Goal: Transaction & Acquisition: Purchase product/service

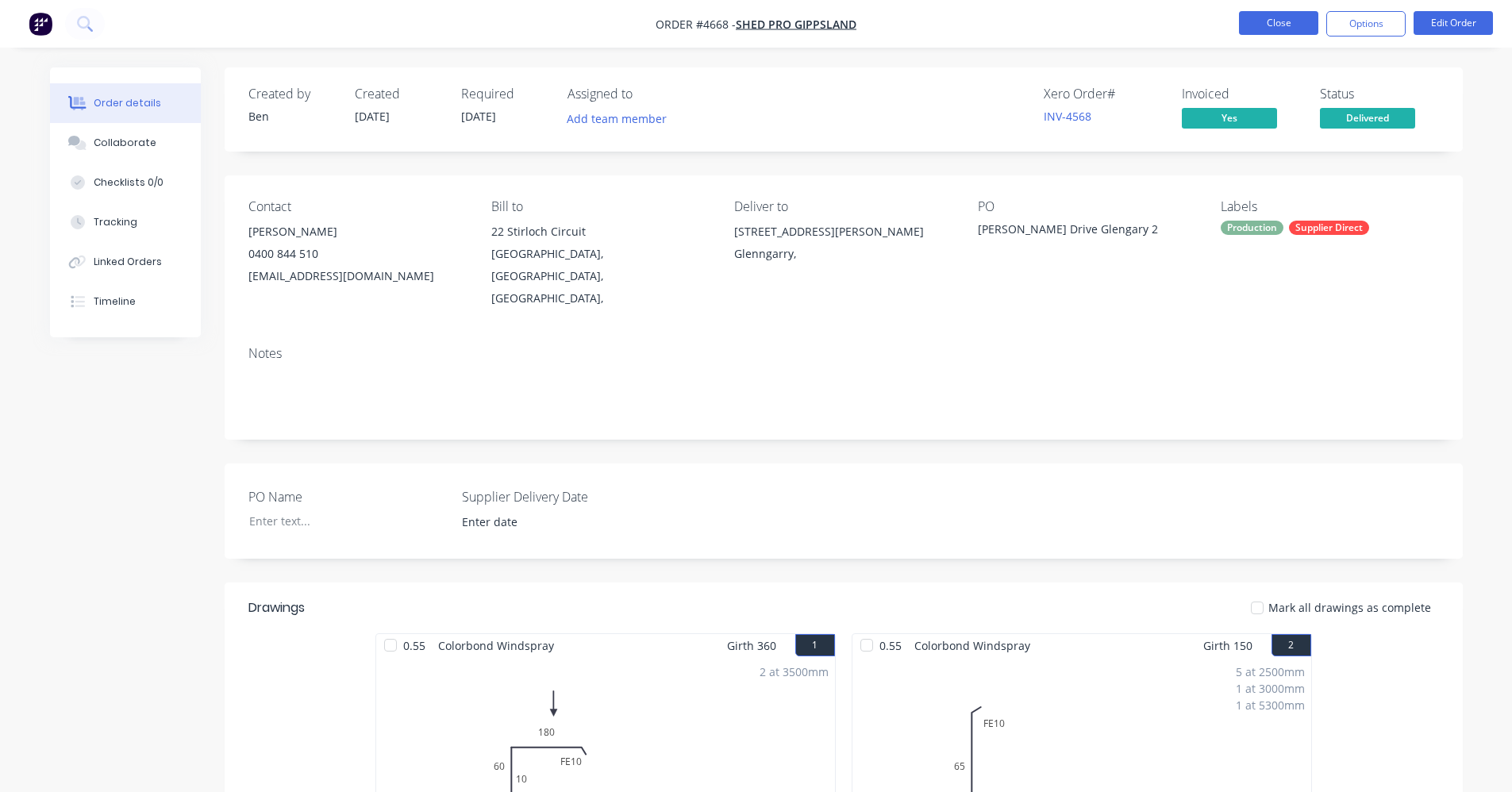
click at [1283, 24] on button "Close" at bounding box center [1278, 23] width 79 height 24
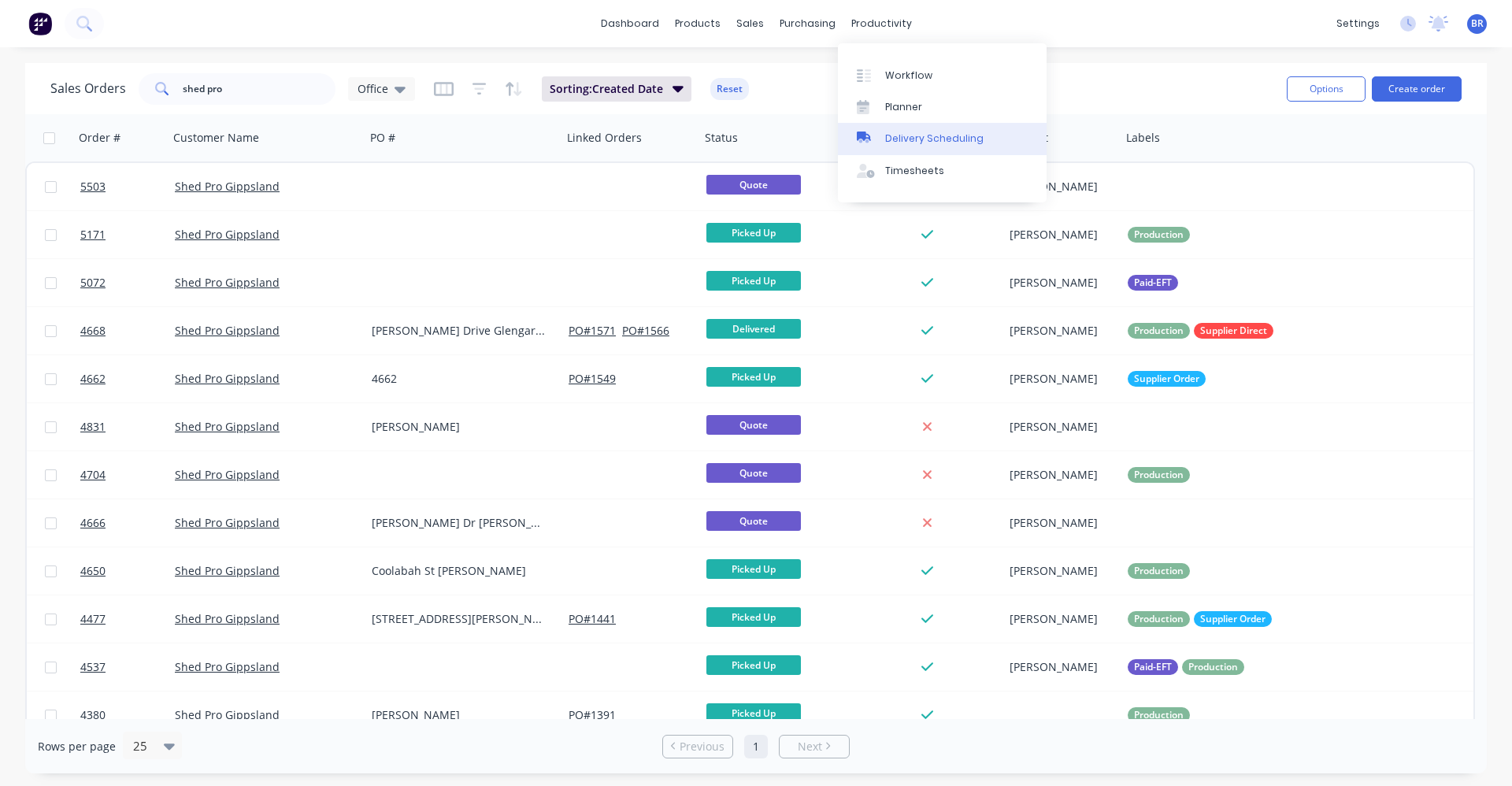
click at [912, 142] on div "Delivery Scheduling" at bounding box center [935, 139] width 99 height 15
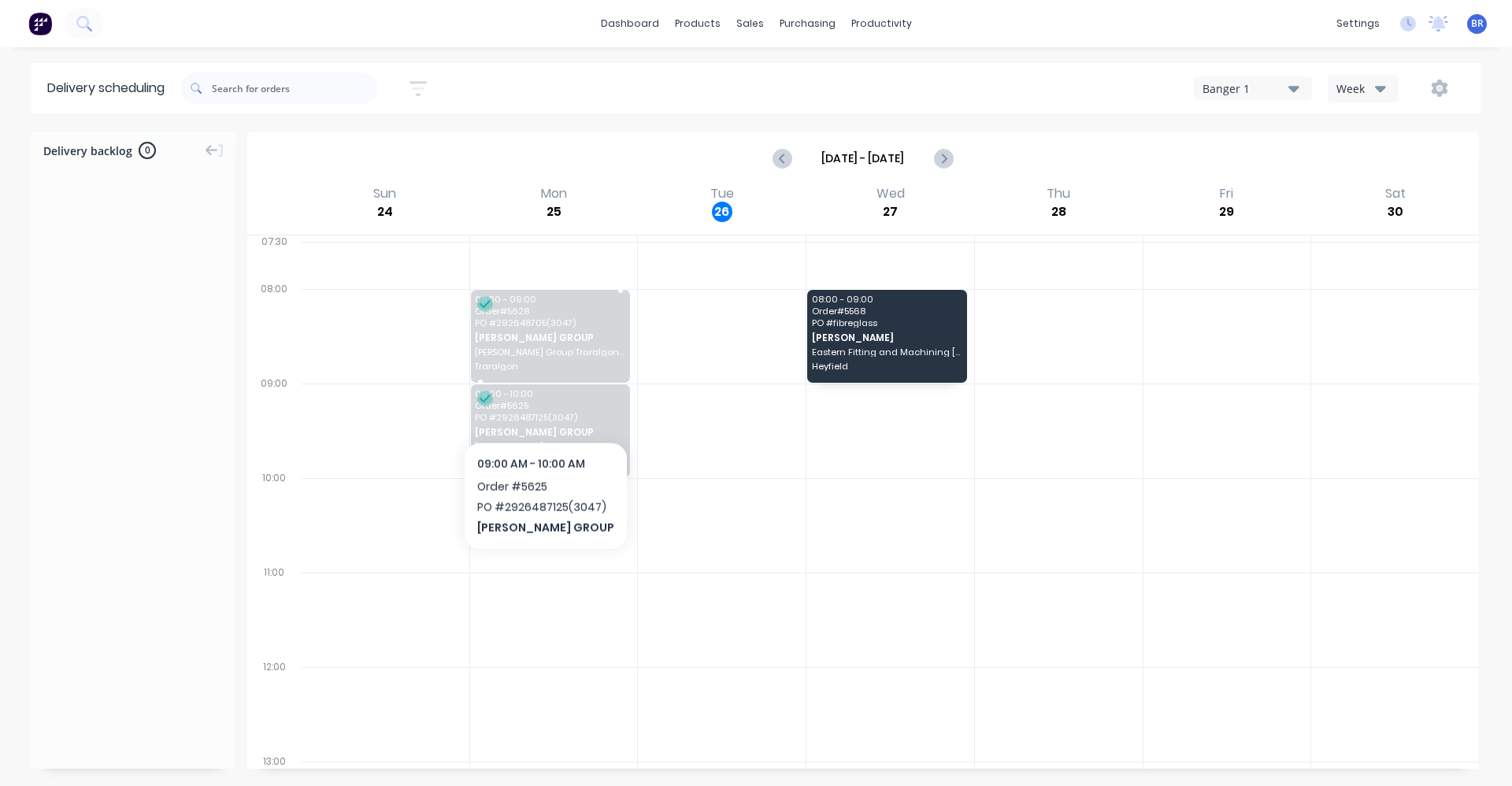
click at [537, 336] on span "[PERSON_NAME] GROUP" at bounding box center [550, 338] width 150 height 11
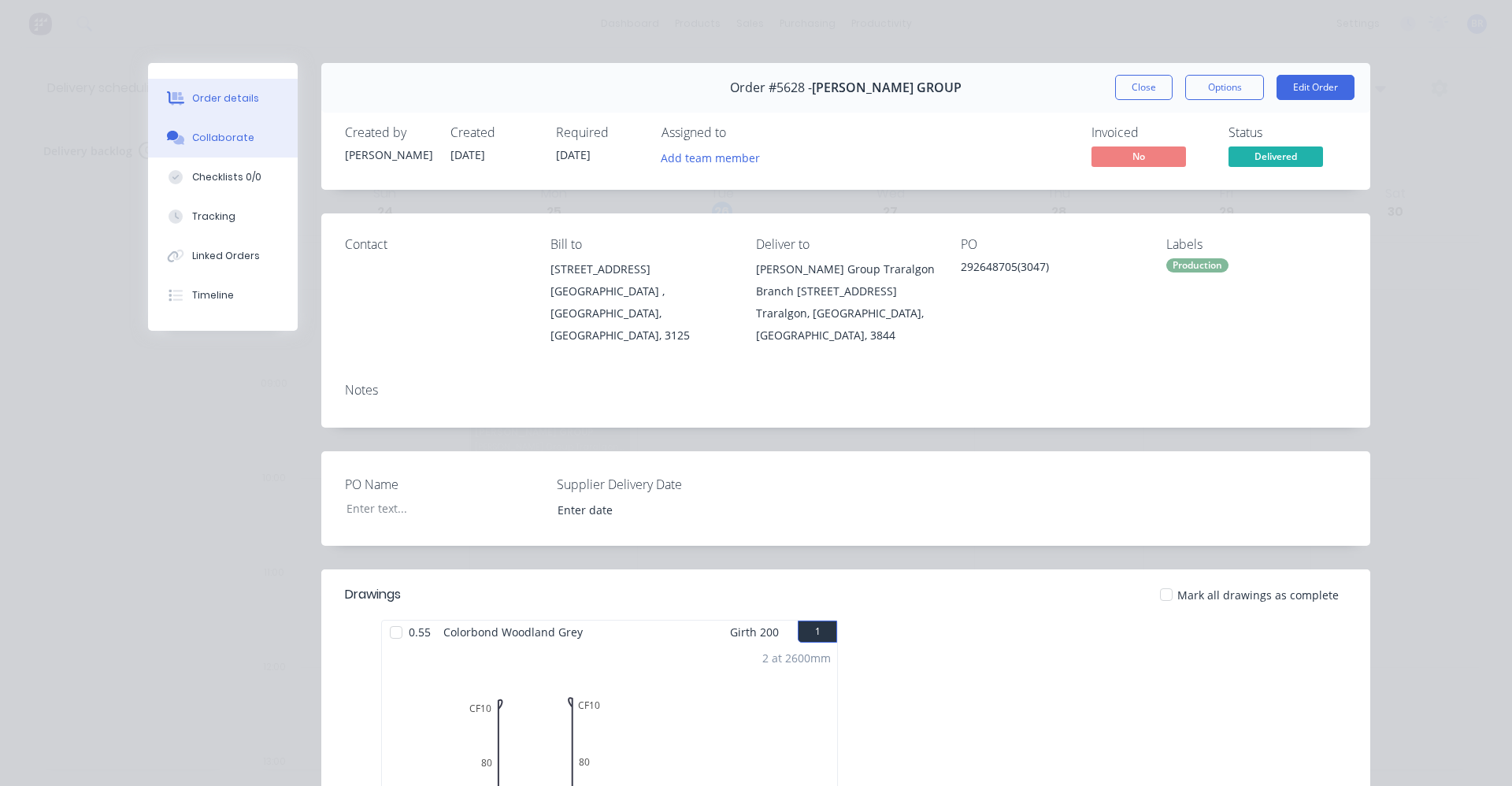
click at [205, 143] on div "Collaborate" at bounding box center [223, 138] width 62 height 15
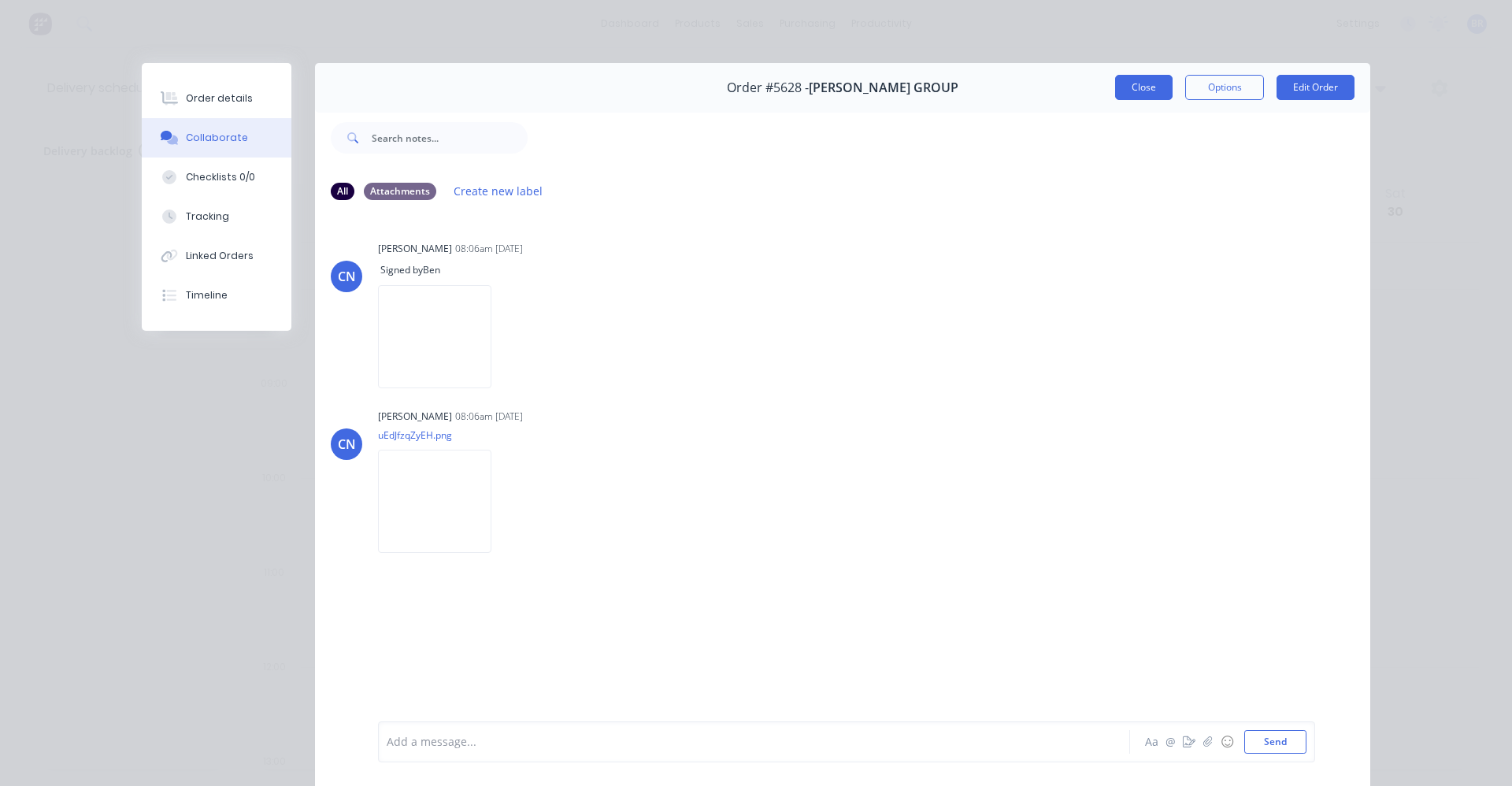
click at [1130, 91] on button "Close" at bounding box center [1144, 87] width 57 height 25
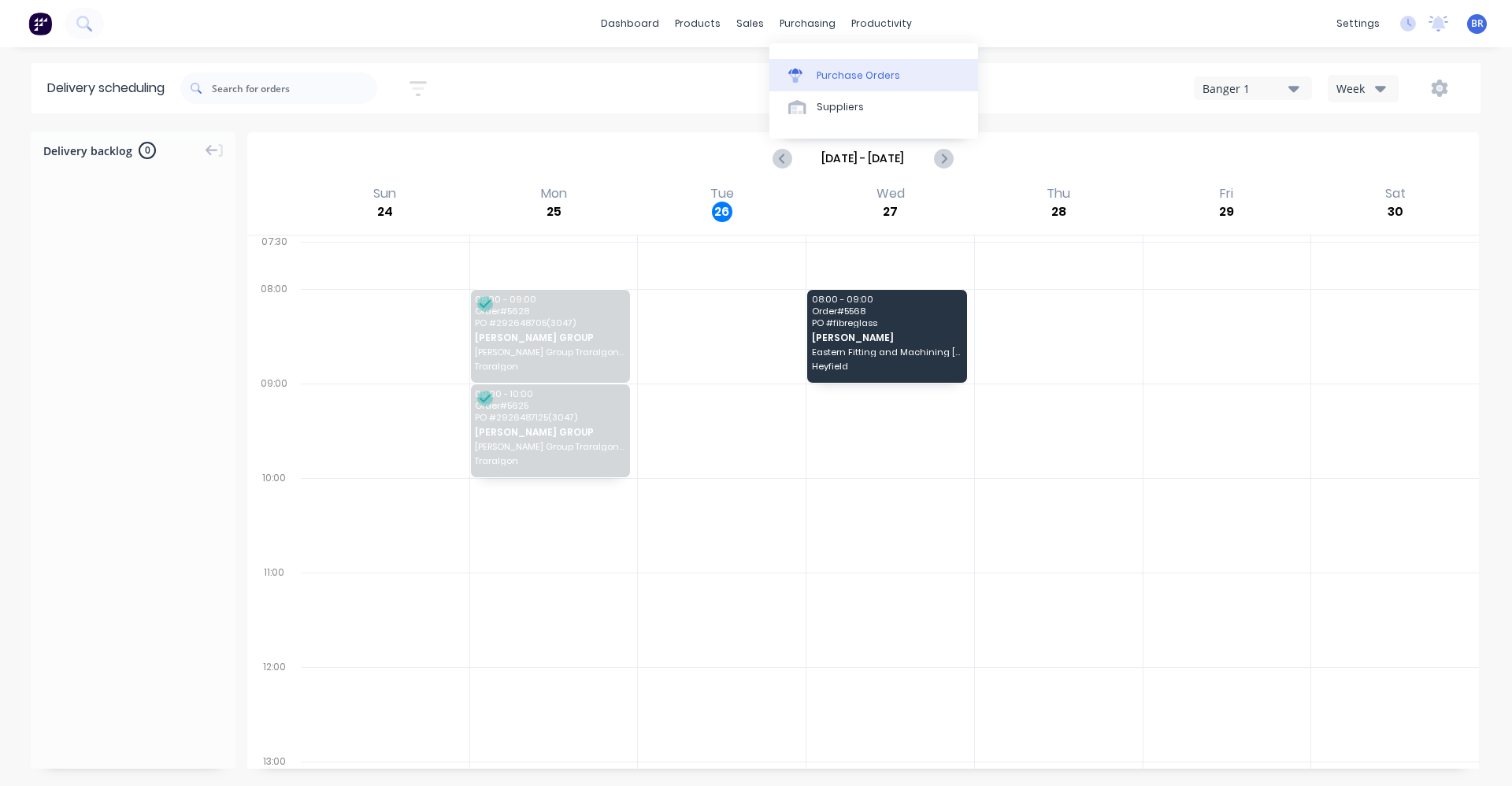
click at [813, 63] on link "Purchase Orders" at bounding box center [874, 74] width 209 height 32
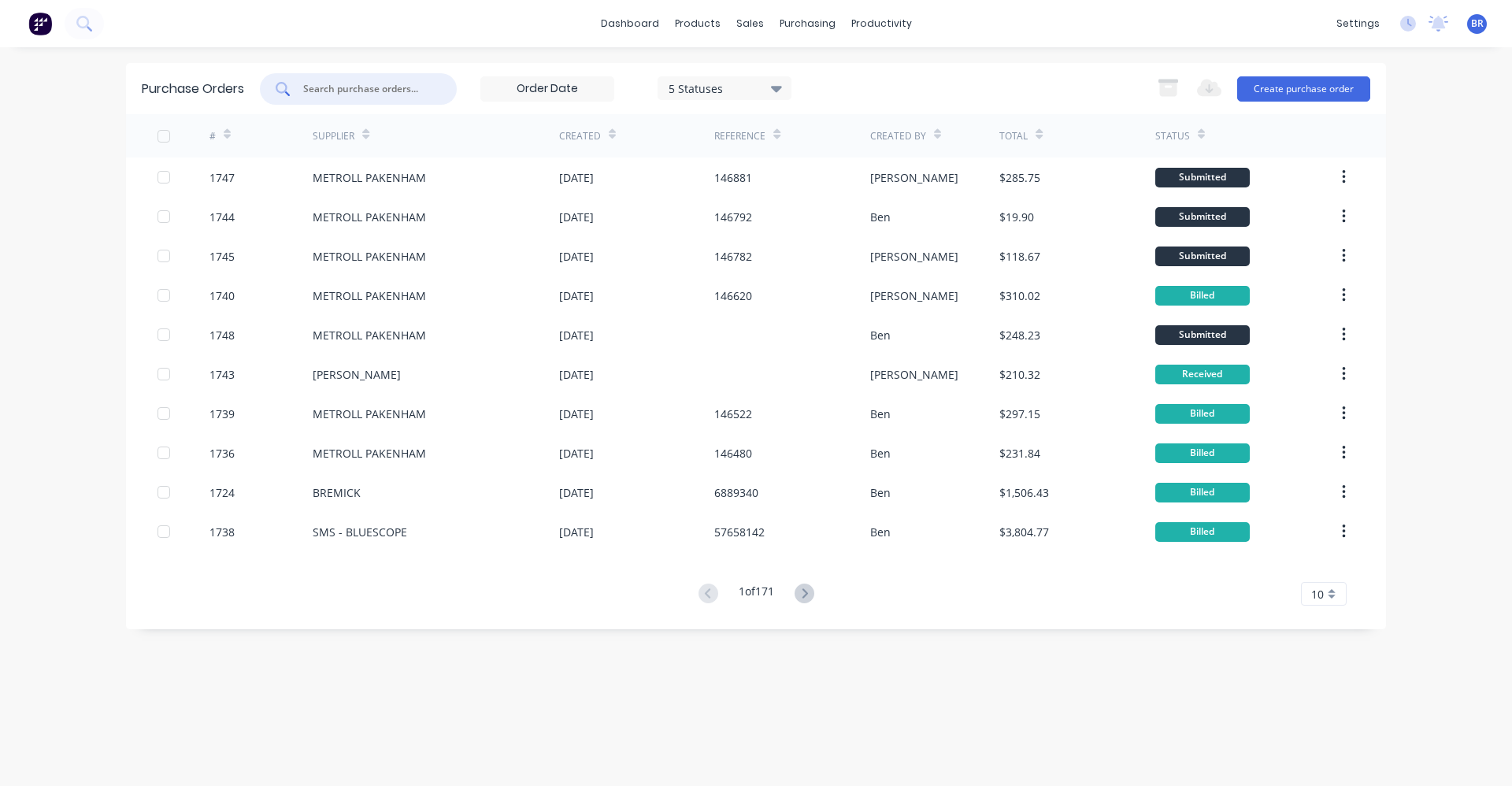
click at [408, 87] on input "text" at bounding box center [367, 88] width 131 height 15
click at [335, 93] on input "text" at bounding box center [367, 88] width 131 height 15
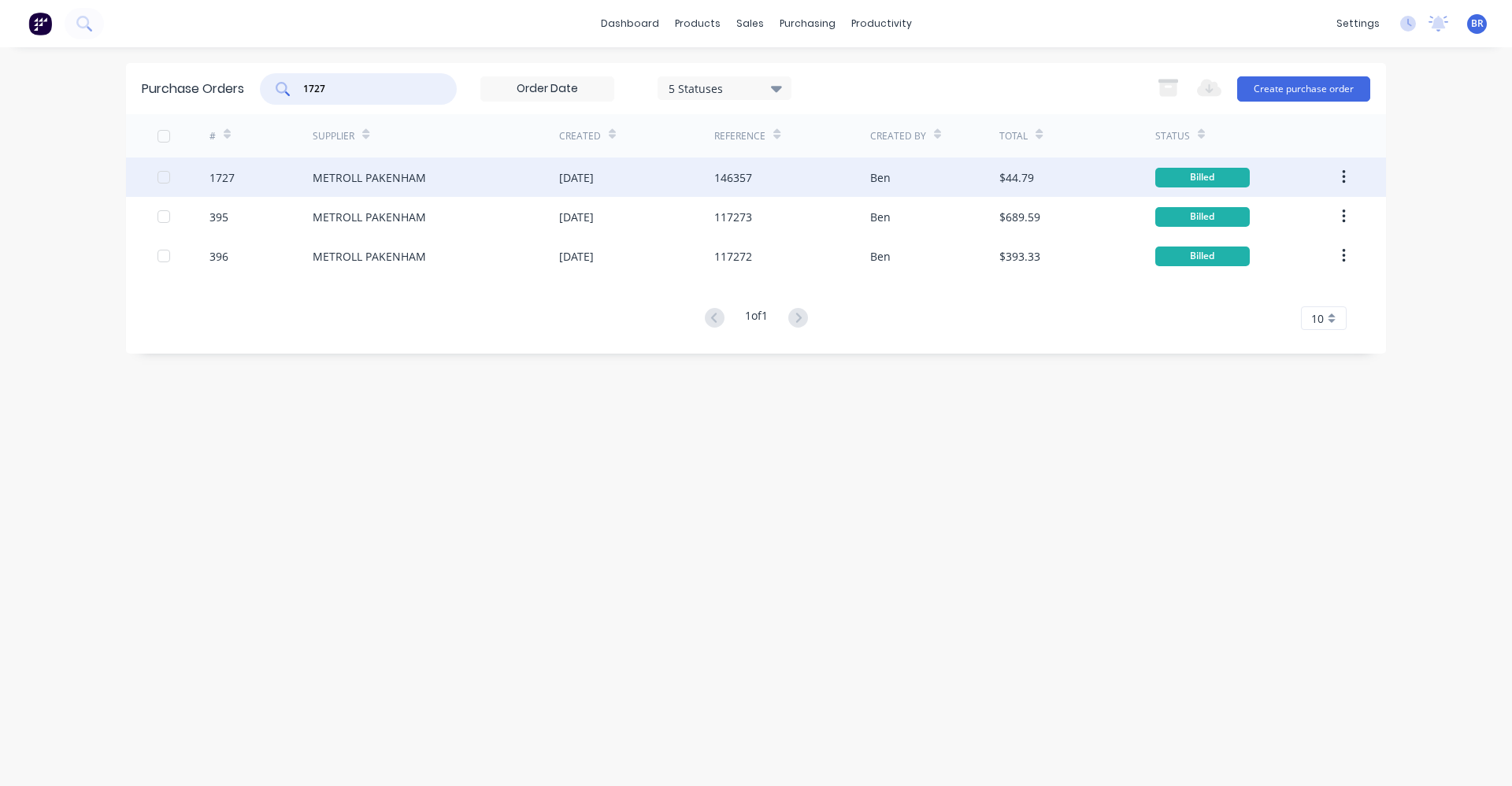
type input "1727"
click at [491, 182] on div "METROLL PAKENHAM" at bounding box center [435, 177] width 247 height 40
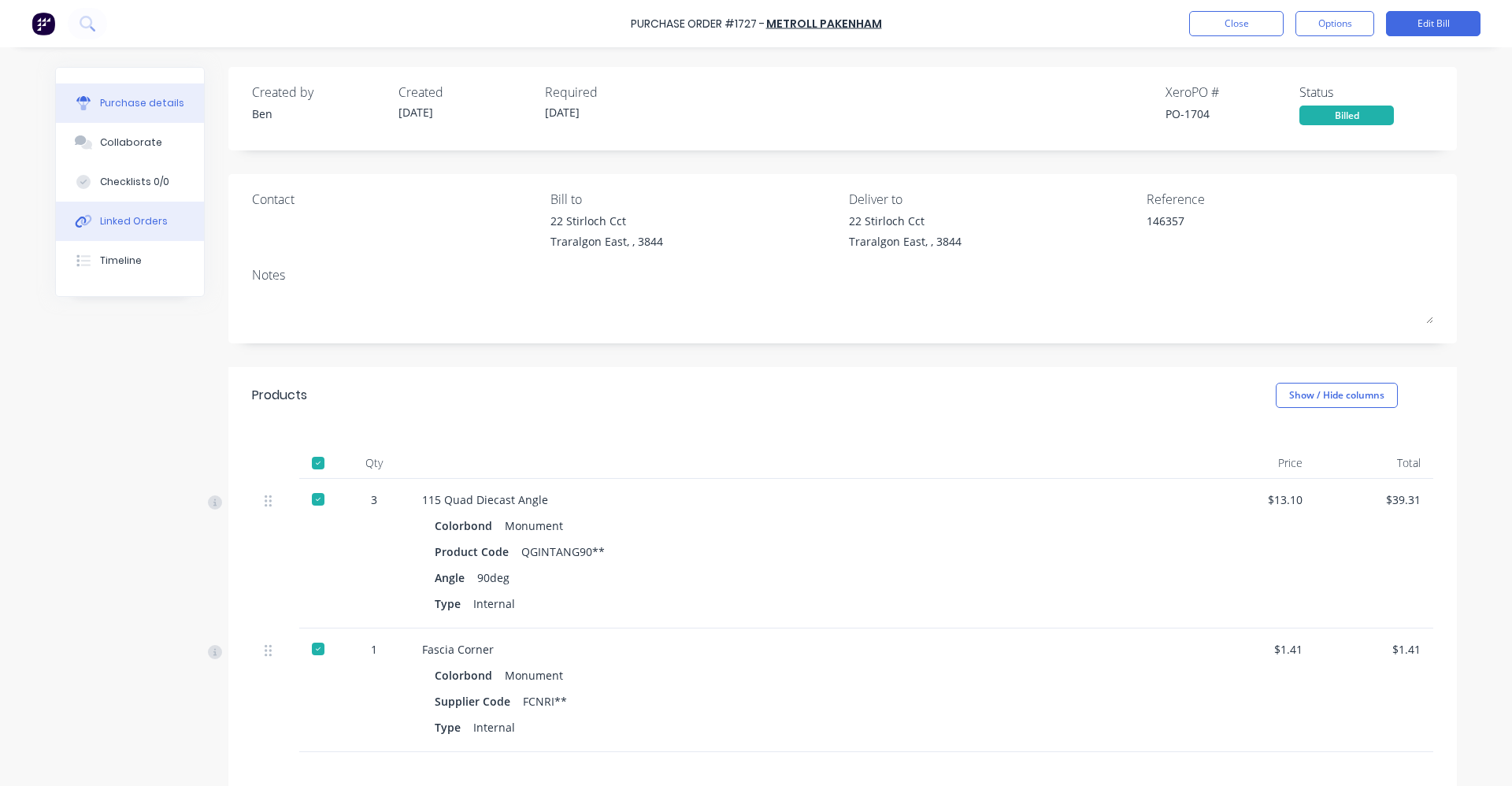
click at [119, 220] on div "Linked Orders" at bounding box center [134, 222] width 68 height 15
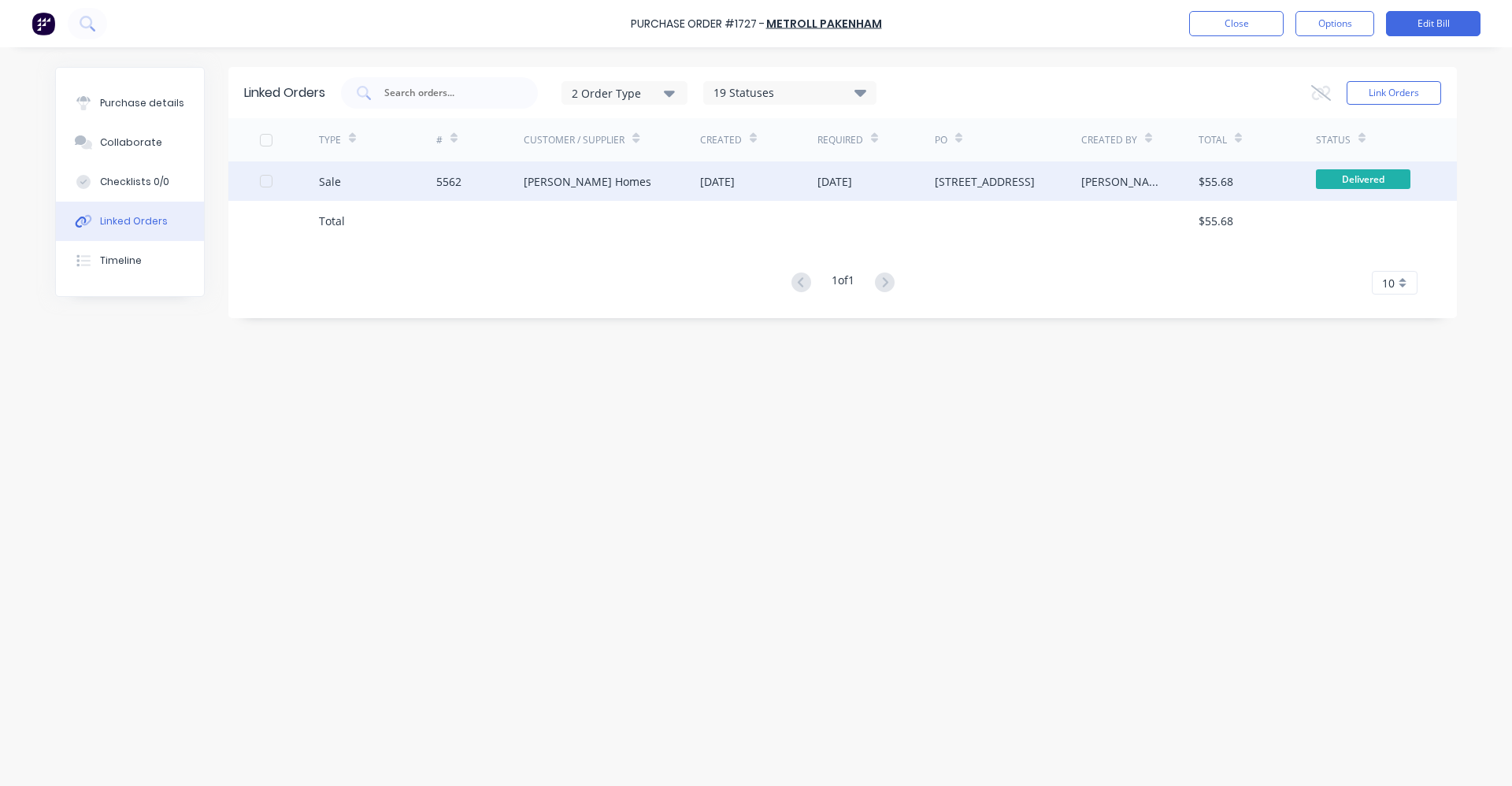
click at [592, 186] on div "[PERSON_NAME] Homes" at bounding box center [588, 181] width 128 height 16
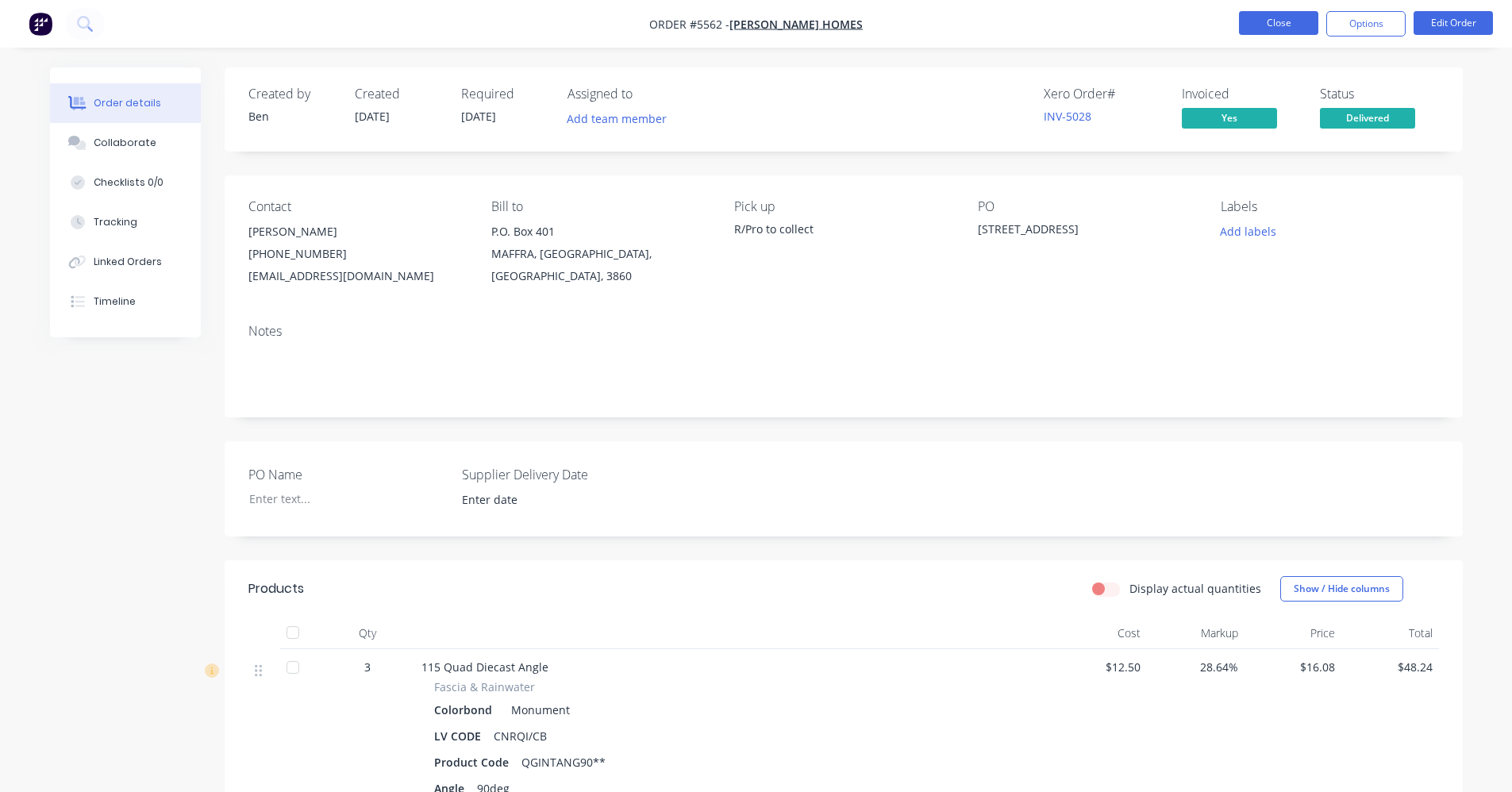
click at [1268, 28] on button "Close" at bounding box center [1278, 23] width 79 height 24
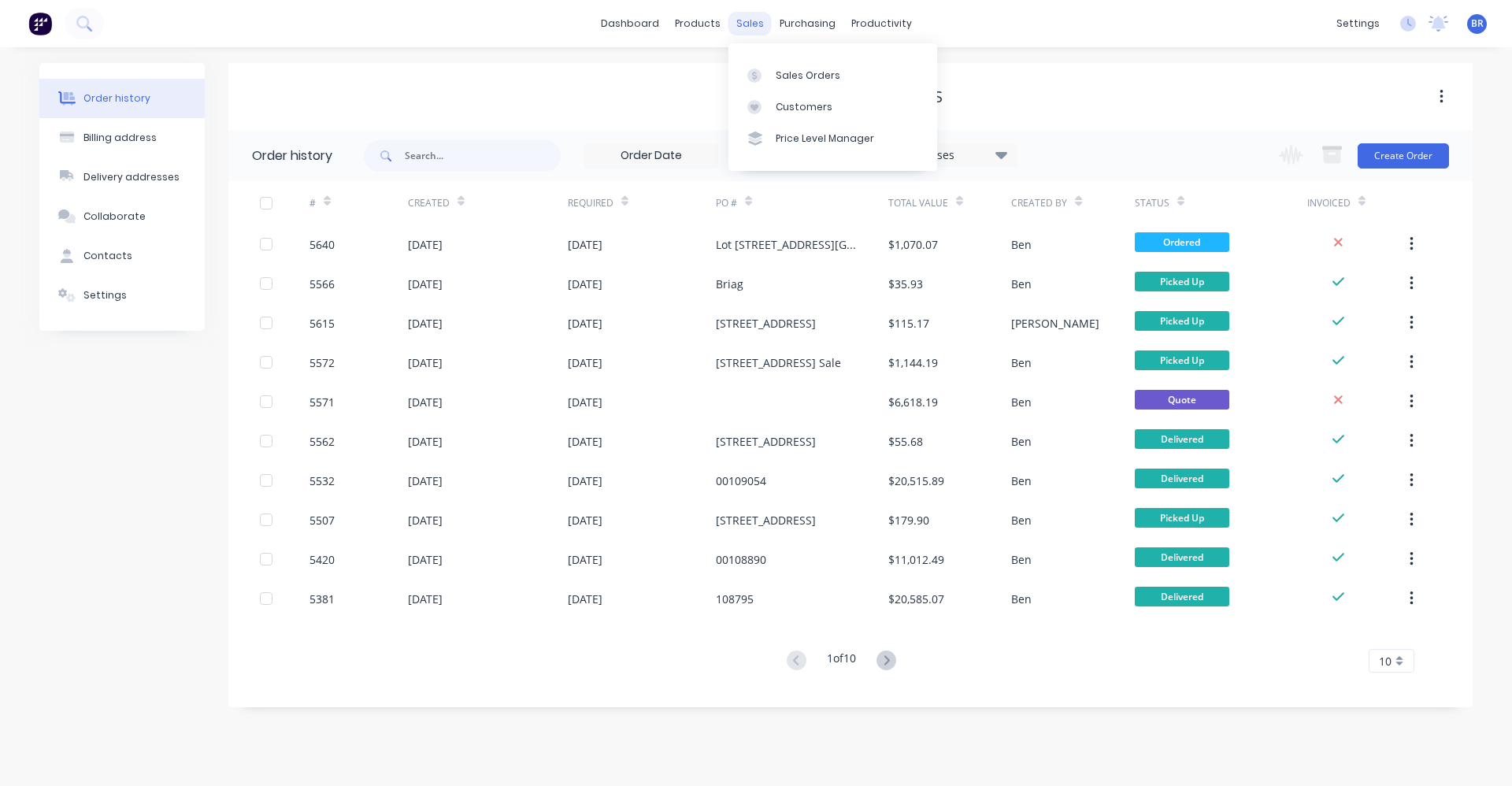
click at [748, 19] on div "sales" at bounding box center [750, 23] width 44 height 23
click at [796, 73] on div "Sales Orders" at bounding box center [808, 76] width 65 height 15
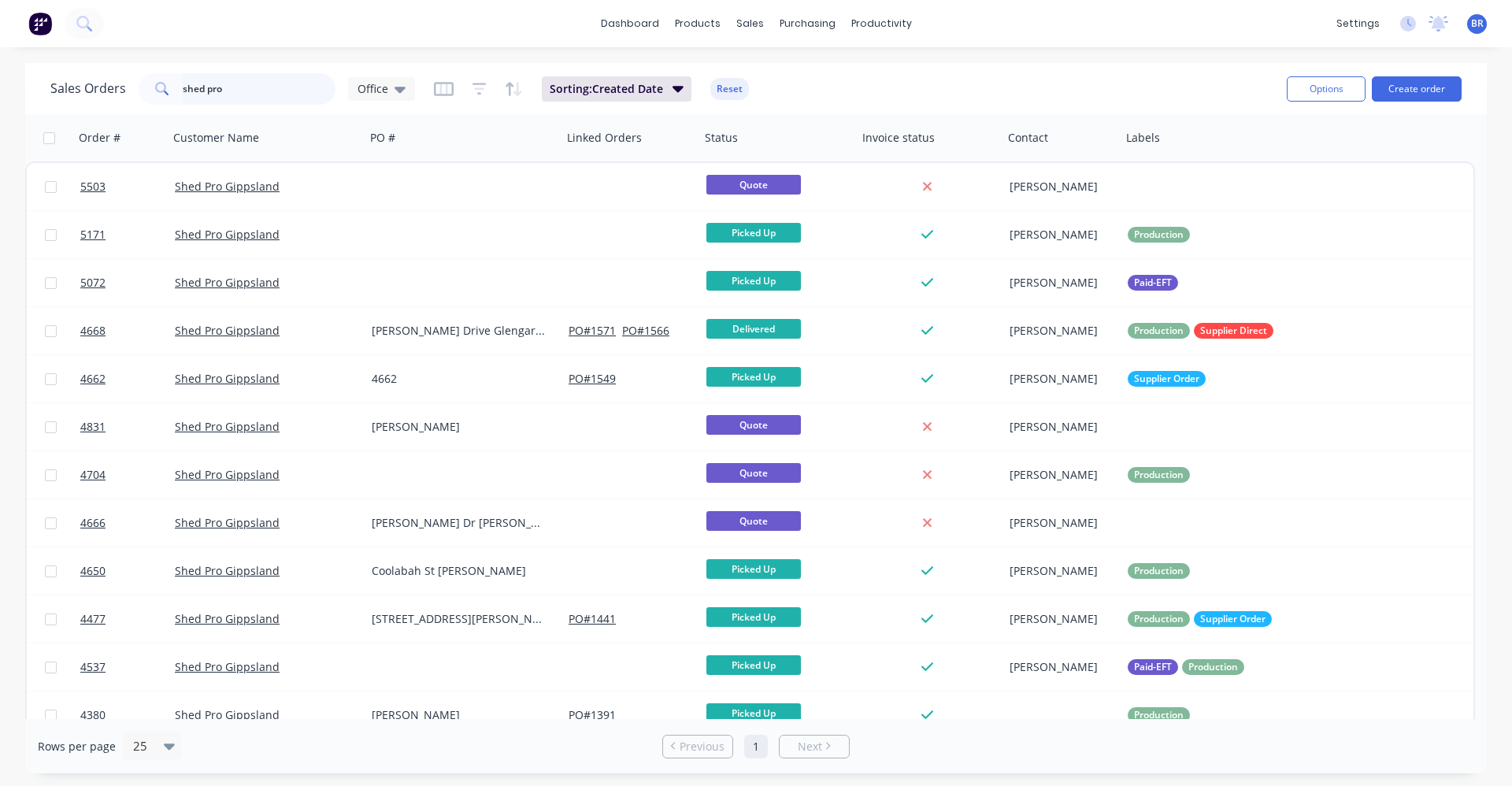
click at [67, 76] on div "Sales Orders shed pro Office" at bounding box center [232, 88] width 365 height 32
click at [795, 83] on link "Sales Orders" at bounding box center [833, 74] width 209 height 32
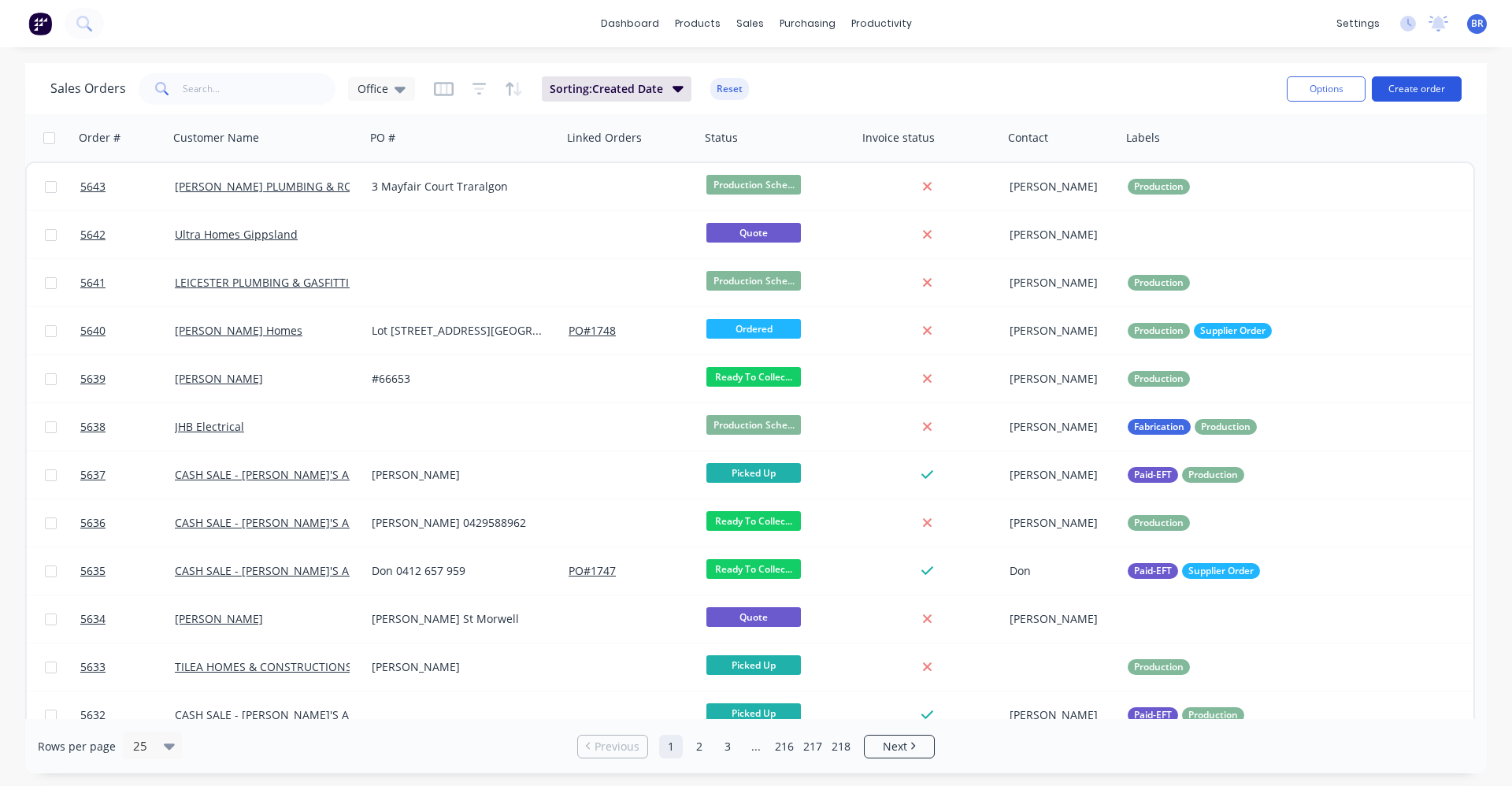
click at [1401, 91] on button "Create order" at bounding box center [1416, 88] width 90 height 25
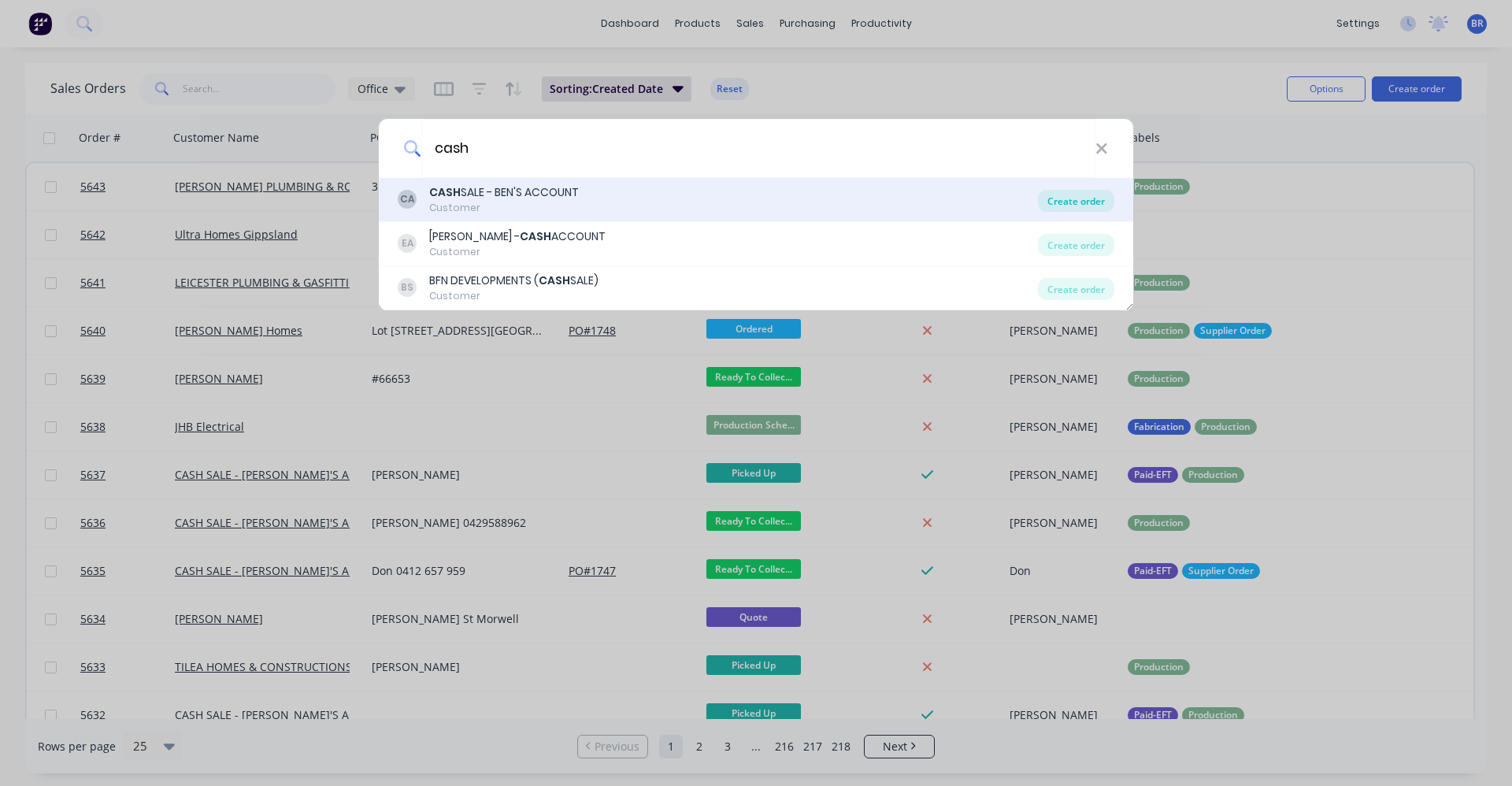
type input "cash"
click at [1081, 202] on div "Create order" at bounding box center [1077, 201] width 76 height 22
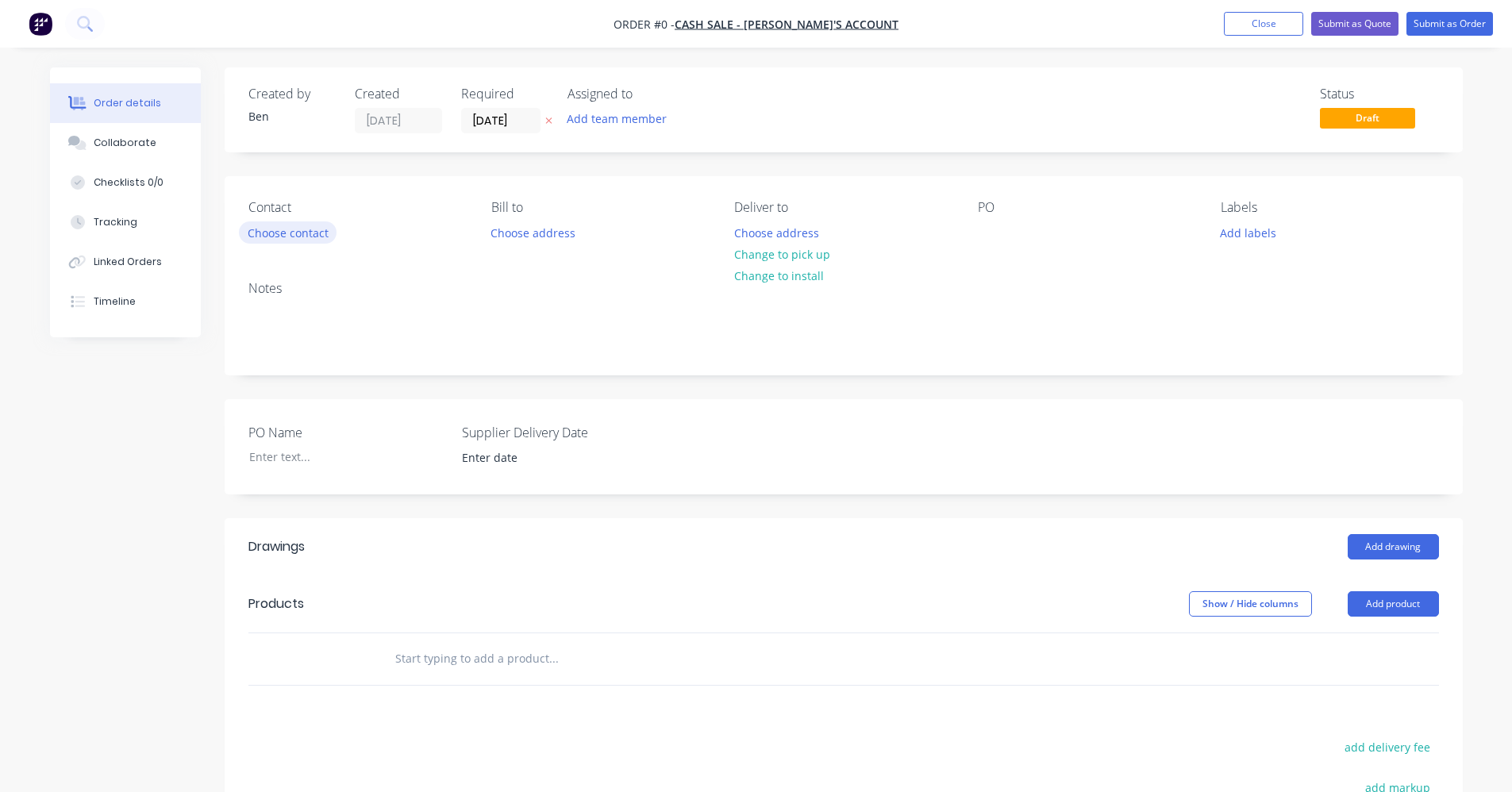
click at [307, 232] on button "Choose contact" at bounding box center [288, 232] width 98 height 21
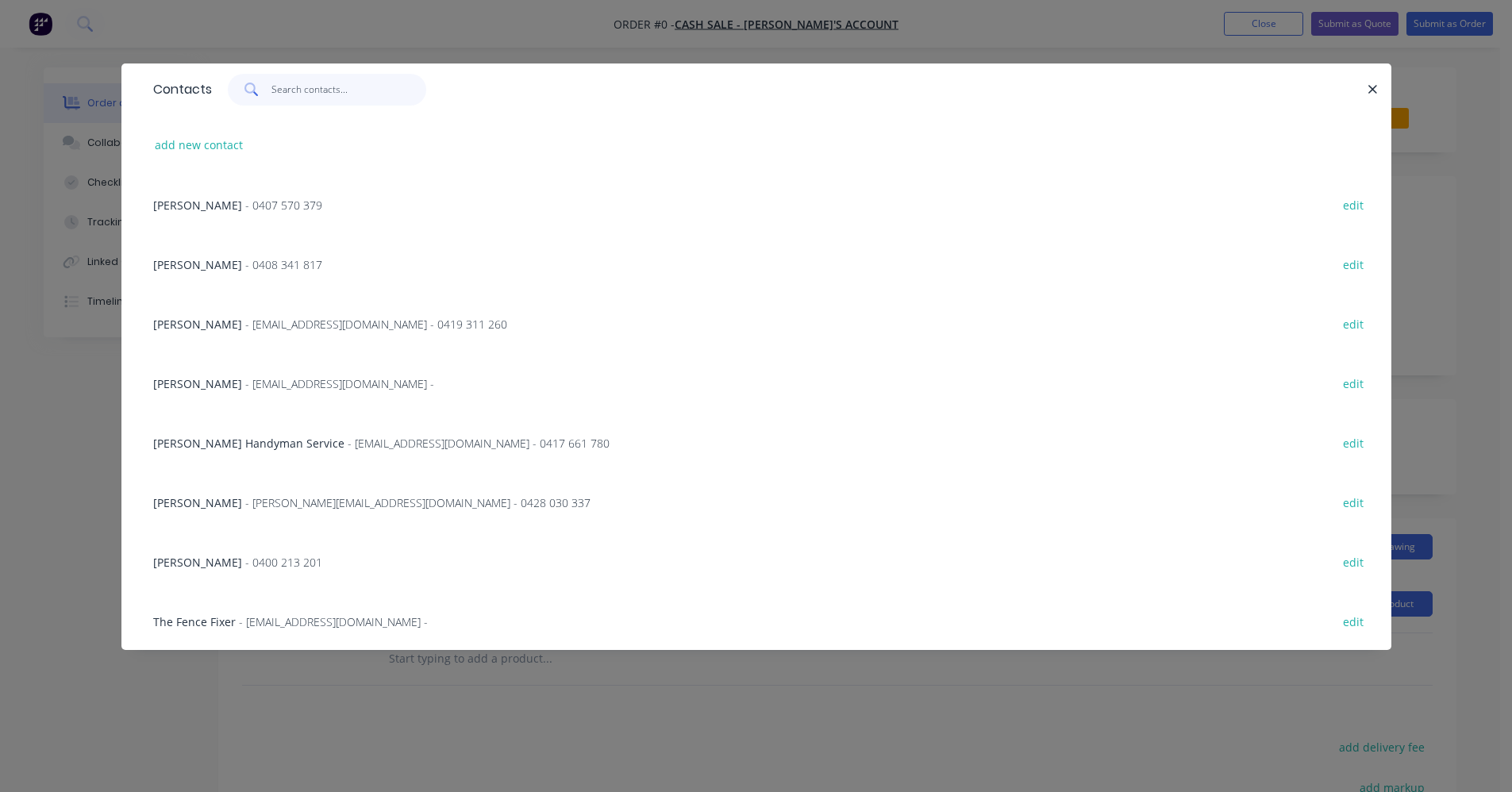
click at [298, 96] on input "text" at bounding box center [349, 89] width 155 height 32
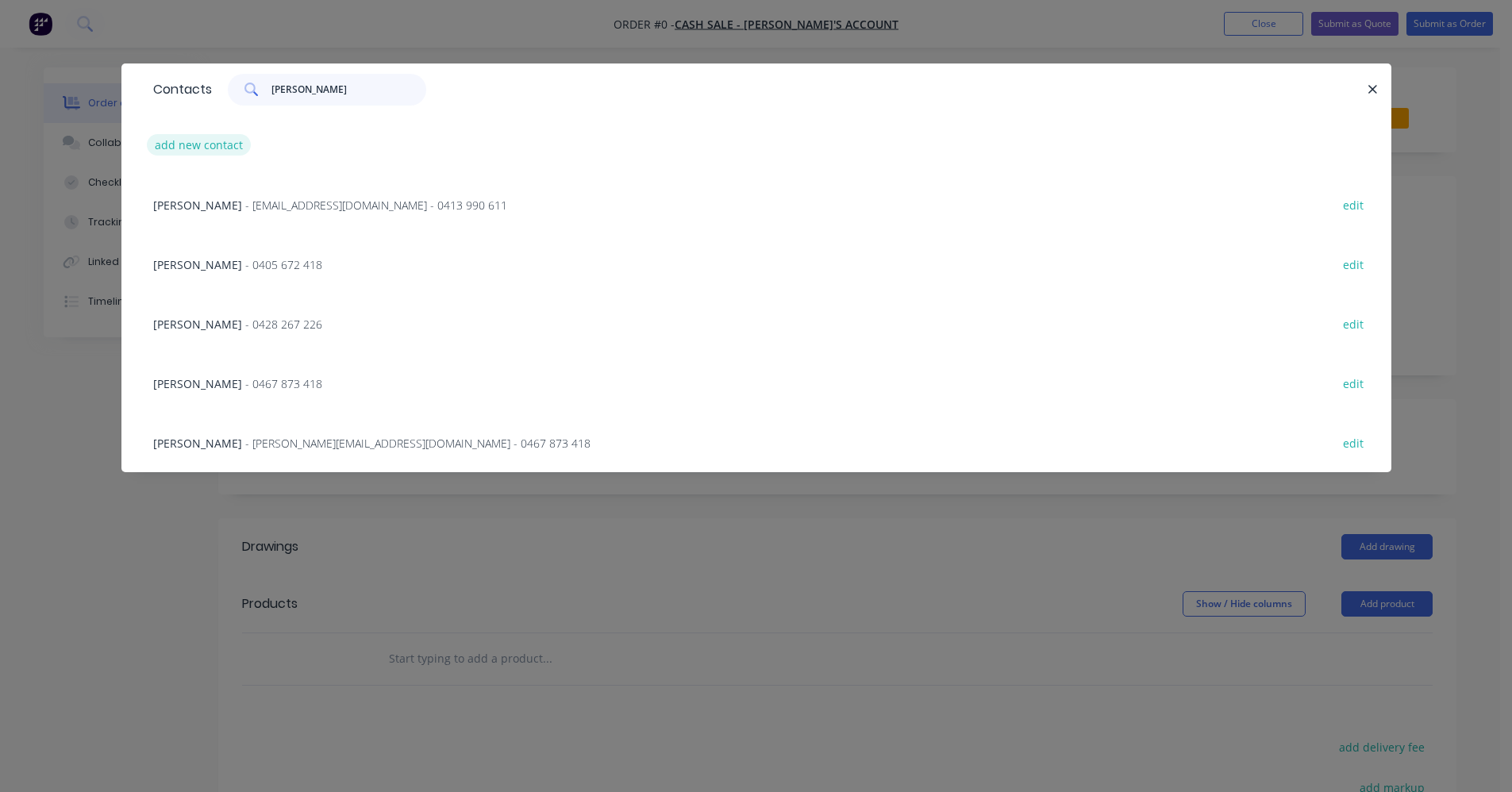
type input "wayne"
click at [204, 144] on button "add new contact" at bounding box center [199, 144] width 104 height 21
select select "AU"
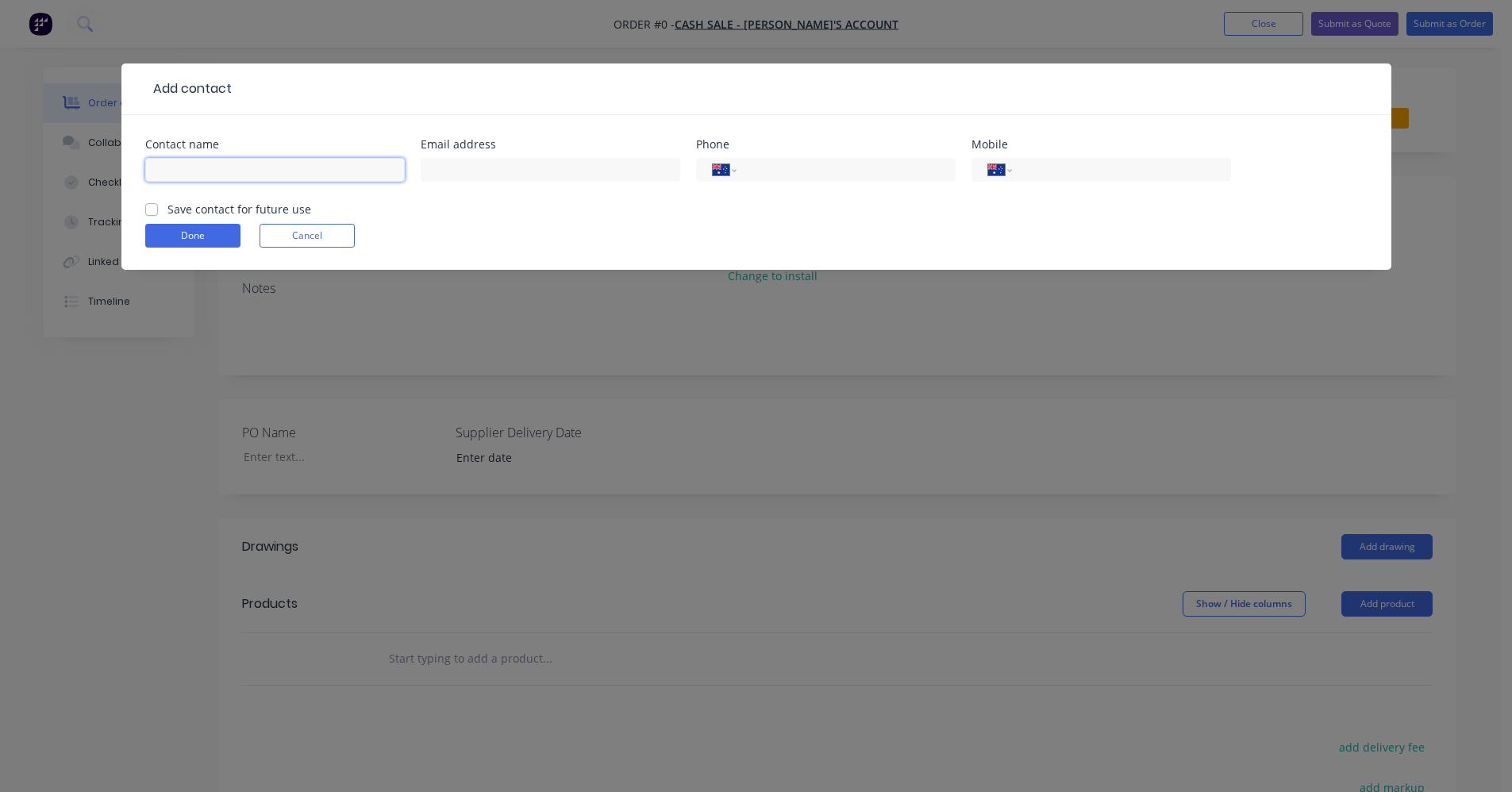
click at [237, 169] on input "text" at bounding box center [275, 170] width 259 height 24
type input "[PERSON_NAME]"
type input "0407 963 979"
click at [167, 212] on label "Save contact for future use" at bounding box center [239, 209] width 144 height 16
click at [156, 212] on input "Save contact for future use" at bounding box center [152, 208] width 13 height 15
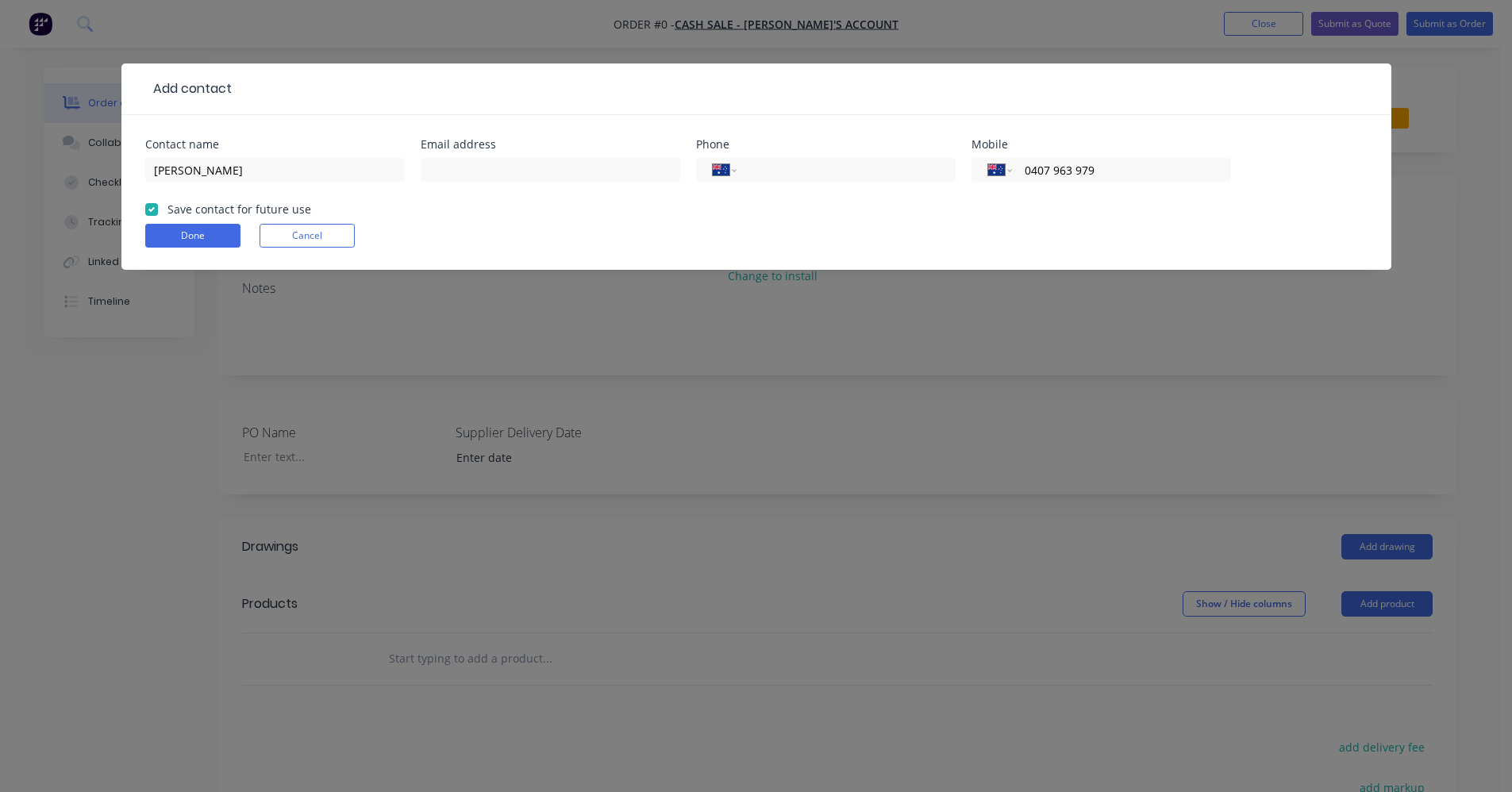
checkbox input "true"
click at [197, 237] on button "Done" at bounding box center [192, 235] width 95 height 24
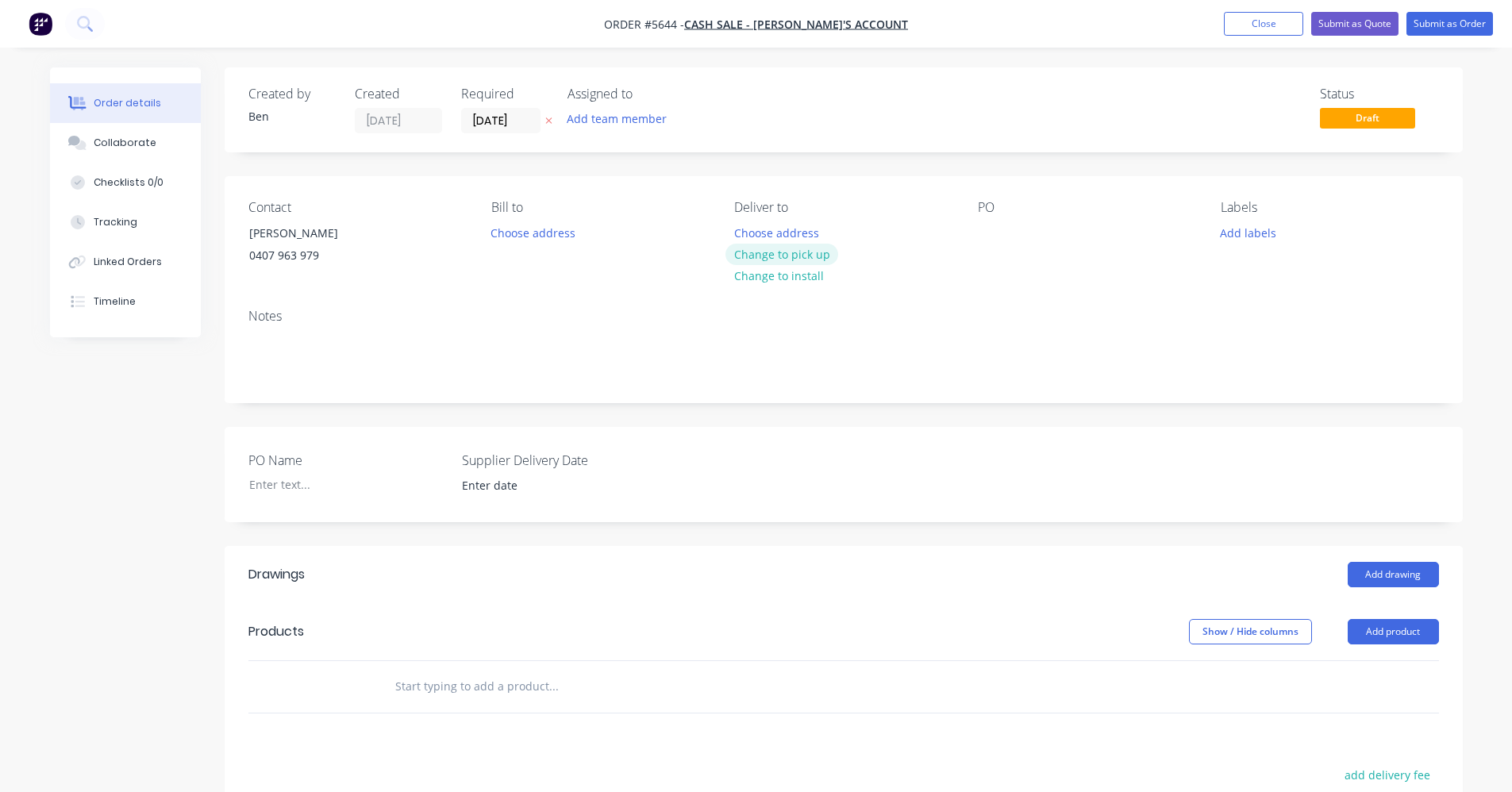
click at [808, 252] on button "Change to pick up" at bounding box center [781, 254] width 113 height 21
click at [996, 237] on div at bounding box center [990, 232] width 25 height 23
click at [458, 690] on input "text" at bounding box center [553, 686] width 317 height 32
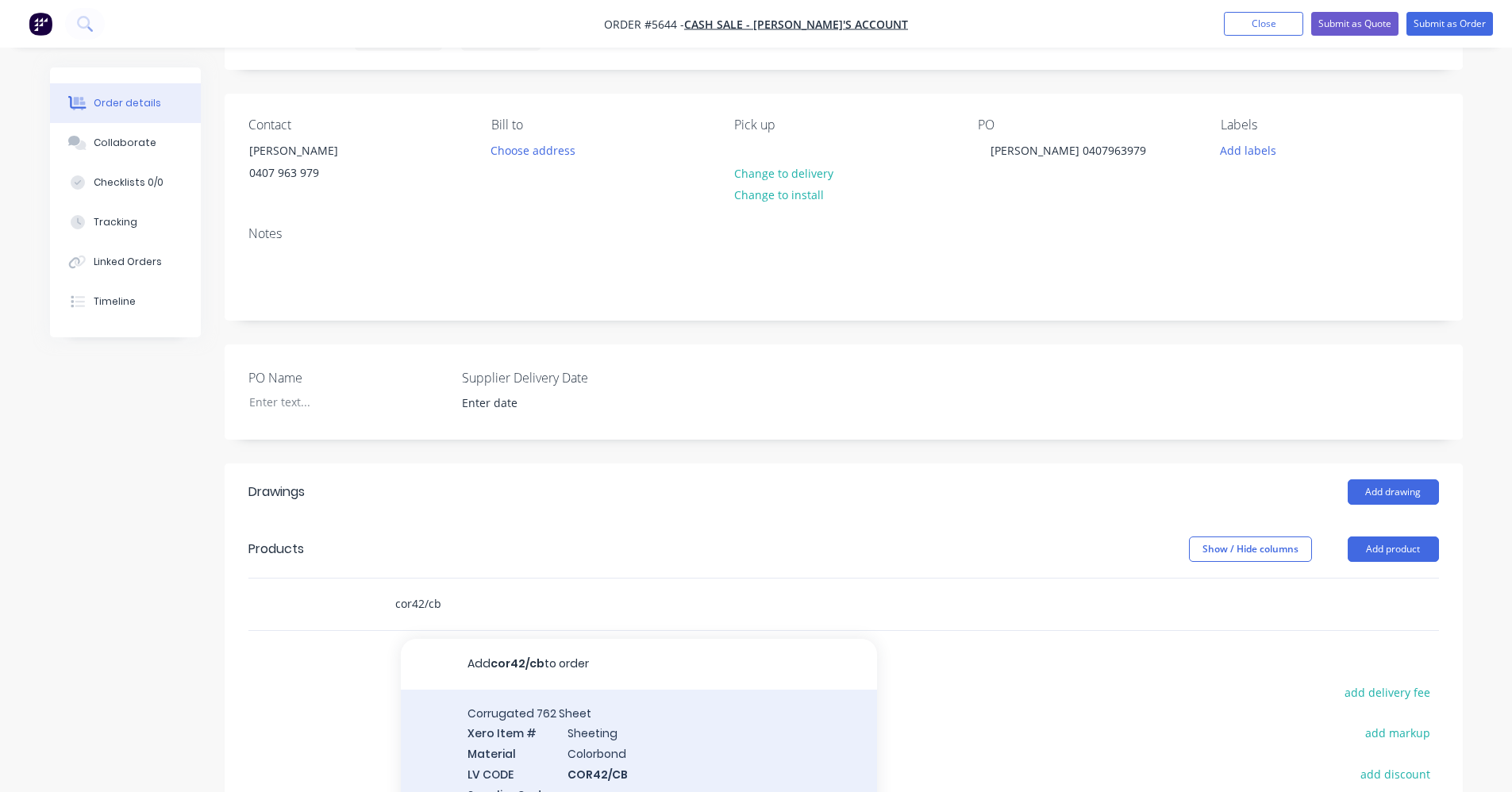
scroll to position [238, 0]
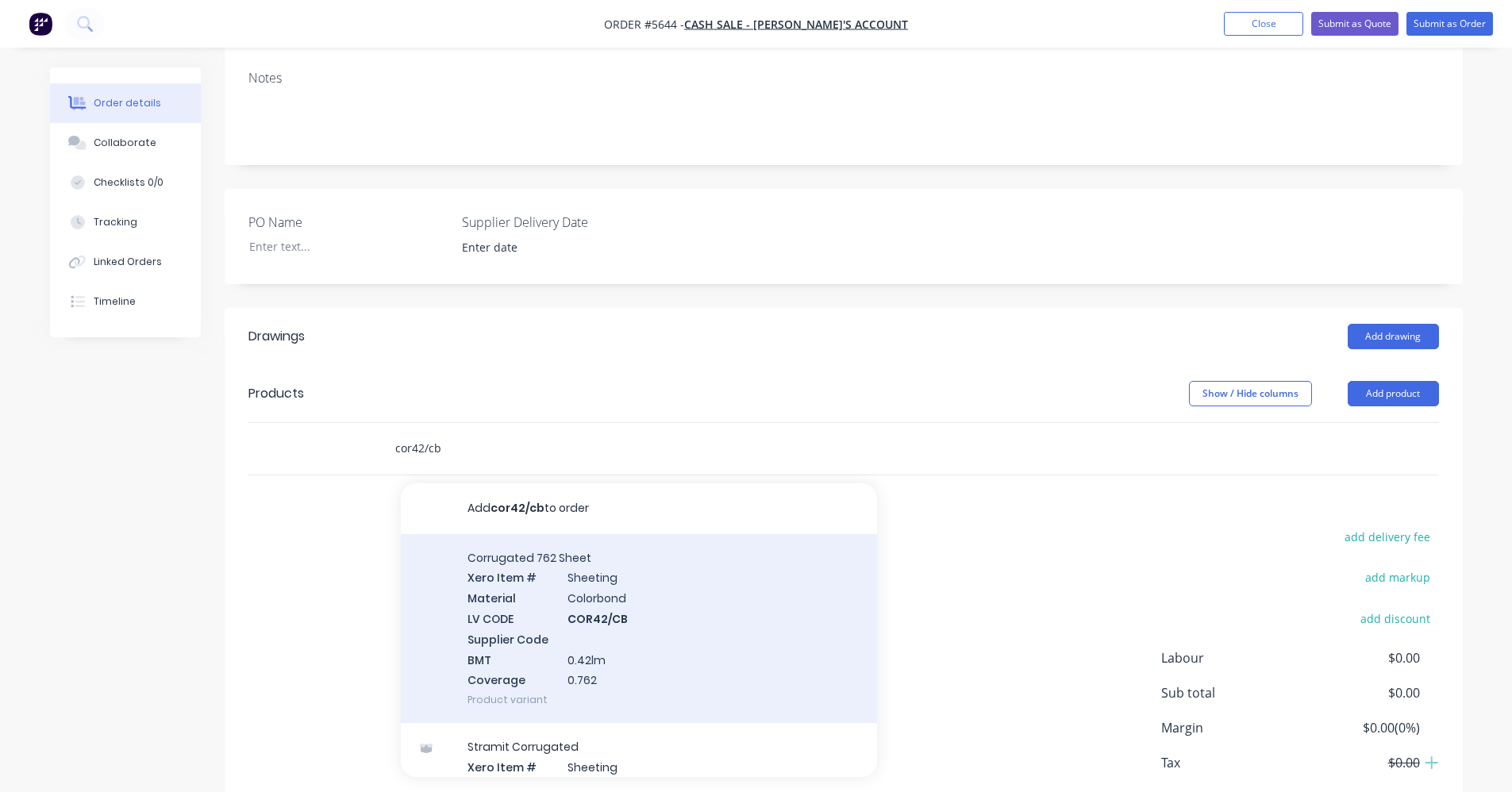
type input "cor42/cb"
click at [604, 623] on div "Corrugated 762 Sheet Xero Item # Sheeting Material Colorbond LV CODE COR42/CB S…" at bounding box center [639, 629] width 476 height 190
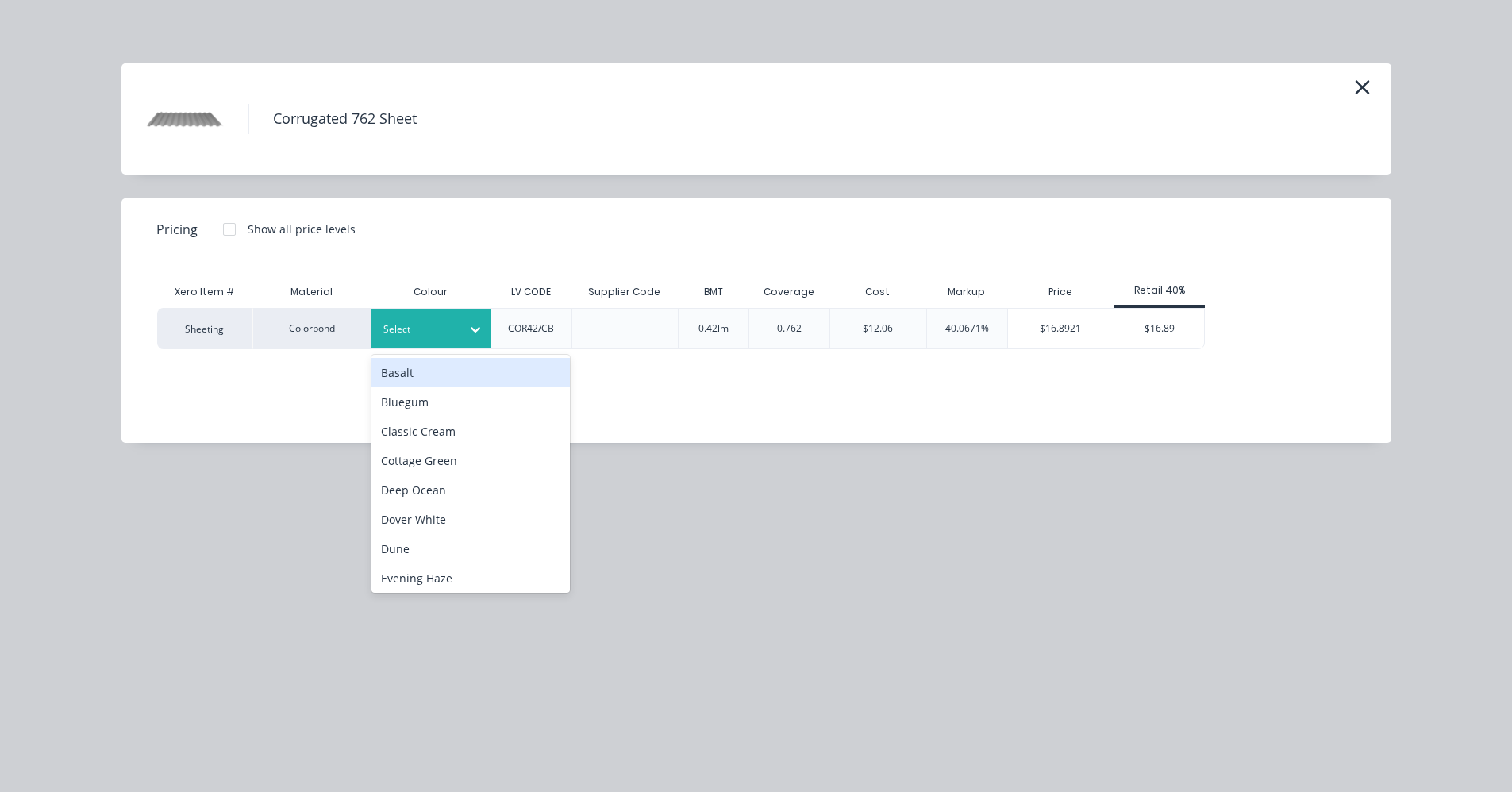
click at [435, 343] on div "Select" at bounding box center [431, 329] width 119 height 39
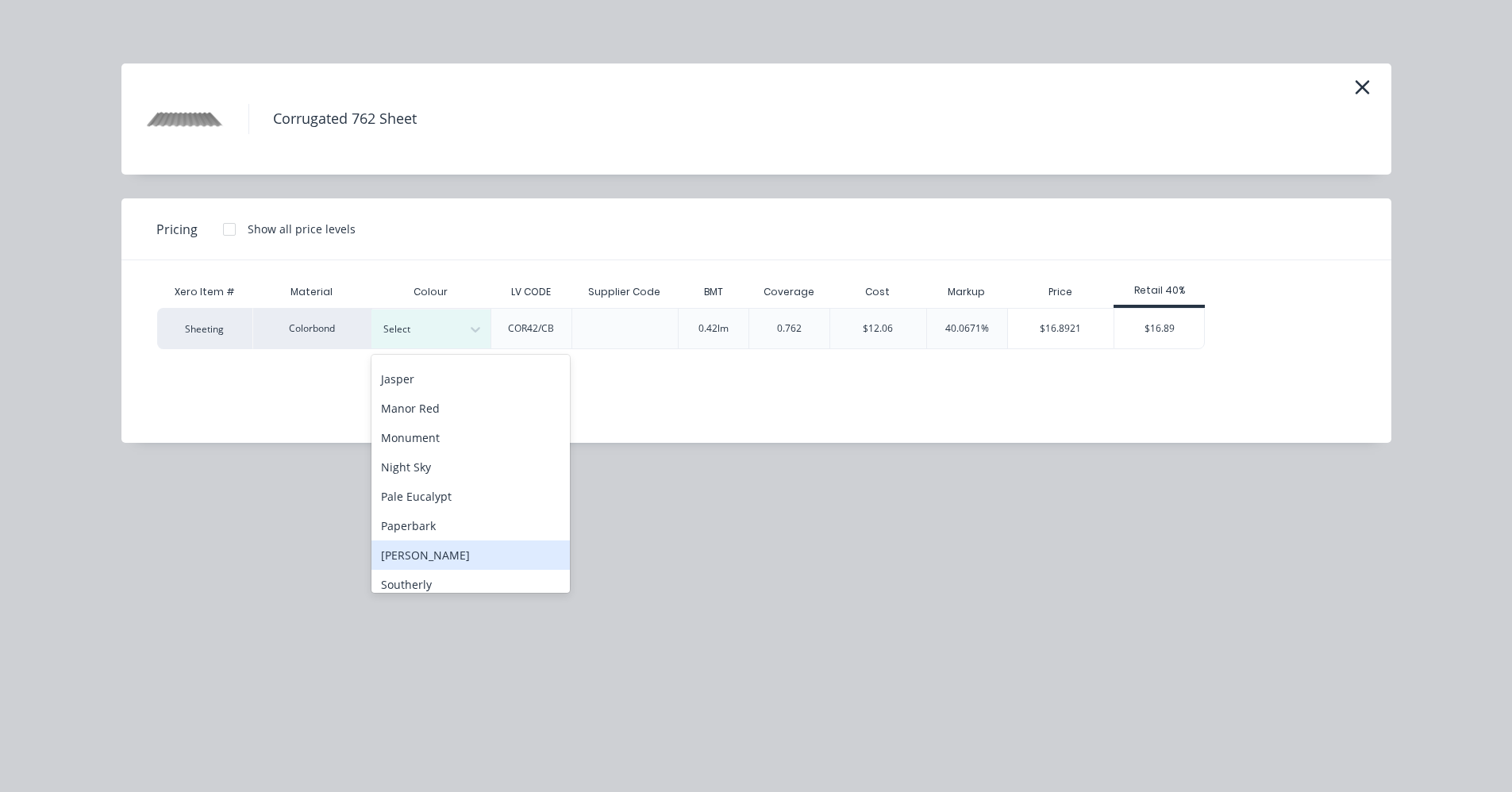
scroll to position [317, 0]
click at [427, 578] on div "Surfmist" at bounding box center [470, 584] width 198 height 29
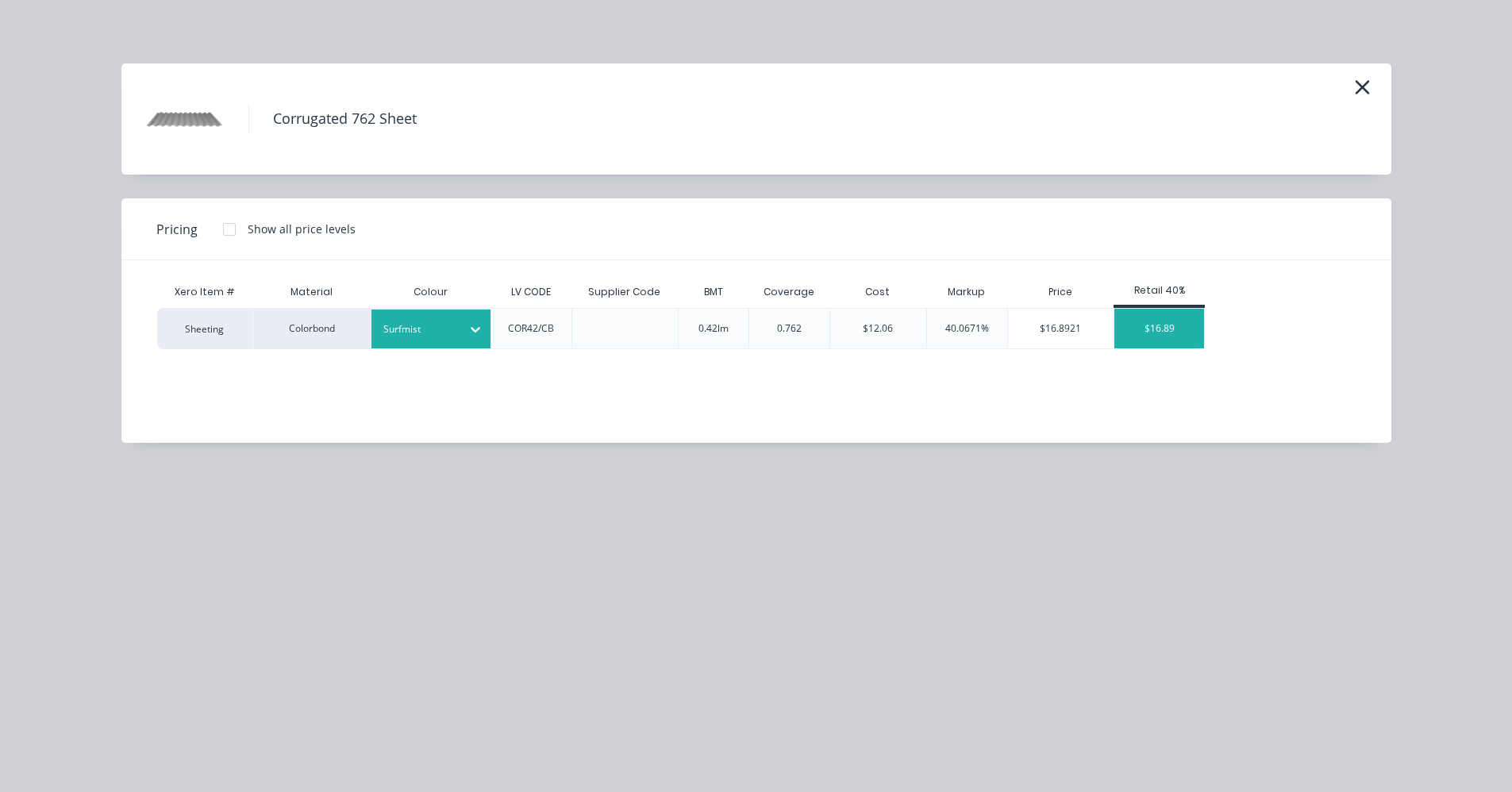
click at [1161, 325] on div "$16.89" at bounding box center [1159, 329] width 90 height 40
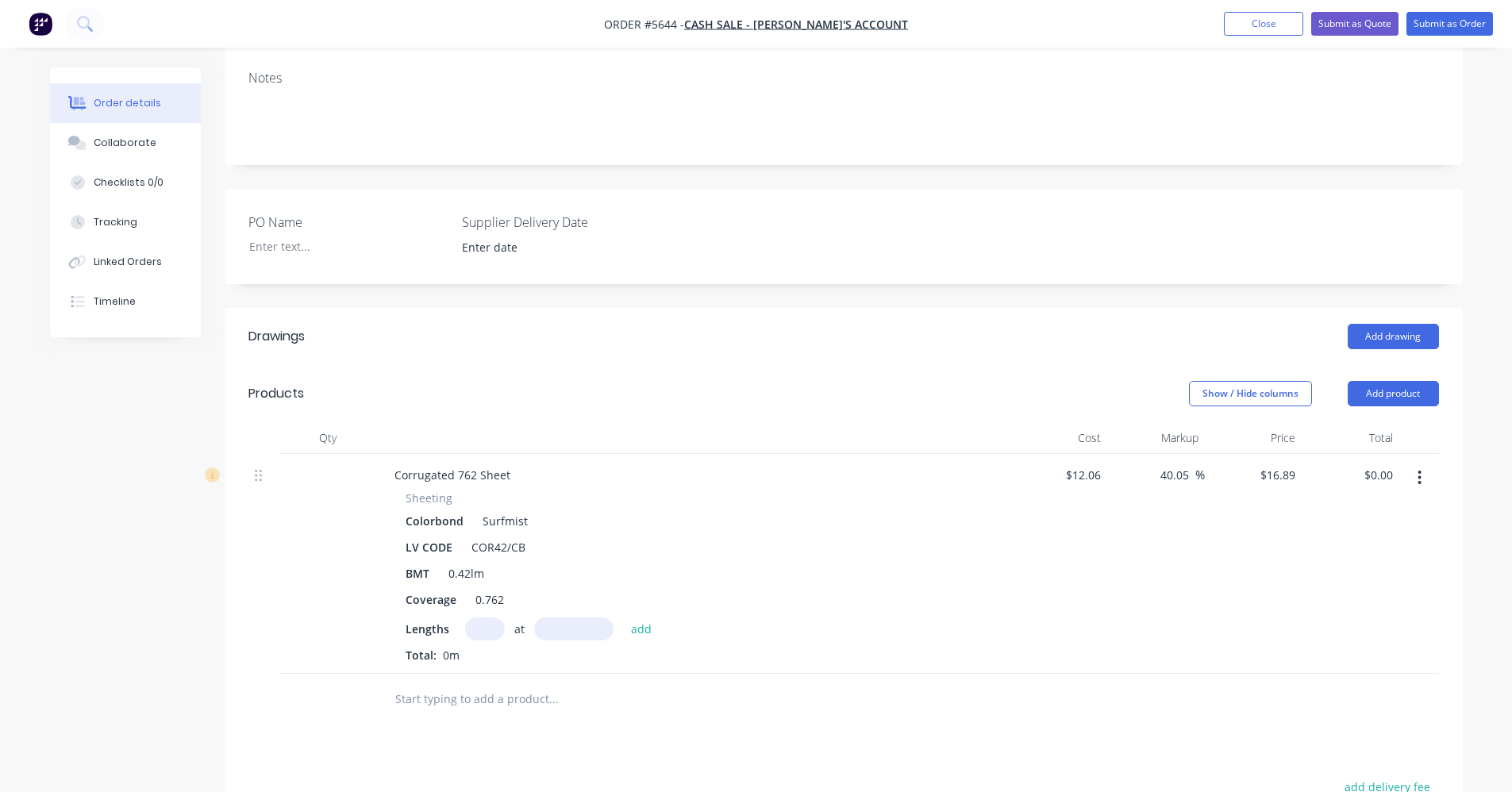
click at [481, 622] on input "text" at bounding box center [484, 629] width 40 height 23
type input "10"
type input "1800"
click at [623, 617] on button "add" at bounding box center [642, 628] width 38 height 21
type input "$304.02"
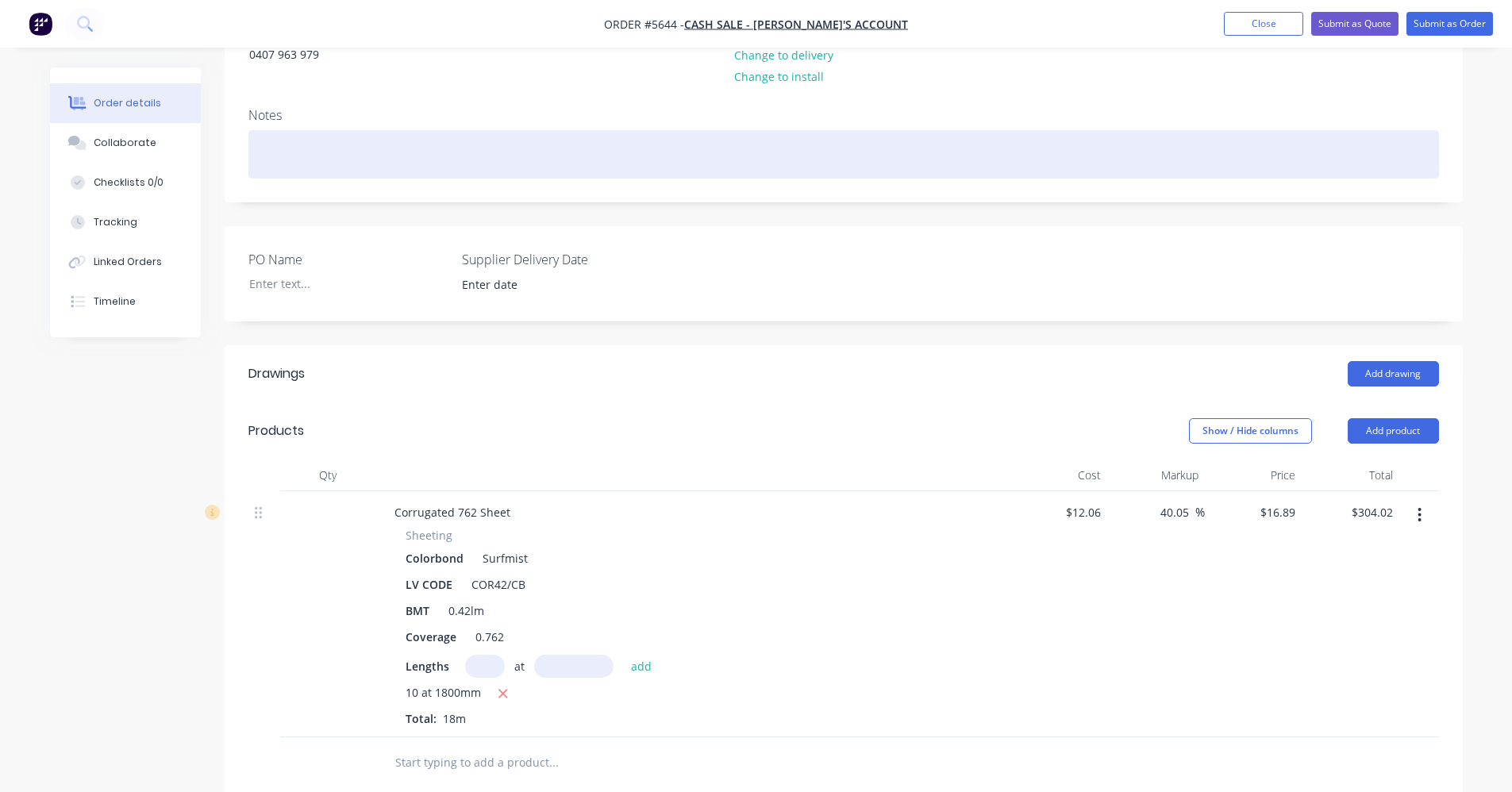
scroll to position [159, 0]
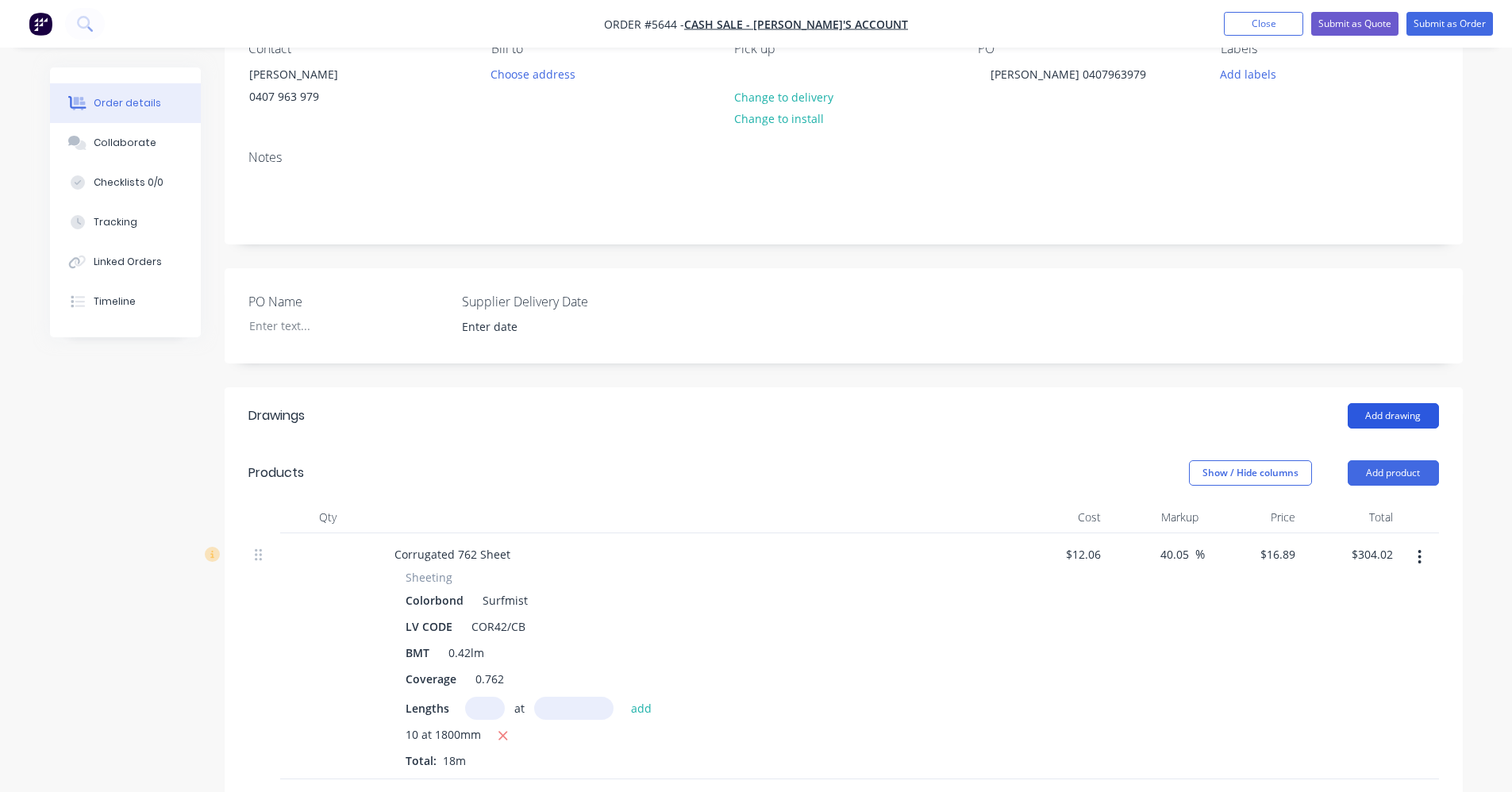
click at [1404, 420] on button "Add drawing" at bounding box center [1393, 415] width 91 height 25
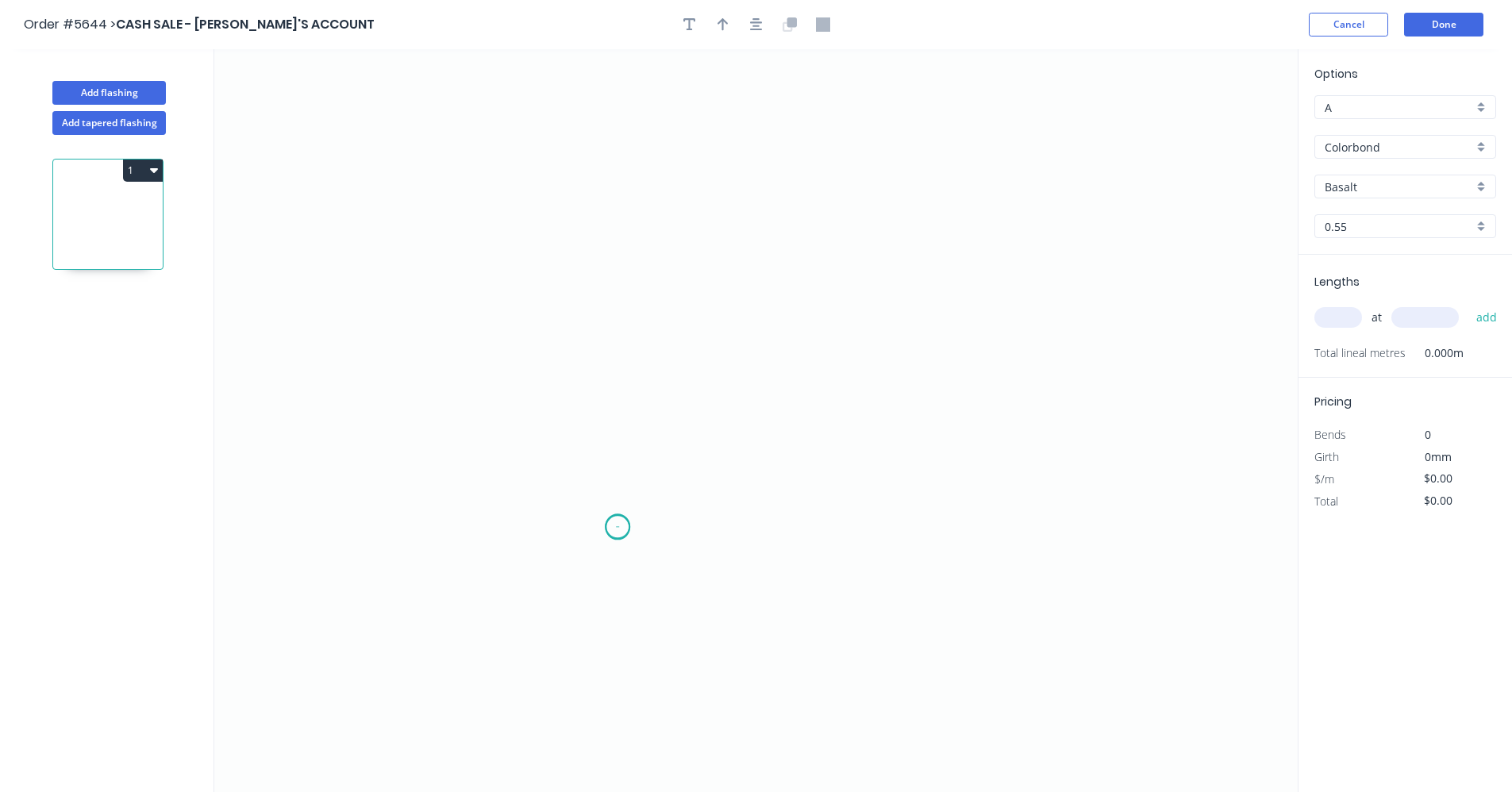
drag, startPoint x: 617, startPoint y: 528, endPoint x: 604, endPoint y: 399, distance: 129.7
click at [617, 516] on icon "0" at bounding box center [756, 420] width 1083 height 743
drag, startPoint x: 623, startPoint y: 308, endPoint x: 822, endPoint y: 303, distance: 199.1
click at [624, 308] on icon "0" at bounding box center [756, 420] width 1083 height 743
drag, startPoint x: 1006, startPoint y: 299, endPoint x: 1470, endPoint y: 367, distance: 469.0
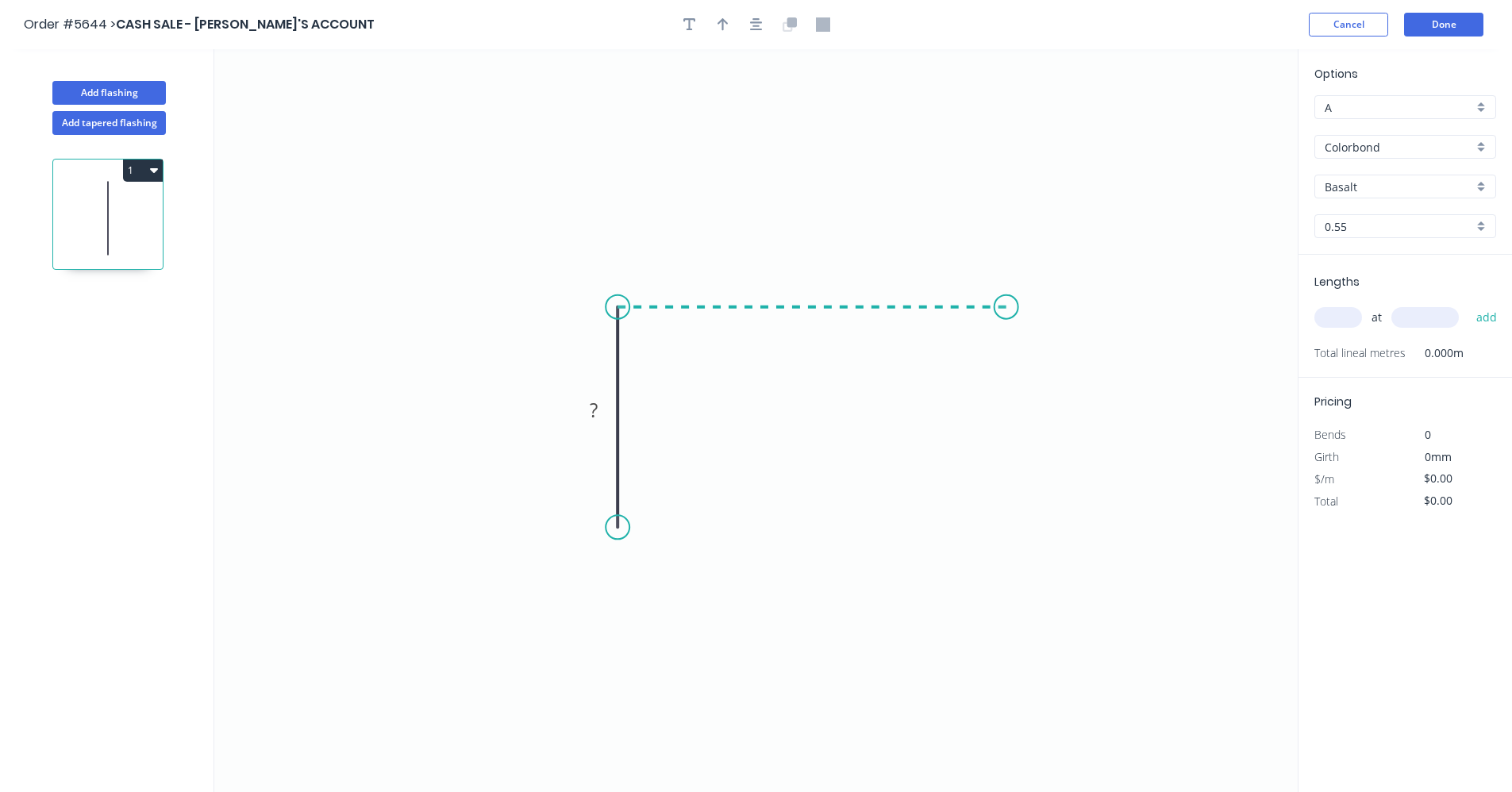
click at [1009, 300] on icon "0 ?" at bounding box center [756, 420] width 1083 height 743
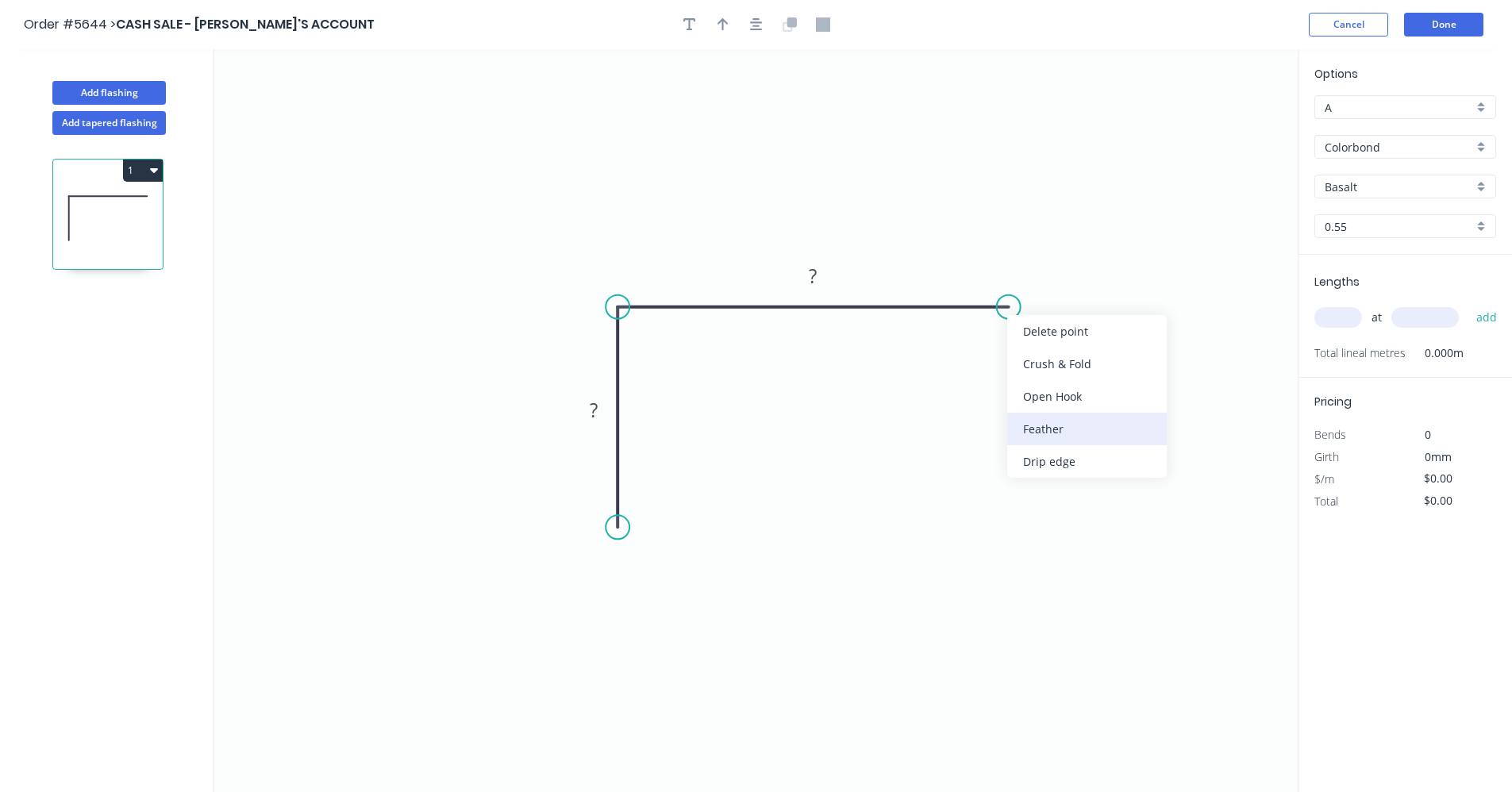
click at [1061, 436] on div "Feather" at bounding box center [1087, 429] width 160 height 33
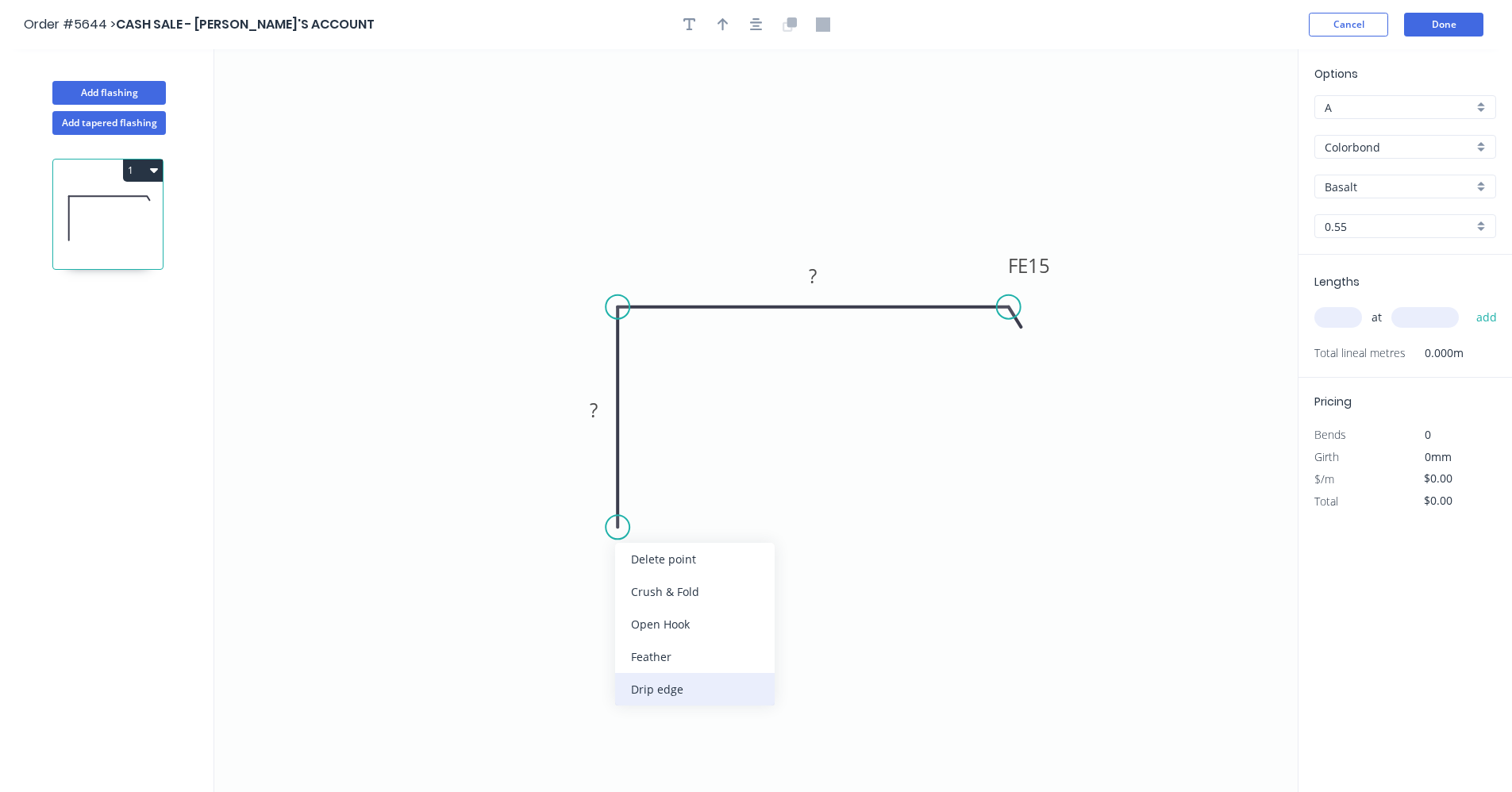
click at [659, 690] on div "Drip edge" at bounding box center [695, 689] width 160 height 33
click at [598, 408] on tspan "?" at bounding box center [594, 410] width 8 height 26
type input "$16.97"
drag, startPoint x: 1486, startPoint y: 192, endPoint x: 1468, endPoint y: 192, distance: 18.0
click at [1485, 192] on div "Basalt" at bounding box center [1404, 186] width 182 height 24
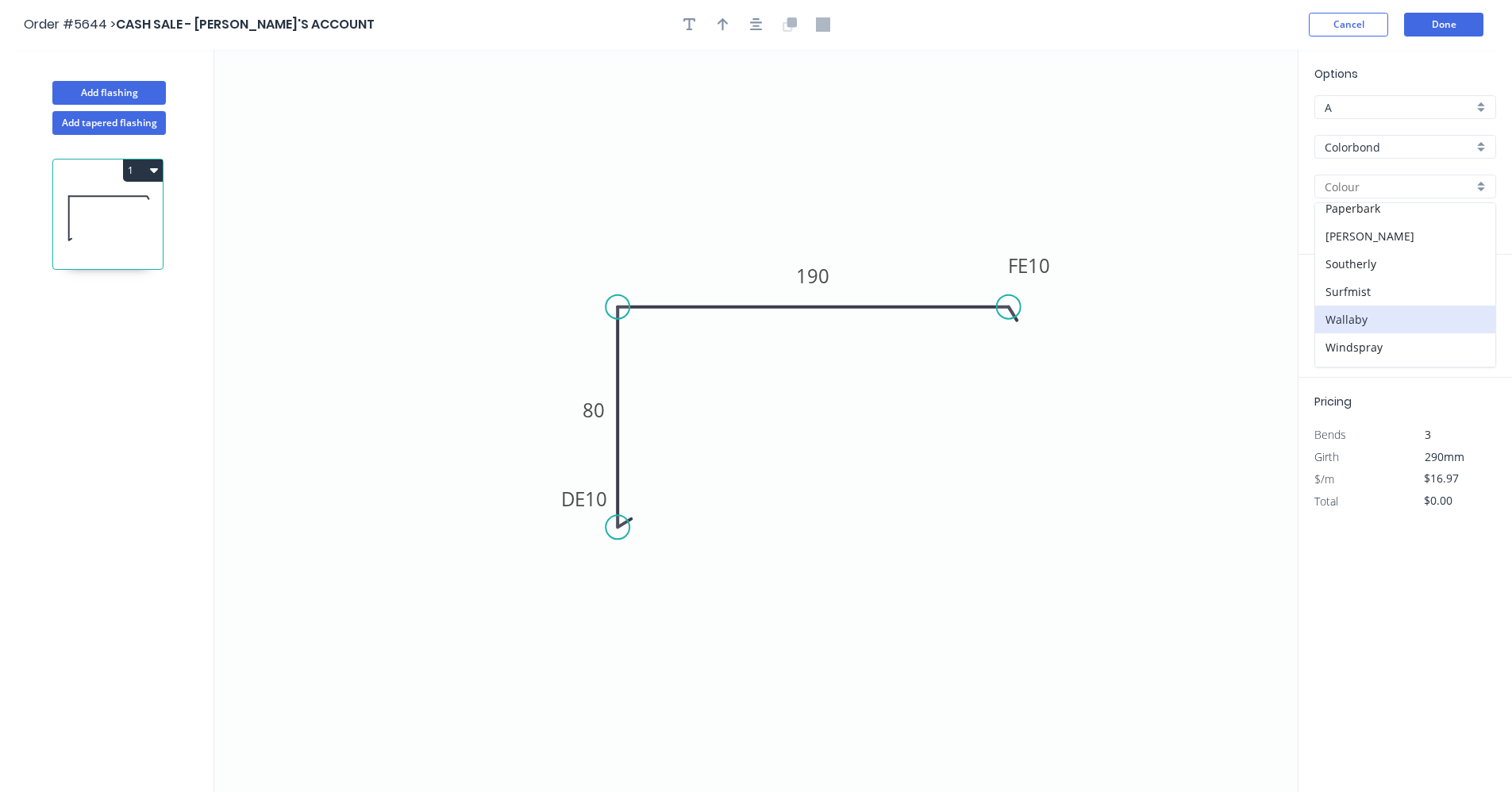
scroll to position [448, 0]
click at [1377, 352] on div "Woodland Grey" at bounding box center [1404, 352] width 180 height 28
type input "Woodland Grey"
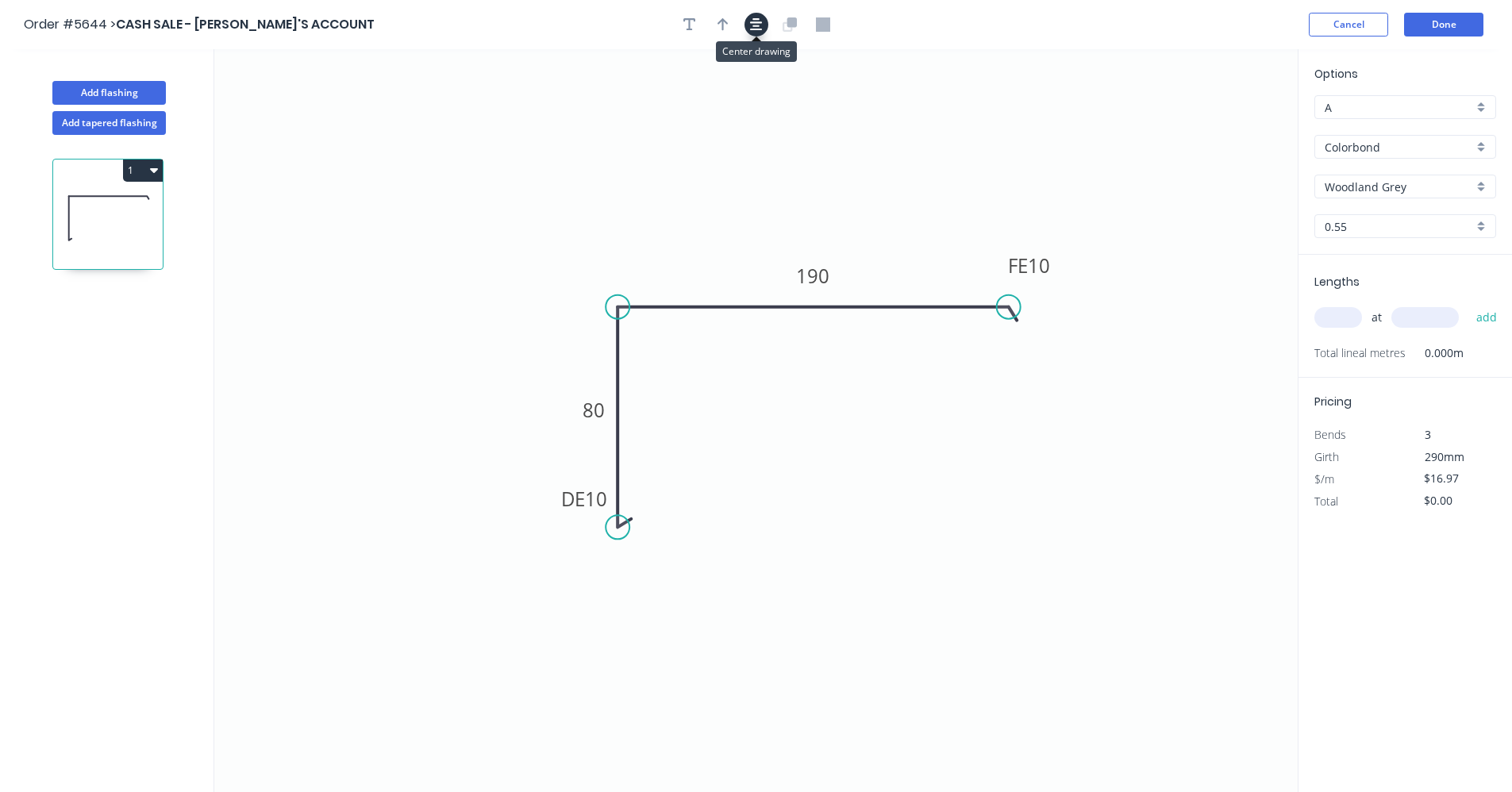
click at [754, 21] on icon "button" at bounding box center [757, 24] width 13 height 15
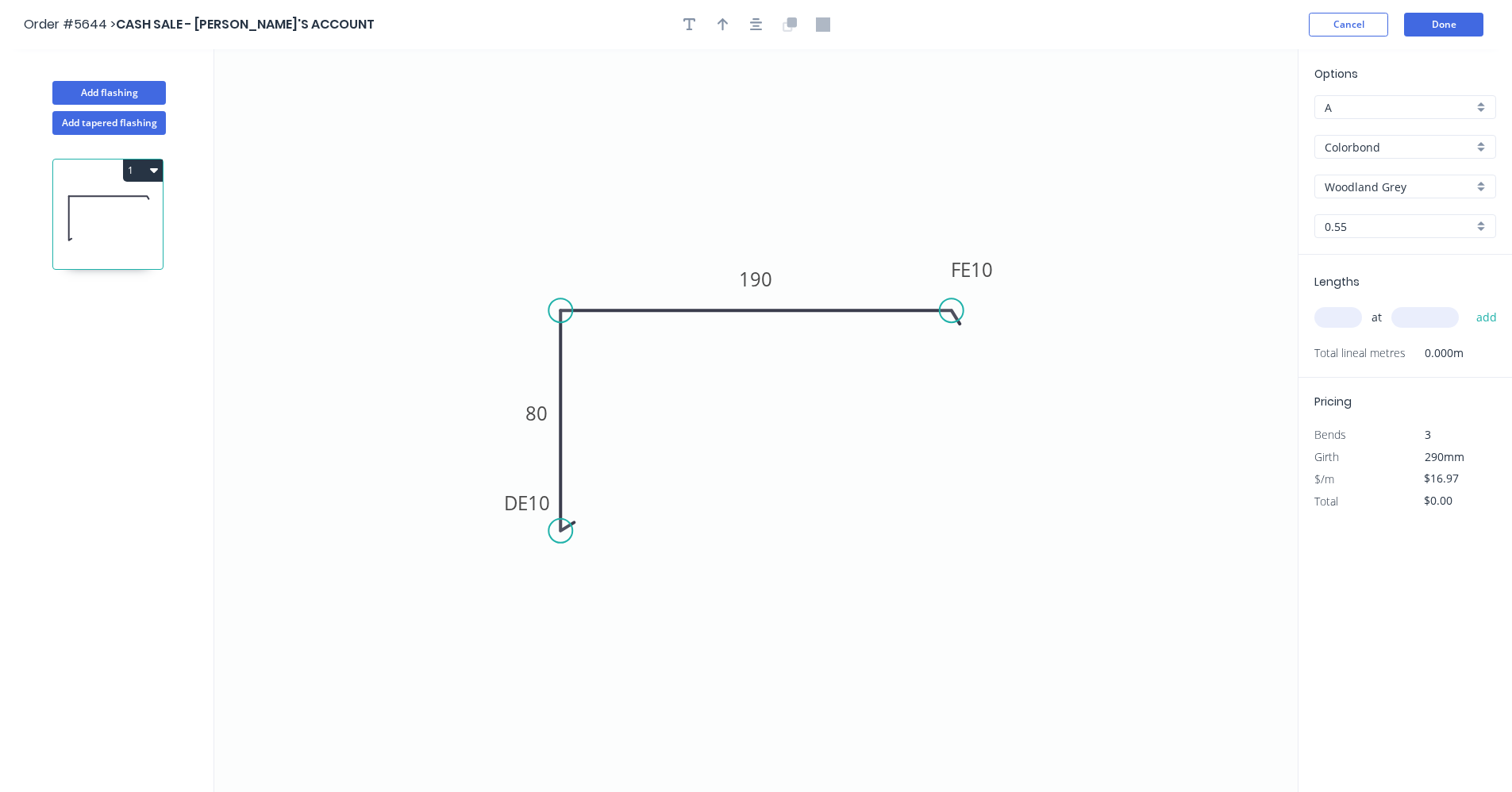
drag, startPoint x: 734, startPoint y: 25, endPoint x: 732, endPoint y: 34, distance: 9.2
click at [733, 27] on button "button" at bounding box center [723, 24] width 24 height 24
drag, startPoint x: 1220, startPoint y: 125, endPoint x: 832, endPoint y: 289, distance: 421.2
click at [833, 287] on icon at bounding box center [834, 269] width 15 height 51
click at [1342, 316] on input "text" at bounding box center [1337, 317] width 47 height 20
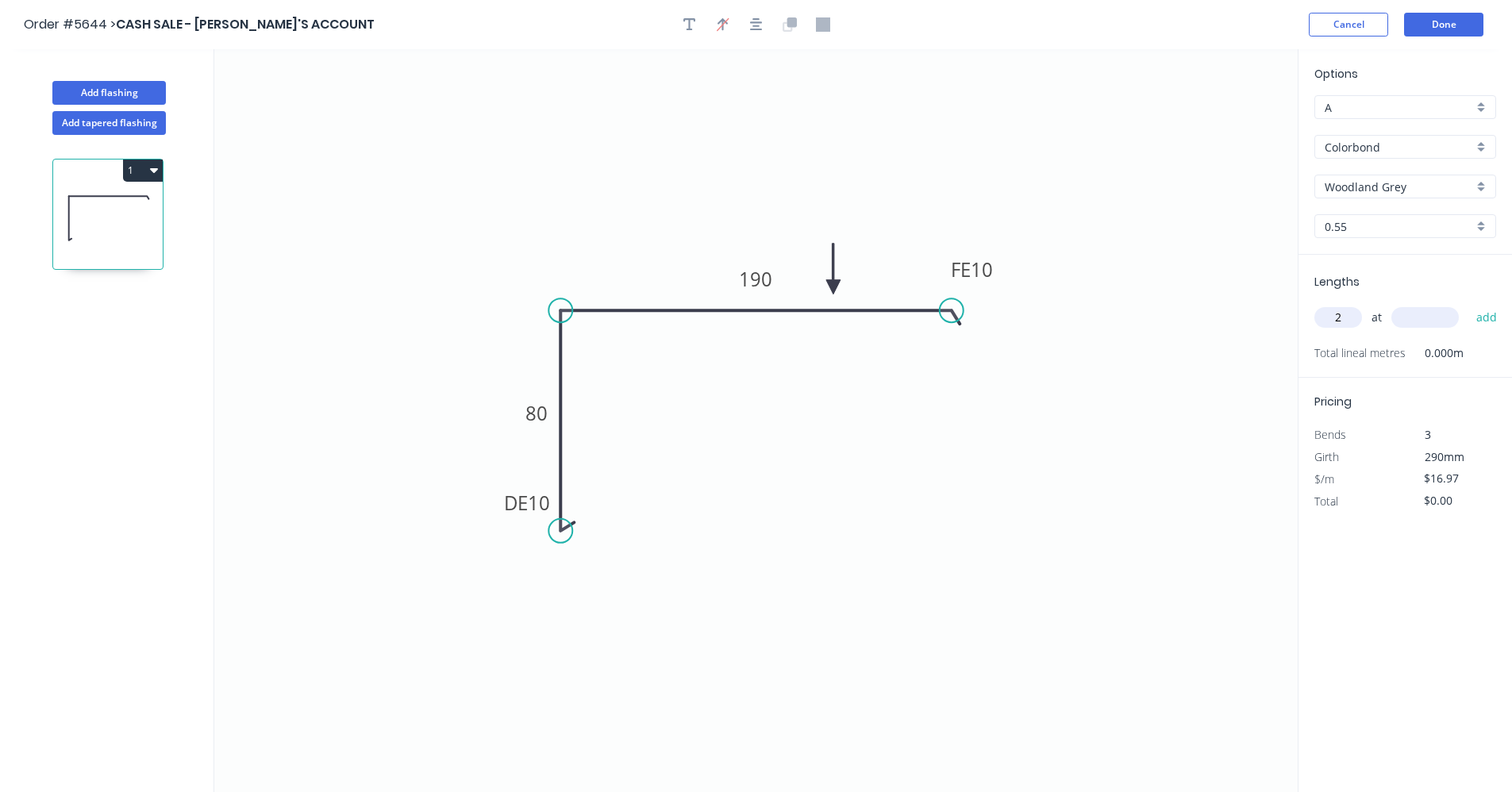
type input "2"
type input "3600"
click at [1468, 304] on button "add" at bounding box center [1487, 317] width 38 height 27
type input "$122.18"
type input "1"
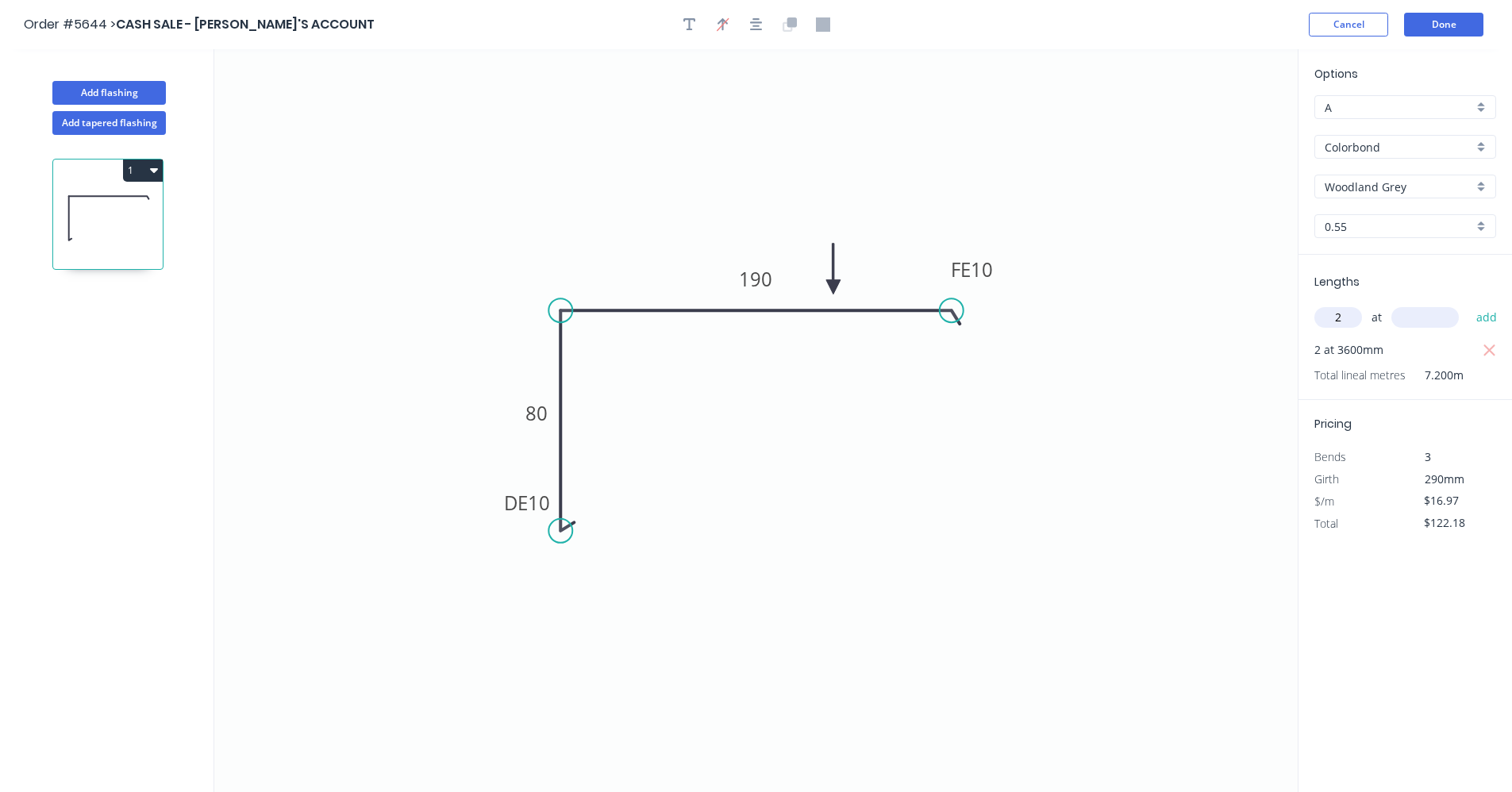
type input "2"
type input "3000"
click at [1468, 304] on button "add" at bounding box center [1487, 317] width 38 height 27
type input "$224.00"
type input "2"
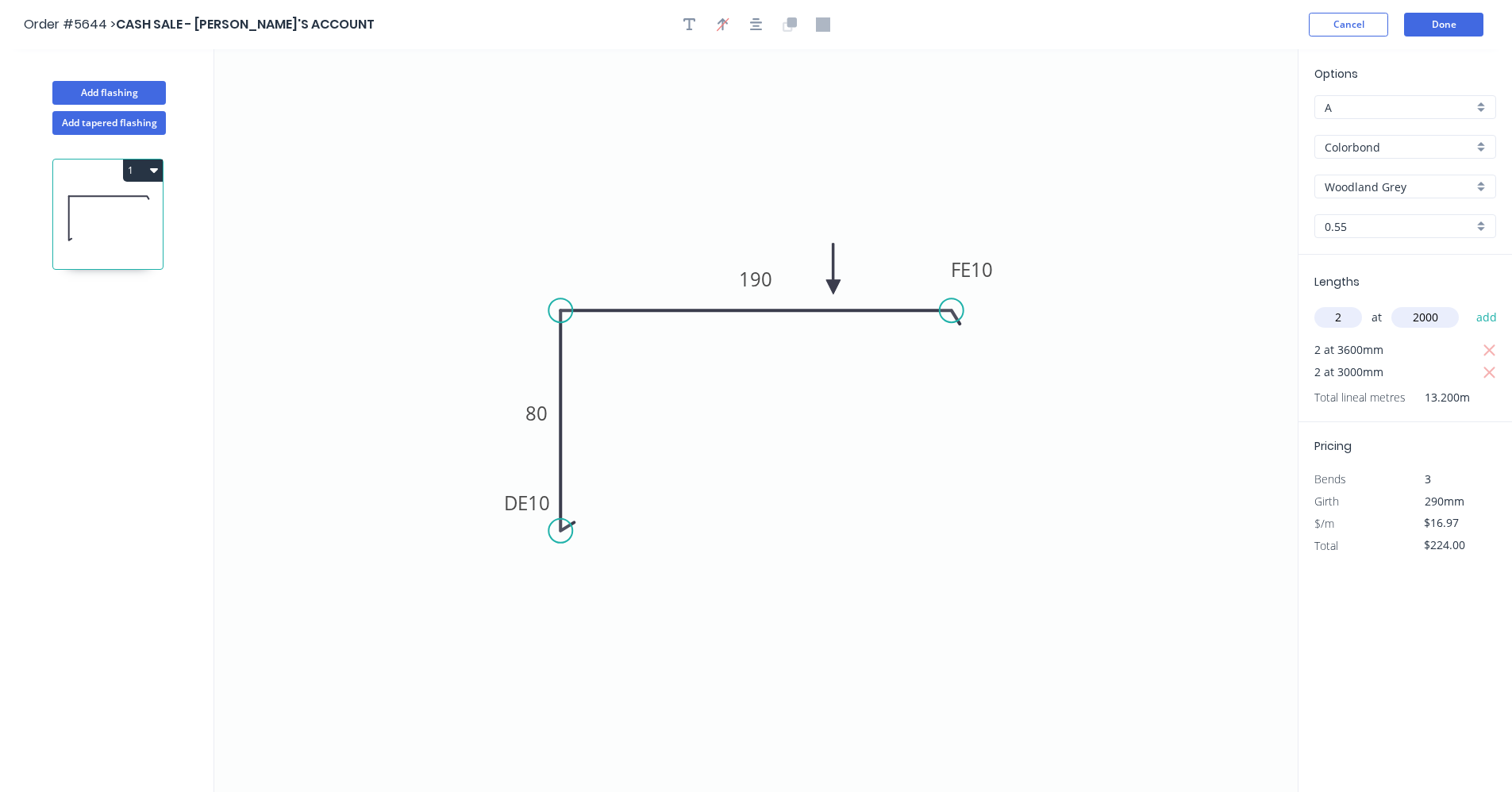
type input "2000"
click at [1468, 304] on button "add" at bounding box center [1487, 317] width 38 height 27
type input "$291.88"
click at [1465, 30] on button "Done" at bounding box center [1443, 24] width 79 height 24
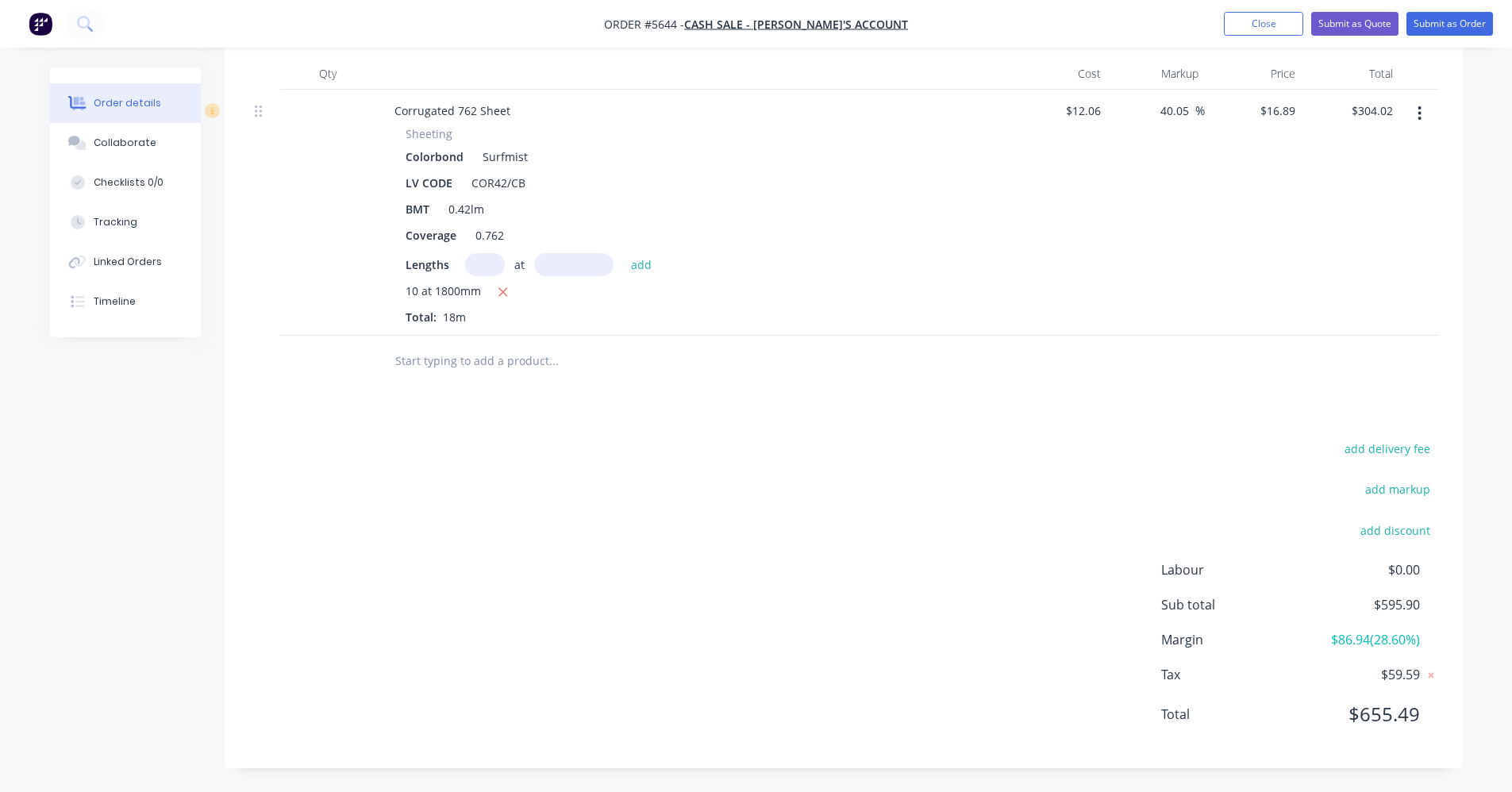
scroll to position [330, 0]
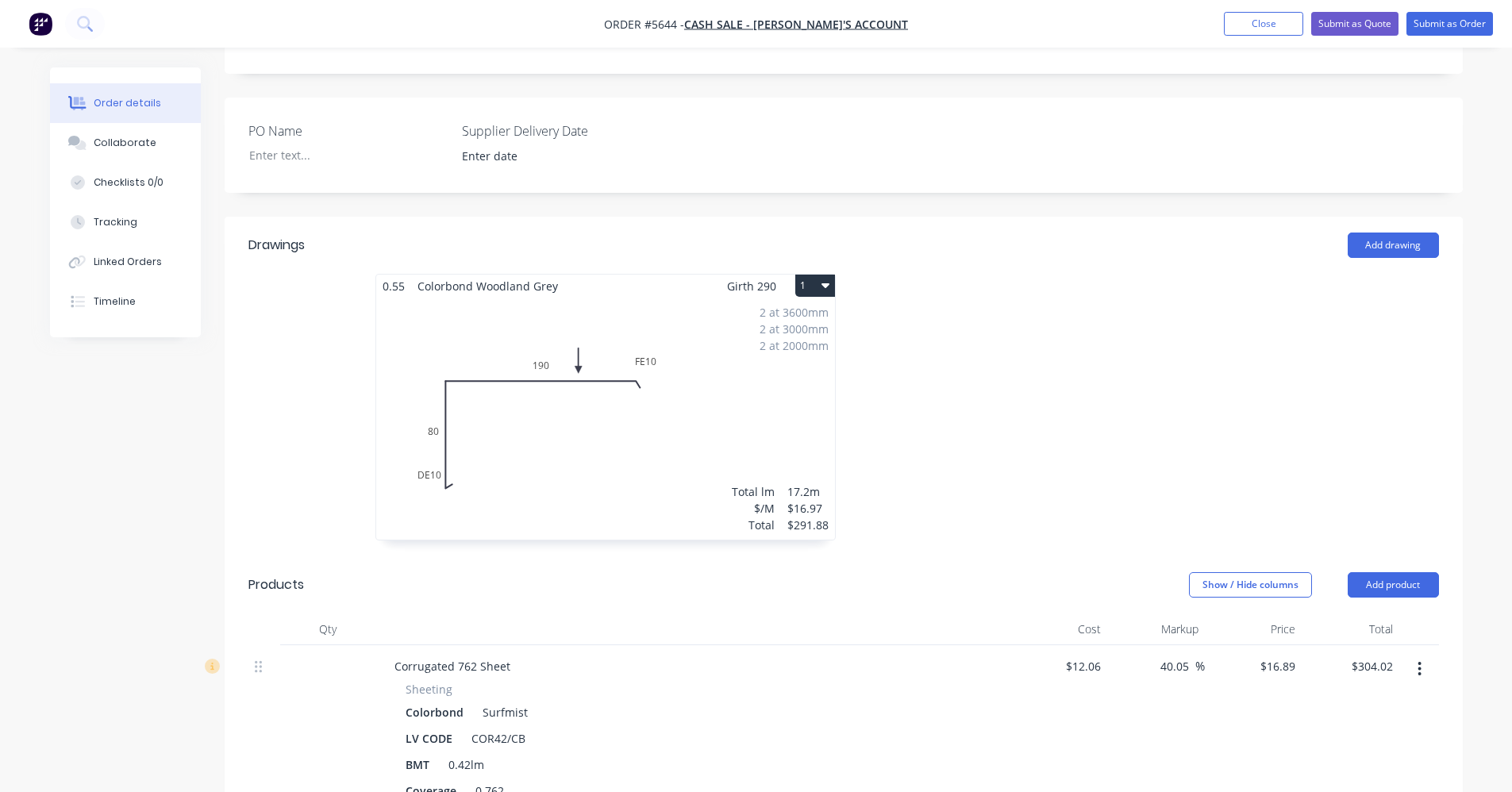
click at [697, 438] on div "2 at 3600mm 2 at 3000mm 2 at 2000mm Total lm $/M Total 17.2m $16.97 $291.88" at bounding box center [605, 418] width 458 height 242
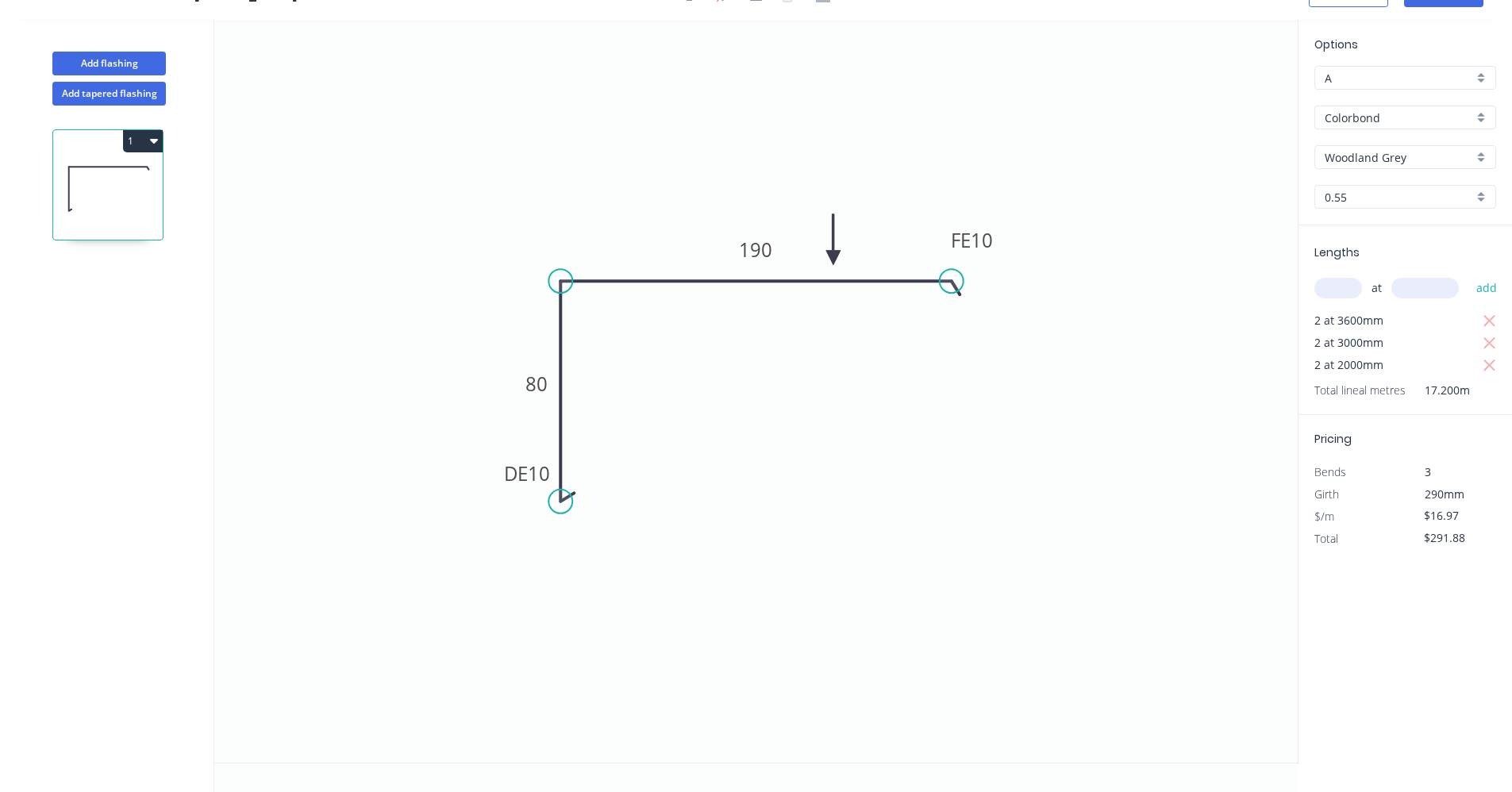
click at [1386, 73] on input "A" at bounding box center [1399, 78] width 148 height 16
drag, startPoint x: 1342, startPoint y: 137, endPoint x: 1224, endPoint y: 212, distance: 139.8
click at [1341, 137] on div "B" at bounding box center [1404, 136] width 180 height 28
type input "B"
type input "$15.27"
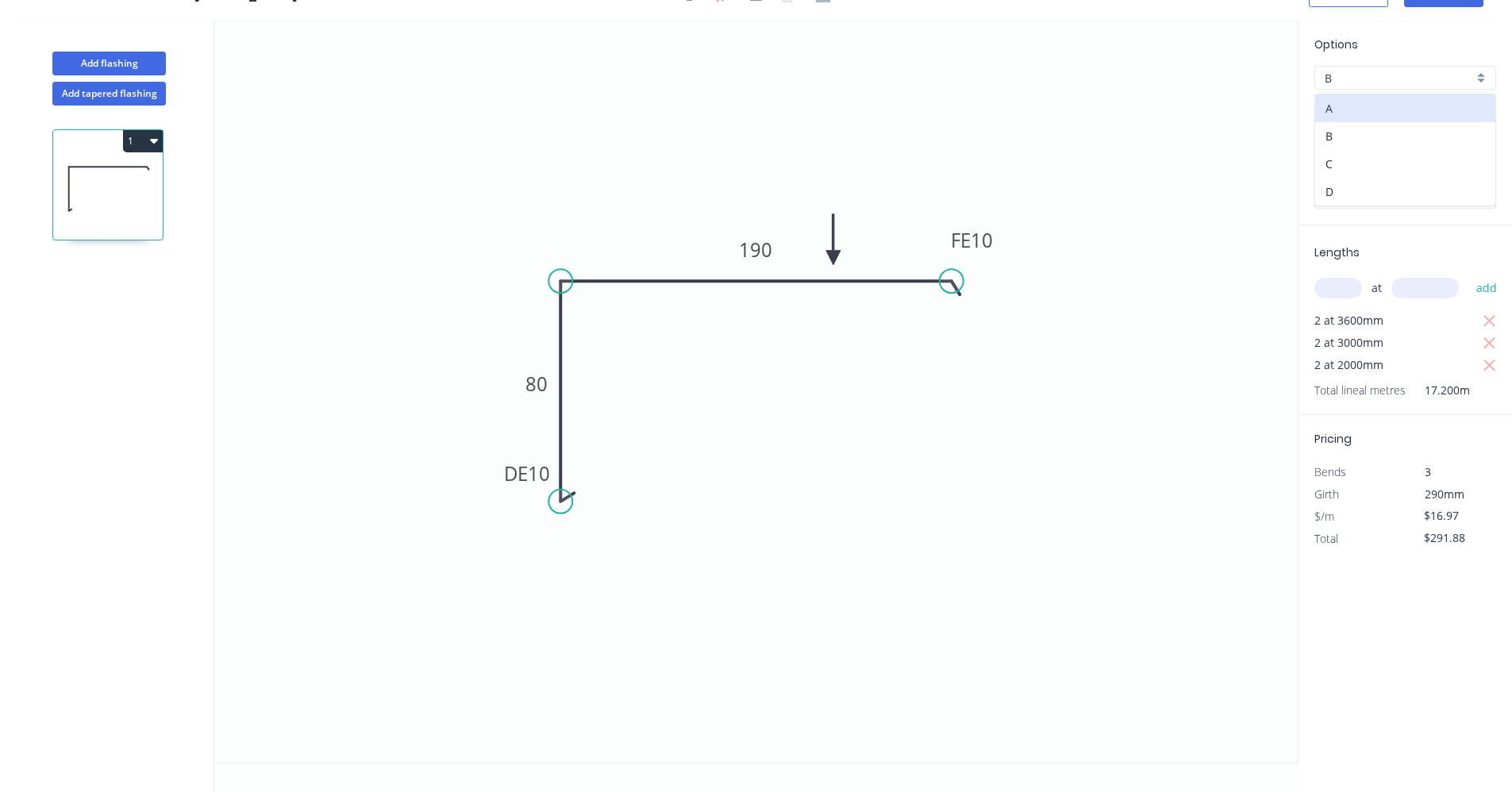
type input "$262.64"
drag, startPoint x: 1090, startPoint y: 406, endPoint x: 1130, endPoint y: 374, distance: 51.2
click at [1100, 404] on icon "0 DE 10 80 FE 10 190" at bounding box center [756, 391] width 1083 height 743
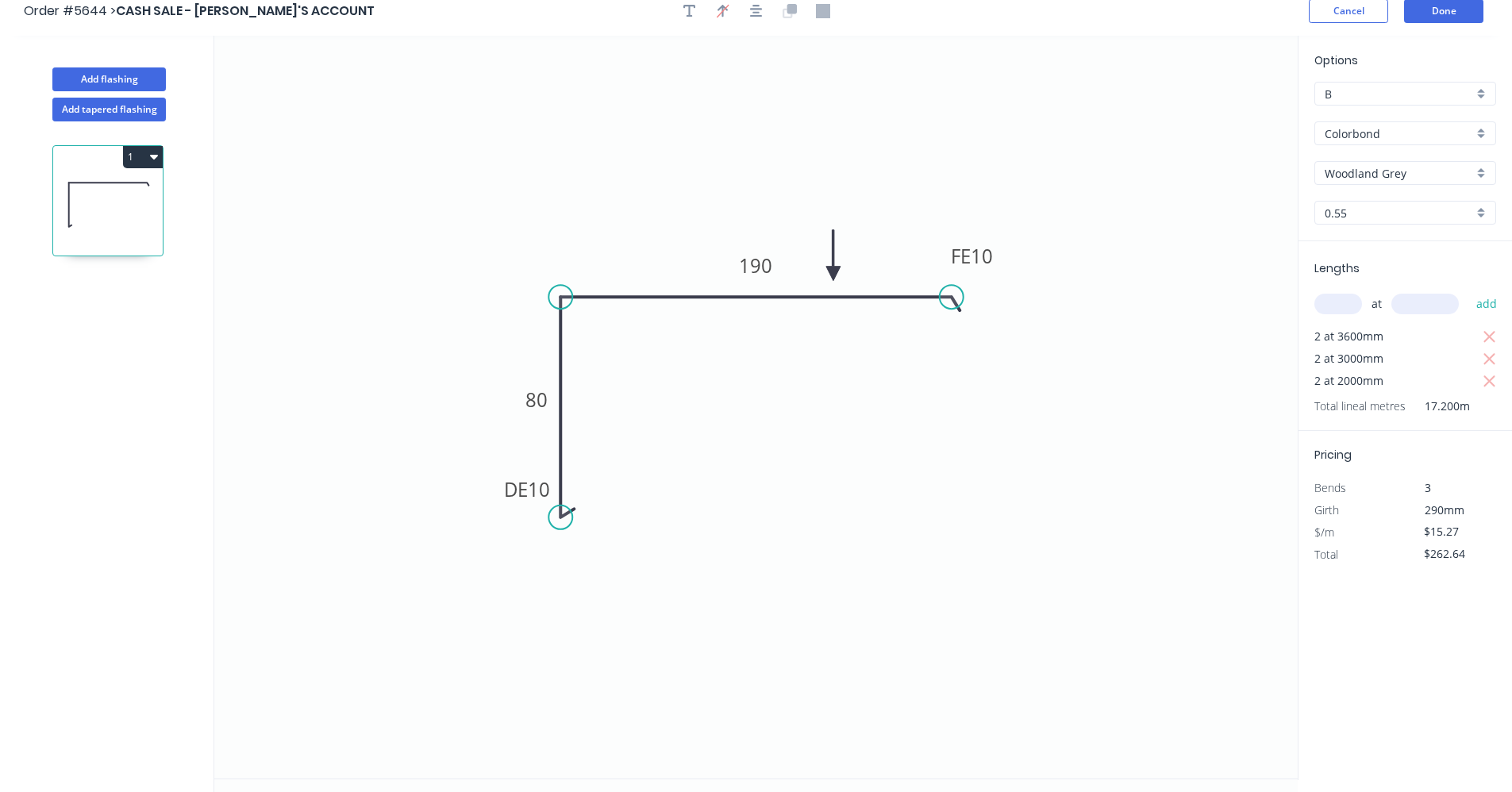
scroll to position [0, 0]
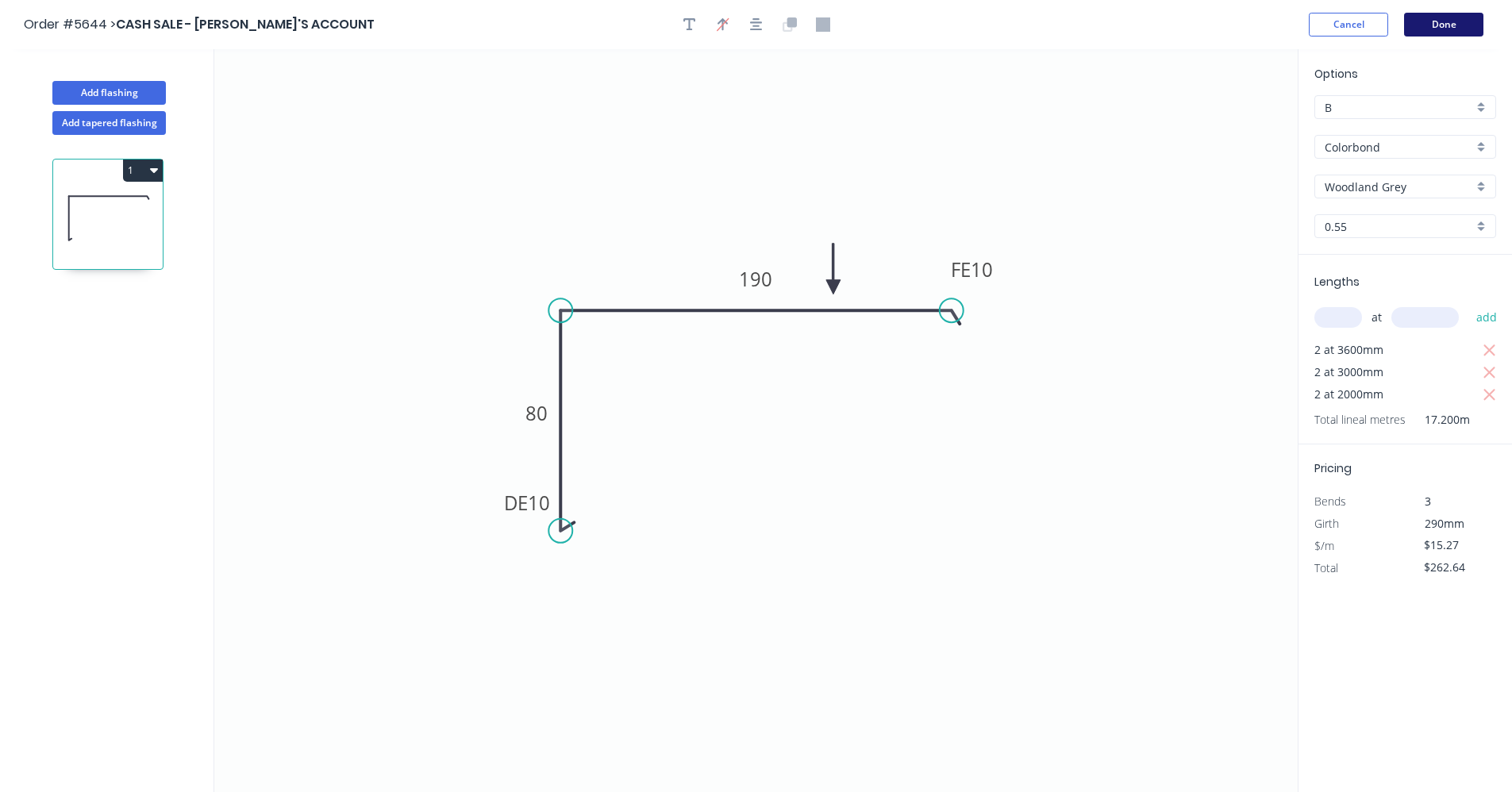
click at [1449, 31] on button "Done" at bounding box center [1443, 24] width 79 height 24
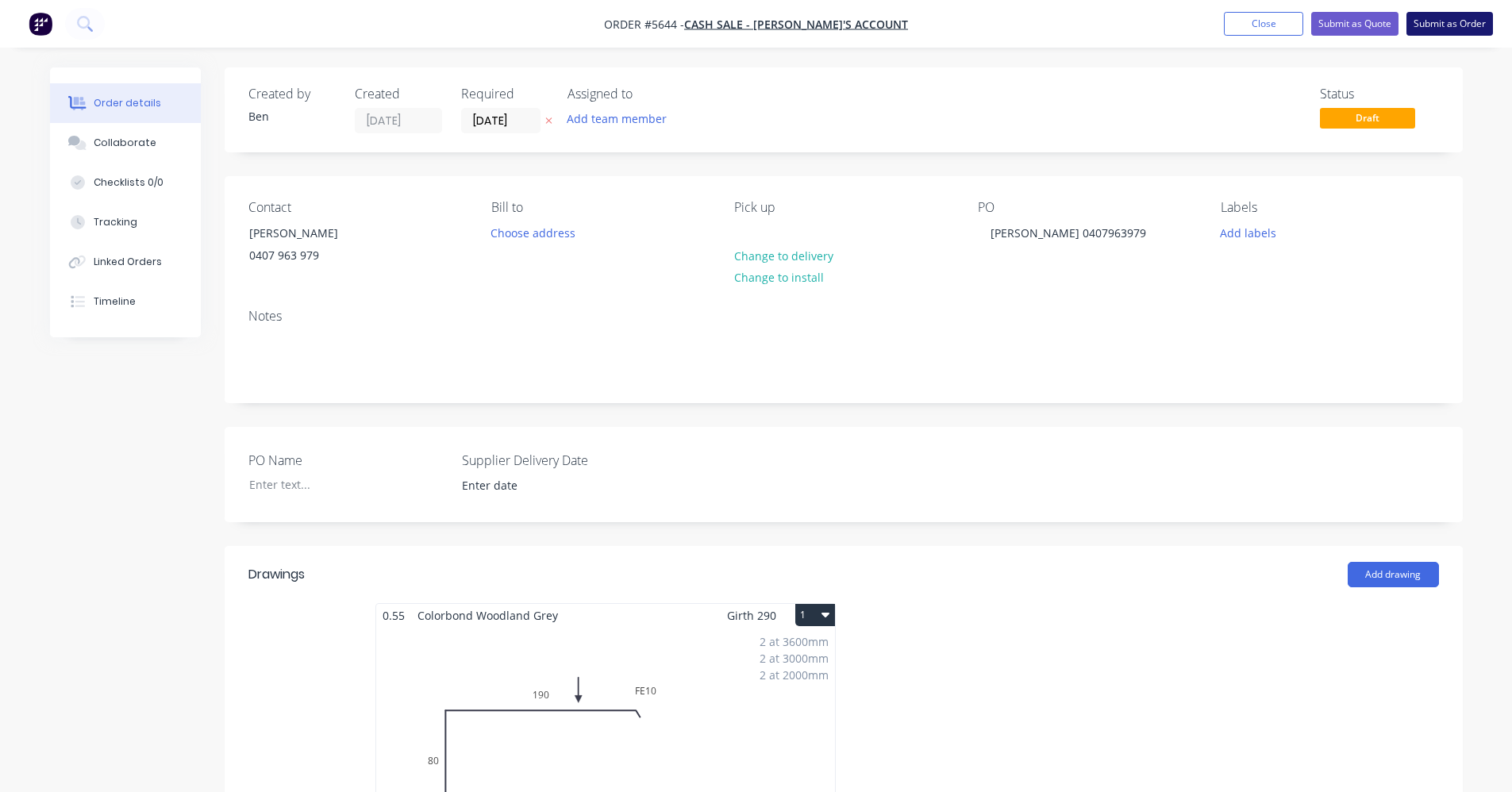
click at [1435, 28] on button "Submit as Order" at bounding box center [1449, 24] width 86 height 24
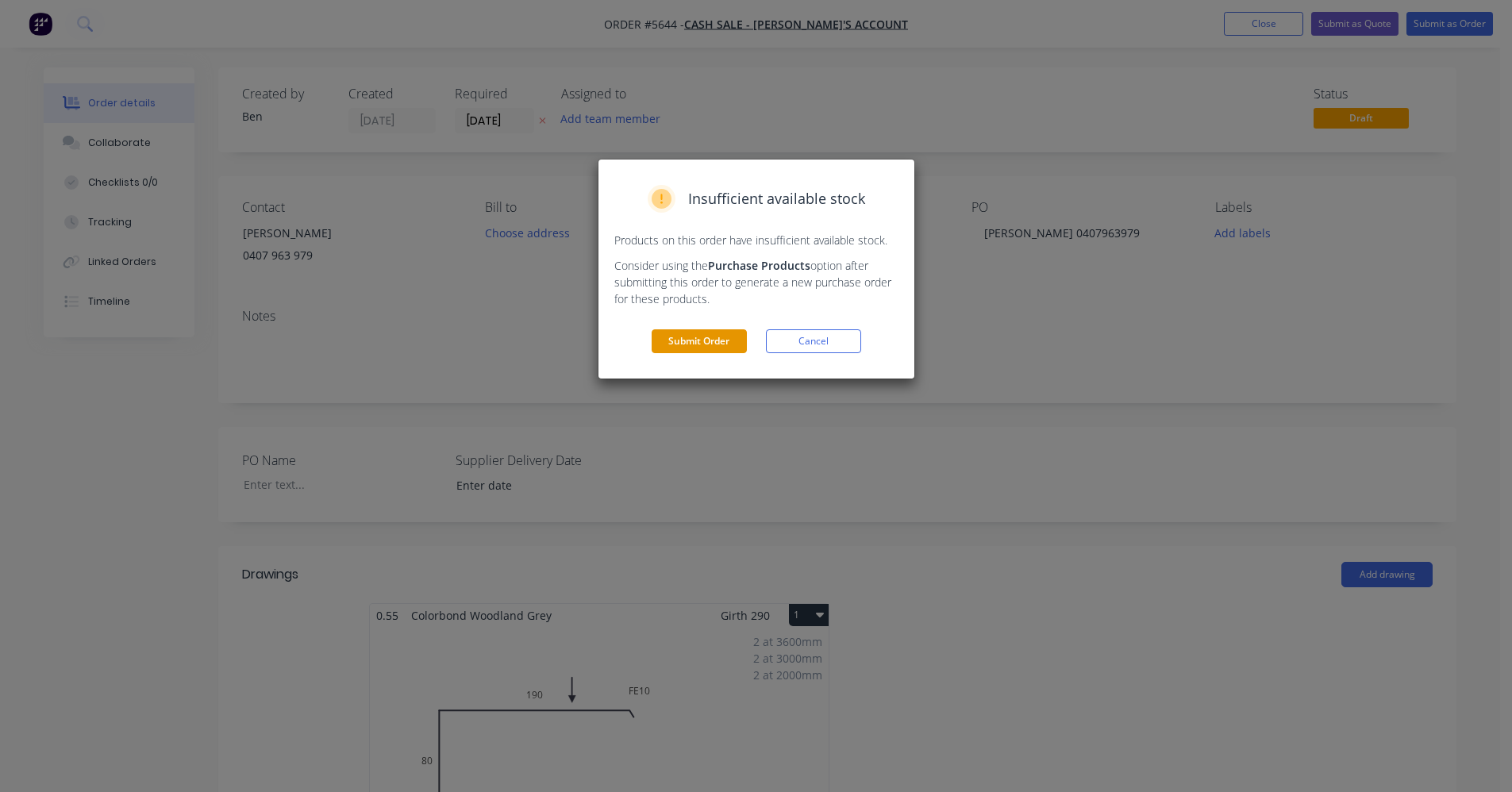
click at [718, 338] on button "Submit Order" at bounding box center [699, 341] width 95 height 24
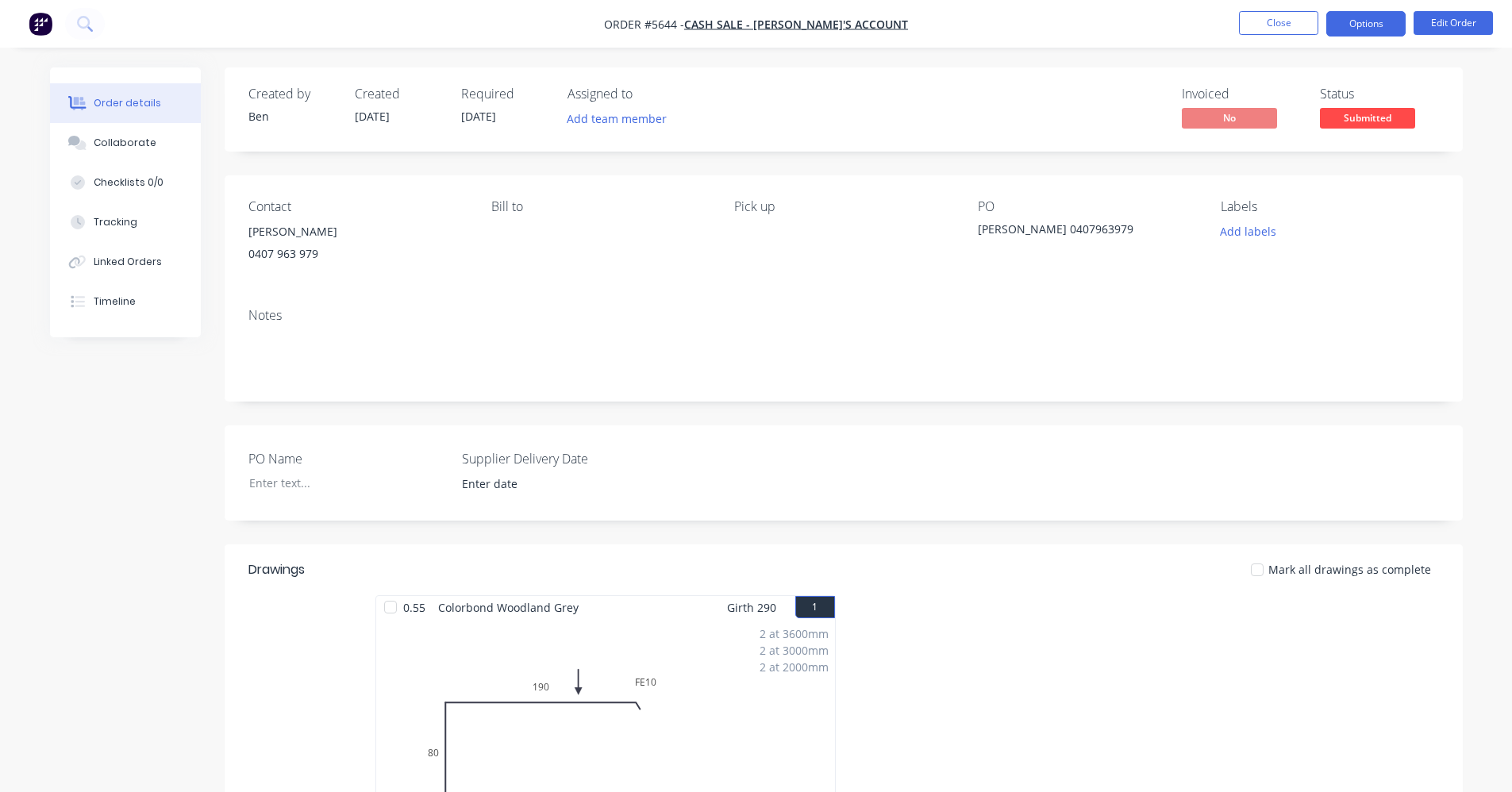
click at [1377, 12] on button "Options" at bounding box center [1365, 24] width 79 height 25
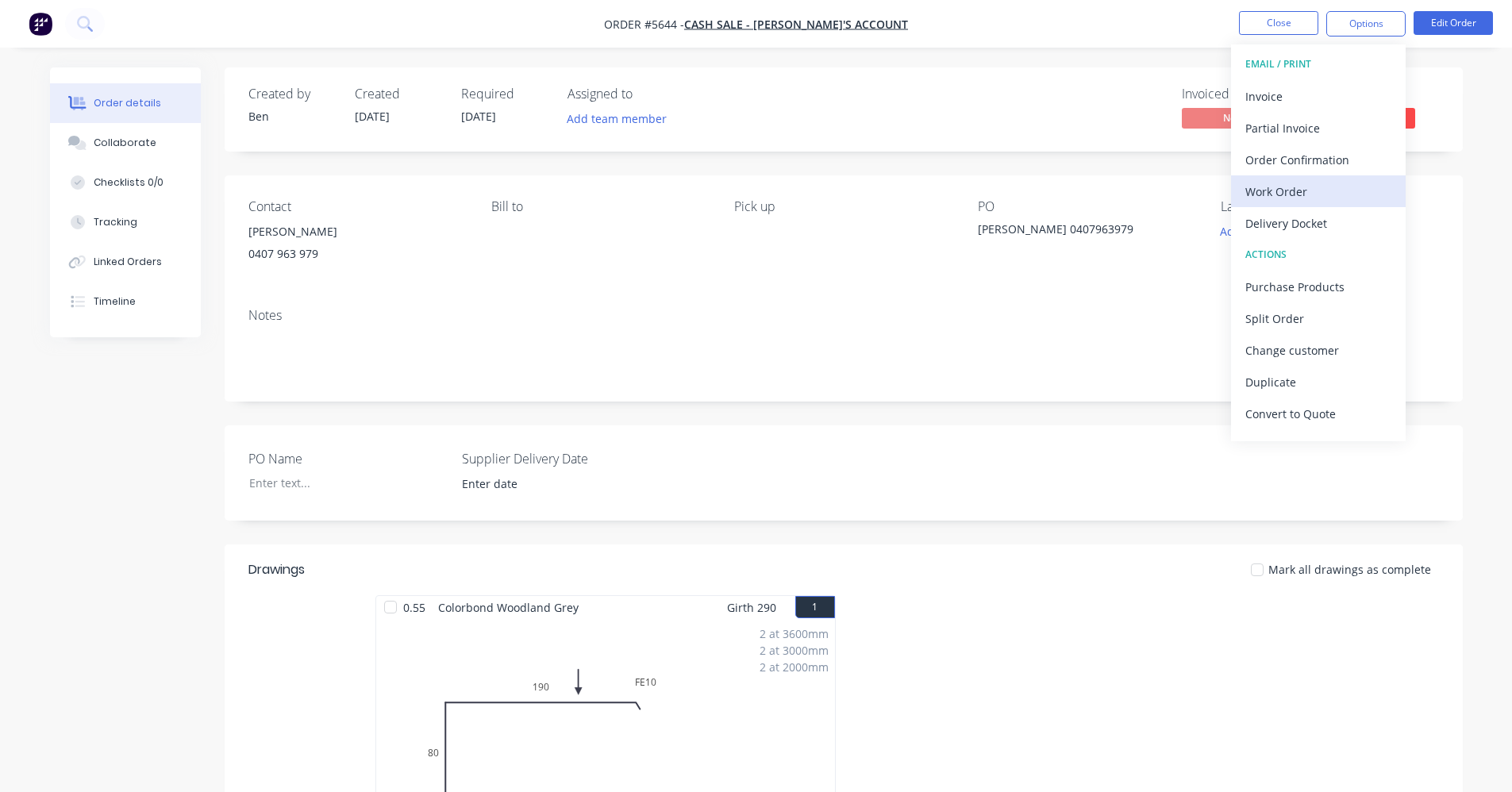
click at [1277, 201] on div "Work Order" at bounding box center [1318, 192] width 146 height 23
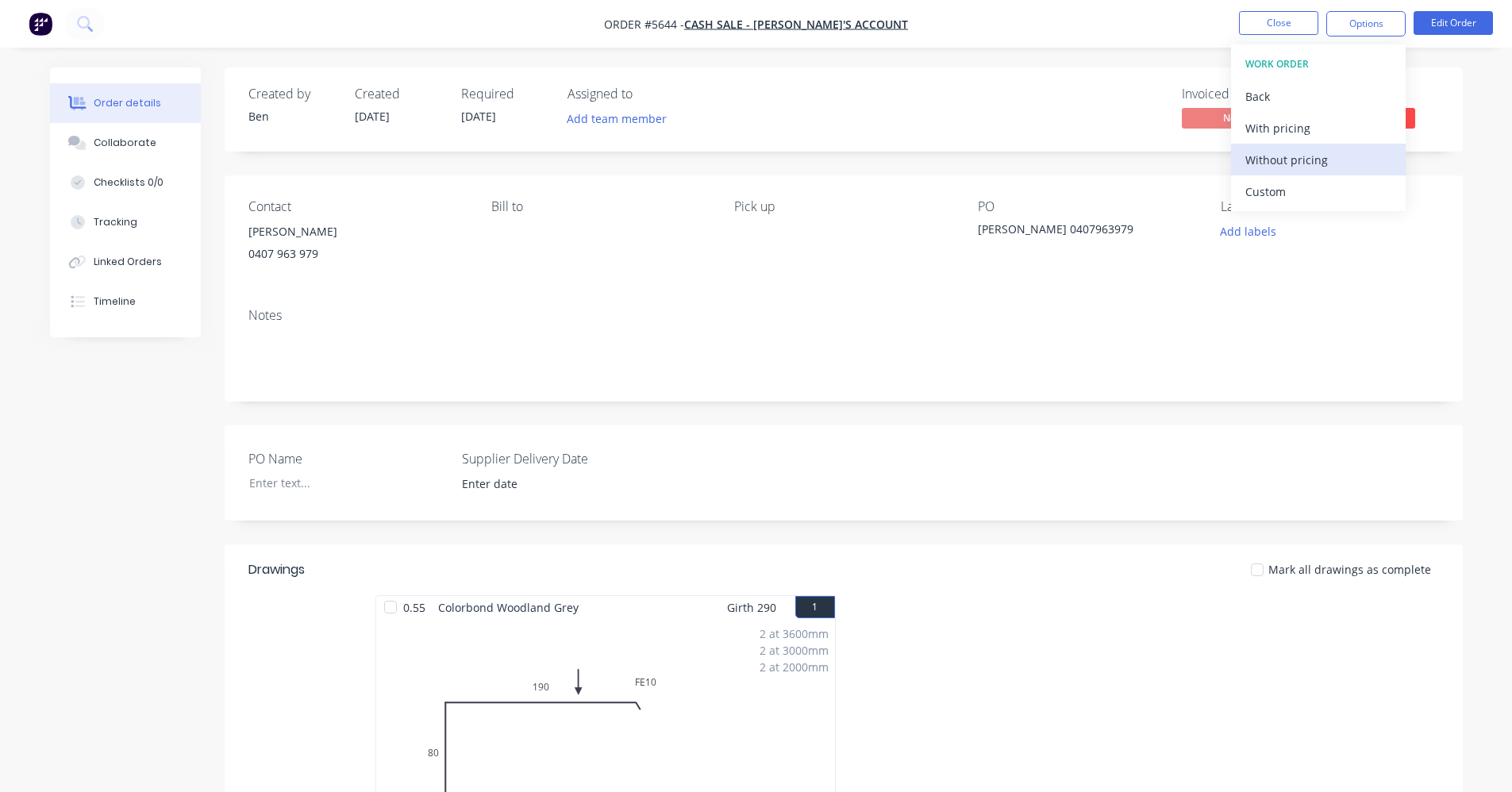
click at [1284, 158] on div "Without pricing" at bounding box center [1318, 160] width 146 height 23
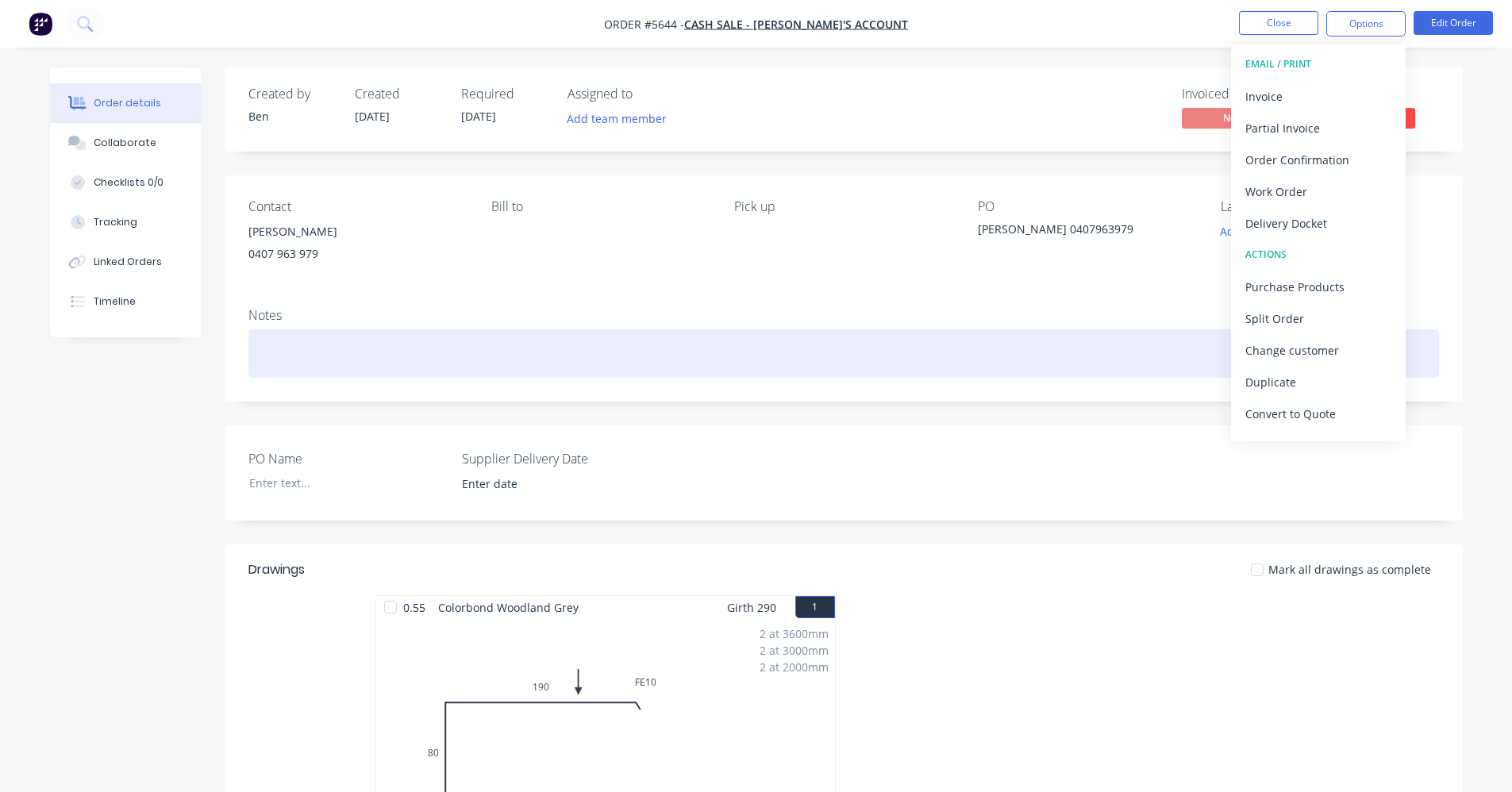
drag, startPoint x: 1093, startPoint y: 341, endPoint x: 1103, endPoint y: 338, distance: 10.4
click at [1095, 340] on div at bounding box center [844, 353] width 1191 height 48
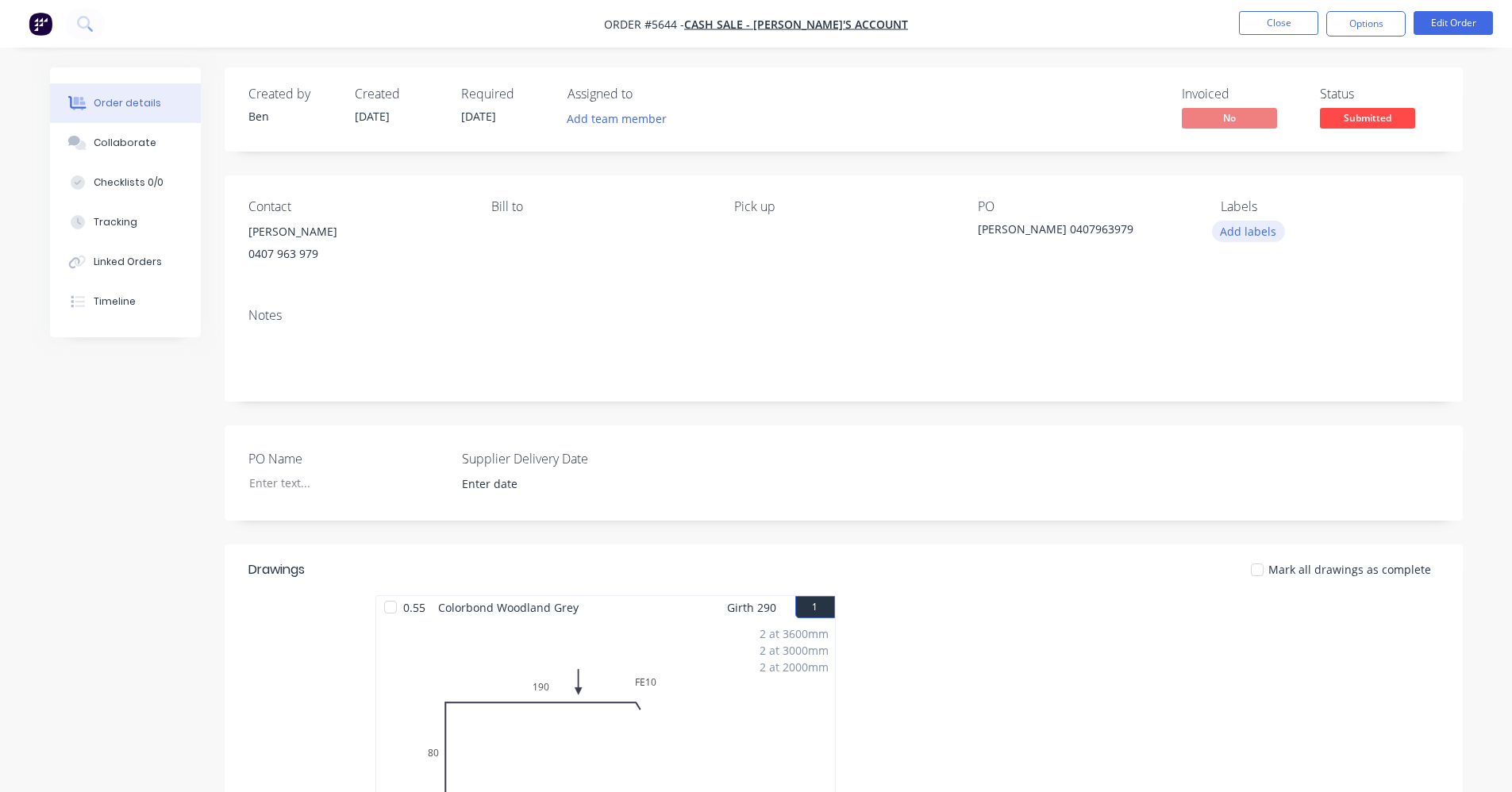
click at [1253, 235] on button "Add labels" at bounding box center [1249, 232] width 73 height 21
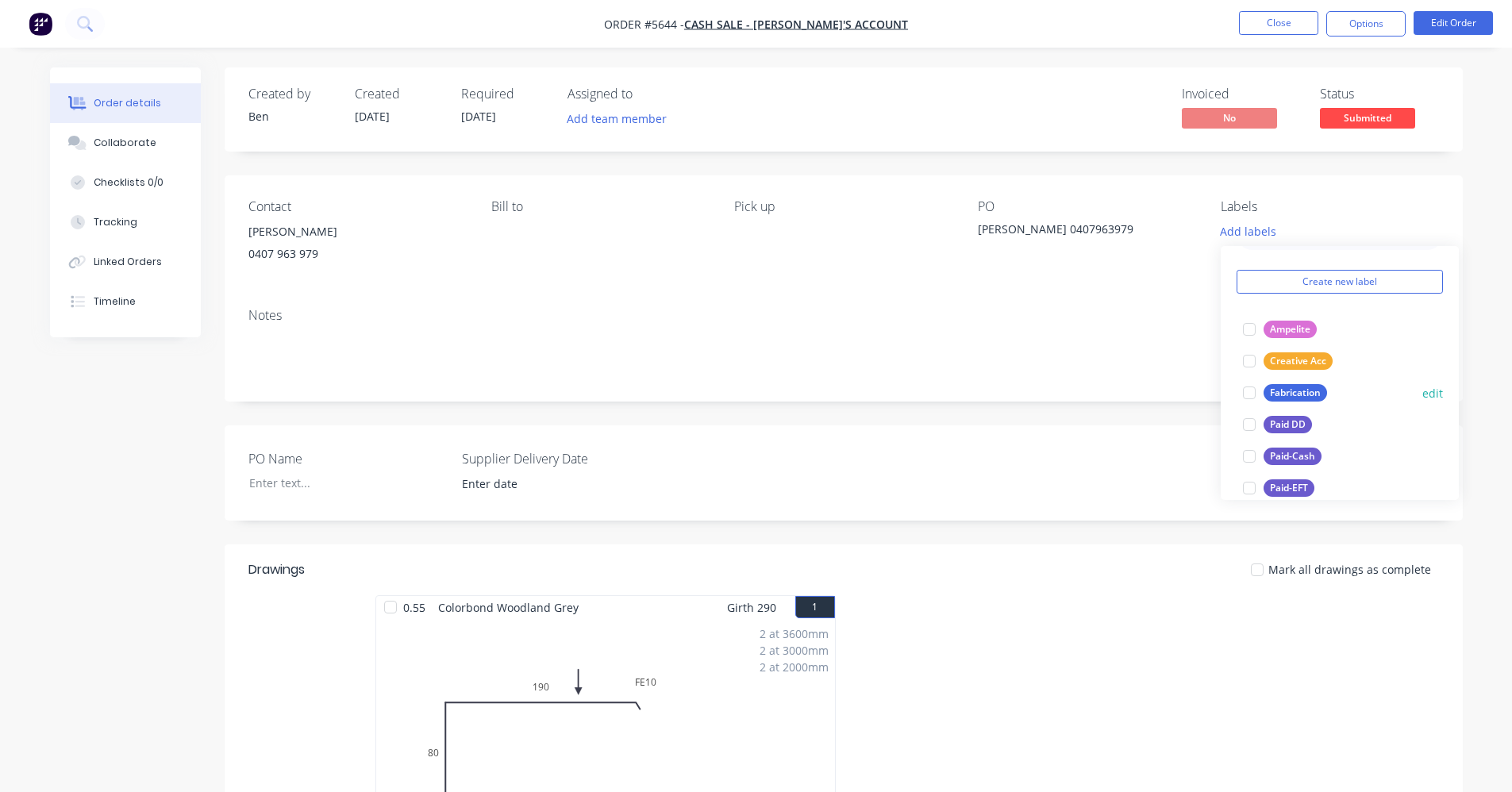
scroll to position [79, 0]
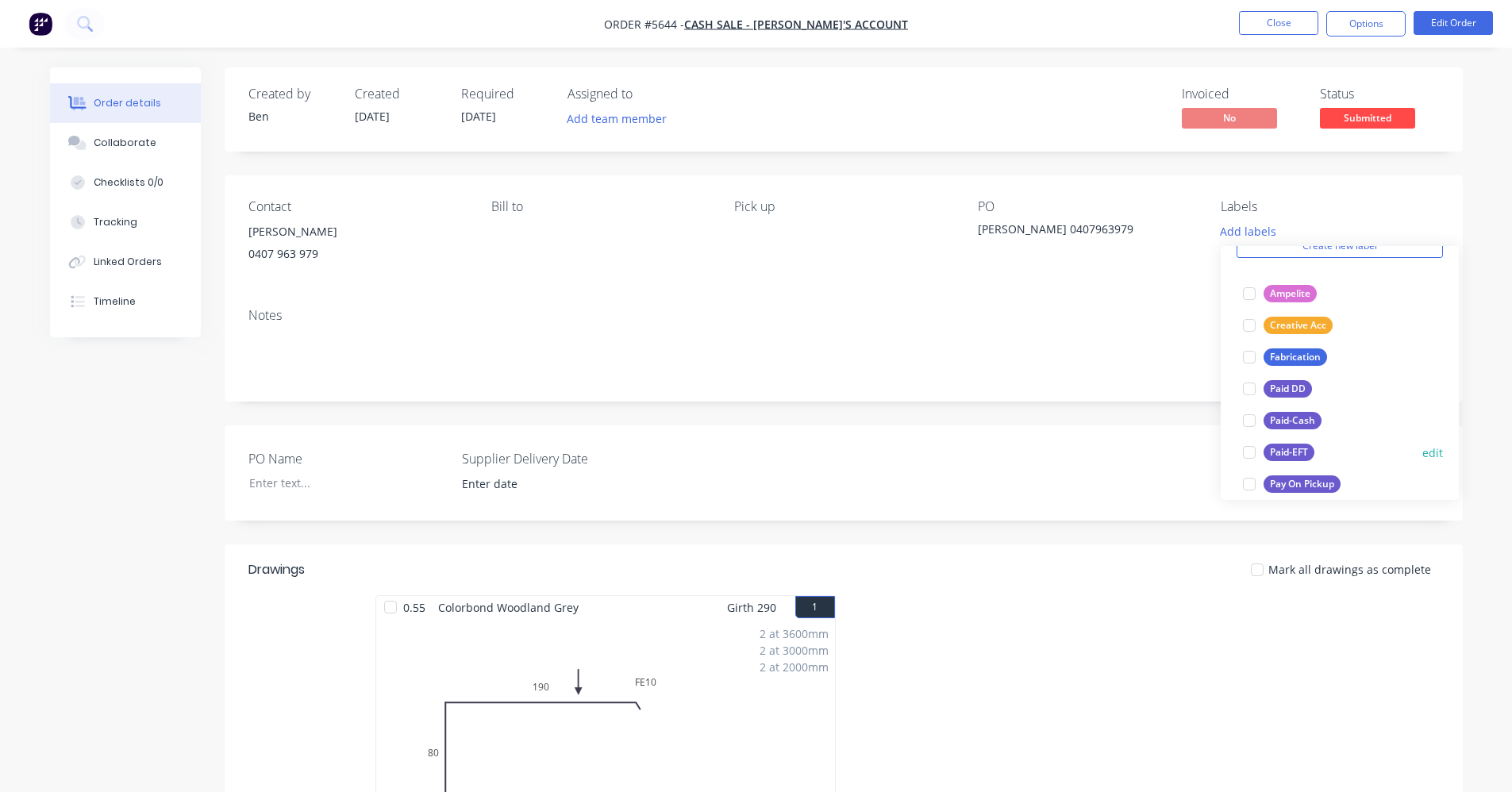
click at [1292, 456] on div "Paid-EFT" at bounding box center [1289, 452] width 51 height 17
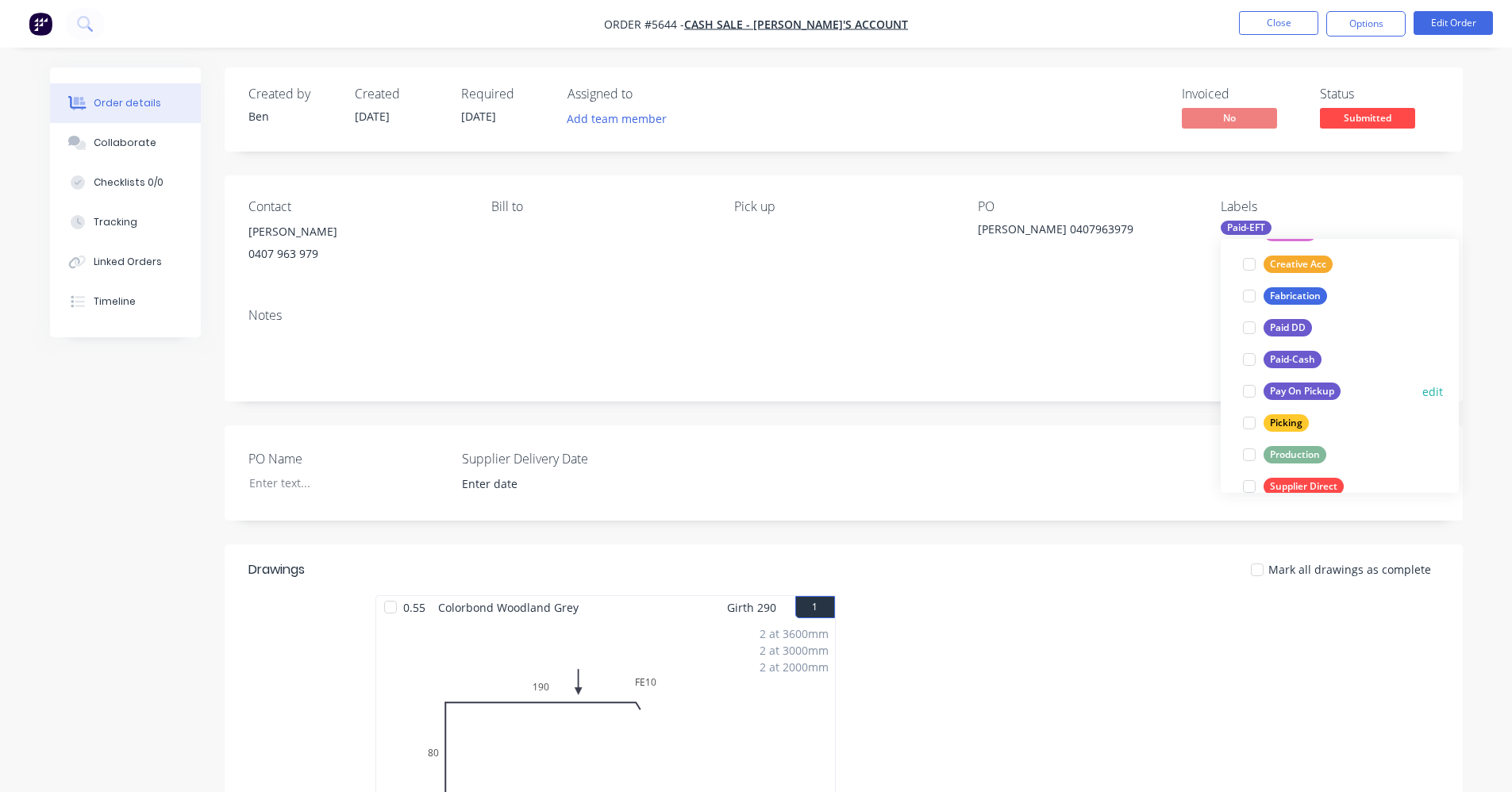
scroll to position [285, 0]
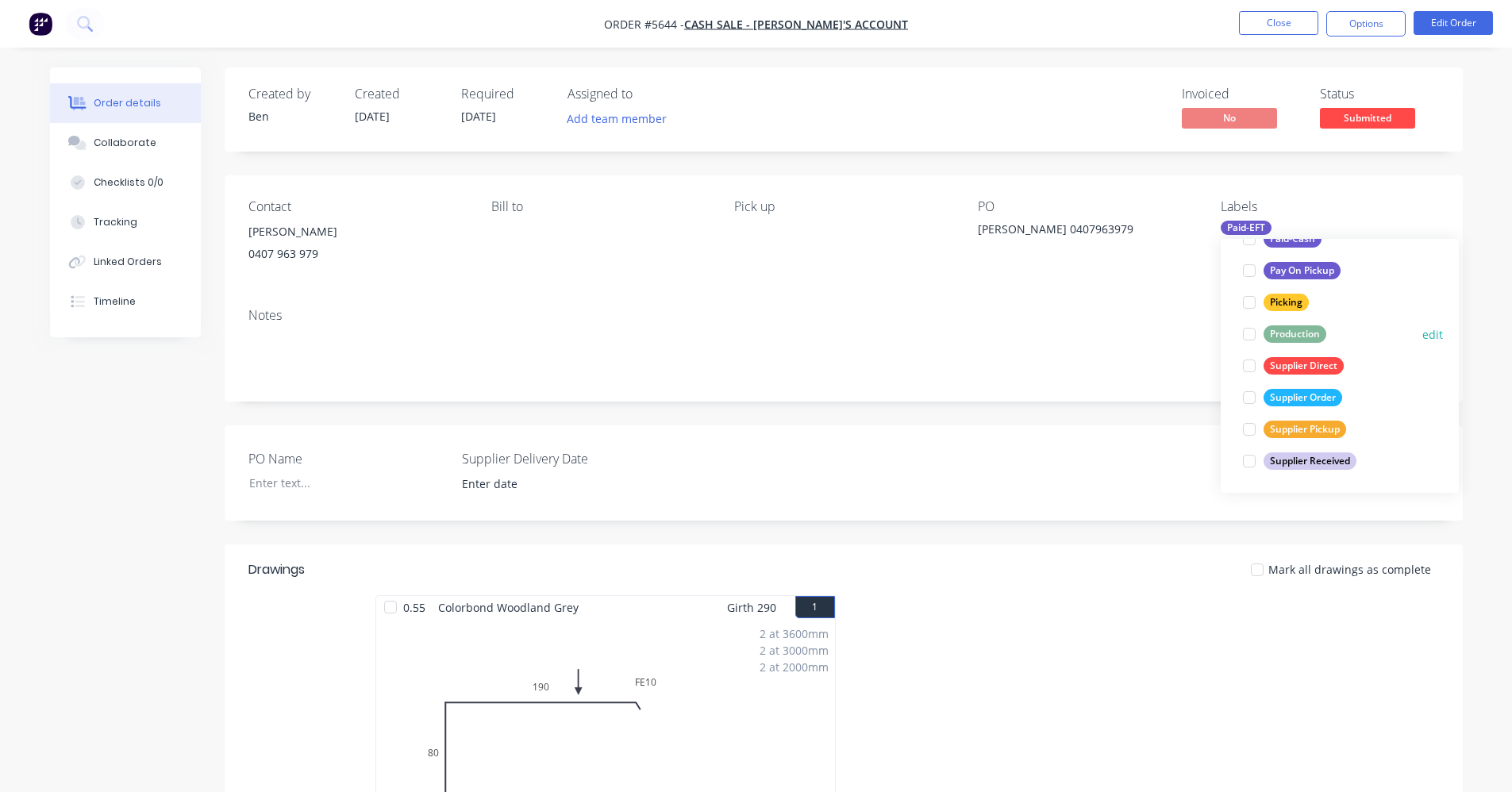
click at [1287, 334] on div "Production" at bounding box center [1294, 334] width 63 height 17
drag, startPoint x: 1306, startPoint y: 401, endPoint x: 1181, endPoint y: 383, distance: 126.3
click at [1306, 400] on div "Supplier Order" at bounding box center [1302, 397] width 78 height 17
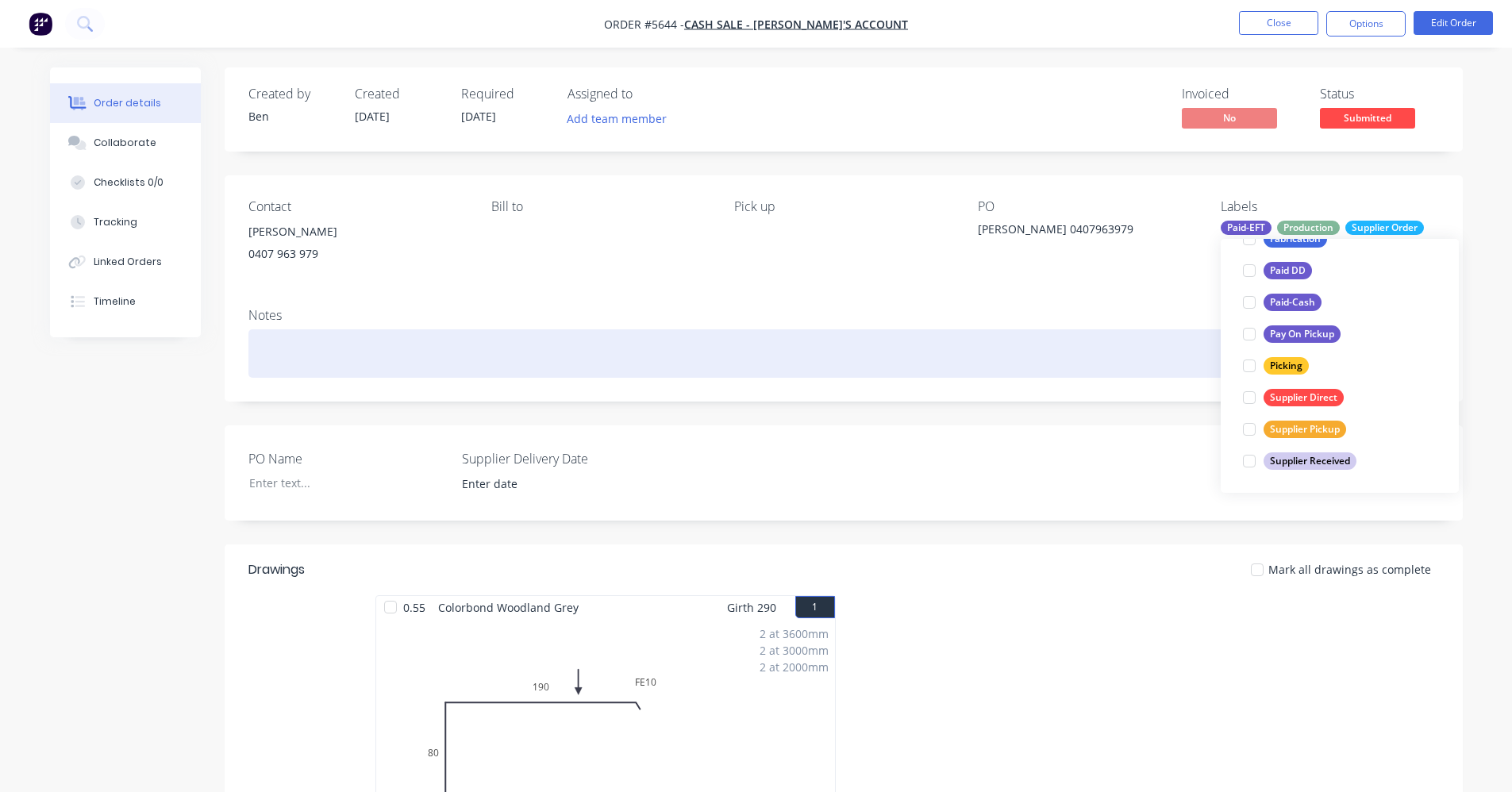
scroll to position [32, 0]
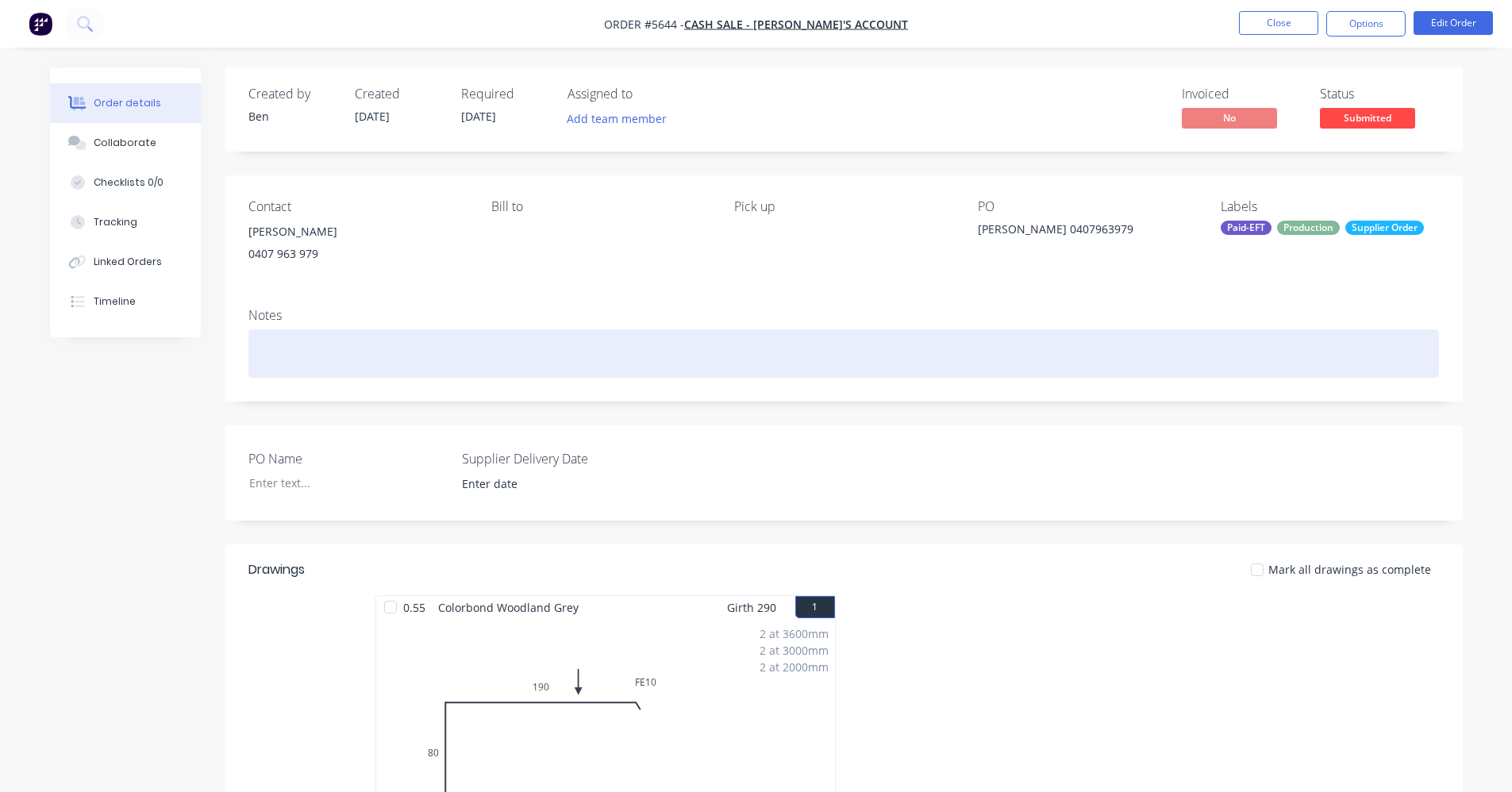
drag, startPoint x: 1121, startPoint y: 366, endPoint x: 1359, endPoint y: 256, distance: 262.2
click at [1124, 365] on div at bounding box center [844, 353] width 1191 height 48
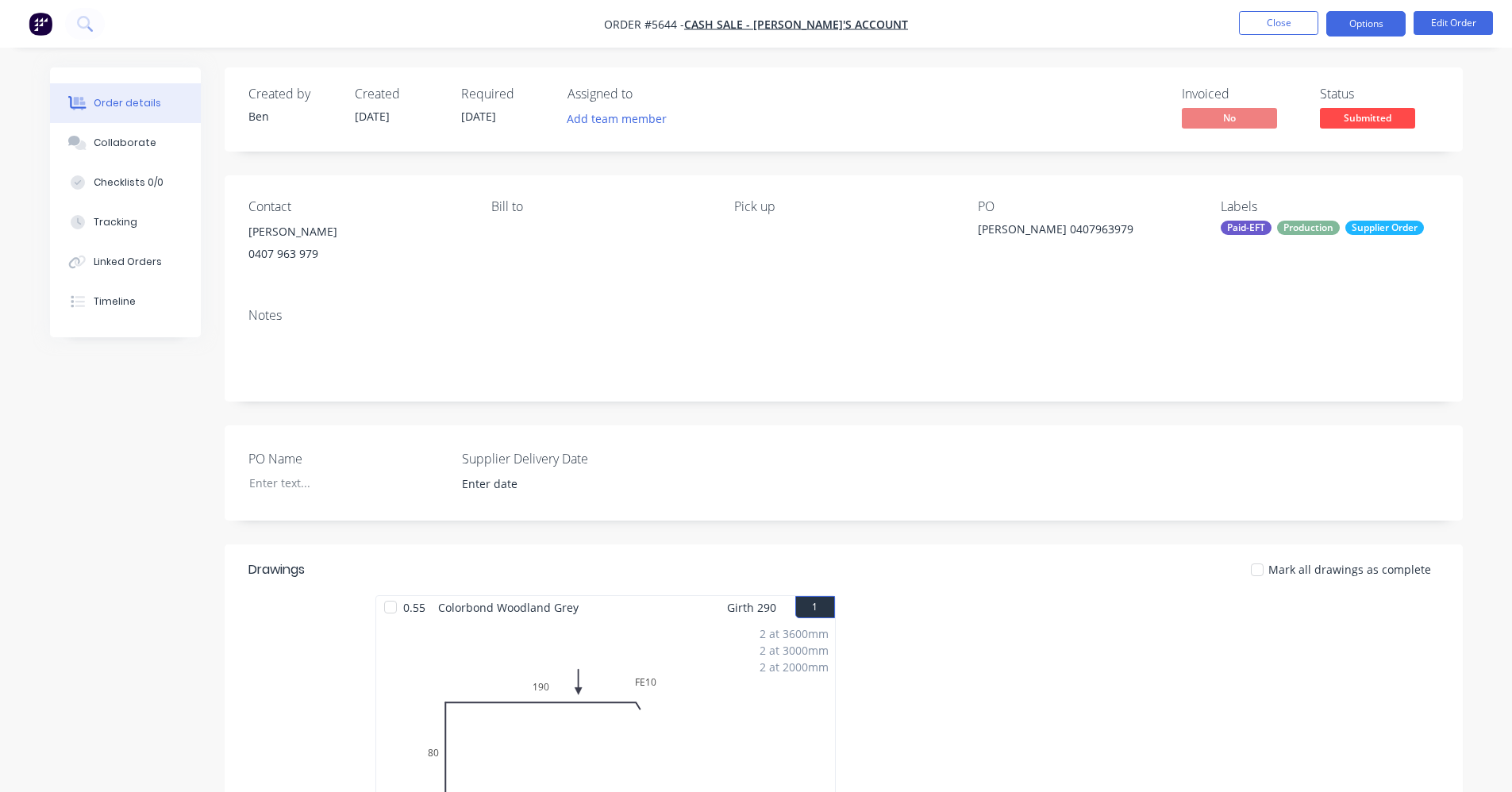
click at [1368, 26] on button "Options" at bounding box center [1365, 24] width 79 height 25
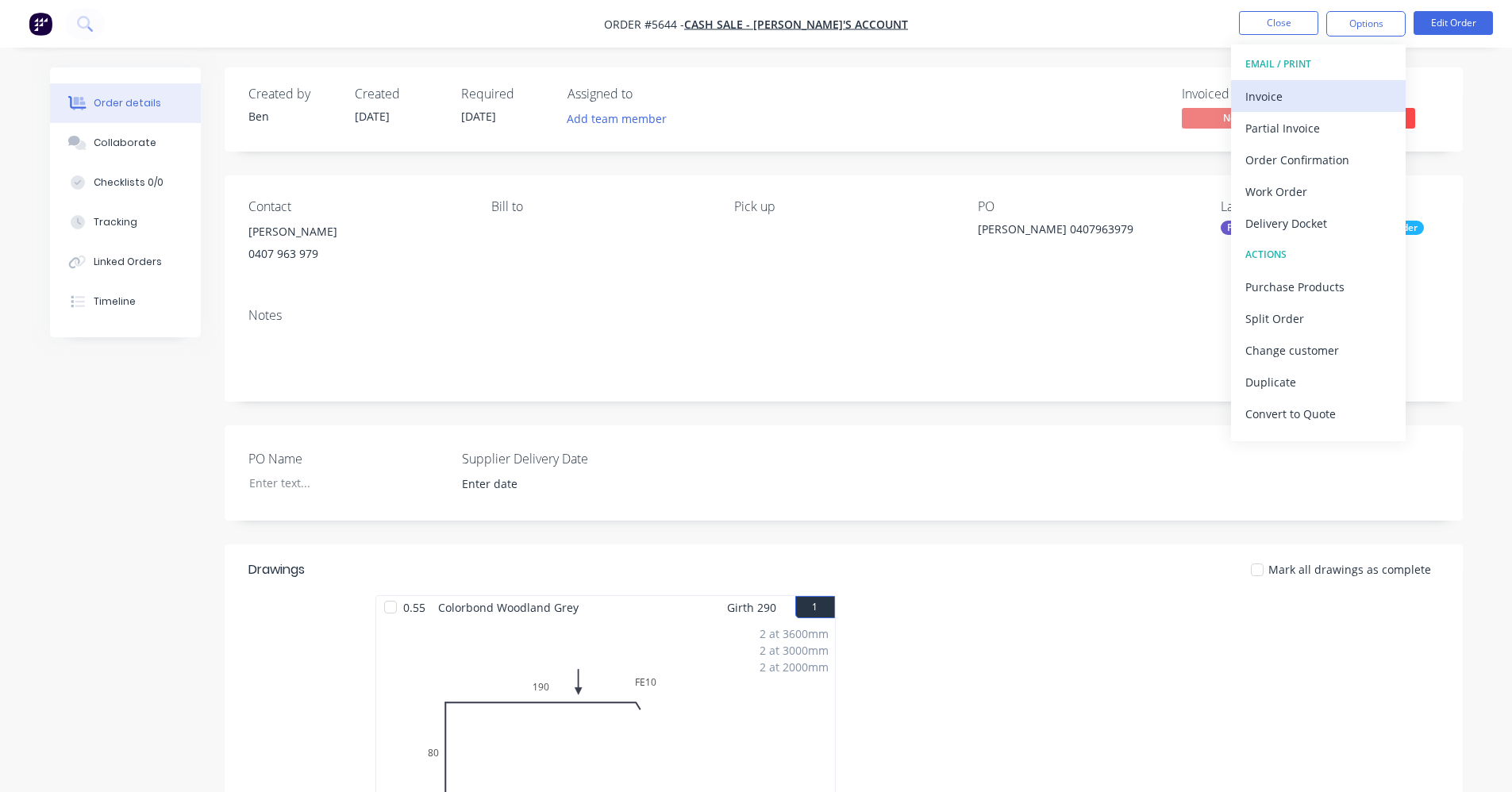
click at [1269, 103] on div "Invoice" at bounding box center [1318, 96] width 146 height 23
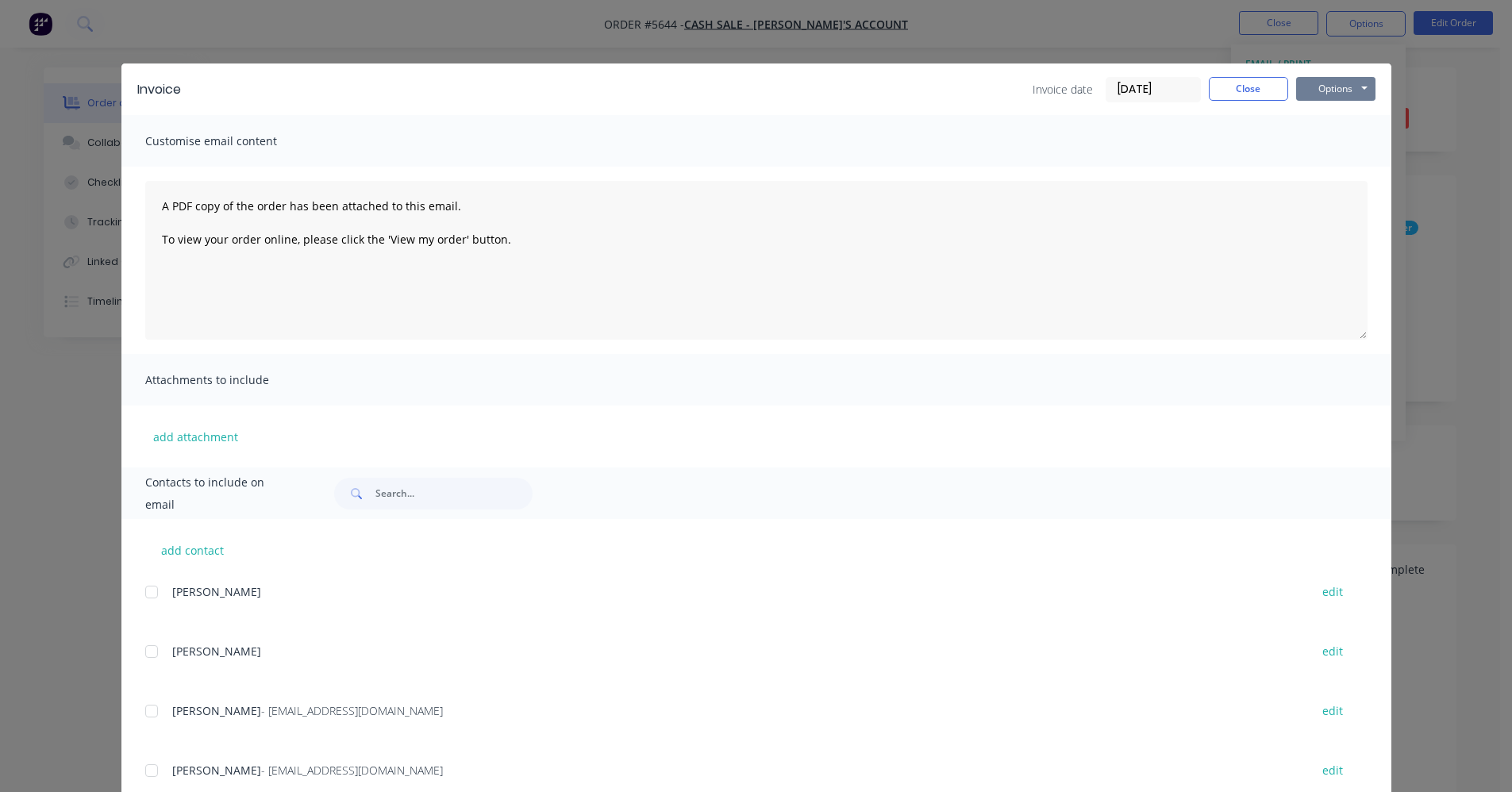
click at [1335, 83] on button "Options" at bounding box center [1335, 88] width 79 height 24
click at [1333, 139] on button "Print" at bounding box center [1346, 144] width 102 height 26
click at [1231, 88] on button "Close" at bounding box center [1248, 88] width 79 height 24
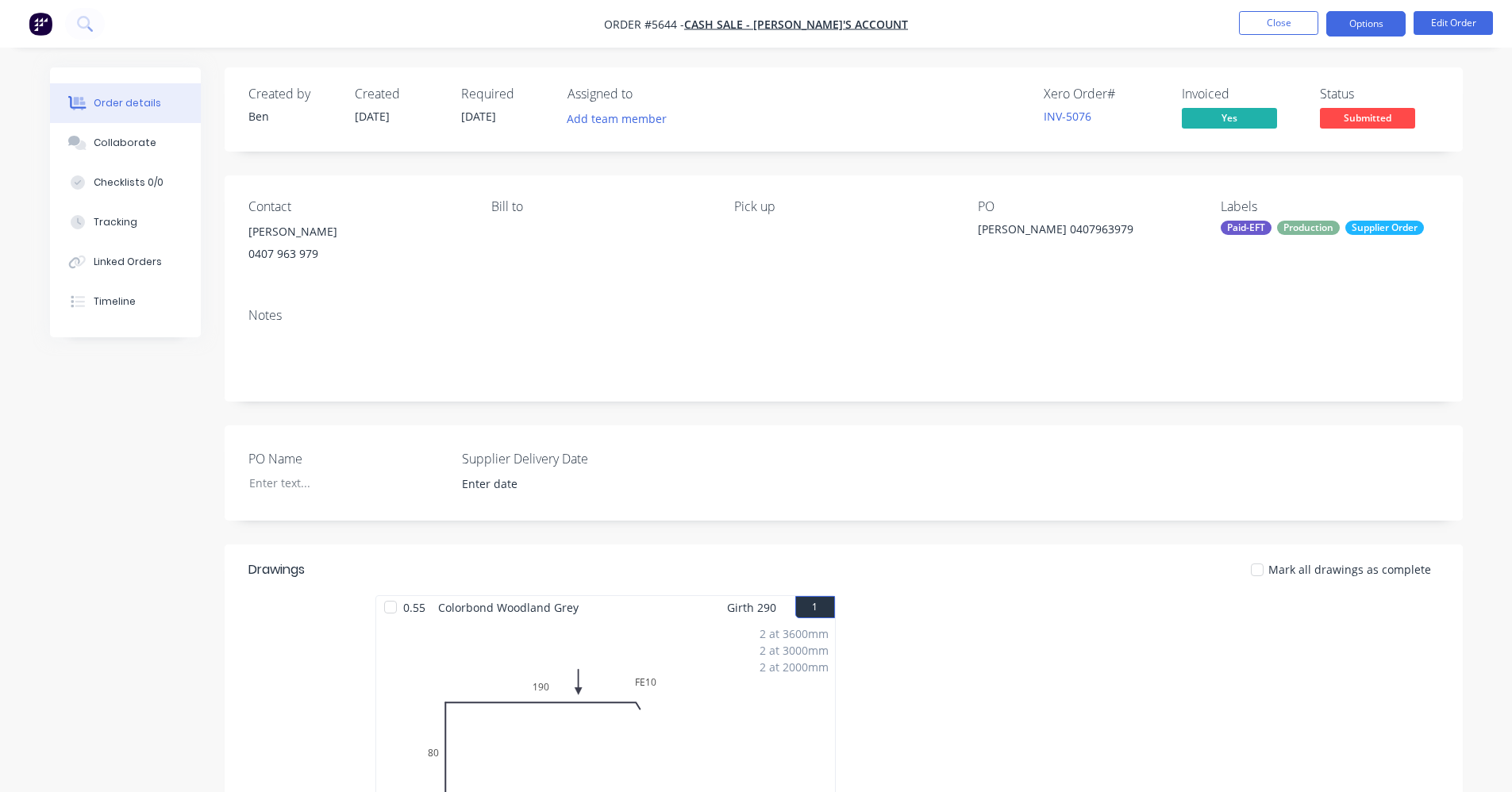
click at [1367, 29] on button "Options" at bounding box center [1365, 24] width 79 height 25
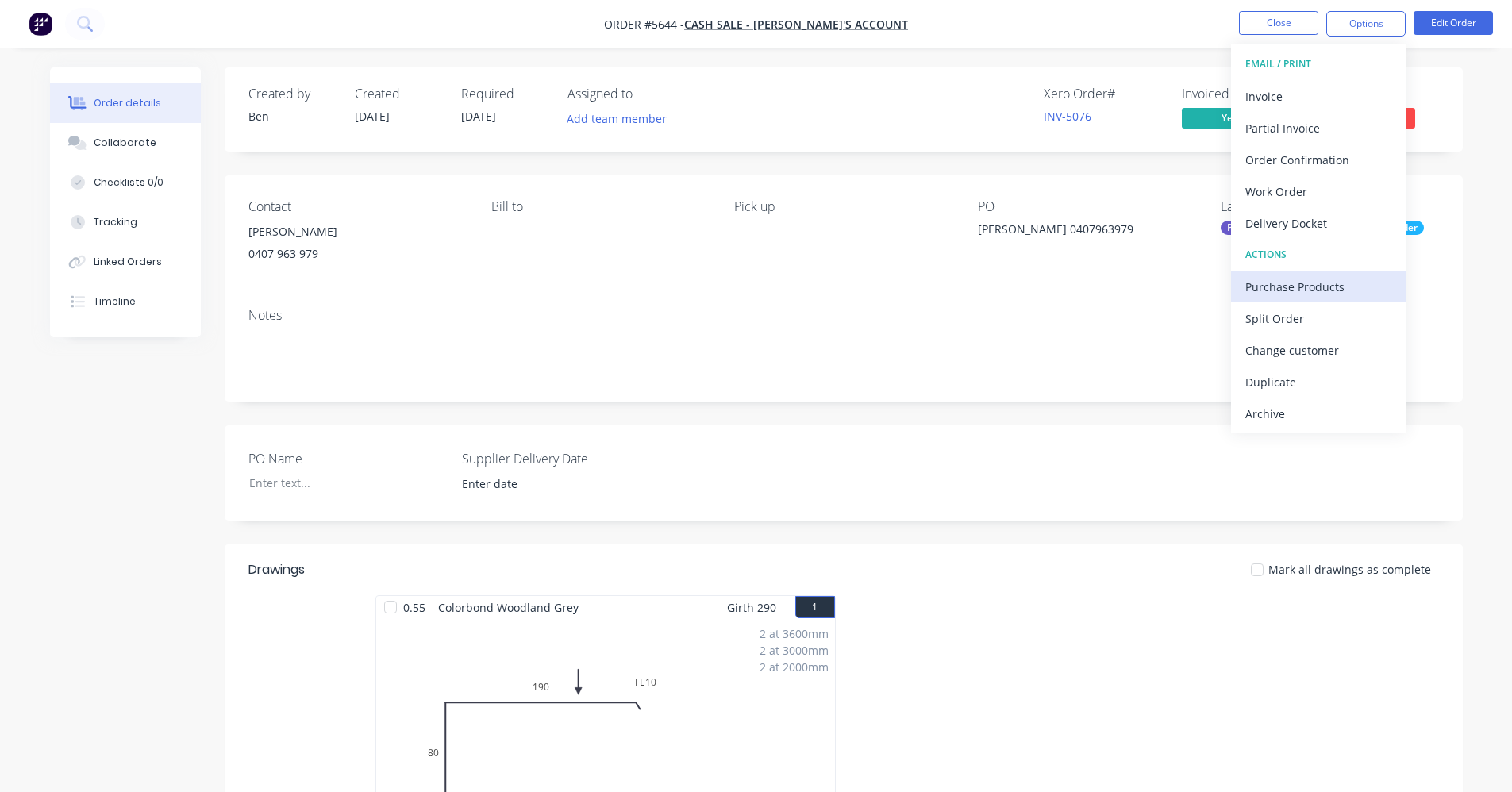
click at [1311, 279] on div "Purchase Products" at bounding box center [1318, 287] width 146 height 23
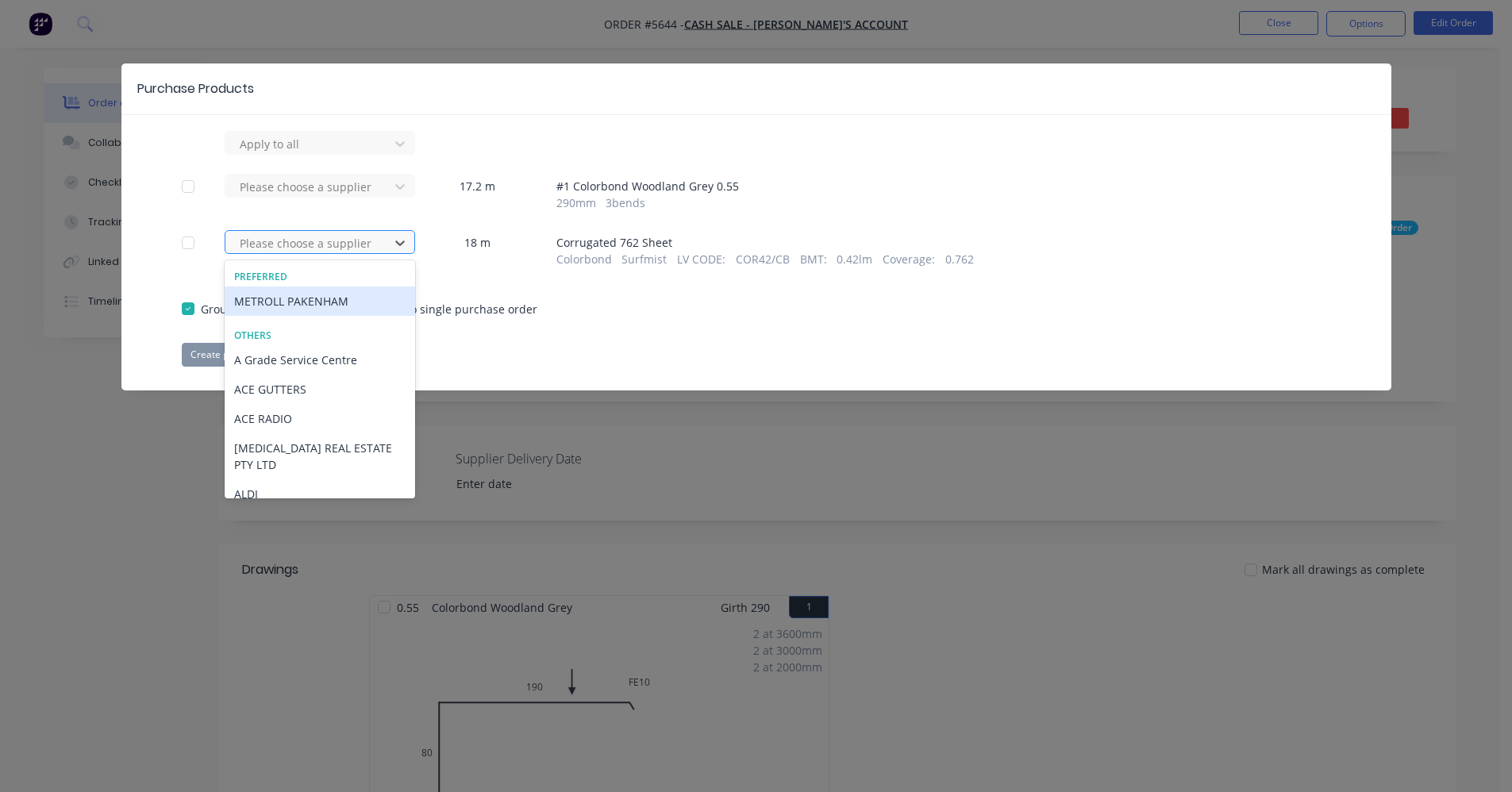
click at [307, 235] on div at bounding box center [309, 243] width 143 height 20
click at [328, 308] on div "METROLL PAKENHAM" at bounding box center [320, 301] width 191 height 29
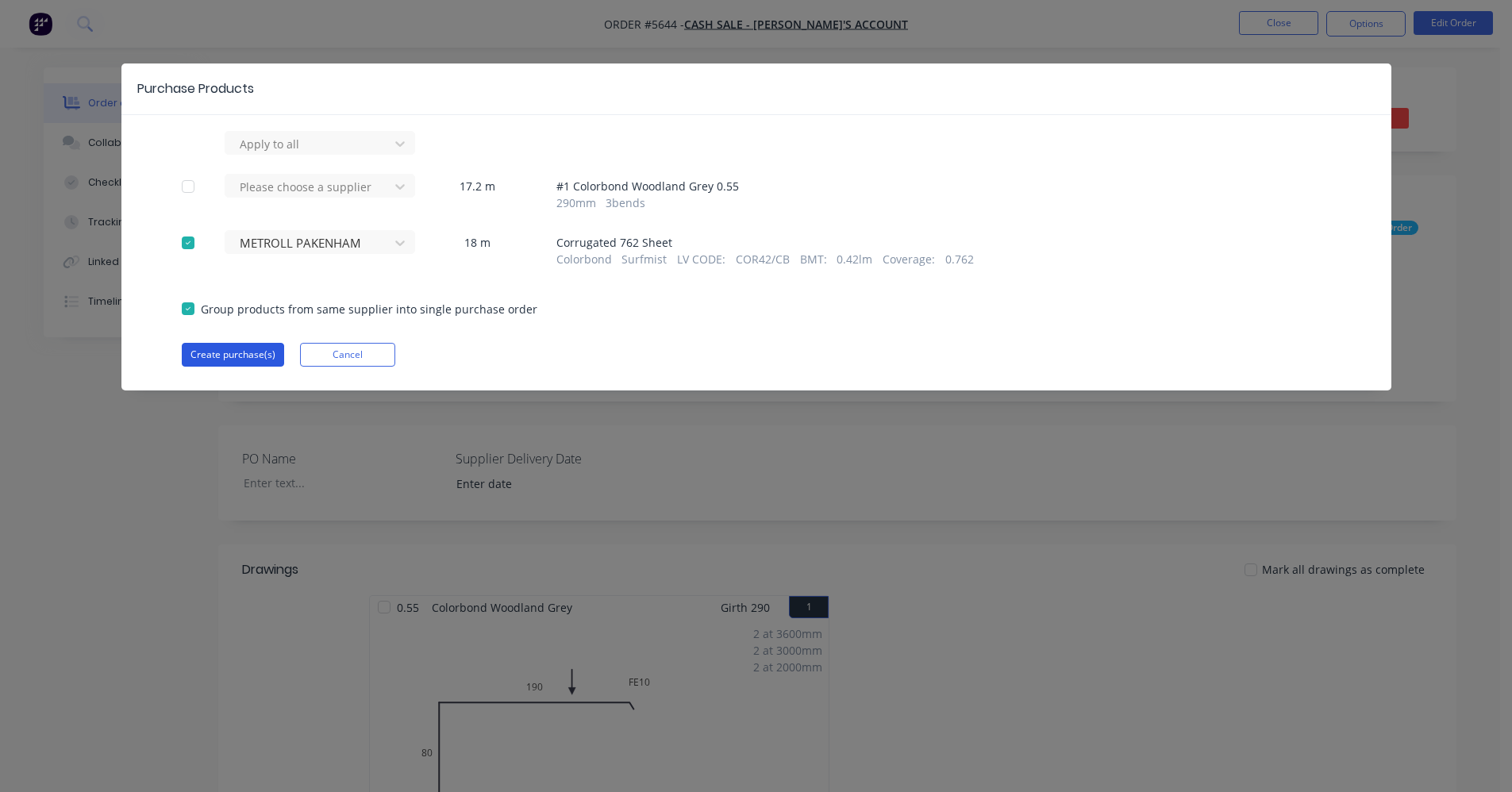
click at [243, 361] on button "Create purchase(s)" at bounding box center [233, 354] width 103 height 24
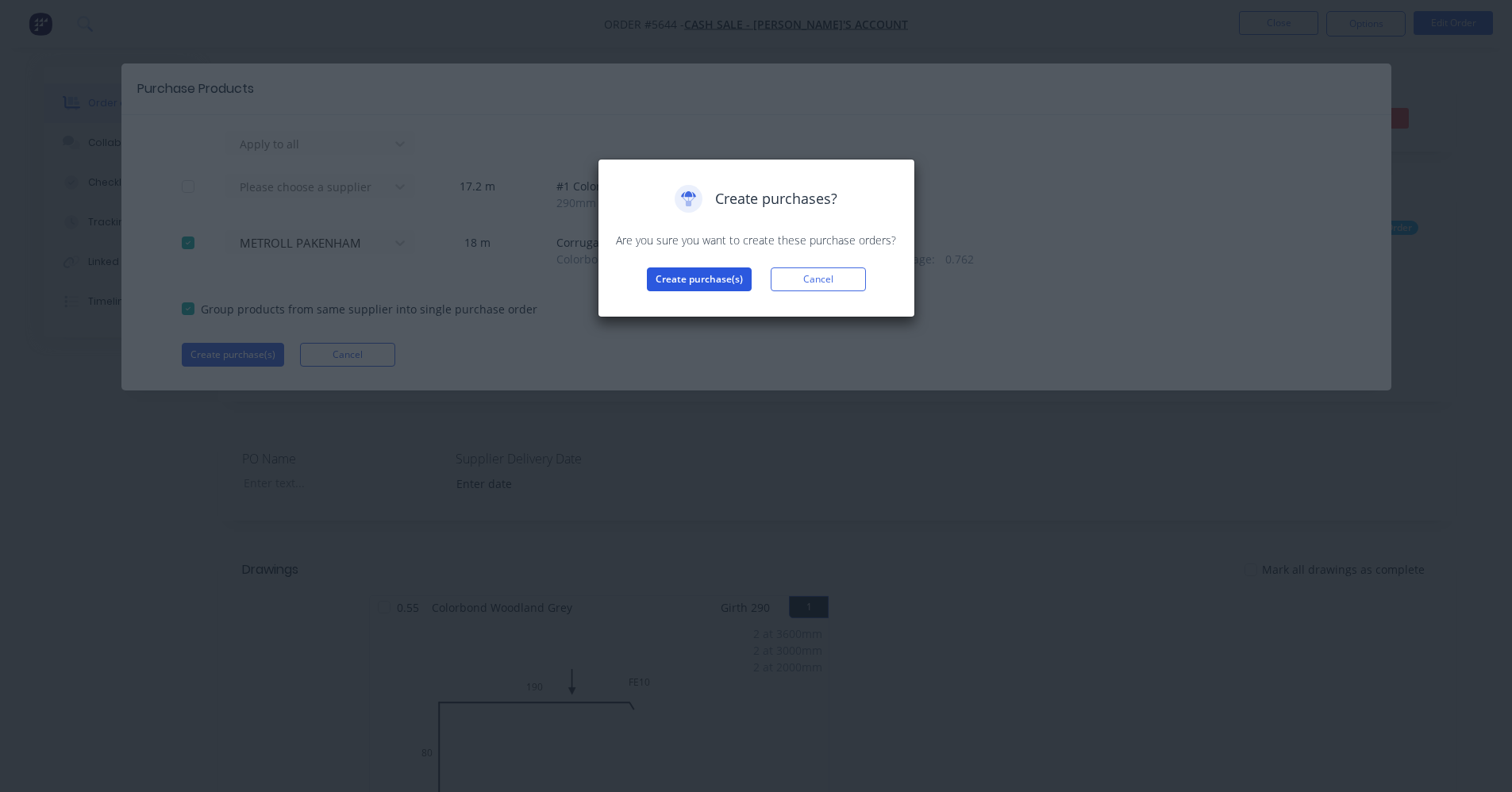
click at [708, 282] on button "Create purchase(s)" at bounding box center [699, 279] width 104 height 24
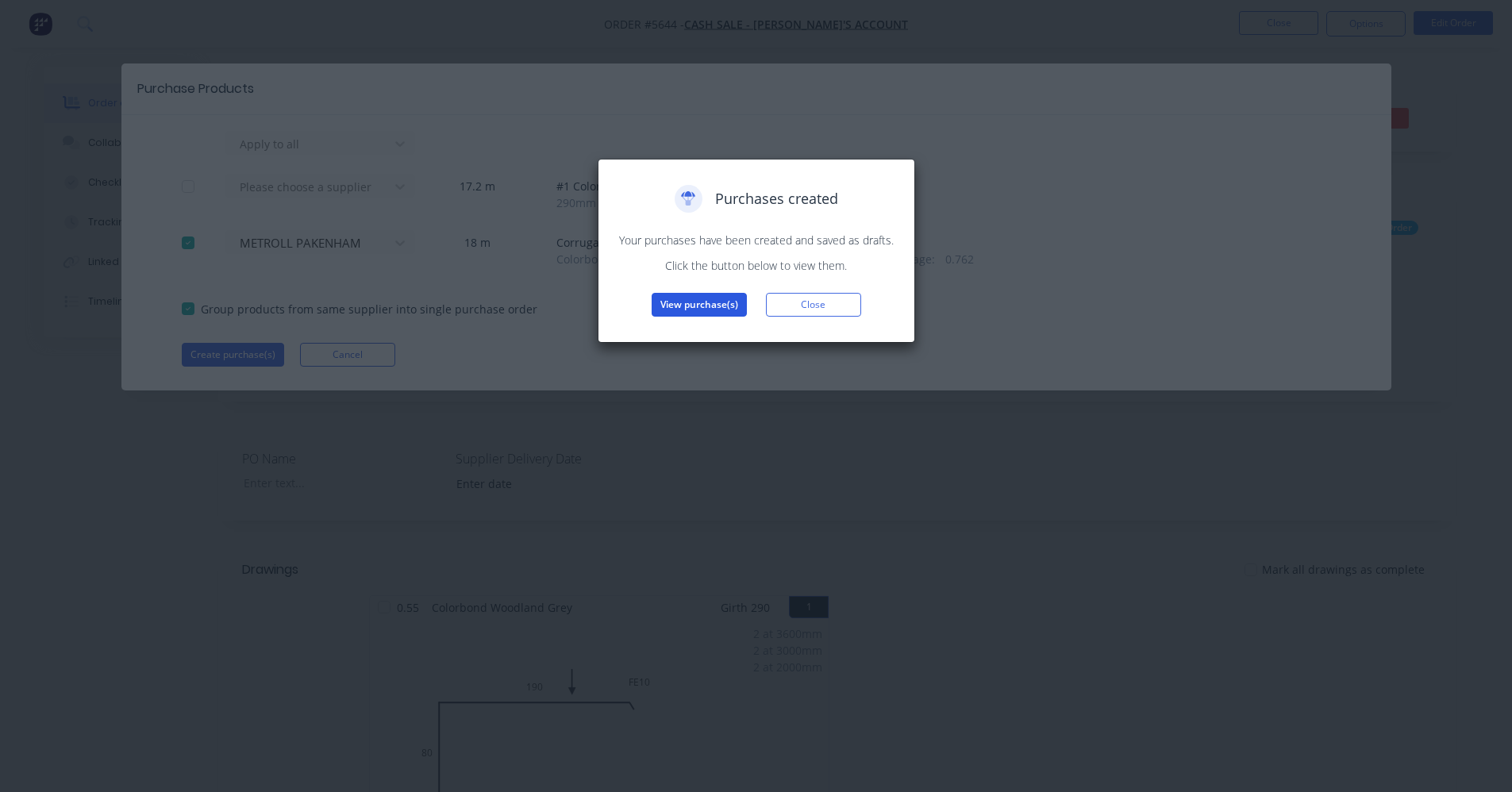
click at [680, 307] on button "View purchase(s)" at bounding box center [699, 304] width 95 height 24
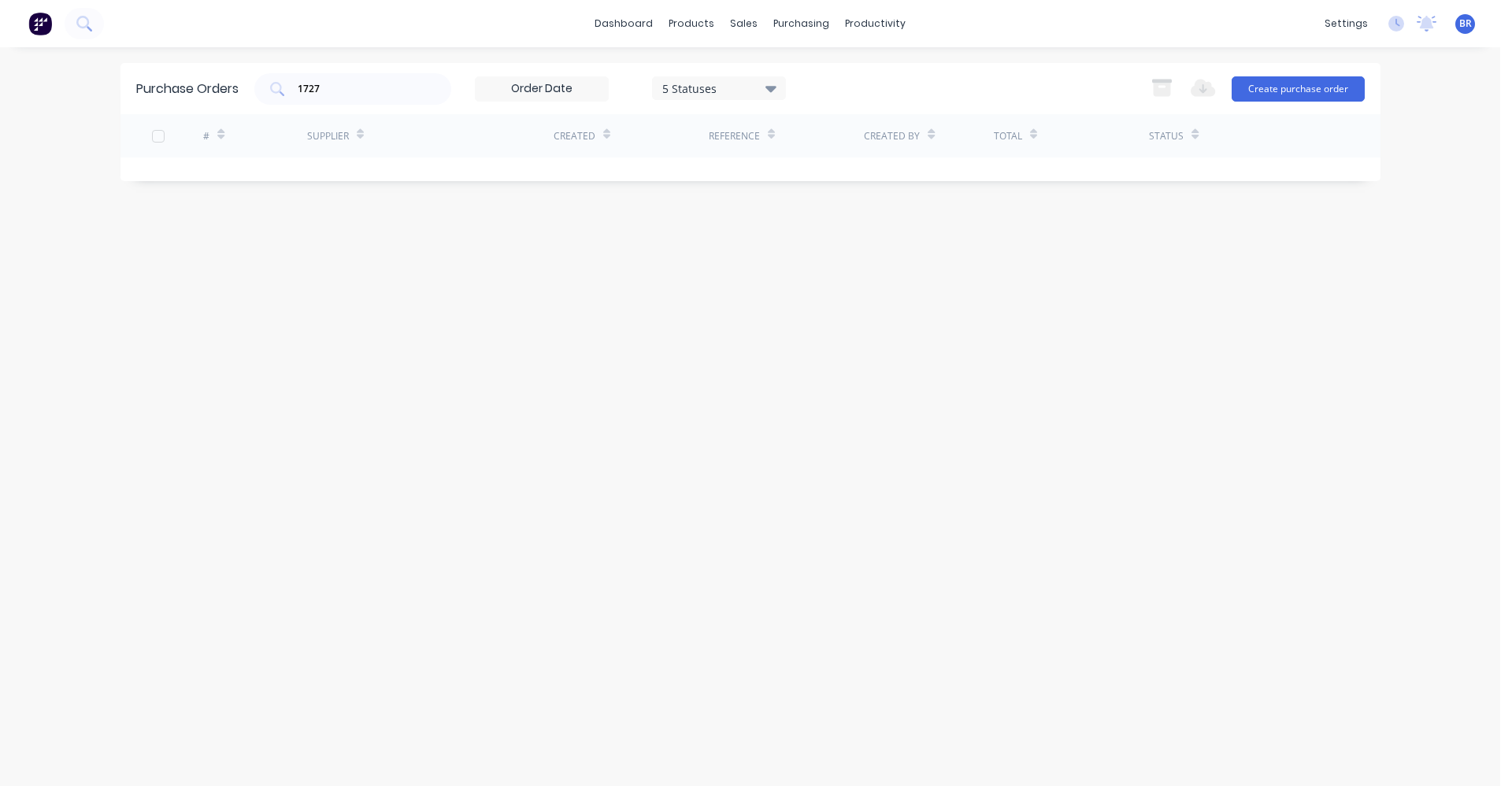
drag, startPoint x: 312, startPoint y: 88, endPoint x: 21, endPoint y: 77, distance: 291.2
click at [7, 64] on div "dashboard products sales purchasing productivity dashboard products Product Cat…" at bounding box center [750, 393] width 1501 height 786
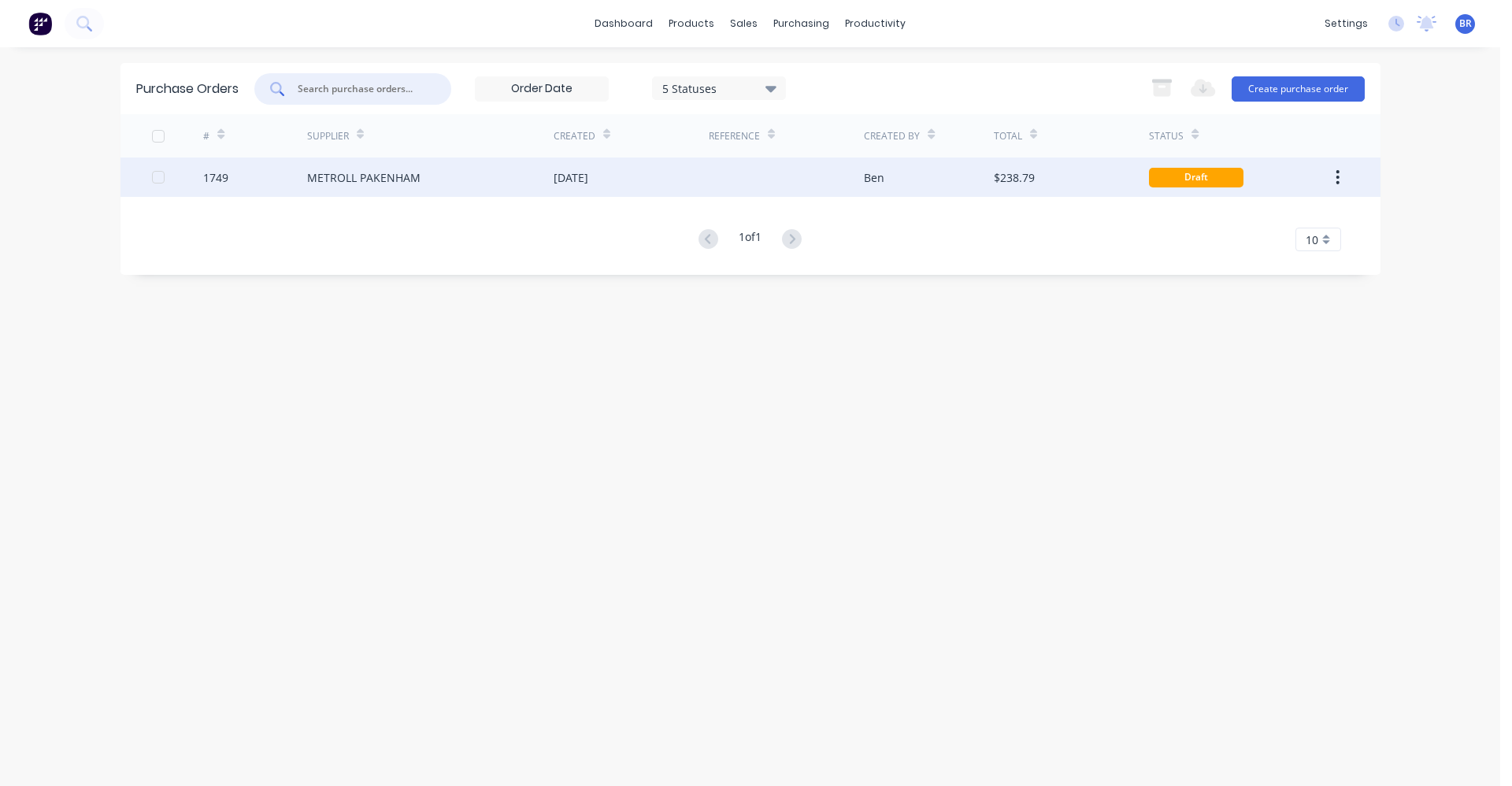
click at [429, 185] on div "METROLL PAKENHAM" at bounding box center [430, 177] width 247 height 40
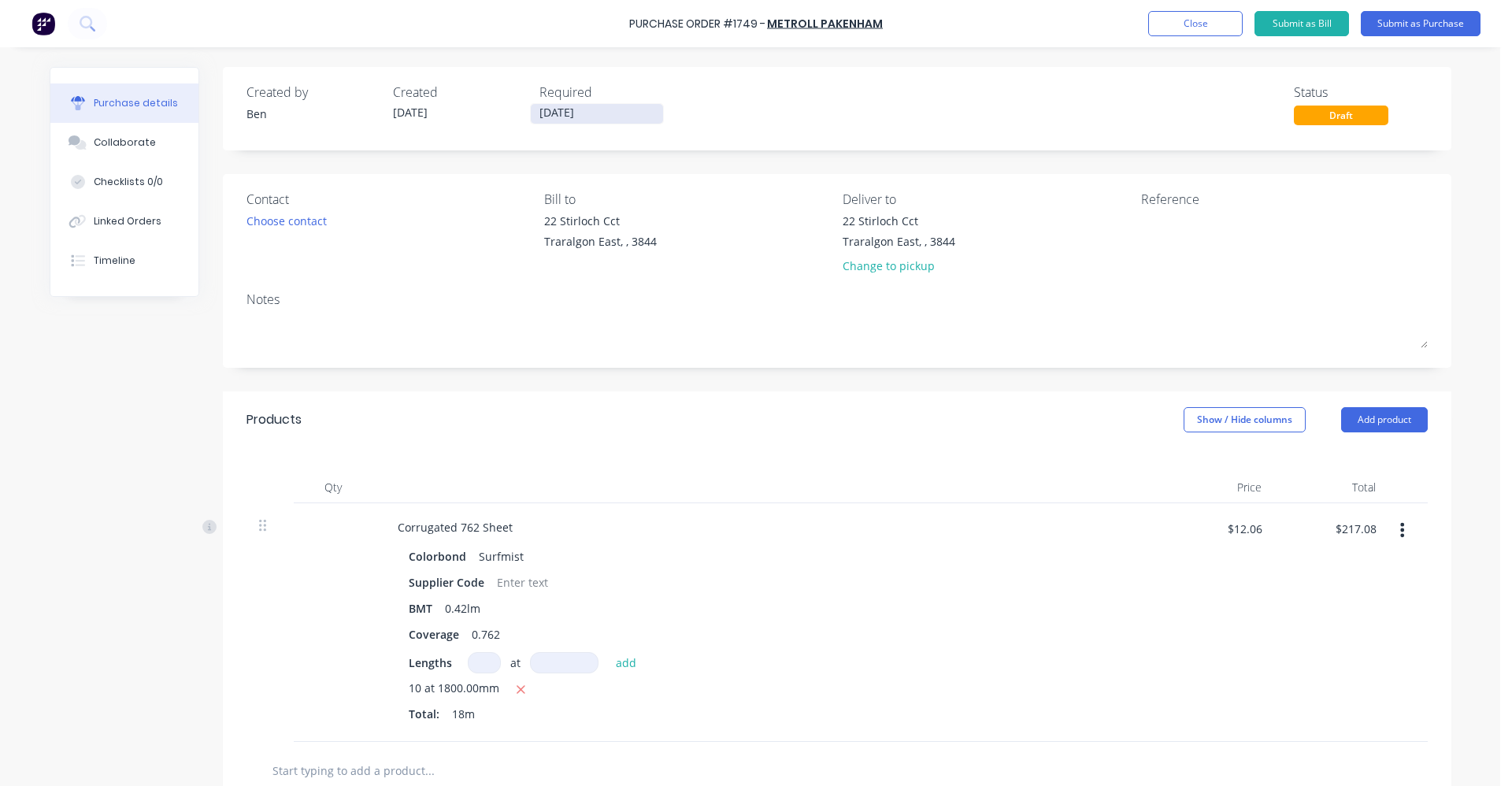
click at [567, 121] on input "[DATE]" at bounding box center [597, 113] width 132 height 19
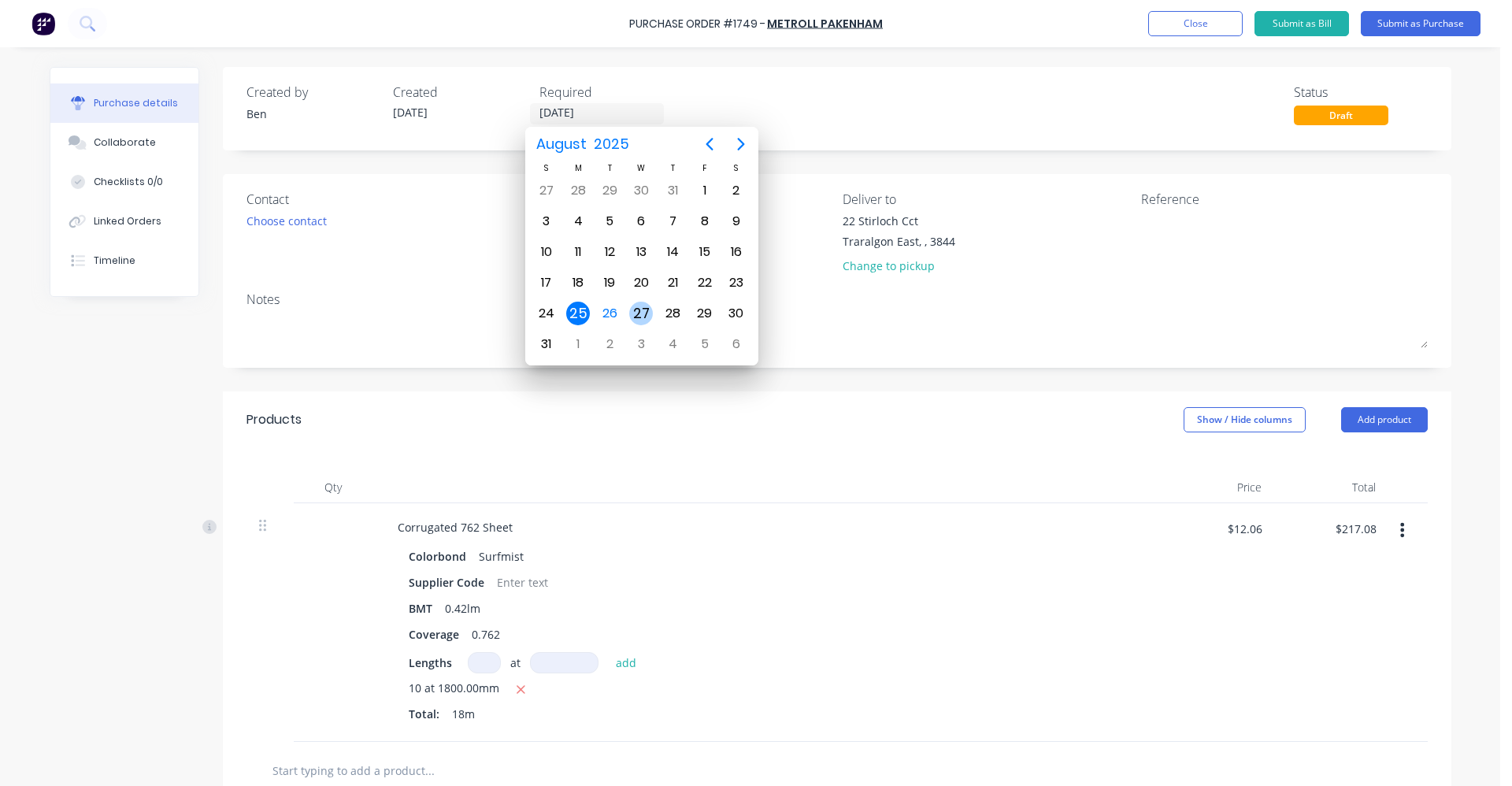
click at [645, 309] on div "27" at bounding box center [640, 313] width 23 height 23
type input "[DATE]"
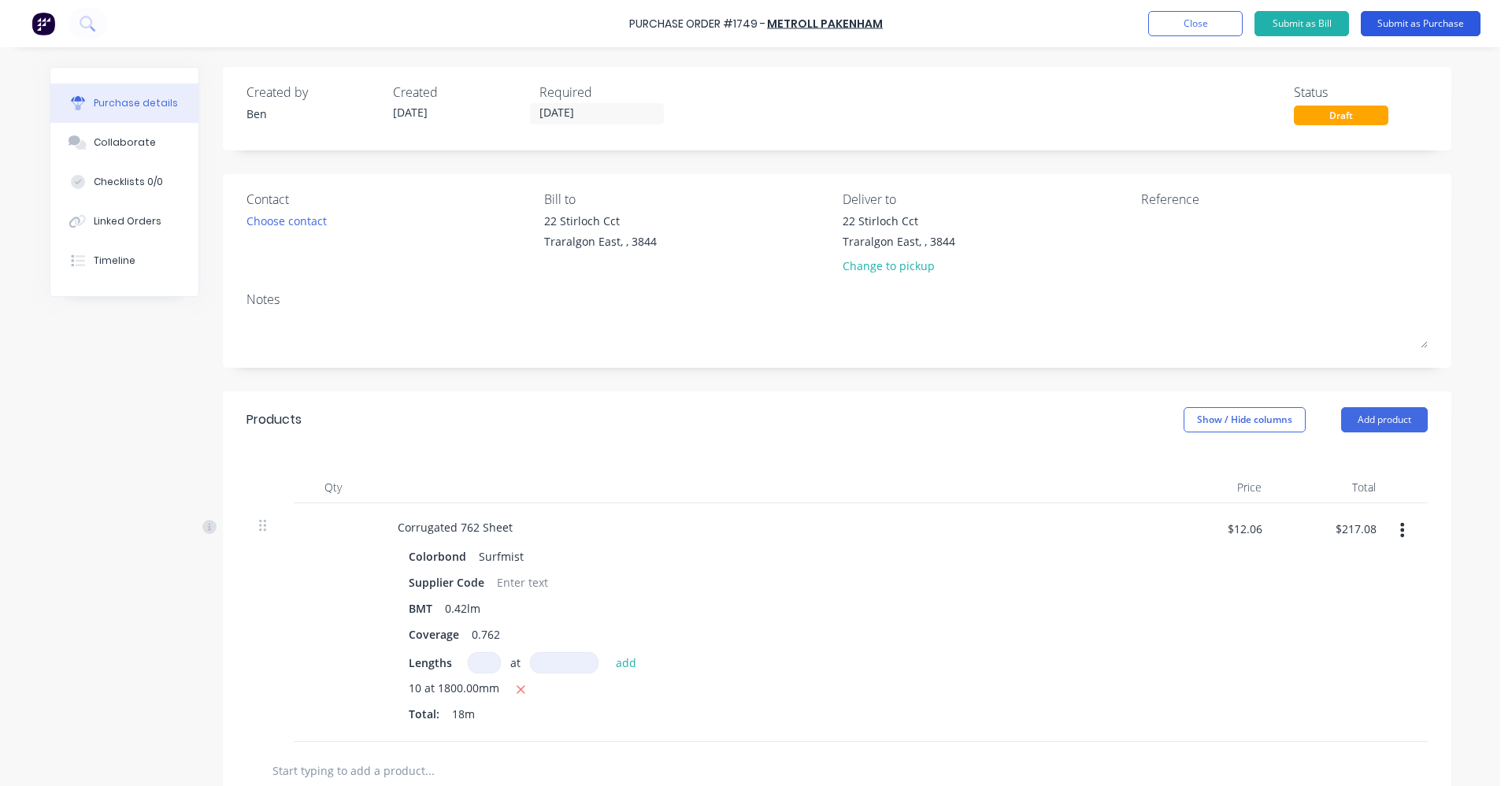
click at [1444, 25] on button "Submit as Purchase" at bounding box center [1421, 23] width 120 height 25
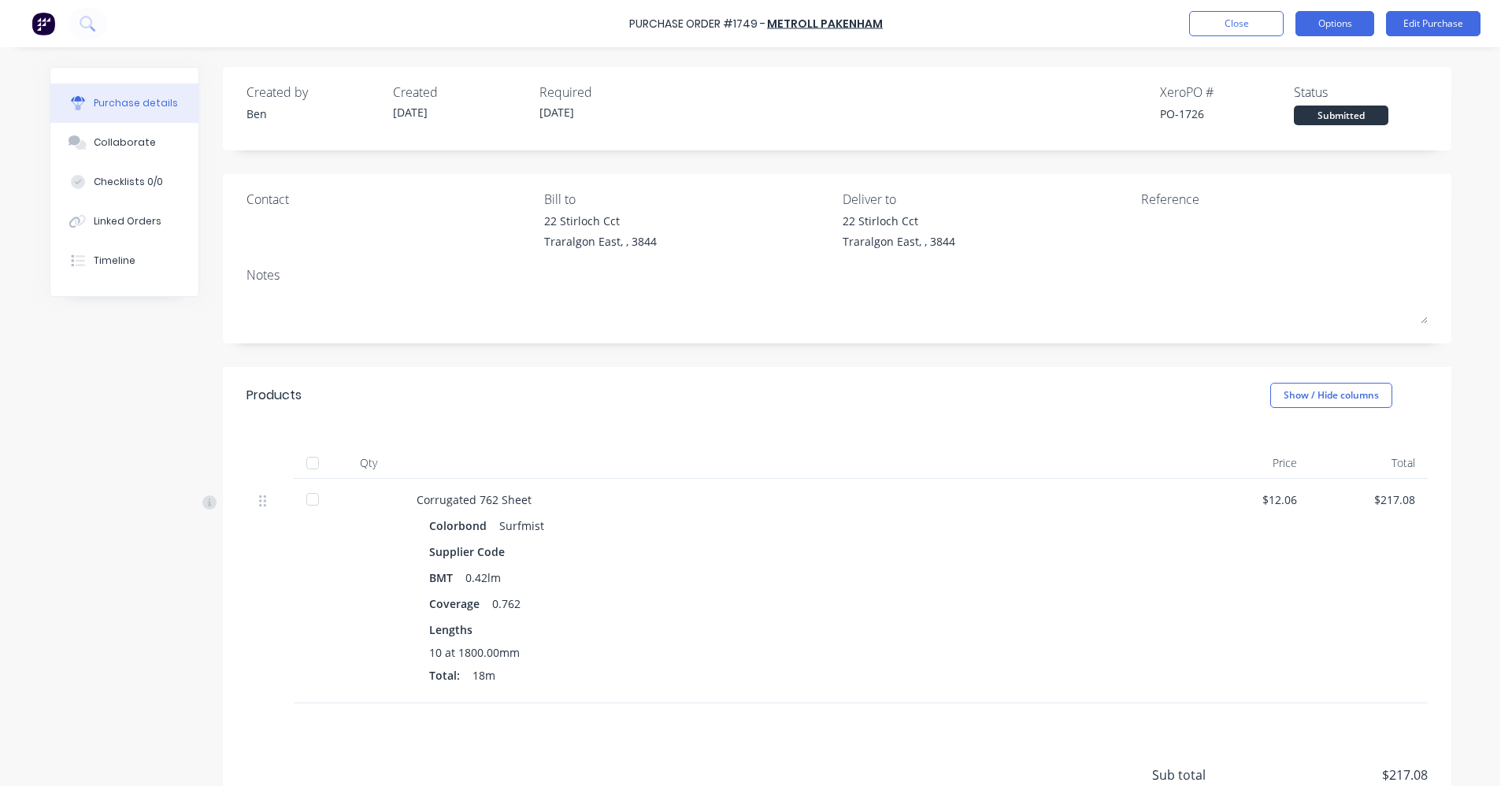
click at [1338, 26] on button "Options" at bounding box center [1335, 23] width 79 height 25
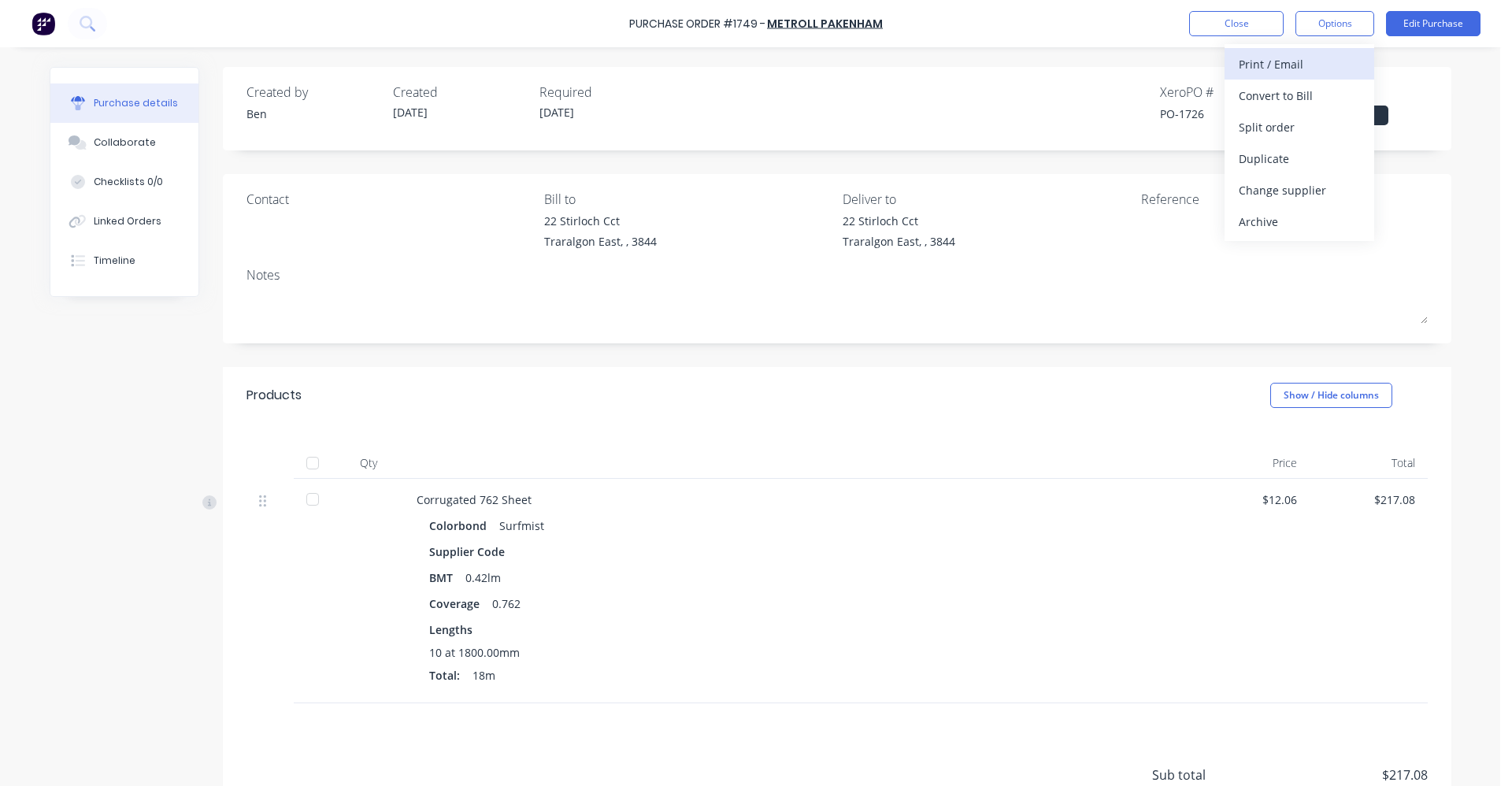
click at [1314, 58] on div "Print / Email" at bounding box center [1300, 64] width 121 height 23
click at [1302, 87] on div "With pricing" at bounding box center [1300, 96] width 121 height 23
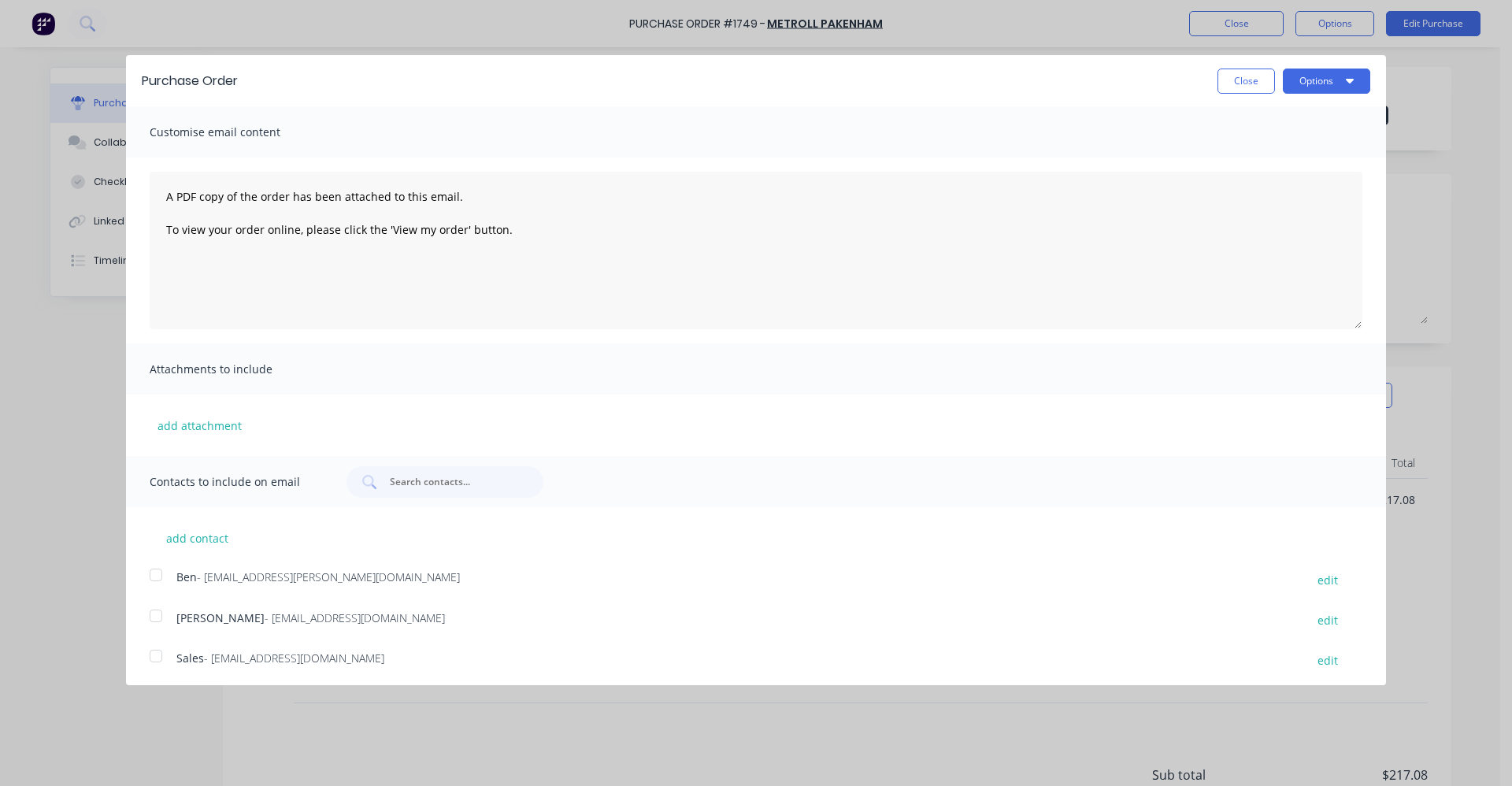
click at [156, 658] on div at bounding box center [155, 656] width 32 height 32
click at [1319, 79] on button "Options" at bounding box center [1327, 81] width 87 height 25
click at [1244, 148] on div "Email" at bounding box center [1296, 152] width 121 height 23
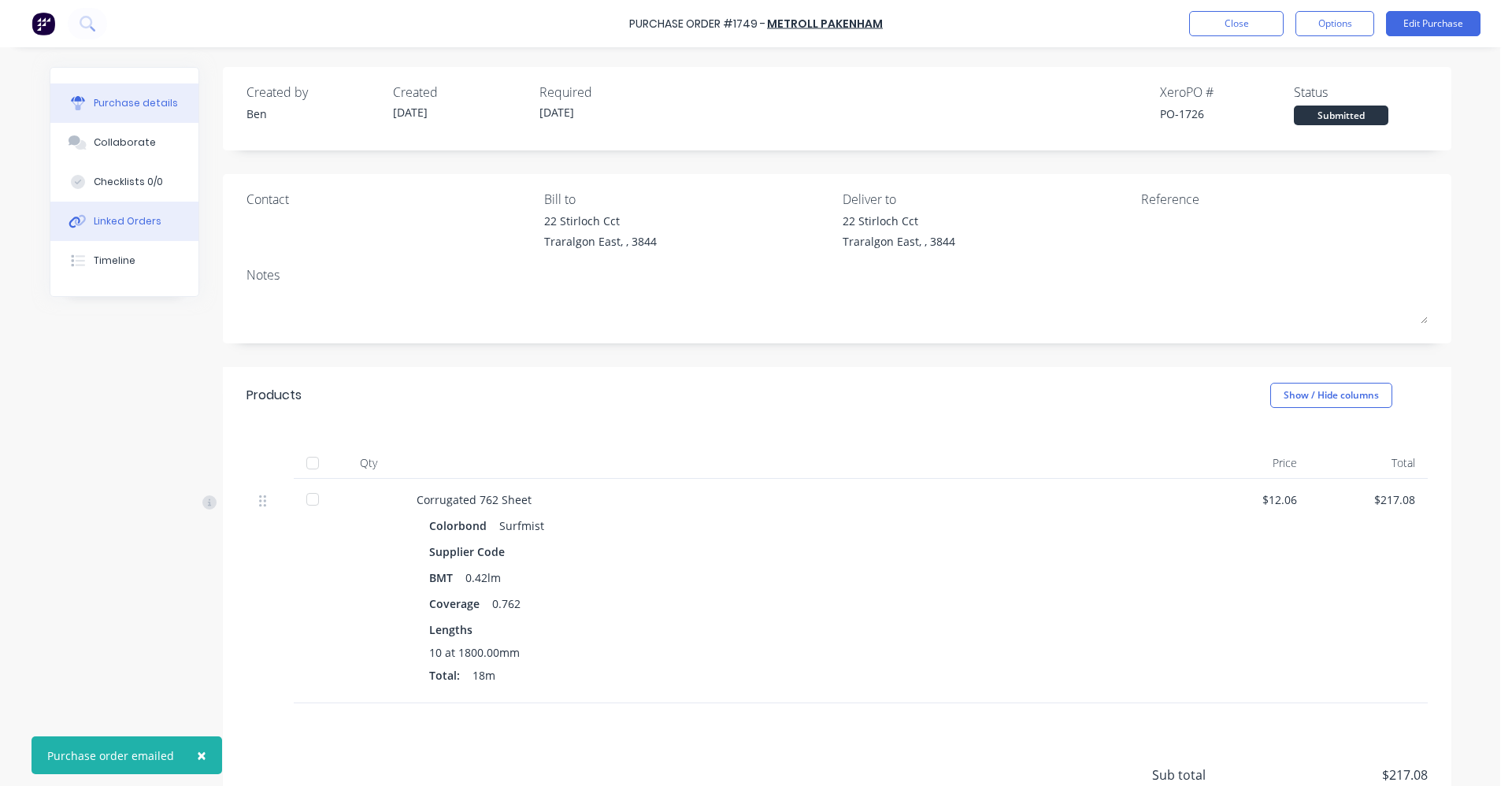
click at [102, 225] on div "Linked Orders" at bounding box center [128, 222] width 68 height 15
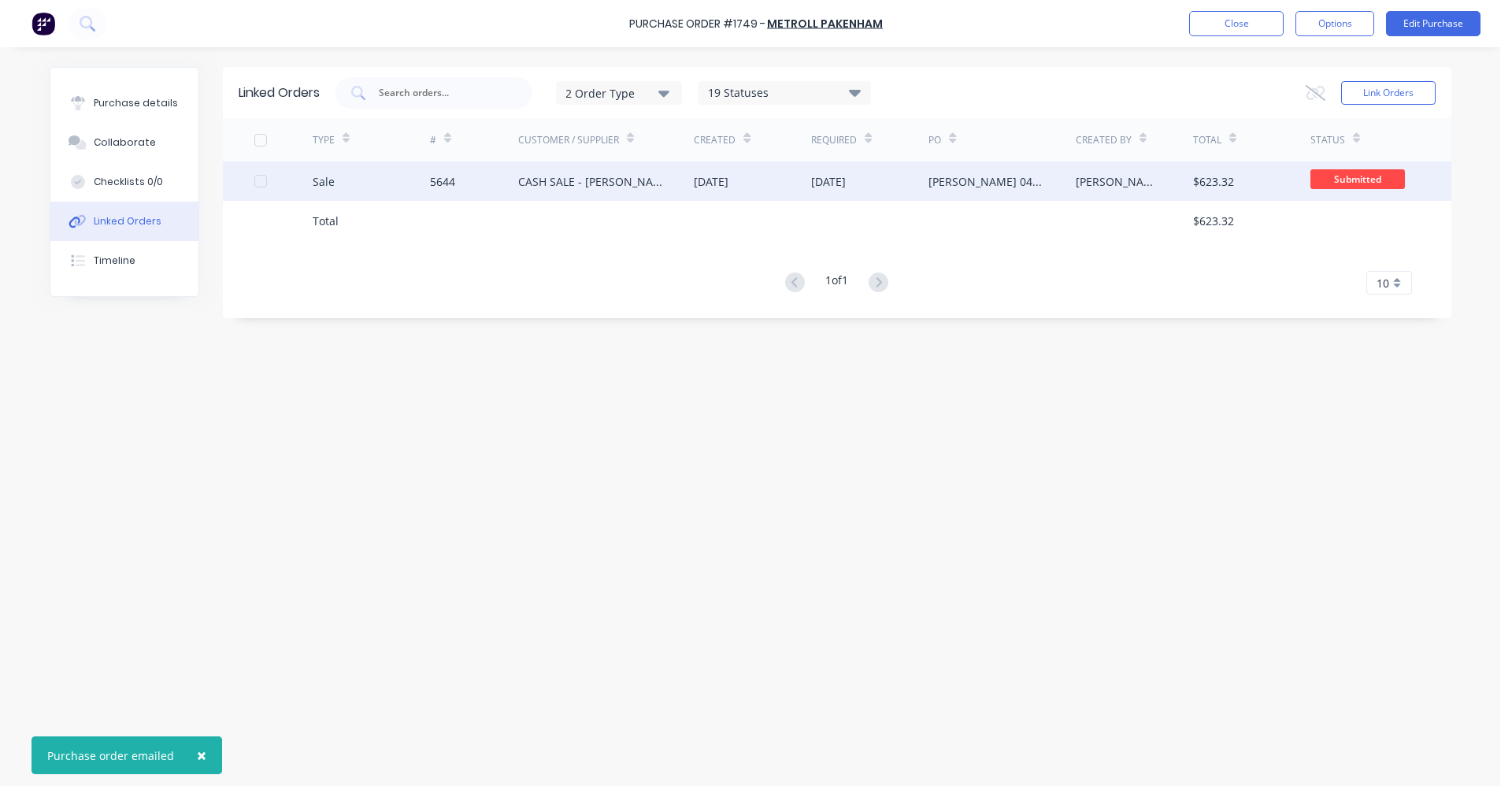
click at [603, 189] on div "CASH SALE - [PERSON_NAME]'S ACCOUNT" at bounding box center [590, 181] width 145 height 16
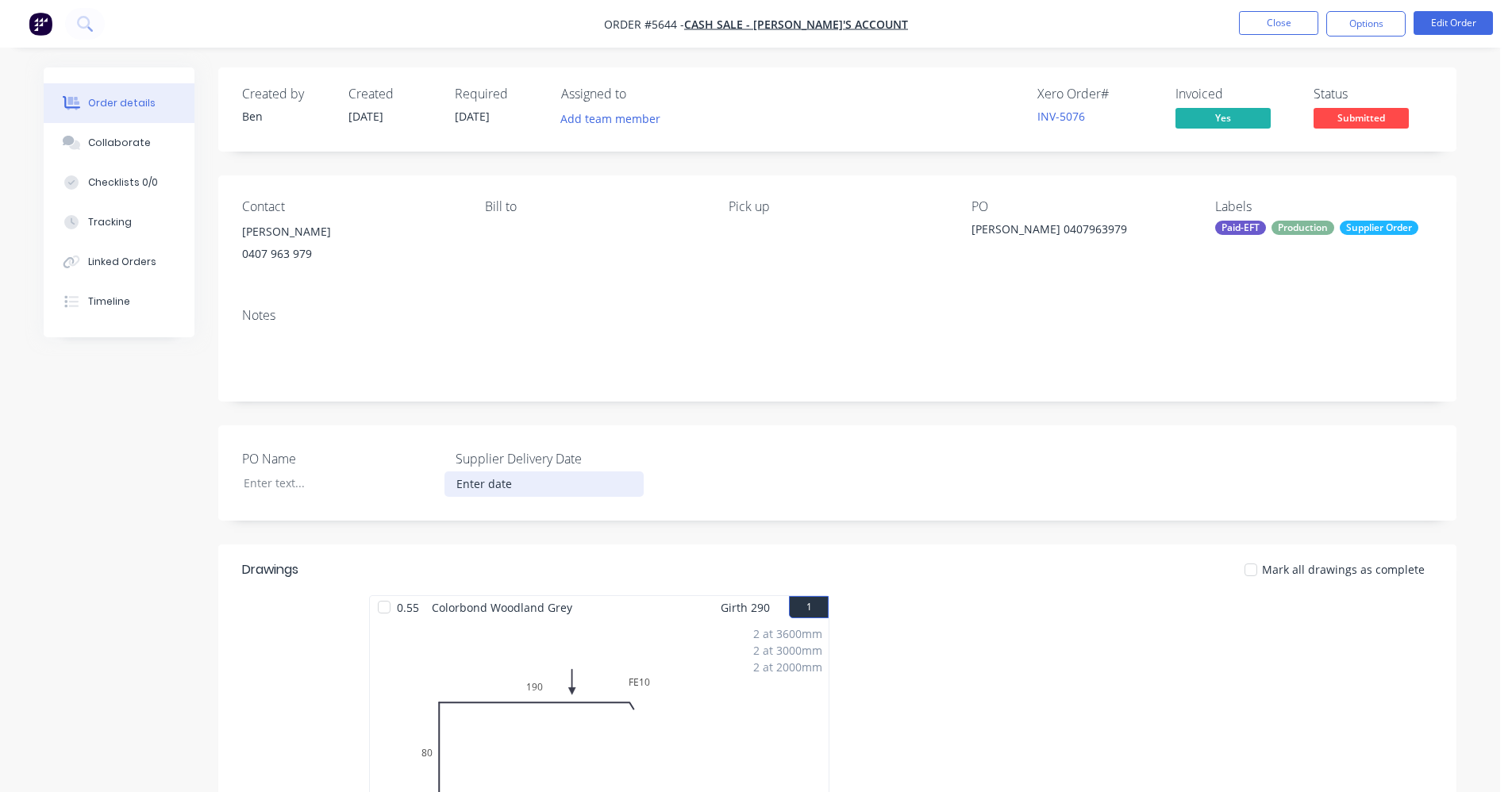
click at [509, 484] on input at bounding box center [544, 484] width 197 height 24
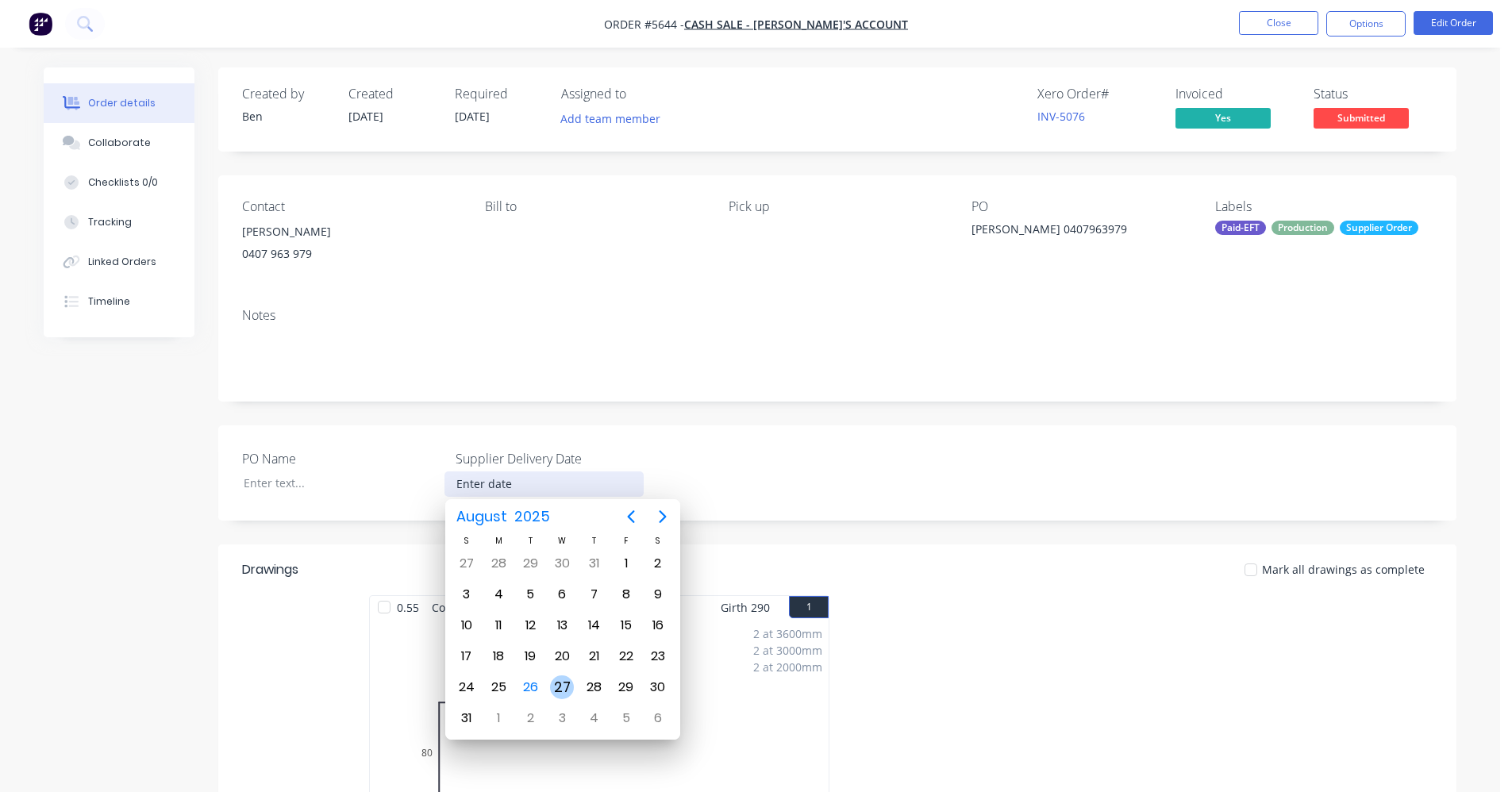
click at [572, 685] on div "27" at bounding box center [561, 687] width 24 height 24
type input "27/08/2025"
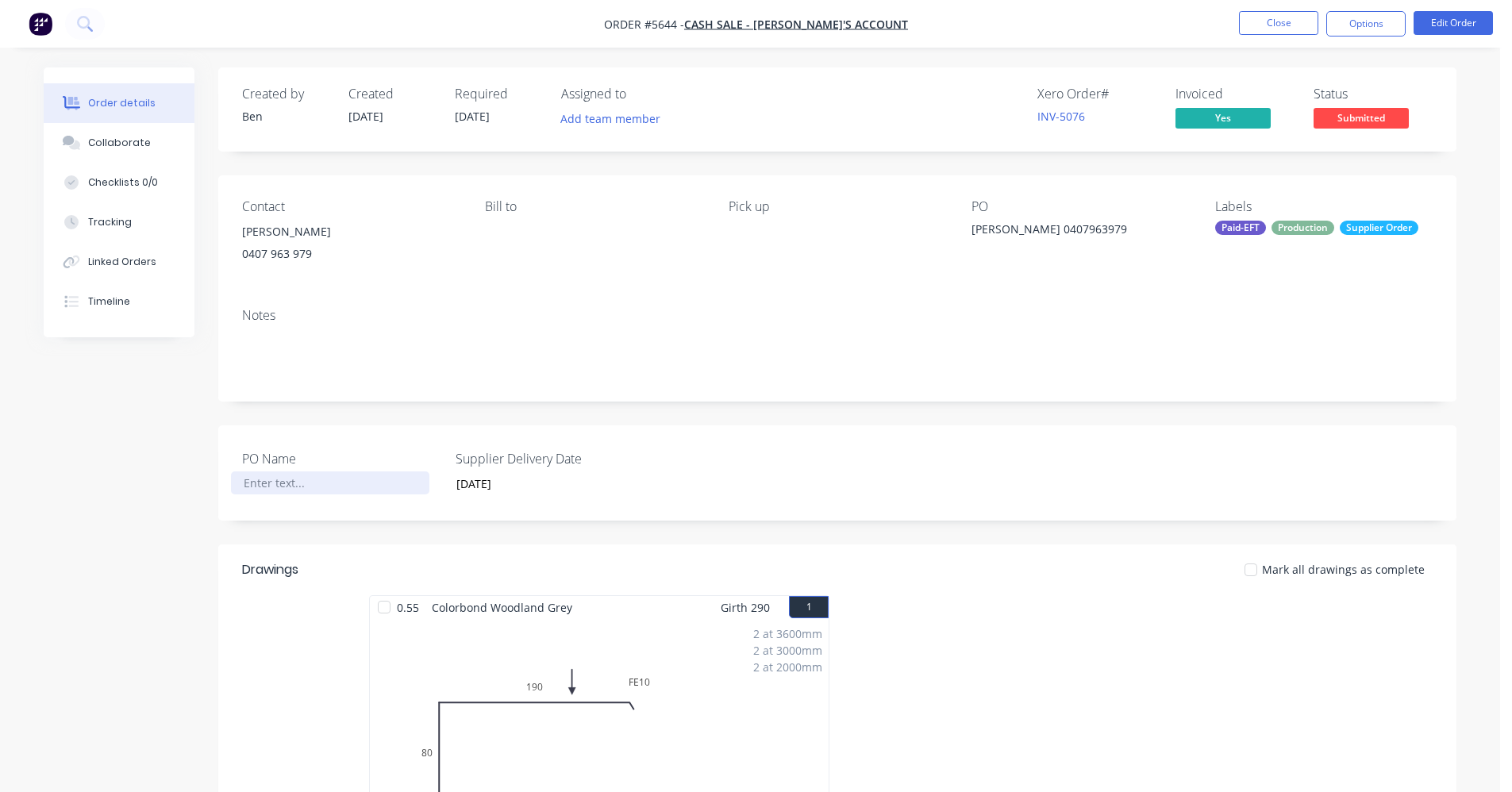
click at [312, 487] on div at bounding box center [329, 483] width 198 height 23
click at [111, 267] on div "Linked Orders" at bounding box center [122, 262] width 69 height 15
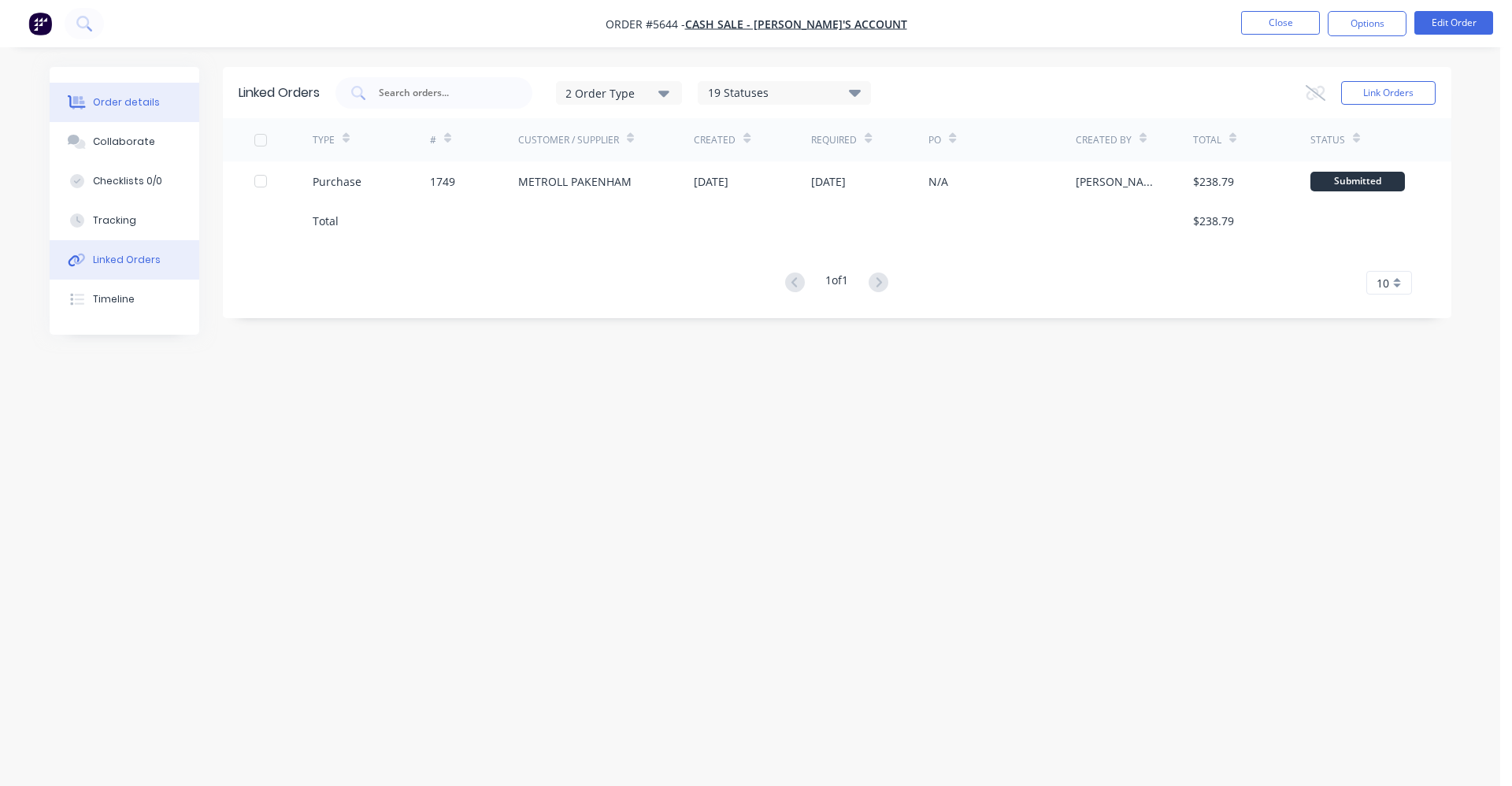
click at [140, 106] on div "Order details" at bounding box center [126, 103] width 67 height 15
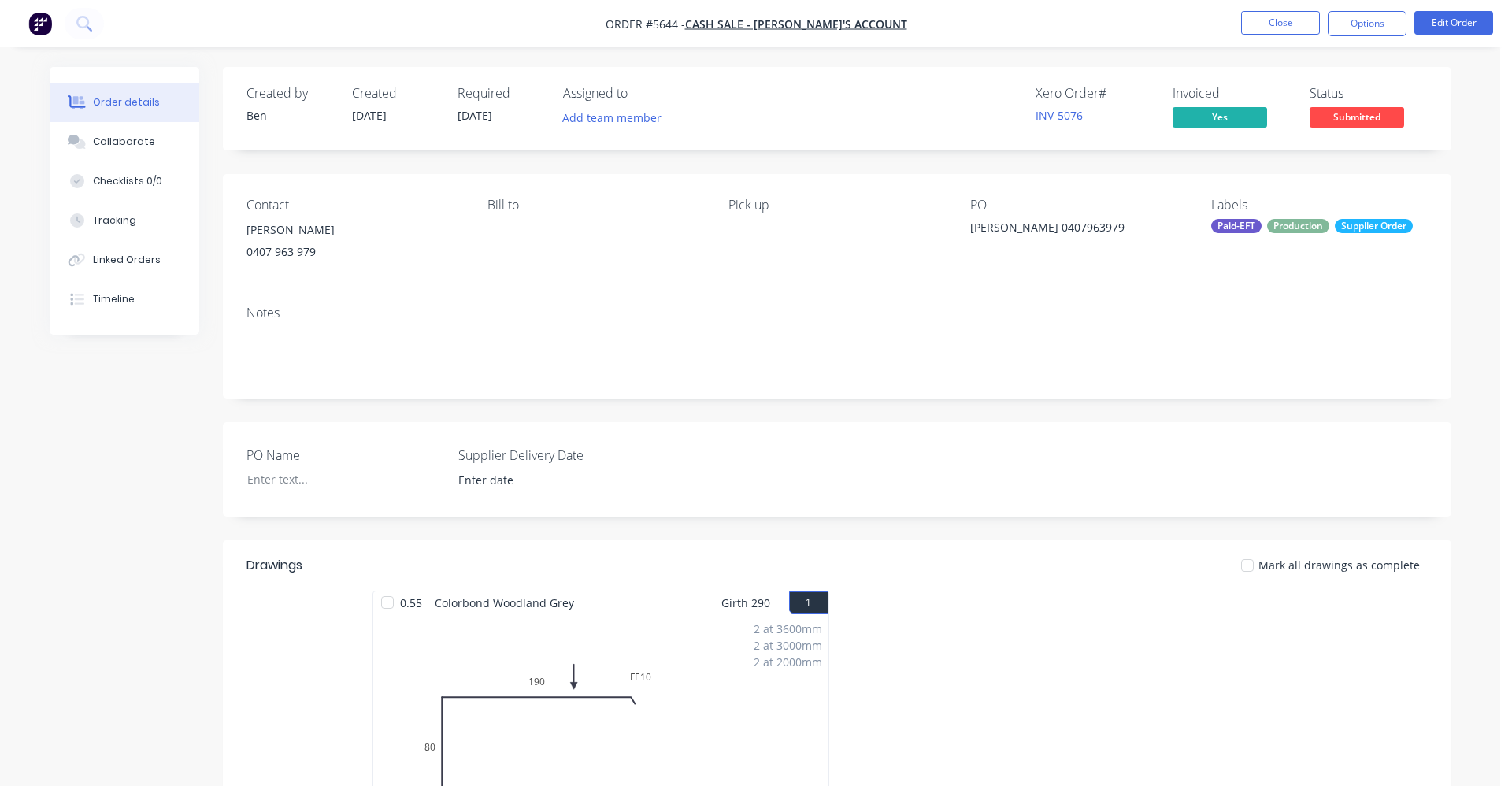
type input "27/08/2025"
drag, startPoint x: 299, startPoint y: 481, endPoint x: 318, endPoint y: 481, distance: 19.0
click at [304, 481] on div at bounding box center [327, 479] width 197 height 23
click at [1351, 121] on span "Submitted" at bounding box center [1350, 117] width 95 height 19
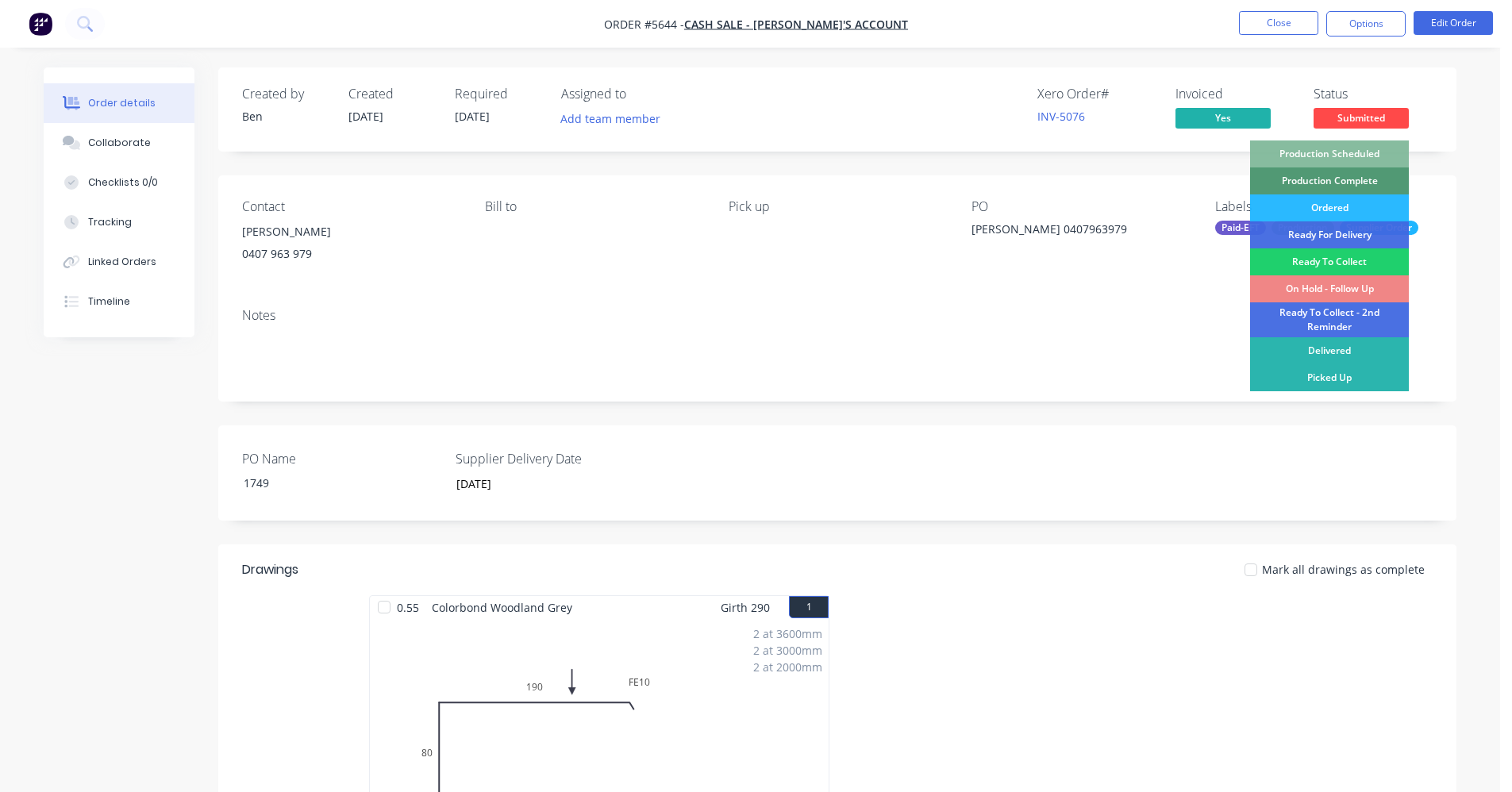
click at [1341, 210] on div "Ordered" at bounding box center [1329, 207] width 159 height 27
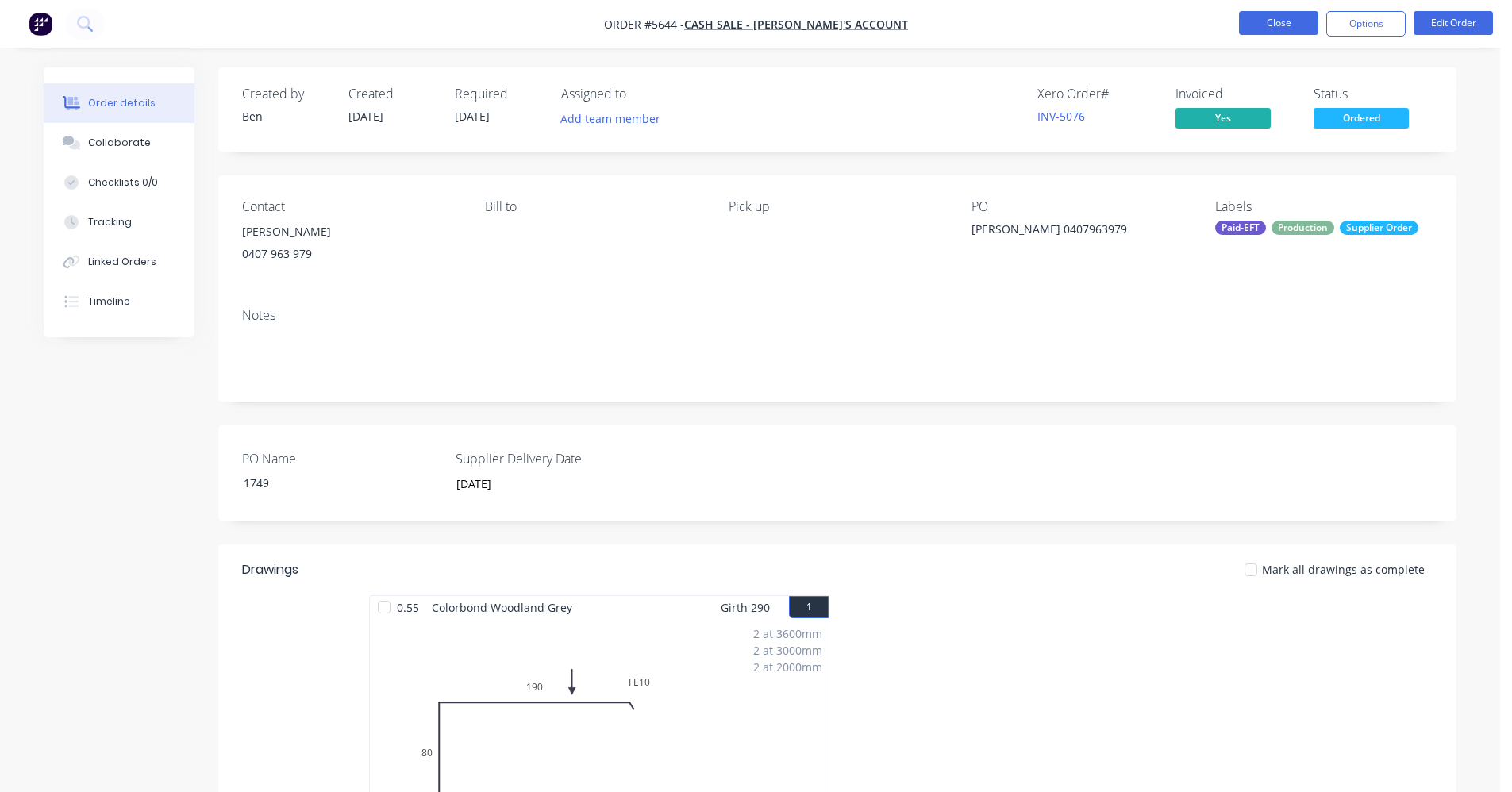
click at [1269, 25] on button "Close" at bounding box center [1278, 23] width 79 height 24
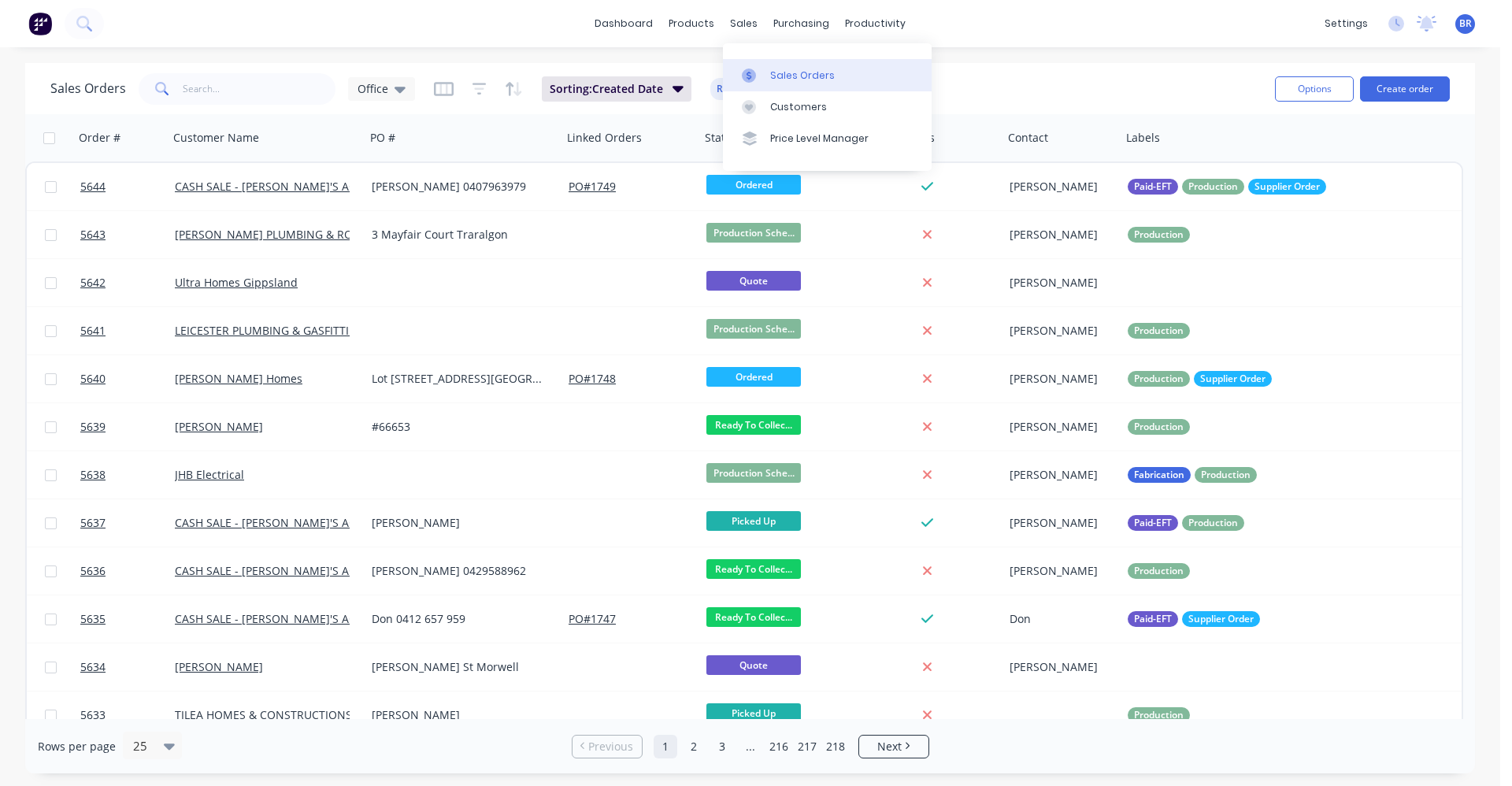
click at [801, 71] on div "Sales Orders" at bounding box center [803, 76] width 65 height 15
click at [1403, 76] on button "Create order" at bounding box center [1404, 88] width 90 height 25
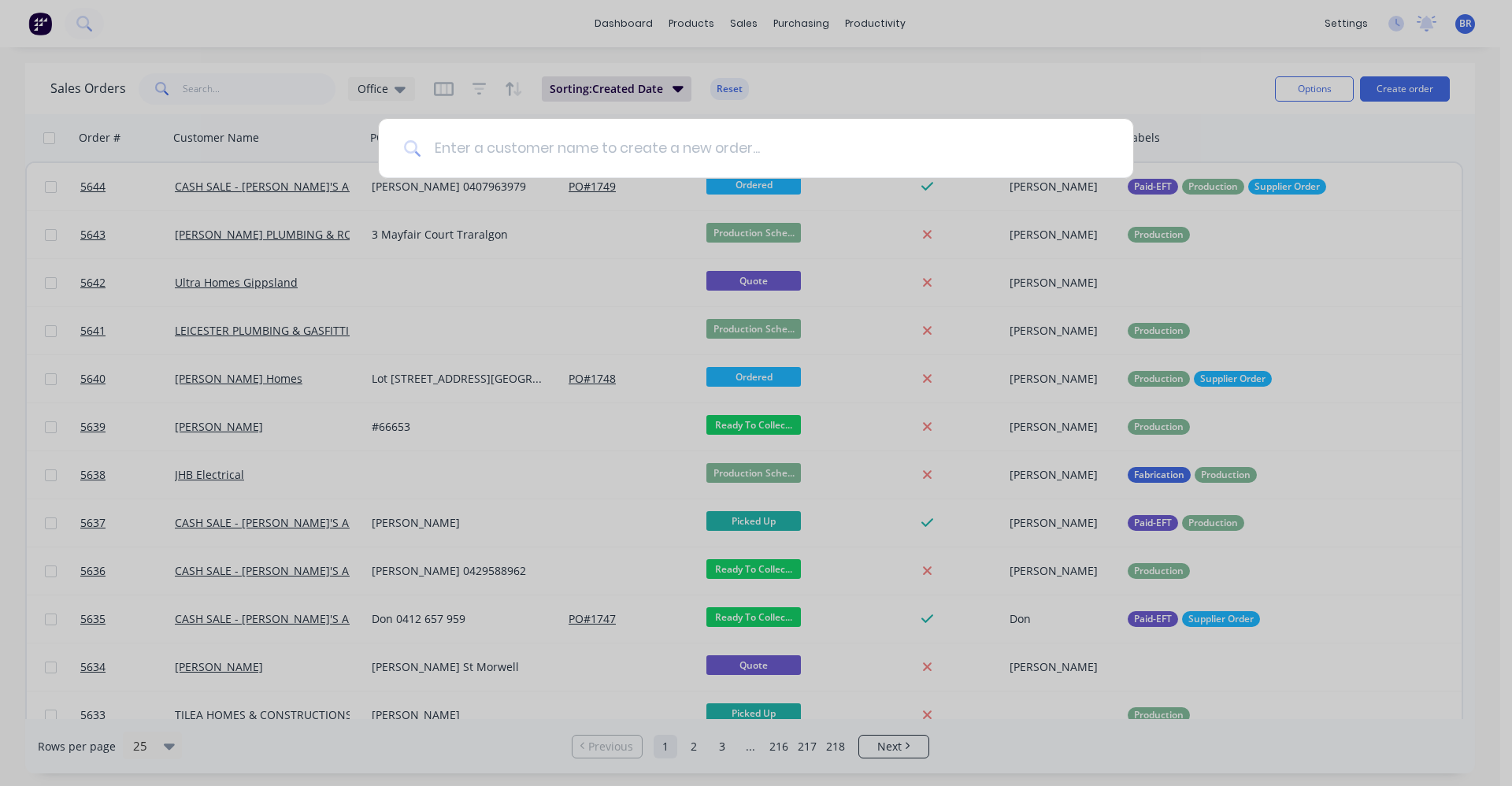
click at [605, 154] on input at bounding box center [765, 148] width 687 height 59
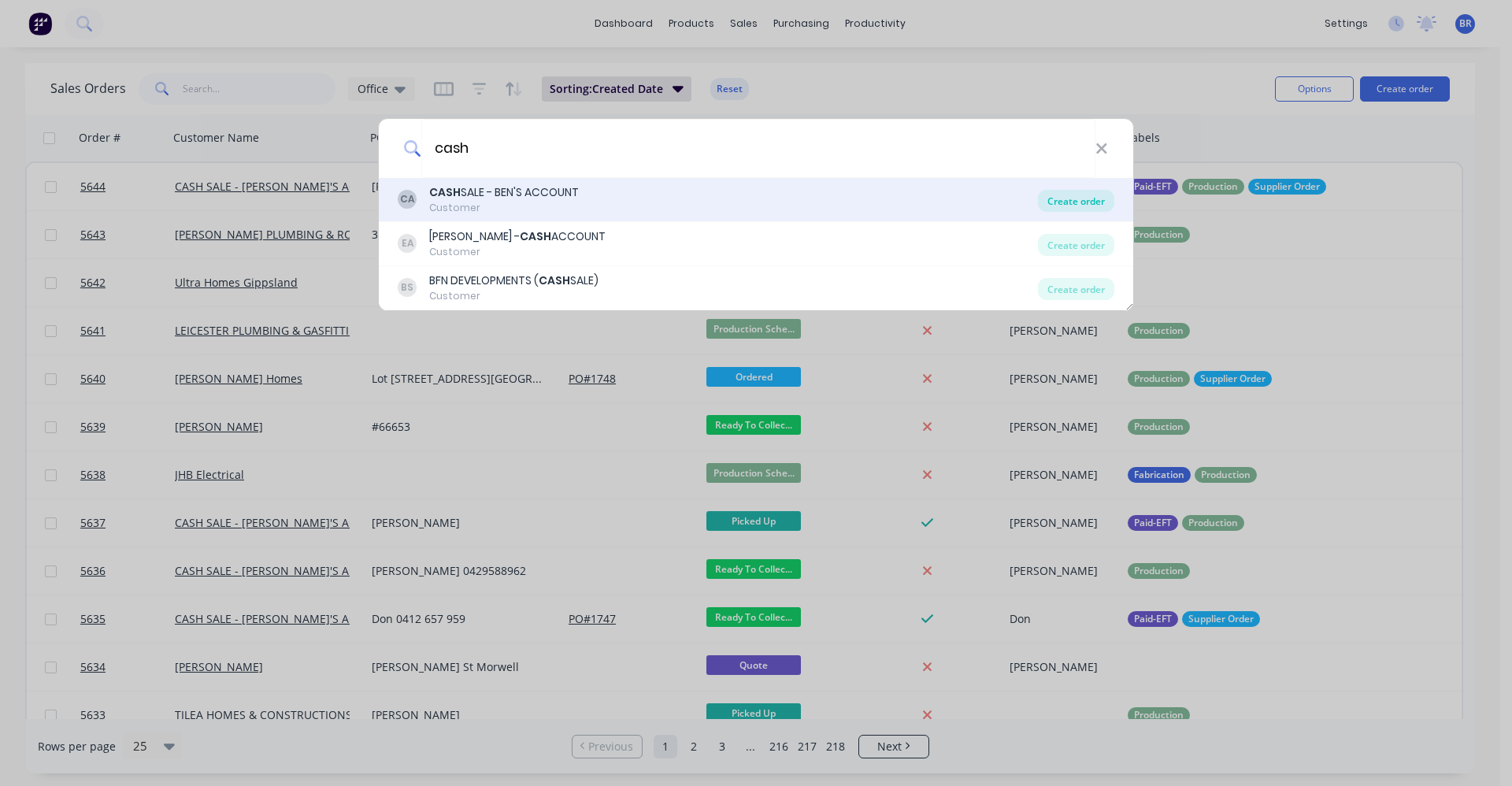
type input "cash"
click at [1081, 199] on div "Create order" at bounding box center [1077, 201] width 76 height 22
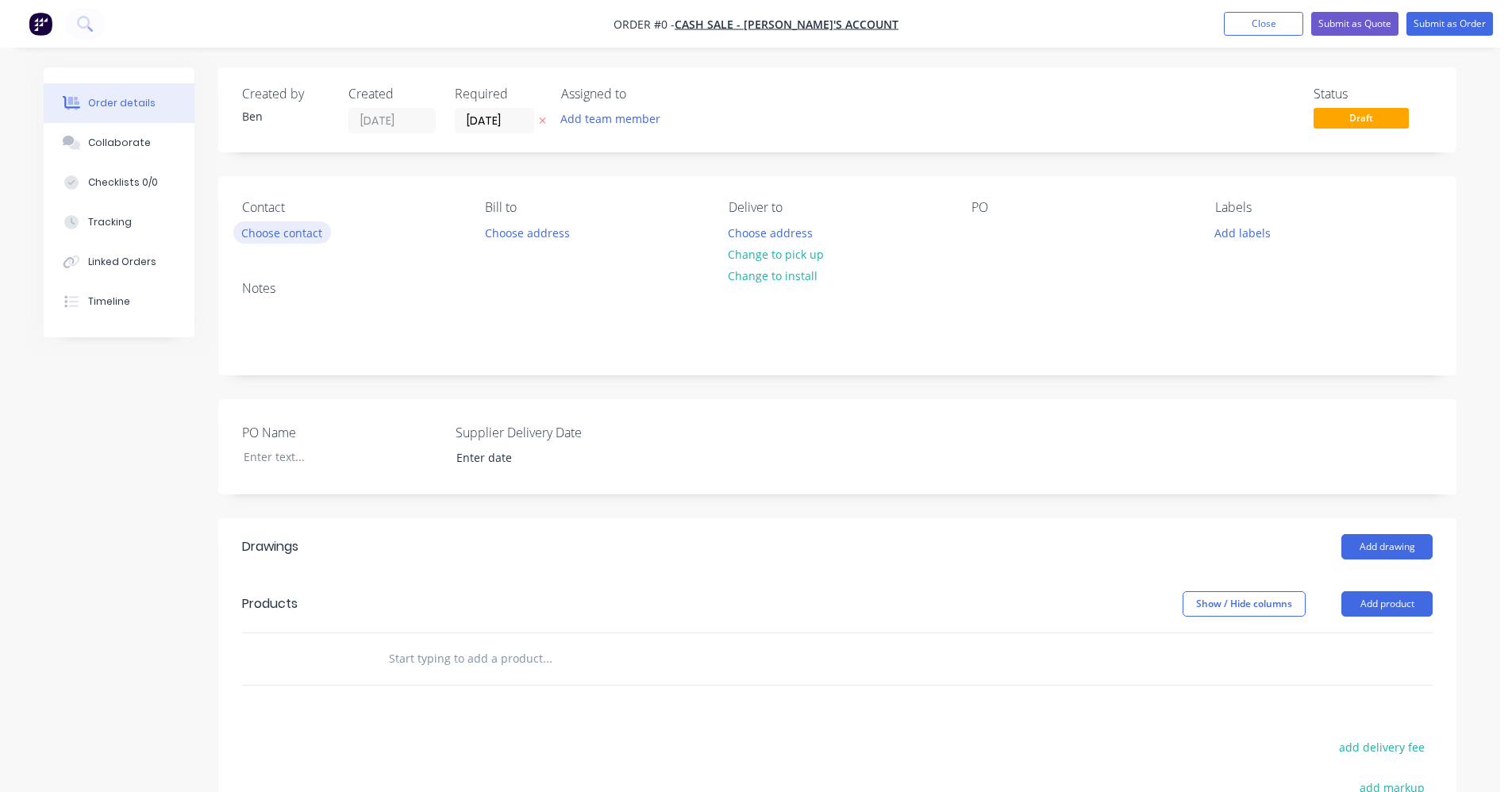
click at [271, 234] on button "Choose contact" at bounding box center [282, 232] width 98 height 21
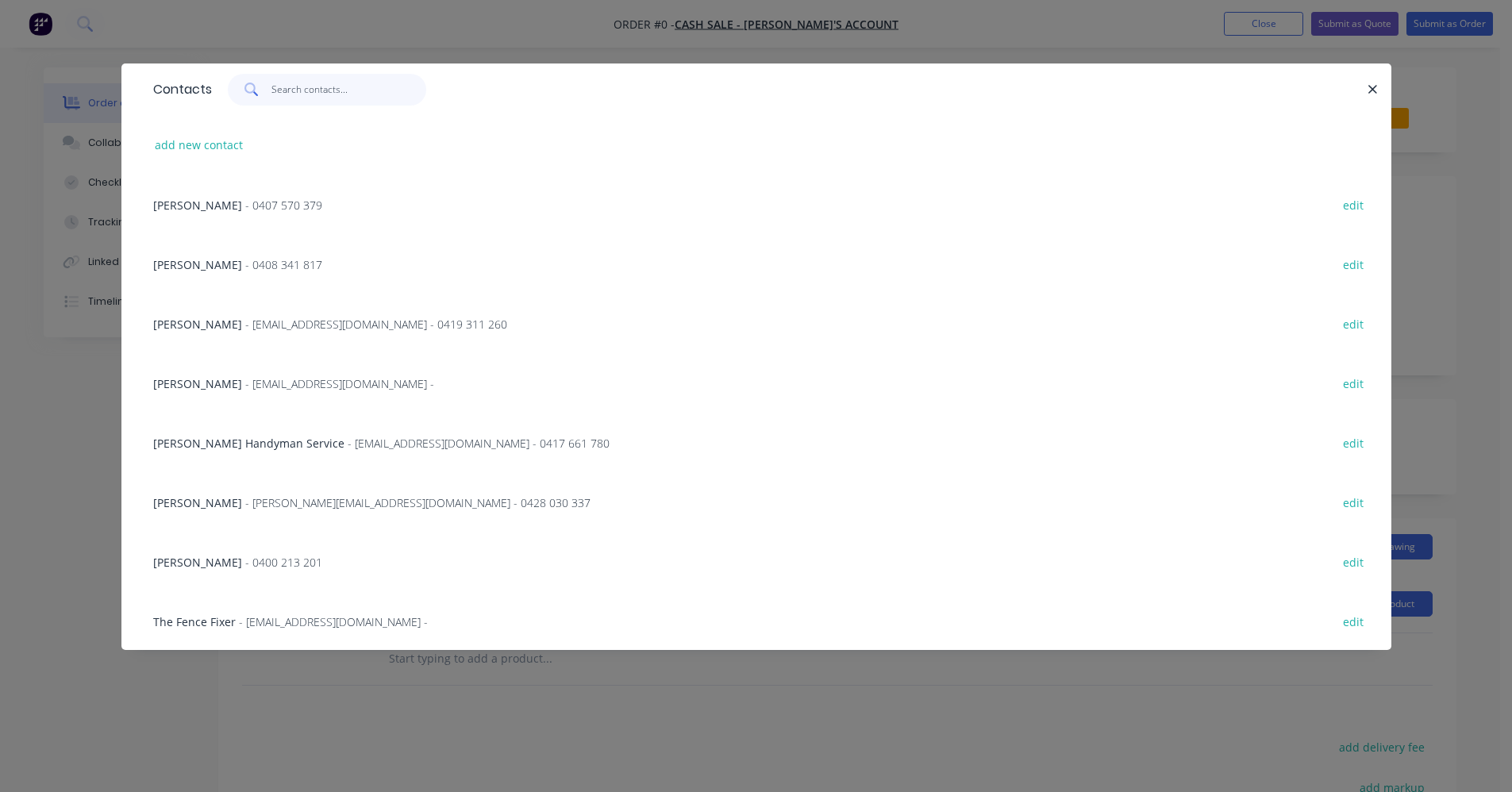
click at [314, 100] on input "text" at bounding box center [349, 89] width 155 height 32
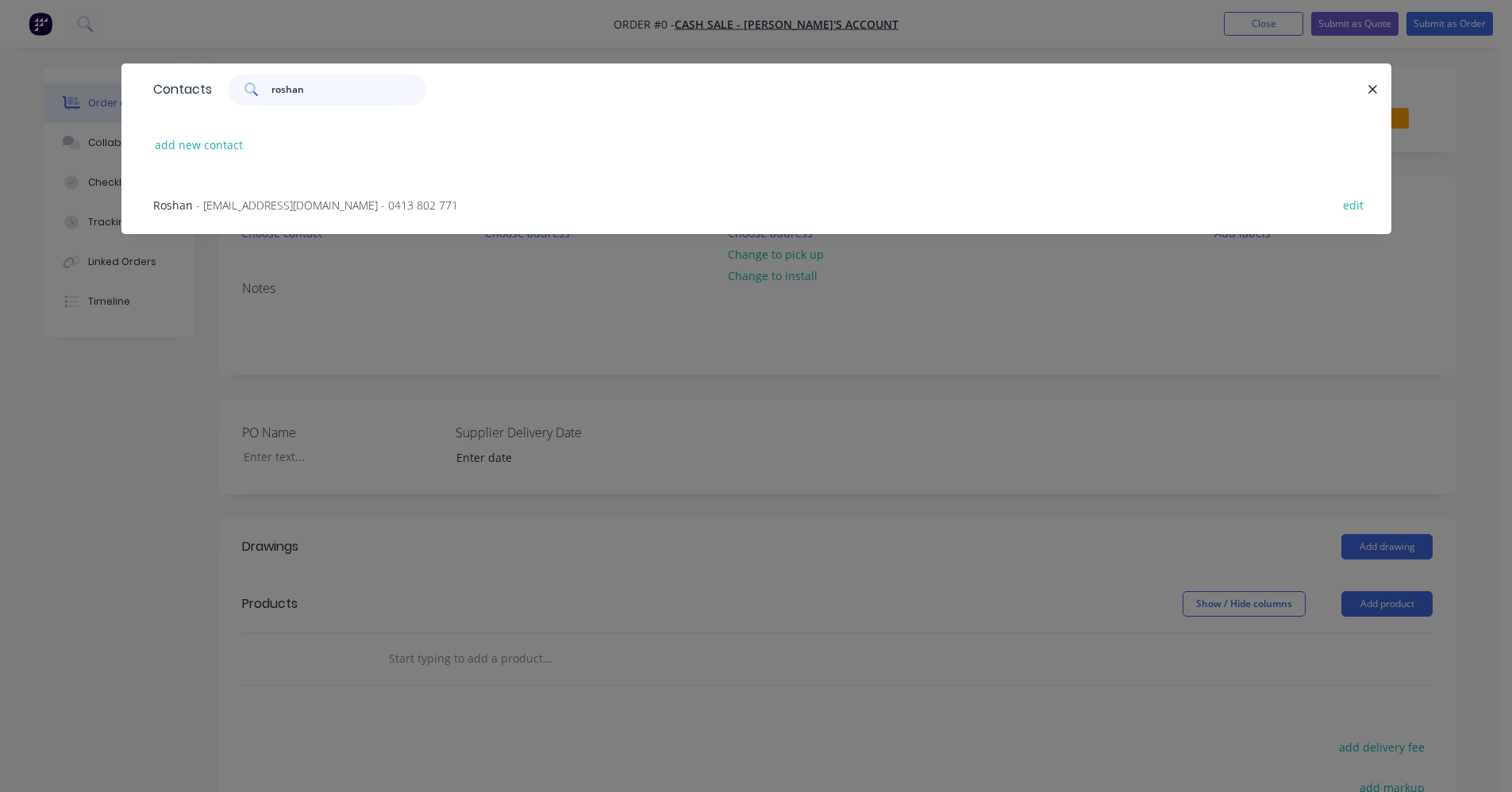
type input "roshan"
click at [280, 200] on span "- roshan85@icloud.com - 0413 802 771" at bounding box center [326, 205] width 262 height 15
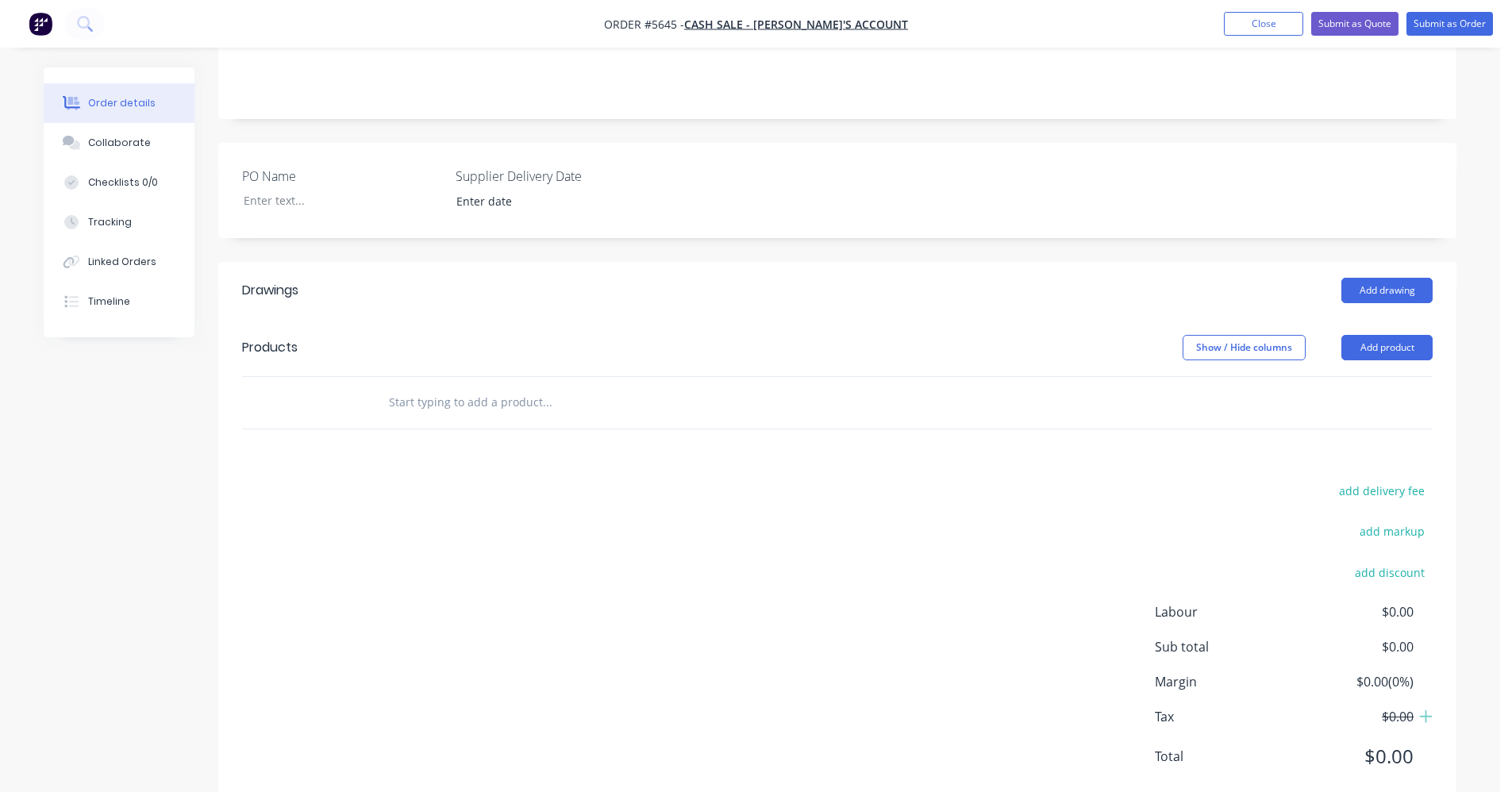
scroll to position [343, 0]
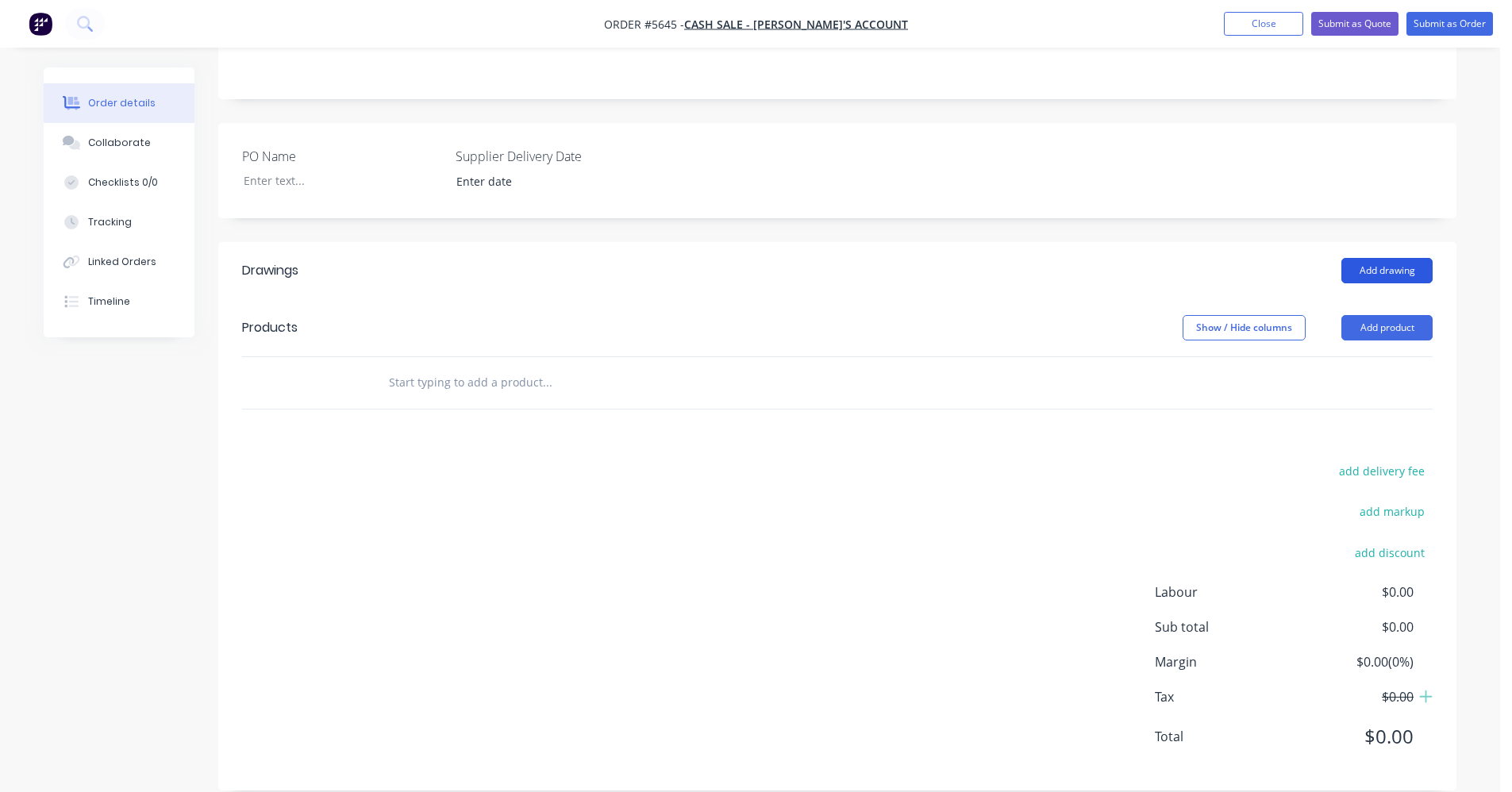
click at [1399, 258] on button "Add drawing" at bounding box center [1386, 270] width 91 height 25
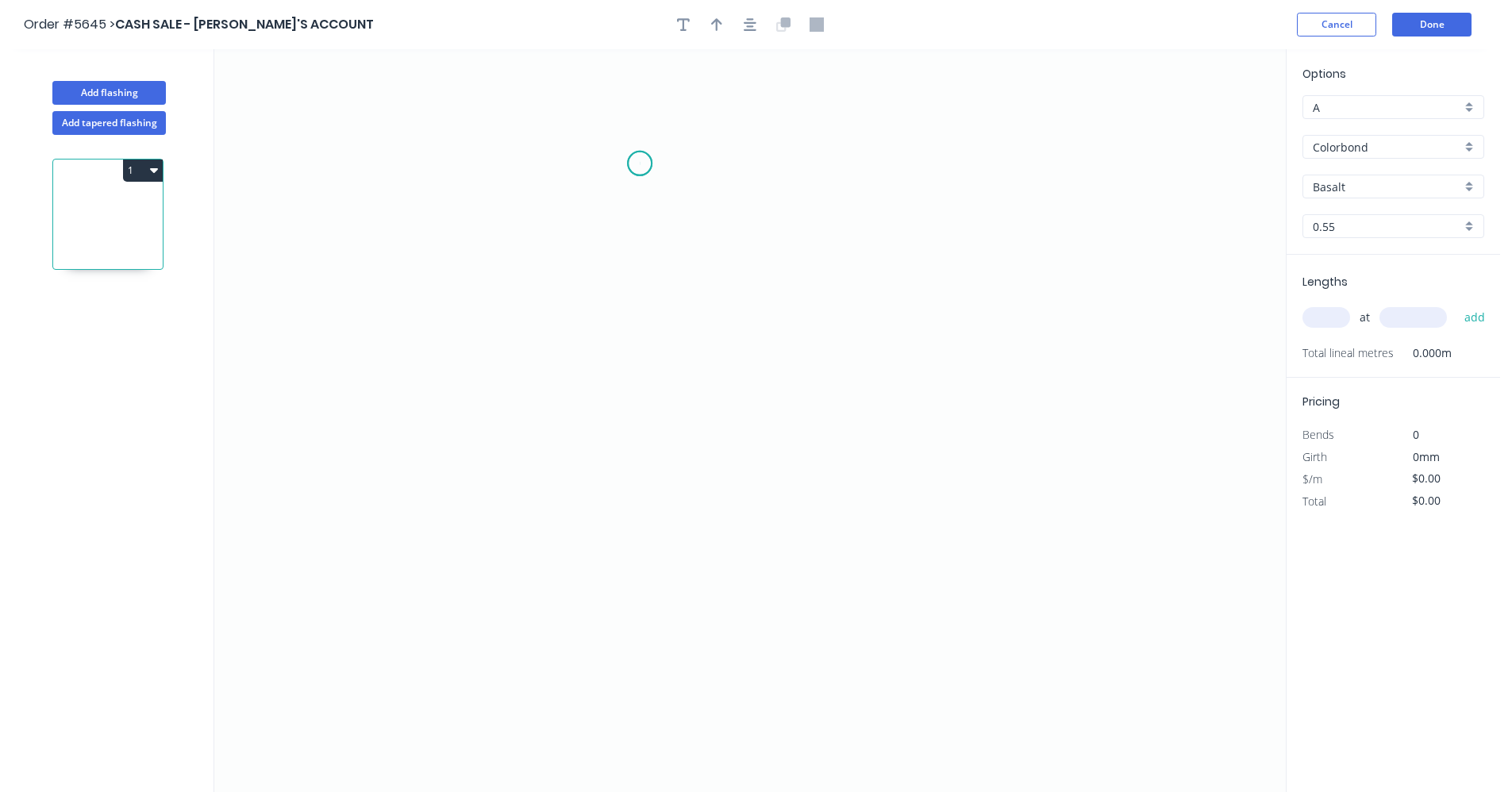
drag, startPoint x: 639, startPoint y: 163, endPoint x: 639, endPoint y: 182, distance: 19.0
click at [637, 164] on icon "0" at bounding box center [750, 420] width 1072 height 743
click at [622, 493] on icon "0" at bounding box center [750, 420] width 1072 height 743
click at [743, 492] on icon at bounding box center [691, 492] width 103 height 0
click at [734, 529] on icon "0 ? ?" at bounding box center [750, 420] width 1072 height 743
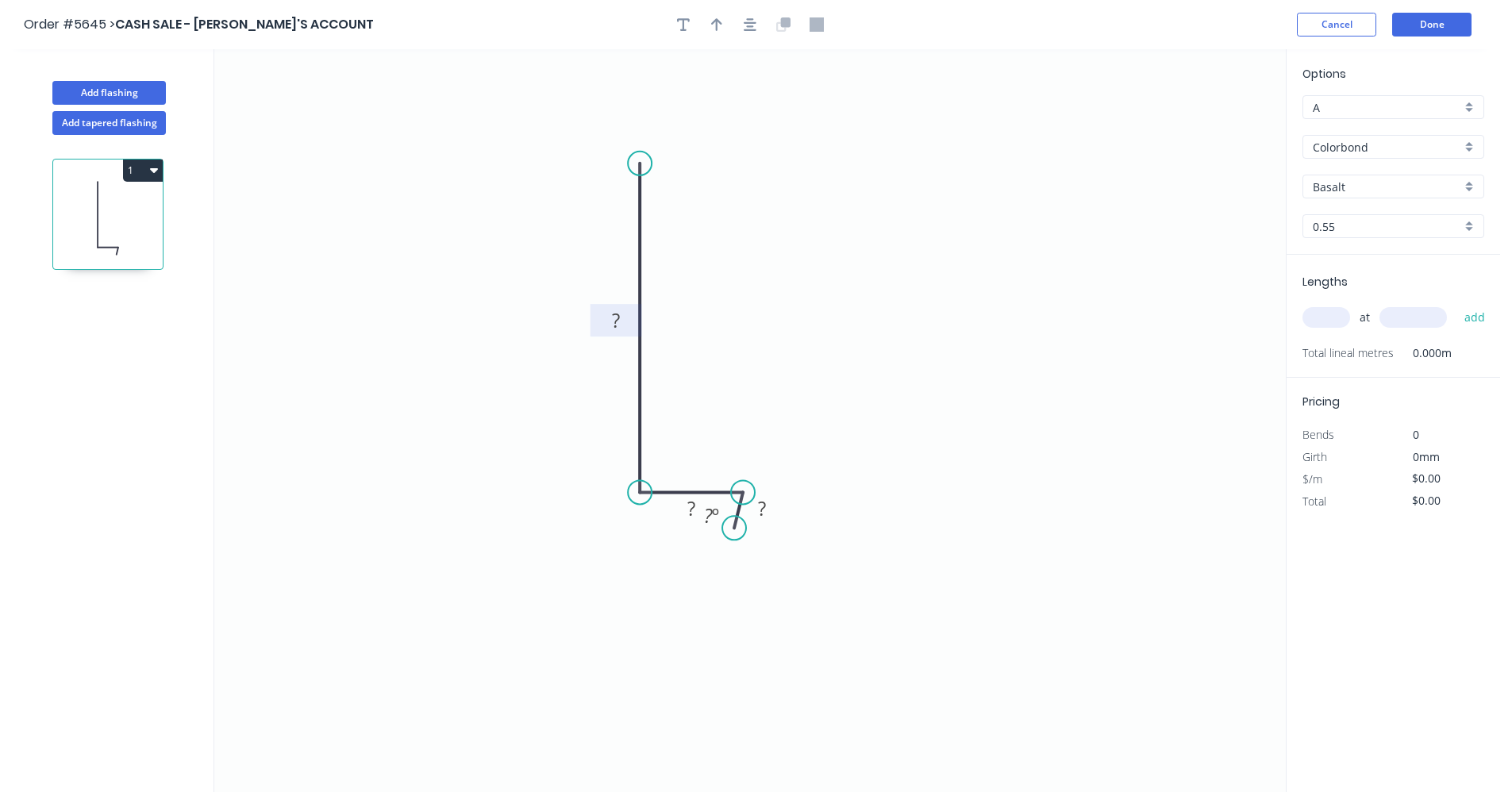
click at [622, 324] on rect at bounding box center [616, 321] width 32 height 22
type input "$11.31"
drag, startPoint x: 674, startPoint y: 515, endPoint x: 656, endPoint y: 517, distance: 18.1
click at [656, 517] on rect at bounding box center [672, 511] width 51 height 33
click at [743, 28] on button "button" at bounding box center [749, 24] width 24 height 24
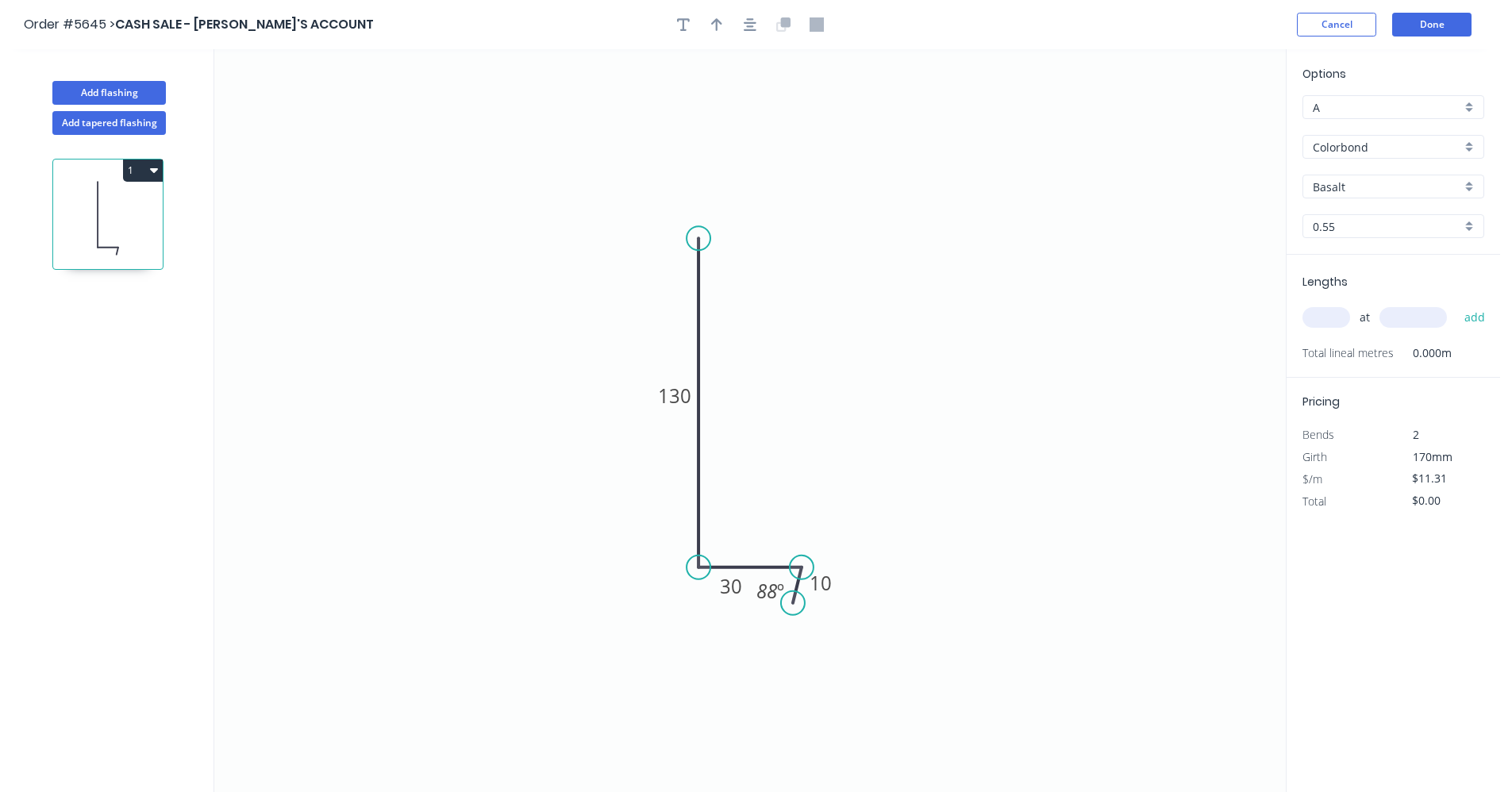
click at [728, 28] on div at bounding box center [749, 24] width 166 height 24
drag, startPoint x: 723, startPoint y: 29, endPoint x: 734, endPoint y: 34, distance: 12.1
click at [723, 30] on button "button" at bounding box center [716, 24] width 24 height 24
click at [1205, 126] on icon at bounding box center [1205, 110] width 15 height 51
drag, startPoint x: 1205, startPoint y: 126, endPoint x: 781, endPoint y: 510, distance: 572.0
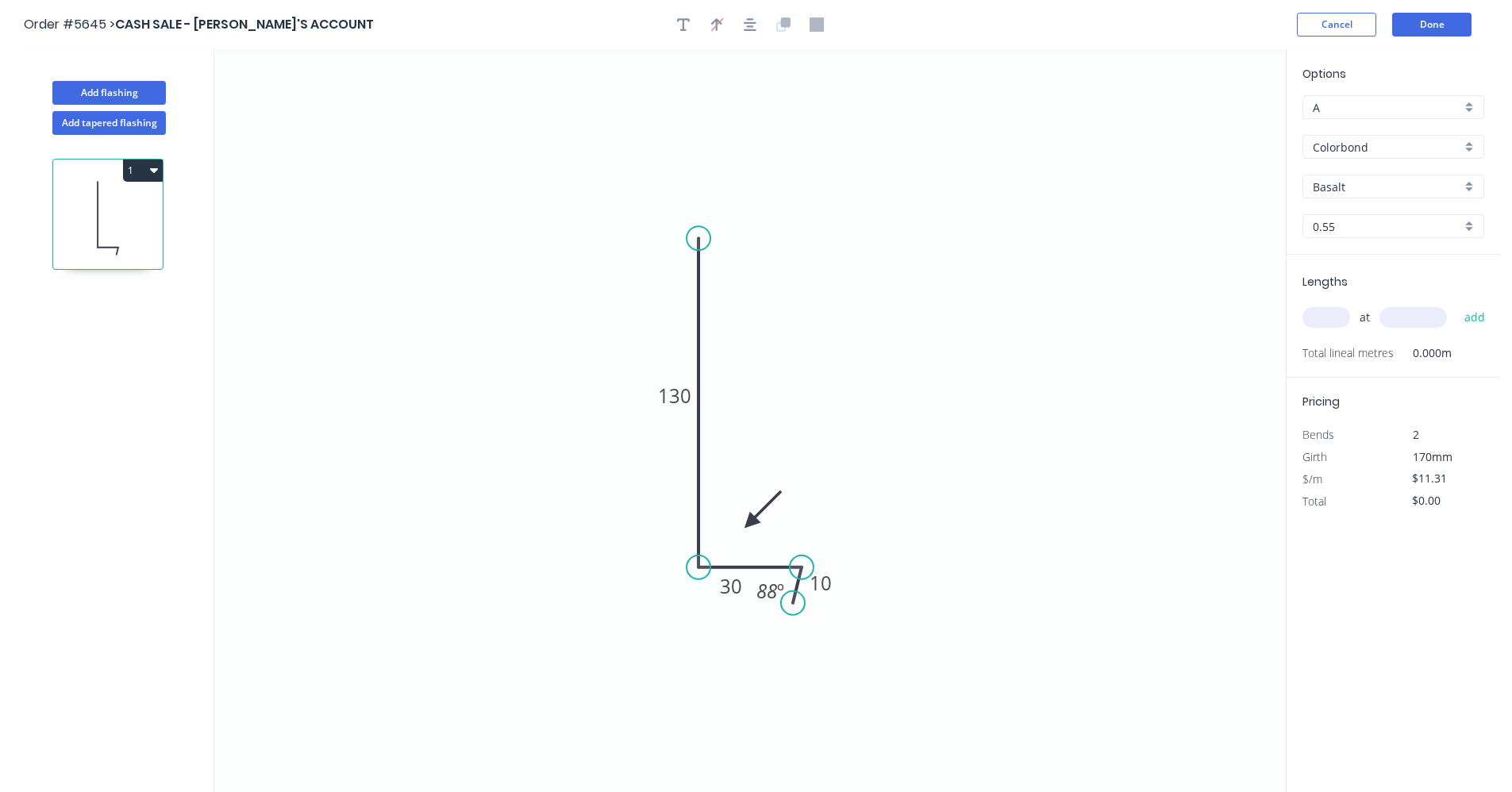
click at [763, 515] on icon at bounding box center [763, 509] width 46 height 46
click at [1469, 184] on div "Basalt" at bounding box center [1393, 186] width 182 height 24
click at [1357, 346] on div "Woodland Grey" at bounding box center [1393, 352] width 180 height 28
type input "Woodland Grey"
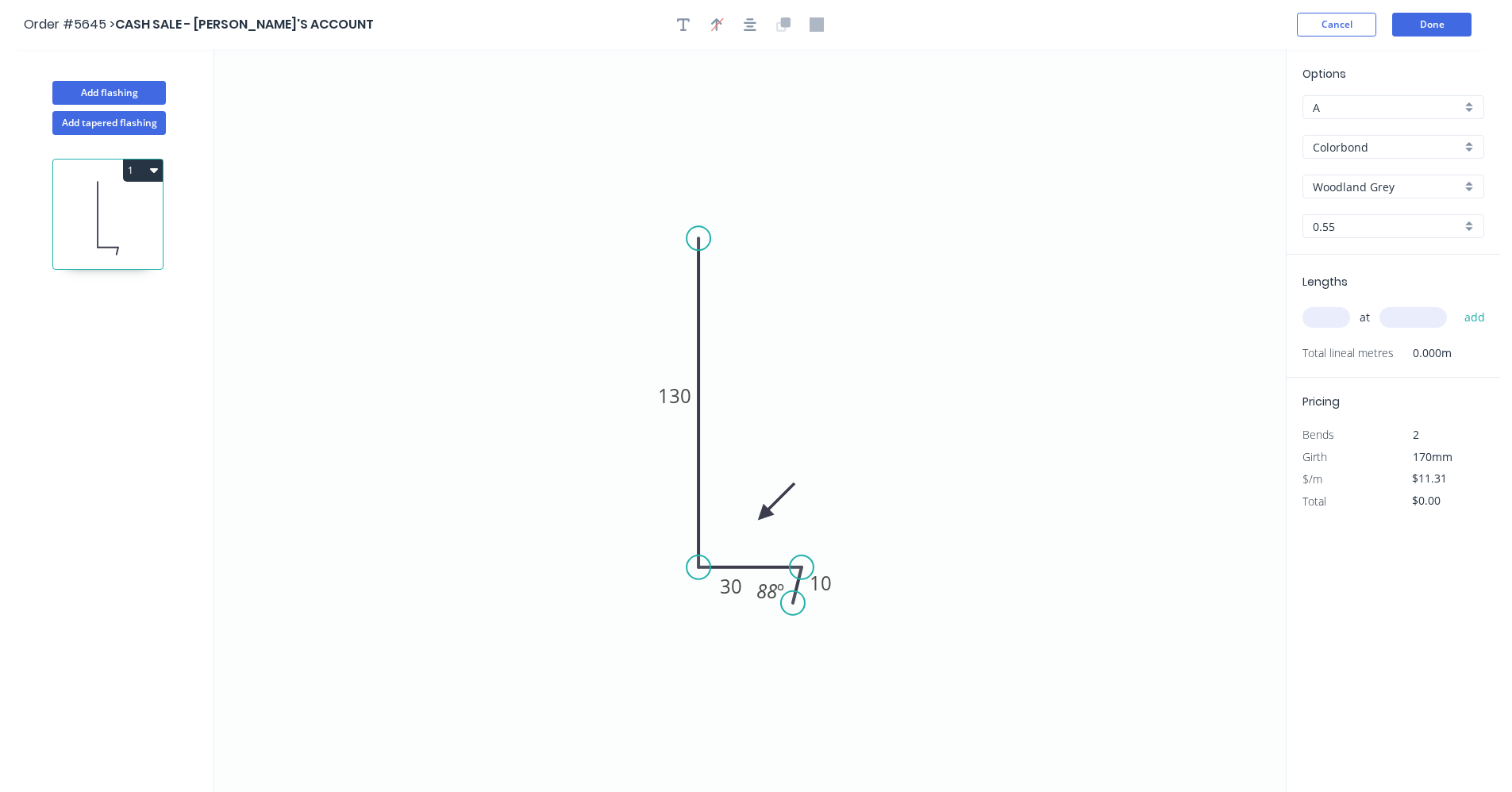
click at [1329, 324] on input "text" at bounding box center [1326, 317] width 47 height 20
type input "1"
type input "3300"
click at [1457, 304] on button "add" at bounding box center [1475, 317] width 38 height 27
type input "$37.32"
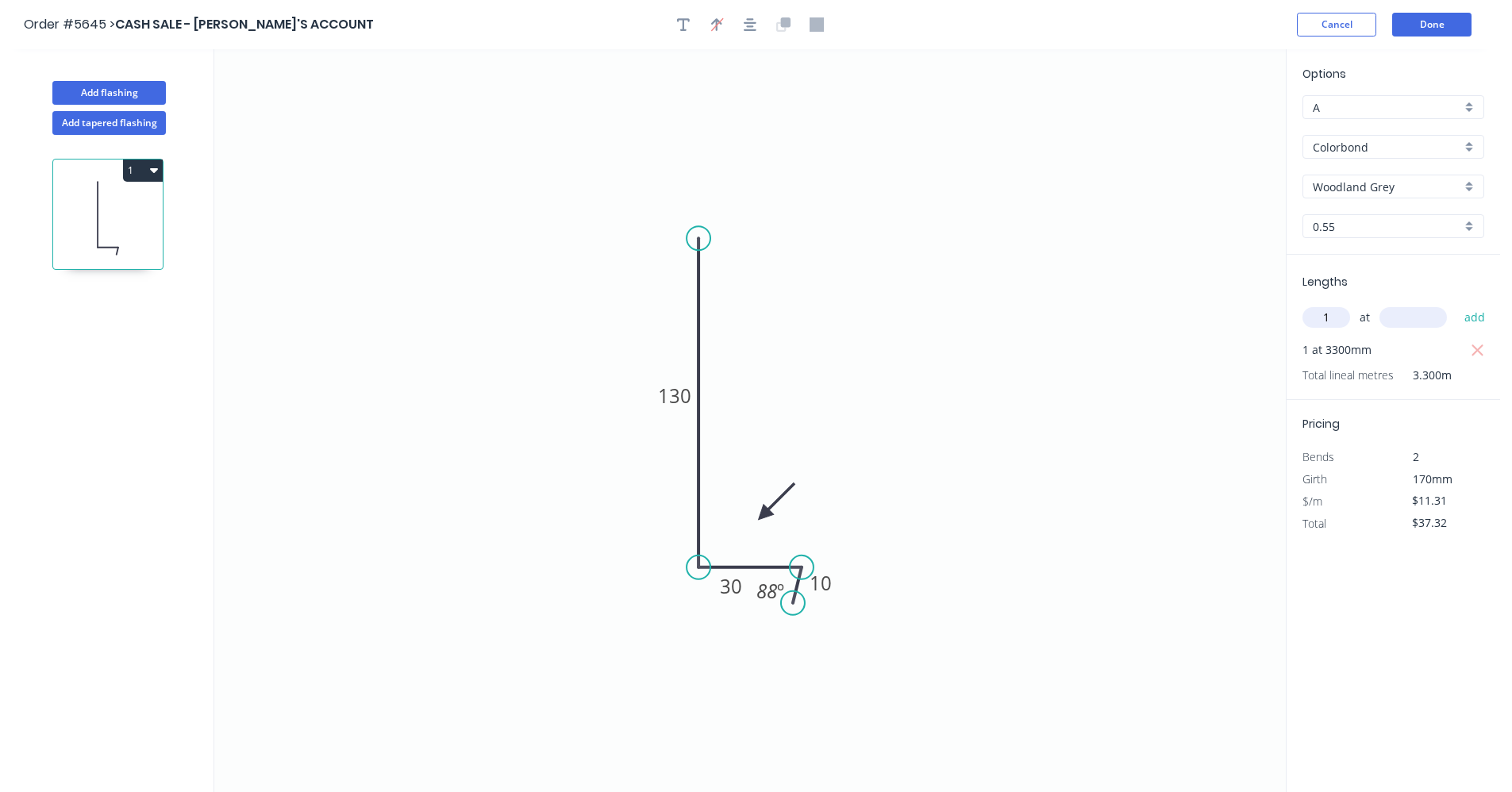
type input "1"
type input "2600"
click at [1457, 304] on button "add" at bounding box center [1475, 317] width 38 height 27
type input "$66.73"
type input "1"
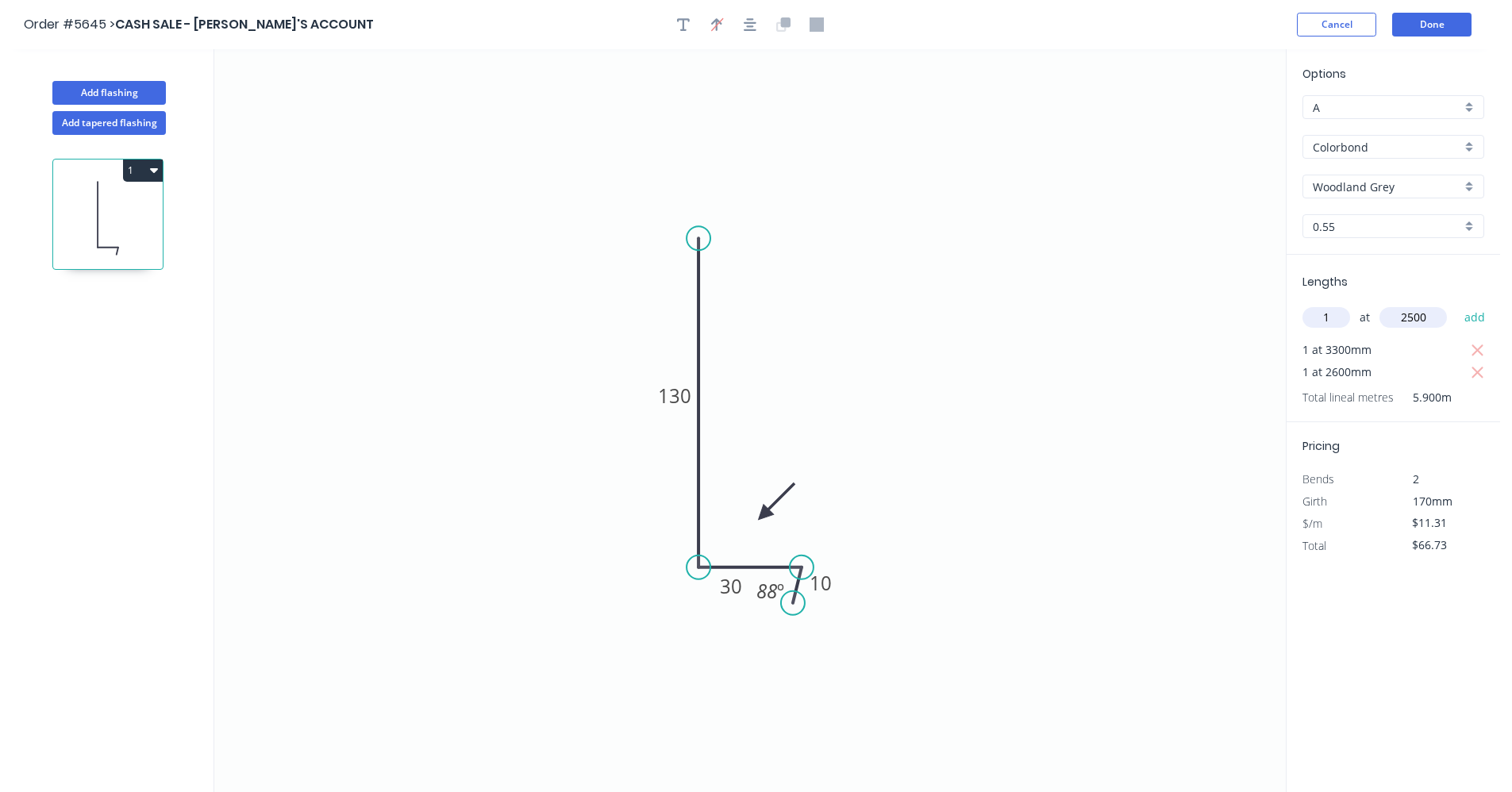
type input "2500"
click at [1457, 304] on button "add" at bounding box center [1475, 317] width 38 height 27
type input "$95.00"
click at [1410, 29] on button "Done" at bounding box center [1431, 24] width 79 height 24
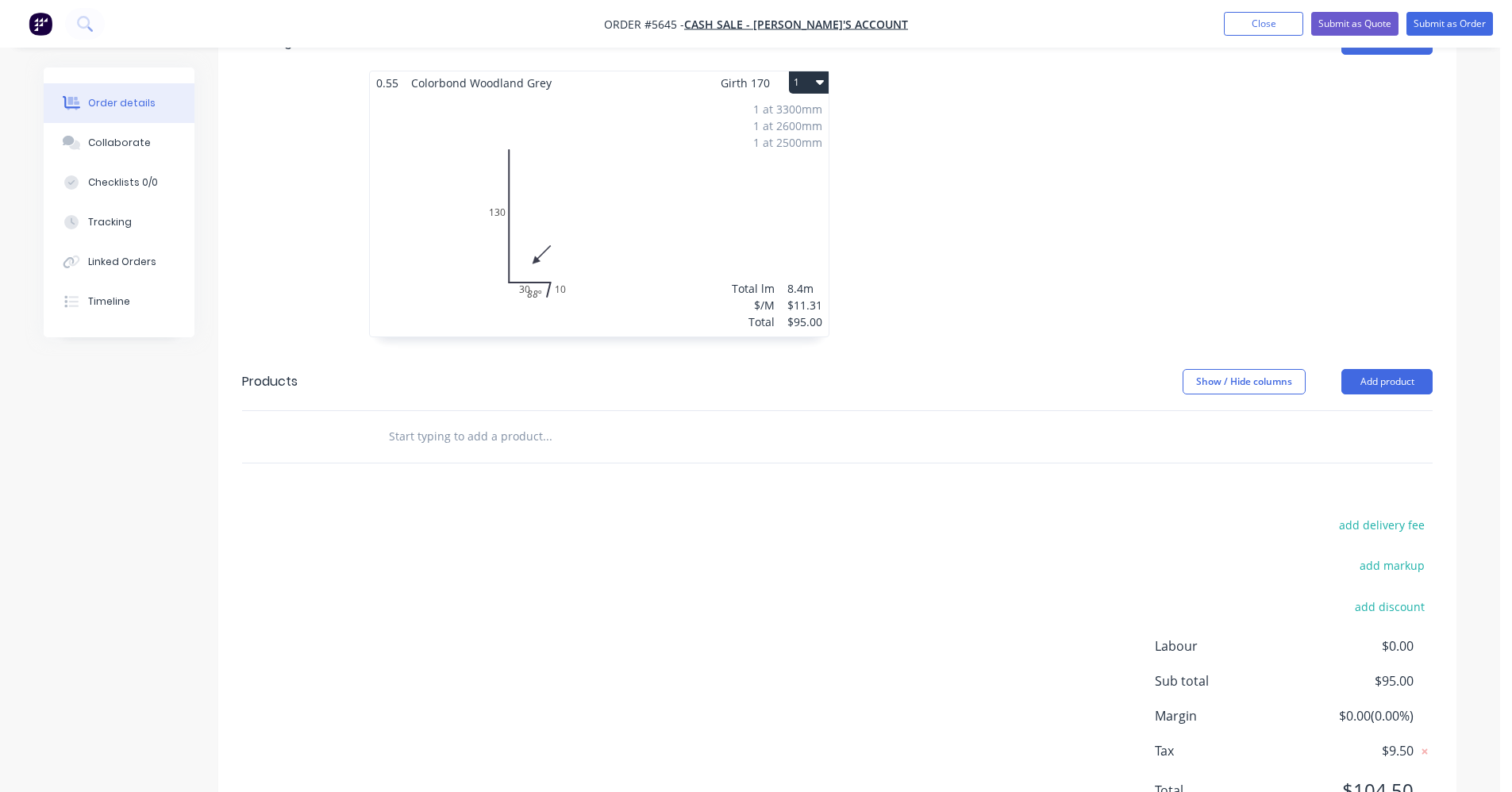
scroll to position [626, 0]
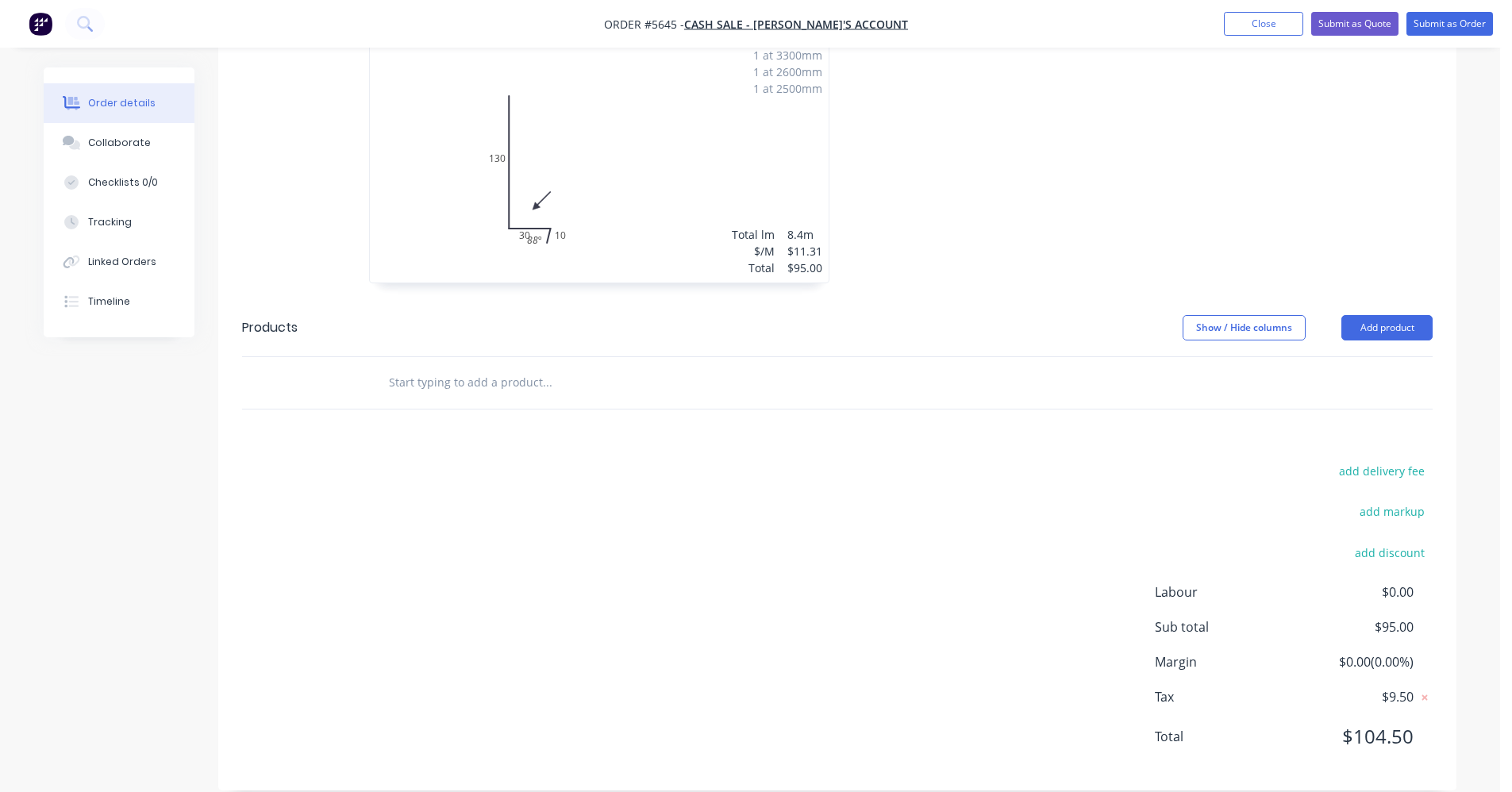
click at [459, 367] on input "text" at bounding box center [546, 383] width 317 height 32
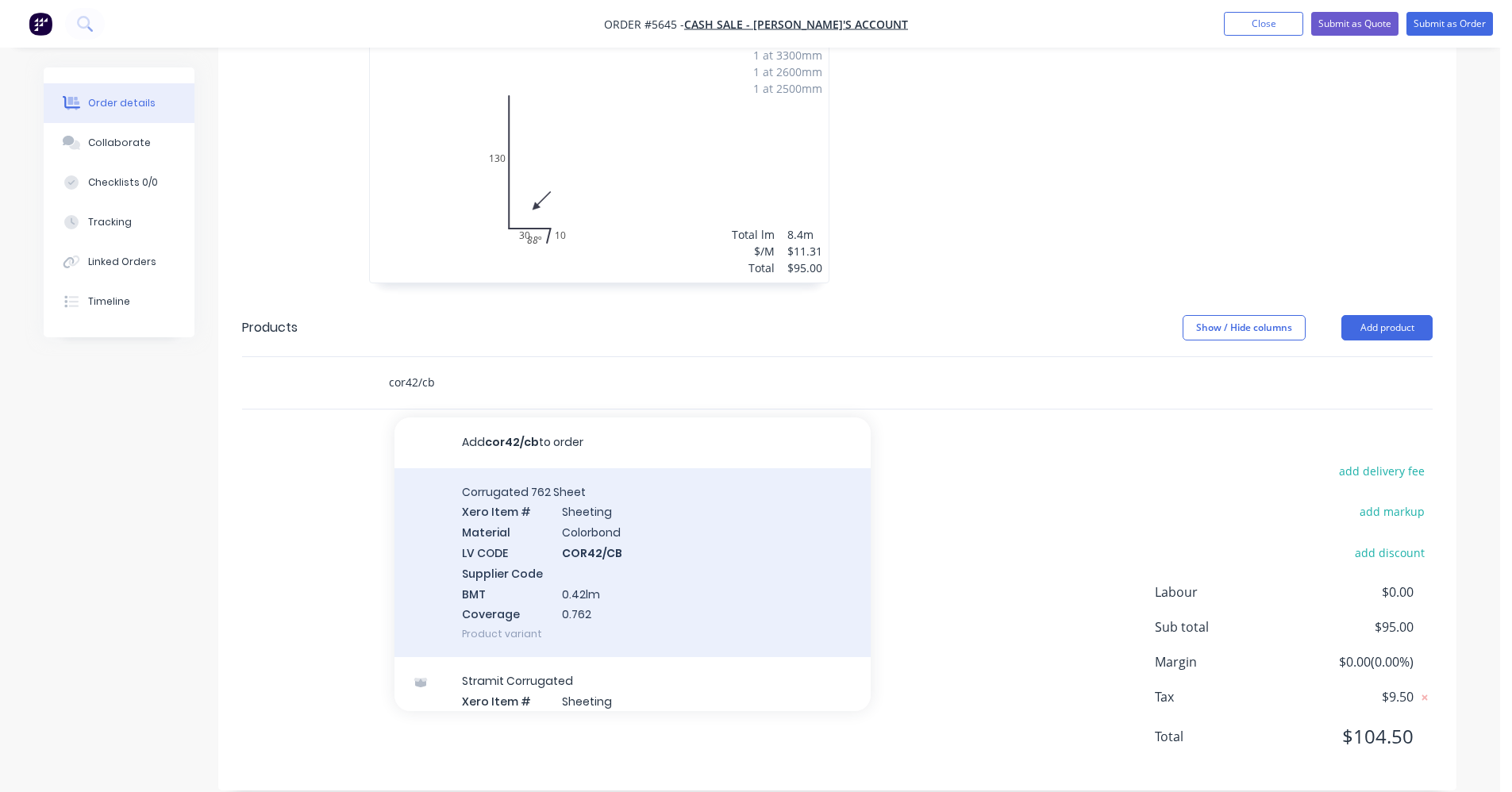
type input "cor42/cb"
click at [564, 521] on div "Corrugated 762 Sheet Xero Item # Sheeting Material Colorbond LV CODE COR42/CB S…" at bounding box center [633, 563] width 476 height 190
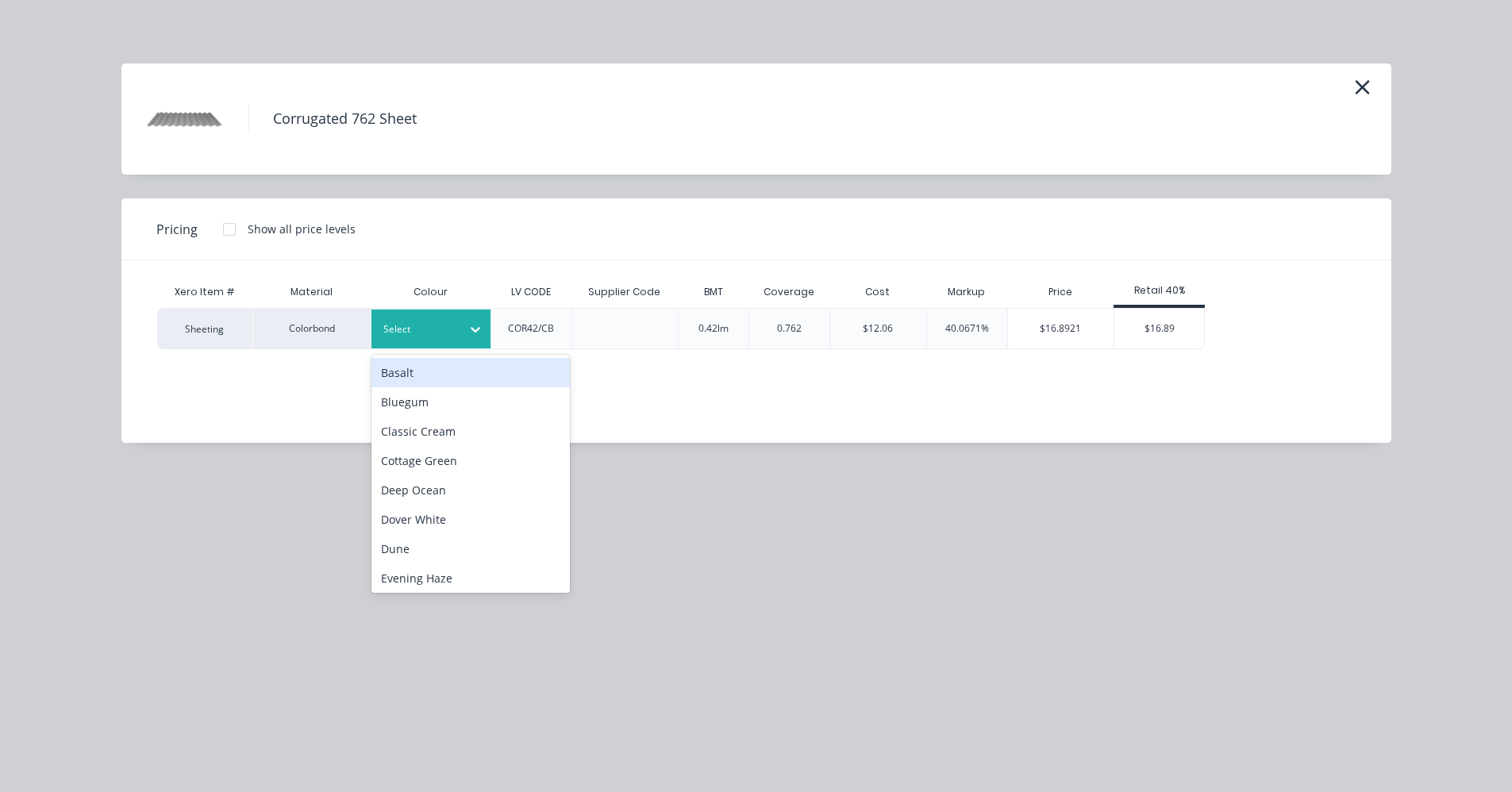
click at [482, 335] on icon at bounding box center [475, 329] width 15 height 15
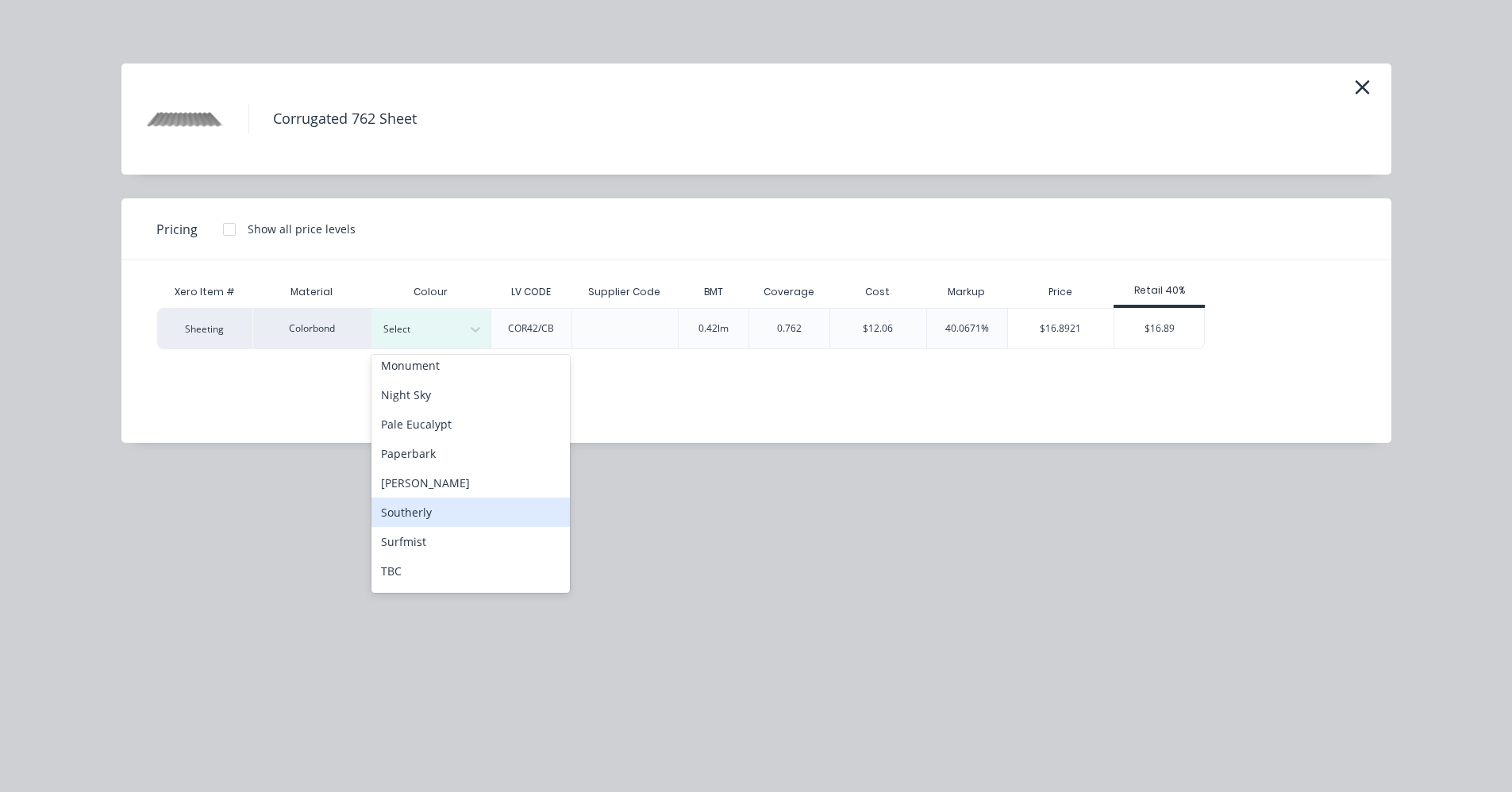
scroll to position [444, 0]
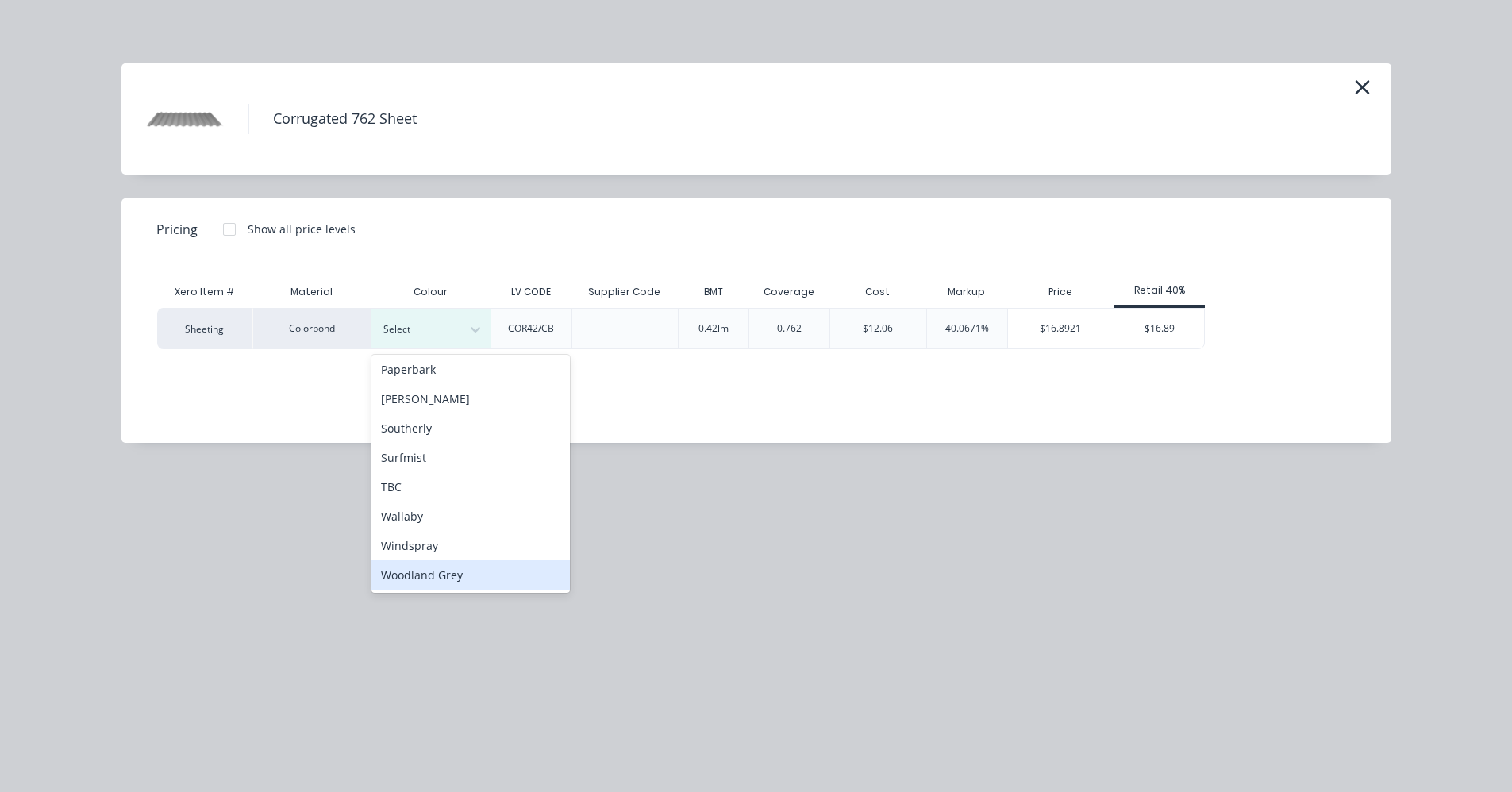
click at [444, 575] on div "Woodland Grey" at bounding box center [470, 575] width 198 height 29
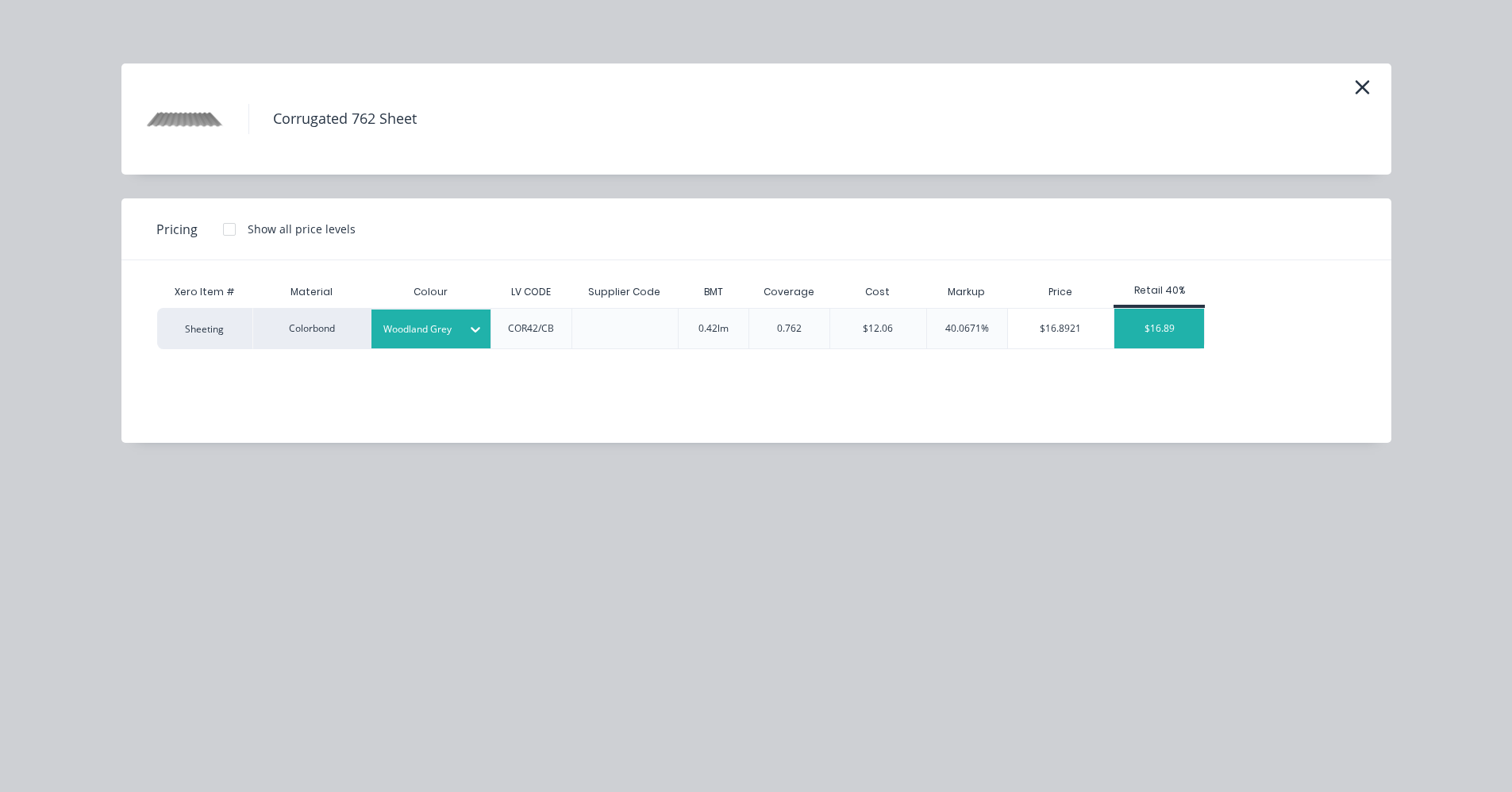
click at [1161, 334] on div "$16.89" at bounding box center [1159, 329] width 90 height 40
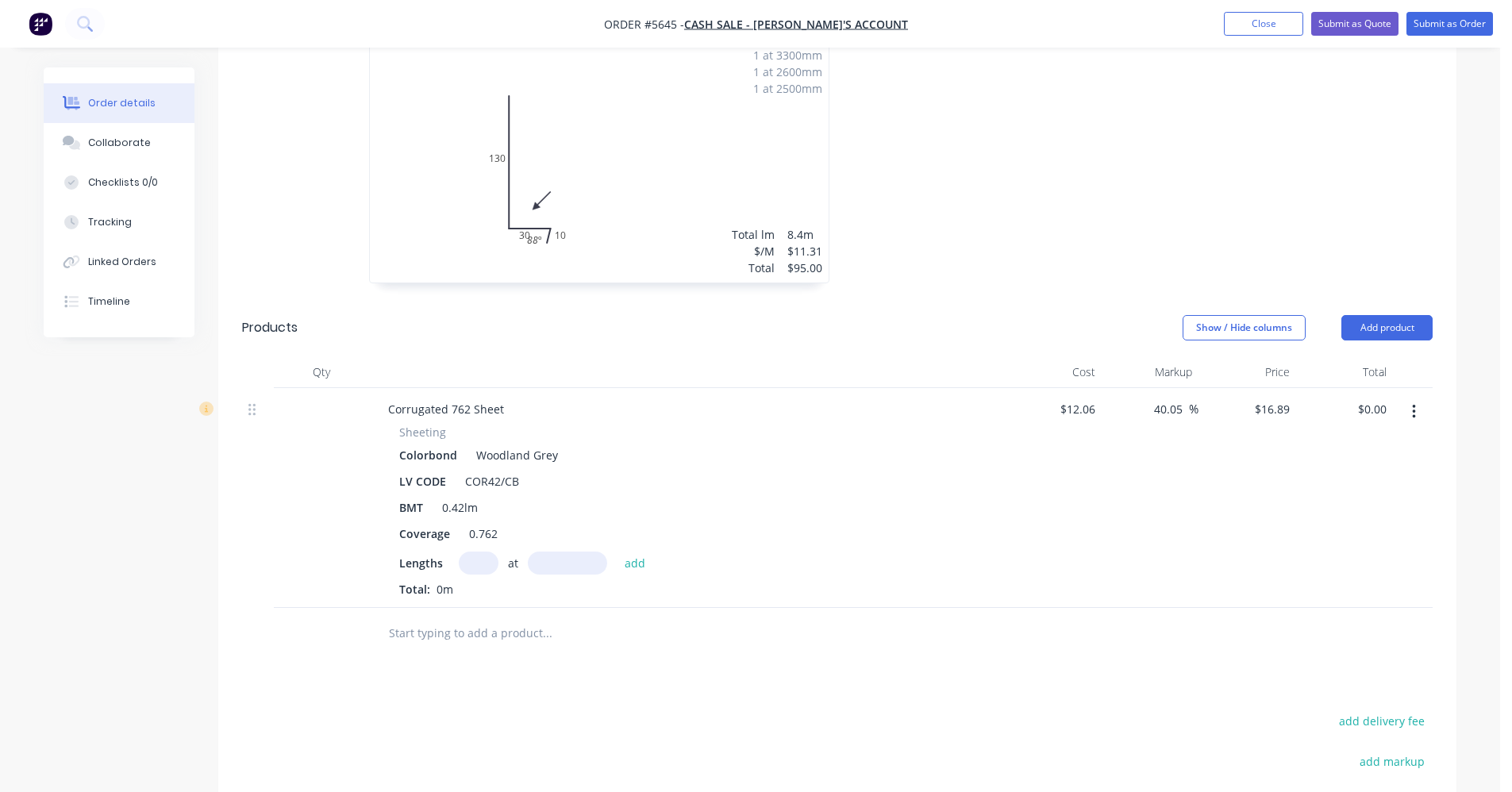
click at [457, 551] on div "Lengths at add" at bounding box center [686, 563] width 575 height 23
click at [480, 551] on input "text" at bounding box center [478, 563] width 40 height 23
type input "1"
type input "795"
click at [617, 551] on button "add" at bounding box center [635, 562] width 38 height 21
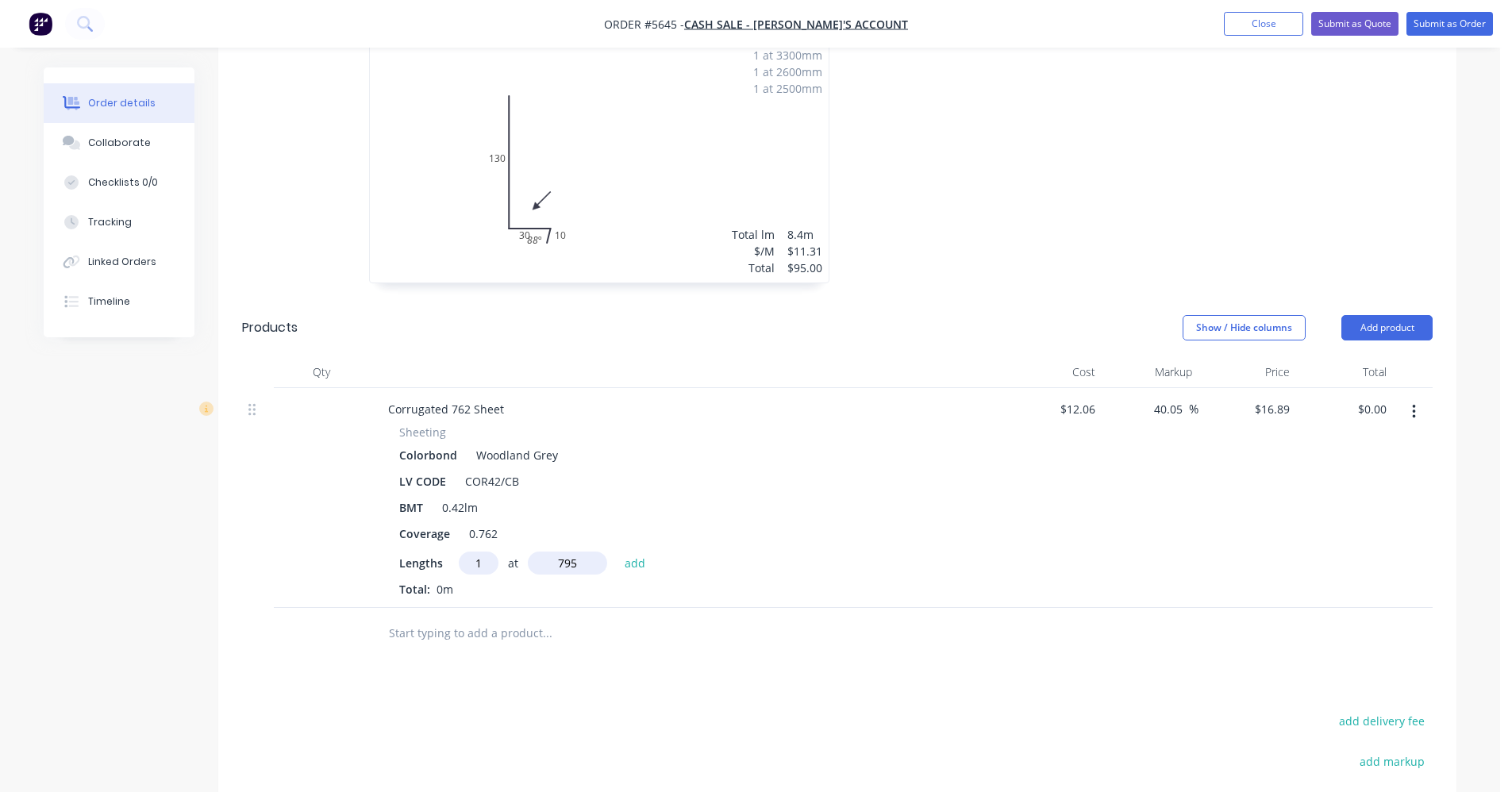
type input "$13.43"
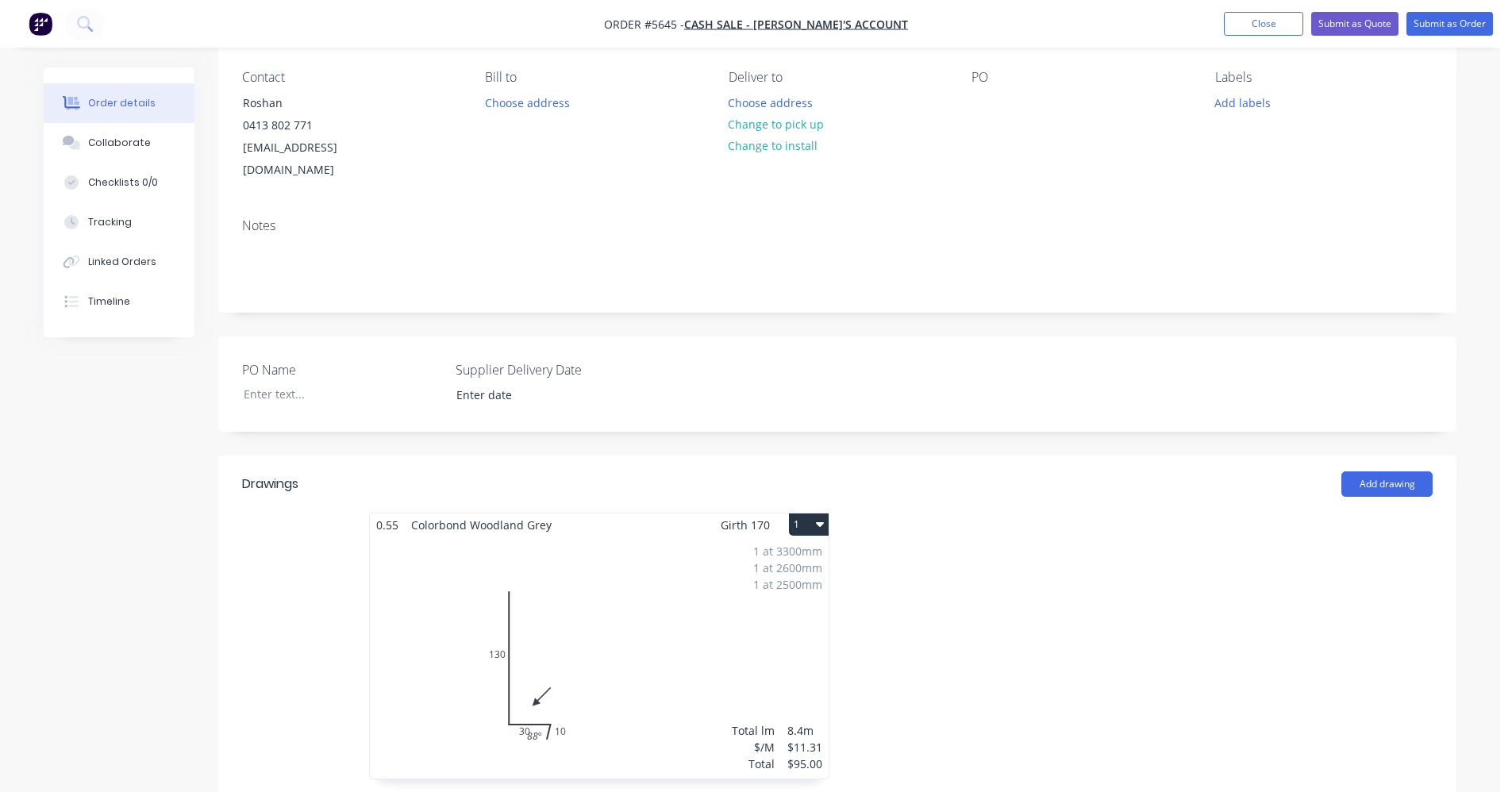
scroll to position [0, 0]
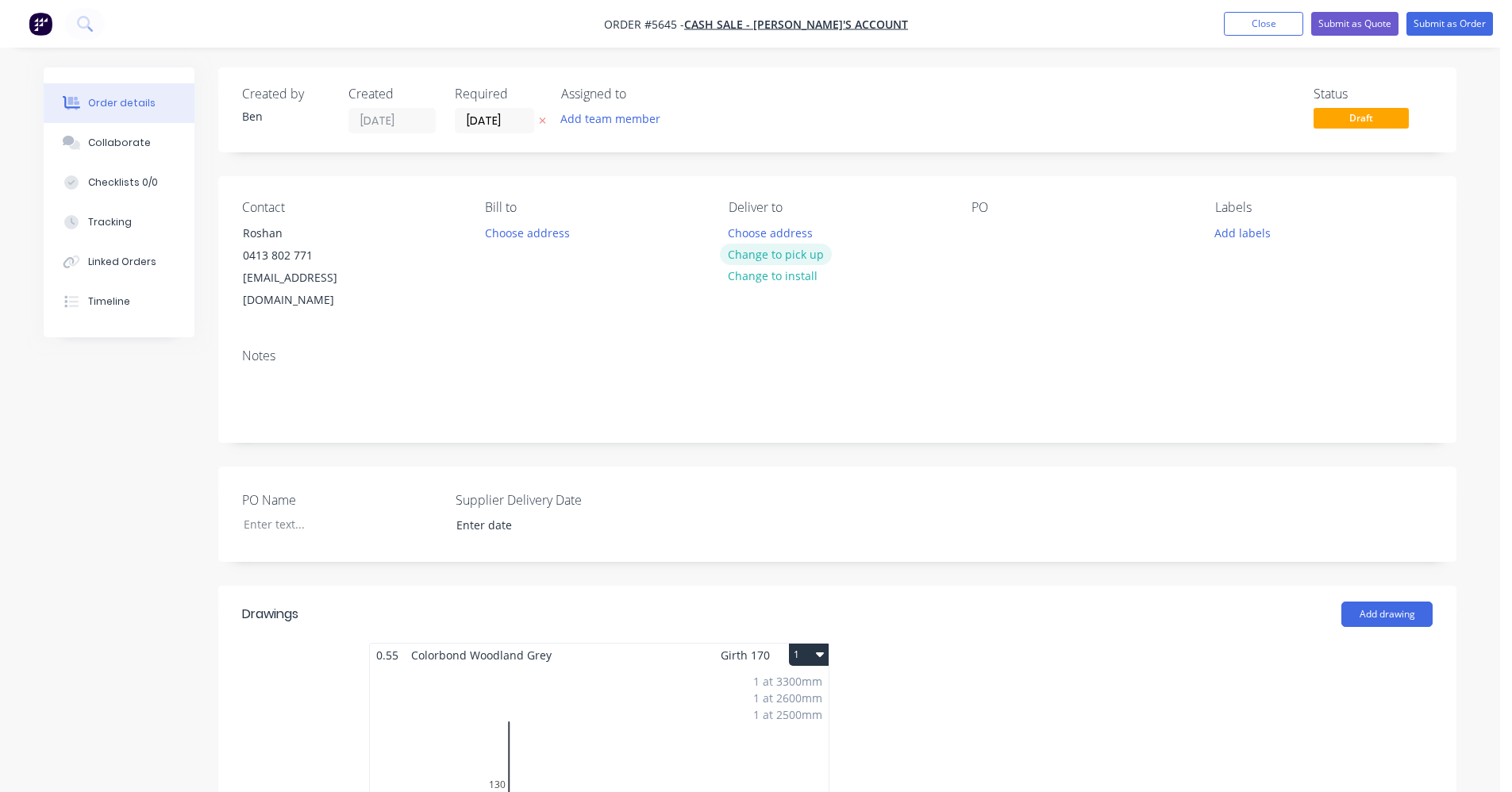
click at [811, 254] on button "Change to pick up" at bounding box center [776, 254] width 113 height 21
click at [981, 228] on div at bounding box center [984, 232] width 25 height 23
click at [1144, 308] on div "Contact Roshan 0413 802 771 roshan85@icloud.com Bill to Choose address Pick up …" at bounding box center [838, 256] width 1238 height 160
click at [1245, 228] on button "Add labels" at bounding box center [1242, 232] width 73 height 21
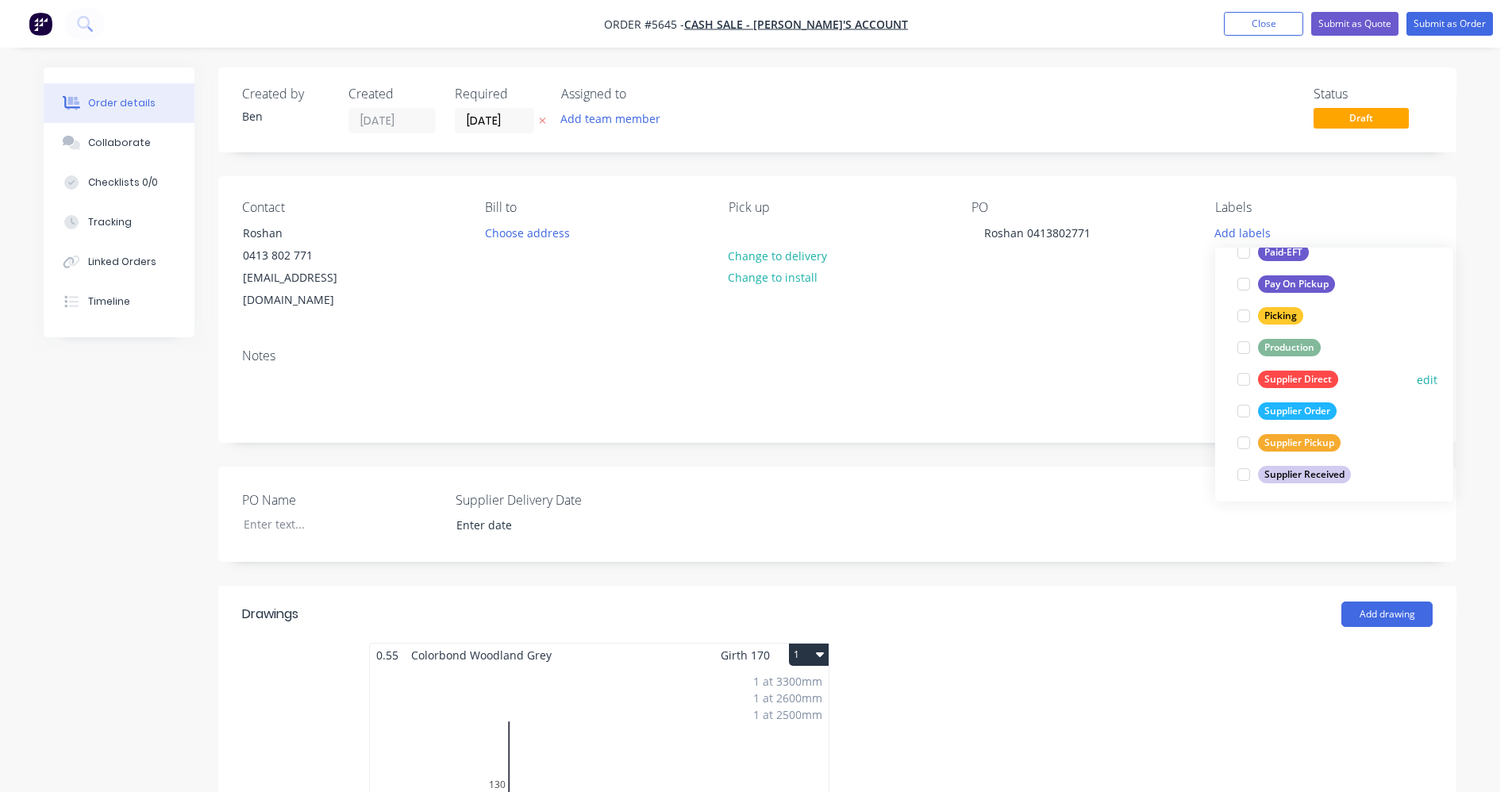
scroll to position [285, 0]
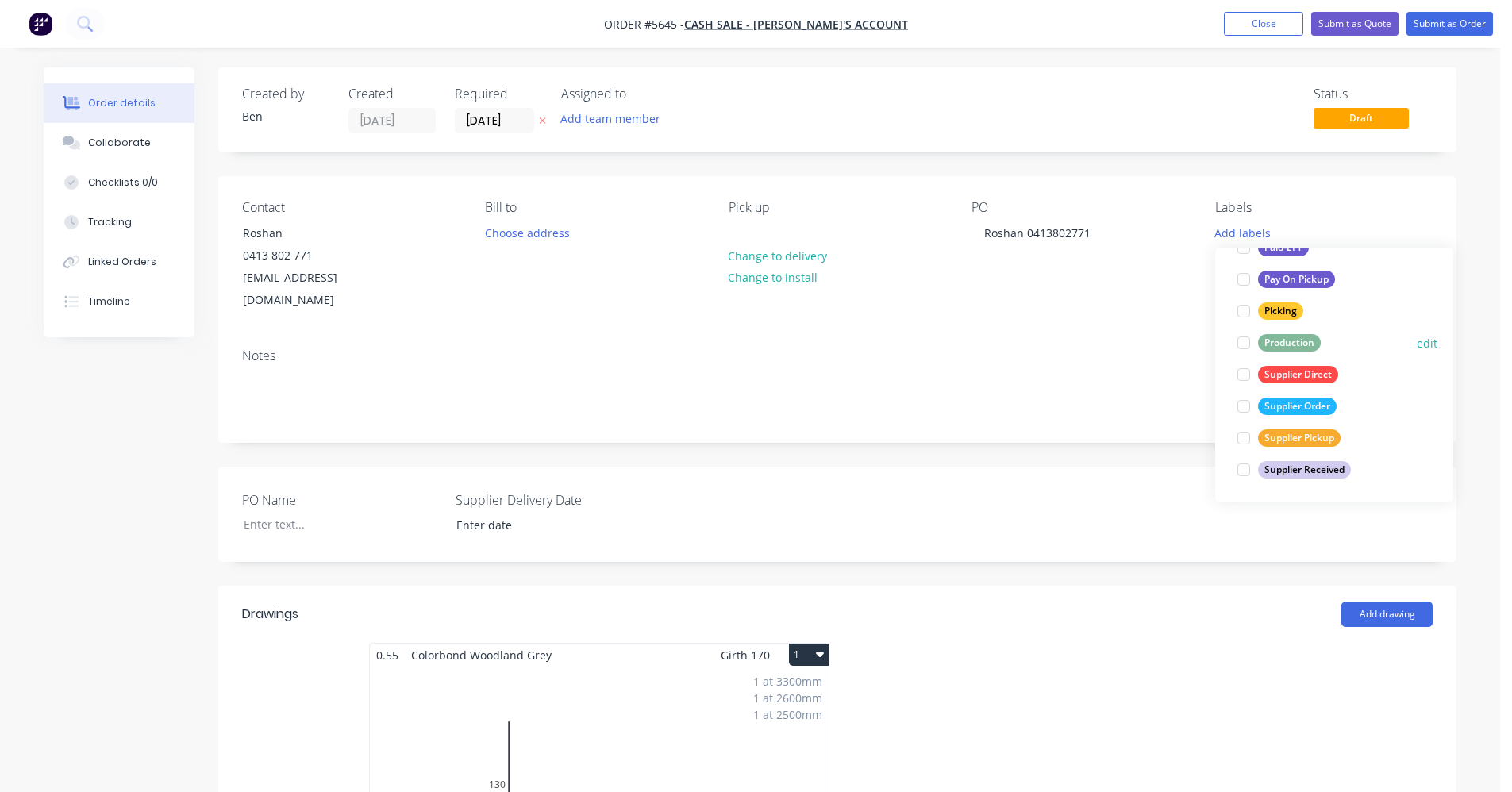
click at [1292, 341] on div "Production" at bounding box center [1289, 343] width 63 height 17
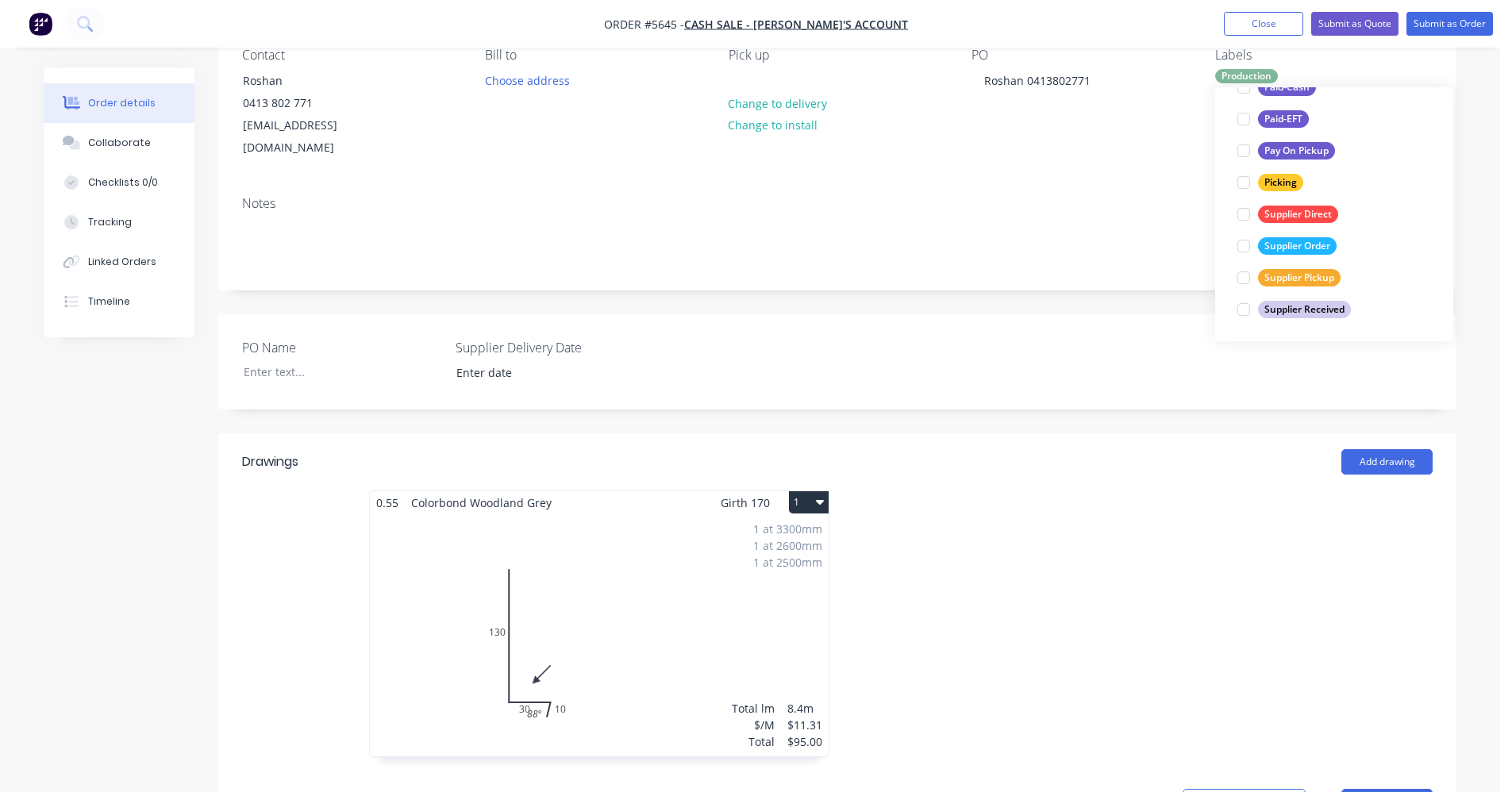
scroll to position [159, 0]
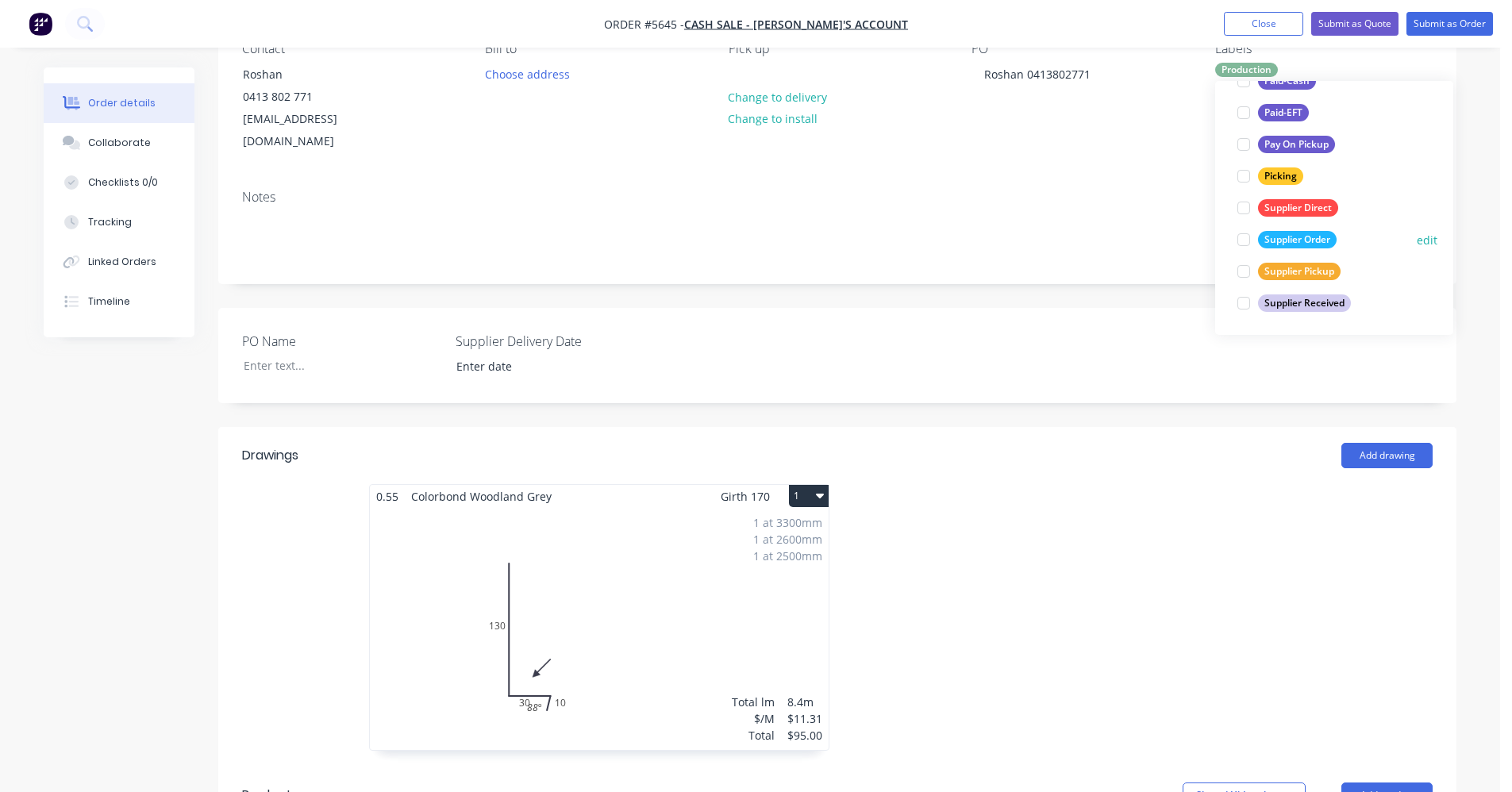
click at [1274, 240] on div "Supplier Order" at bounding box center [1297, 239] width 78 height 17
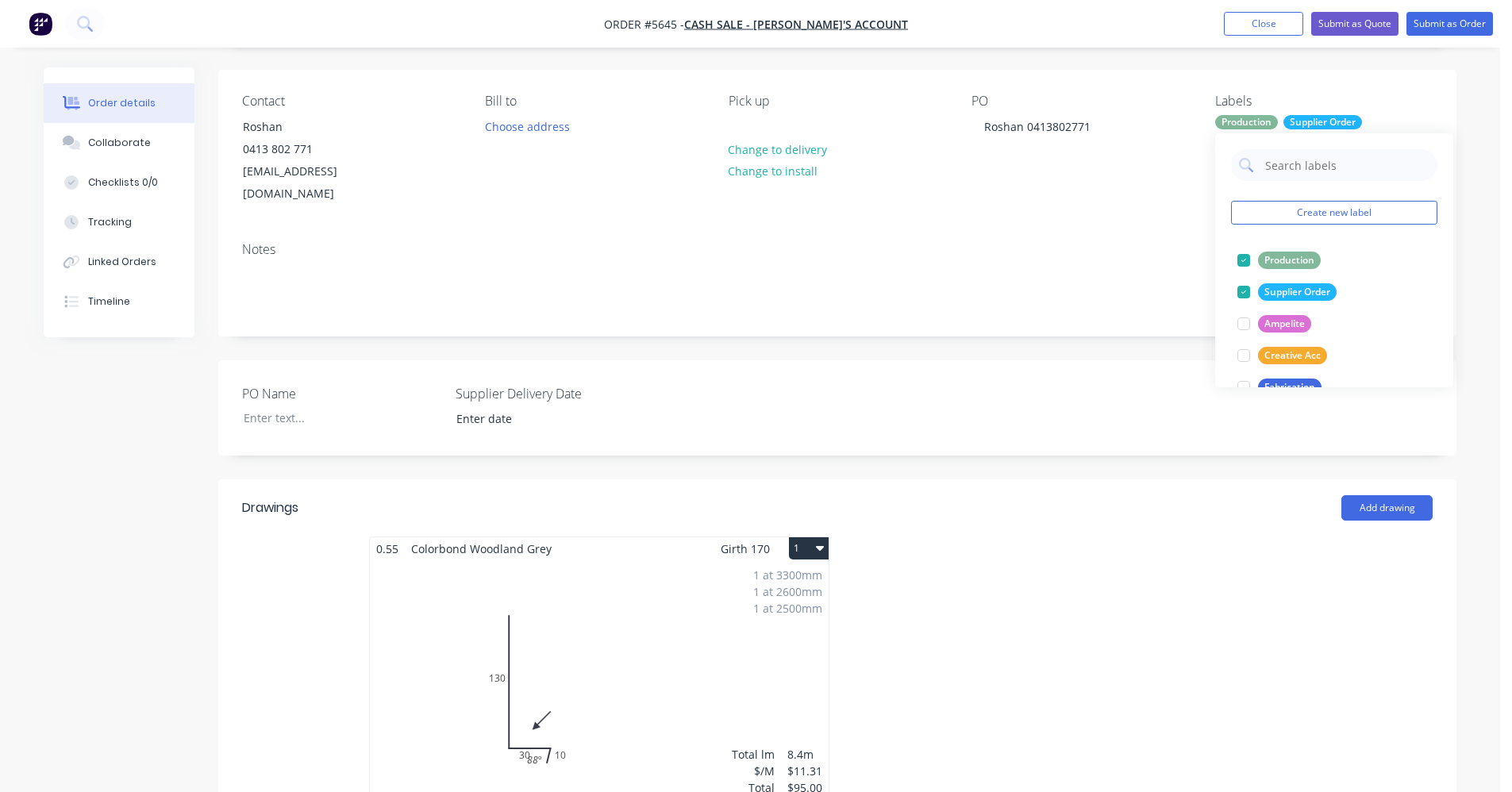
scroll to position [0, 0]
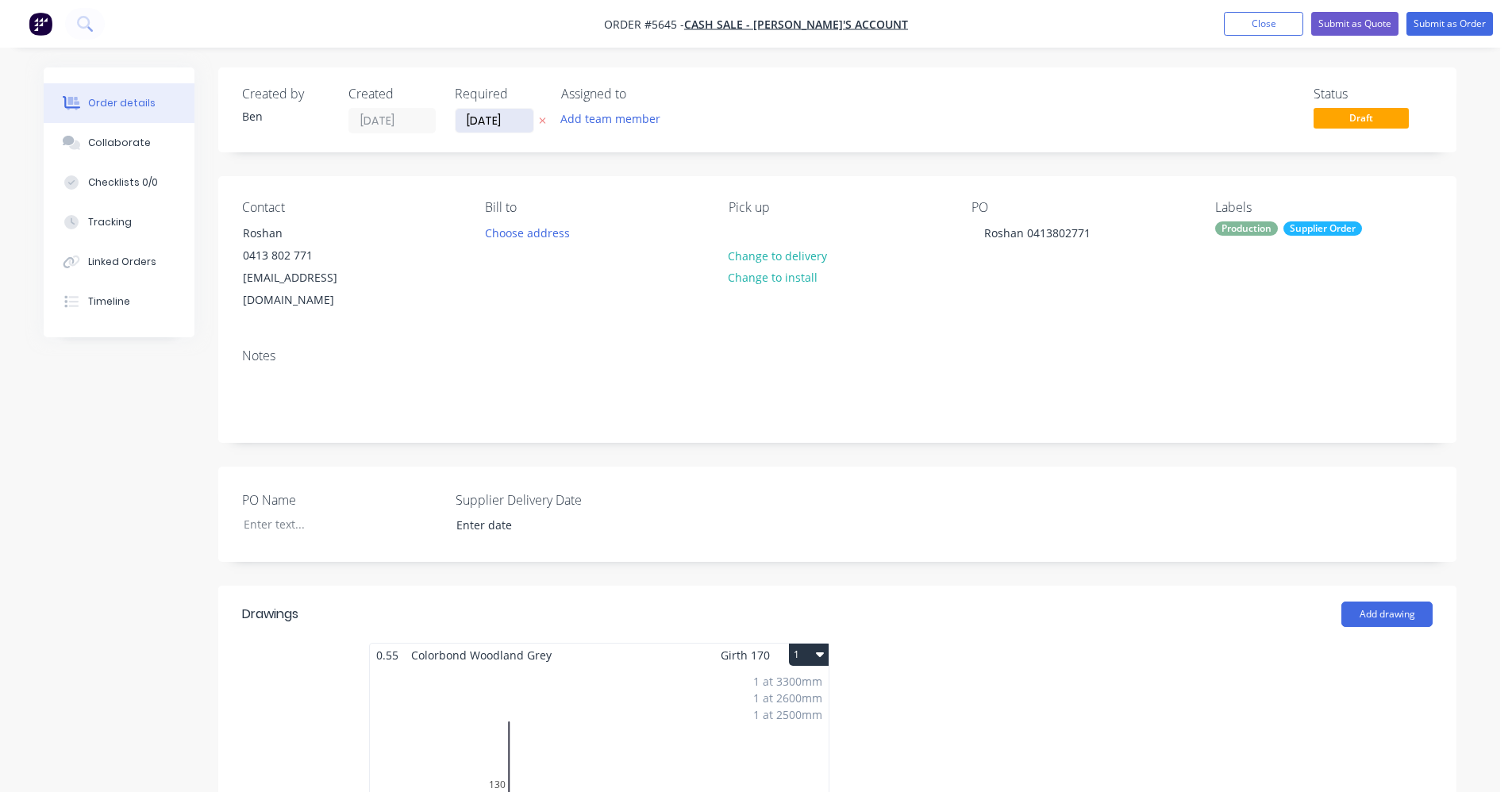
drag, startPoint x: 479, startPoint y: 116, endPoint x: 487, endPoint y: 124, distance: 11.3
click at [479, 117] on input "[DATE]" at bounding box center [494, 120] width 77 height 24
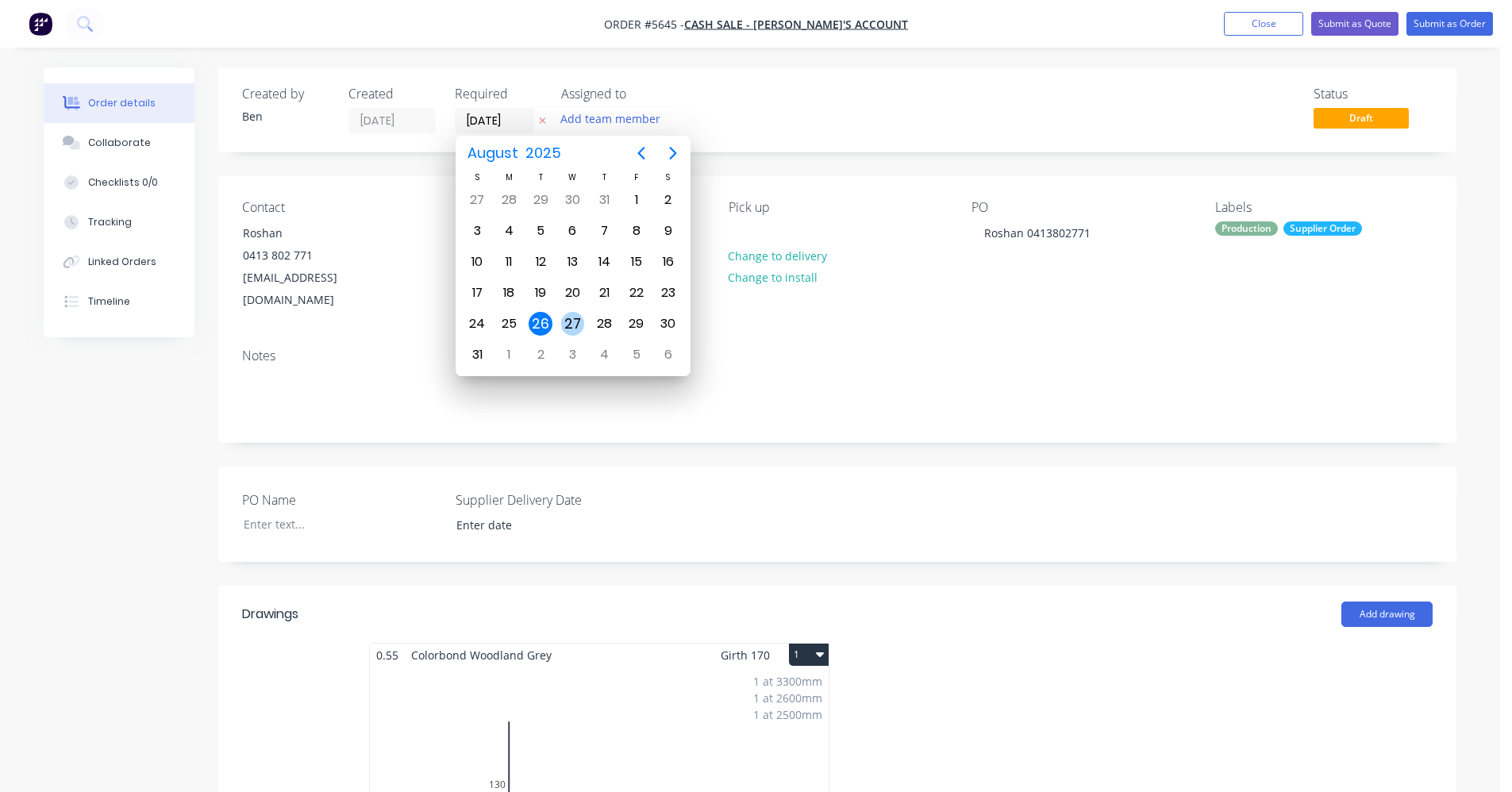
click at [578, 318] on div "27" at bounding box center [573, 323] width 24 height 24
type input "[DATE]"
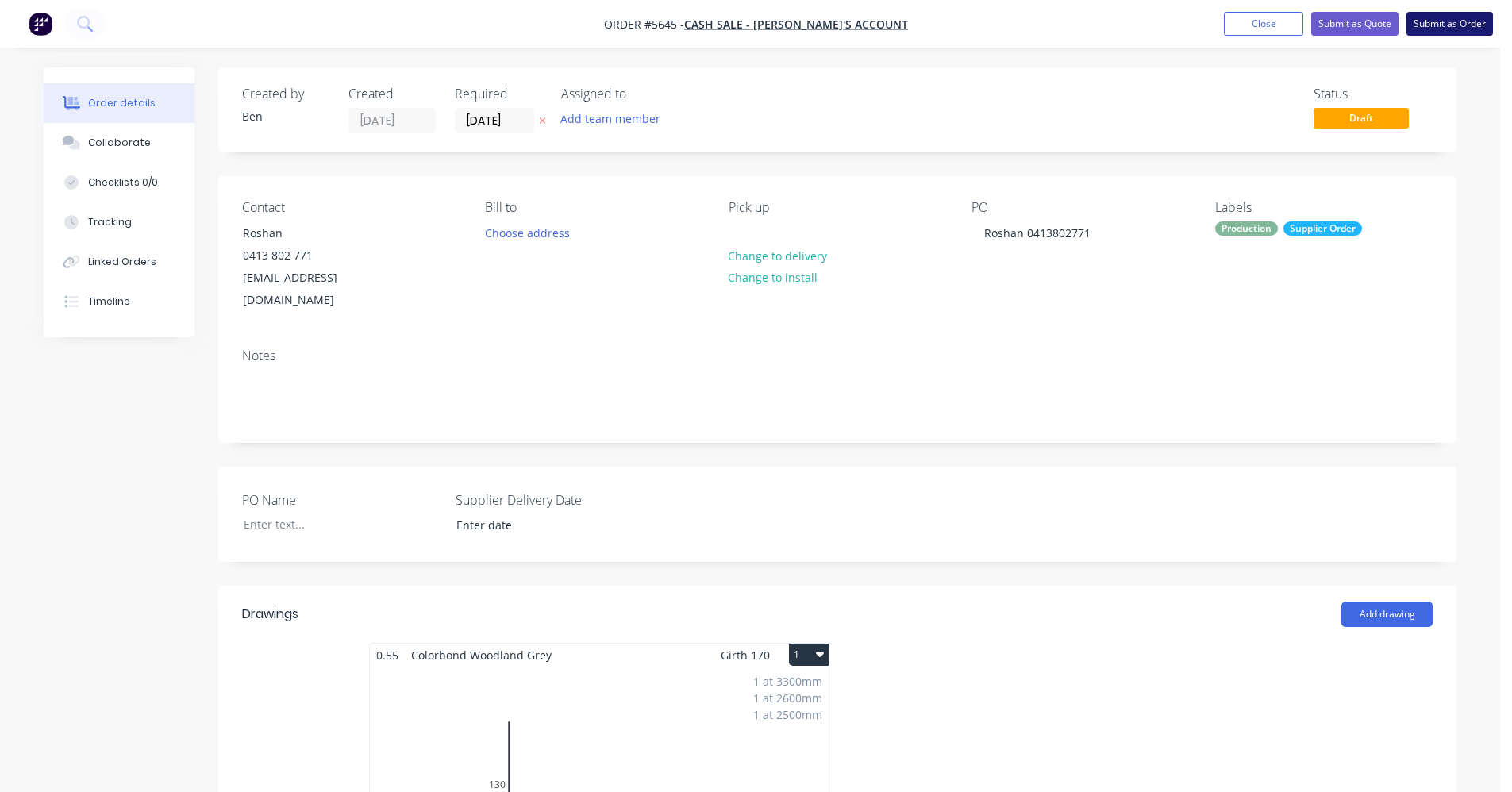
click at [1458, 26] on button "Submit as Order" at bounding box center [1449, 24] width 86 height 24
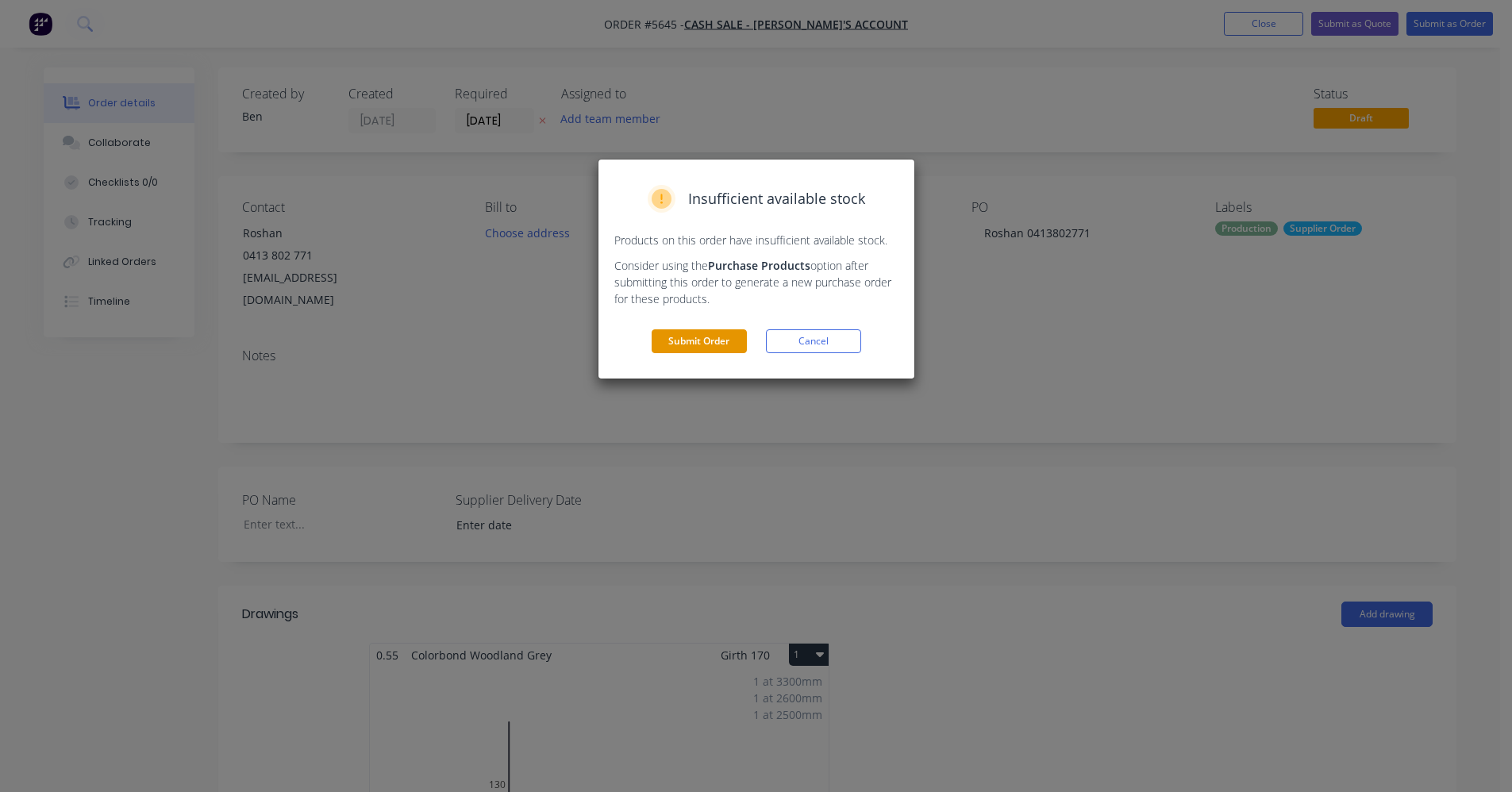
drag, startPoint x: 690, startPoint y: 344, endPoint x: 710, endPoint y: 337, distance: 21.2
click at [691, 343] on button "Submit Order" at bounding box center [699, 341] width 95 height 24
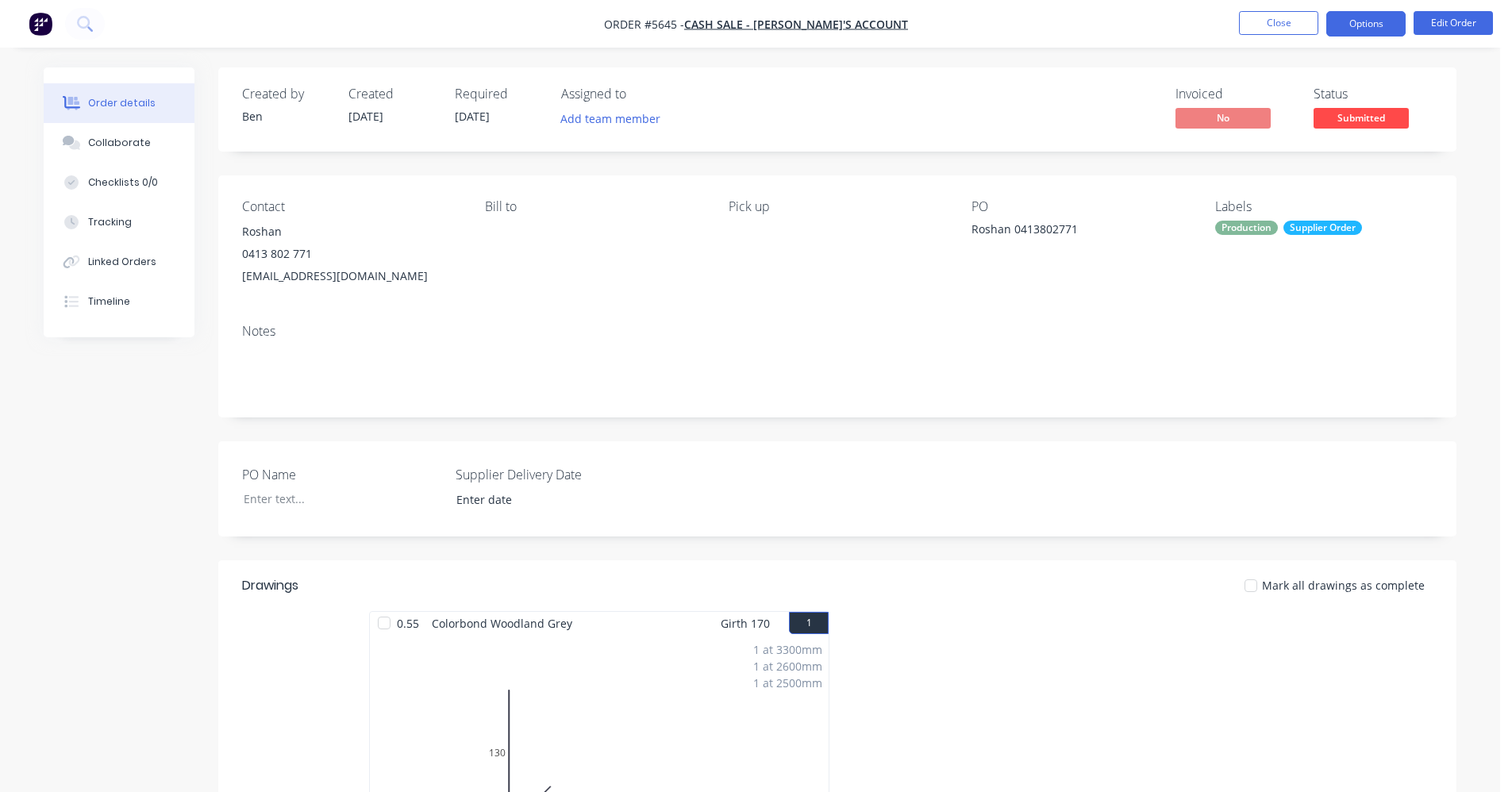
click at [1361, 29] on button "Options" at bounding box center [1365, 24] width 79 height 25
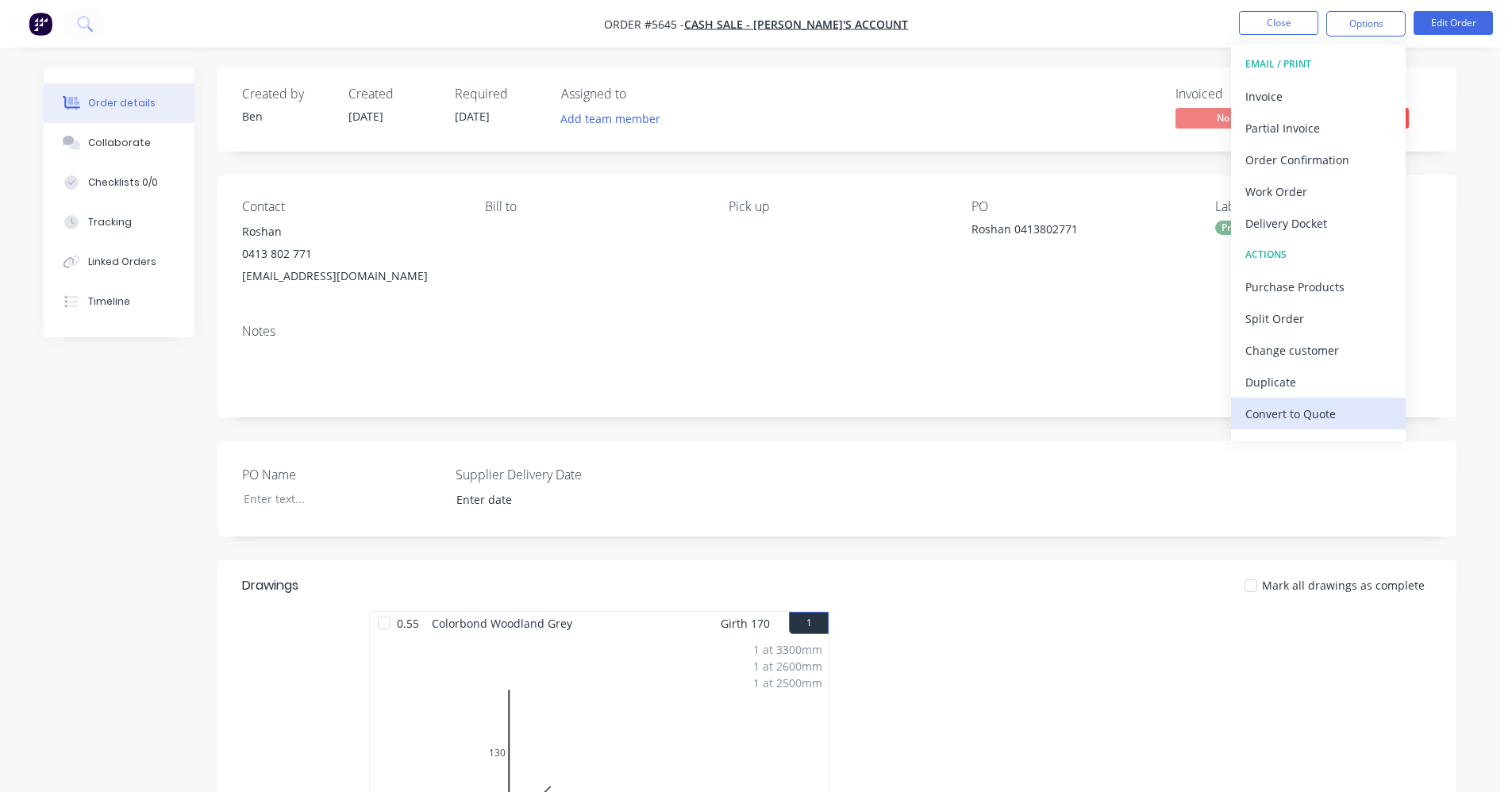
click at [1288, 410] on div "Convert to Quote" at bounding box center [1318, 414] width 146 height 23
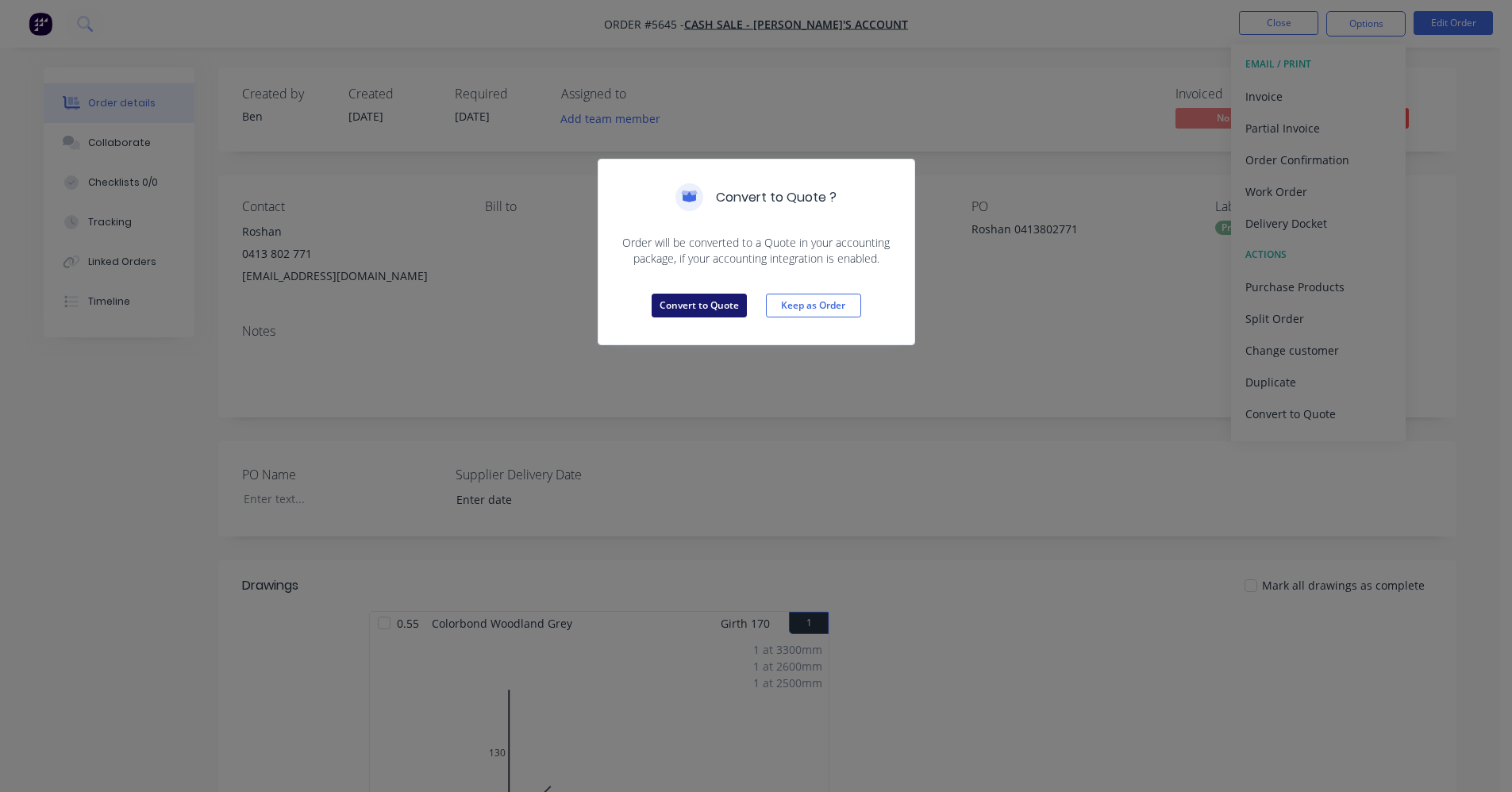
click at [696, 303] on button "Convert to Quote" at bounding box center [699, 305] width 95 height 24
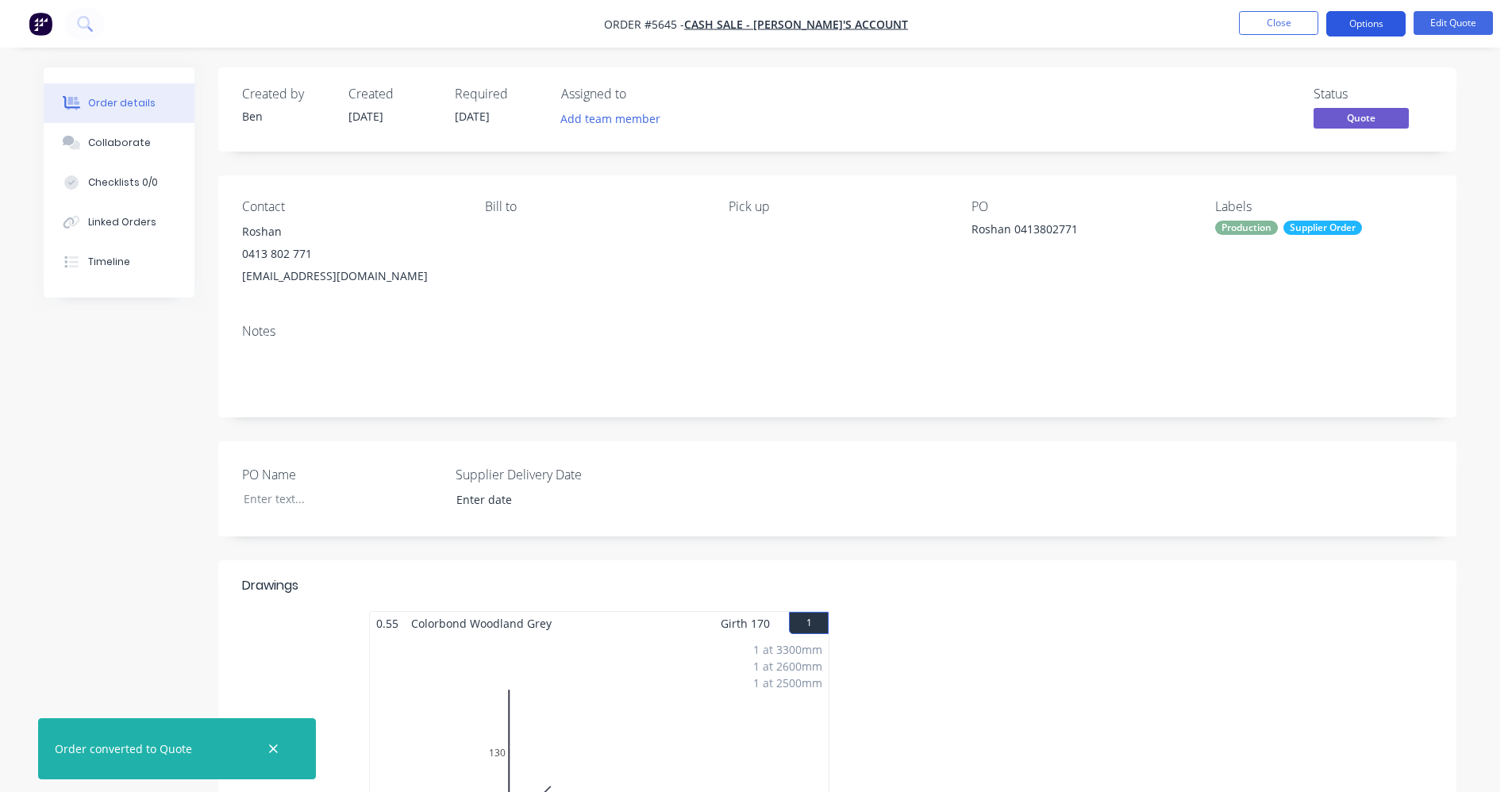
click at [1367, 27] on button "Options" at bounding box center [1365, 24] width 79 height 25
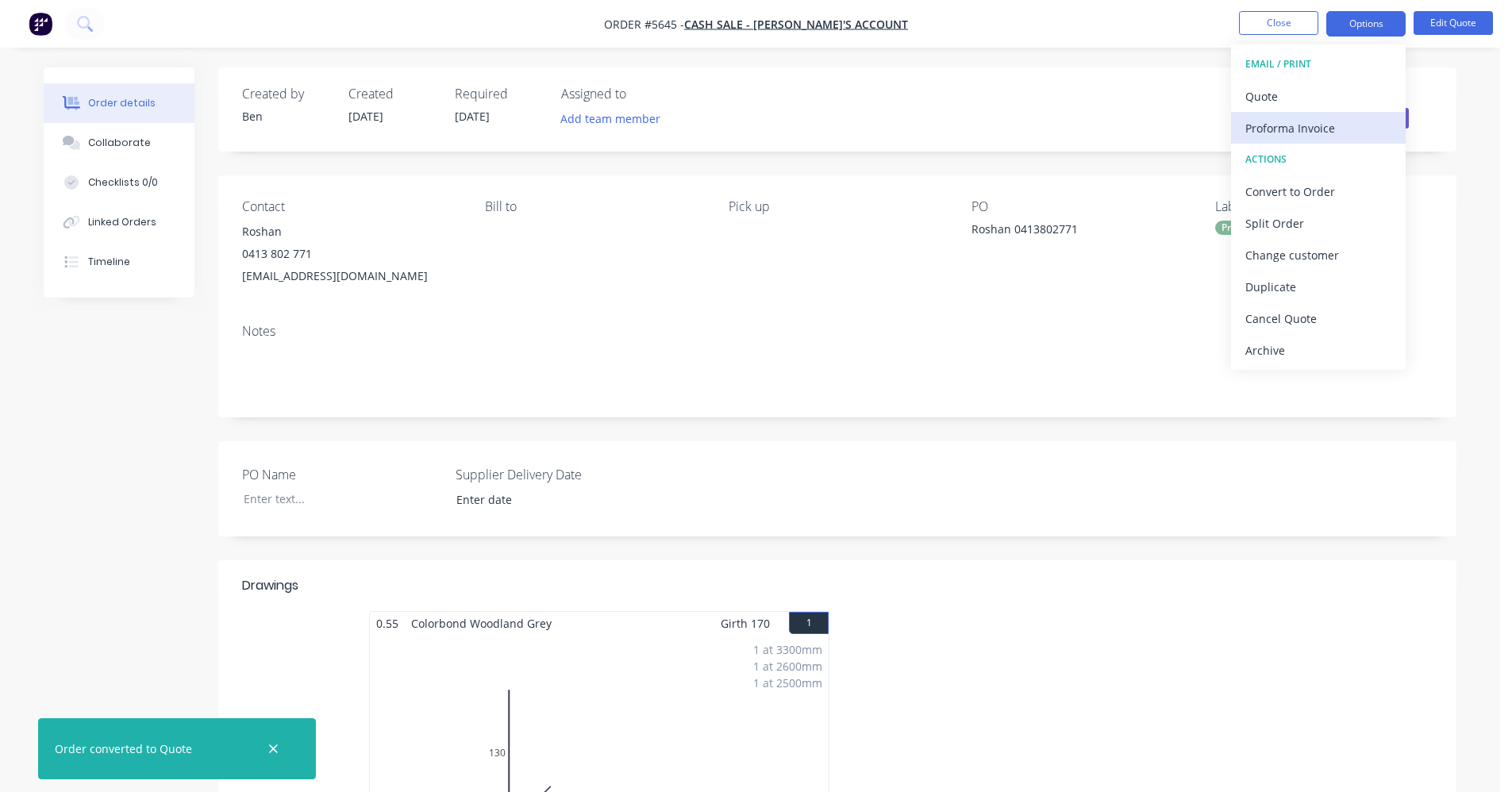
click at [1303, 126] on div "Proforma Invoice" at bounding box center [1318, 128] width 146 height 23
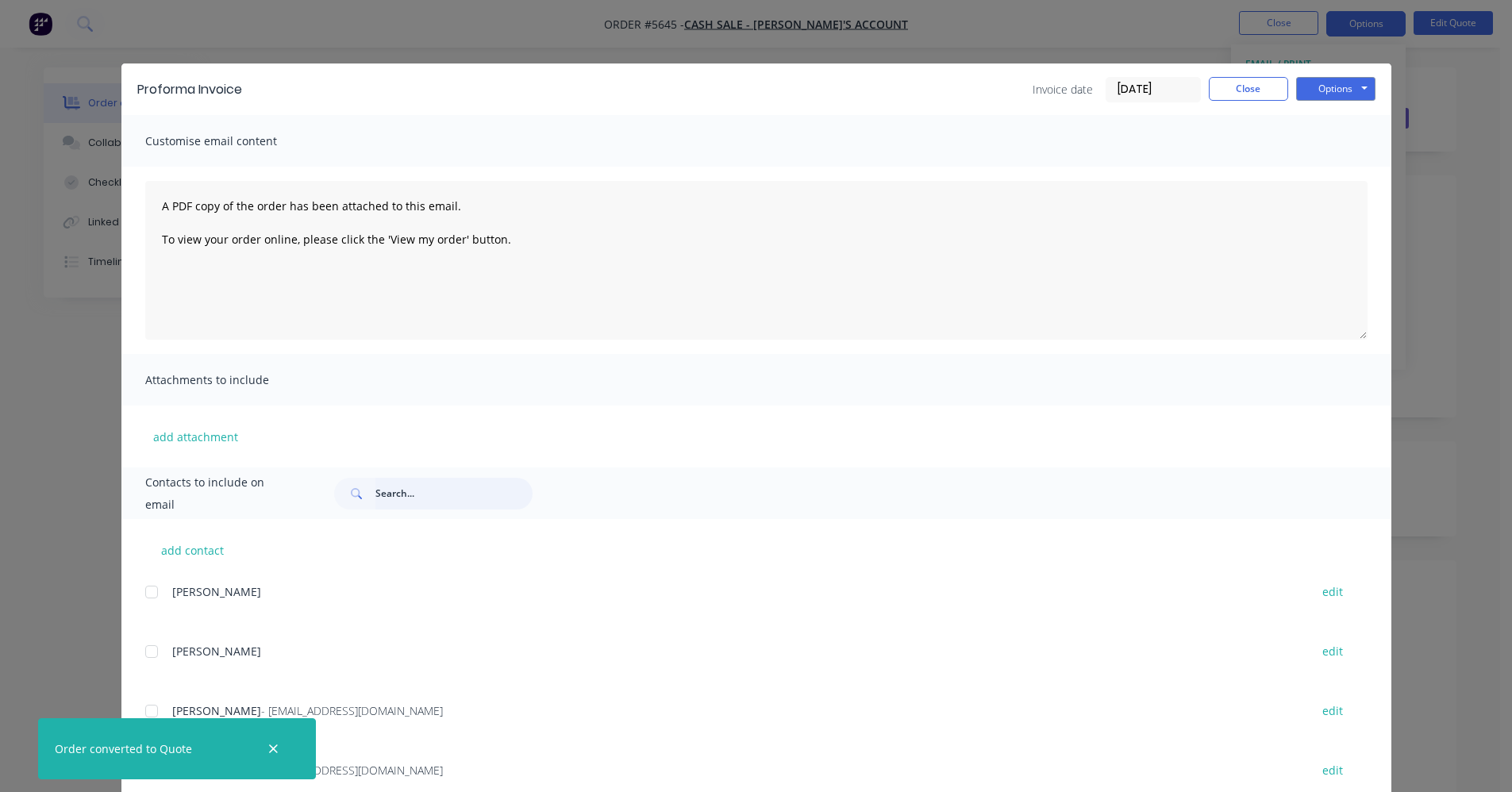
click at [411, 486] on input "text" at bounding box center [453, 493] width 157 height 32
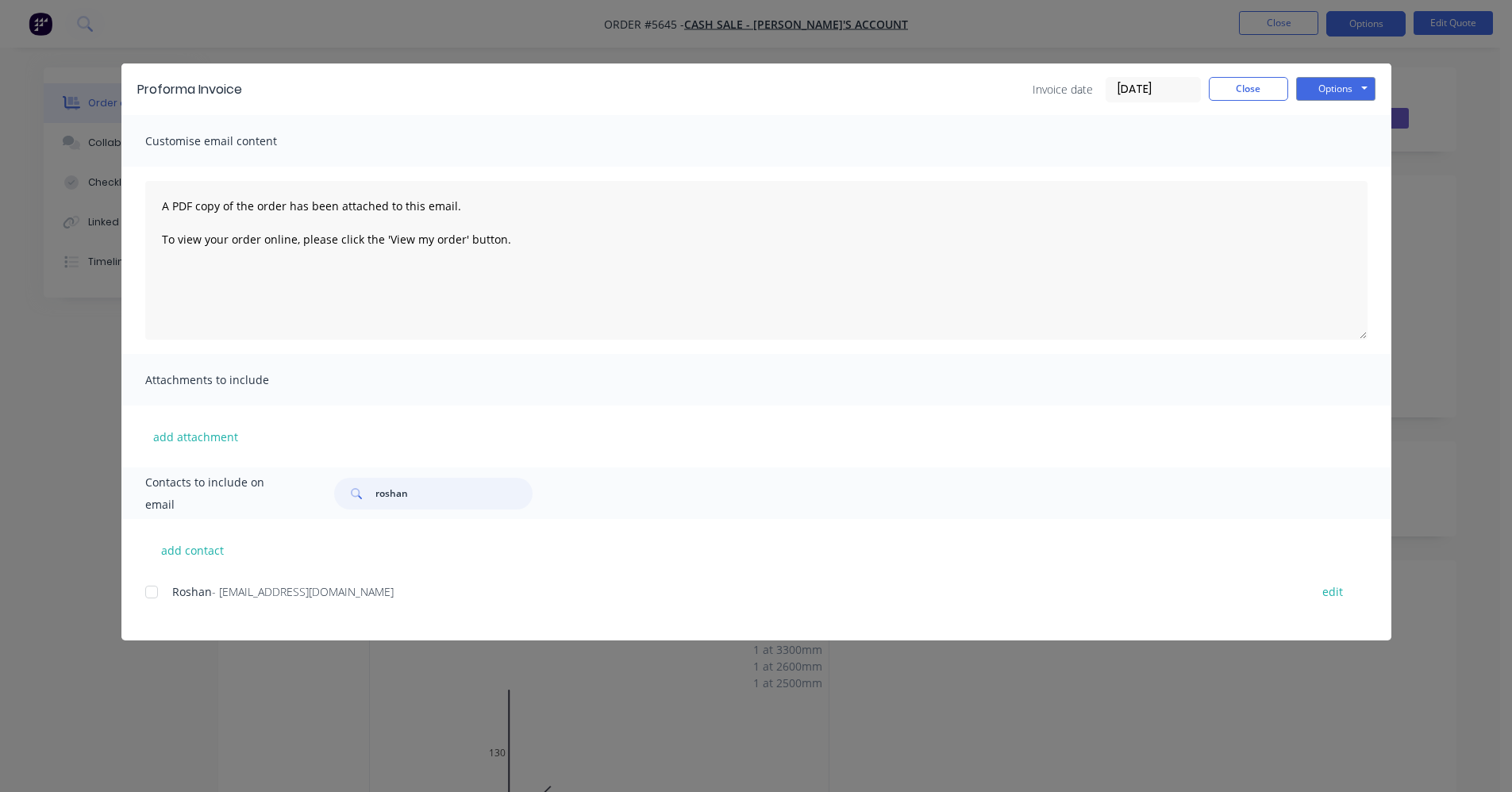
drag, startPoint x: 148, startPoint y: 594, endPoint x: 208, endPoint y: 591, distance: 60.1
click at [153, 594] on div at bounding box center [151, 591] width 32 height 32
type input "roshan"
click at [1355, 93] on button "Options" at bounding box center [1335, 88] width 79 height 24
click at [1333, 170] on button "Email" at bounding box center [1346, 170] width 102 height 26
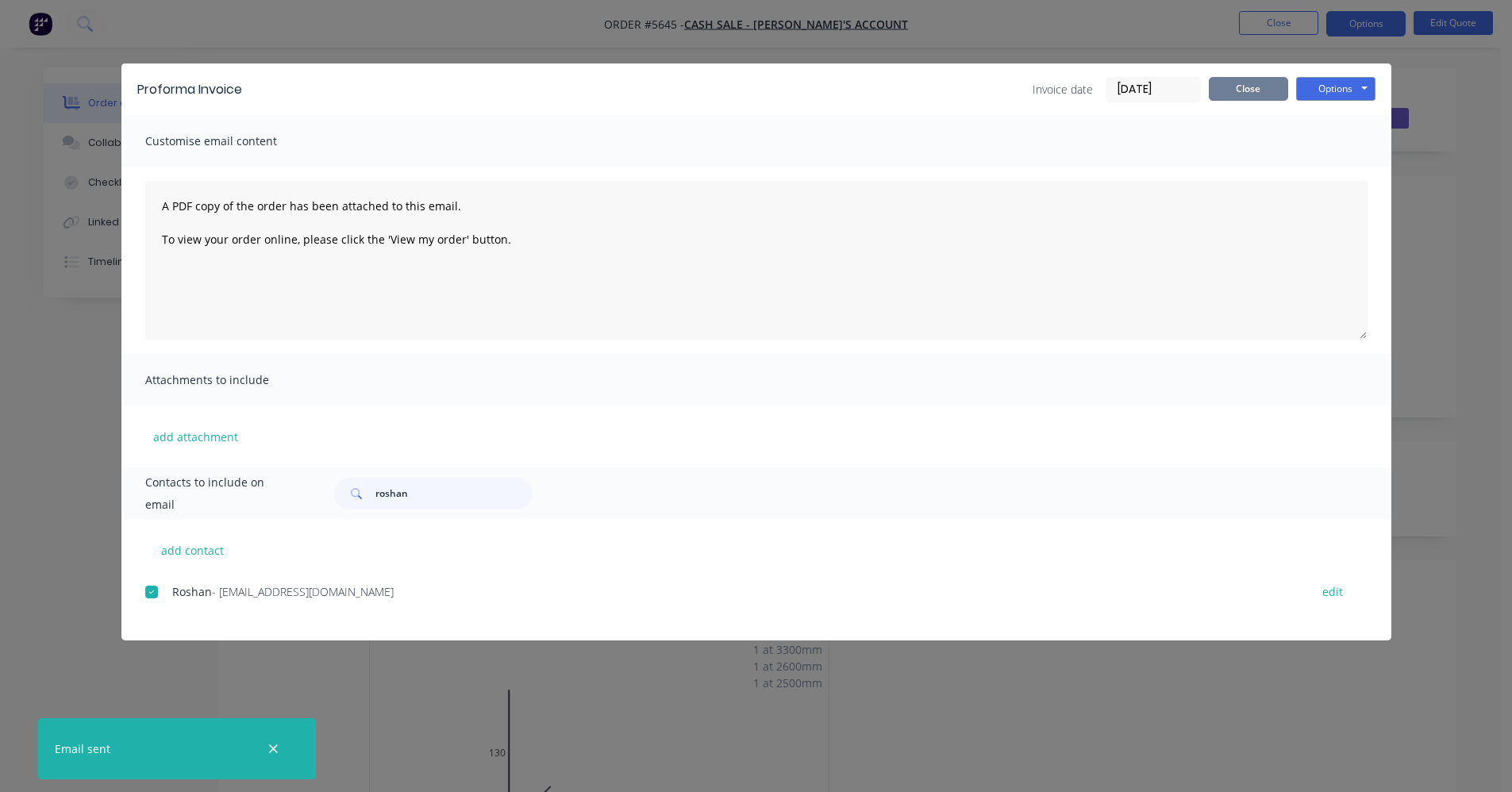
click at [1254, 93] on button "Close" at bounding box center [1248, 88] width 79 height 24
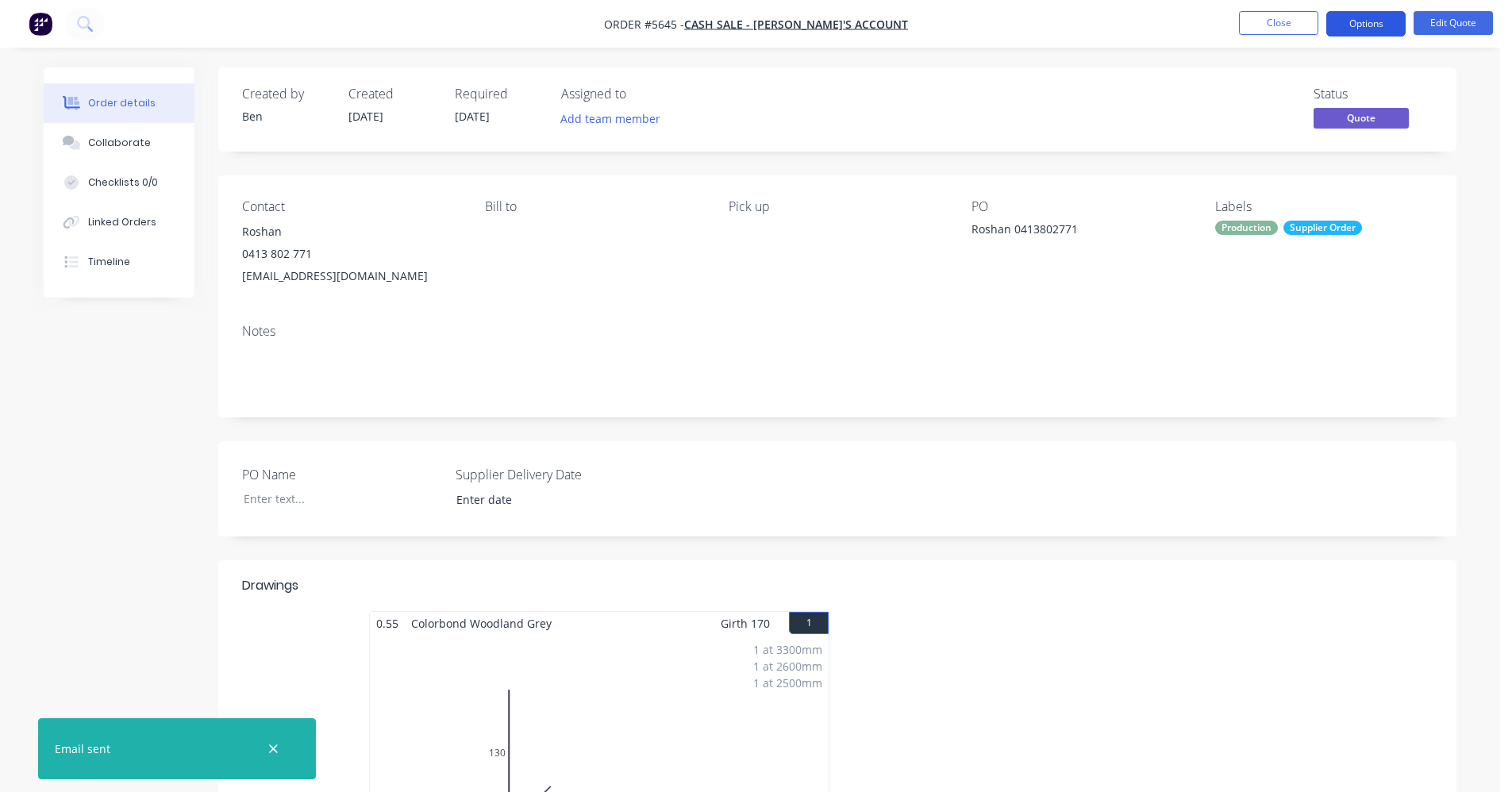
click at [1364, 20] on button "Options" at bounding box center [1365, 24] width 79 height 25
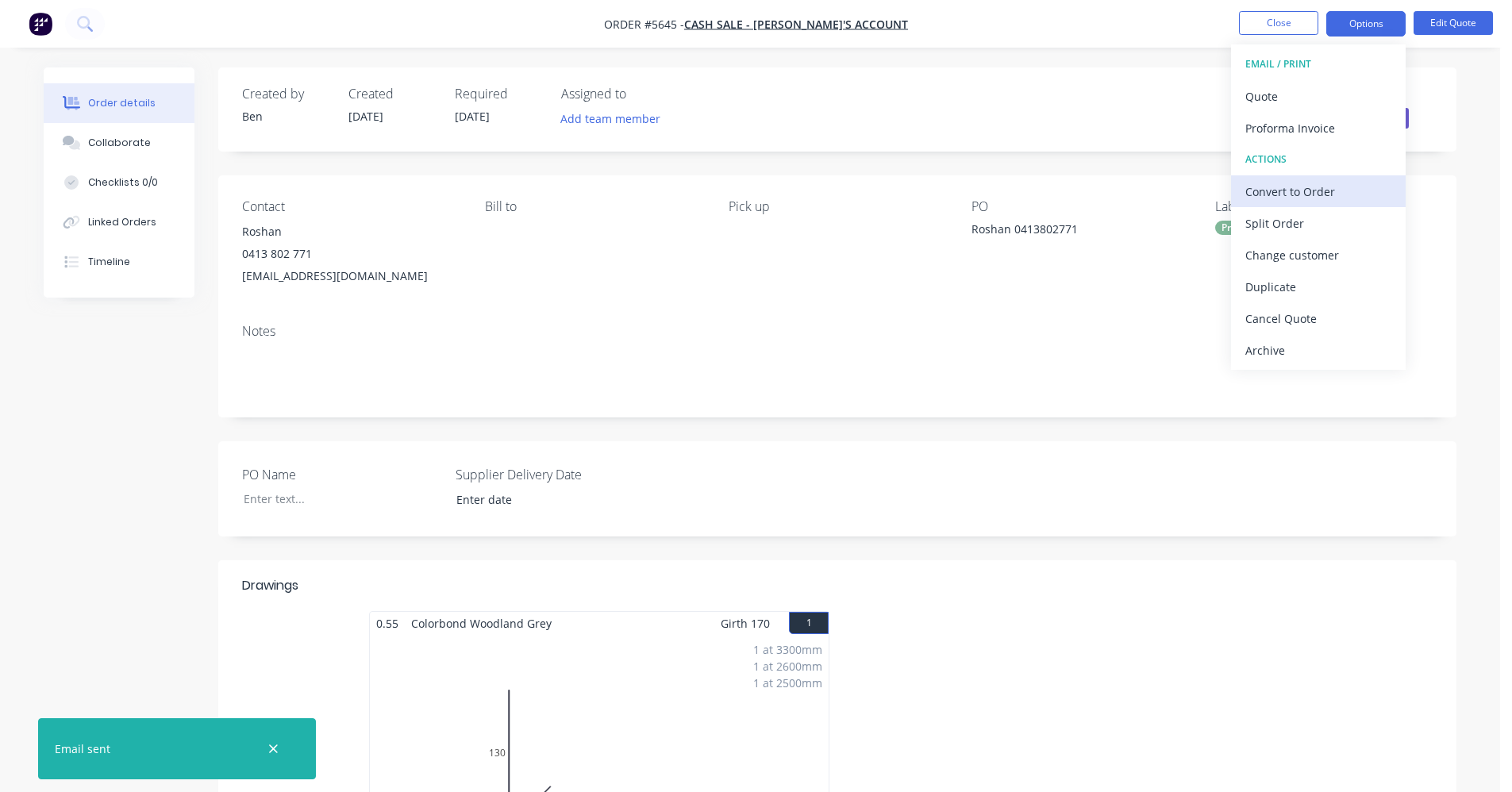
click at [1306, 188] on div "Convert to Order" at bounding box center [1318, 192] width 146 height 23
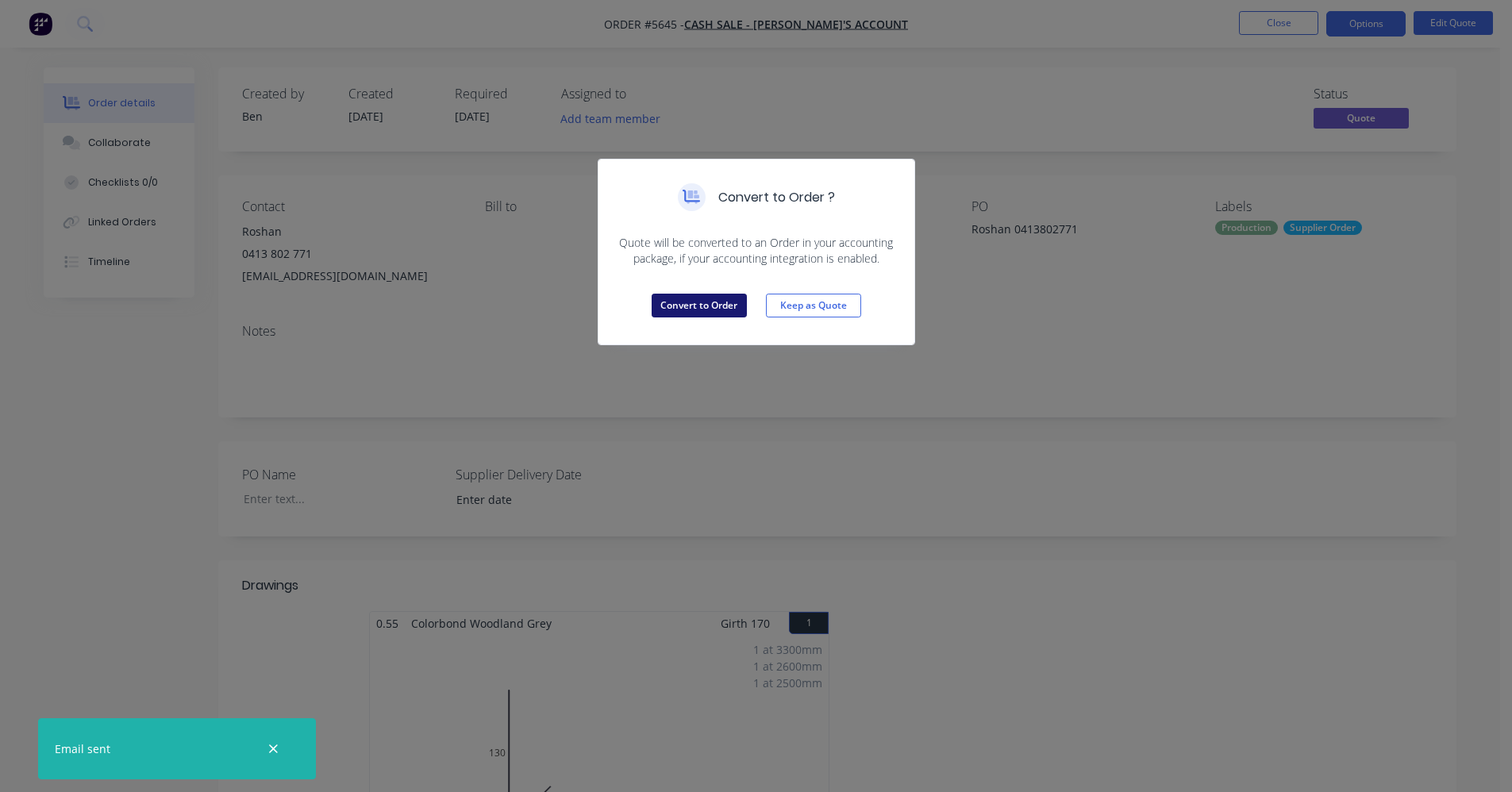
click at [700, 308] on button "Convert to Order" at bounding box center [699, 305] width 95 height 24
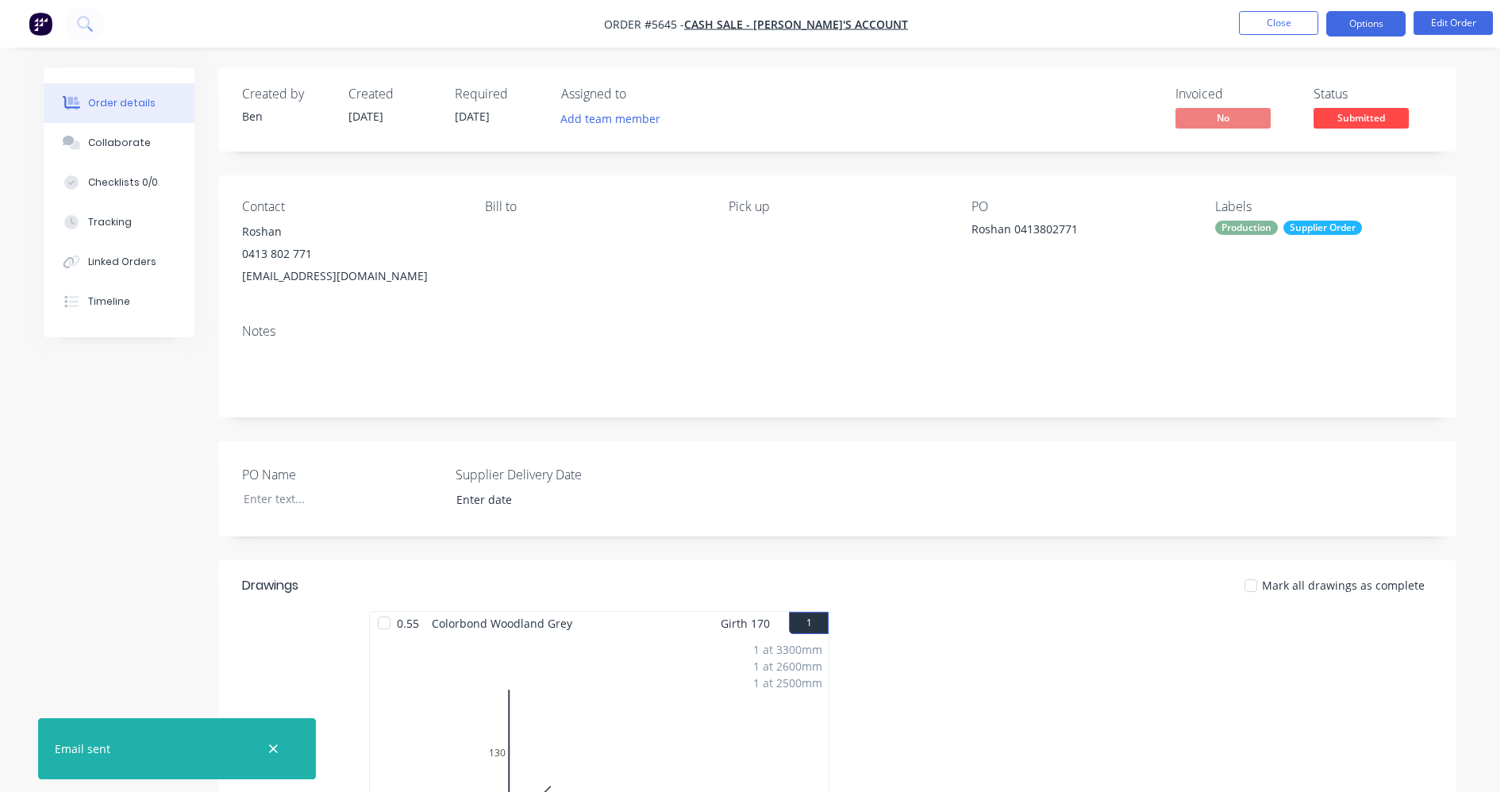
click at [1354, 28] on button "Options" at bounding box center [1365, 24] width 79 height 25
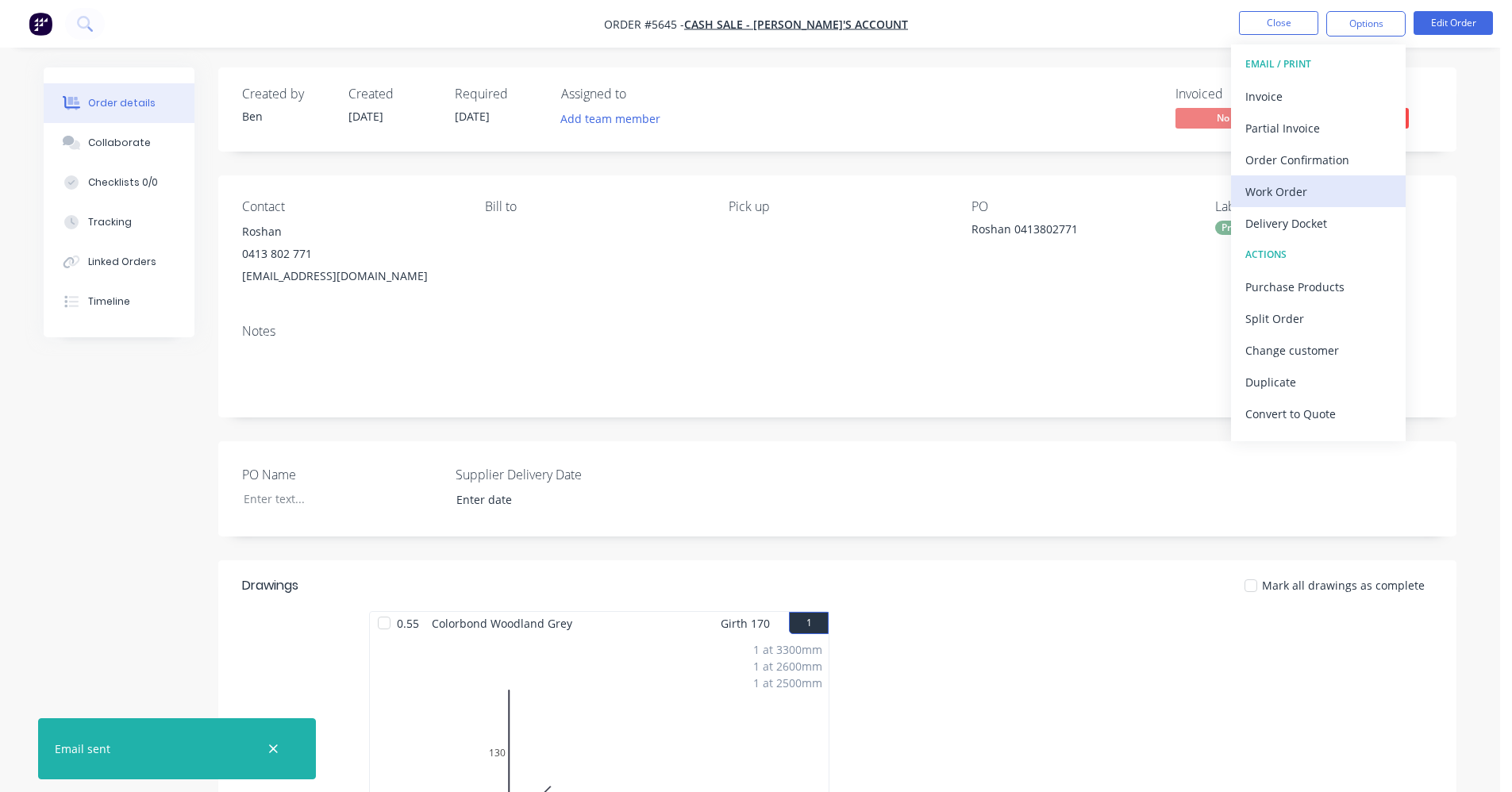
click at [1306, 186] on div "Work Order" at bounding box center [1318, 192] width 146 height 23
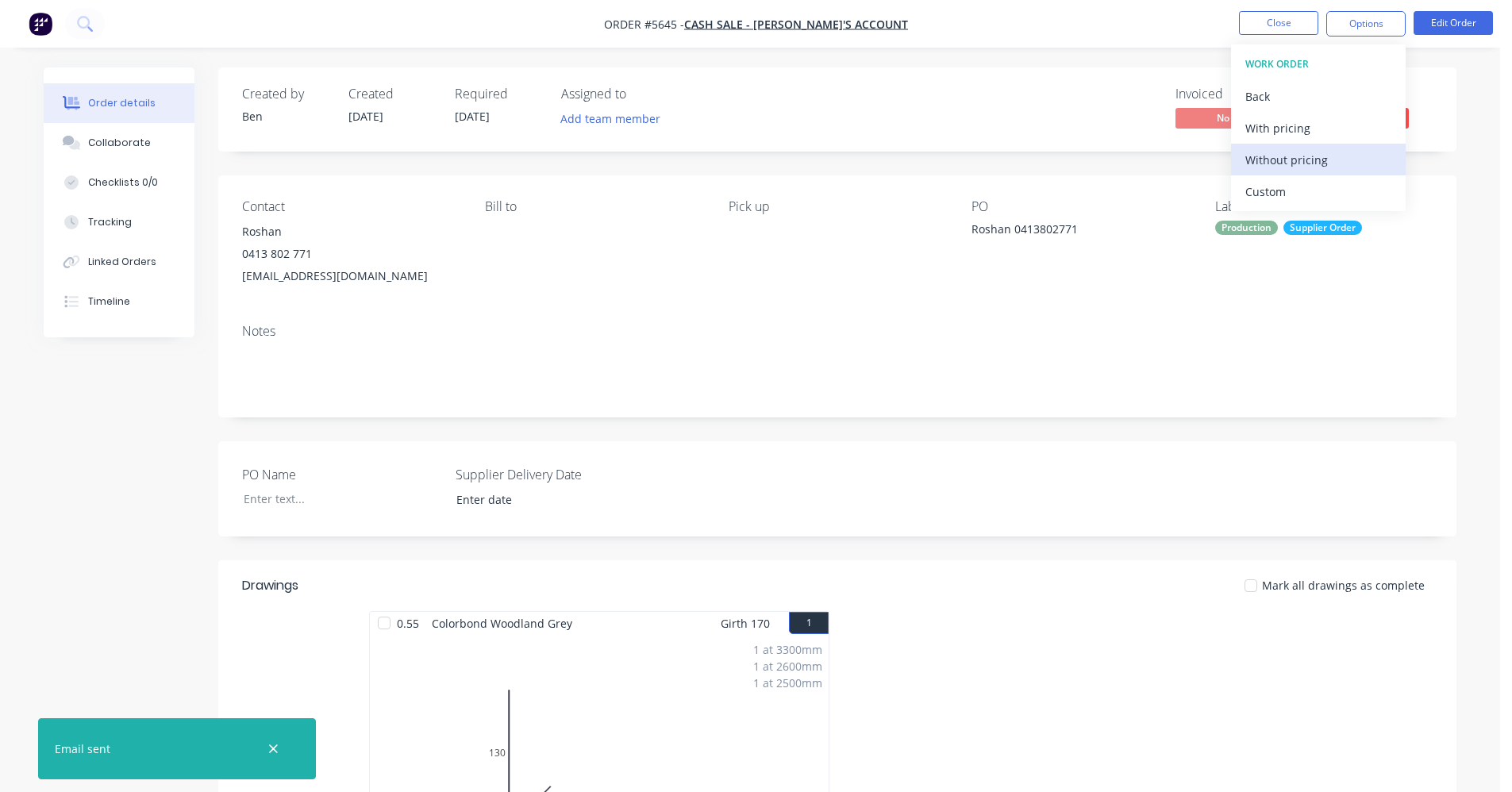
click at [1295, 160] on div "Without pricing" at bounding box center [1318, 160] width 146 height 23
drag, startPoint x: 835, startPoint y: 308, endPoint x: 1071, endPoint y: 281, distance: 237.5
click at [838, 308] on div "Contact Roshan 0413 802 771 roshan85@icloud.com Bill to Pick up PO Roshan 04138…" at bounding box center [838, 243] width 1238 height 135
click at [1373, 113] on span "Submitted" at bounding box center [1360, 117] width 95 height 20
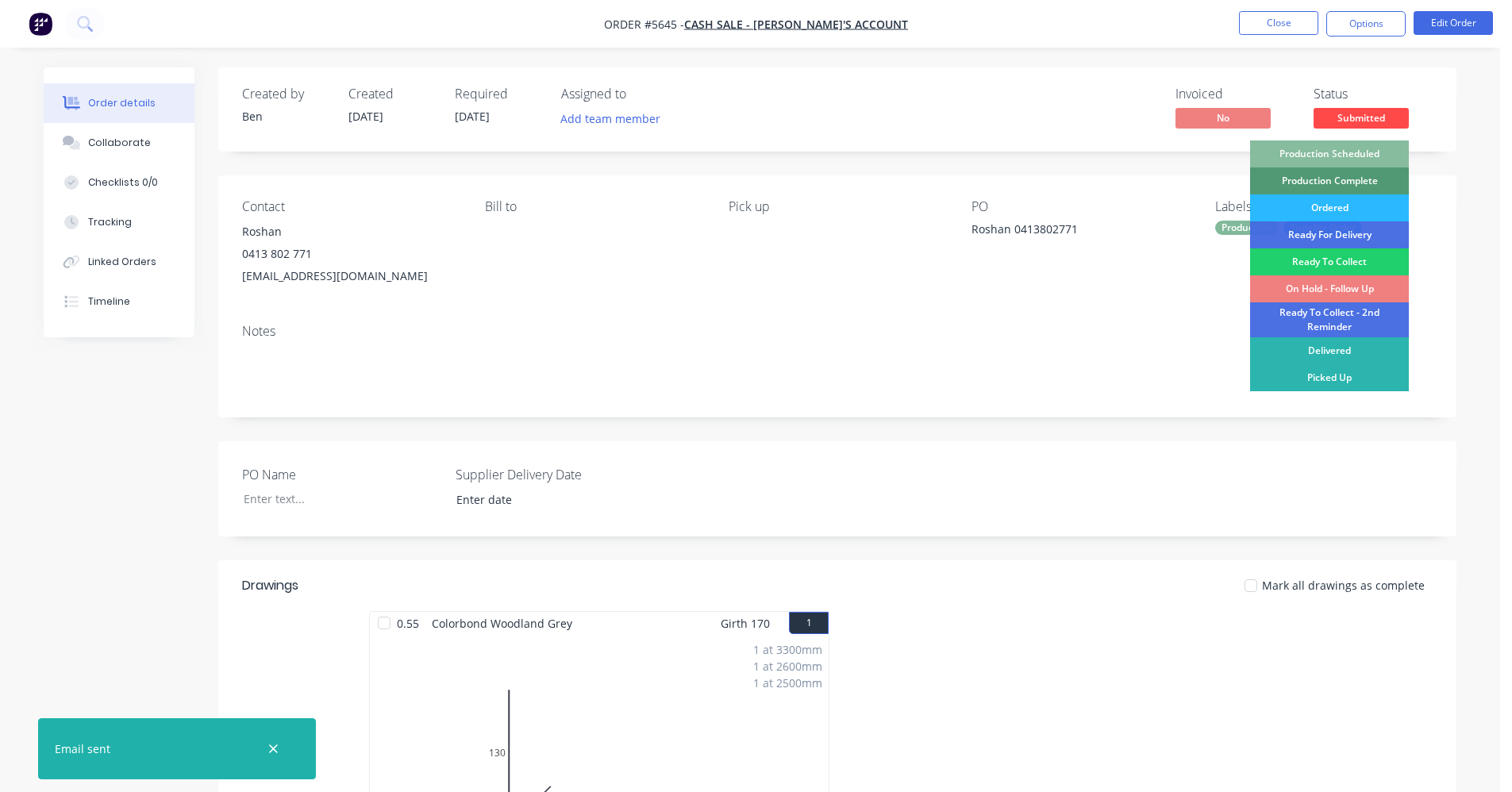
click at [1318, 289] on div "On Hold - Follow Up" at bounding box center [1329, 289] width 159 height 27
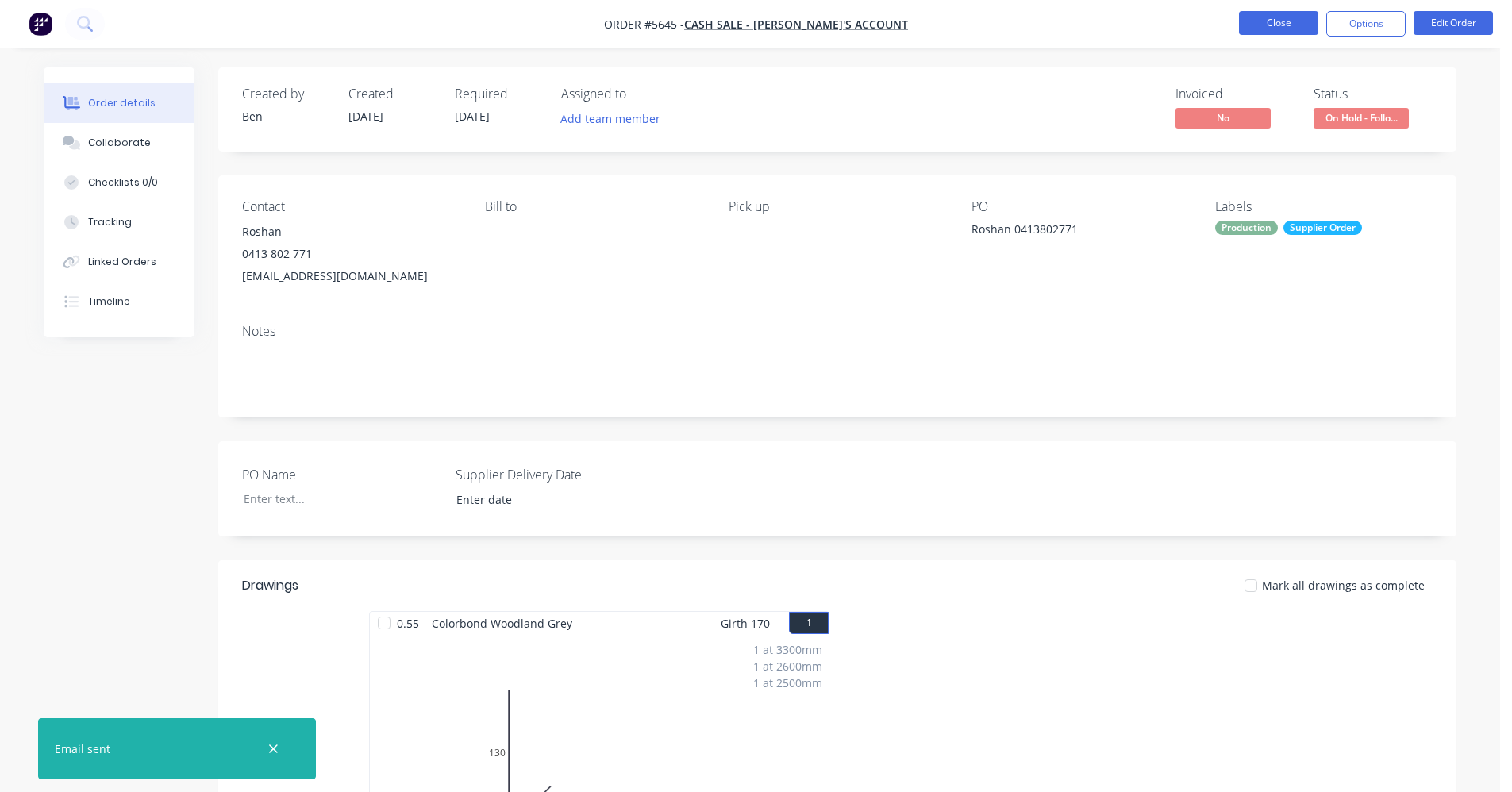
click at [1276, 20] on button "Close" at bounding box center [1278, 23] width 79 height 24
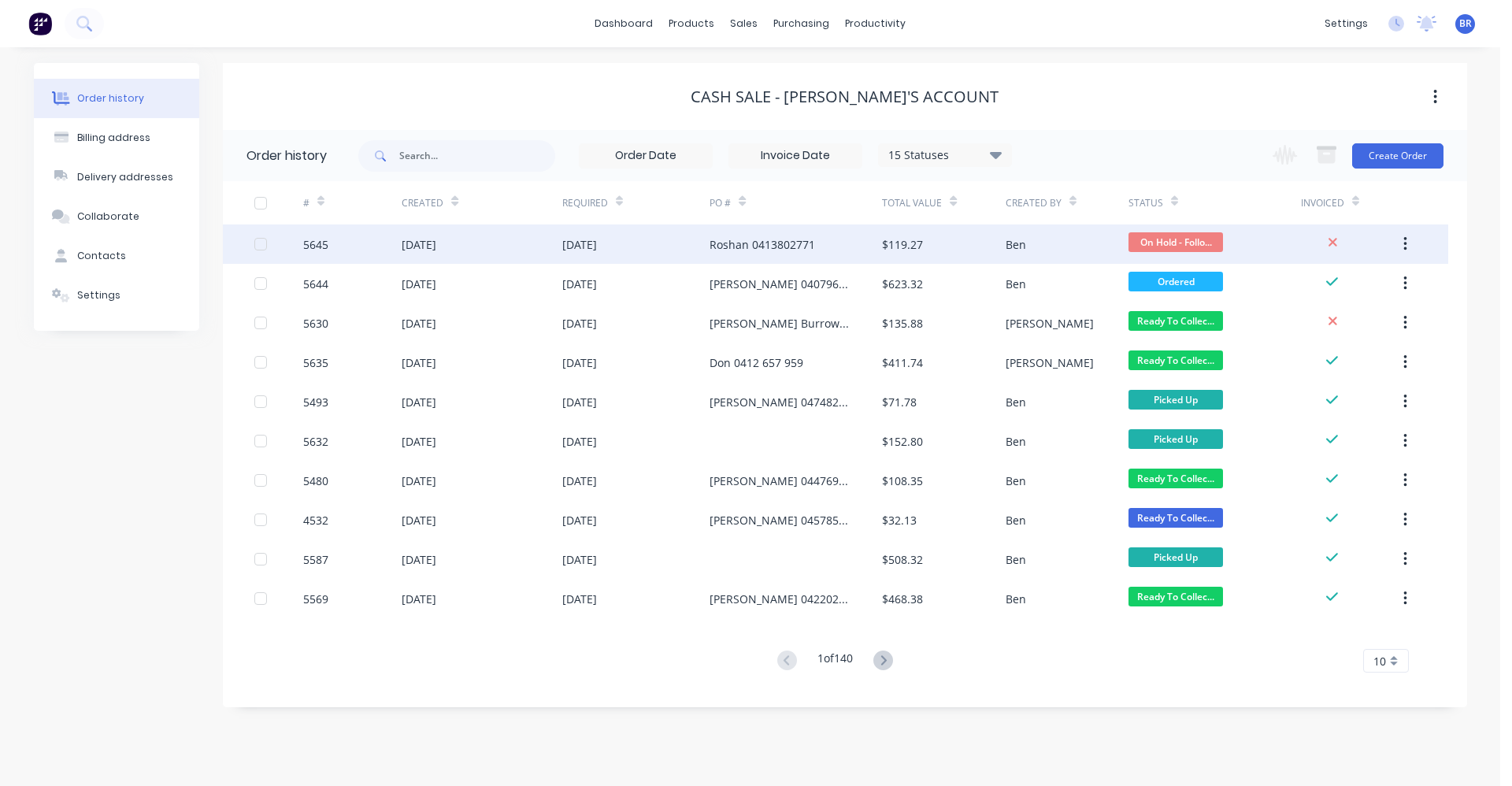
click at [723, 249] on div "Roshan 0413802771" at bounding box center [762, 244] width 105 height 16
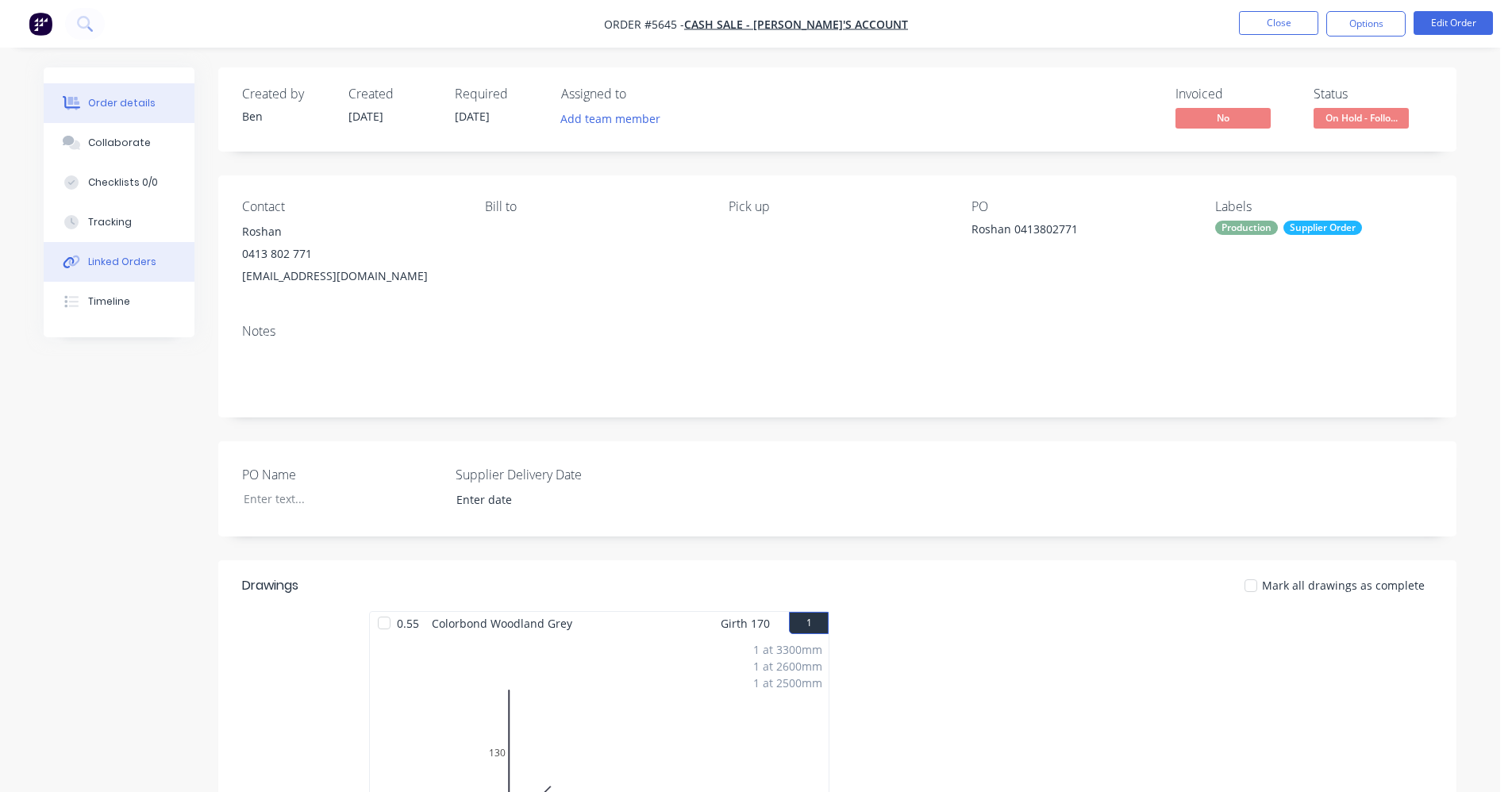
click at [126, 261] on div "Linked Orders" at bounding box center [122, 262] width 69 height 15
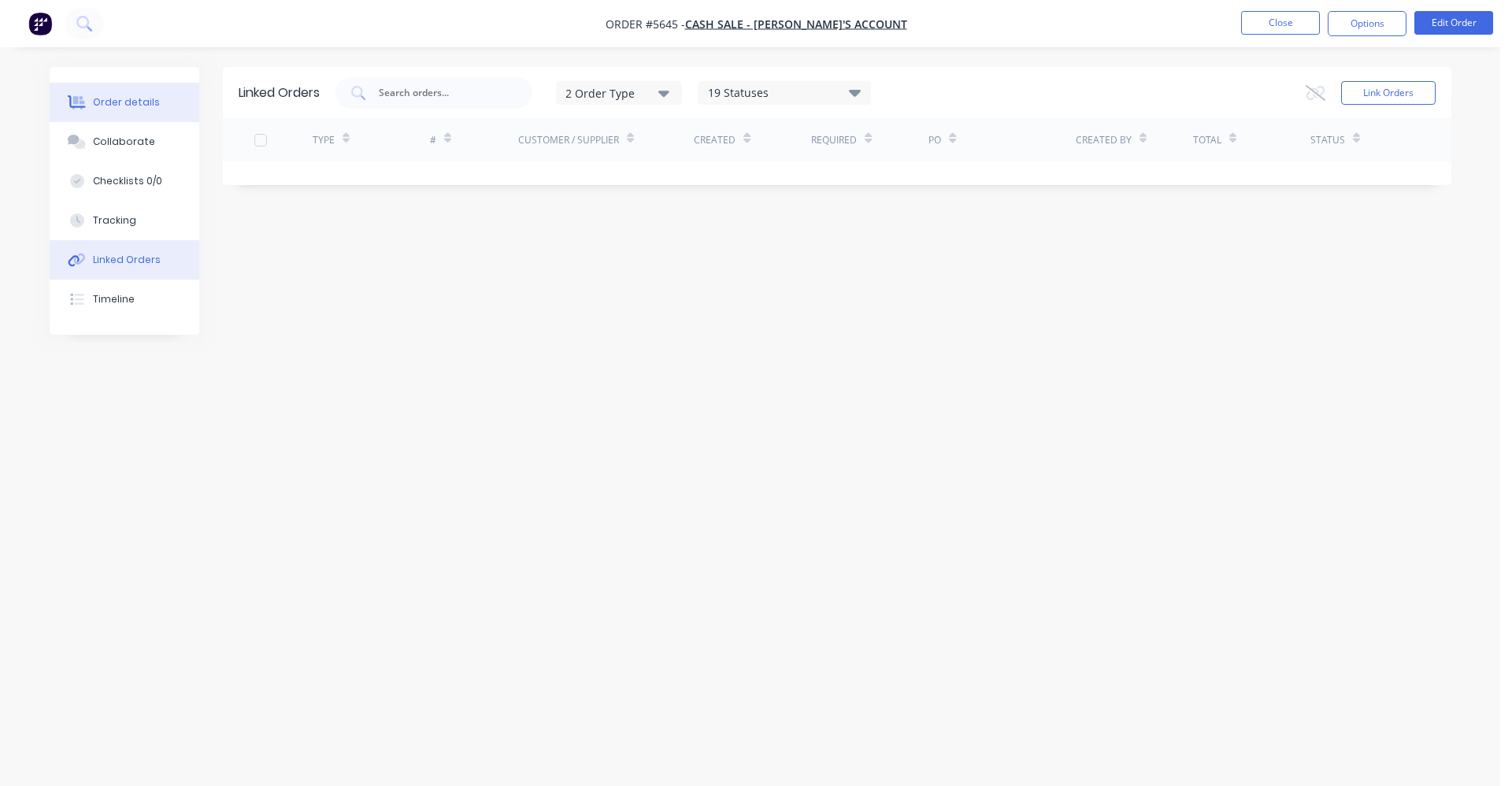
click at [142, 95] on button "Order details" at bounding box center [124, 102] width 150 height 40
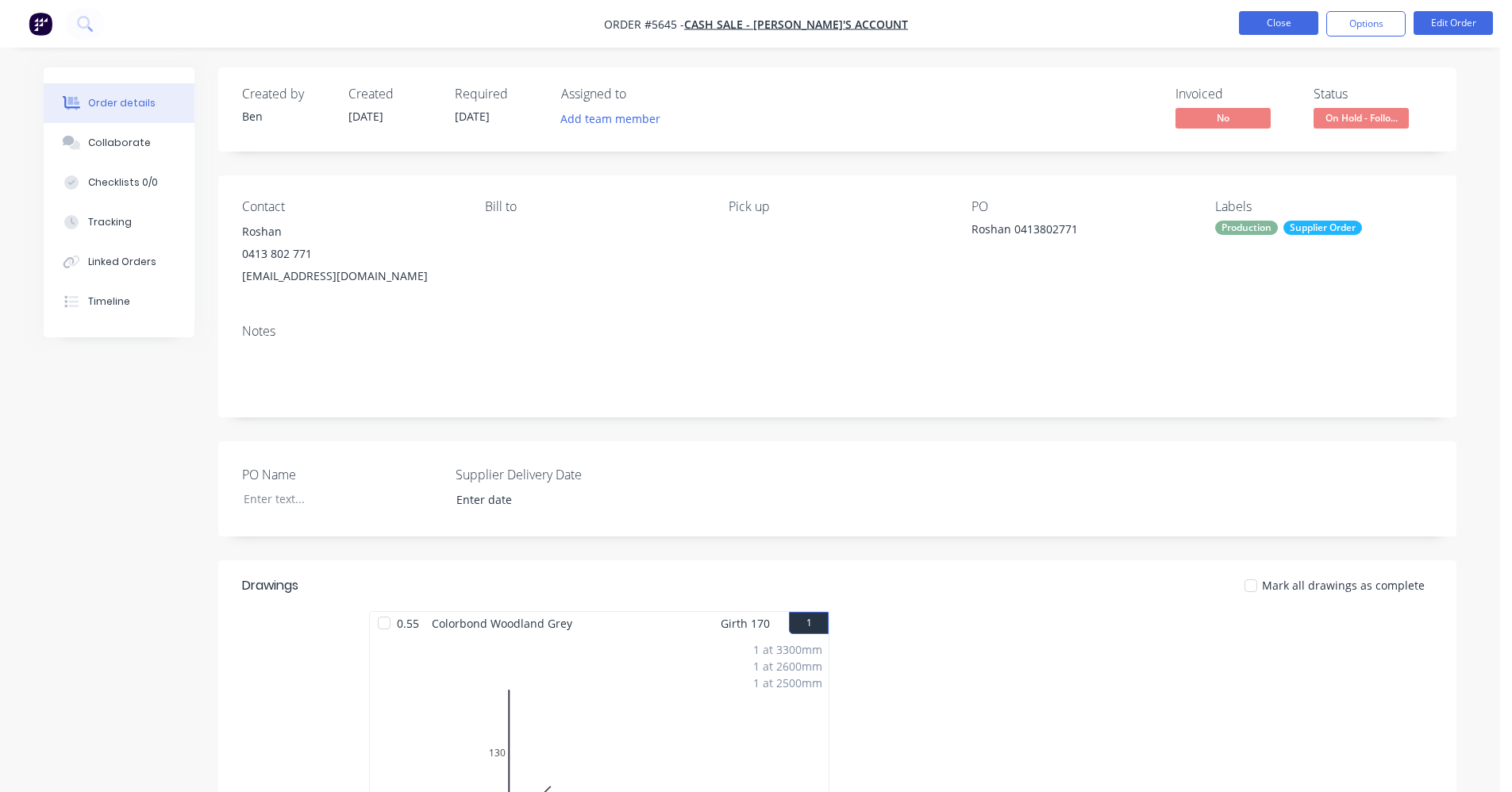
click at [1292, 22] on button "Close" at bounding box center [1278, 23] width 79 height 24
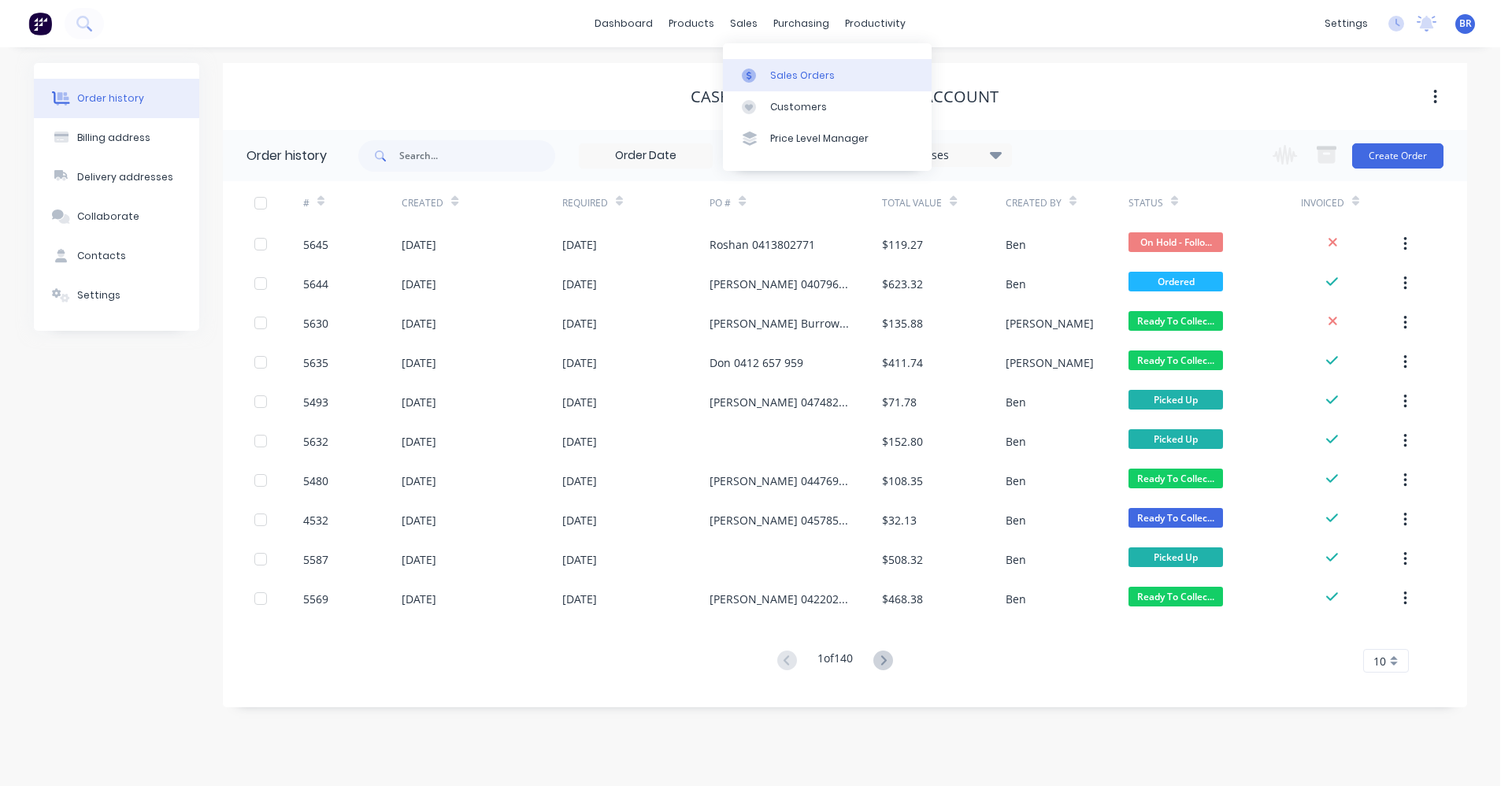
click at [773, 72] on div "Sales Orders" at bounding box center [803, 76] width 65 height 15
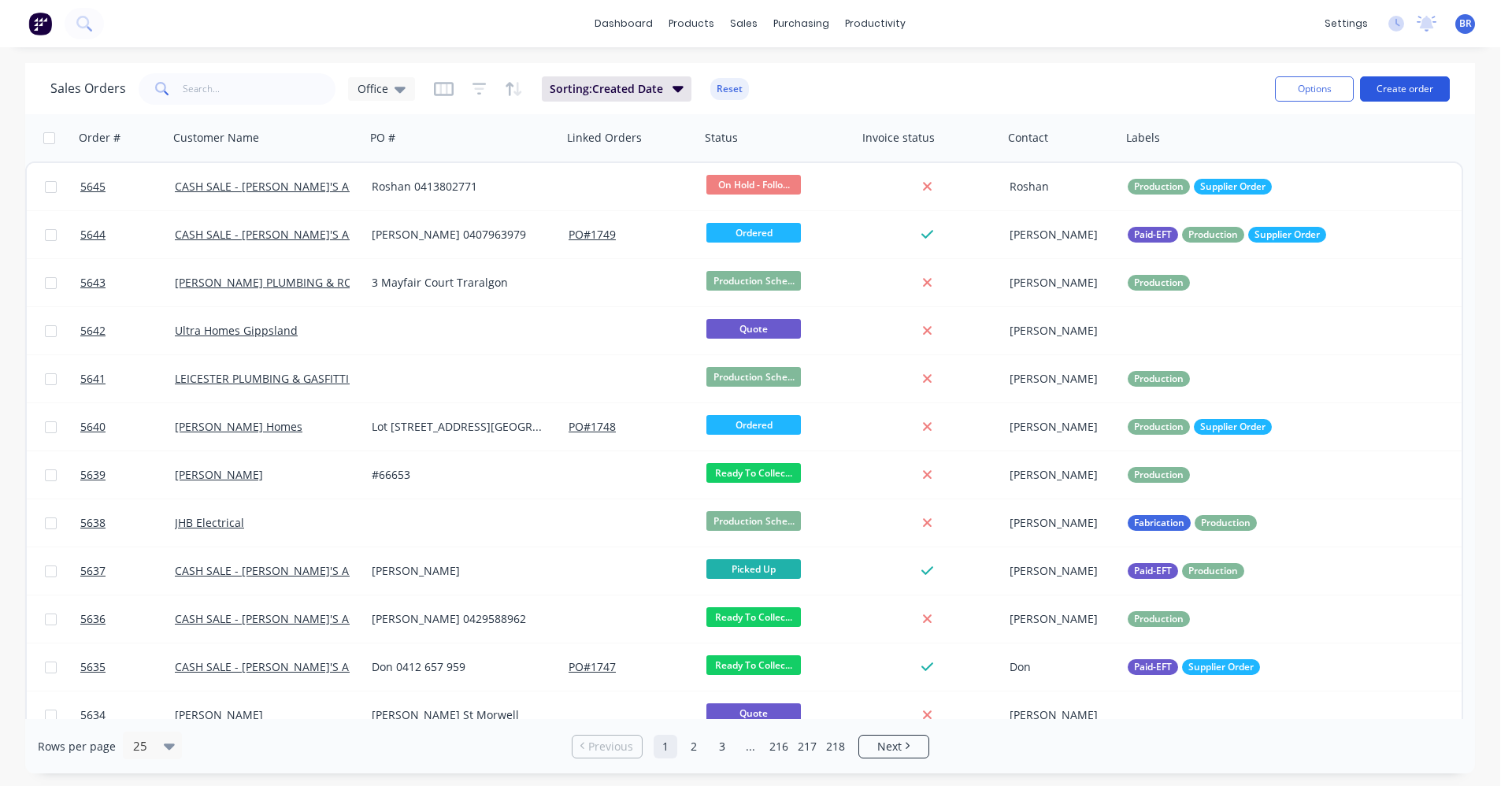
click at [1424, 89] on button "Create order" at bounding box center [1404, 88] width 90 height 25
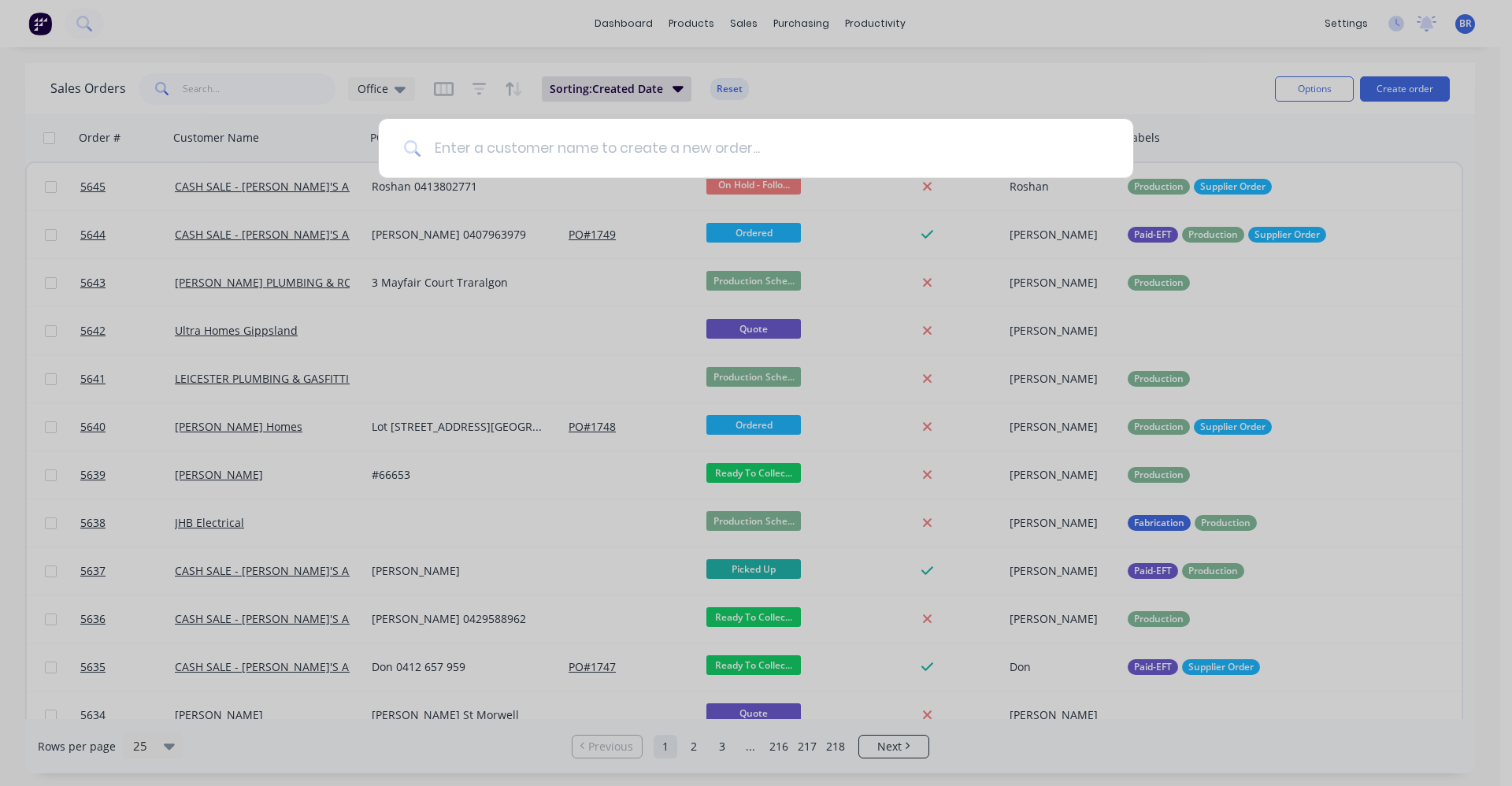
click at [550, 155] on input at bounding box center [765, 148] width 687 height 59
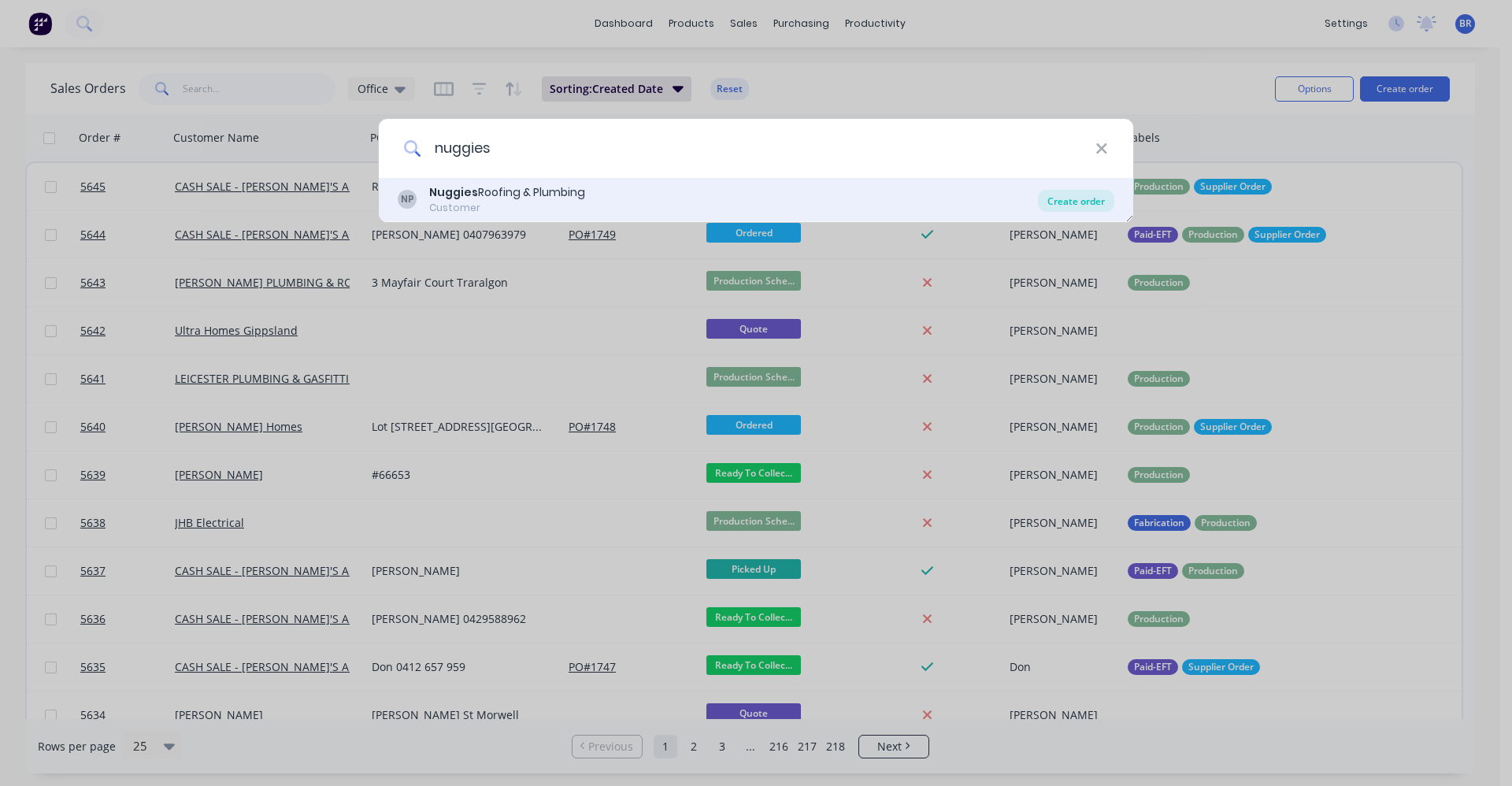
type input "nuggies"
click at [1077, 200] on div "Create order" at bounding box center [1077, 201] width 76 height 22
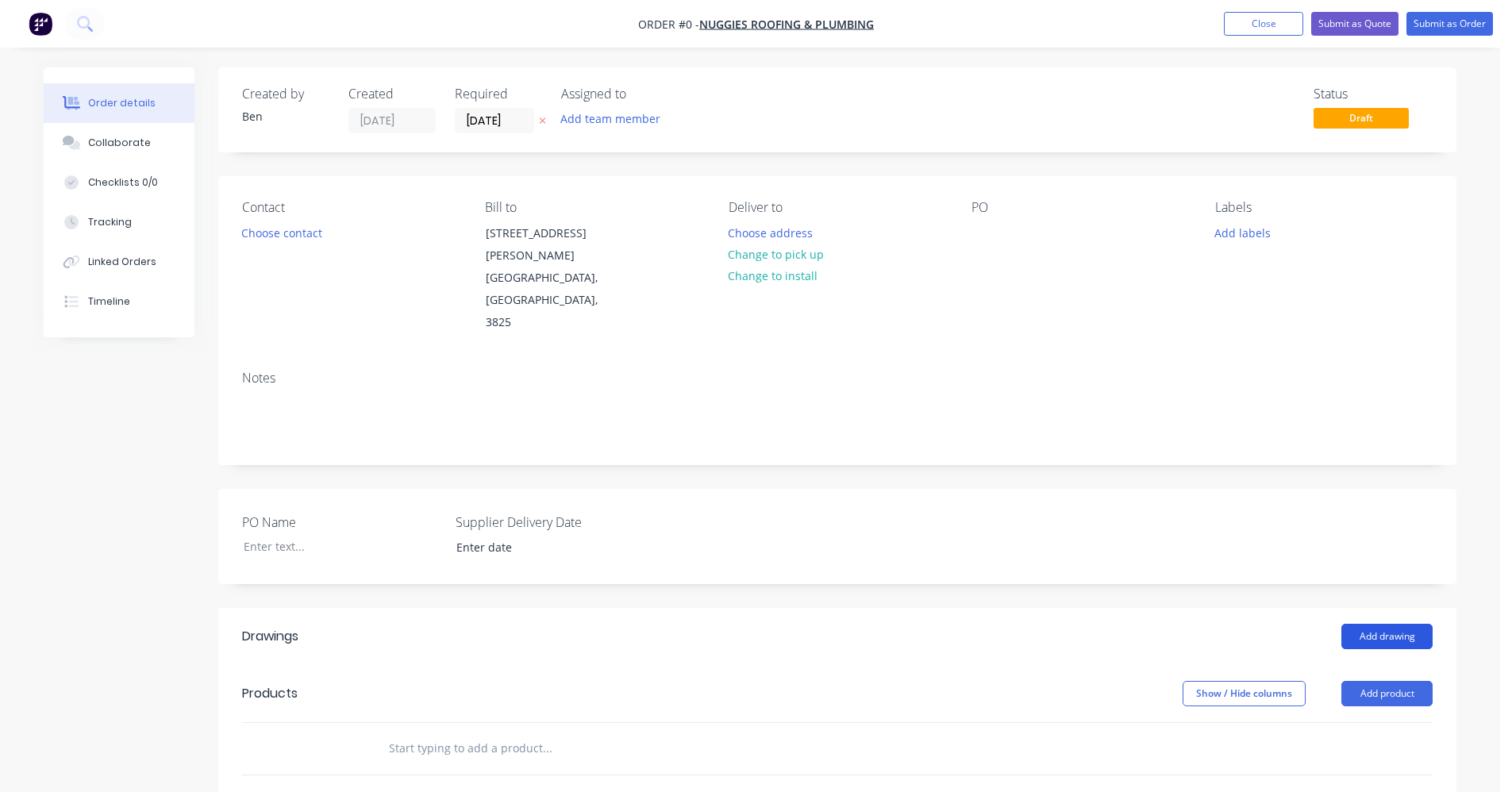
click at [1400, 624] on button "Add drawing" at bounding box center [1386, 636] width 91 height 25
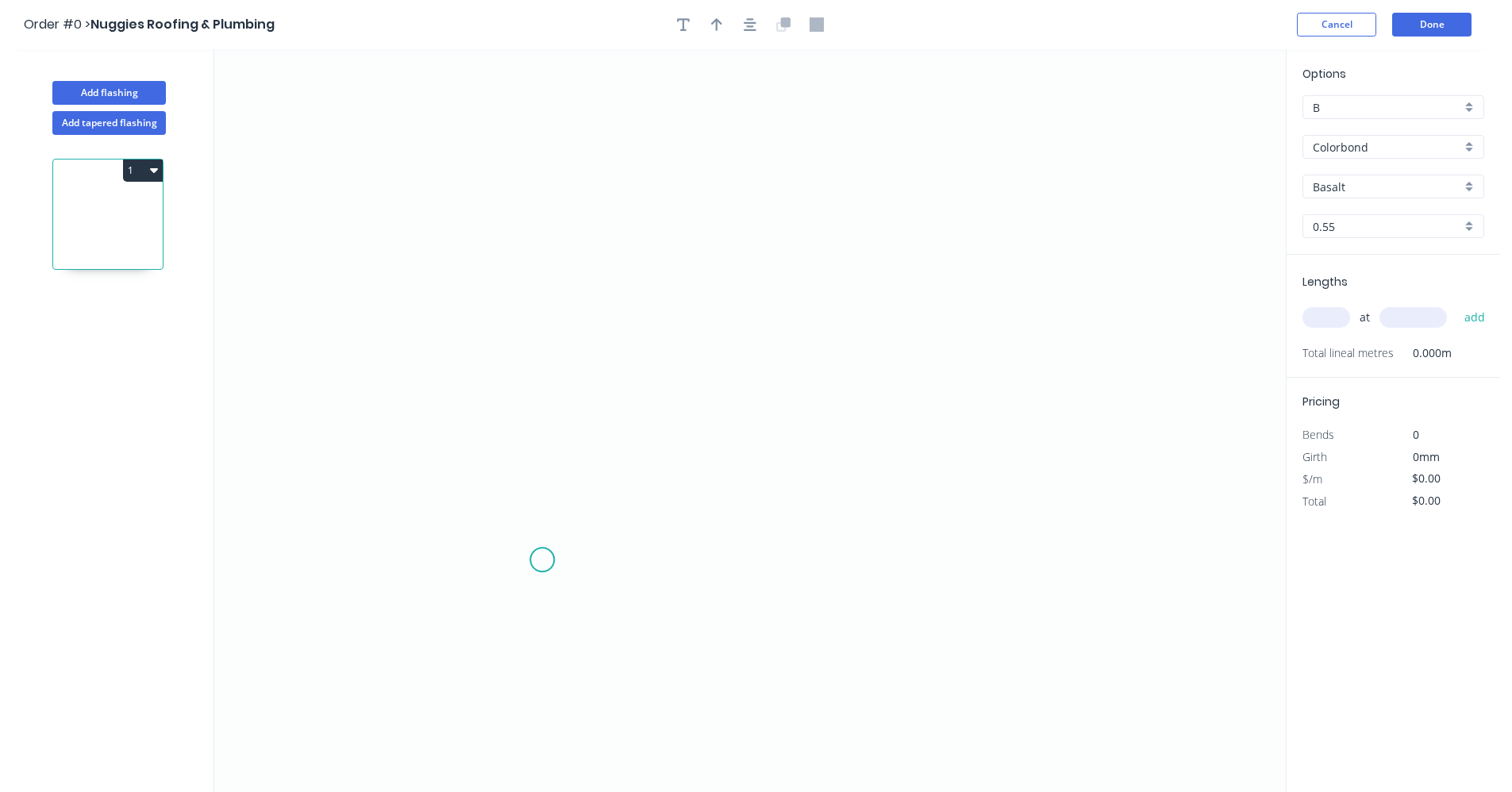
click at [542, 555] on icon "0" at bounding box center [750, 420] width 1072 height 743
click at [555, 292] on icon "0" at bounding box center [750, 420] width 1072 height 743
click at [1000, 285] on icon "0 ?" at bounding box center [750, 420] width 1072 height 743
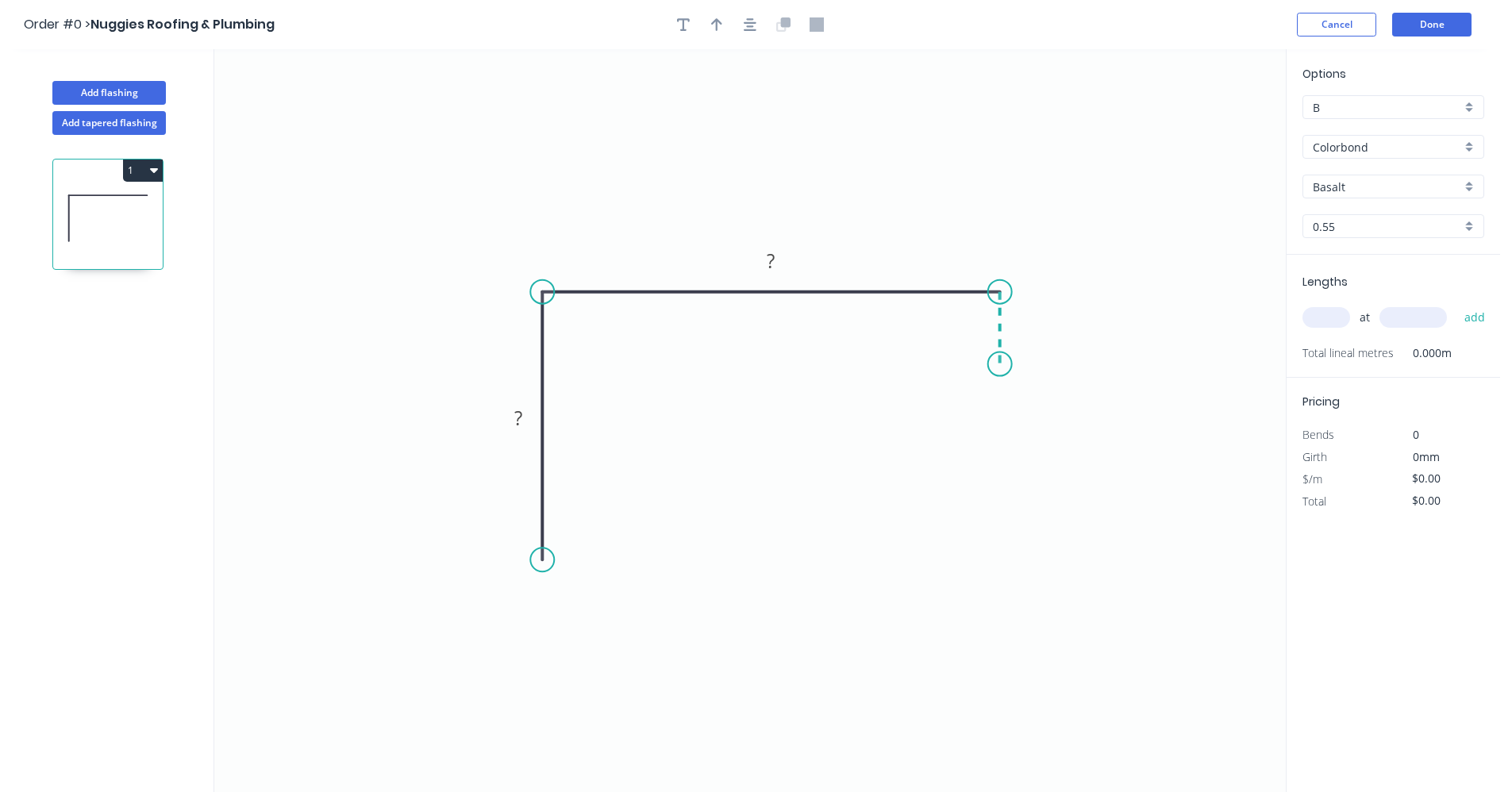
click at [1001, 365] on icon "0 ? ?" at bounding box center [750, 420] width 1072 height 743
click at [568, 721] on div "Drip edge" at bounding box center [624, 715] width 160 height 33
click at [524, 416] on rect at bounding box center [518, 419] width 32 height 22
type input "$21.67"
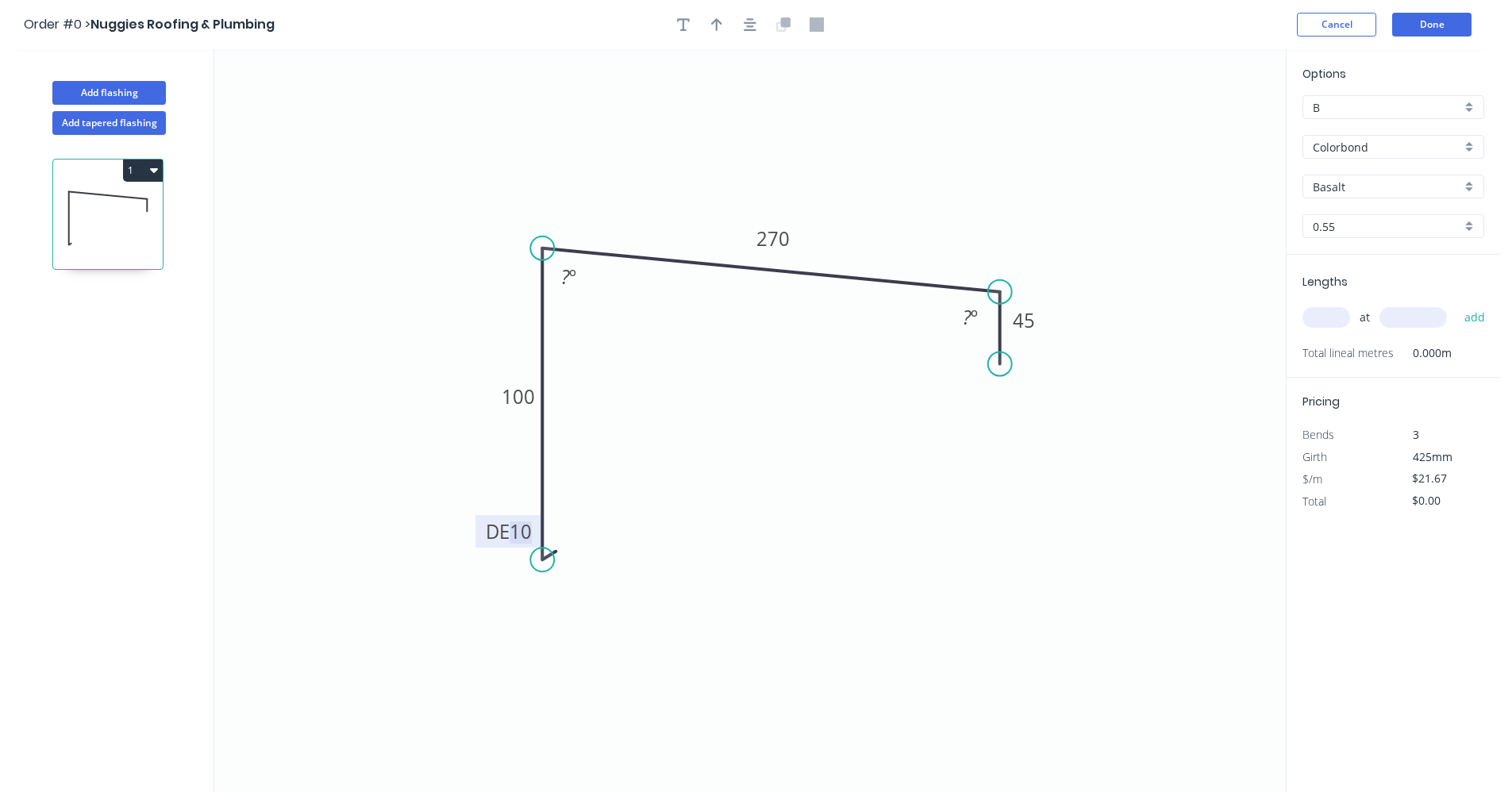
drag, startPoint x: 543, startPoint y: 292, endPoint x: 545, endPoint y: 247, distance: 45.0
click at [545, 248] on circle at bounding box center [542, 248] width 24 height 24
click at [577, 272] on rect at bounding box center [568, 277] width 32 height 22
click at [971, 320] on tspan "º" at bounding box center [974, 317] width 7 height 26
click at [994, 363] on circle at bounding box center [993, 361] width 24 height 24
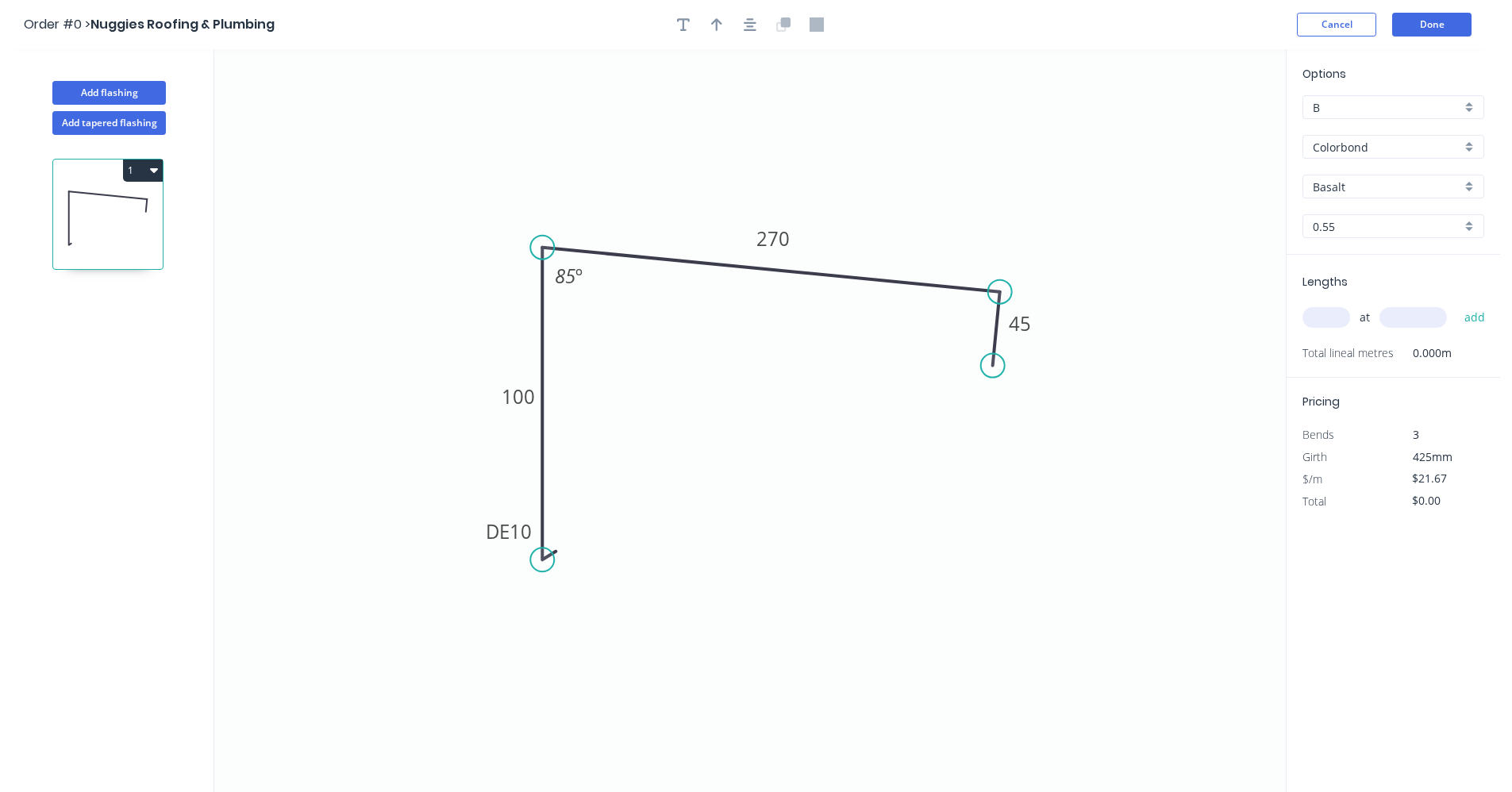
drag, startPoint x: 1002, startPoint y: 365, endPoint x: 993, endPoint y: 366, distance: 9.1
click at [993, 366] on circle at bounding box center [993, 365] width 24 height 24
click at [916, 206] on icon "0 DE 10 100 270 45 85 º" at bounding box center [750, 420] width 1072 height 743
drag, startPoint x: 749, startPoint y: 33, endPoint x: 749, endPoint y: 22, distance: 11.0
click at [749, 22] on button "button" at bounding box center [749, 24] width 24 height 24
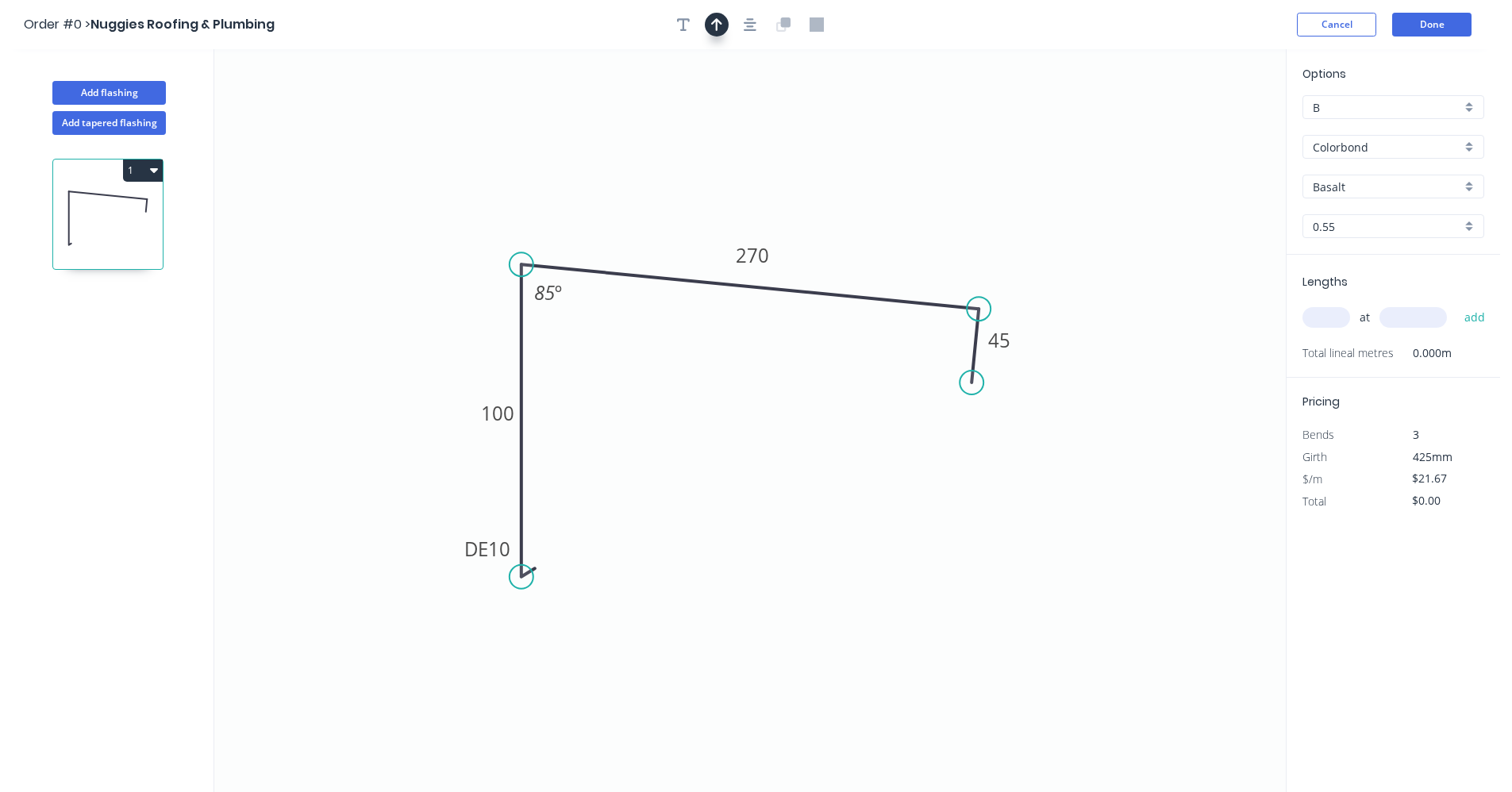
click at [724, 24] on button "button" at bounding box center [716, 24] width 24 height 24
drag, startPoint x: 1206, startPoint y: 125, endPoint x: 869, endPoint y: 280, distance: 370.9
click at [865, 280] on icon at bounding box center [858, 260] width 15 height 51
click at [1474, 189] on div "Basalt" at bounding box center [1393, 186] width 182 height 24
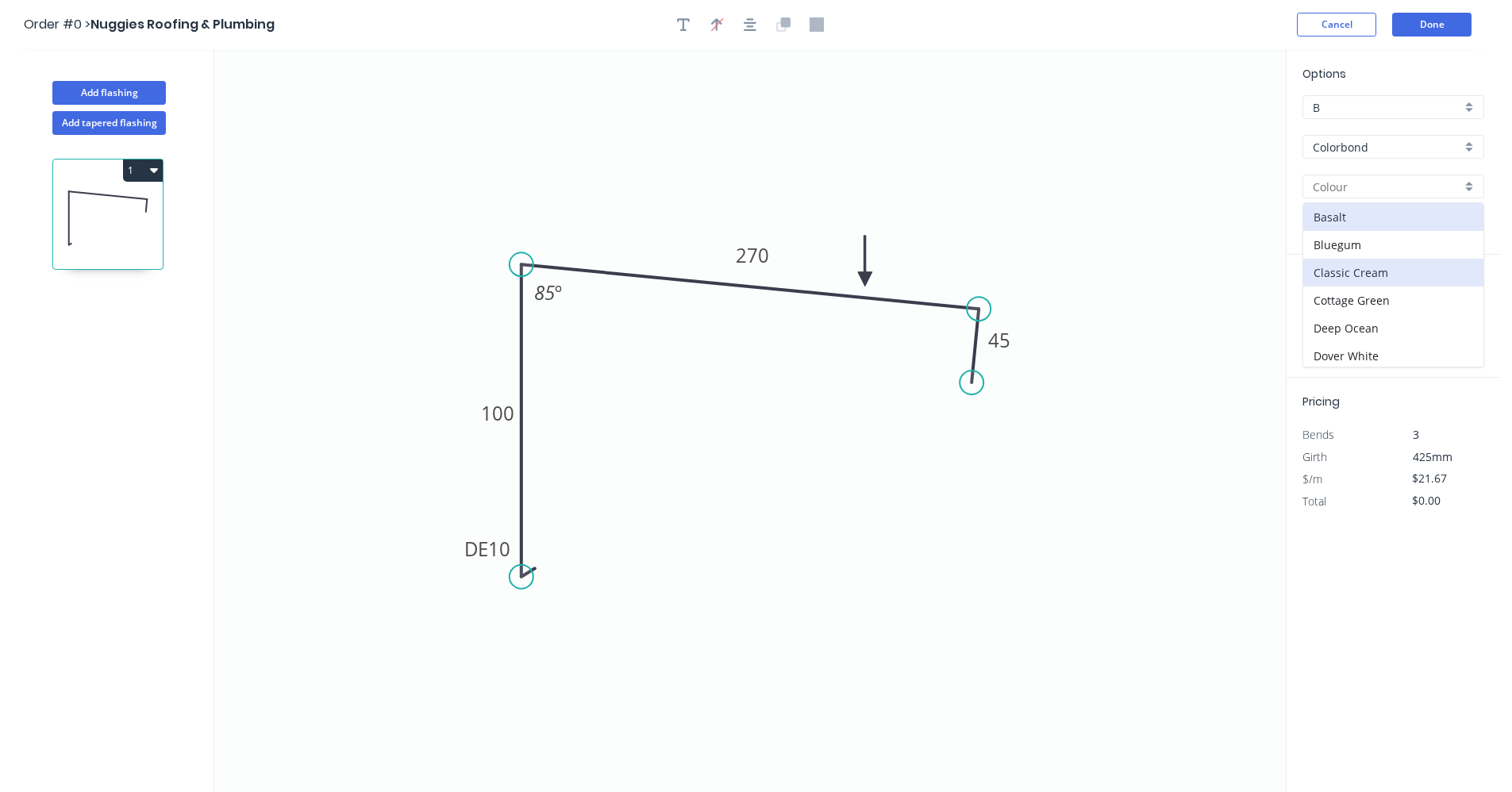
scroll to position [79, 0]
click at [1347, 226] on div "Cottage Green" at bounding box center [1393, 221] width 180 height 28
type input "Cottage Green"
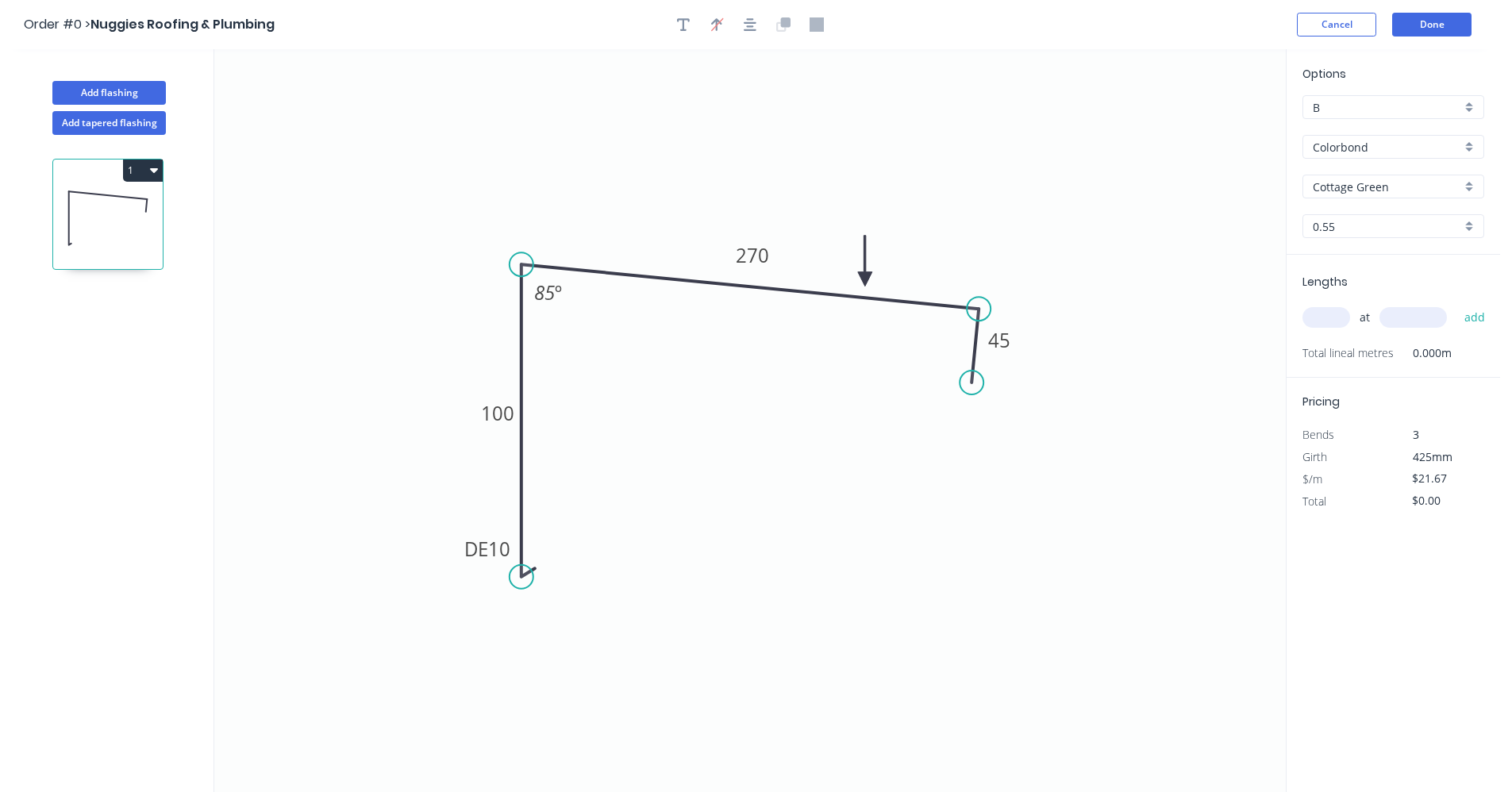
click at [1324, 315] on input "text" at bounding box center [1326, 317] width 47 height 20
type input "2"
type input "4500"
click at [1457, 304] on button "add" at bounding box center [1475, 317] width 38 height 27
click at [157, 172] on icon "button" at bounding box center [154, 170] width 8 height 13
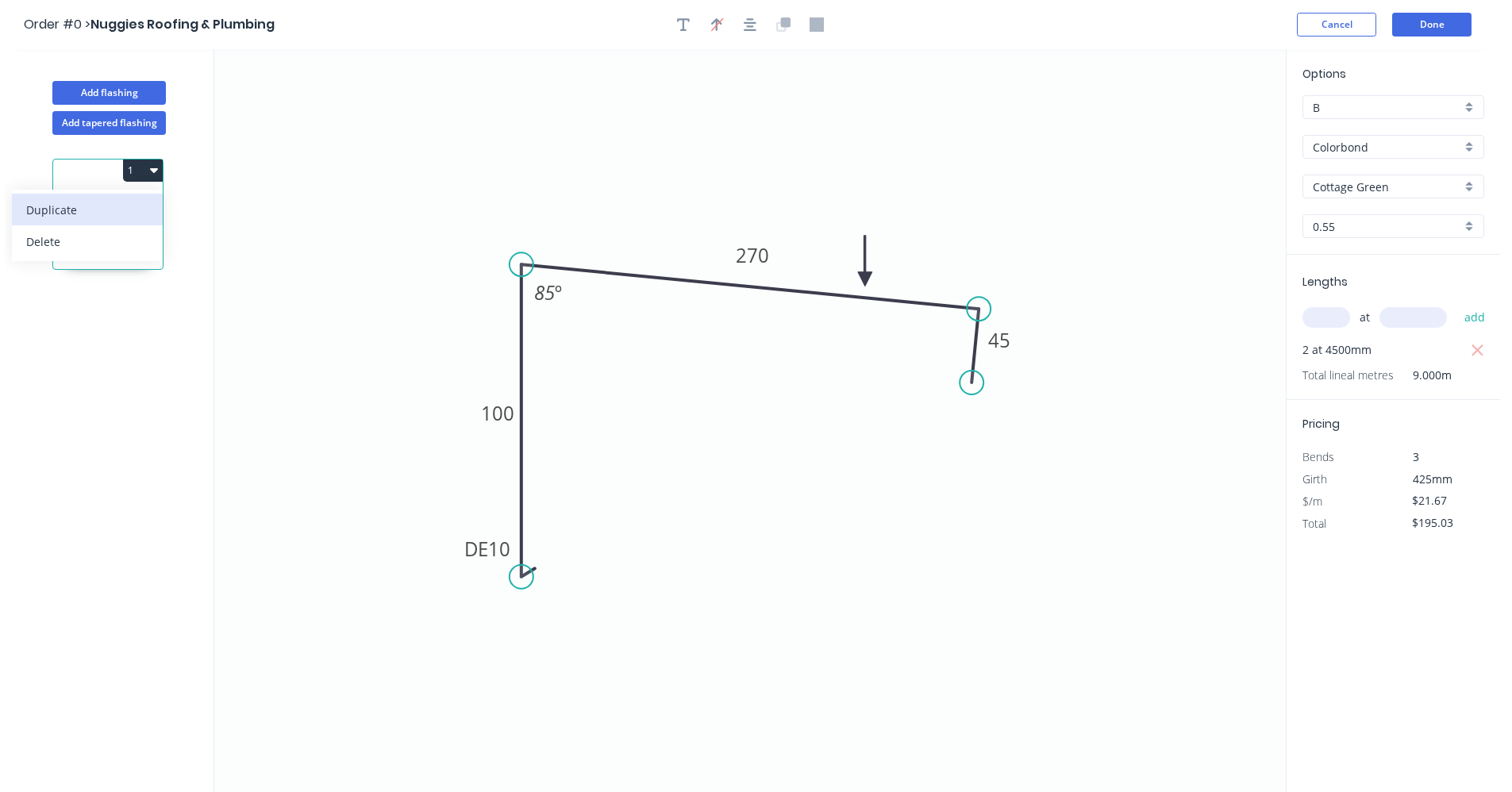
click at [86, 211] on div "Duplicate" at bounding box center [87, 210] width 122 height 23
type input "$0.00"
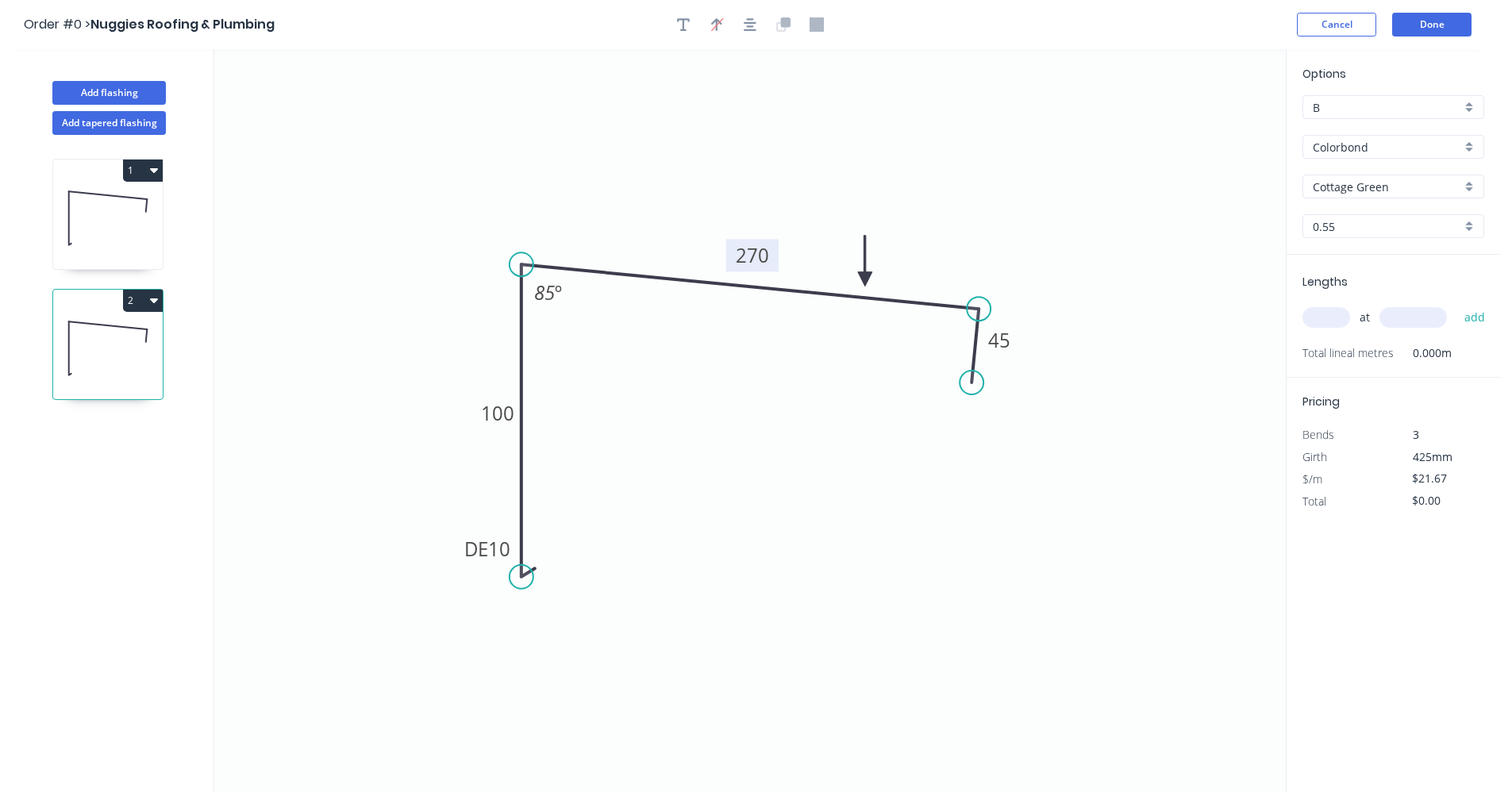
click at [767, 256] on tspan "270" at bounding box center [752, 255] width 33 height 26
click at [1331, 314] on input "text" at bounding box center [1326, 317] width 47 height 20
type input "2"
type input "4500"
click at [1457, 304] on button "add" at bounding box center [1475, 317] width 38 height 27
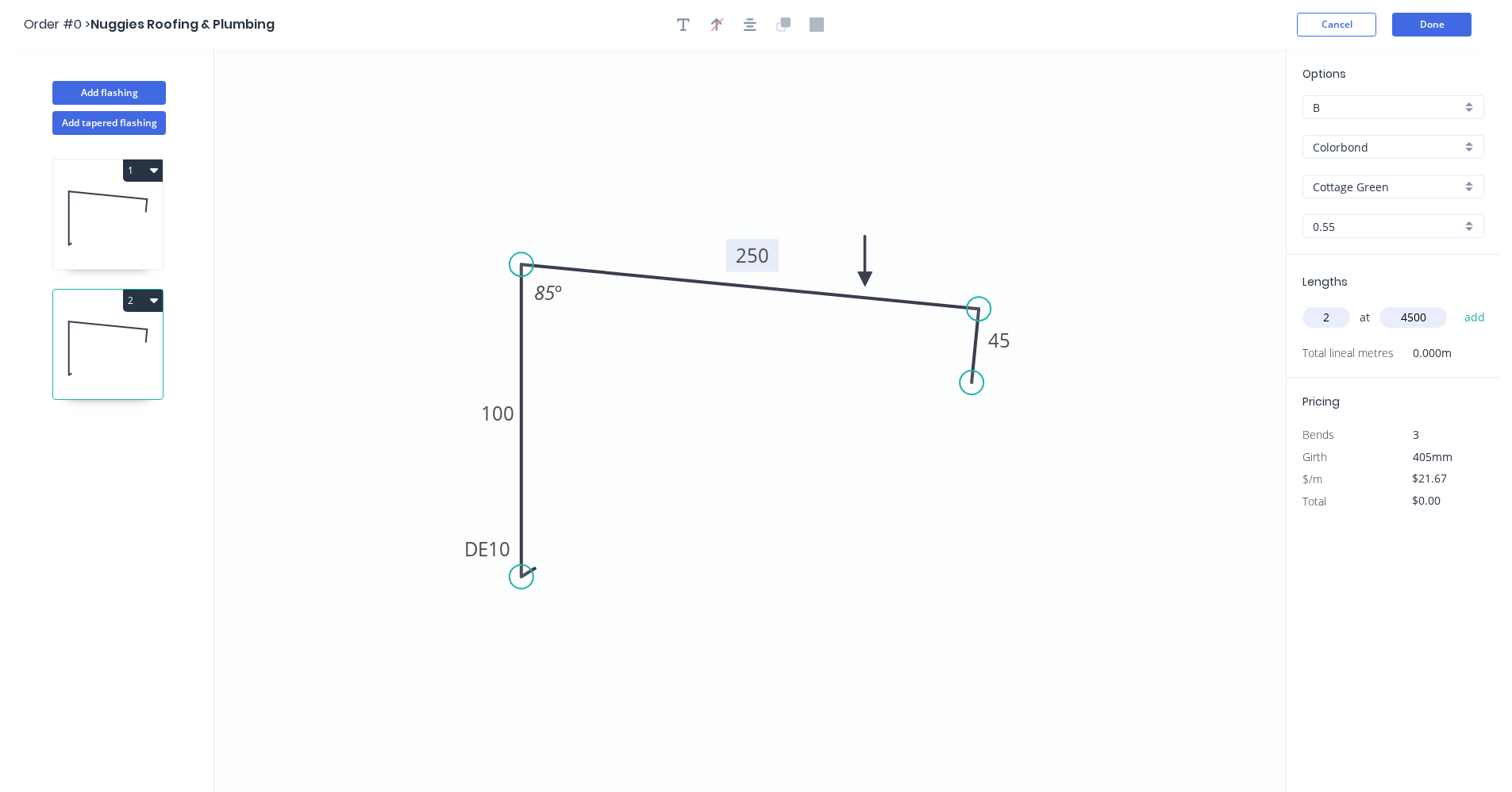
type input "$195.03"
click at [1449, 26] on button "Done" at bounding box center [1431, 24] width 79 height 24
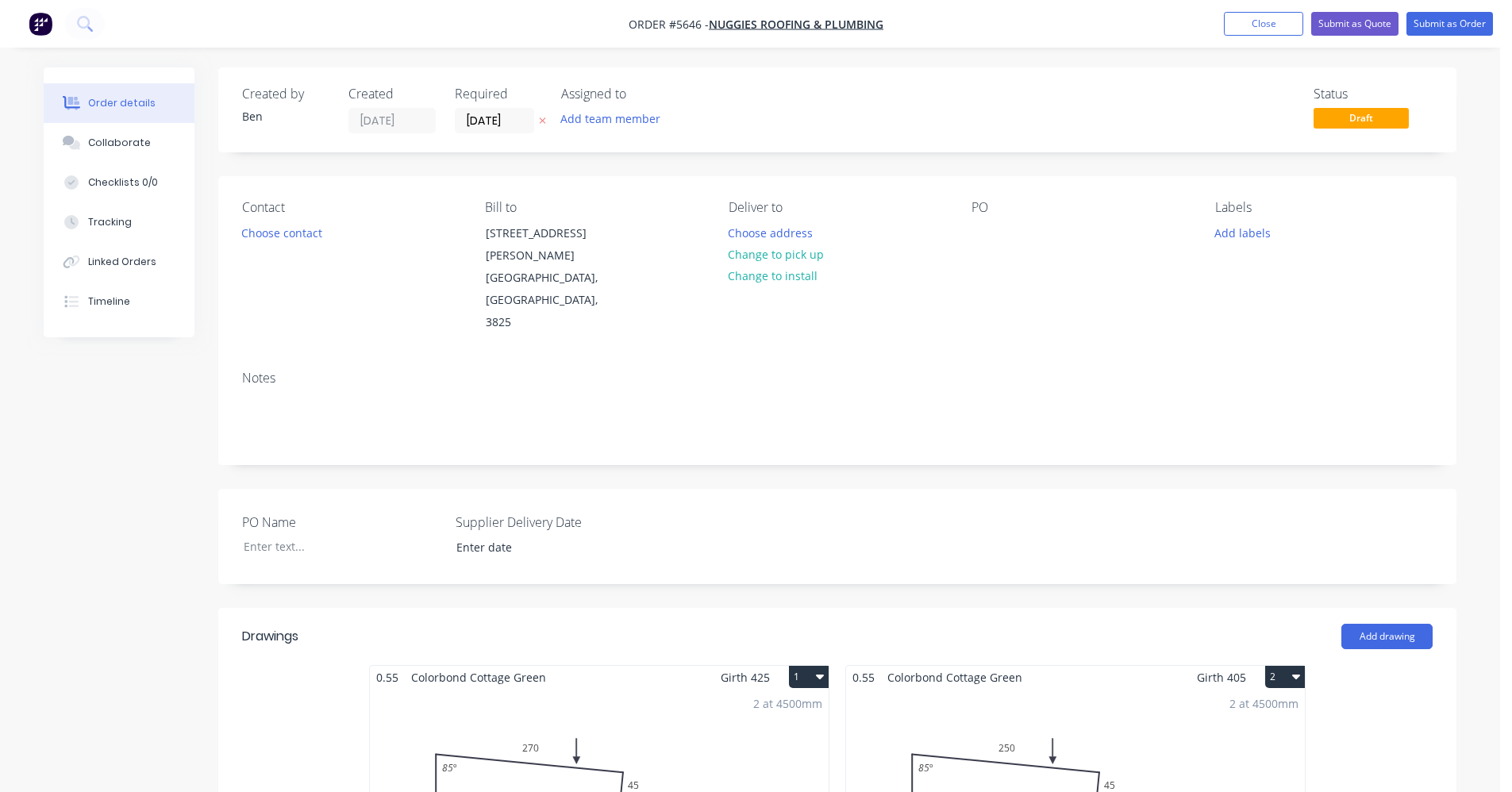
drag, startPoint x: 786, startPoint y: 250, endPoint x: 400, endPoint y: 252, distance: 386.0
click at [783, 251] on button "Change to pick up" at bounding box center [776, 254] width 113 height 21
click at [277, 235] on button "Choose contact" at bounding box center [282, 232] width 98 height 21
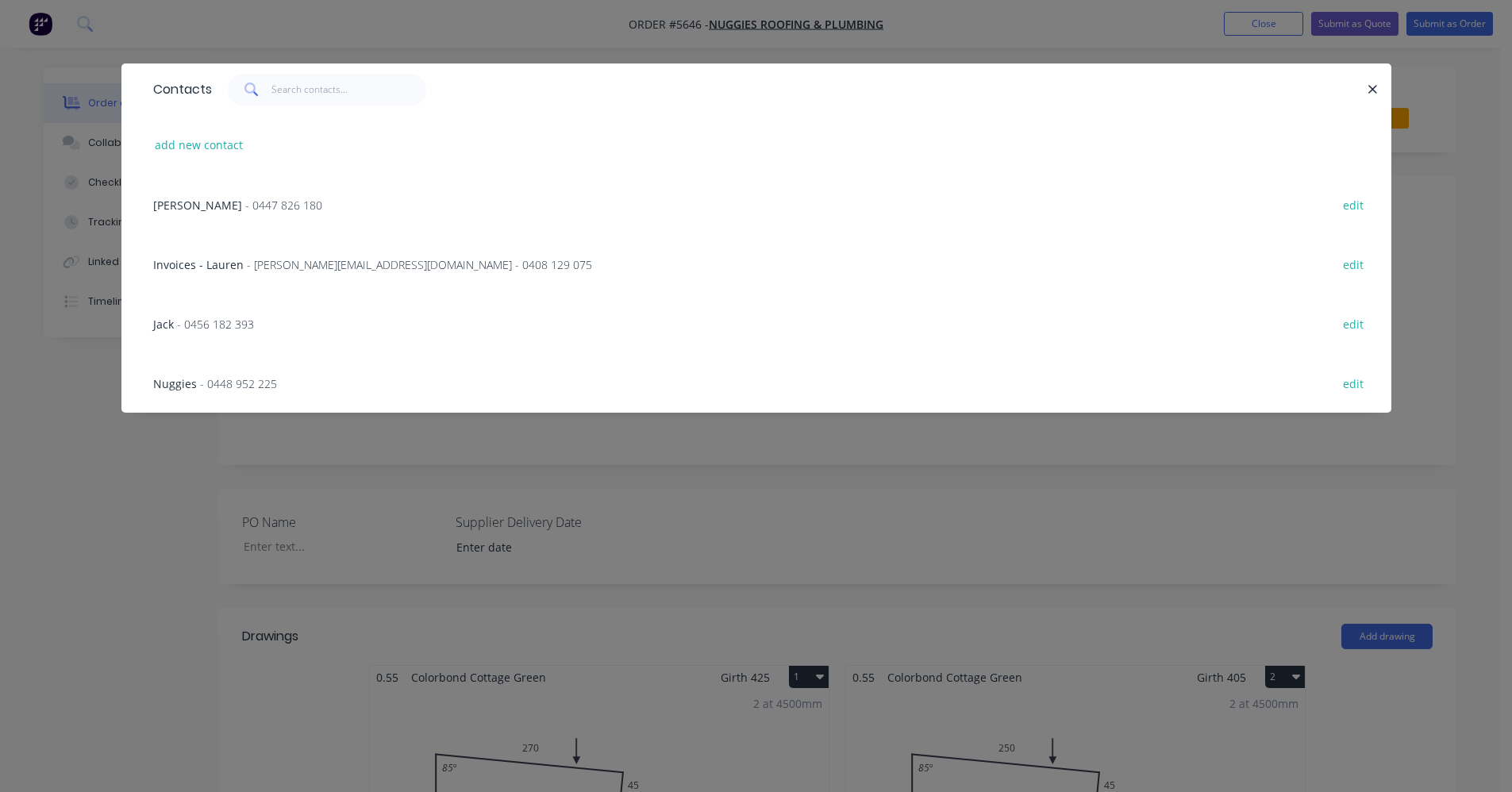
drag, startPoint x: 208, startPoint y: 199, endPoint x: 291, endPoint y: 216, distance: 84.7
click at [245, 200] on span "- 0447 826 180" at bounding box center [284, 205] width 77 height 15
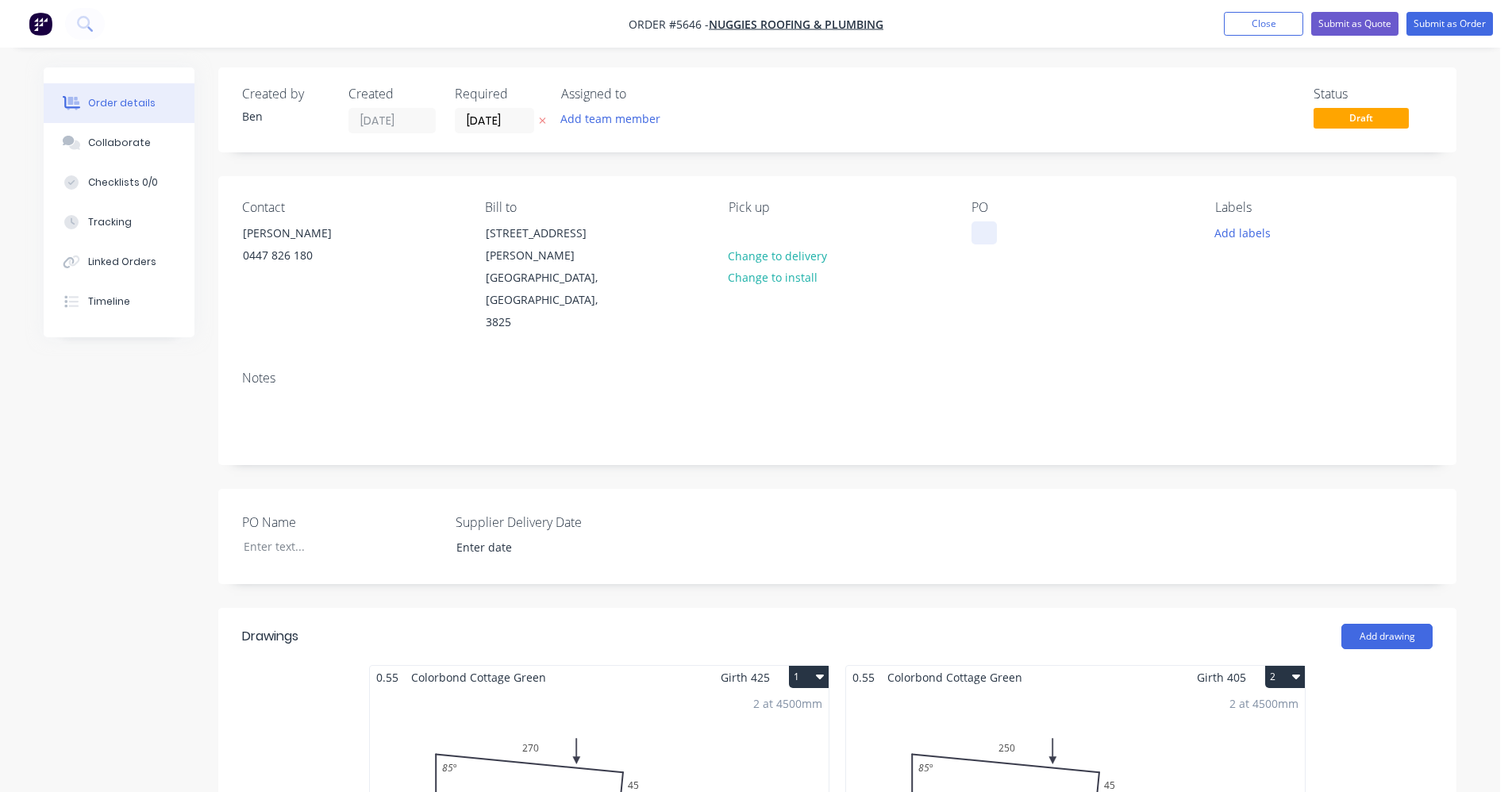
click at [979, 230] on div at bounding box center [984, 232] width 25 height 23
drag, startPoint x: 1236, startPoint y: 232, endPoint x: 1248, endPoint y: 245, distance: 17.7
click at [1239, 234] on button "Add labels" at bounding box center [1242, 232] width 73 height 21
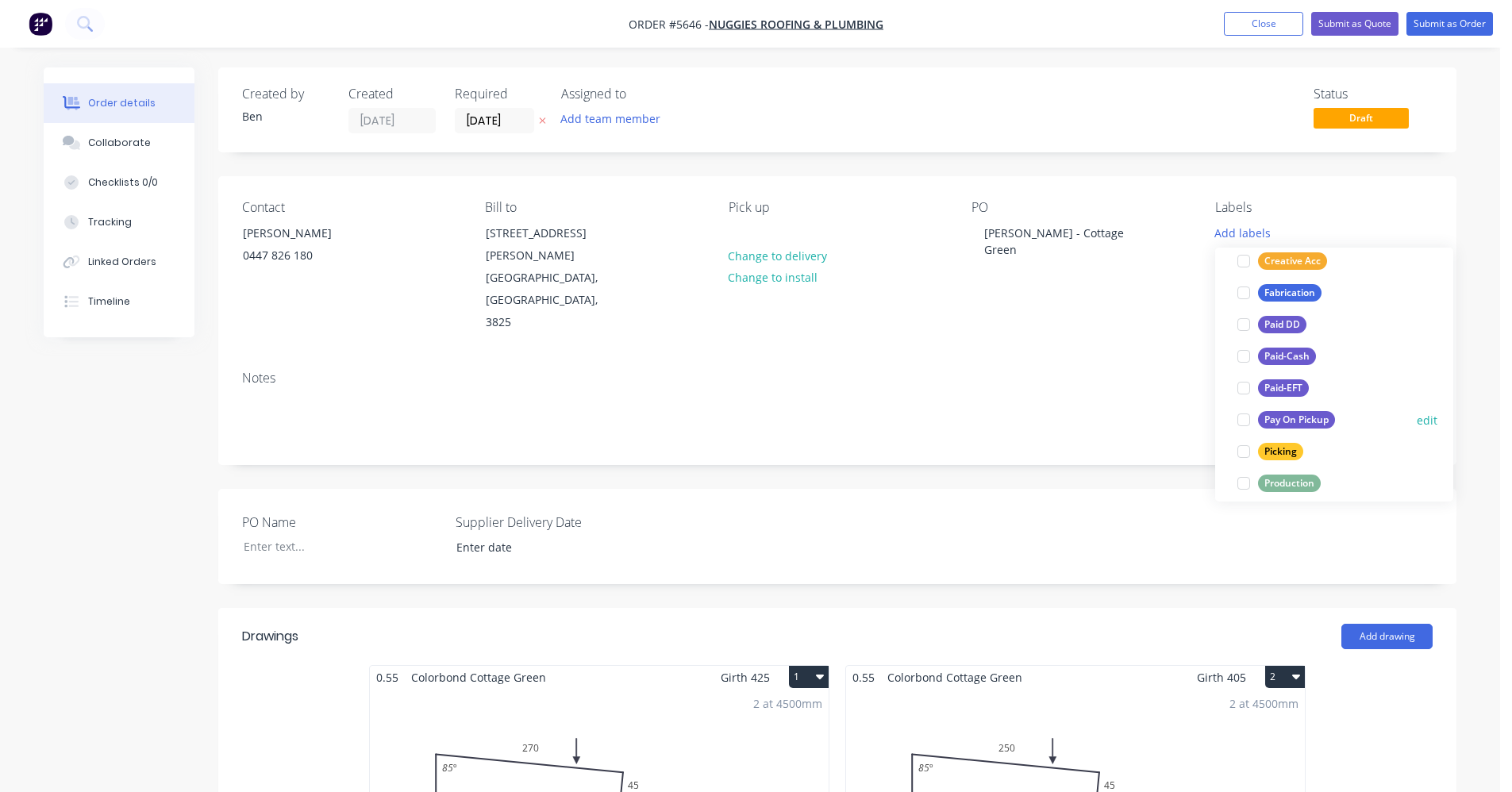
scroll to position [159, 0]
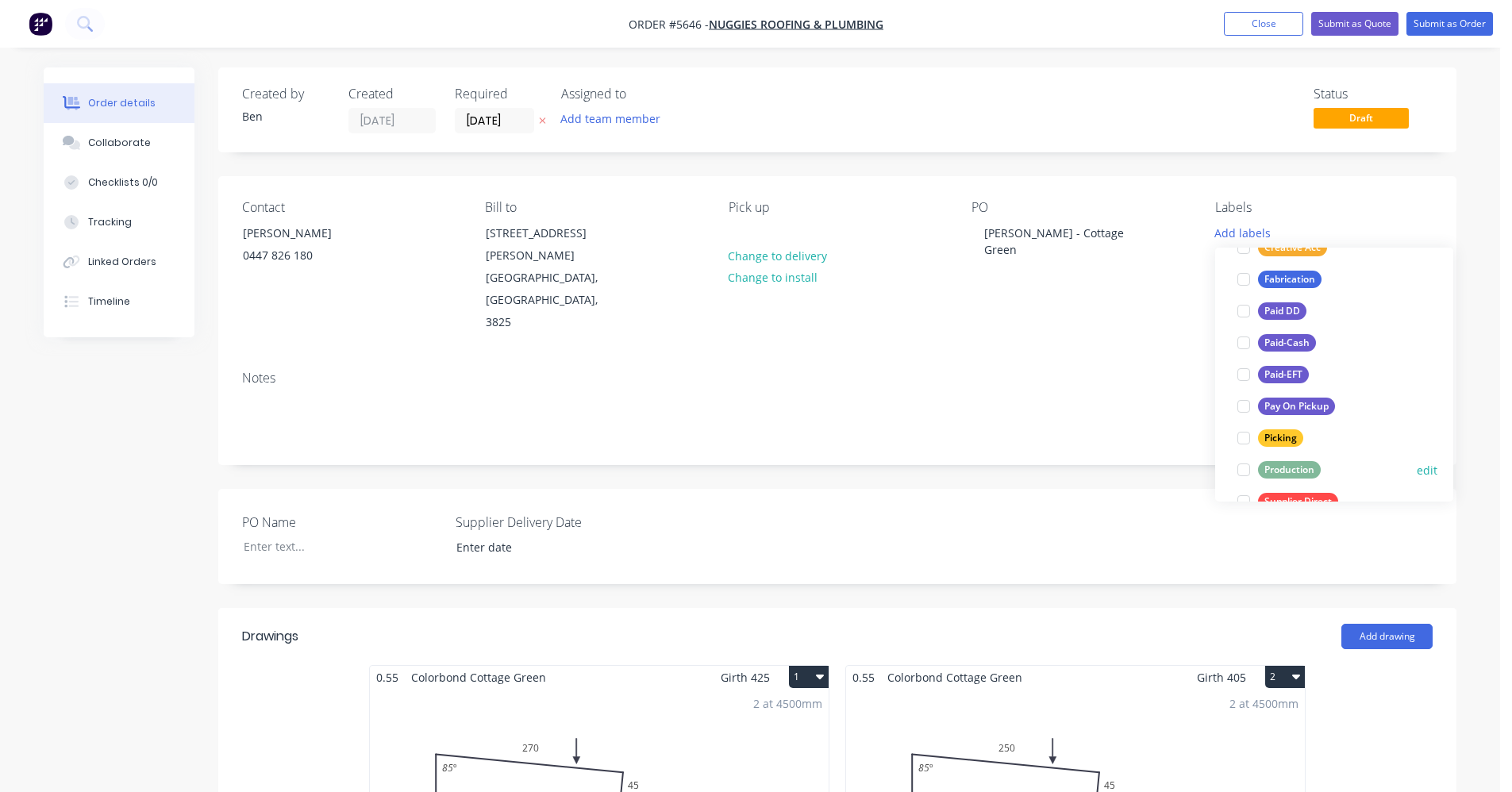
click at [1288, 466] on div "Production" at bounding box center [1289, 469] width 63 height 17
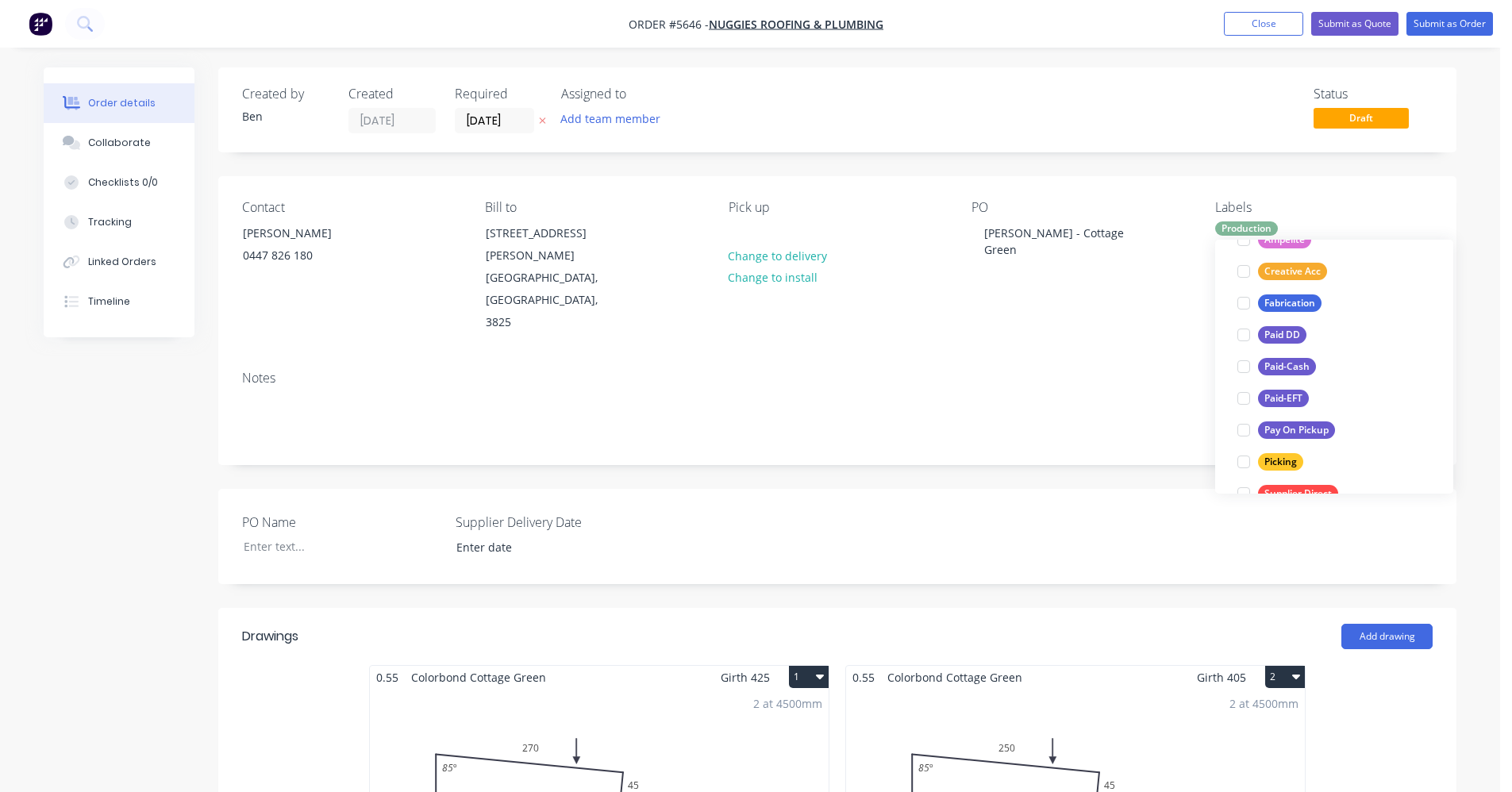
scroll to position [0, 0]
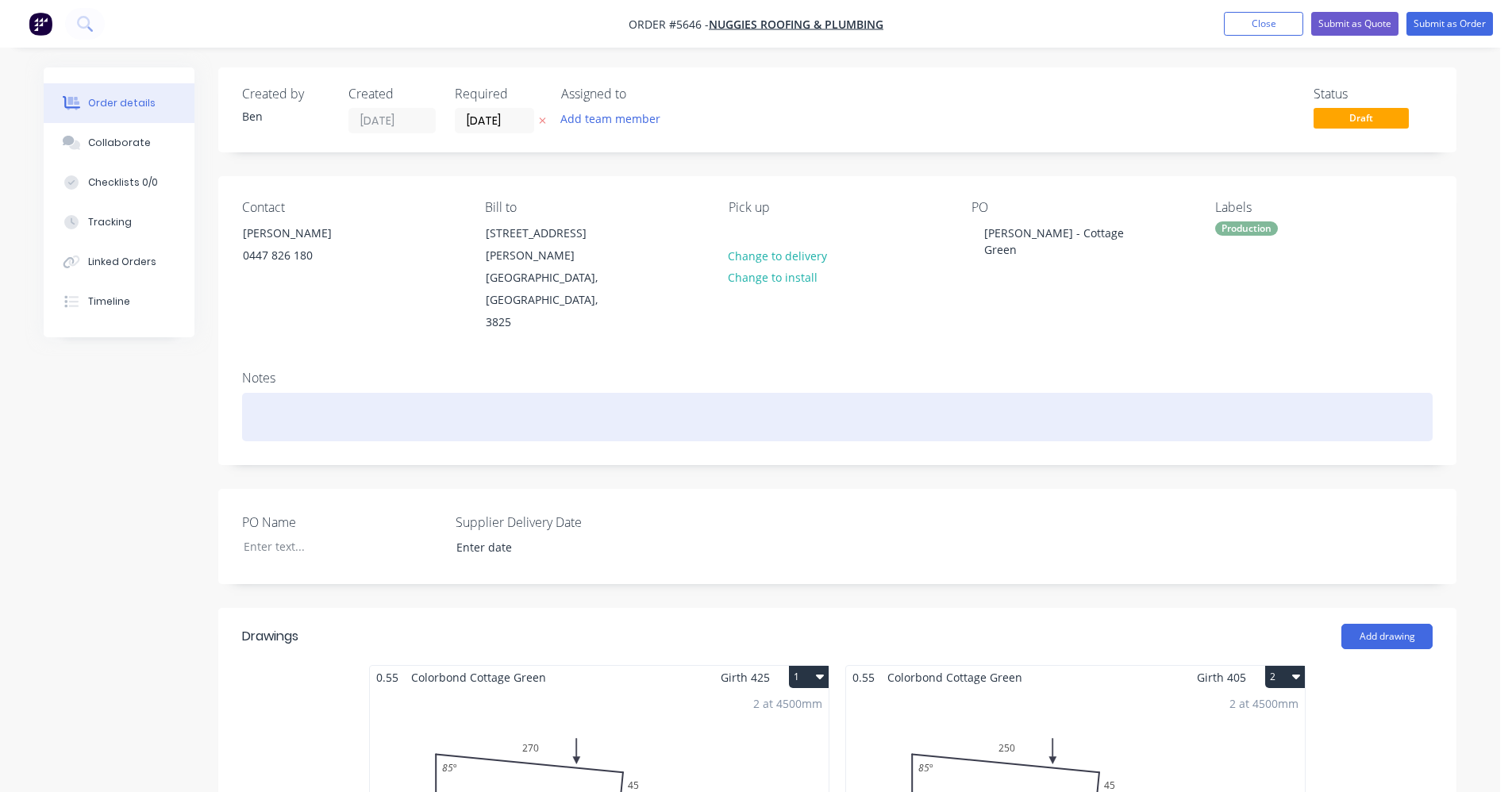
click at [858, 393] on div at bounding box center [838, 417] width 1191 height 48
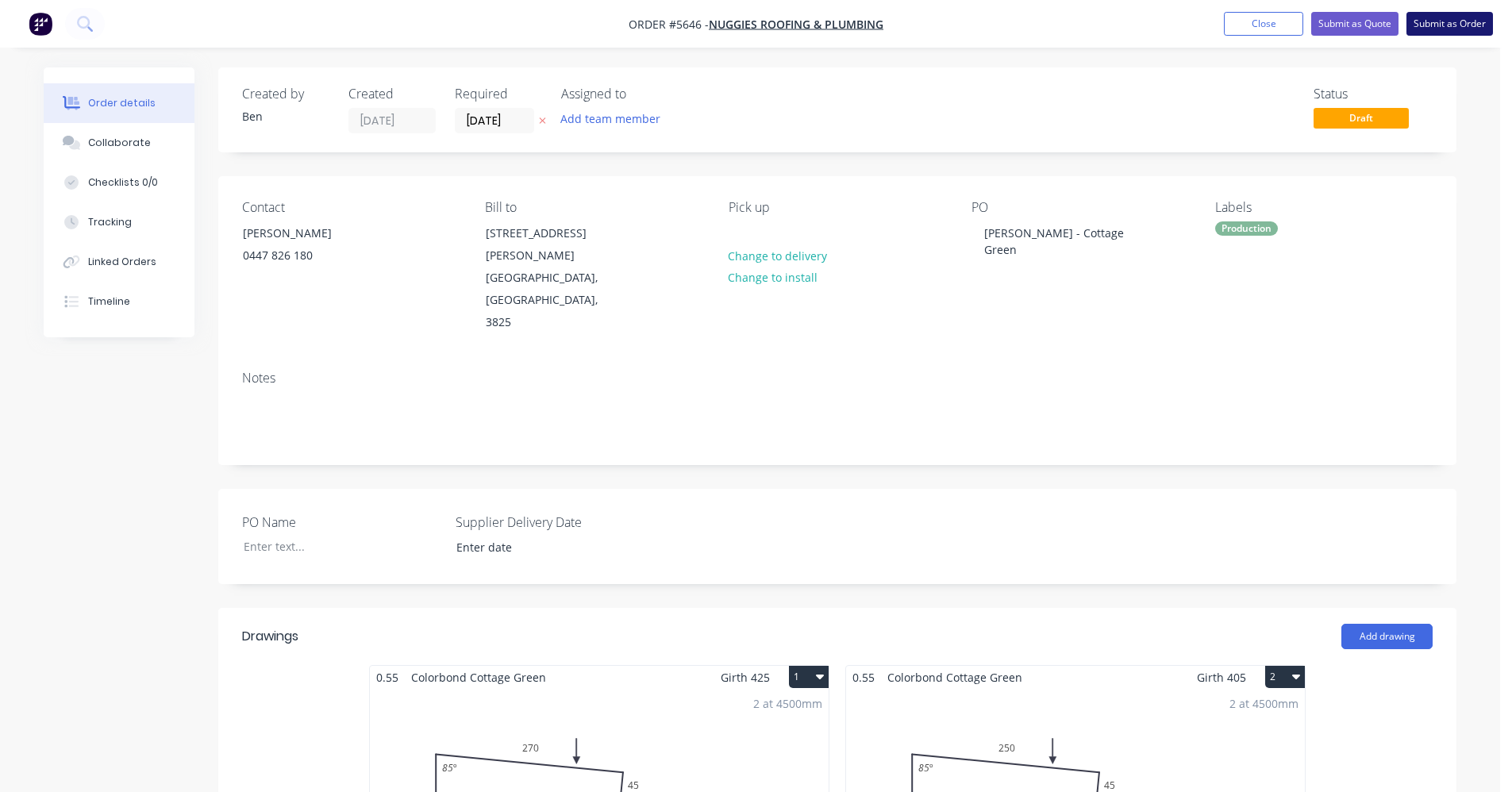
click at [1443, 25] on button "Submit as Order" at bounding box center [1449, 24] width 86 height 24
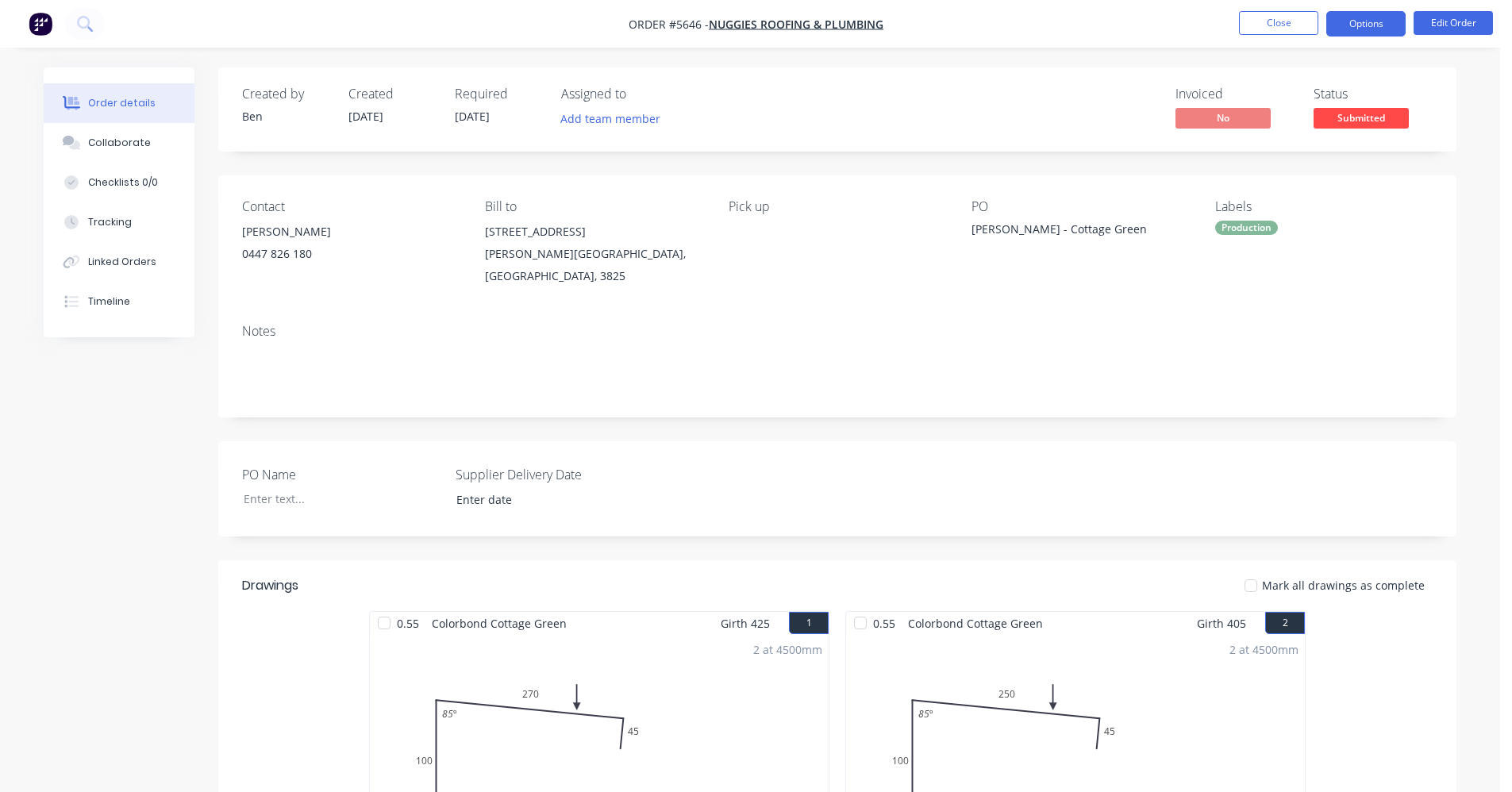
click at [1373, 21] on button "Options" at bounding box center [1365, 24] width 79 height 25
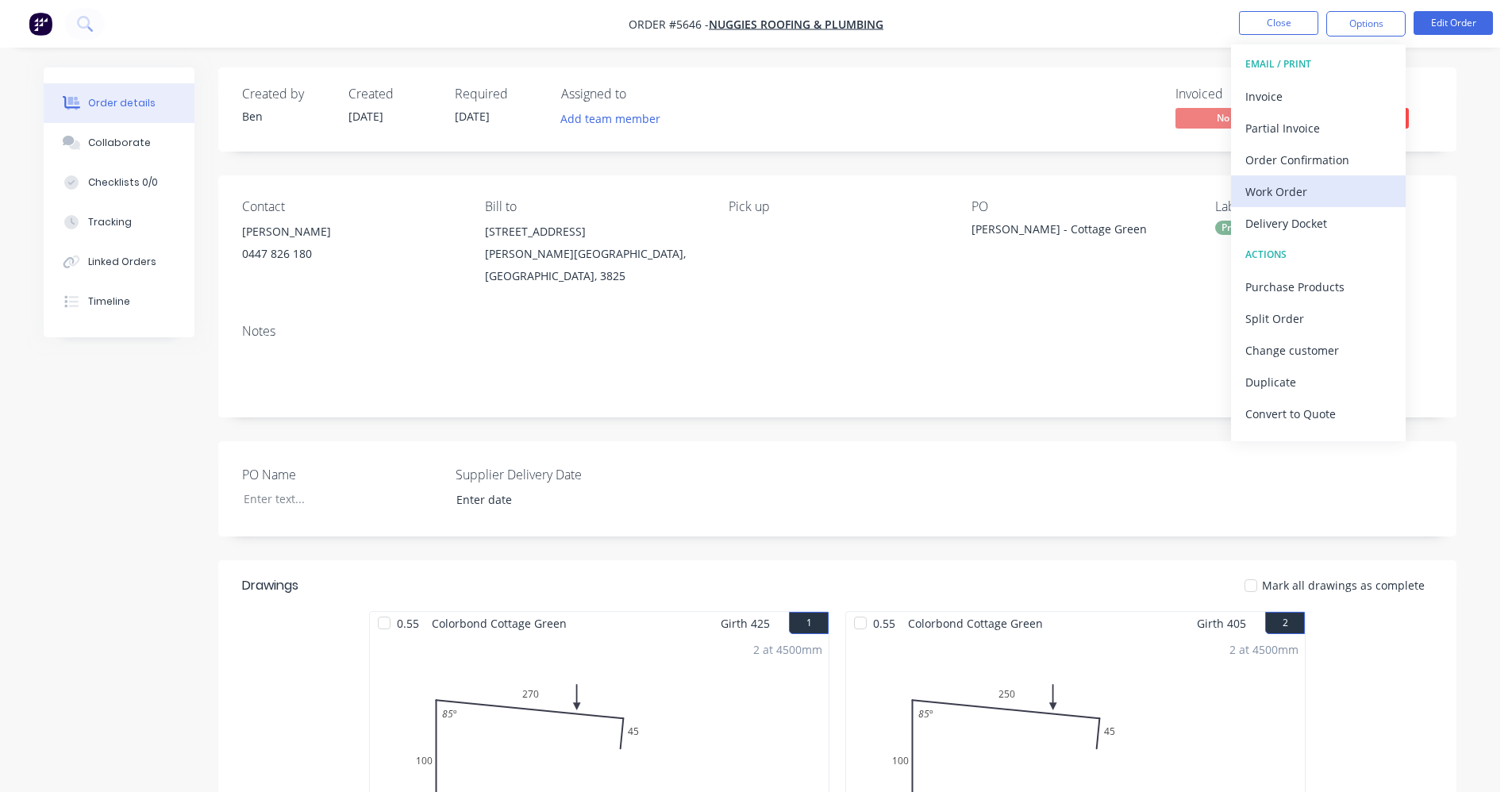
click at [1284, 190] on div "Work Order" at bounding box center [1318, 192] width 146 height 23
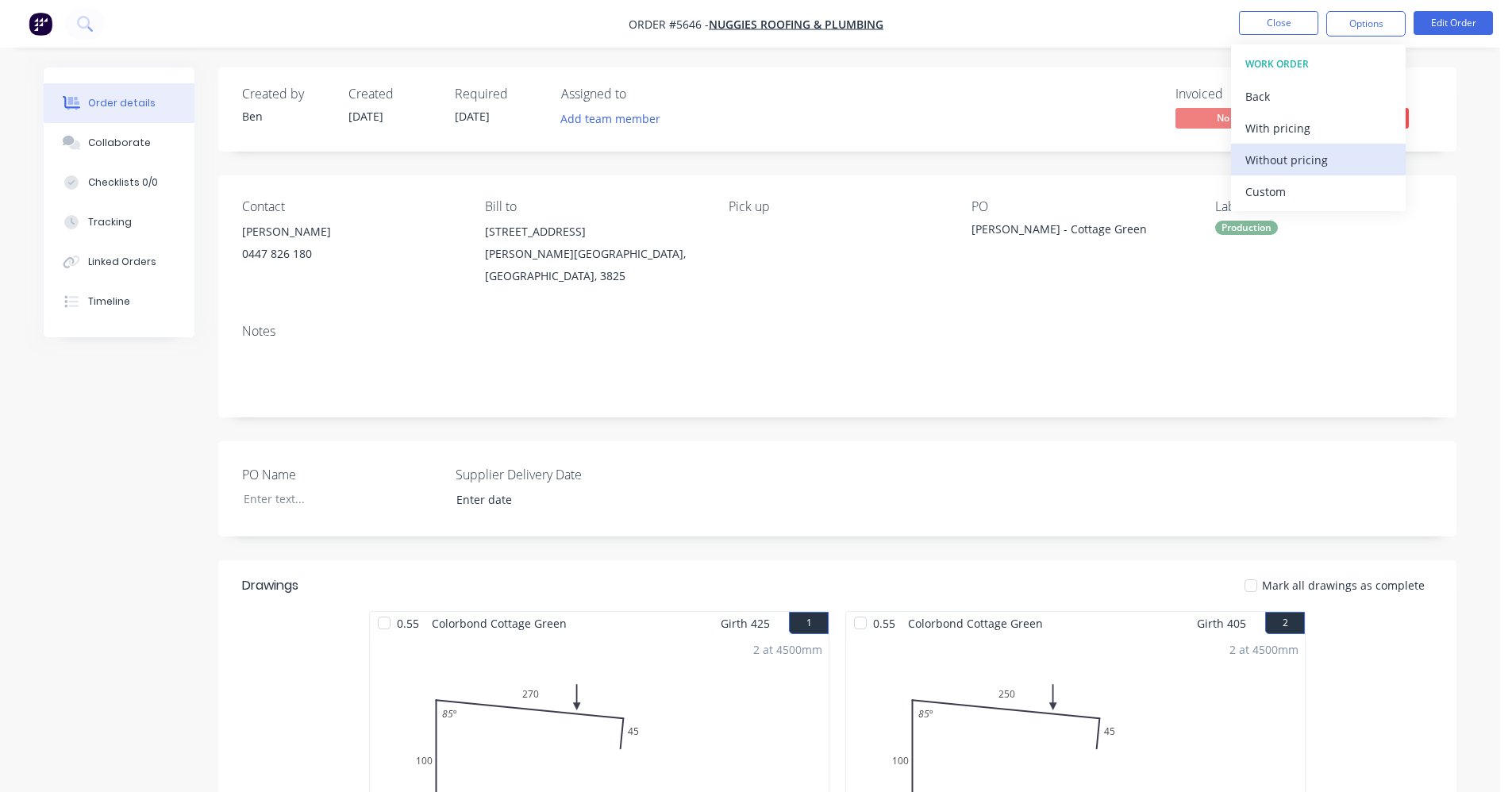
click at [1287, 164] on div "Without pricing" at bounding box center [1318, 160] width 146 height 23
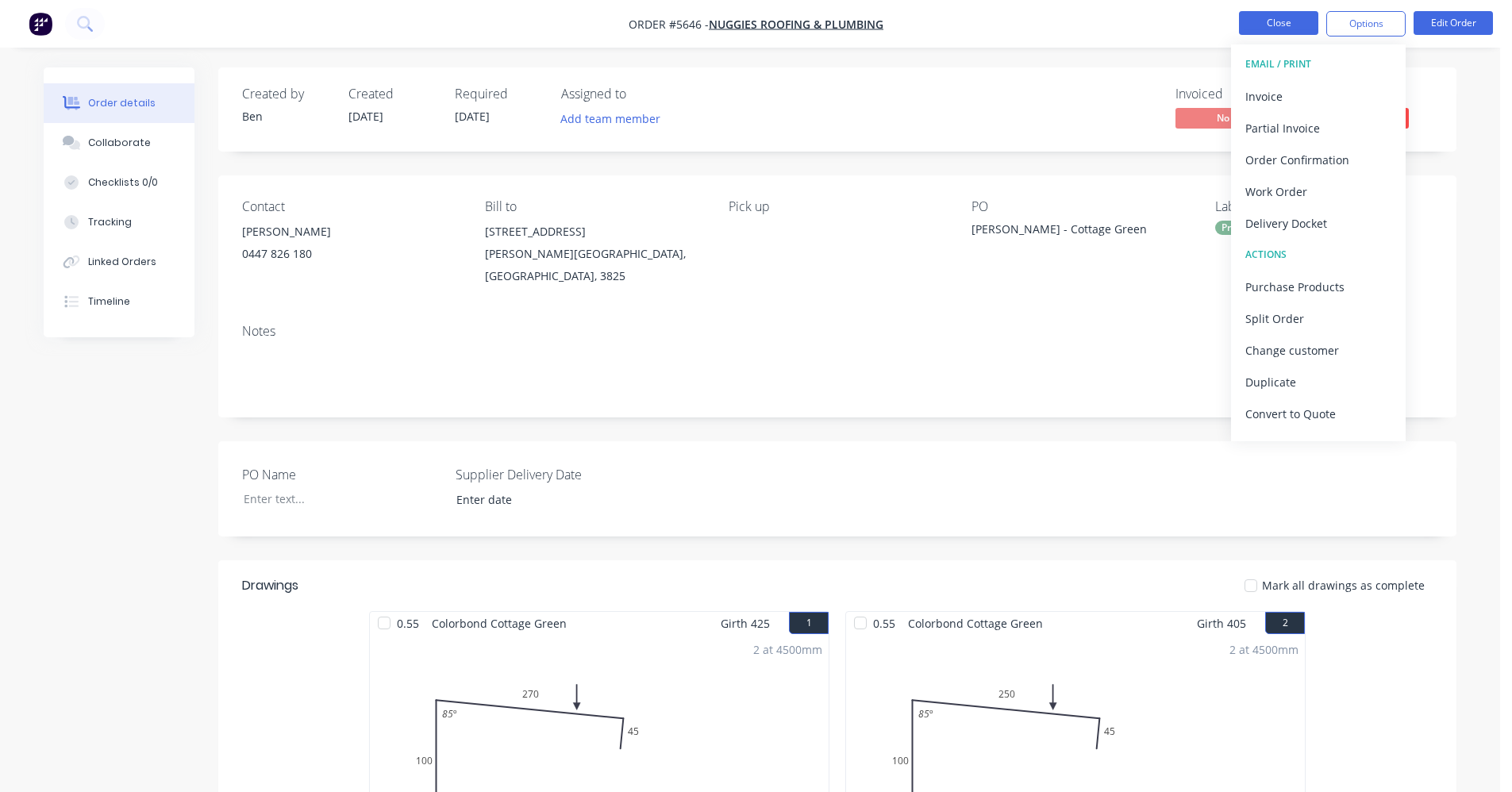
drag, startPoint x: 1121, startPoint y: 28, endPoint x: 1281, endPoint y: 29, distance: 160.0
click at [1141, 28] on nav "Order #5646 - Nuggies Roofing & Plumbing Close Options EMAIL / PRINT Invoice Pa…" at bounding box center [756, 24] width 1512 height 47
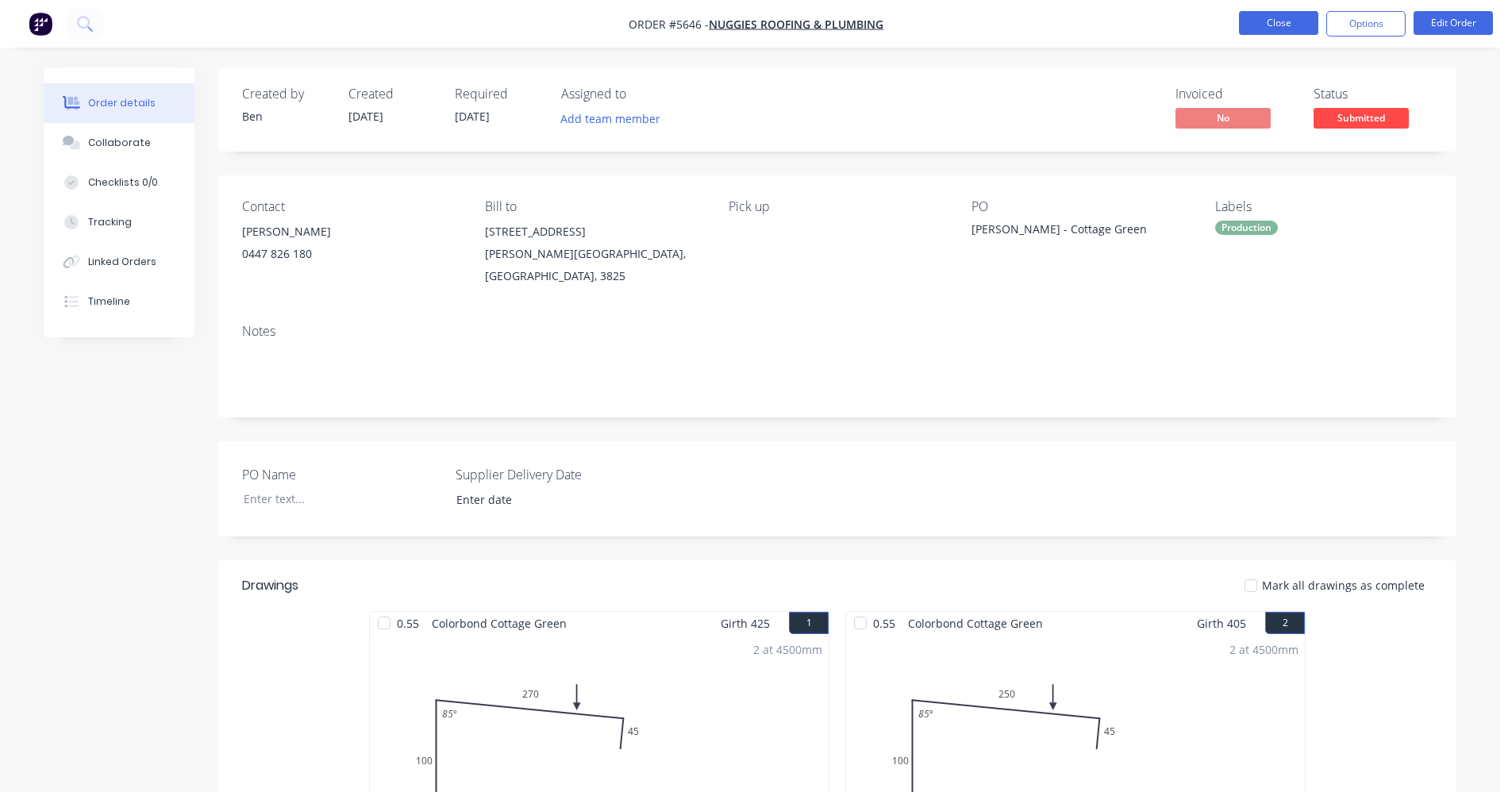
click at [1289, 26] on button "Close" at bounding box center [1278, 23] width 79 height 24
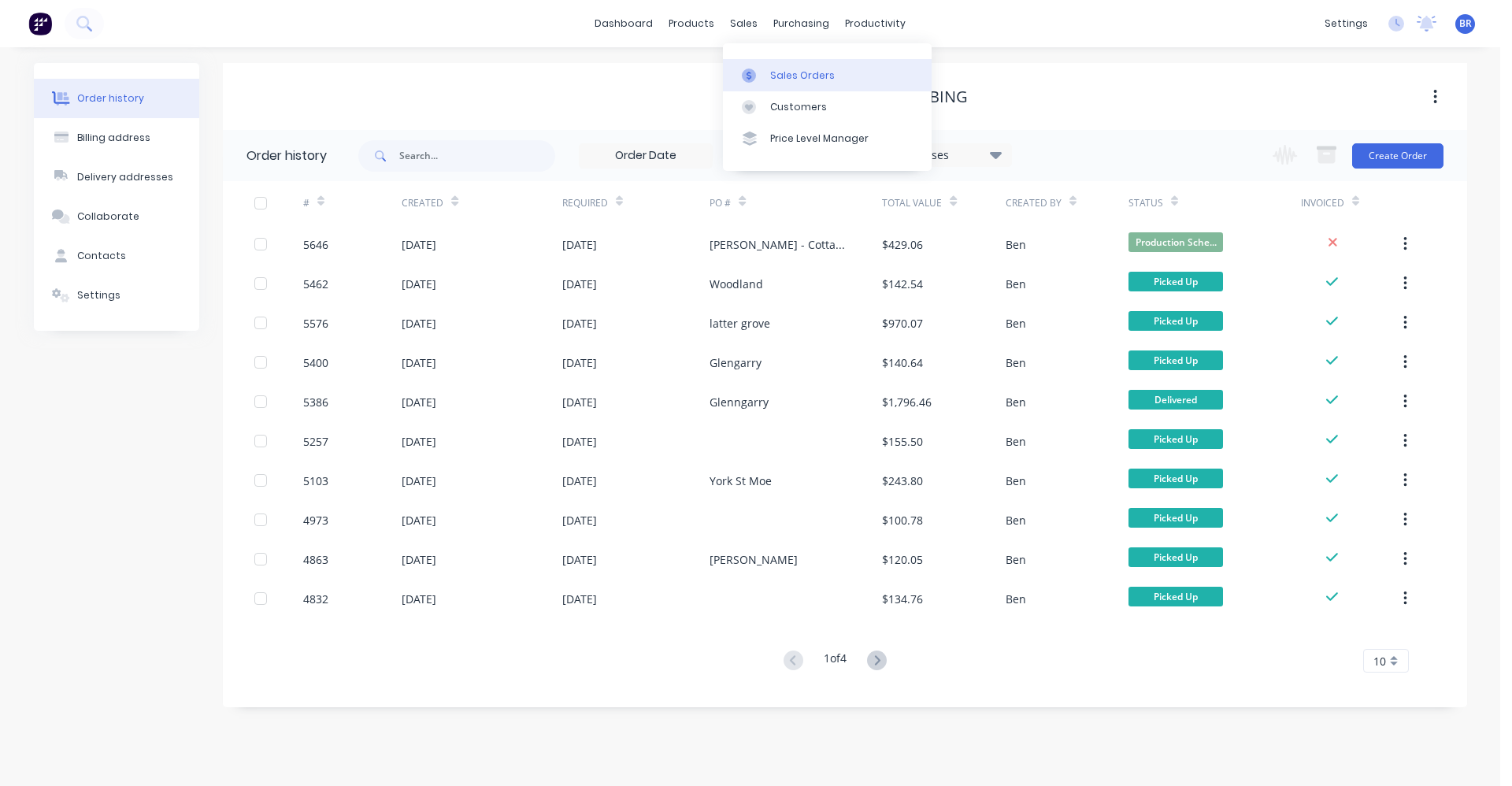
click at [786, 74] on div "Sales Orders" at bounding box center [803, 76] width 65 height 15
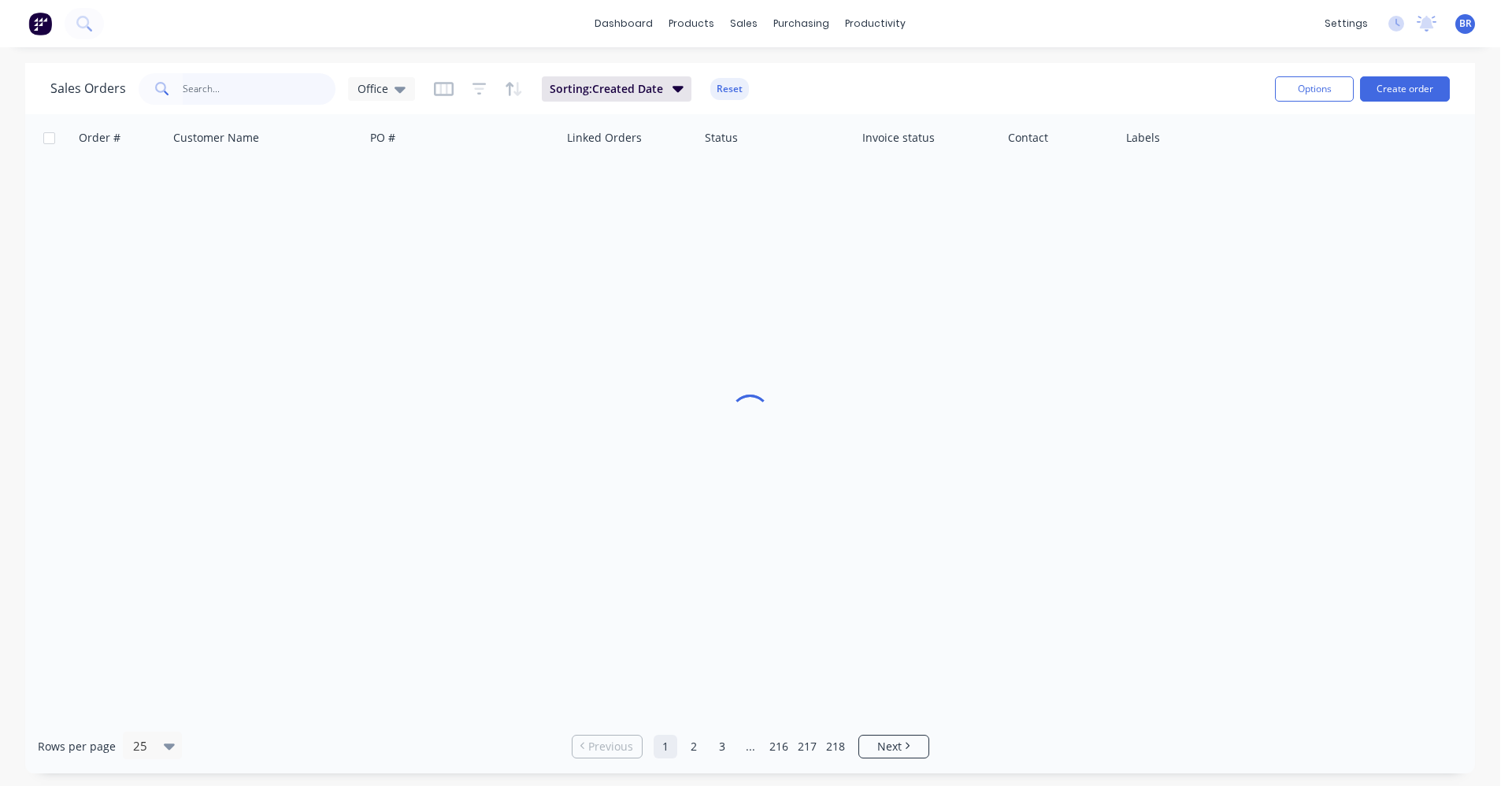
click at [246, 83] on input "text" at bounding box center [260, 88] width 154 height 32
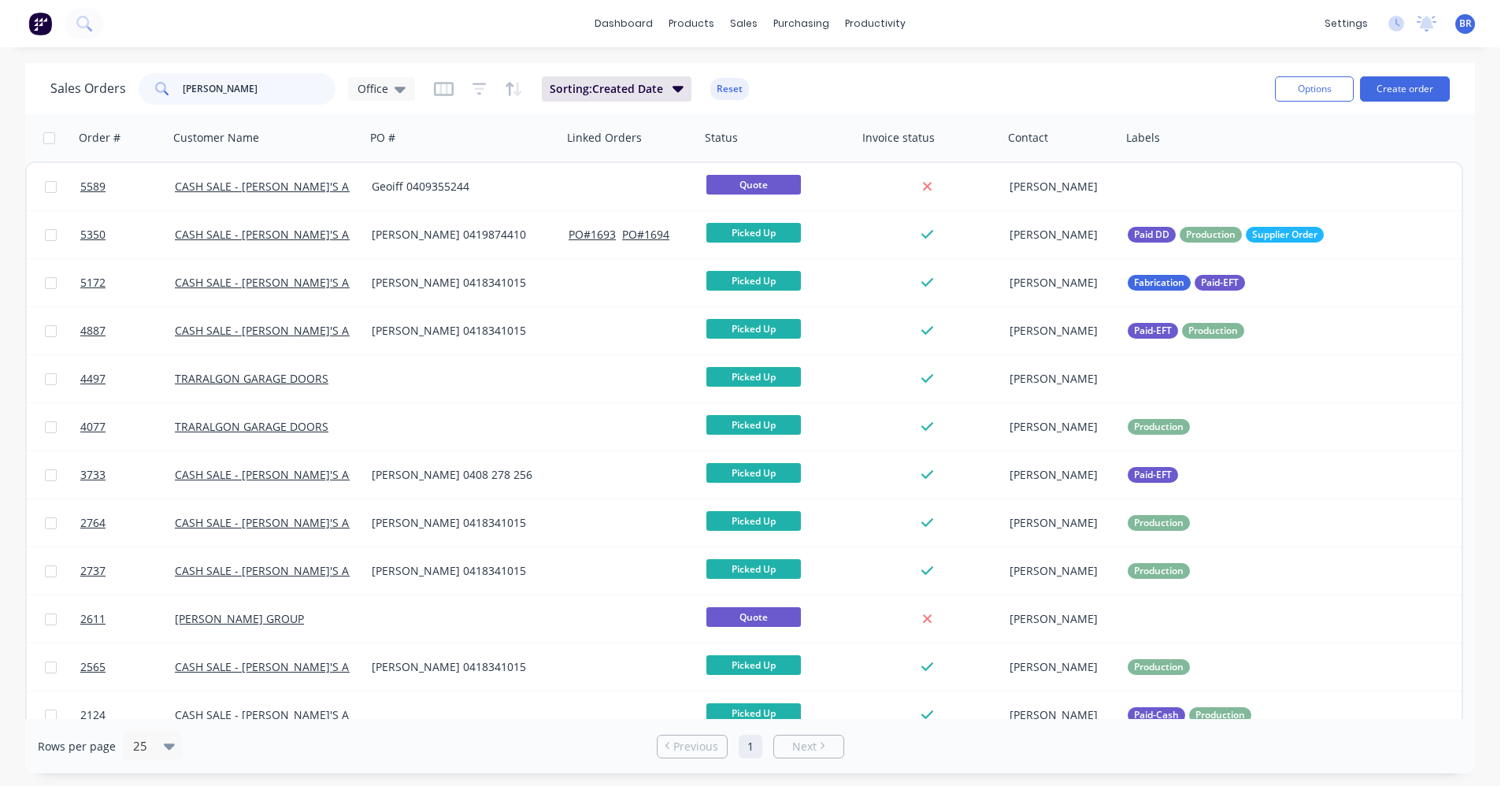
drag, startPoint x: 245, startPoint y: 91, endPoint x: 108, endPoint y: 94, distance: 137.0
click at [109, 94] on div "Sales Orders geoff Office" at bounding box center [232, 88] width 365 height 32
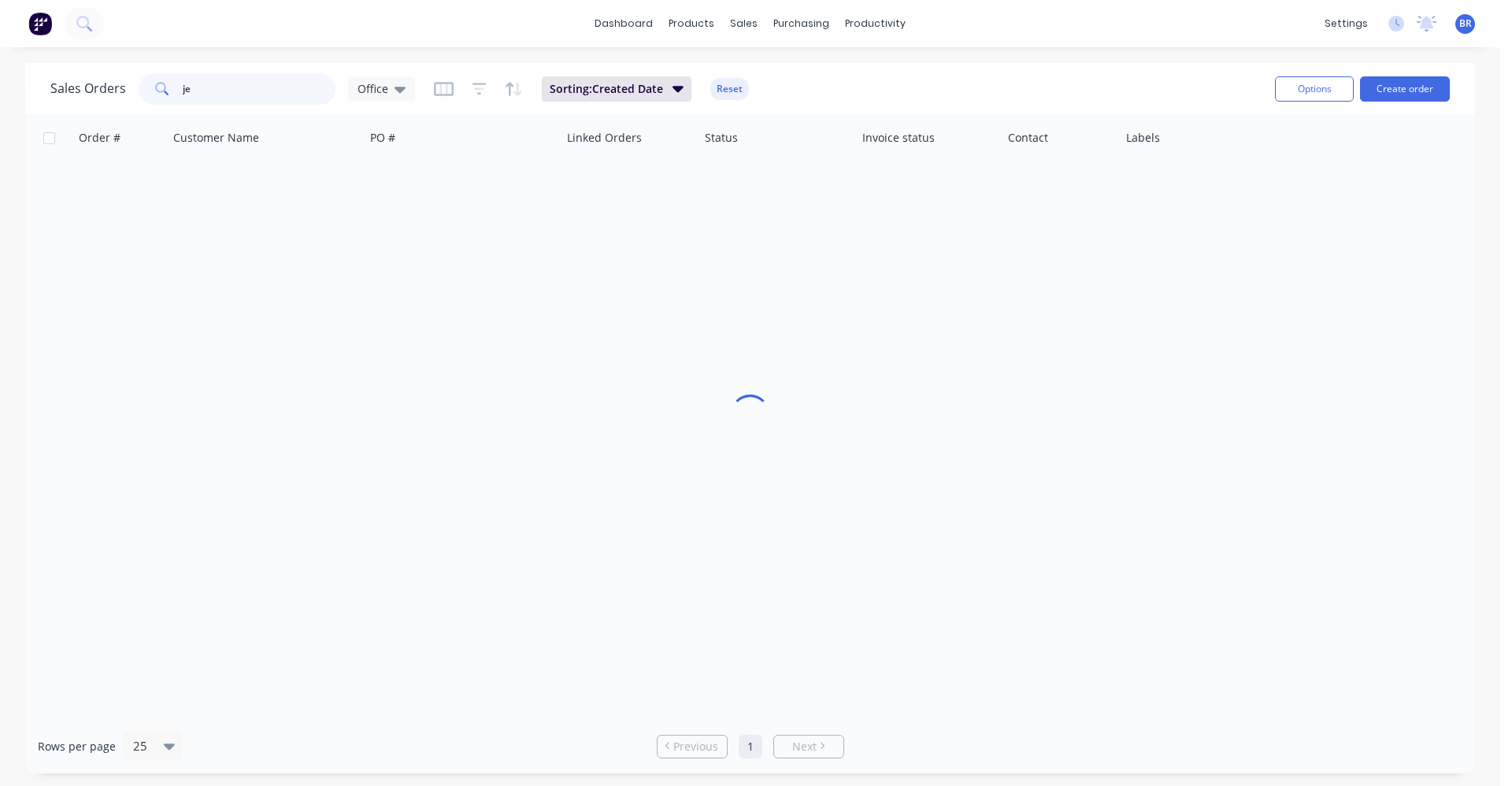
type input "j"
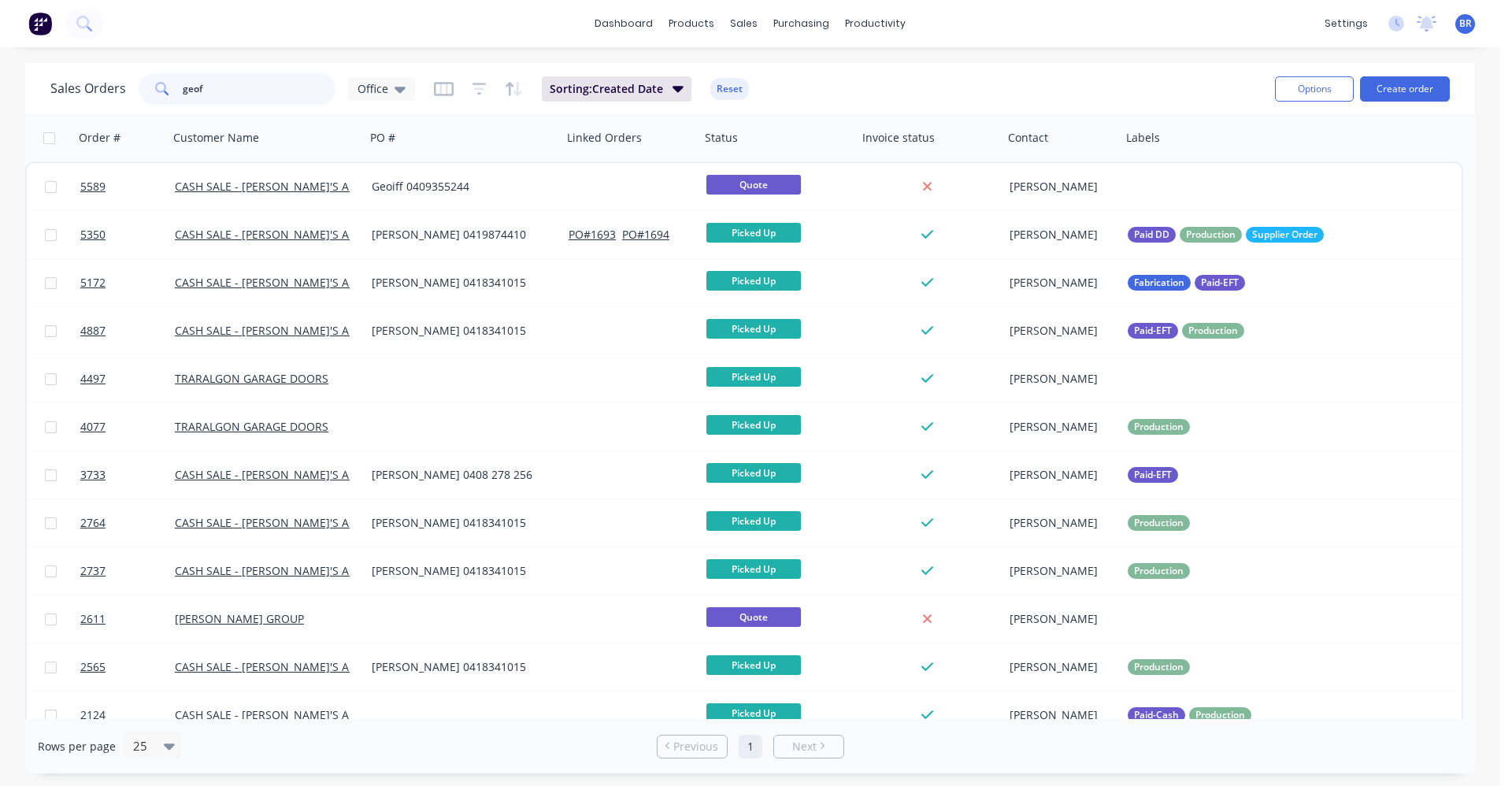
drag, startPoint x: 95, startPoint y: 90, endPoint x: -6, endPoint y: 101, distance: 101.6
click at [0, 101] on html "dashboard products sales purchasing productivity dashboard products Product Cat…" at bounding box center [756, 393] width 1512 height 786
type input "c"
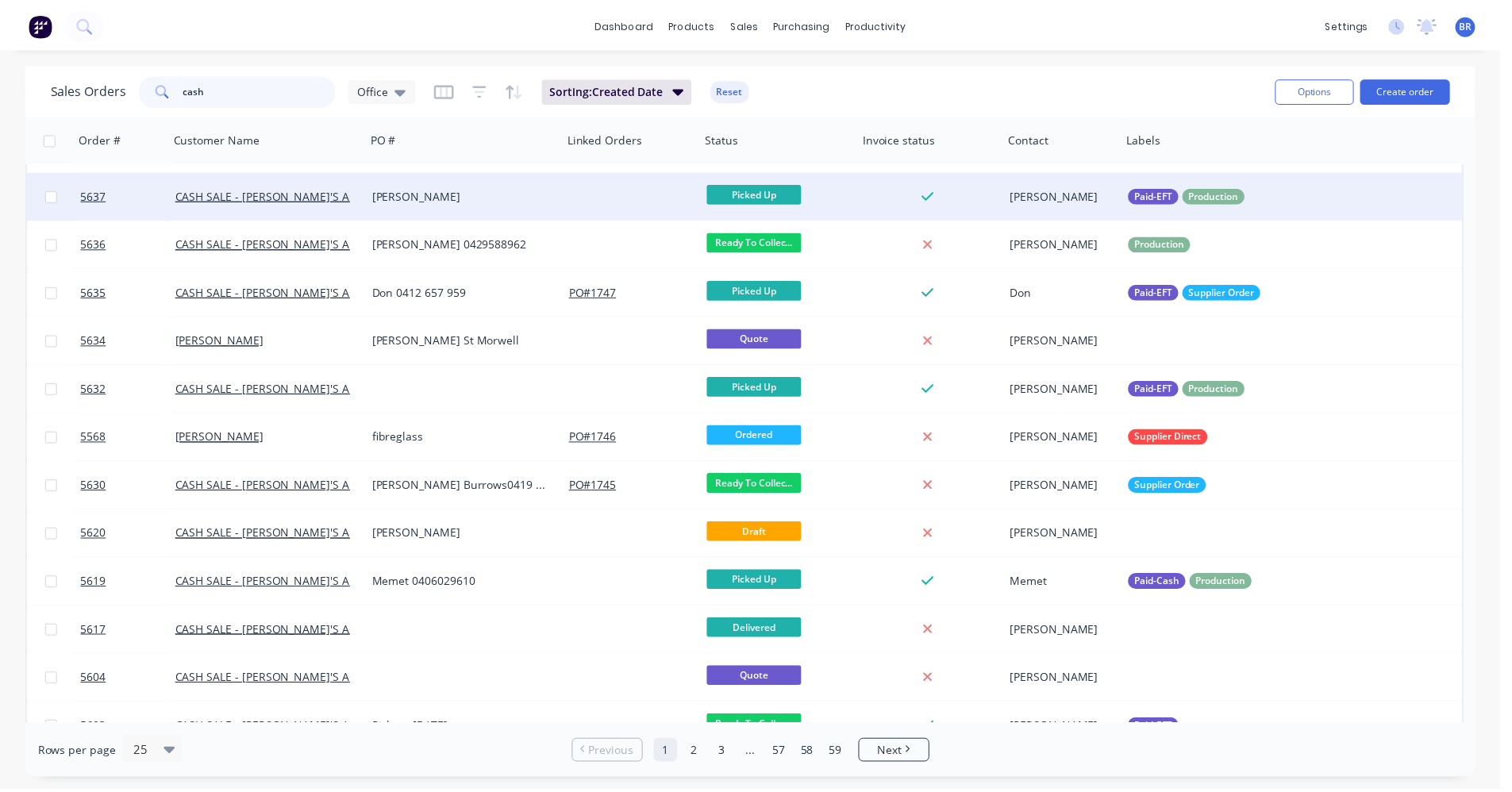
scroll to position [159, 0]
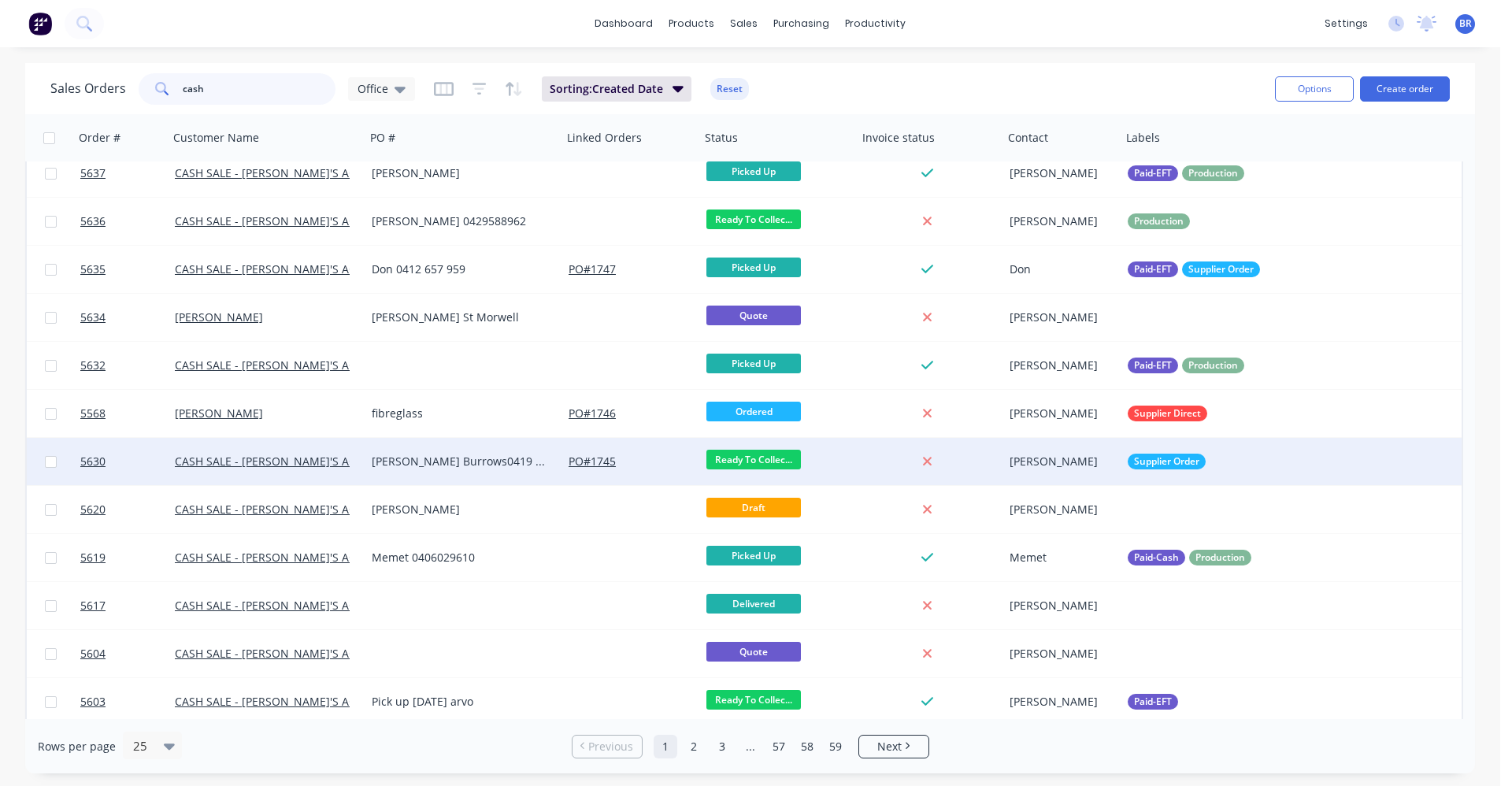
type input "cash"
click at [648, 467] on div "PO # 1745" at bounding box center [631, 461] width 125 height 15
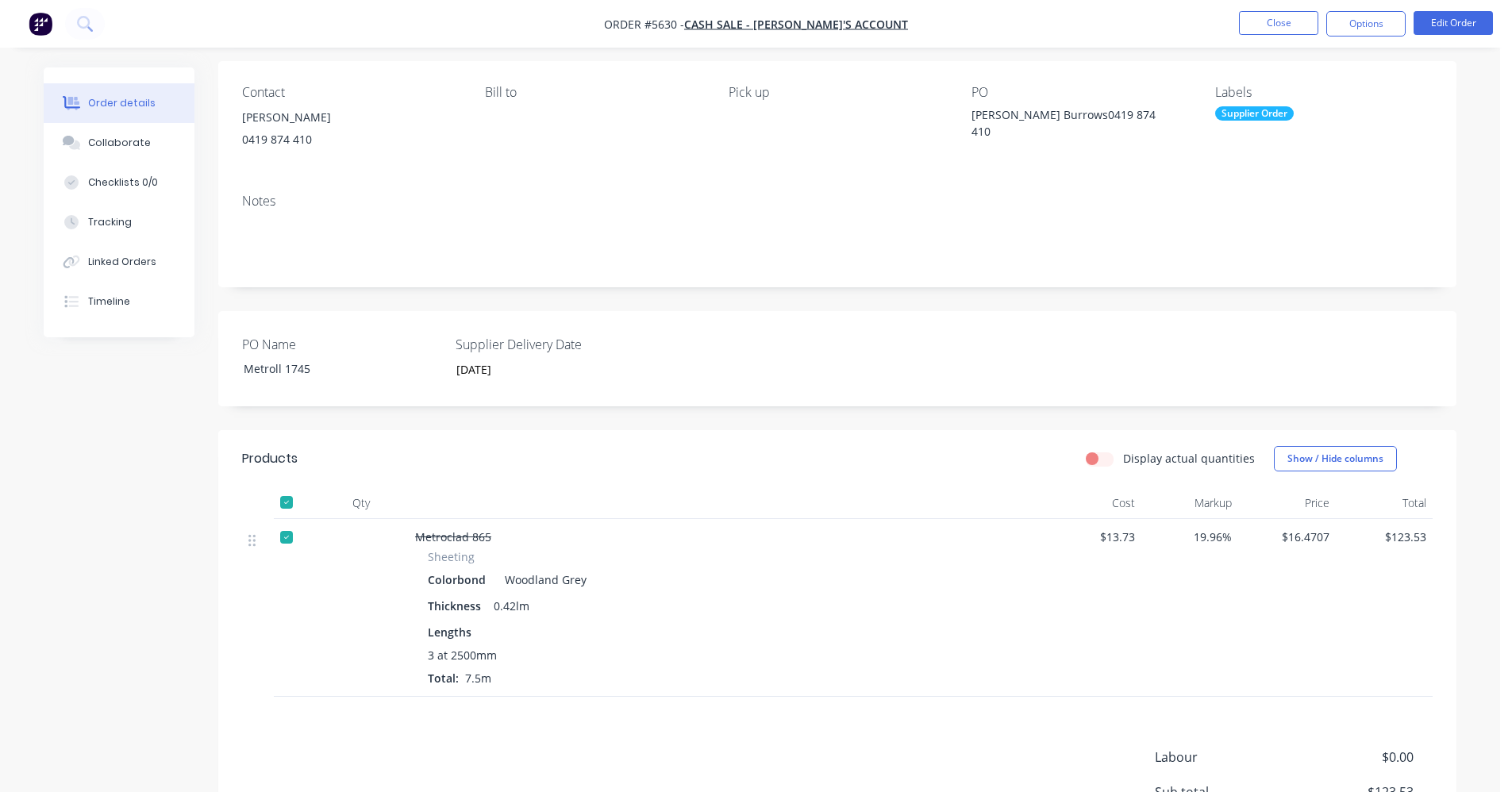
scroll to position [302, 0]
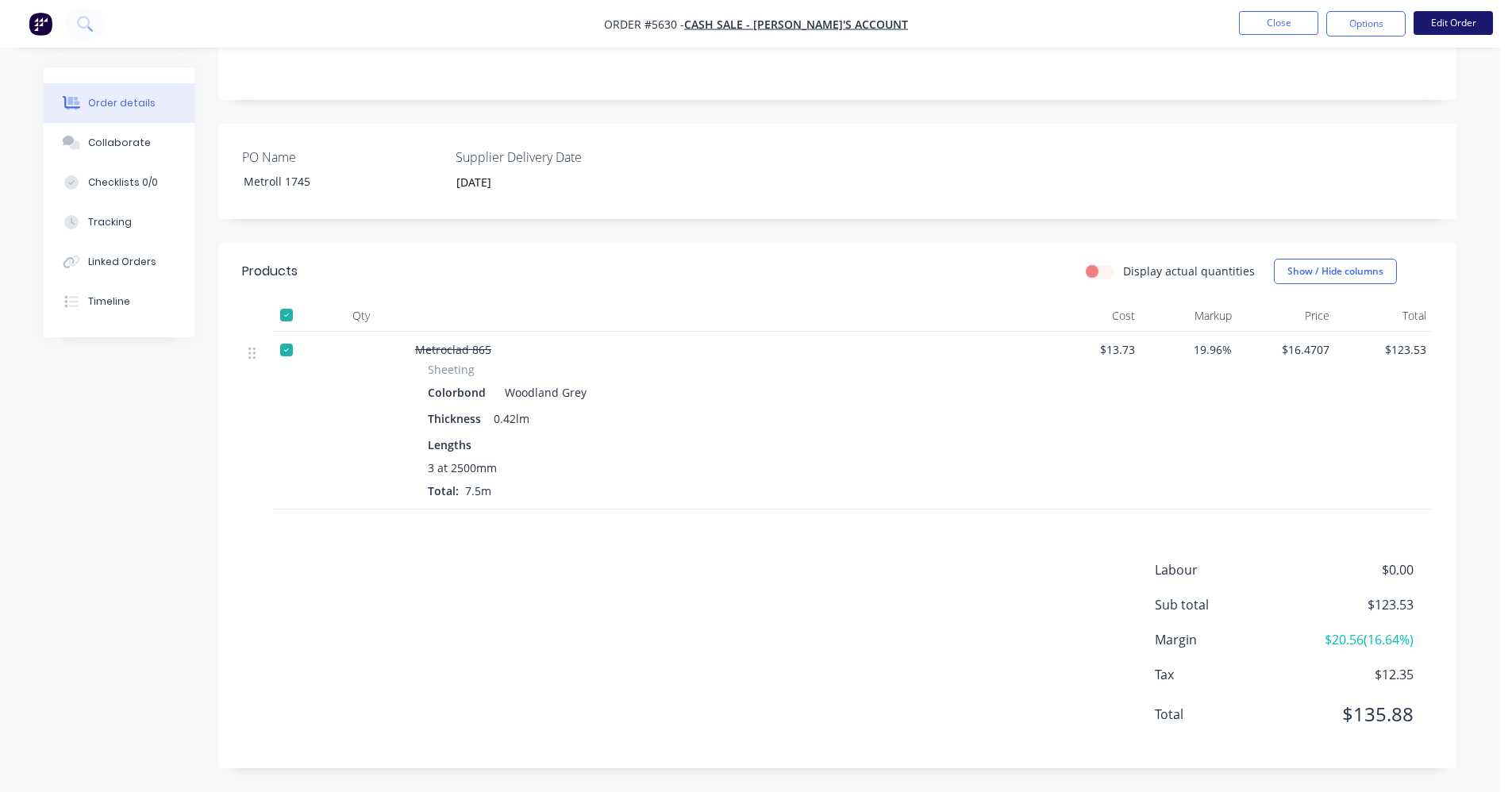
click at [1461, 27] on button "Edit Order" at bounding box center [1452, 23] width 79 height 24
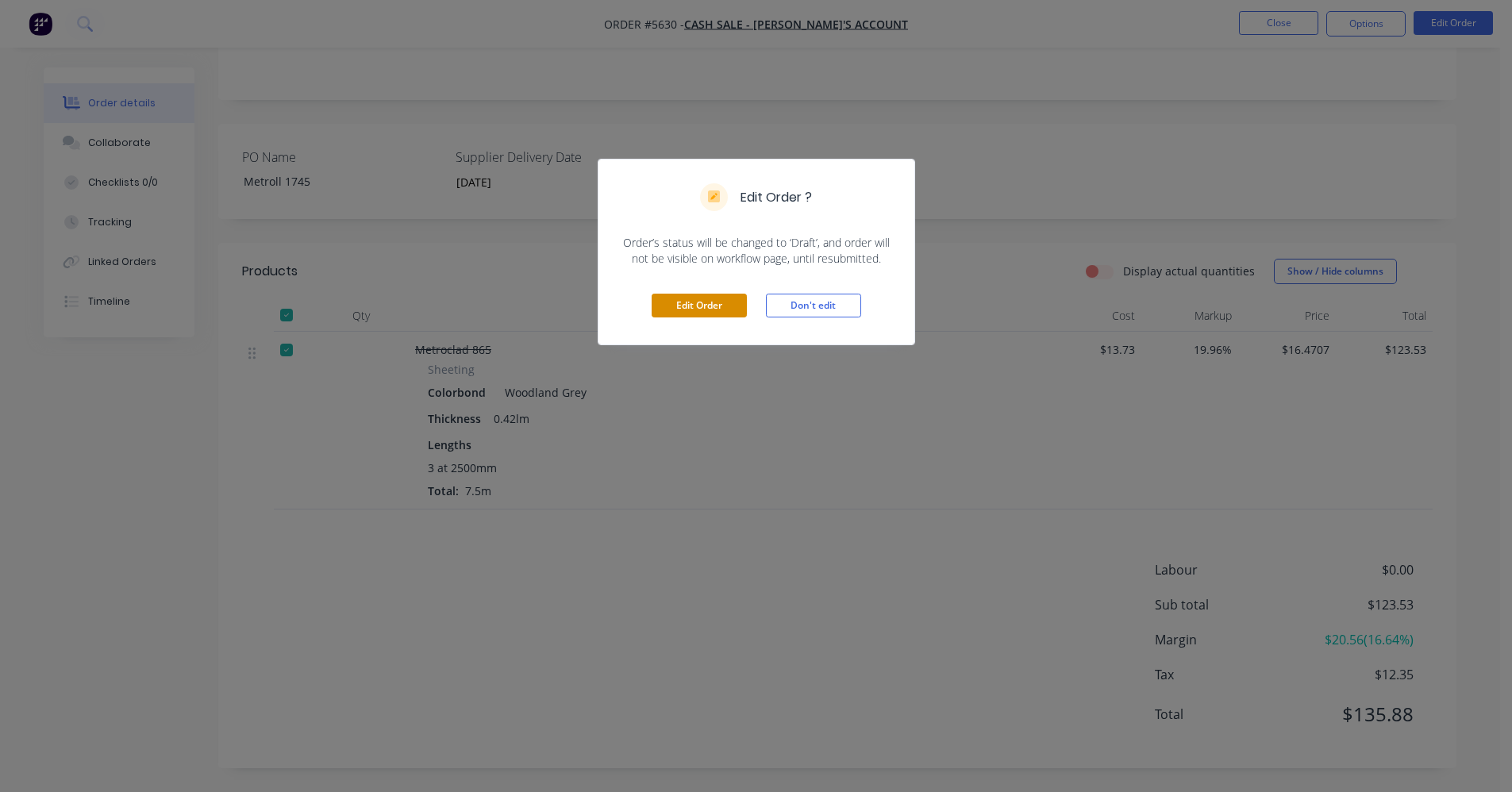
click at [714, 312] on button "Edit Order" at bounding box center [699, 305] width 95 height 24
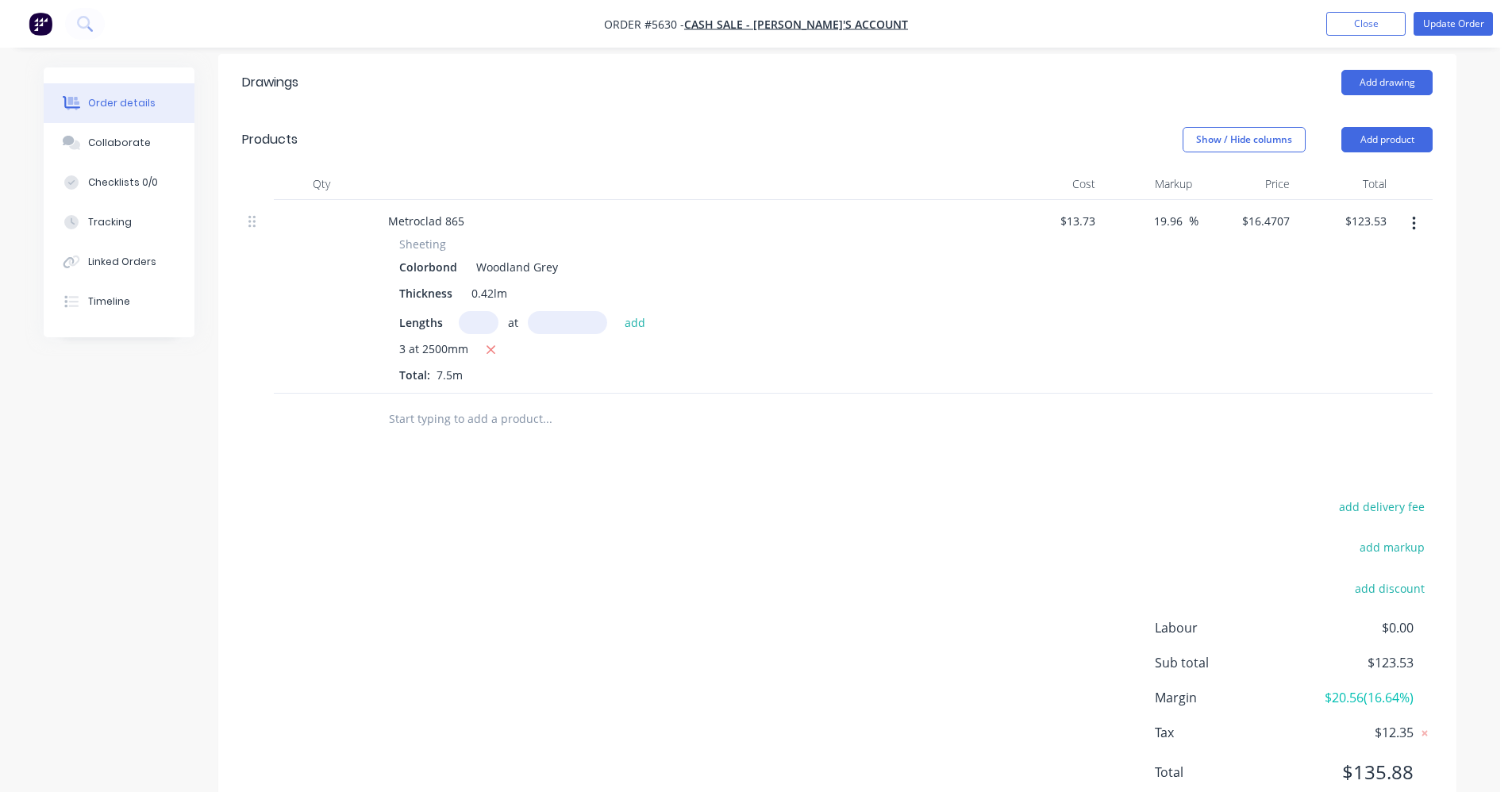
scroll to position [550, 0]
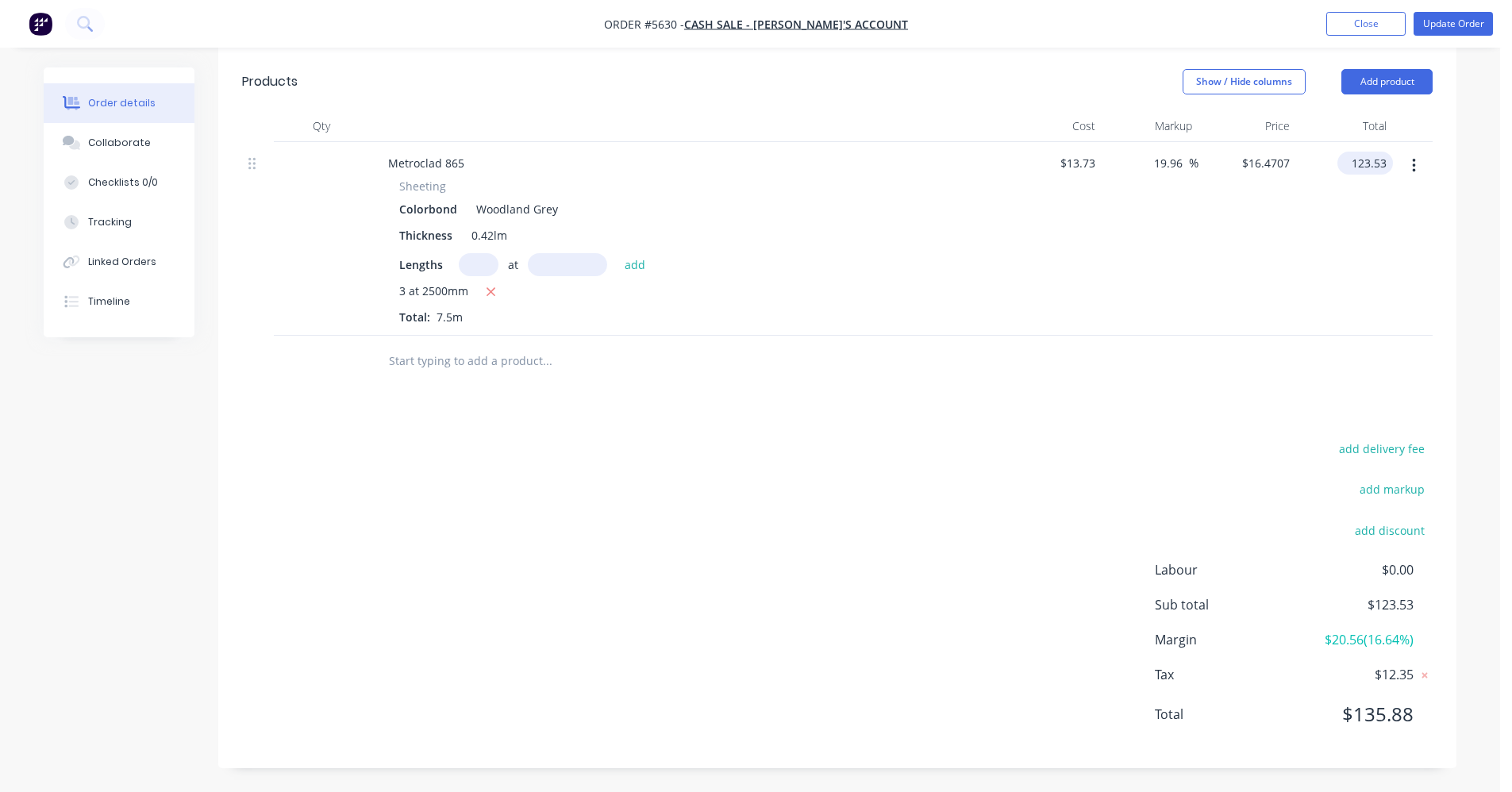
click at [1385, 160] on input "123.53" at bounding box center [1368, 163] width 49 height 23
type input "122.72"
type input "19.17"
type input "$16.3627"
type input "$122.72"
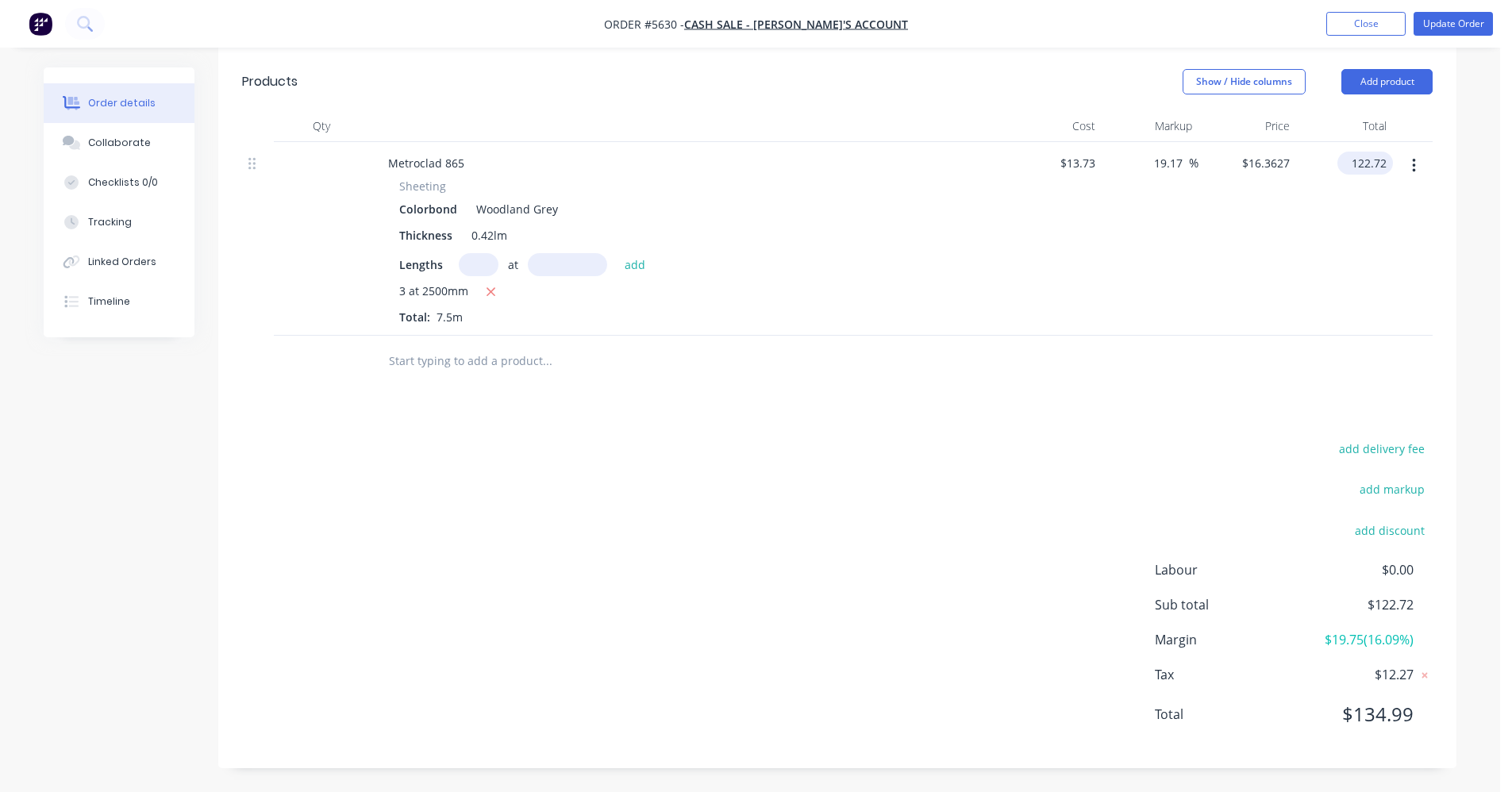
click at [1378, 160] on input "122.72" at bounding box center [1368, 163] width 49 height 23
click at [1389, 159] on input "122.72" at bounding box center [1371, 163] width 43 height 23
click at [1384, 159] on input "122.72" at bounding box center [1371, 163] width 43 height 23
type input "122.73"
type input "19.18"
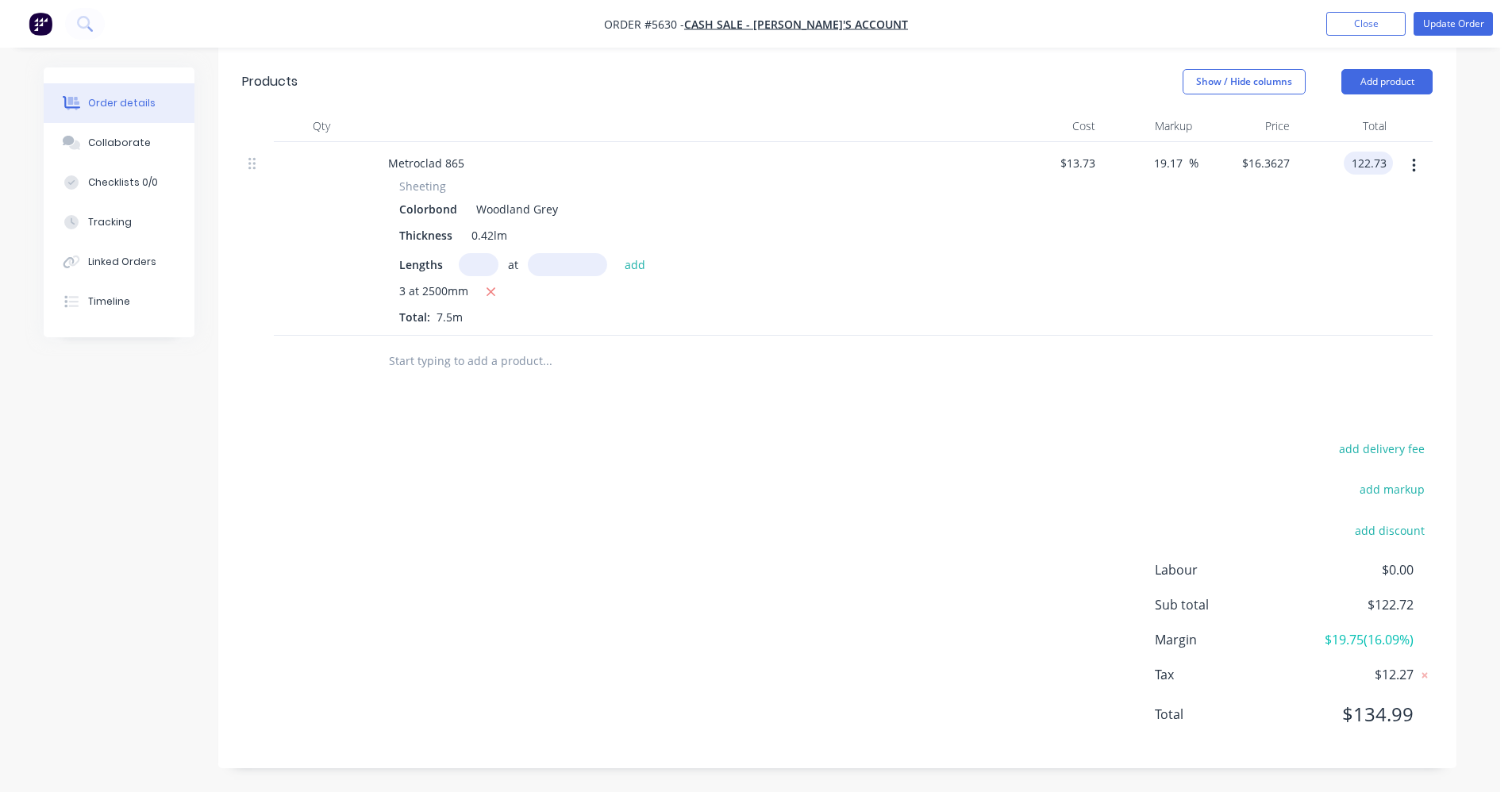
type input "$16.364"
type input "$122.73"
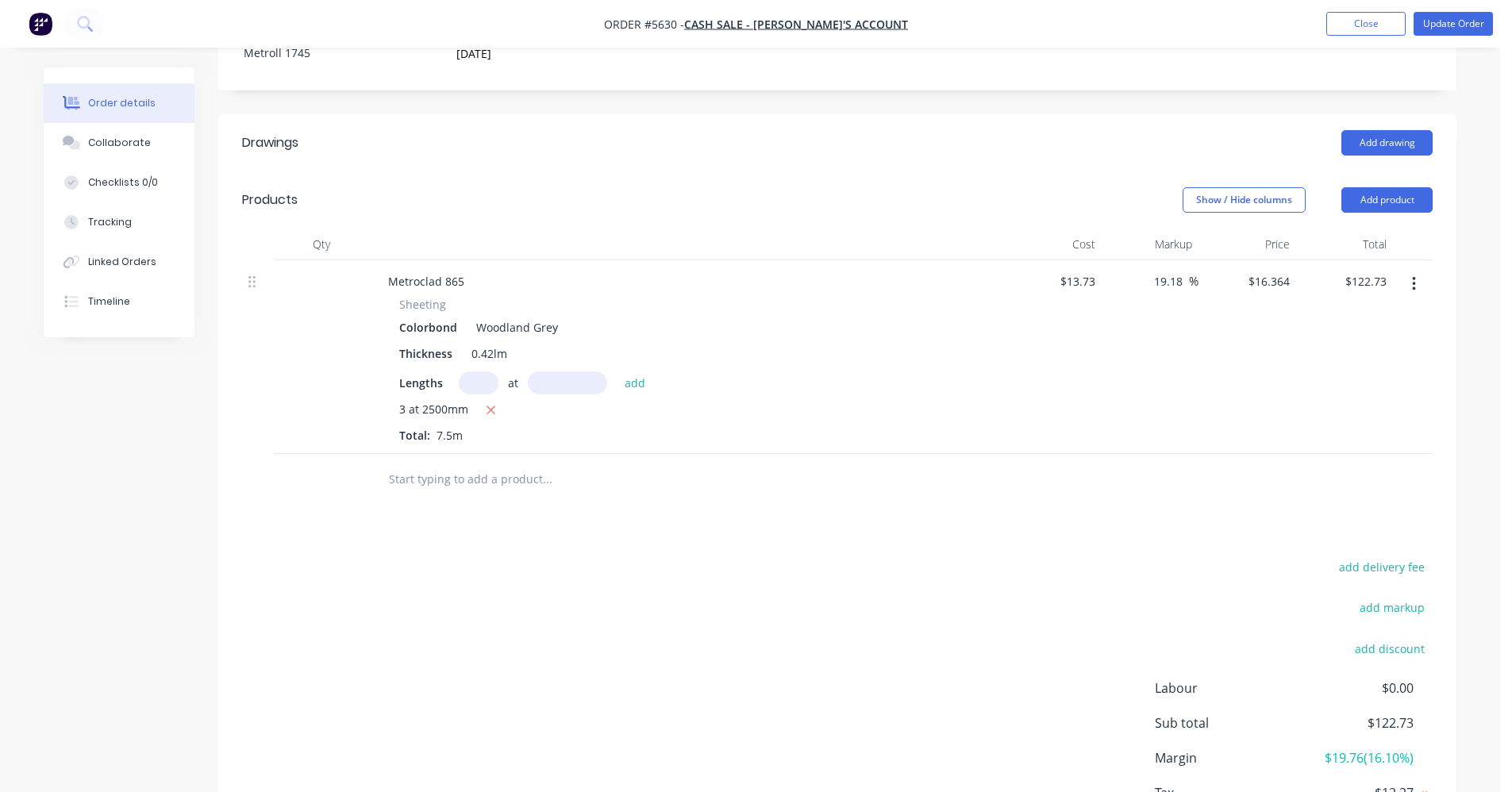
scroll to position [232, 0]
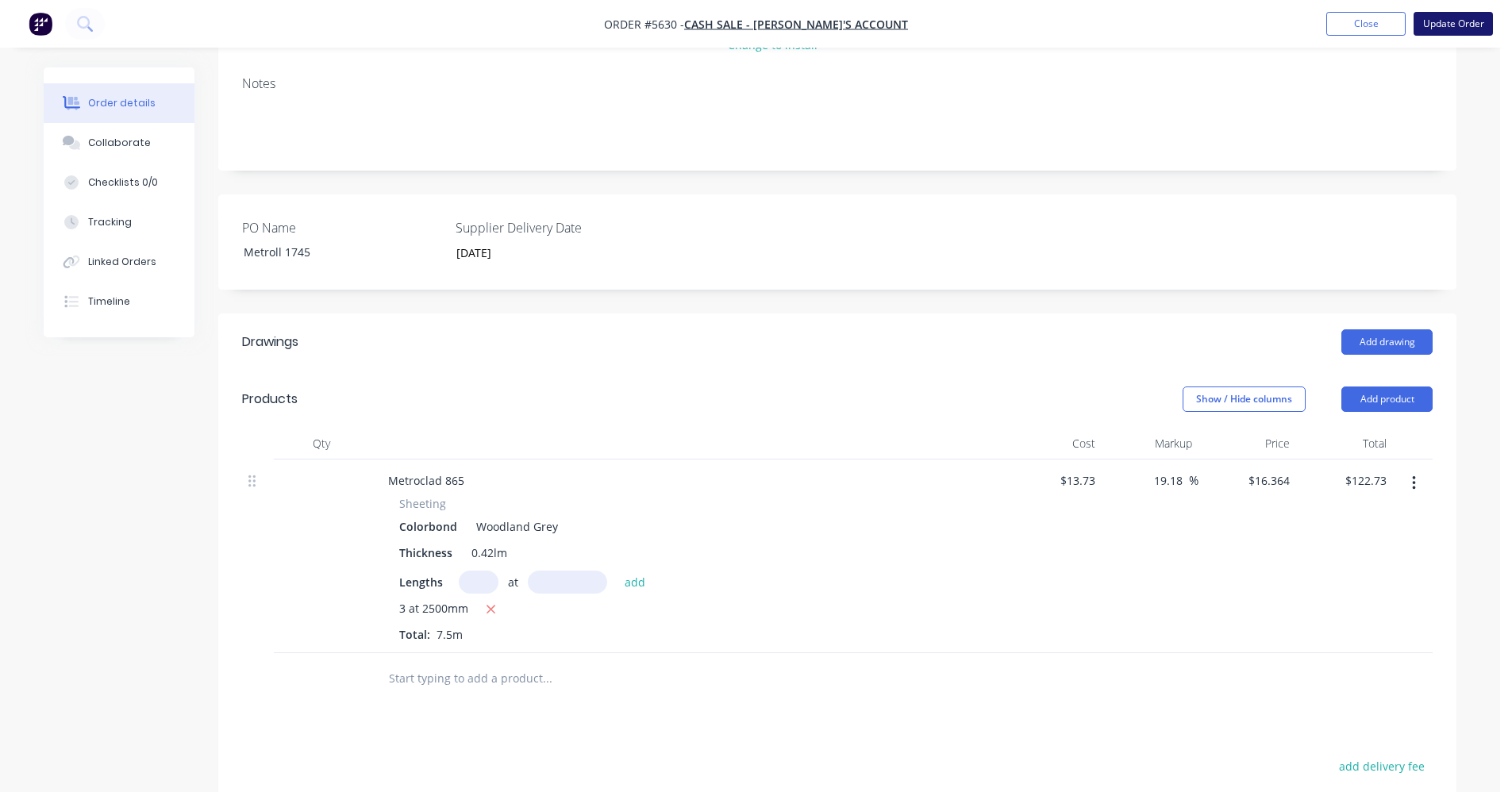
click at [1448, 26] on button "Update Order" at bounding box center [1452, 24] width 79 height 24
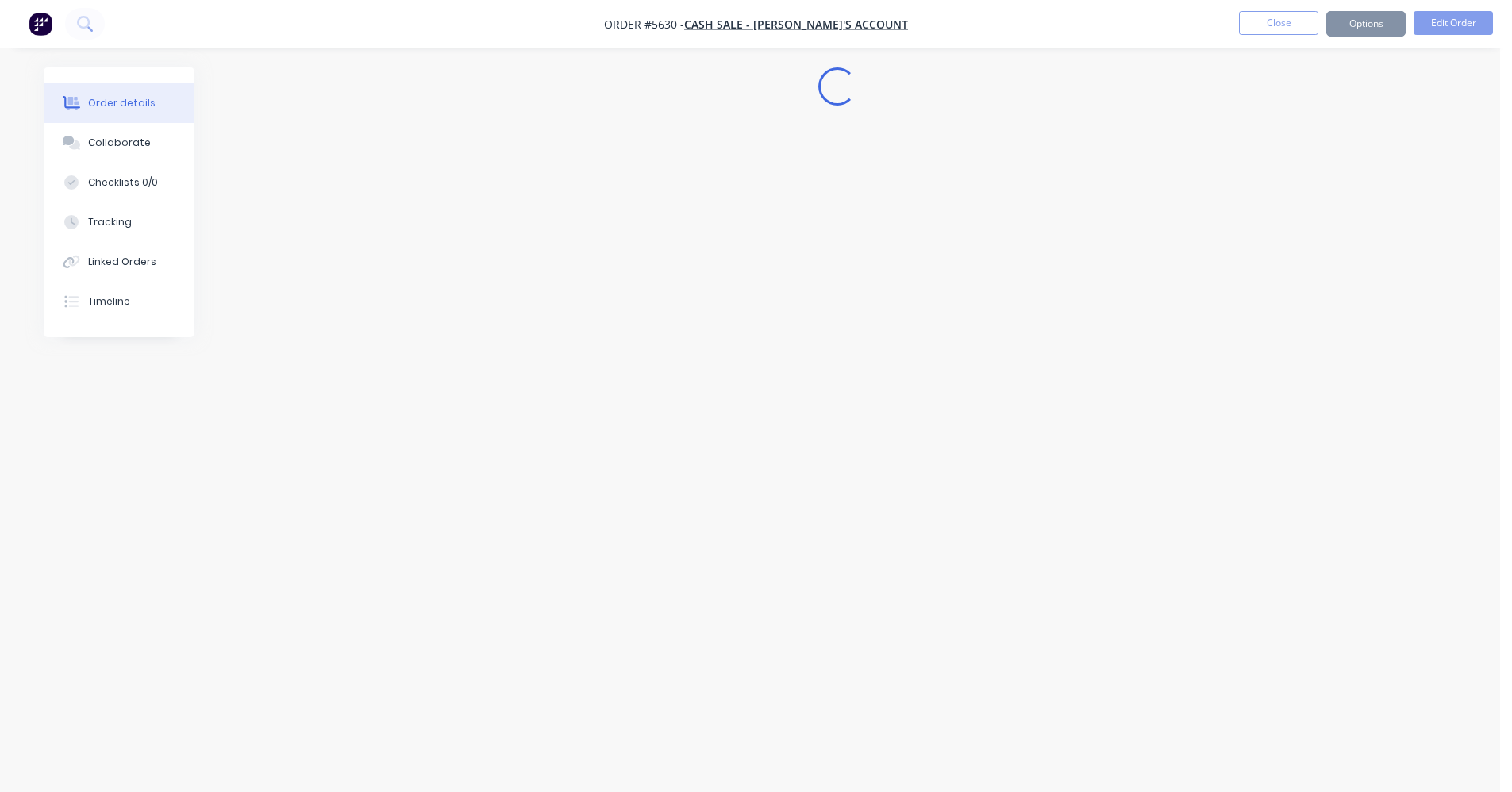
scroll to position [0, 0]
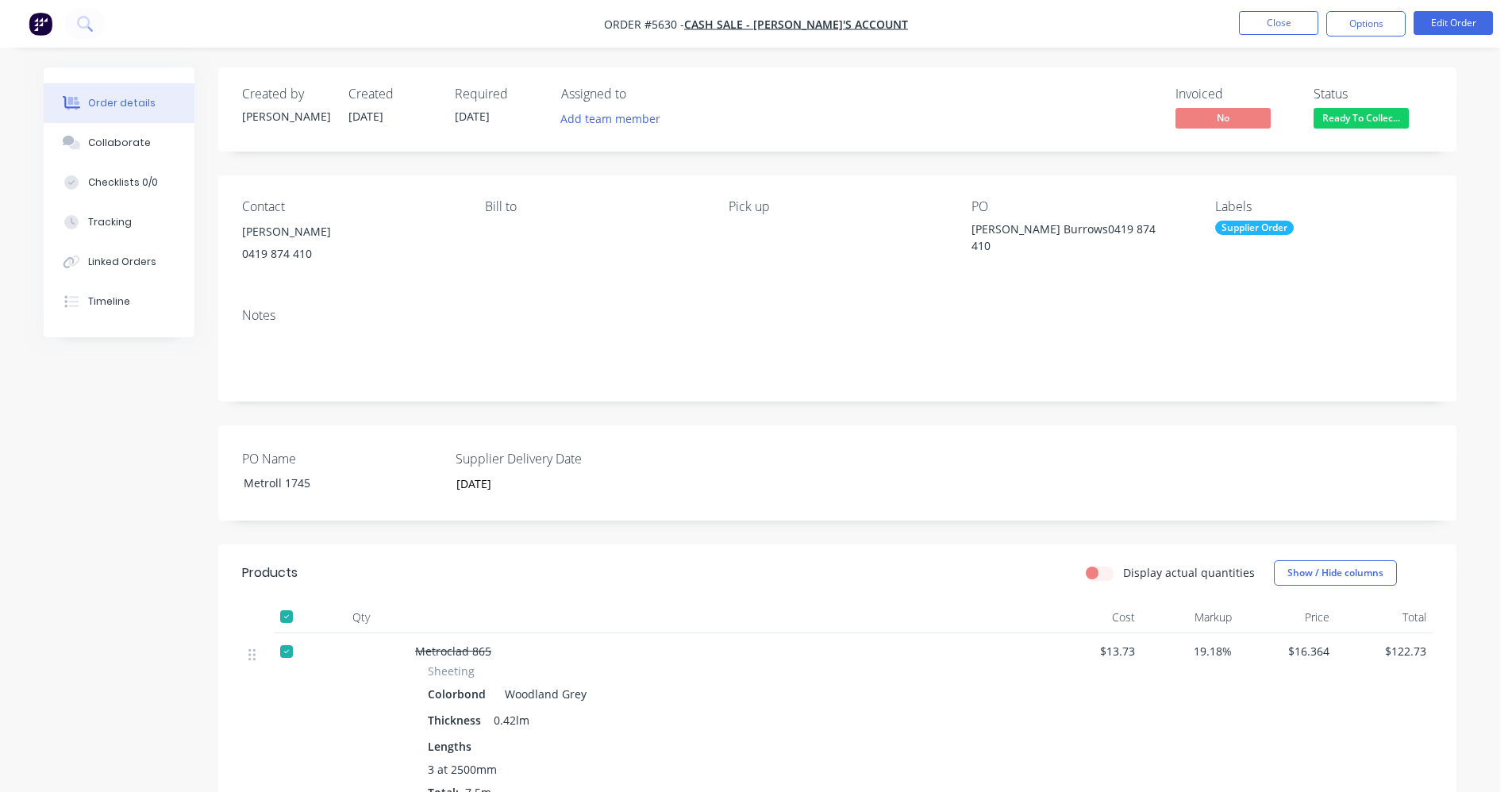
click at [1272, 221] on div "Supplier Order" at bounding box center [1254, 228] width 78 height 15
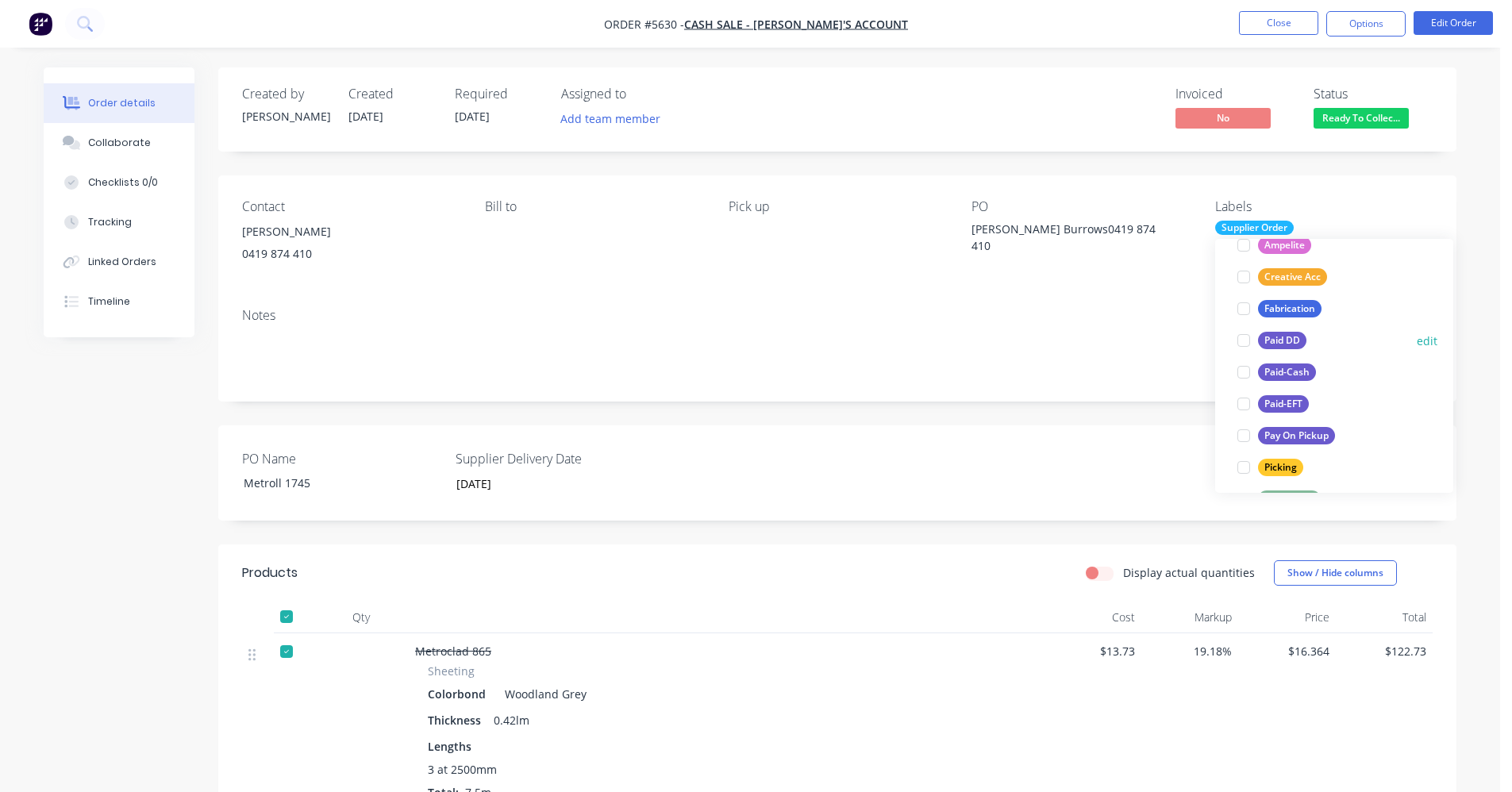
scroll to position [159, 0]
click at [1288, 367] on div "Paid-Cash" at bounding box center [1286, 365] width 58 height 17
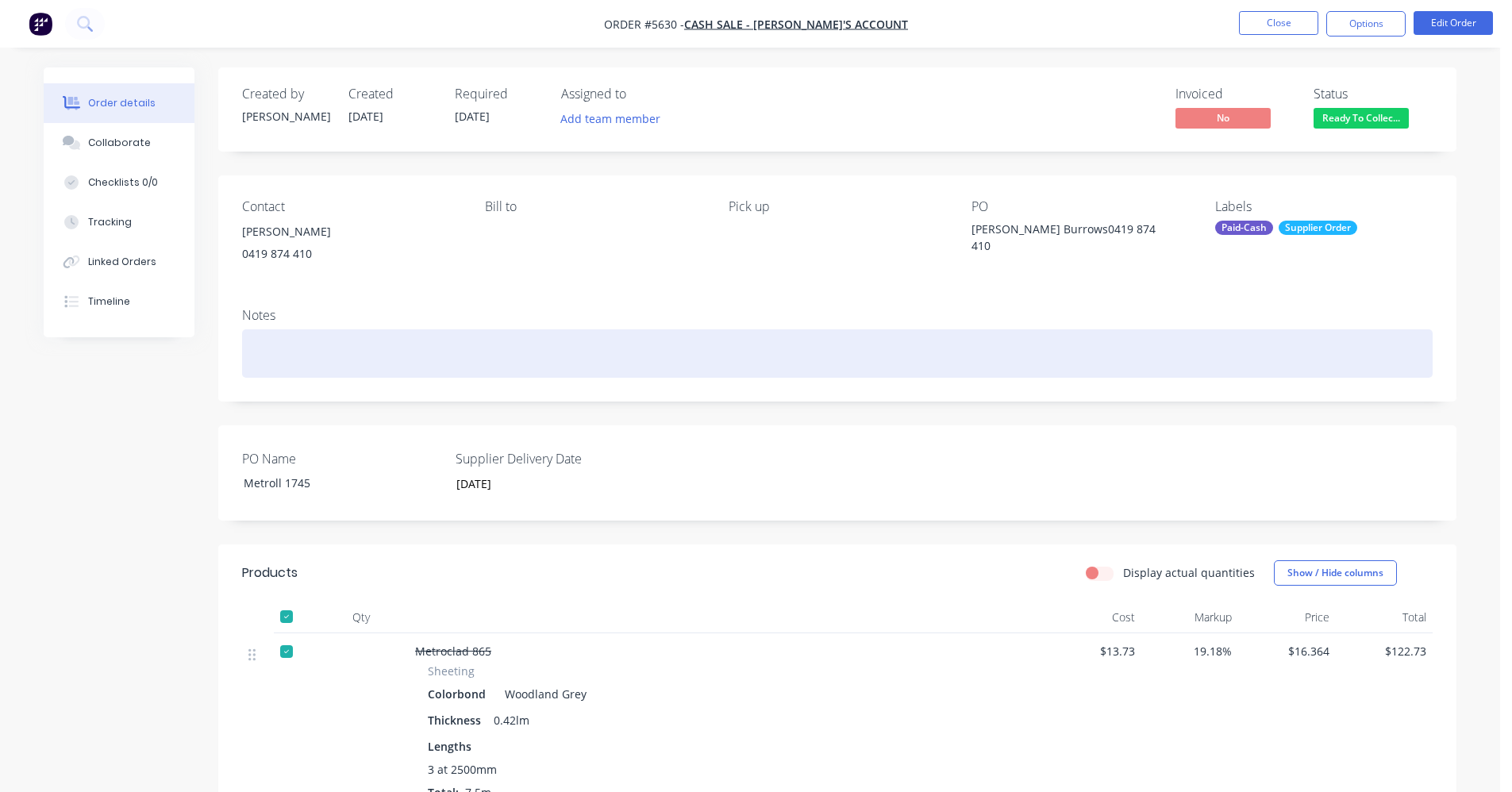
click at [991, 344] on div at bounding box center [838, 353] width 1191 height 48
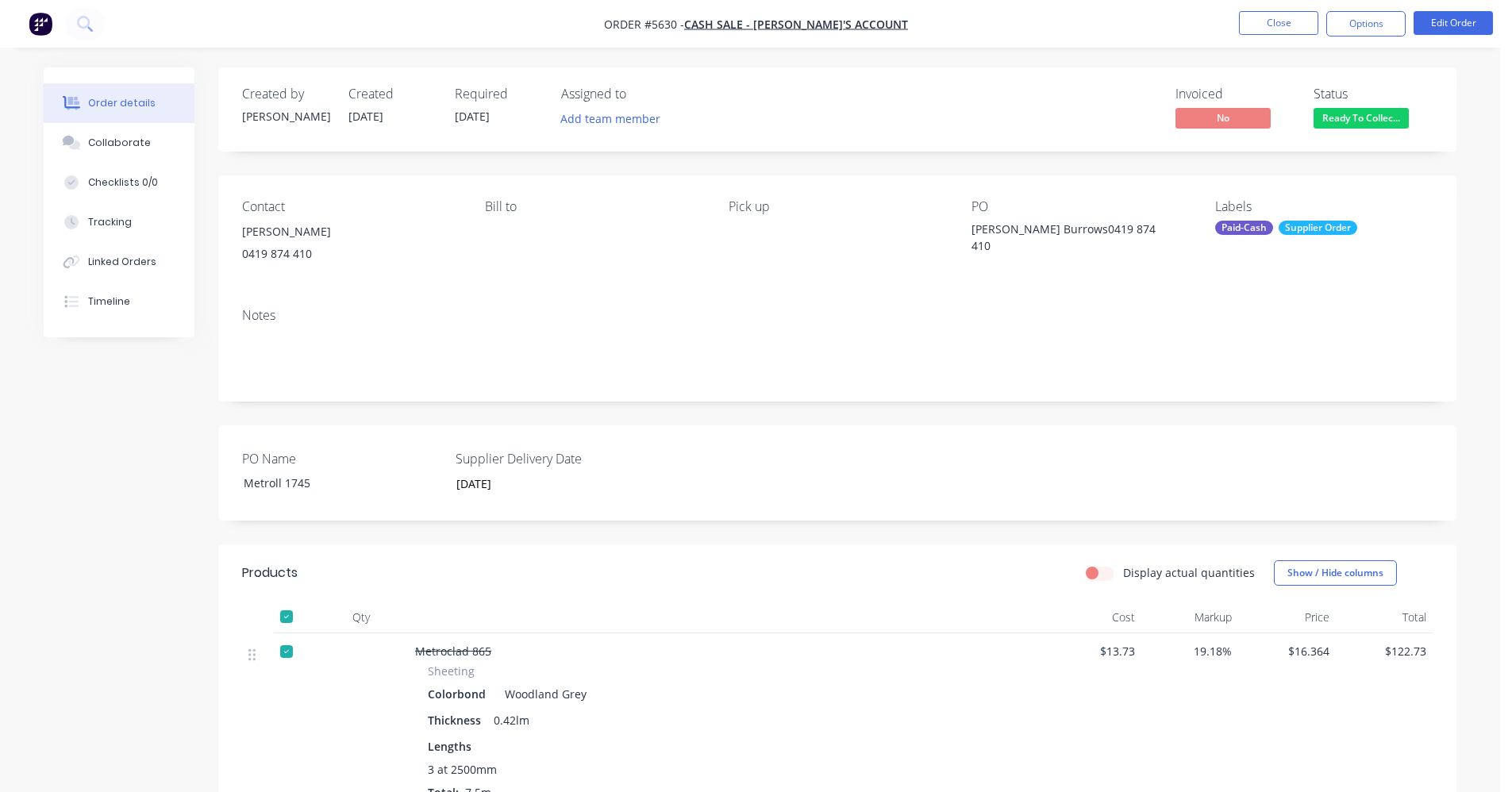
click at [1356, 122] on span "Ready To Collec..." at bounding box center [1360, 117] width 95 height 20
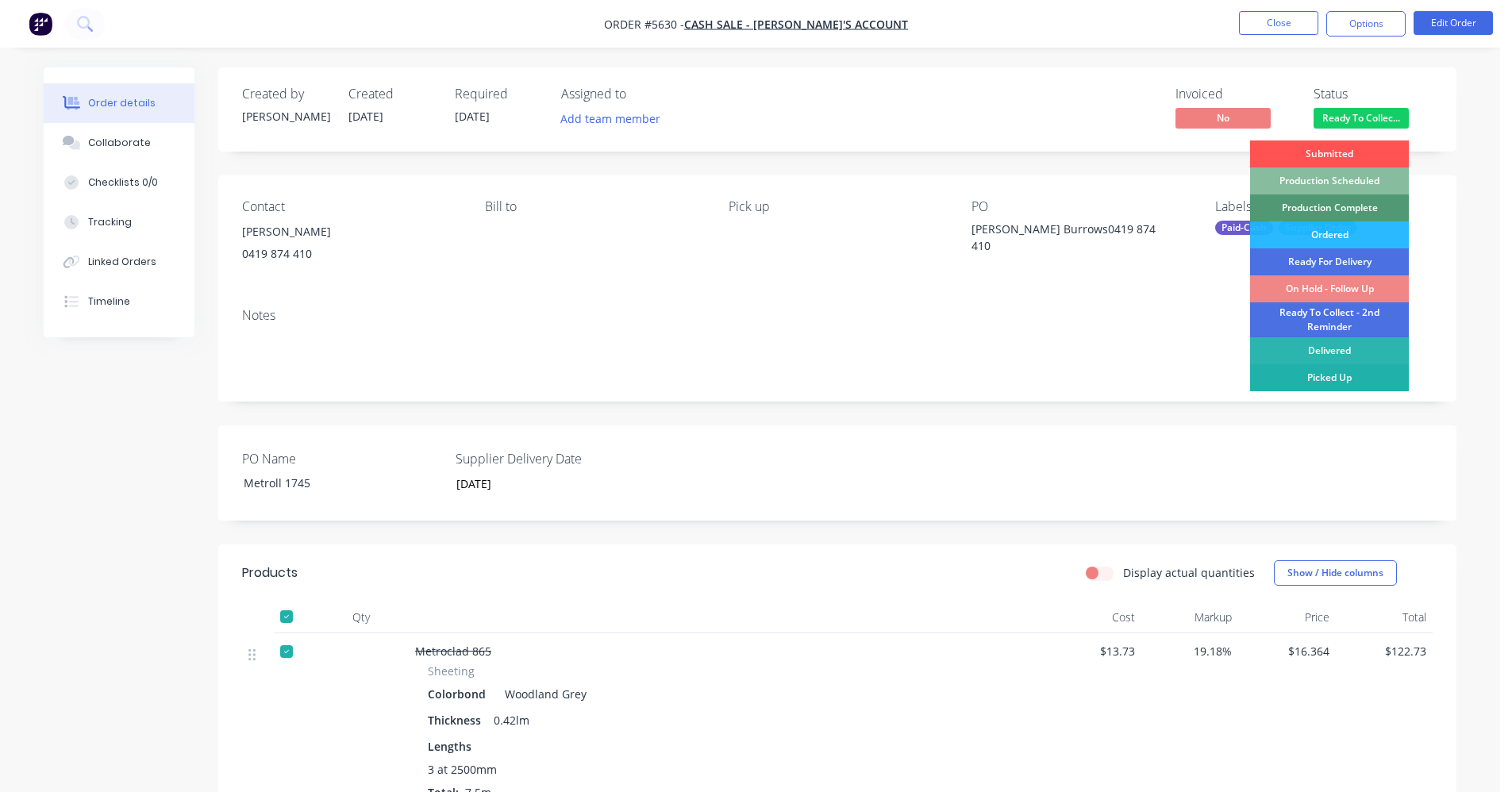
click at [1360, 374] on div "Picked Up" at bounding box center [1329, 378] width 159 height 27
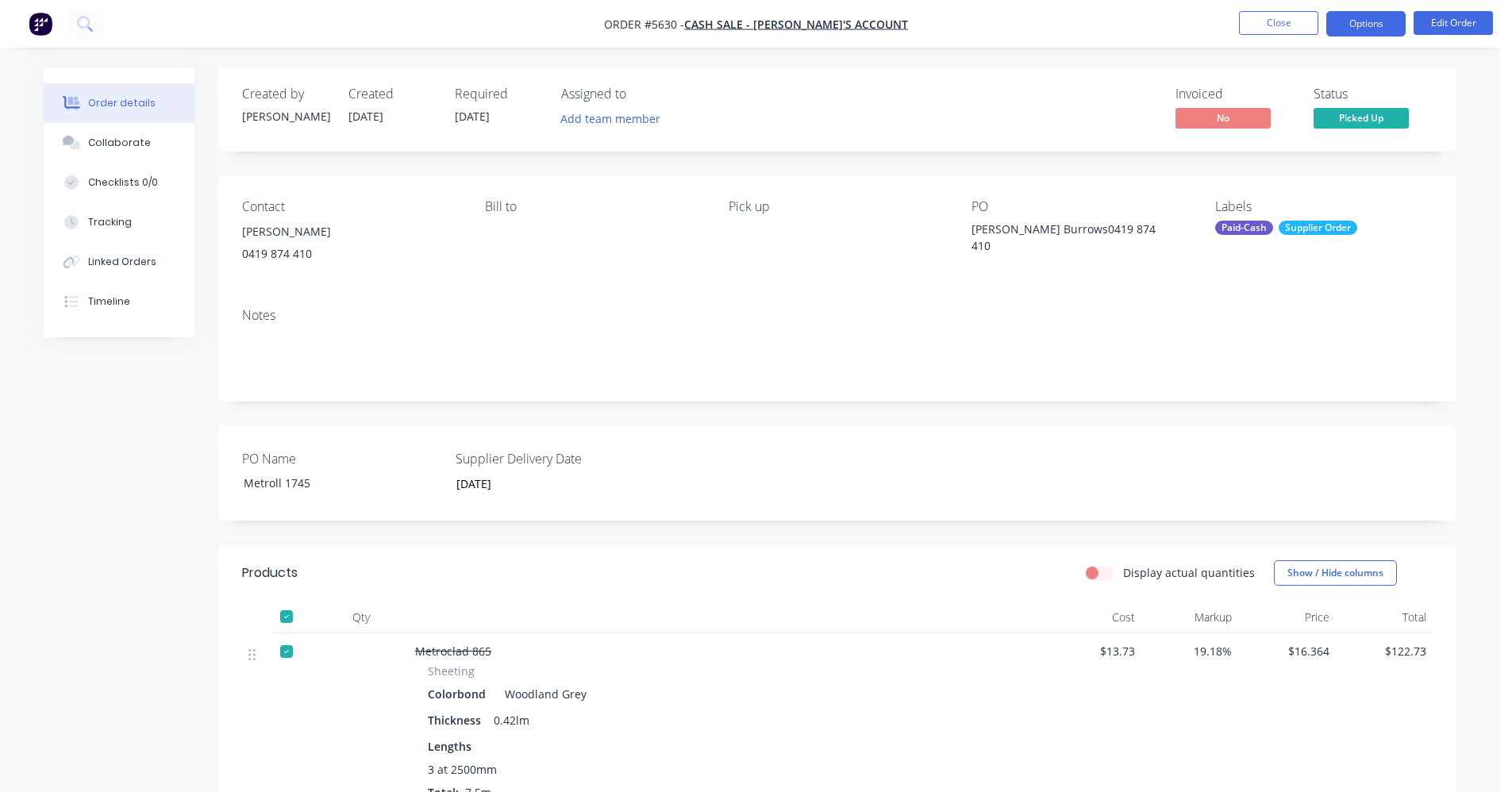
click at [1363, 26] on button "Options" at bounding box center [1365, 24] width 79 height 25
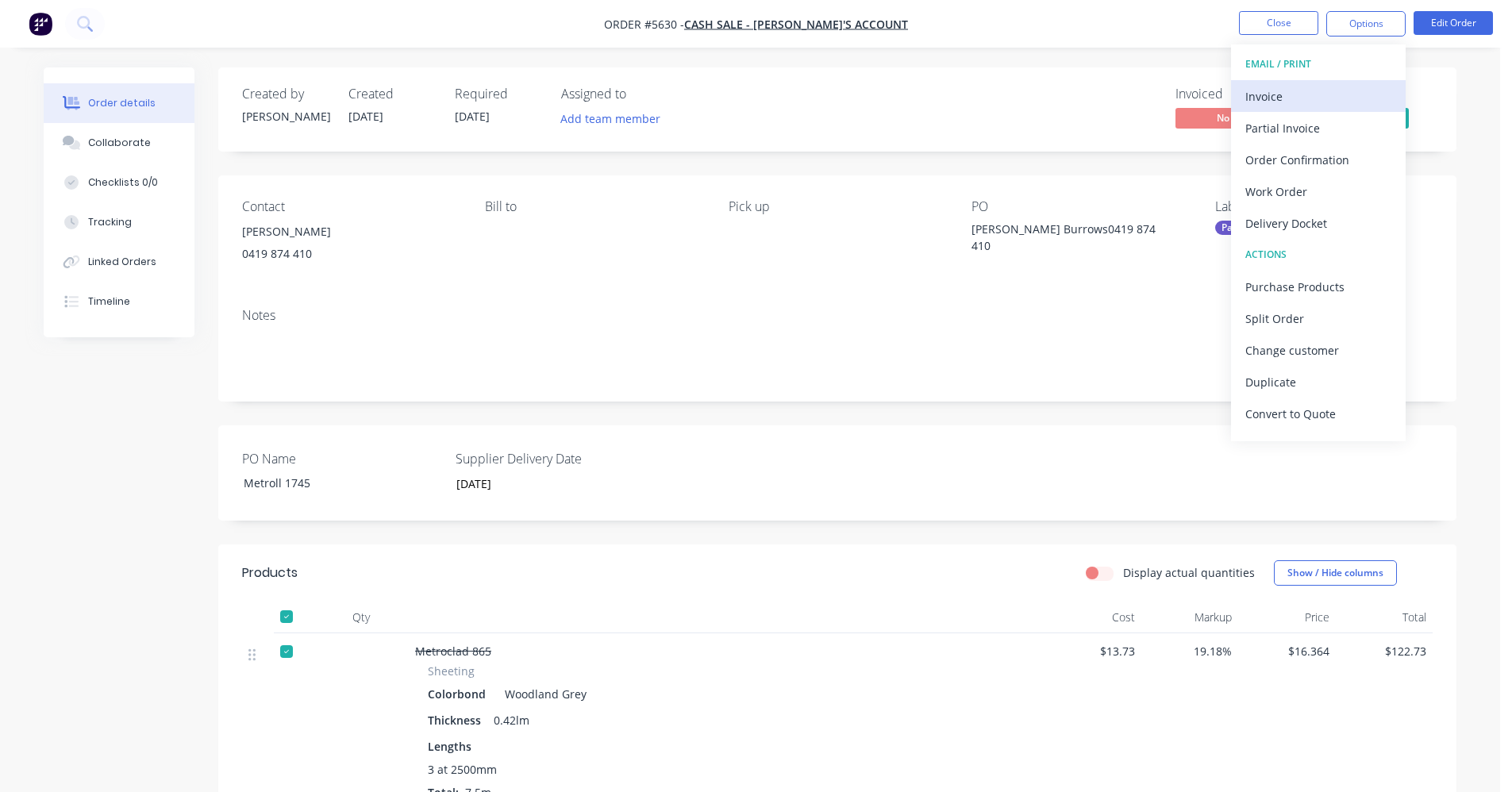
click at [1293, 85] on div "Invoice" at bounding box center [1318, 96] width 146 height 23
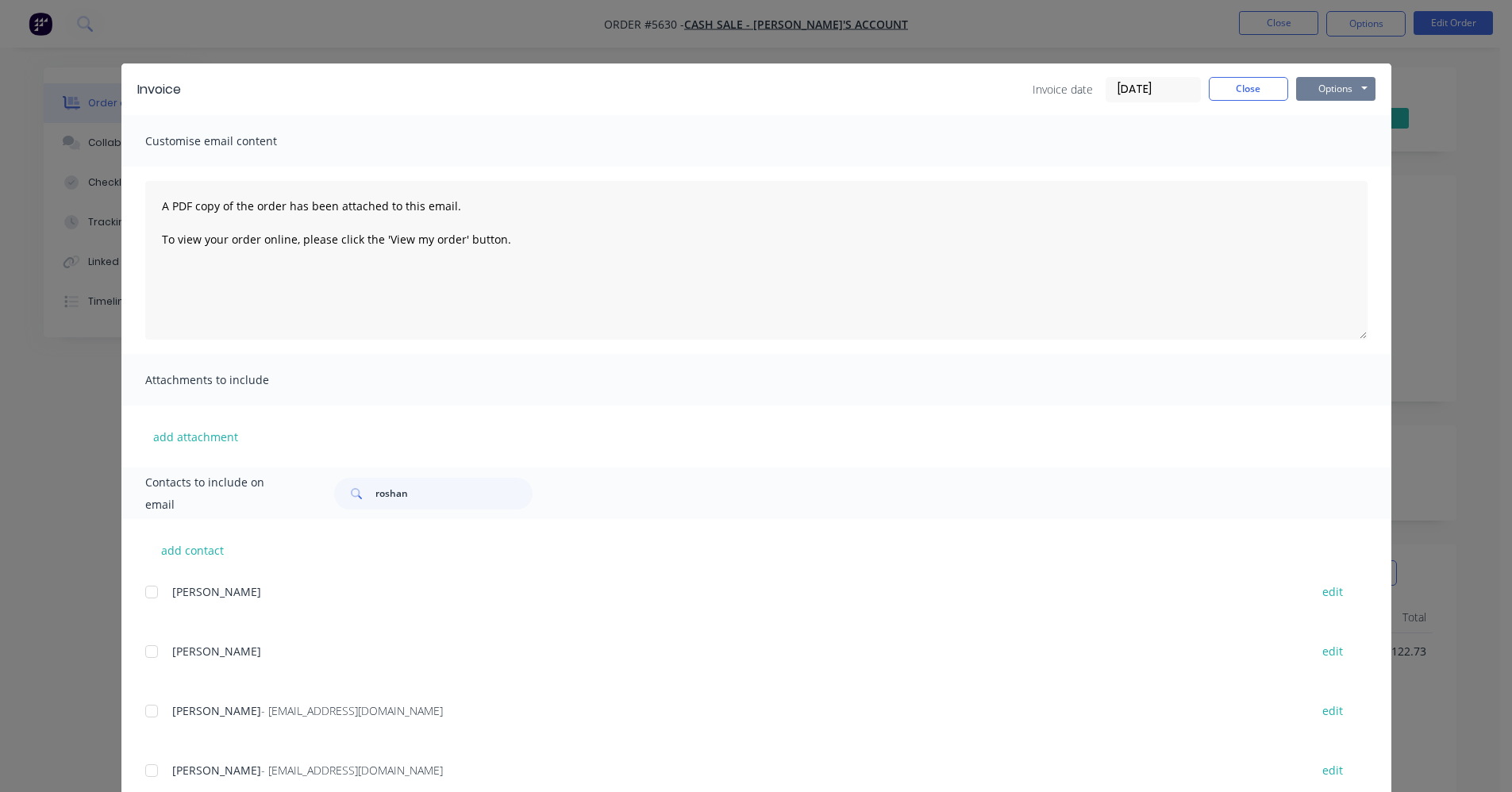
click at [1338, 82] on button "Options" at bounding box center [1335, 88] width 79 height 24
click at [1328, 145] on button "Print" at bounding box center [1346, 144] width 102 height 26
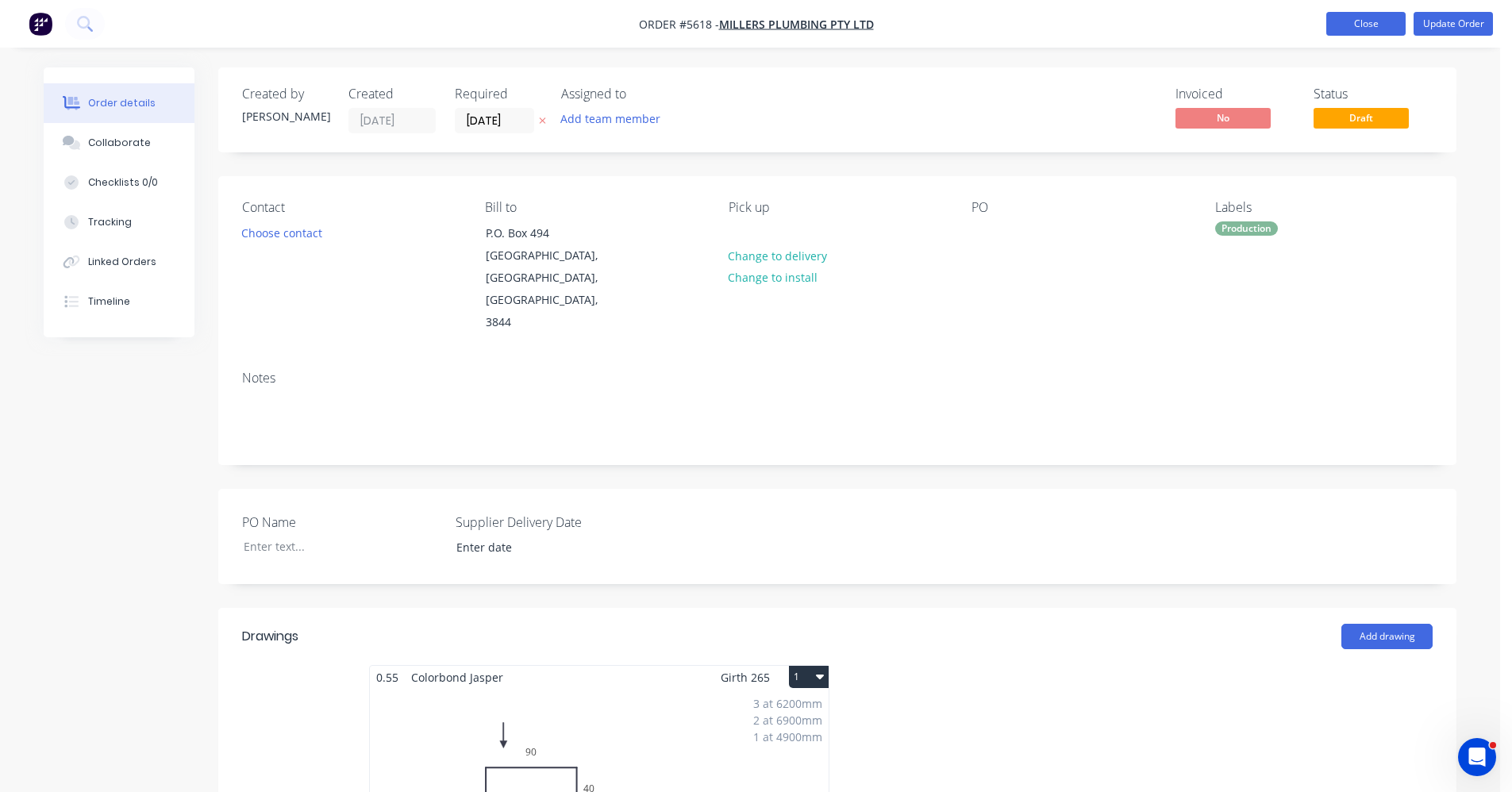
click at [1365, 25] on button "Close" at bounding box center [1365, 24] width 79 height 24
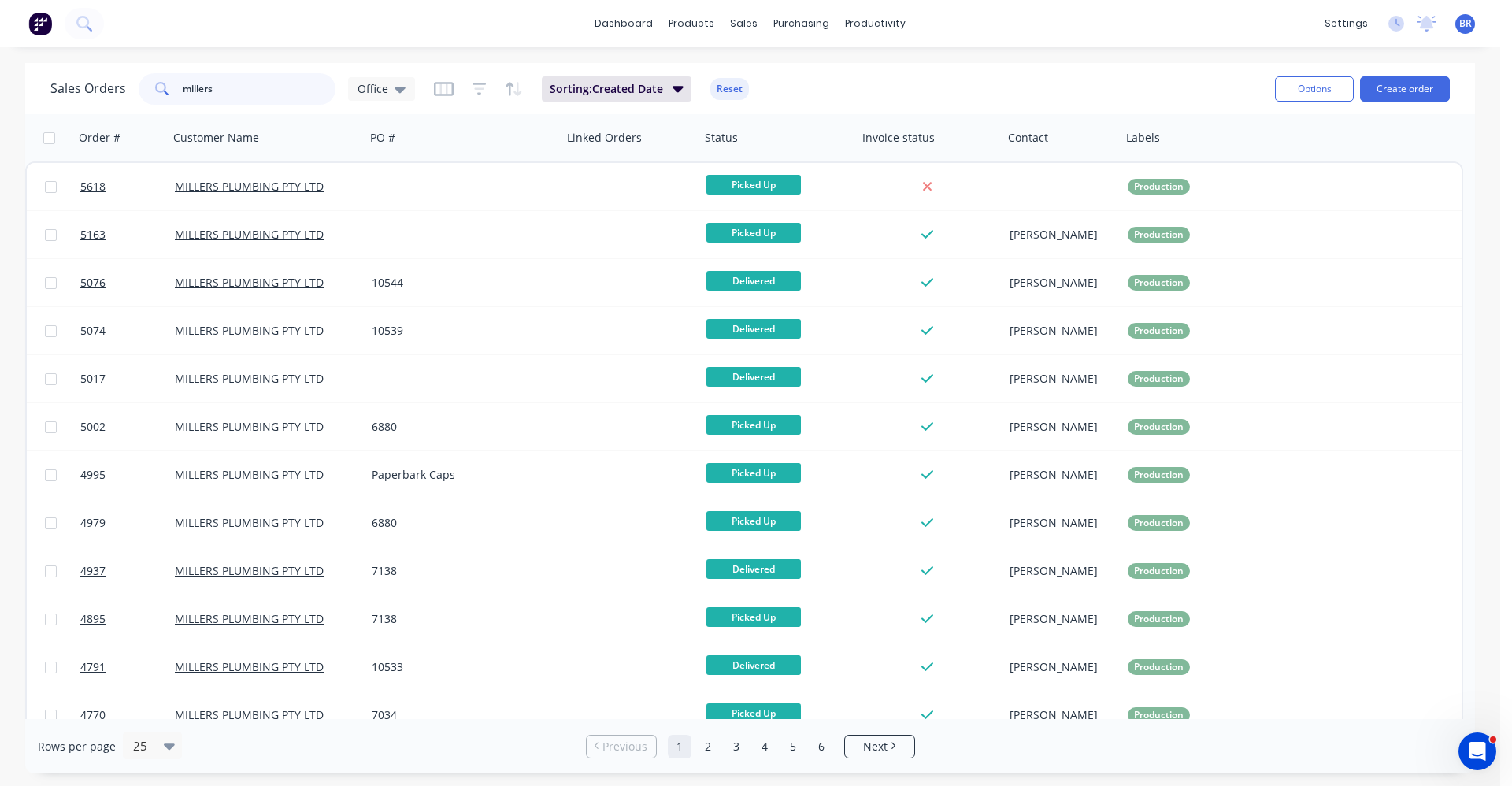
drag, startPoint x: 229, startPoint y: 84, endPoint x: 85, endPoint y: 68, distance: 144.9
click at [82, 71] on div "Sales Orders millers Office Sorting: Created Date Reset" at bounding box center [656, 89] width 1213 height 39
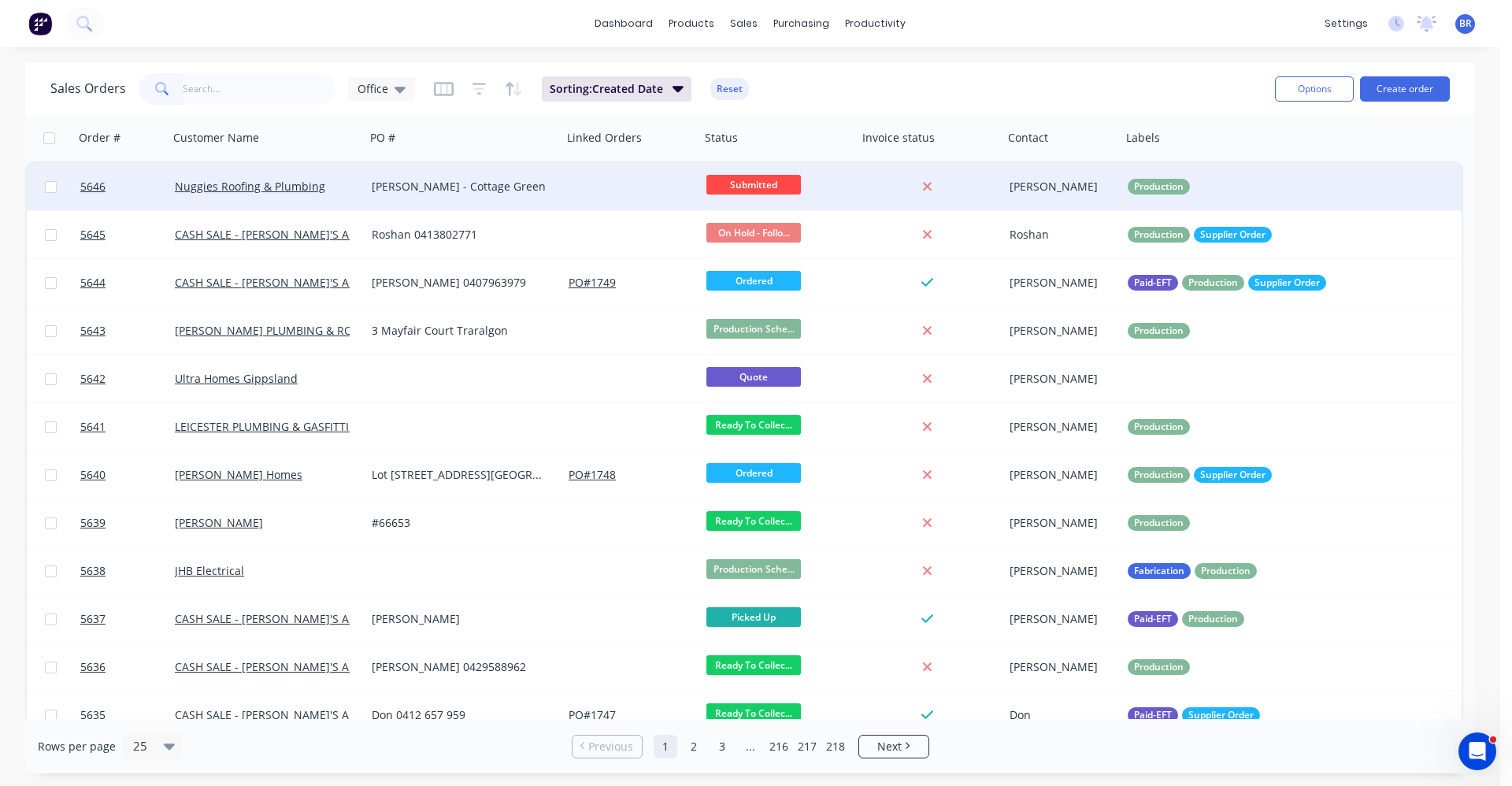
click at [605, 195] on div at bounding box center [631, 186] width 138 height 47
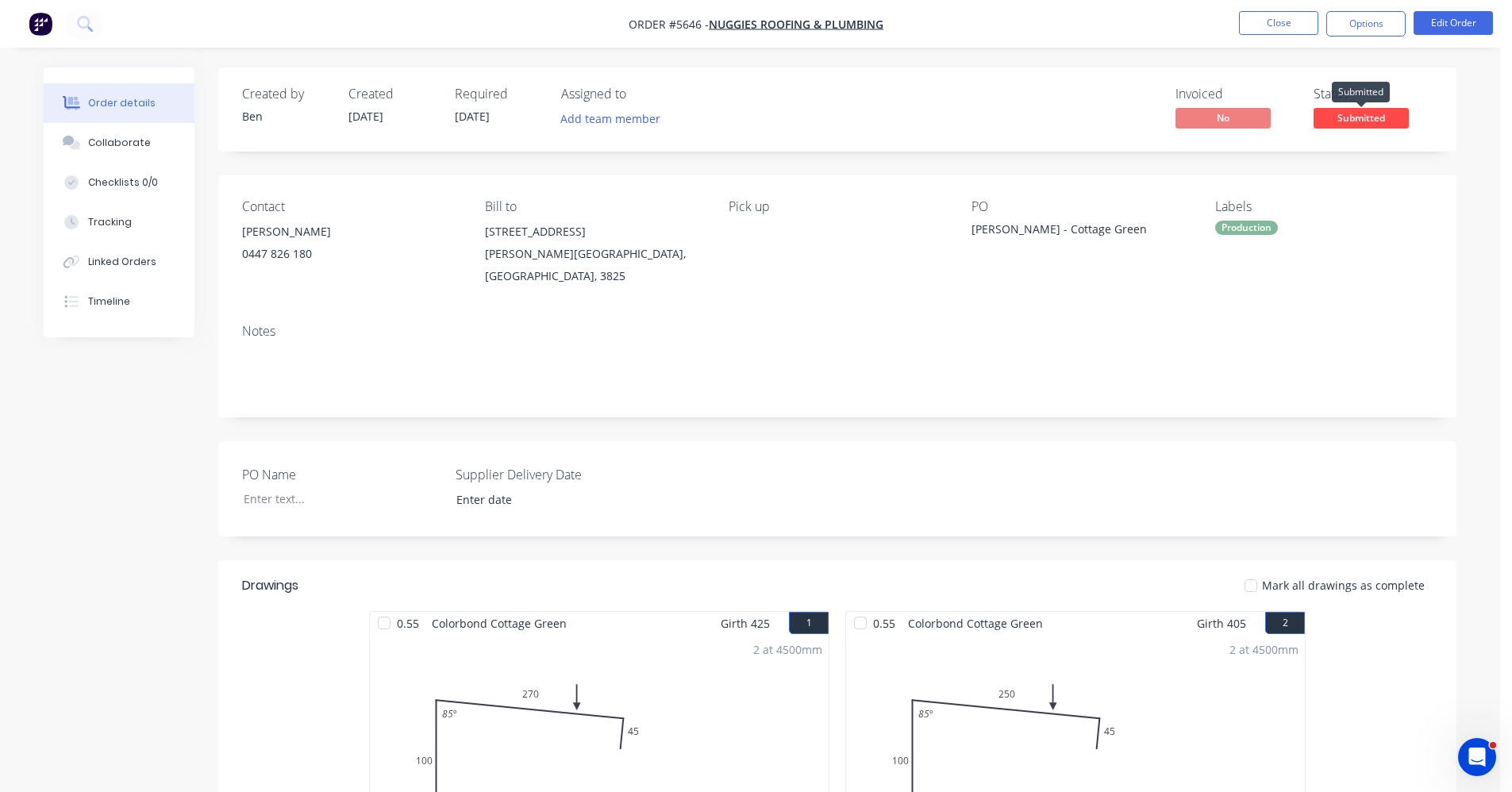
click at [1361, 117] on span "Submitted" at bounding box center [1360, 117] width 95 height 20
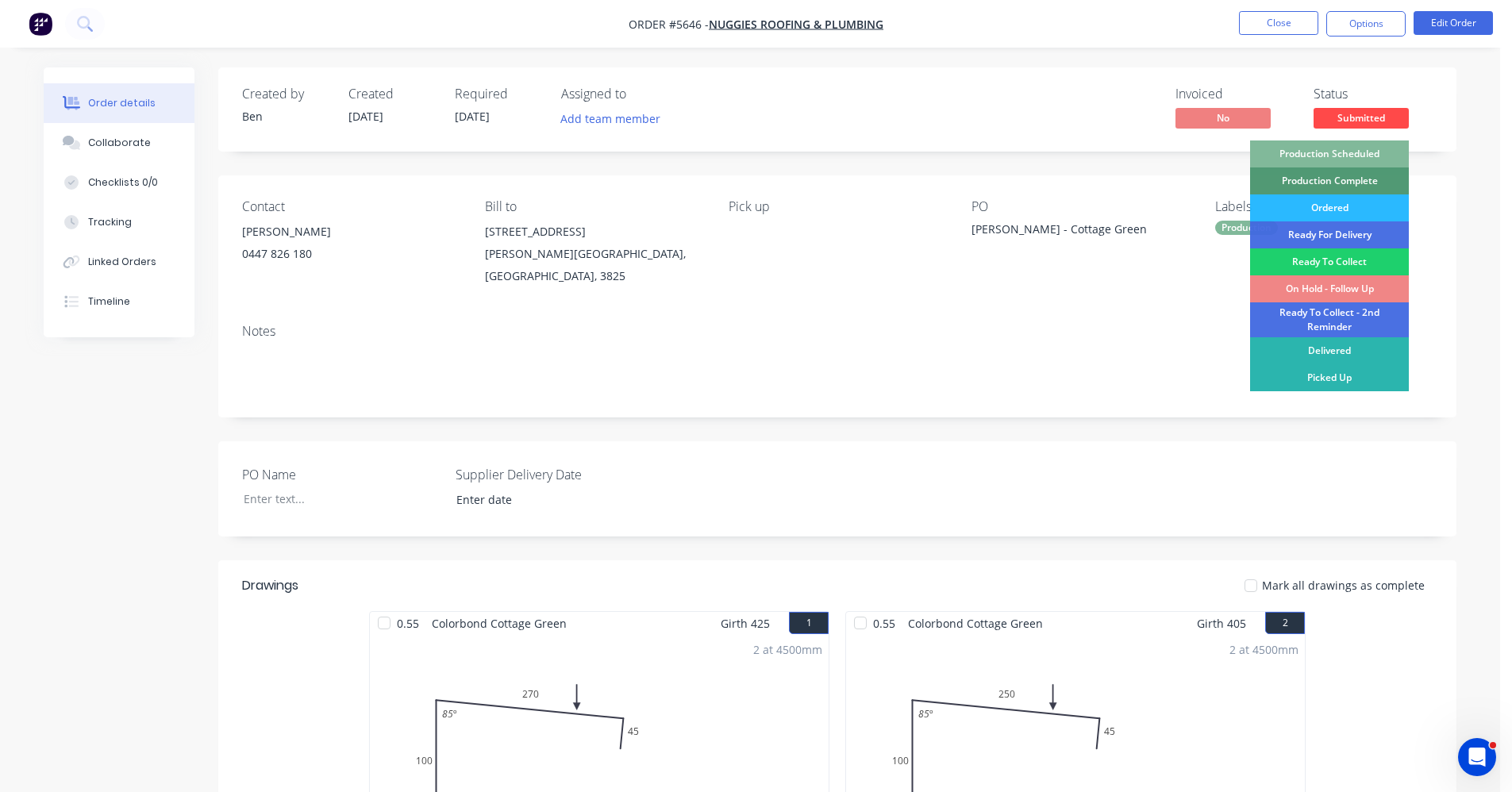
click at [1326, 153] on div "Production Scheduled" at bounding box center [1329, 153] width 159 height 27
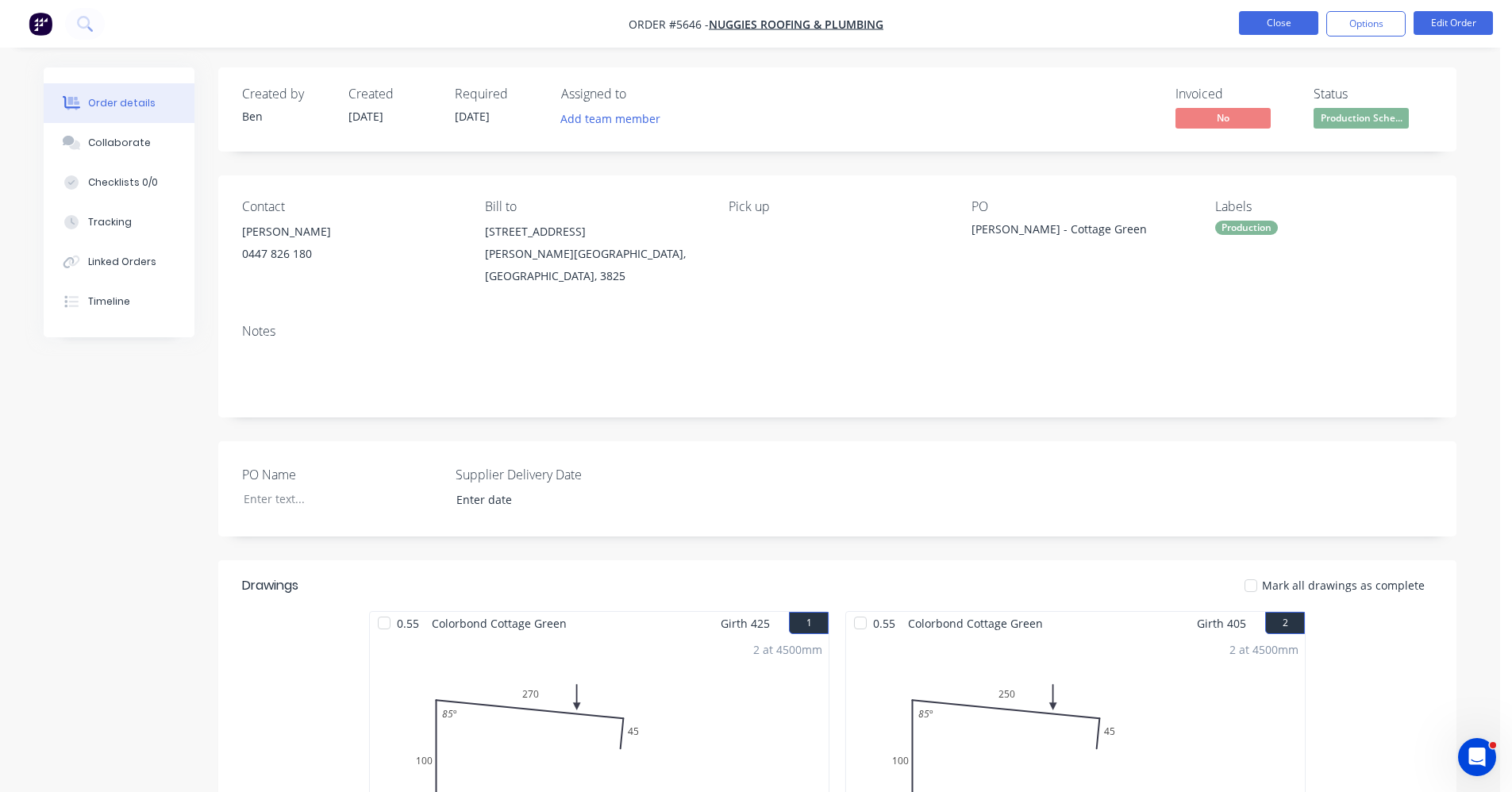
click at [1291, 26] on button "Close" at bounding box center [1278, 23] width 79 height 24
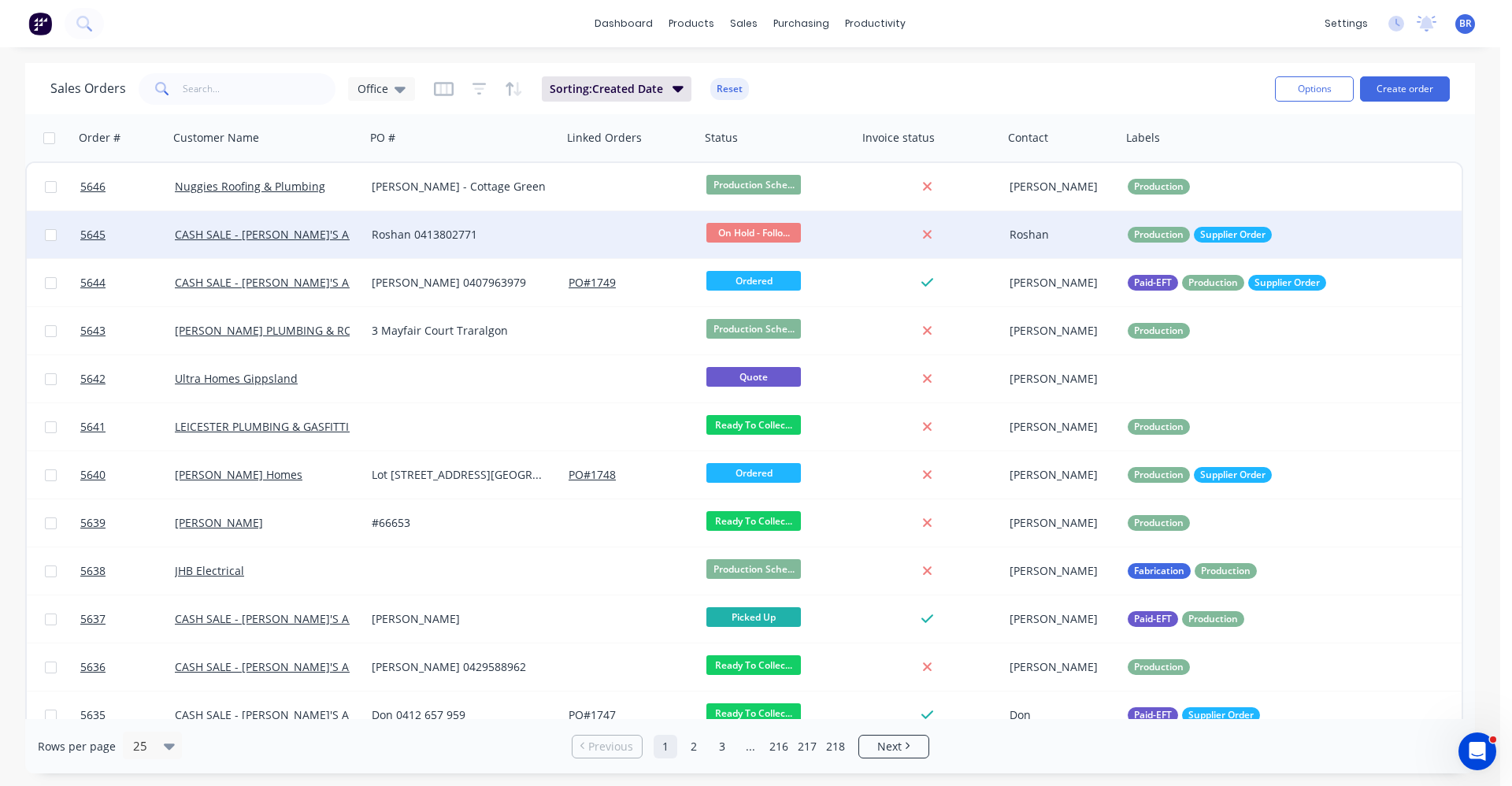
click at [539, 236] on div "Roshan 0413802771" at bounding box center [459, 234] width 175 height 15
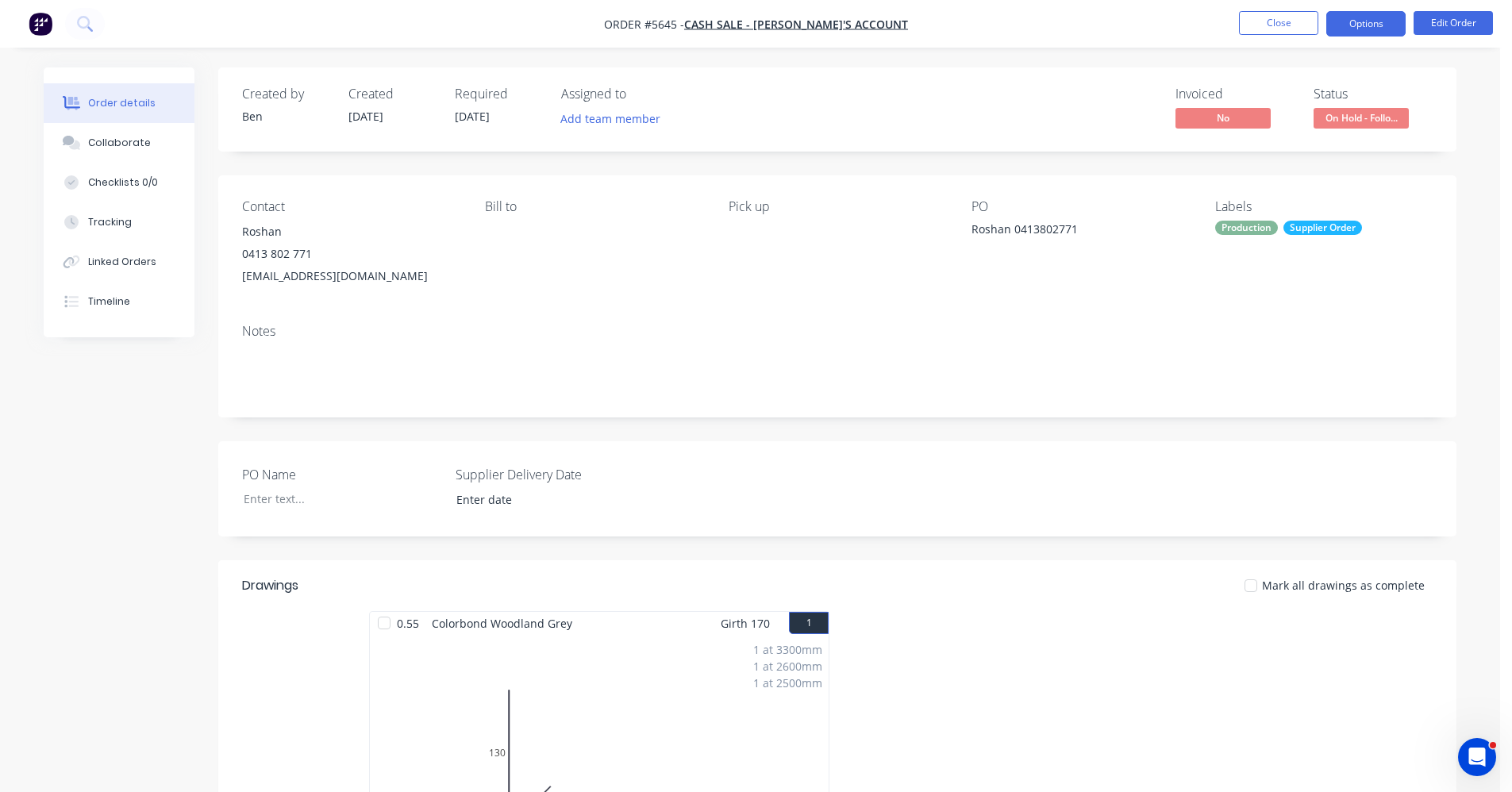
click at [1365, 28] on button "Options" at bounding box center [1365, 24] width 79 height 25
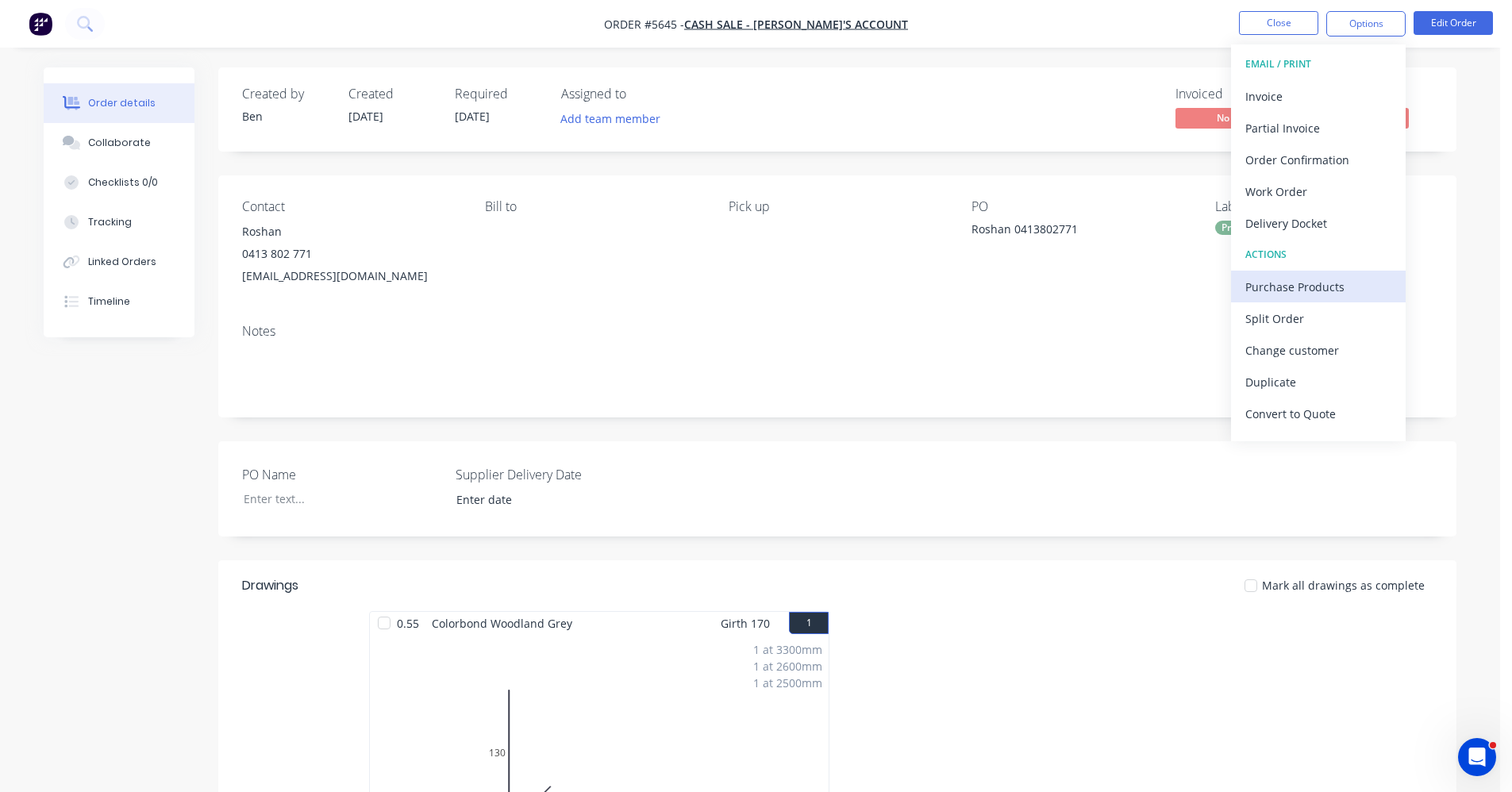
click at [1264, 282] on div "Purchase Products" at bounding box center [1318, 287] width 146 height 23
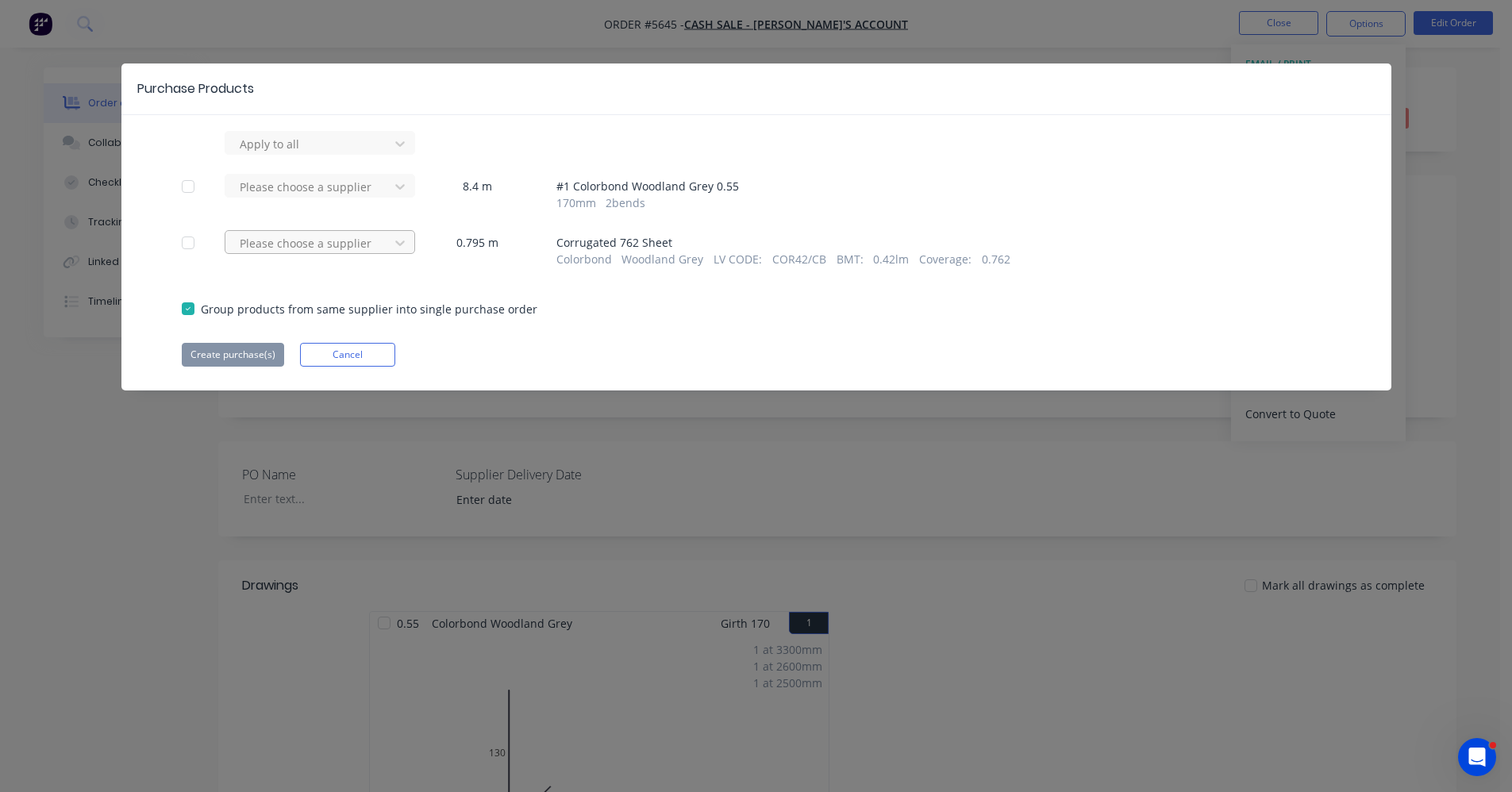
drag, startPoint x: 372, startPoint y: 245, endPoint x: 357, endPoint y: 259, distance: 20.5
click at [369, 154] on div at bounding box center [309, 144] width 143 height 20
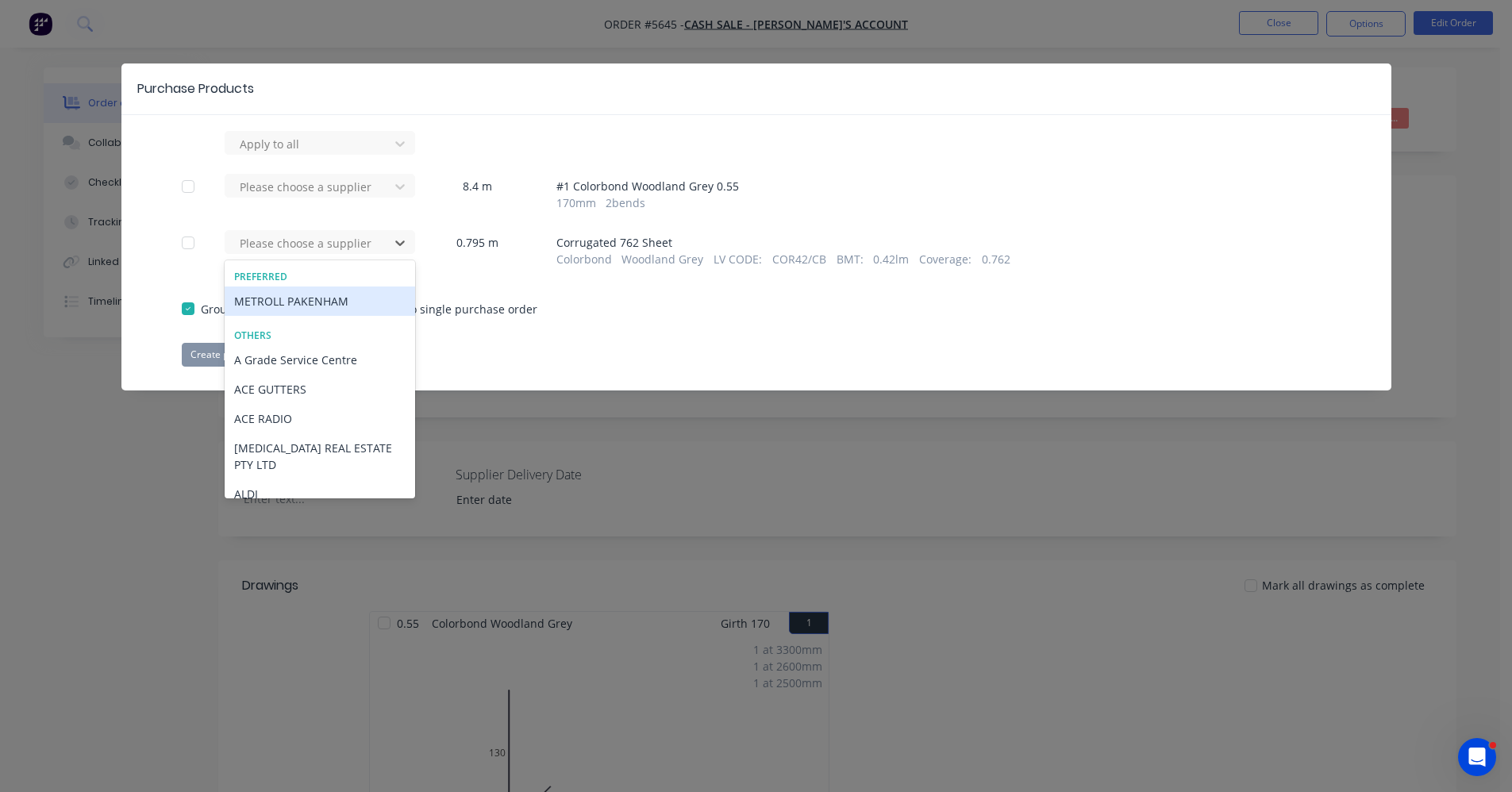
drag, startPoint x: 285, startPoint y: 299, endPoint x: 252, endPoint y: 314, distance: 36.2
click at [284, 299] on div "METROLL PAKENHAM" at bounding box center [320, 301] width 191 height 29
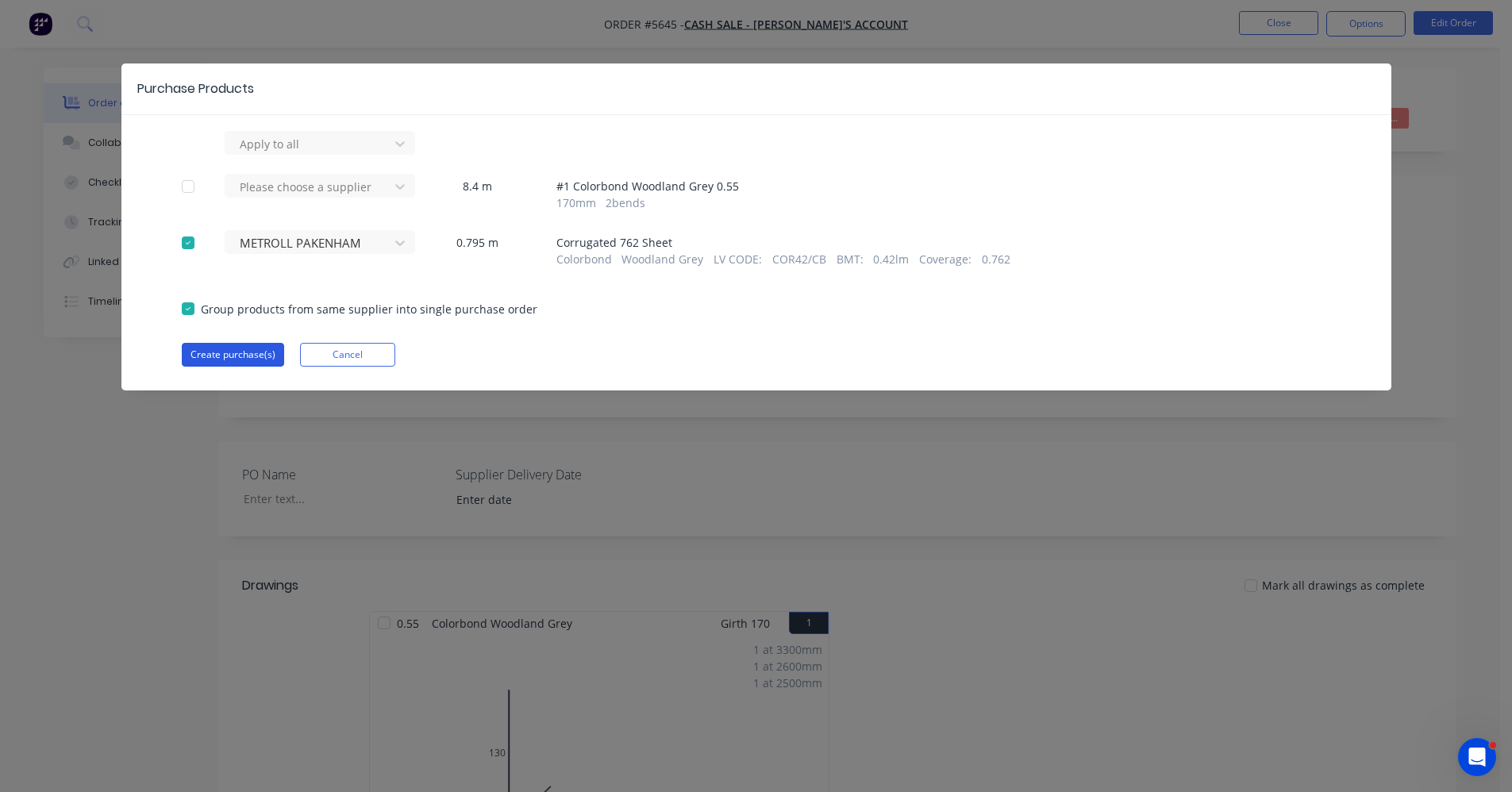
click at [252, 356] on button "Create purchase(s)" at bounding box center [233, 354] width 103 height 24
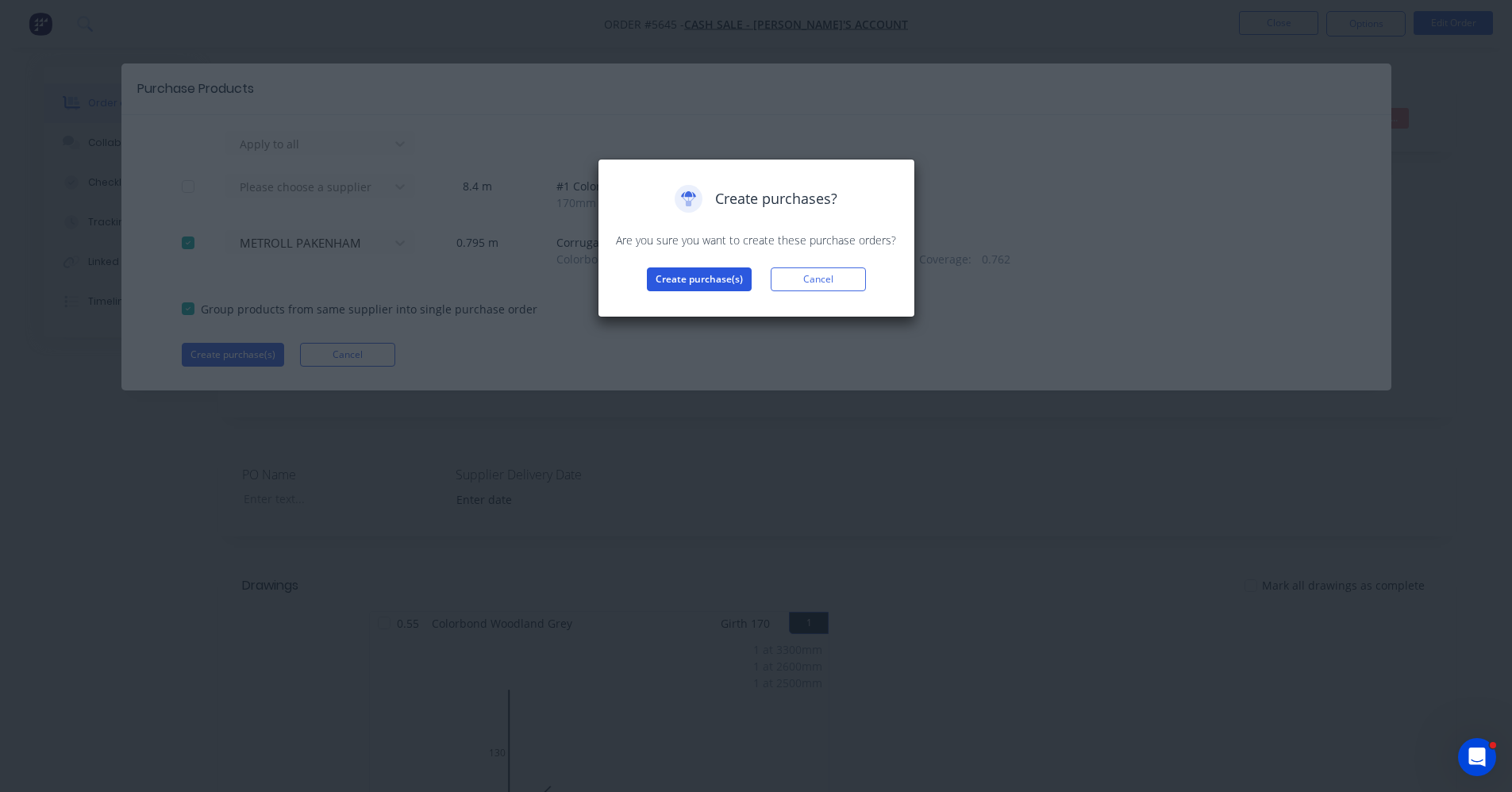
click at [685, 278] on button "Create purchase(s)" at bounding box center [699, 279] width 104 height 24
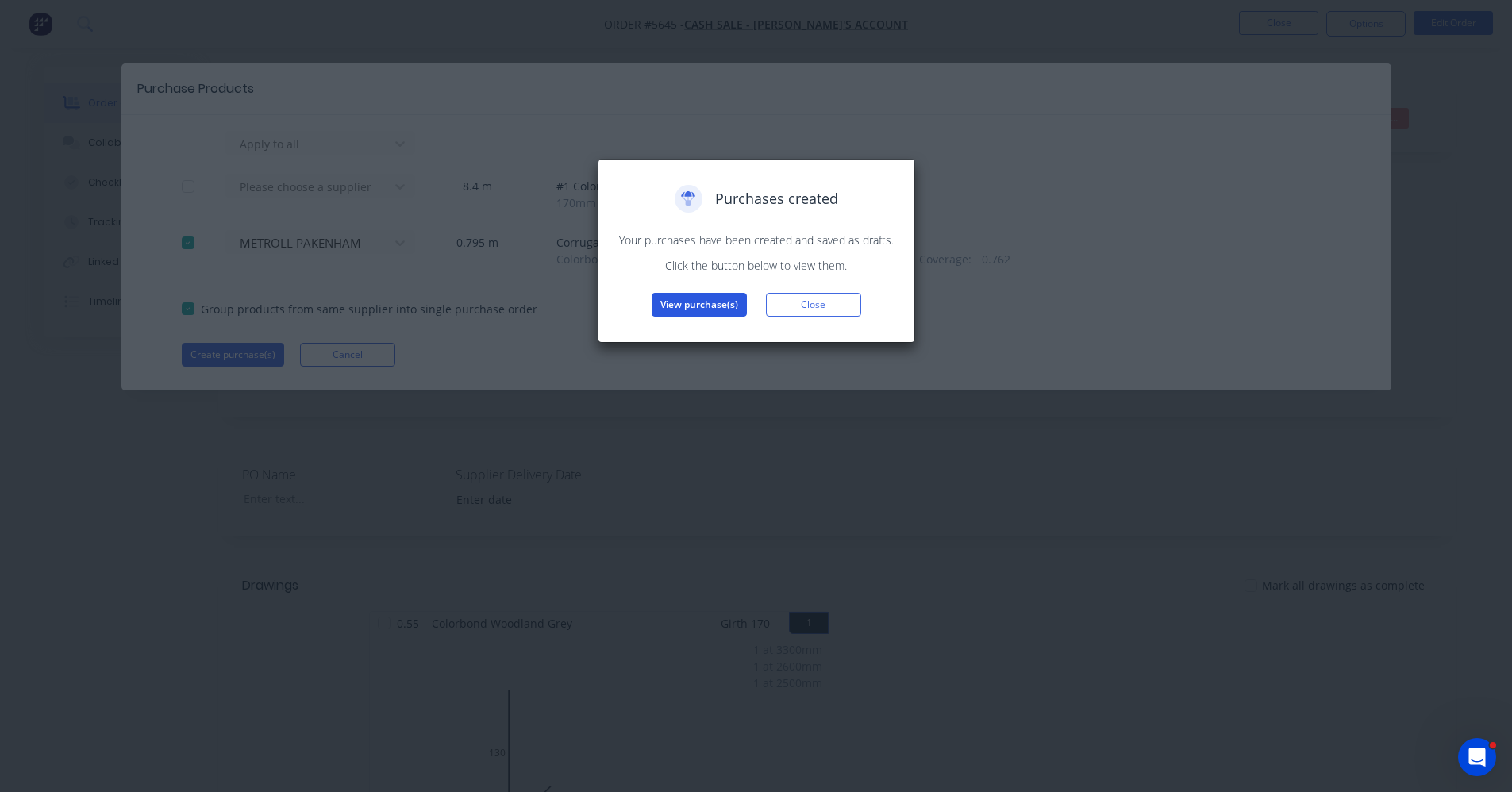
click at [720, 308] on button "View purchase(s)" at bounding box center [699, 304] width 95 height 24
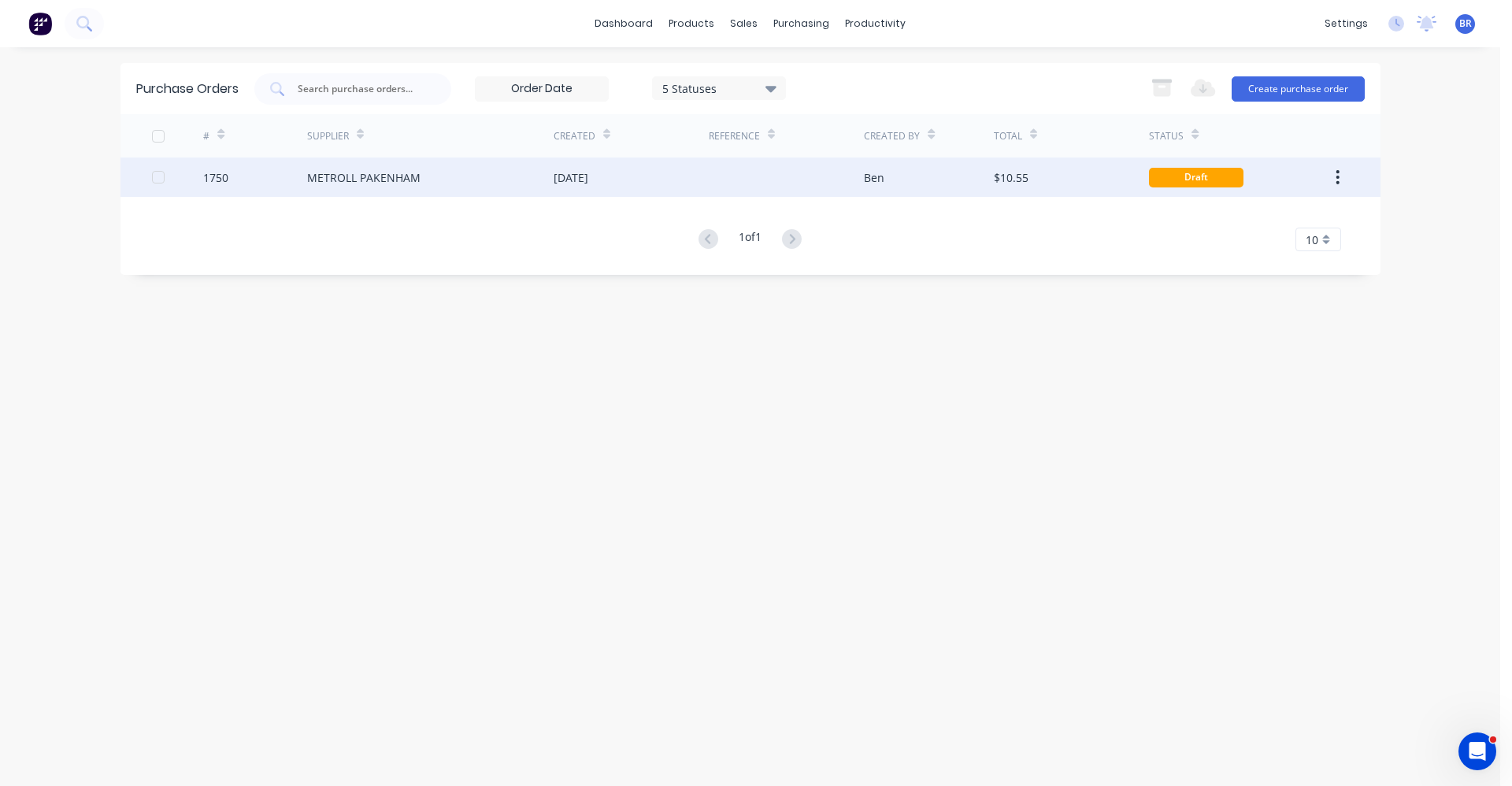
click at [396, 169] on div "METROLL PAKENHAM" at bounding box center [363, 177] width 113 height 16
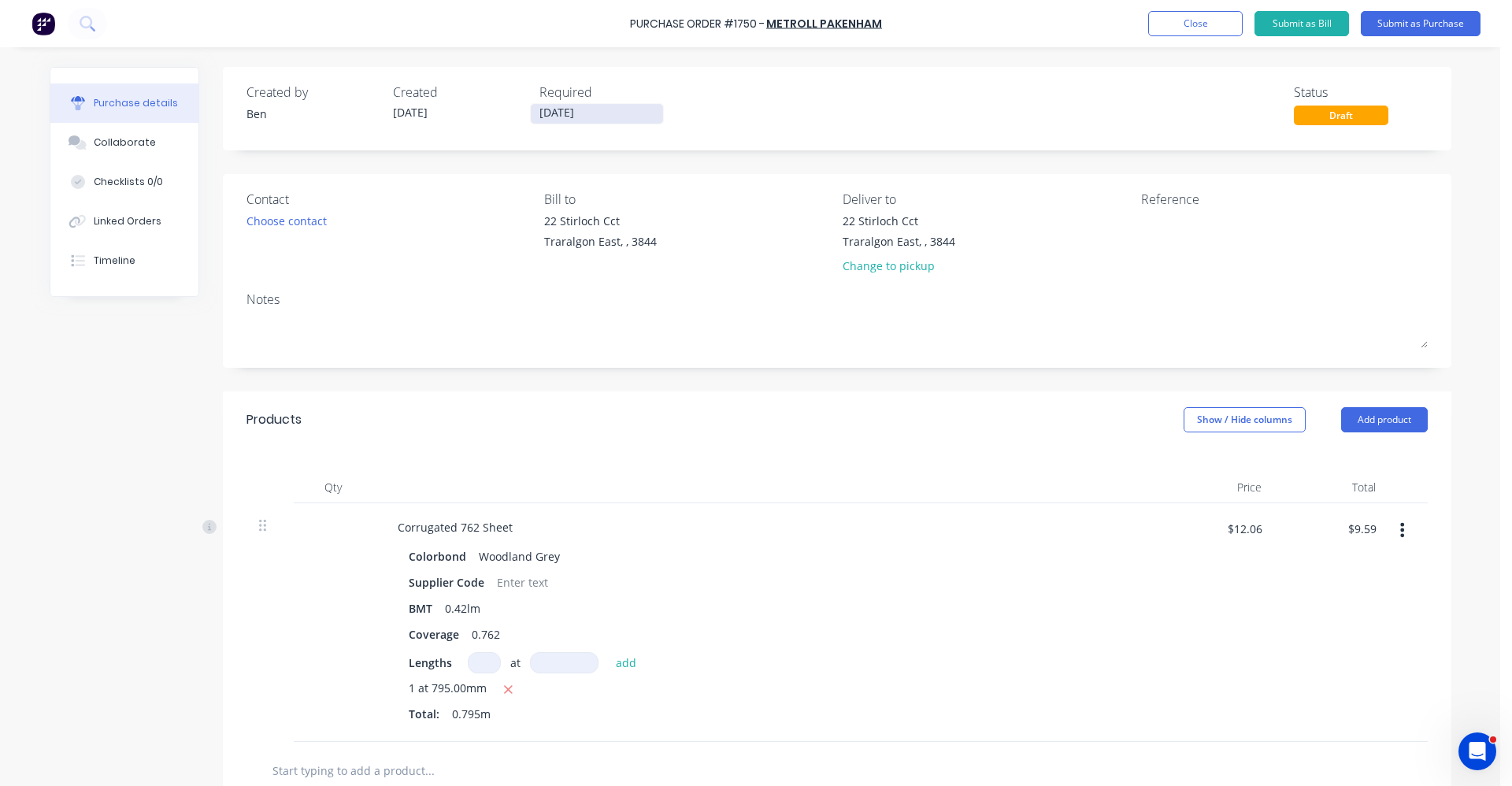
click at [571, 108] on input "[DATE]" at bounding box center [597, 113] width 132 height 19
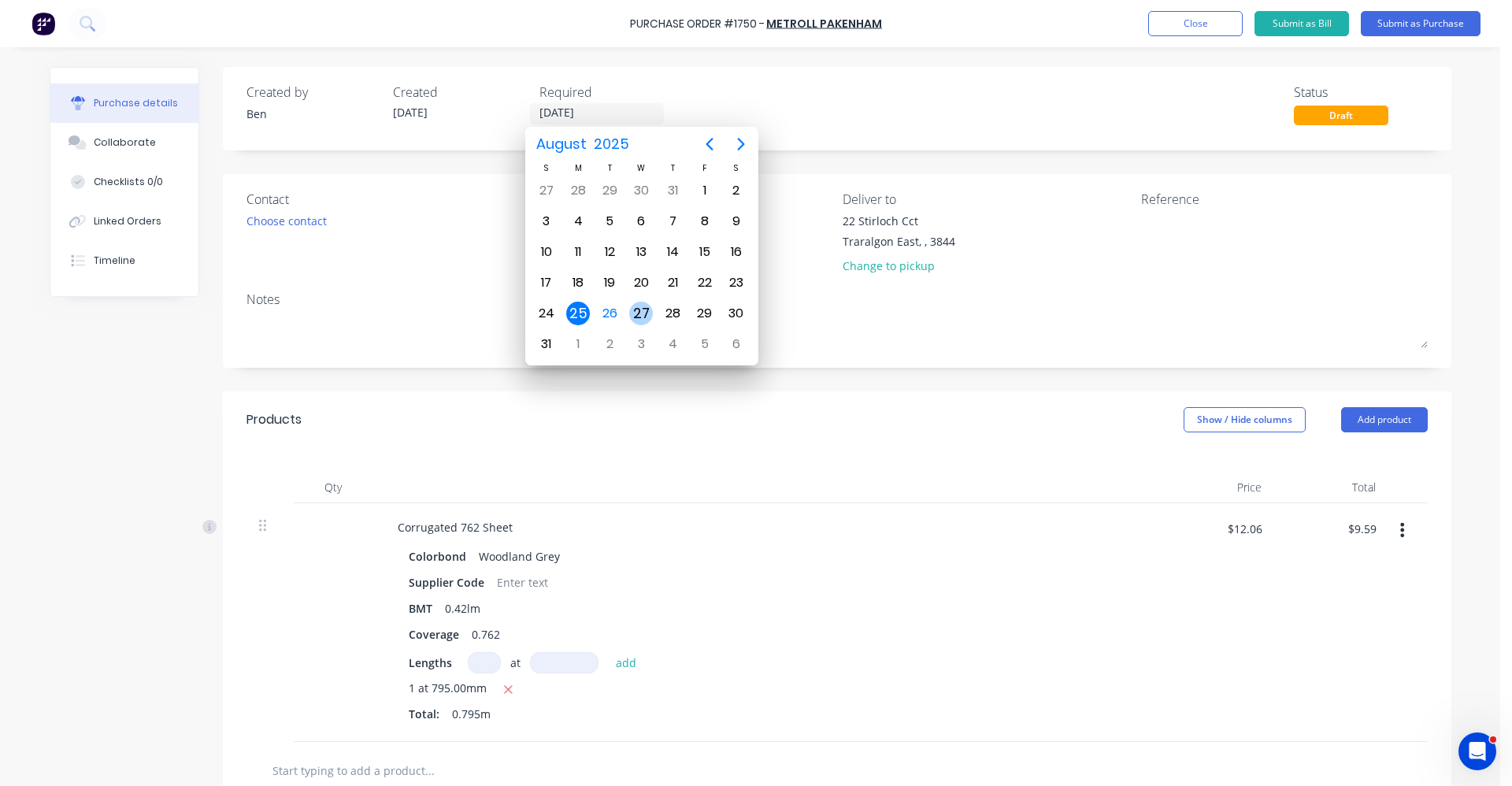
click at [639, 308] on div "27" at bounding box center [640, 313] width 23 height 23
type input "[DATE]"
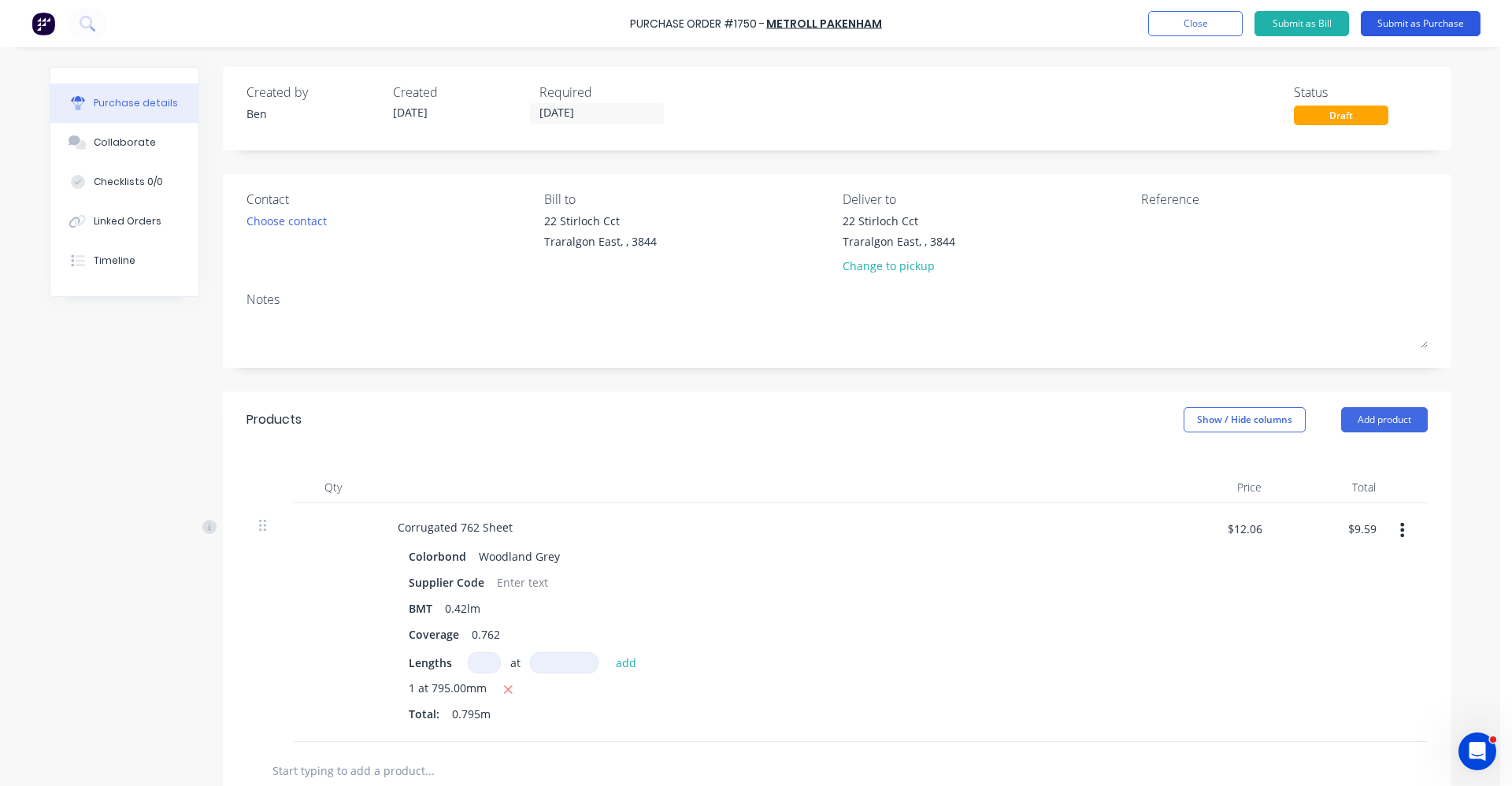
click at [1420, 32] on button "Submit as Purchase" at bounding box center [1421, 23] width 120 height 25
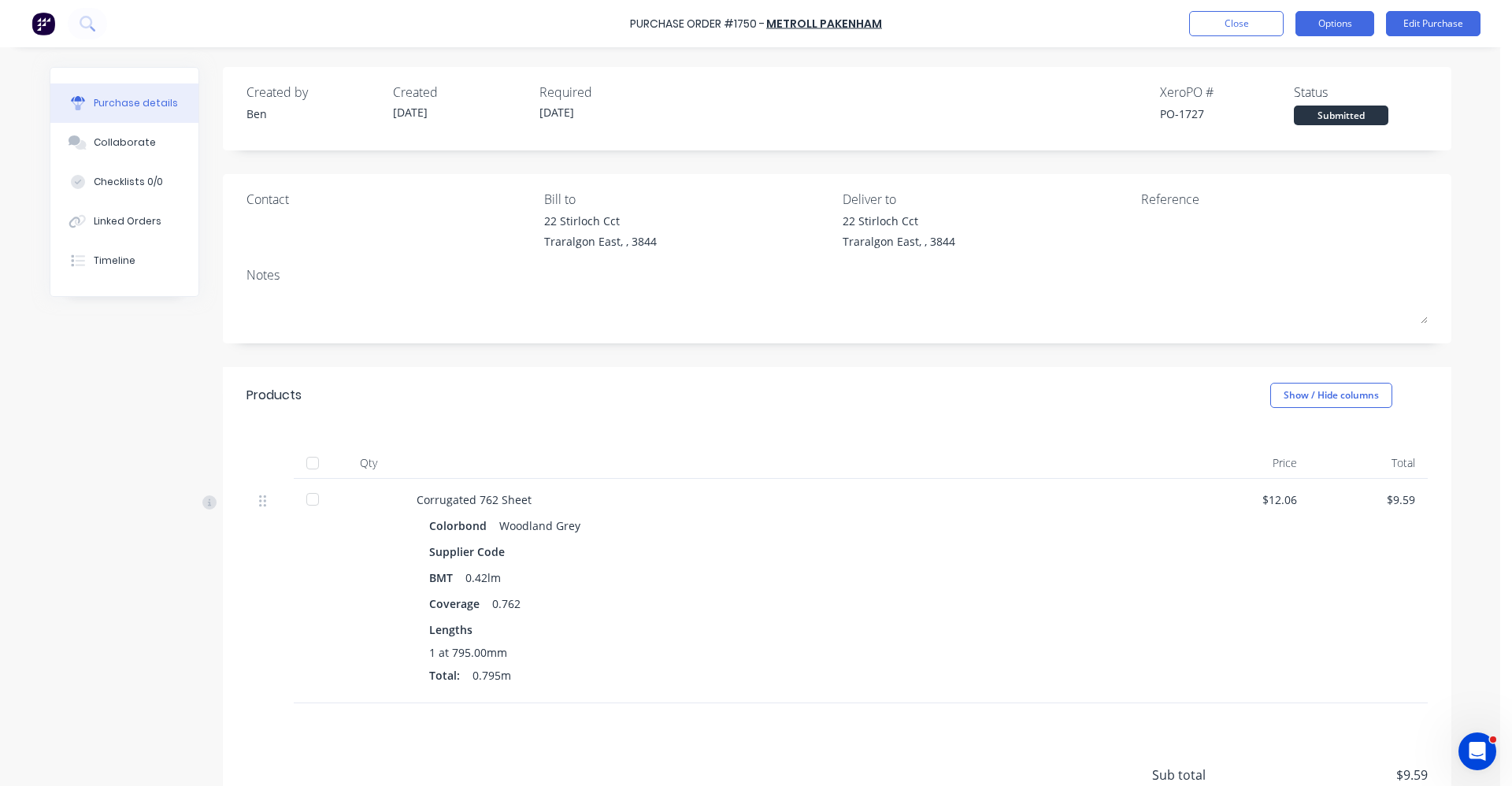
click at [1331, 28] on button "Options" at bounding box center [1335, 23] width 79 height 25
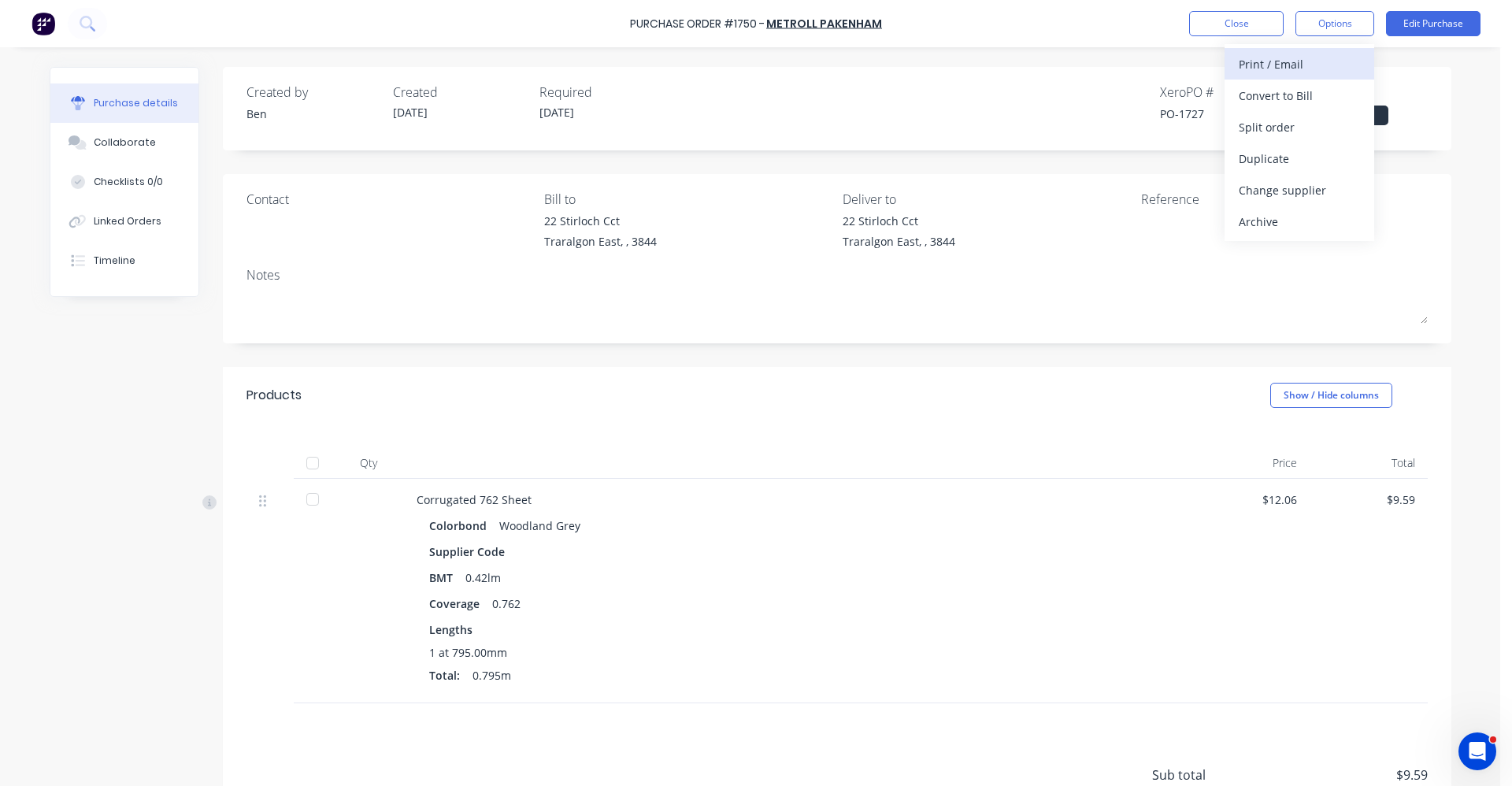
click at [1290, 64] on div "Print / Email" at bounding box center [1300, 64] width 121 height 23
click at [1280, 94] on div "With pricing" at bounding box center [1300, 96] width 121 height 23
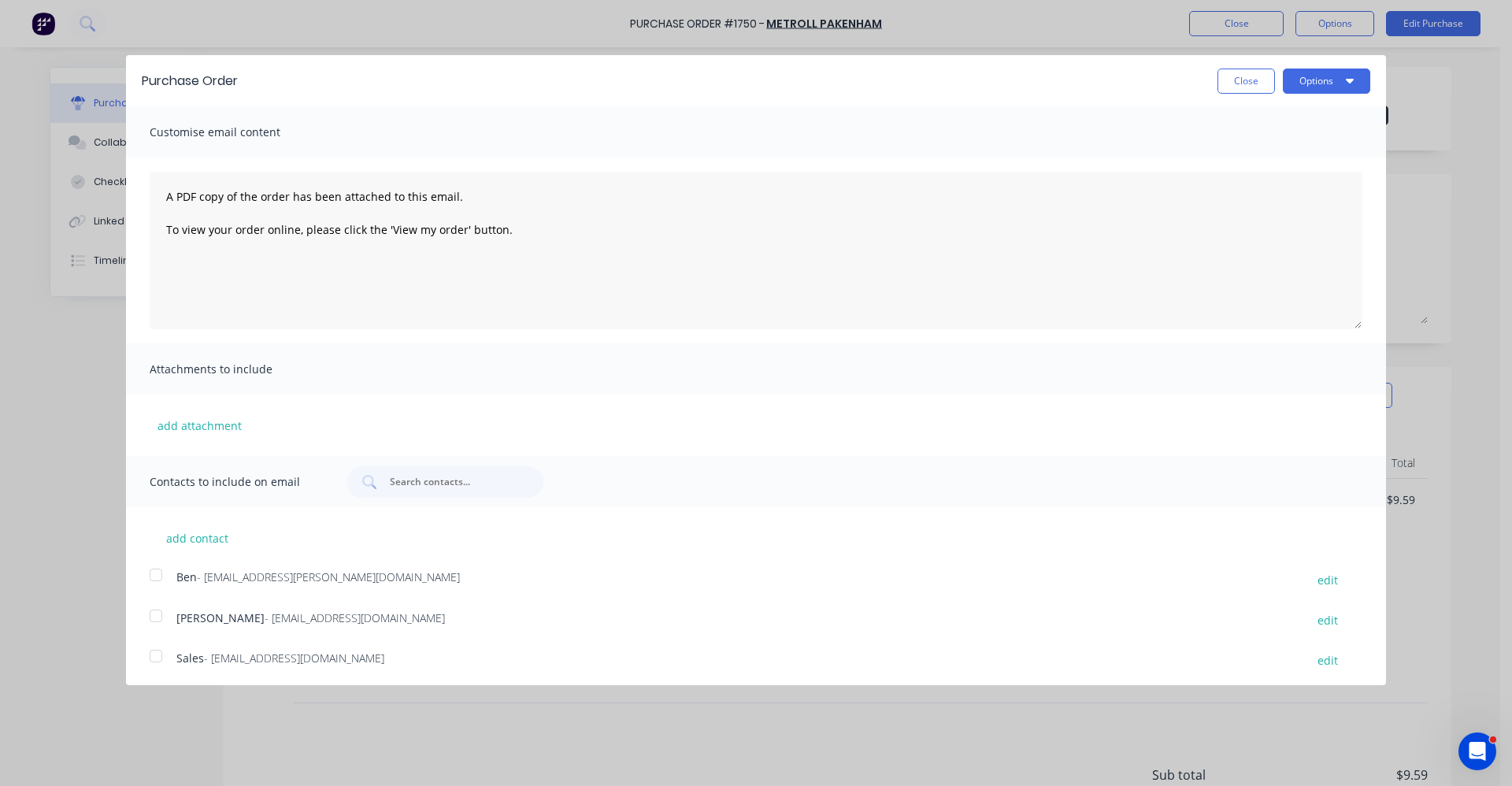
click at [161, 660] on div at bounding box center [155, 656] width 32 height 32
click at [1315, 84] on button "Options" at bounding box center [1327, 81] width 87 height 25
click at [1302, 149] on div "Email" at bounding box center [1296, 152] width 121 height 23
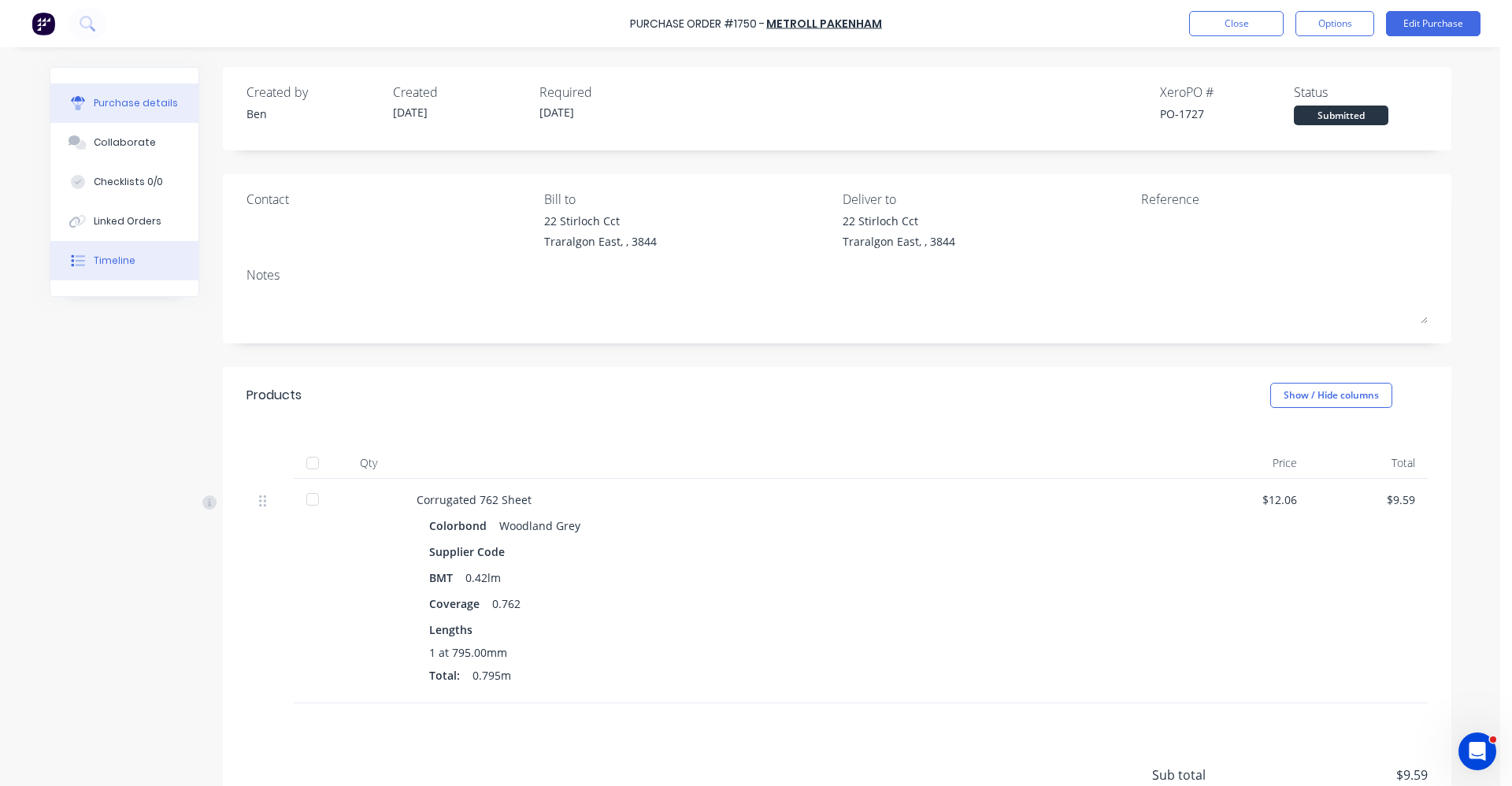
click at [120, 255] on div "Timeline" at bounding box center [115, 261] width 42 height 15
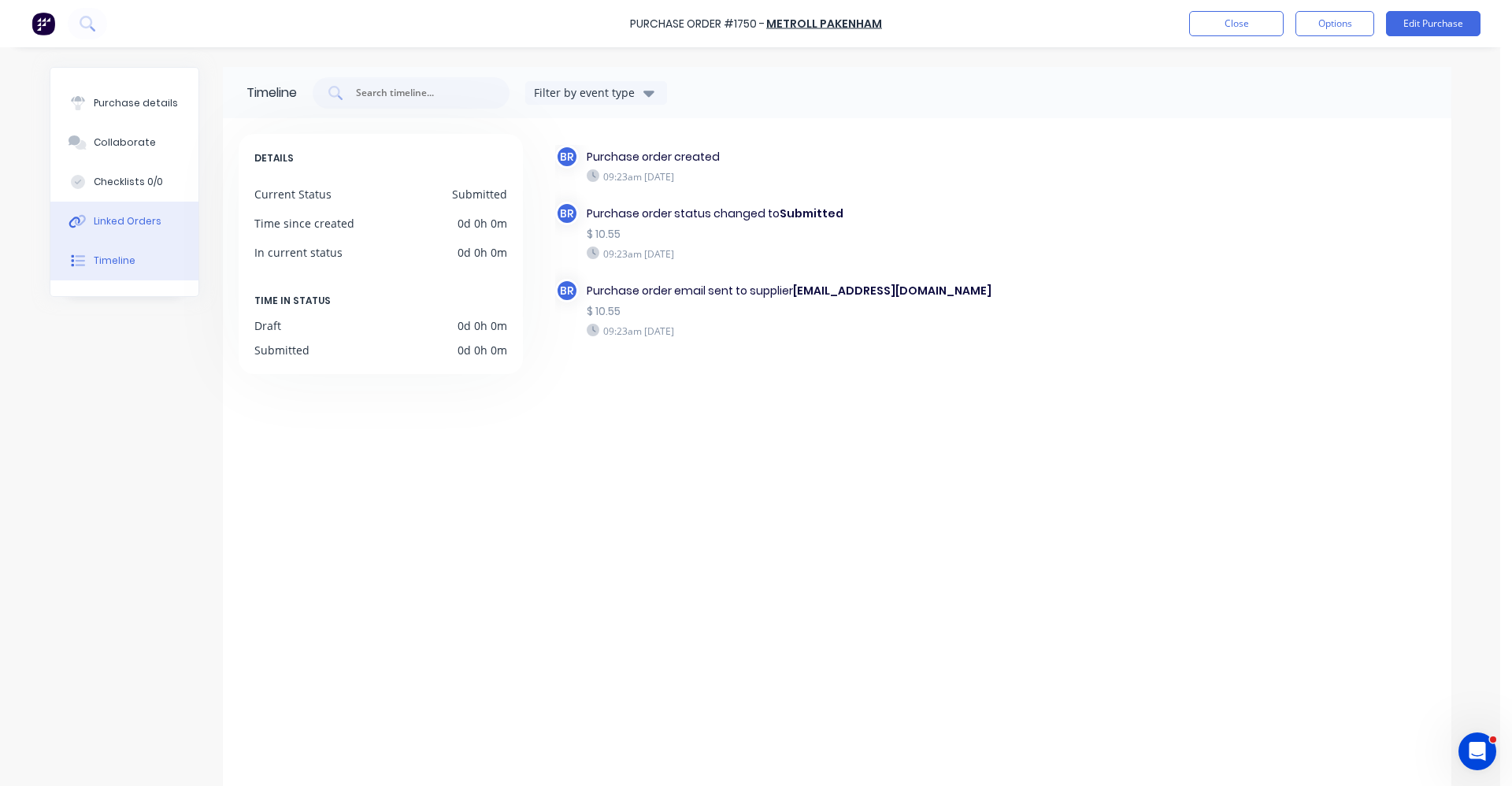
click at [122, 221] on div "Linked Orders" at bounding box center [128, 222] width 68 height 15
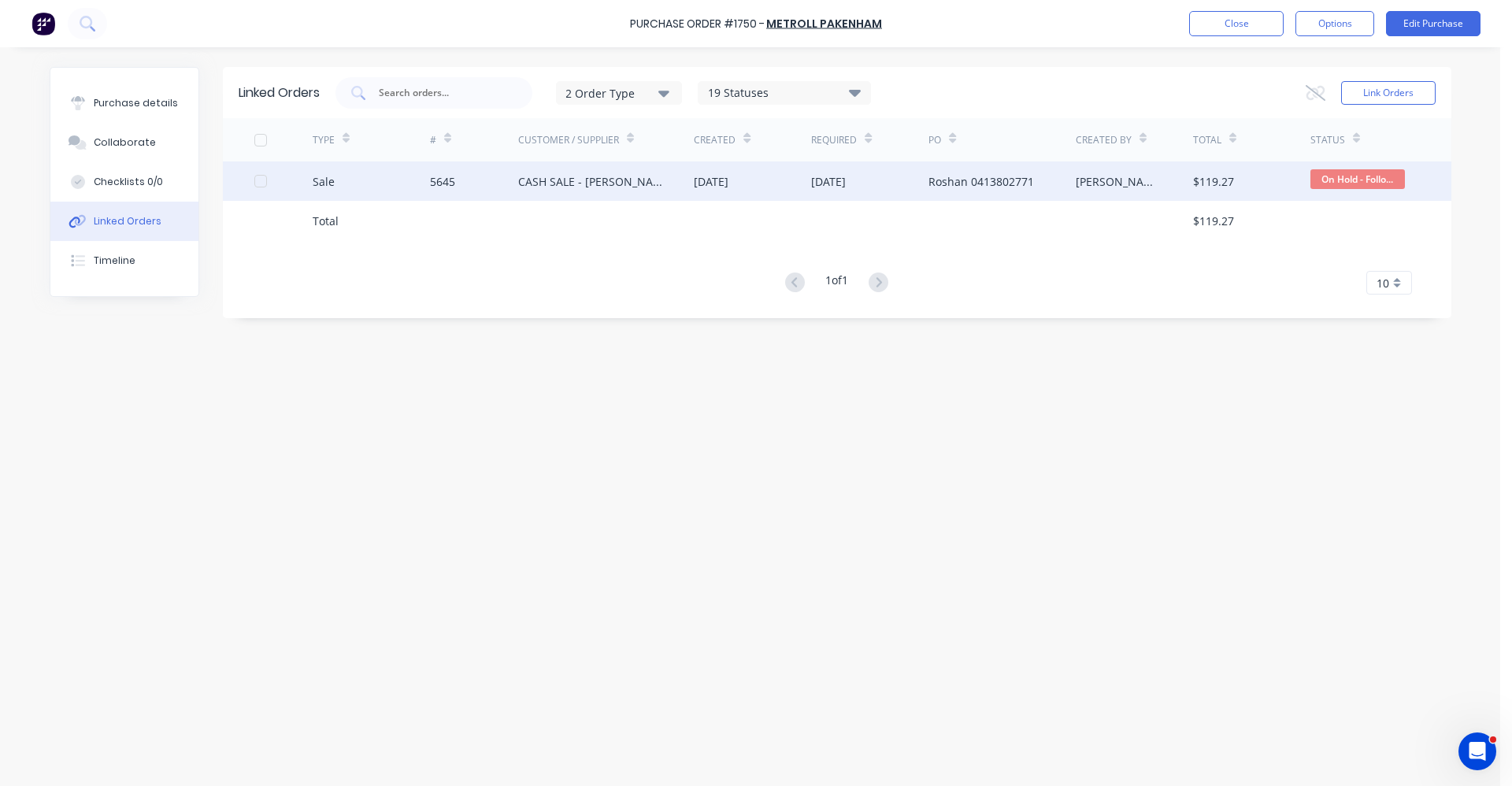
click at [554, 168] on div "CASH SALE - [PERSON_NAME]'S ACCOUNT" at bounding box center [606, 181] width 176 height 40
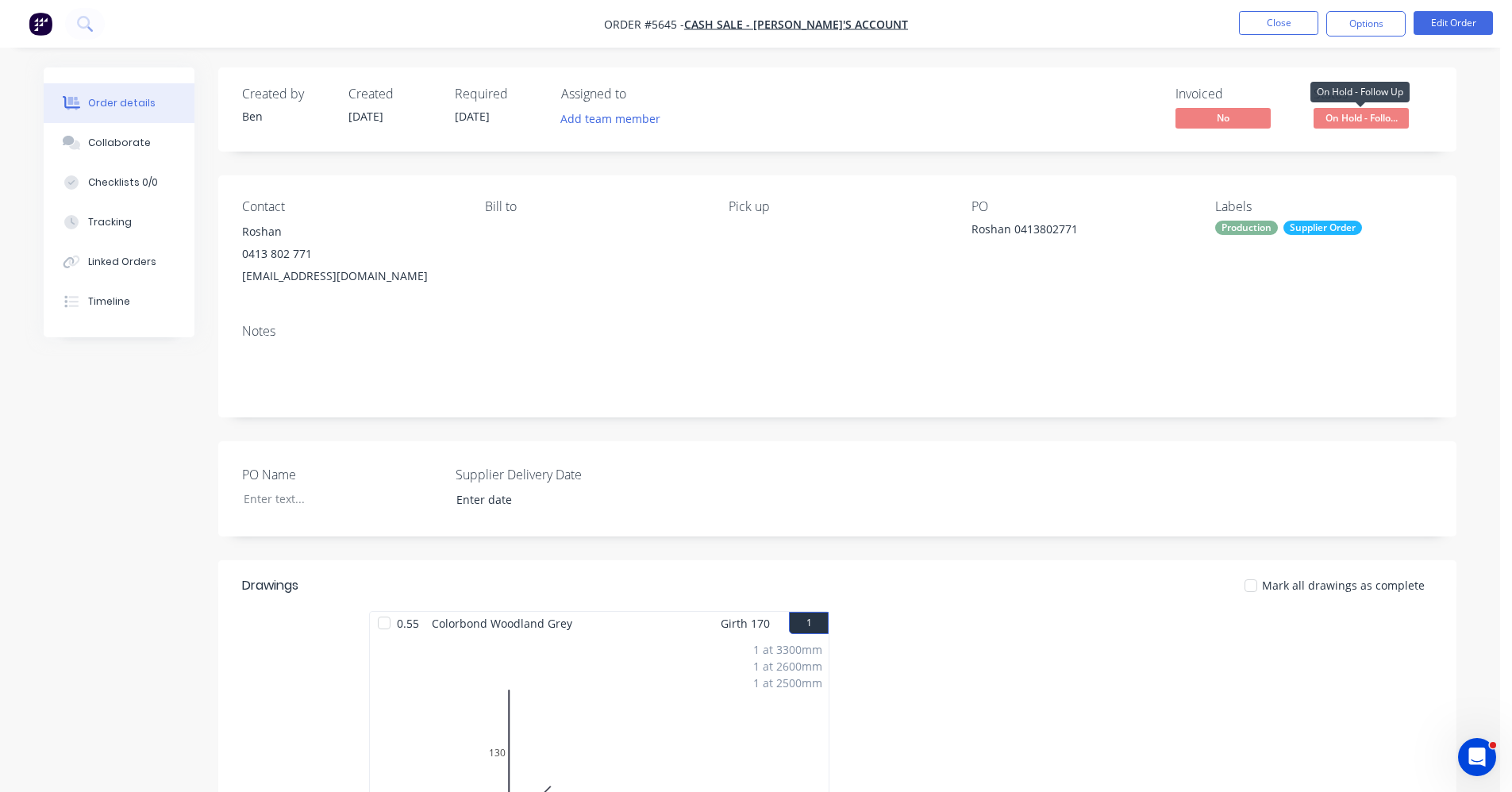
click at [1345, 123] on span "On Hold - Follo..." at bounding box center [1360, 117] width 95 height 20
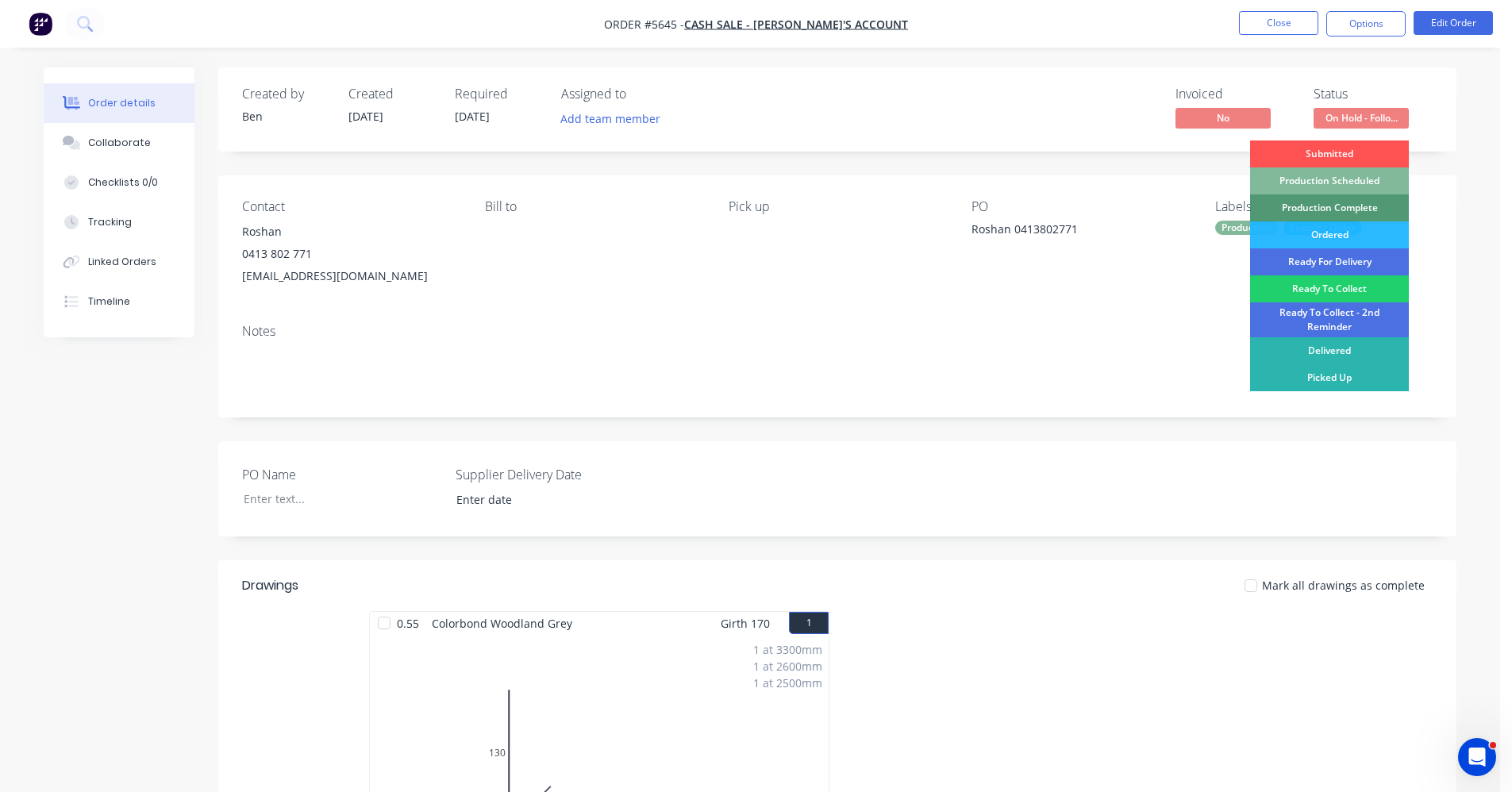
click at [1330, 185] on div "Production Scheduled" at bounding box center [1329, 180] width 159 height 27
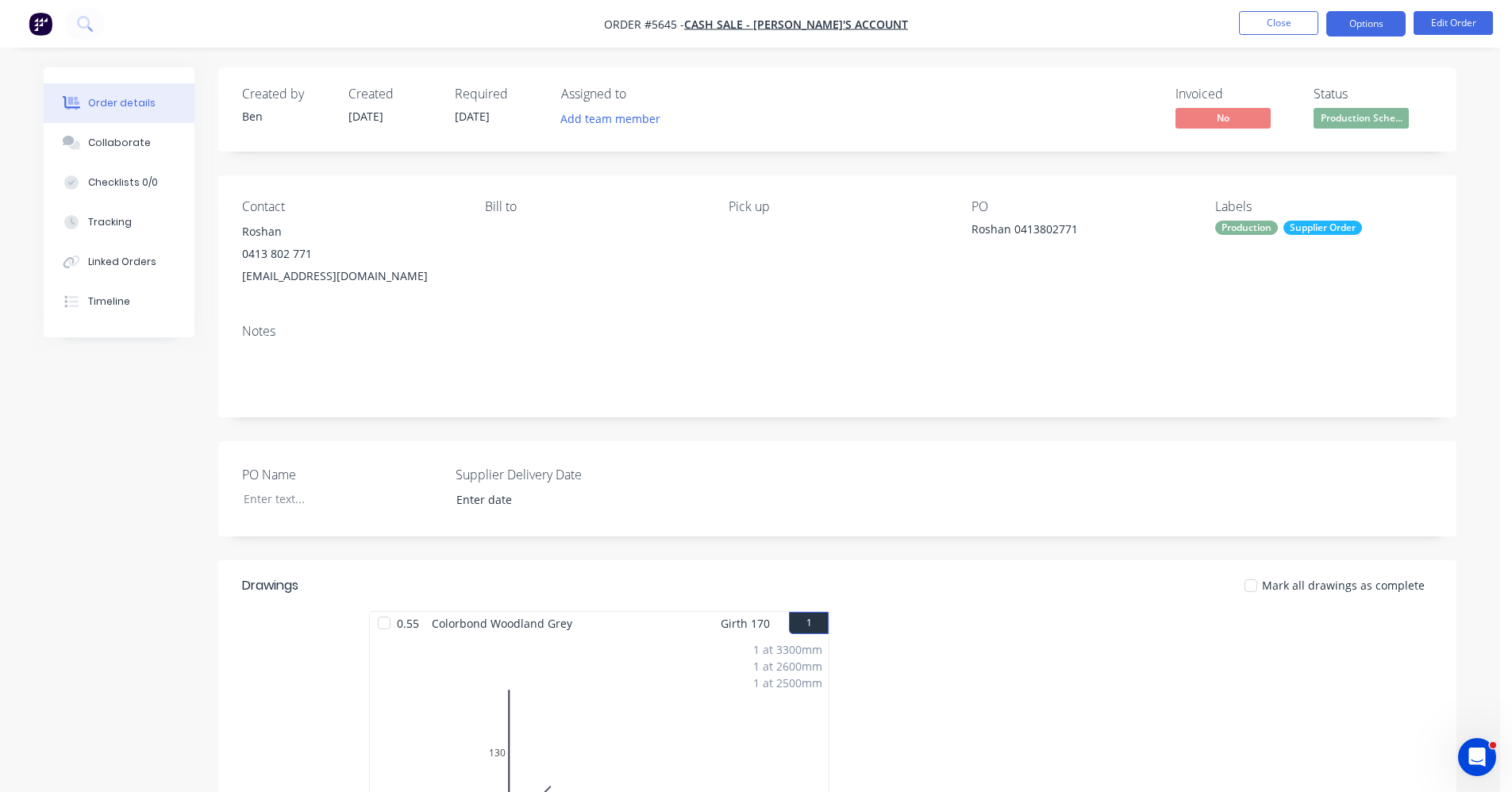
click at [1352, 22] on button "Options" at bounding box center [1365, 24] width 79 height 25
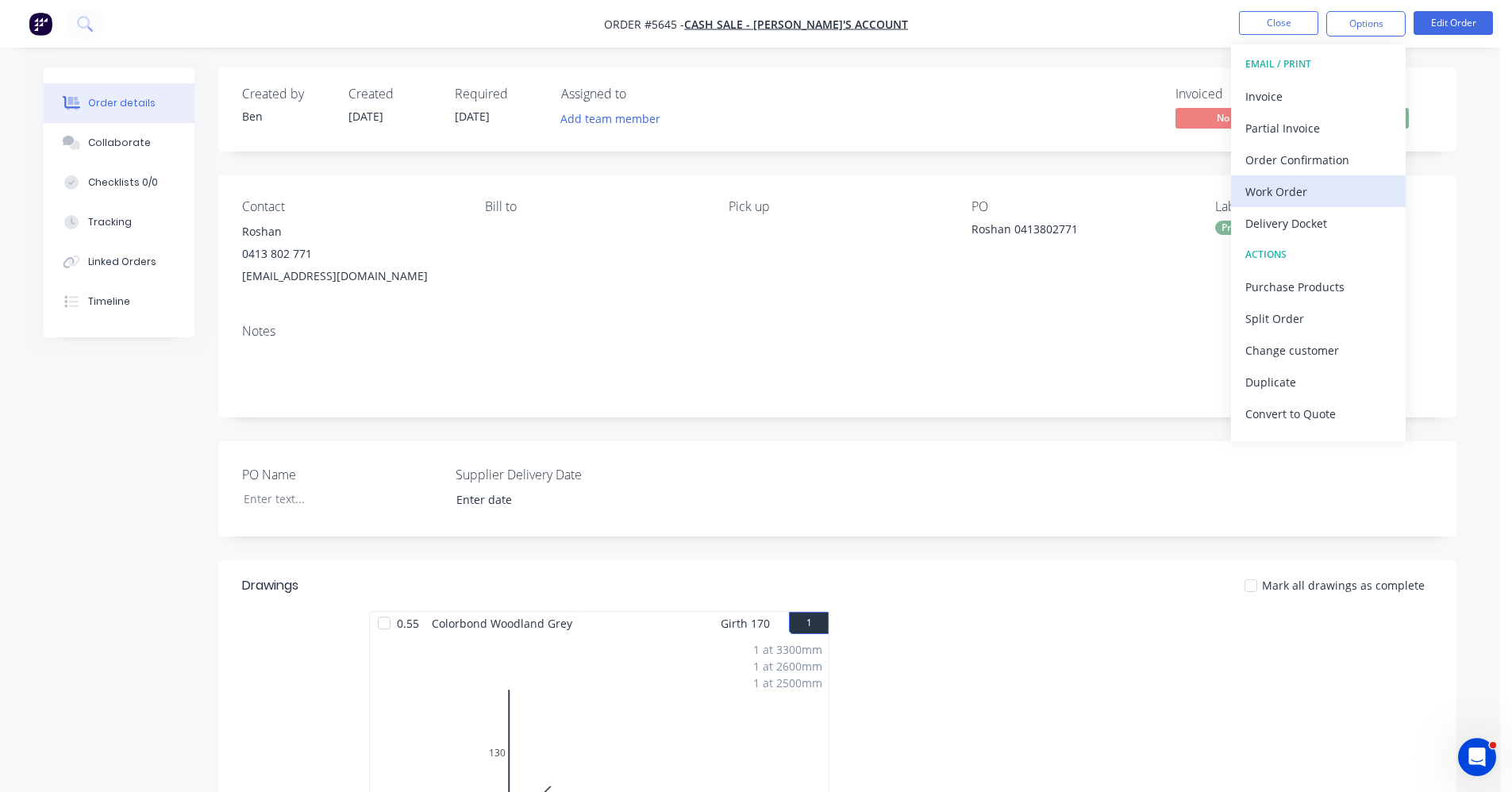
click at [1294, 191] on div "Work Order" at bounding box center [1318, 192] width 146 height 23
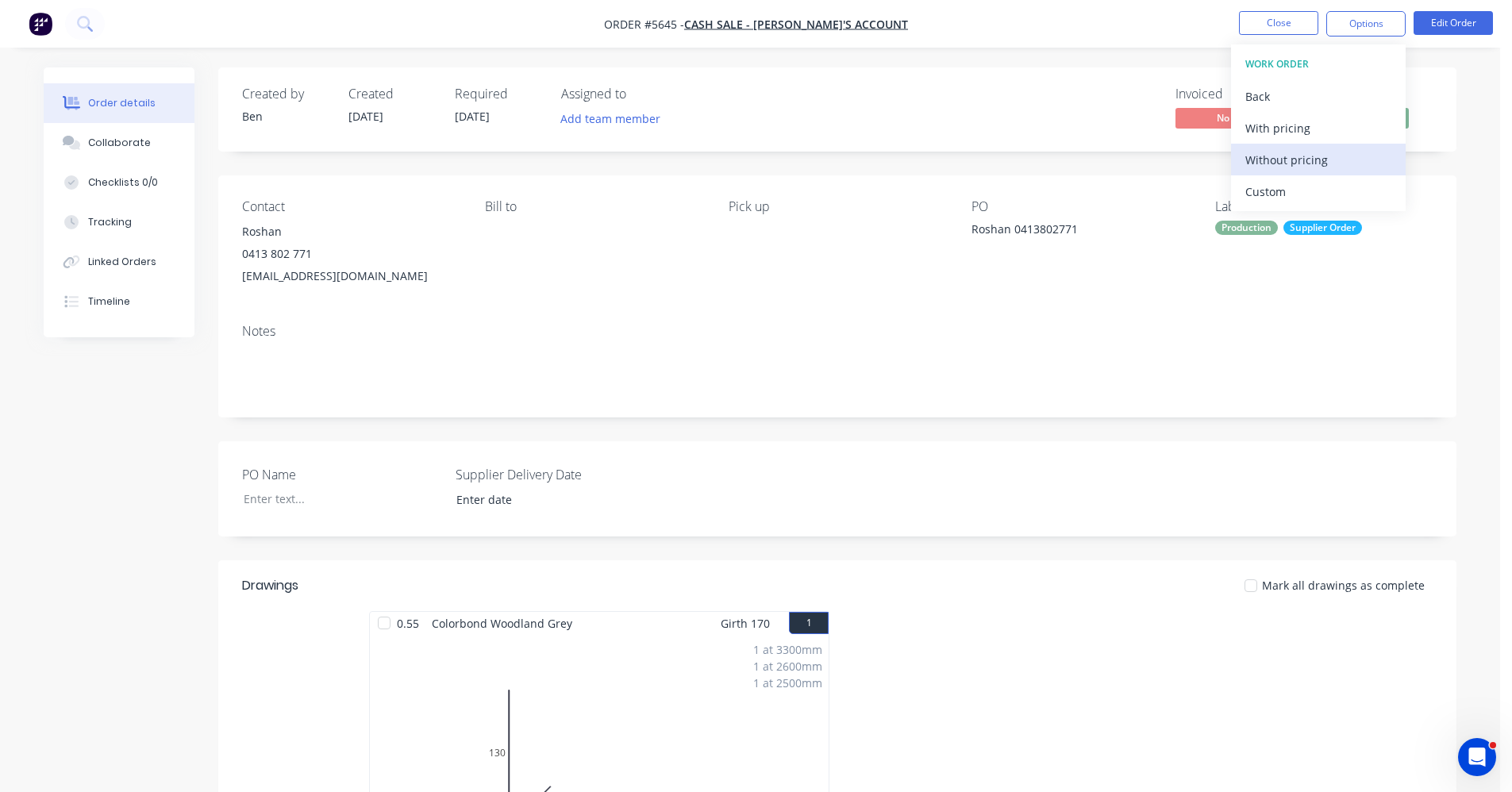
click at [1293, 170] on div "Without pricing" at bounding box center [1318, 160] width 146 height 23
click at [1098, 21] on nav "Order #5645 - CASH SALE - BEN'S ACCOUNT Close Options Edit Order" at bounding box center [756, 24] width 1512 height 47
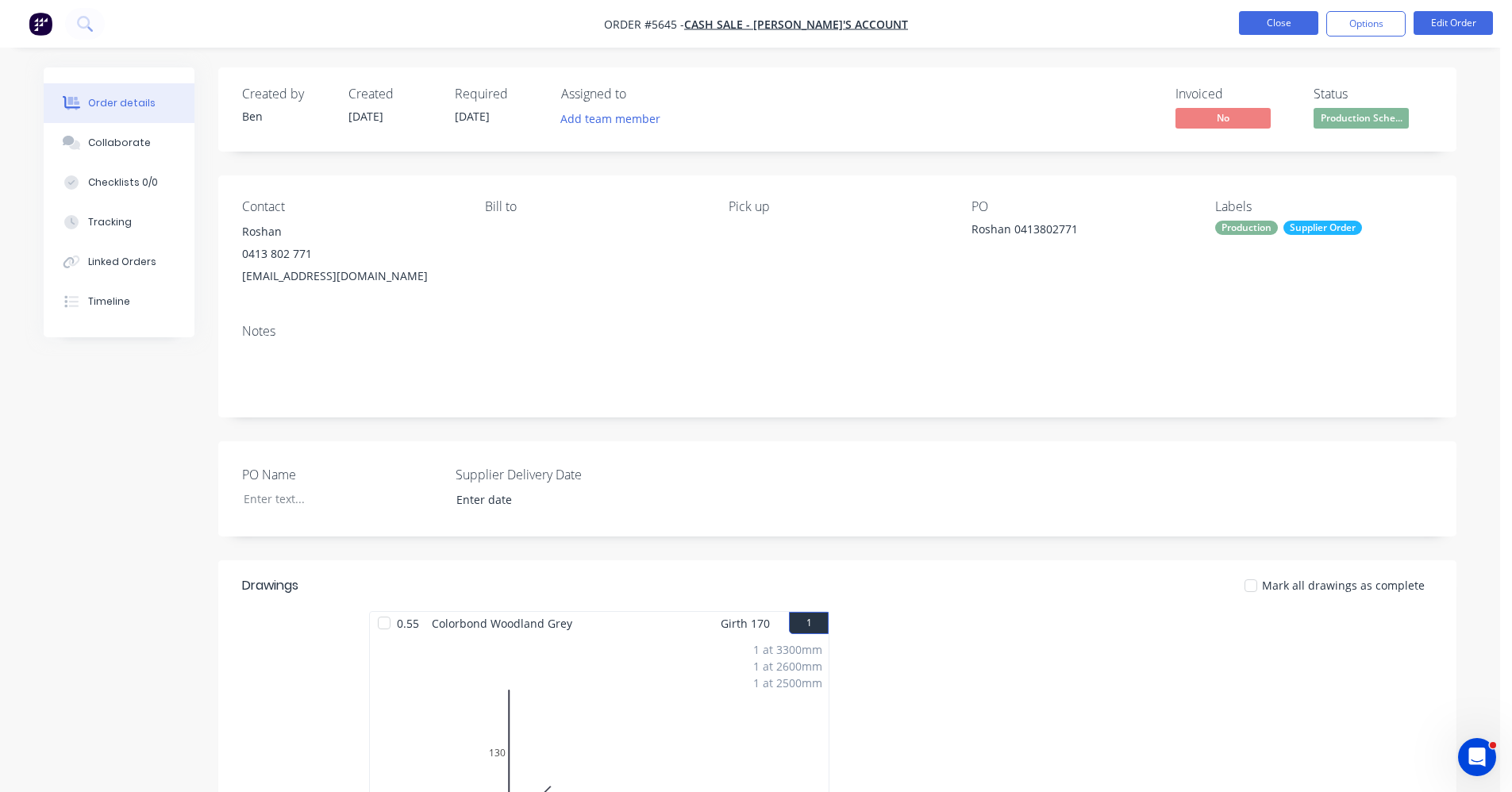
click at [1264, 32] on button "Close" at bounding box center [1278, 23] width 79 height 24
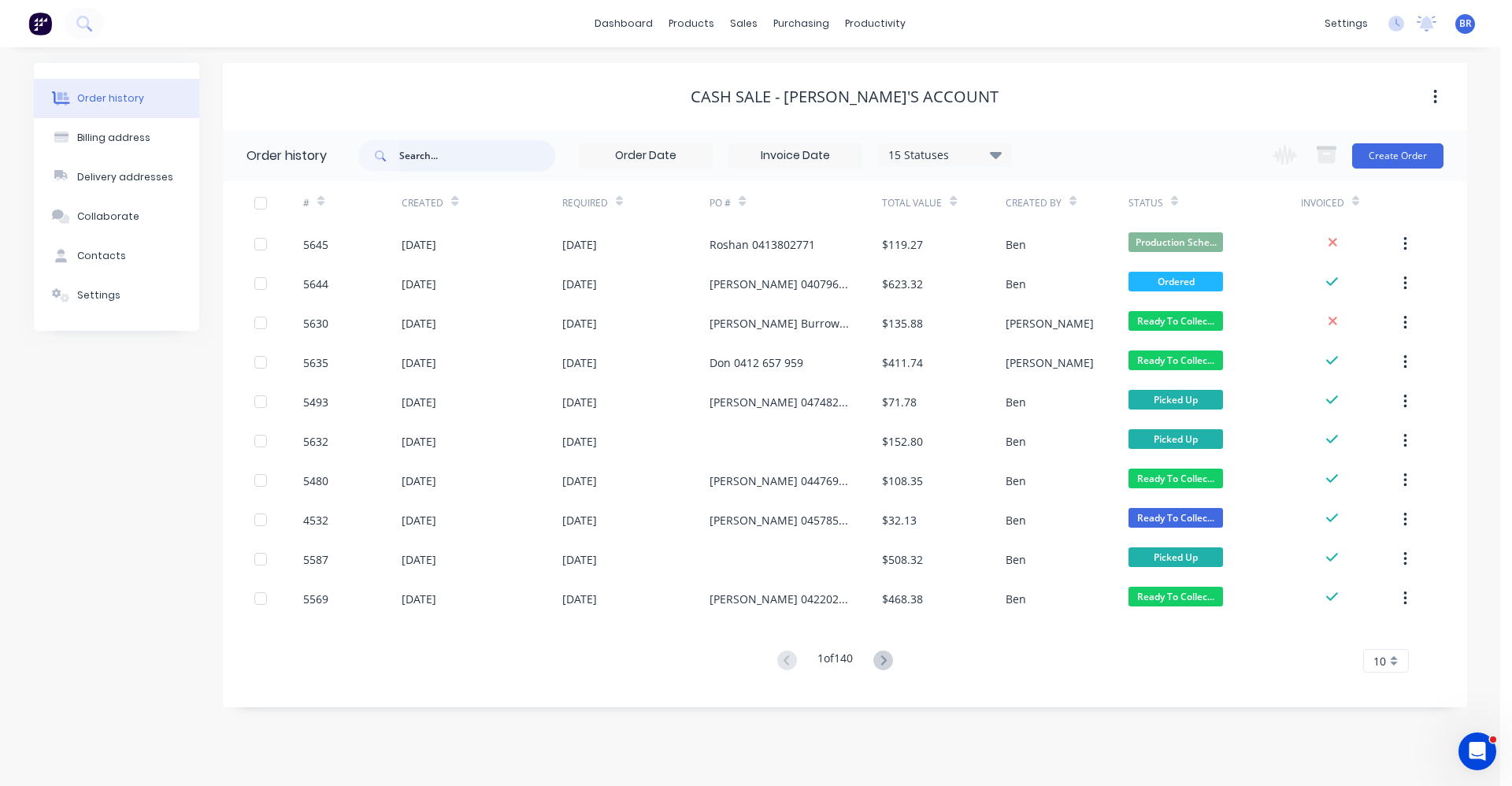
click at [435, 159] on input "text" at bounding box center [477, 155] width 156 height 32
type input "5635"
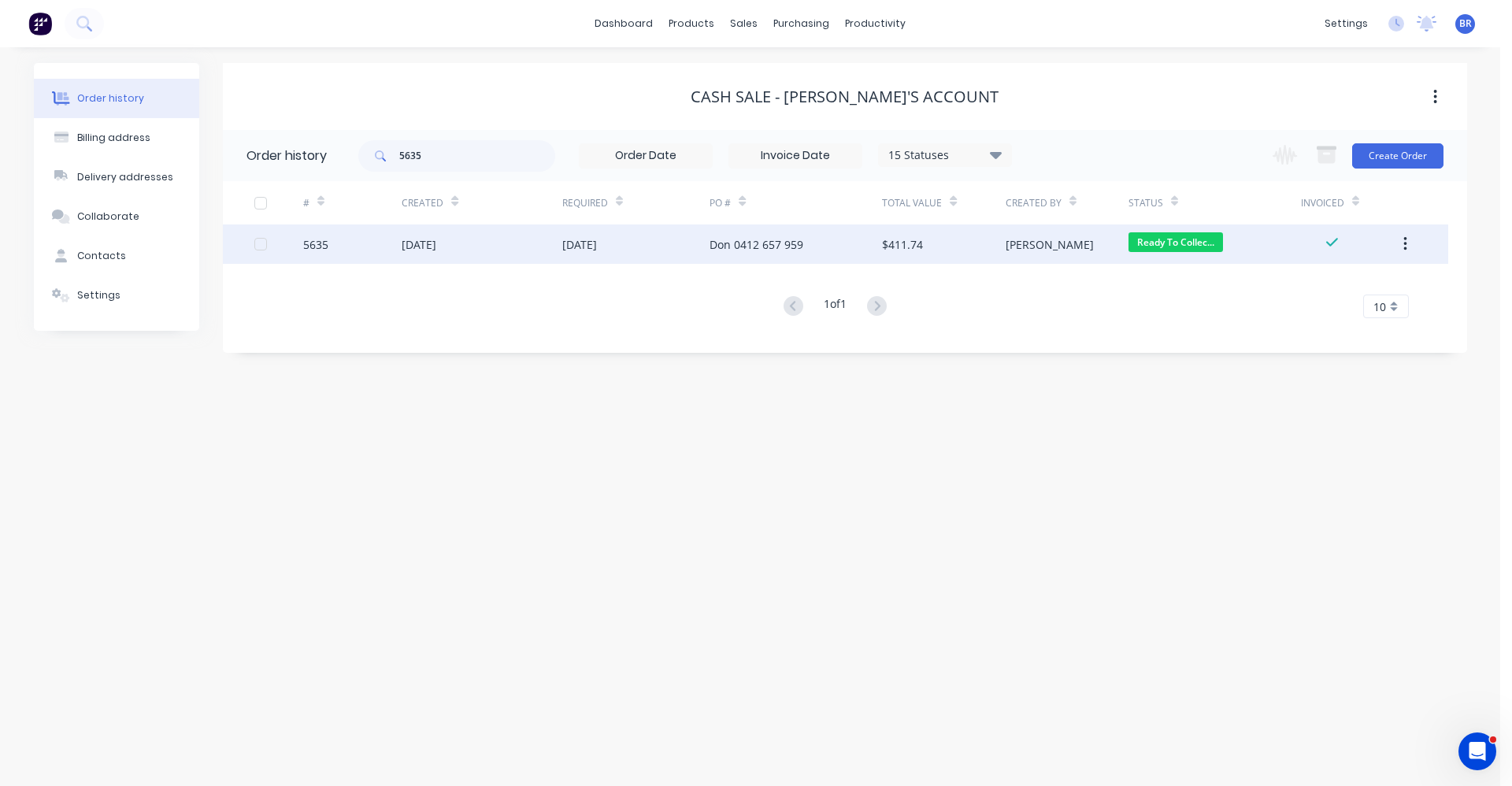
click at [517, 247] on div "[DATE]" at bounding box center [482, 244] width 160 height 40
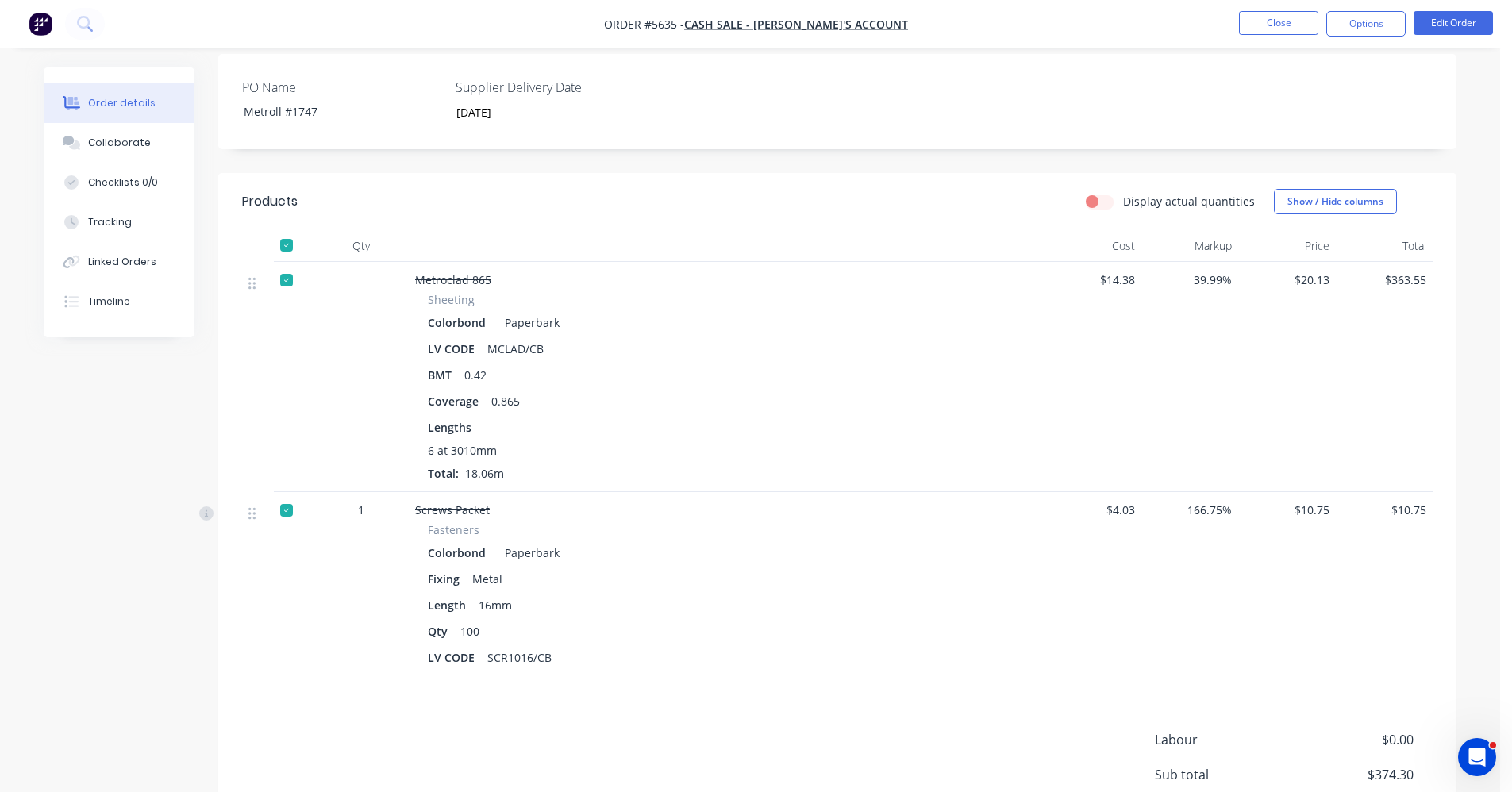
scroll to position [65, 0]
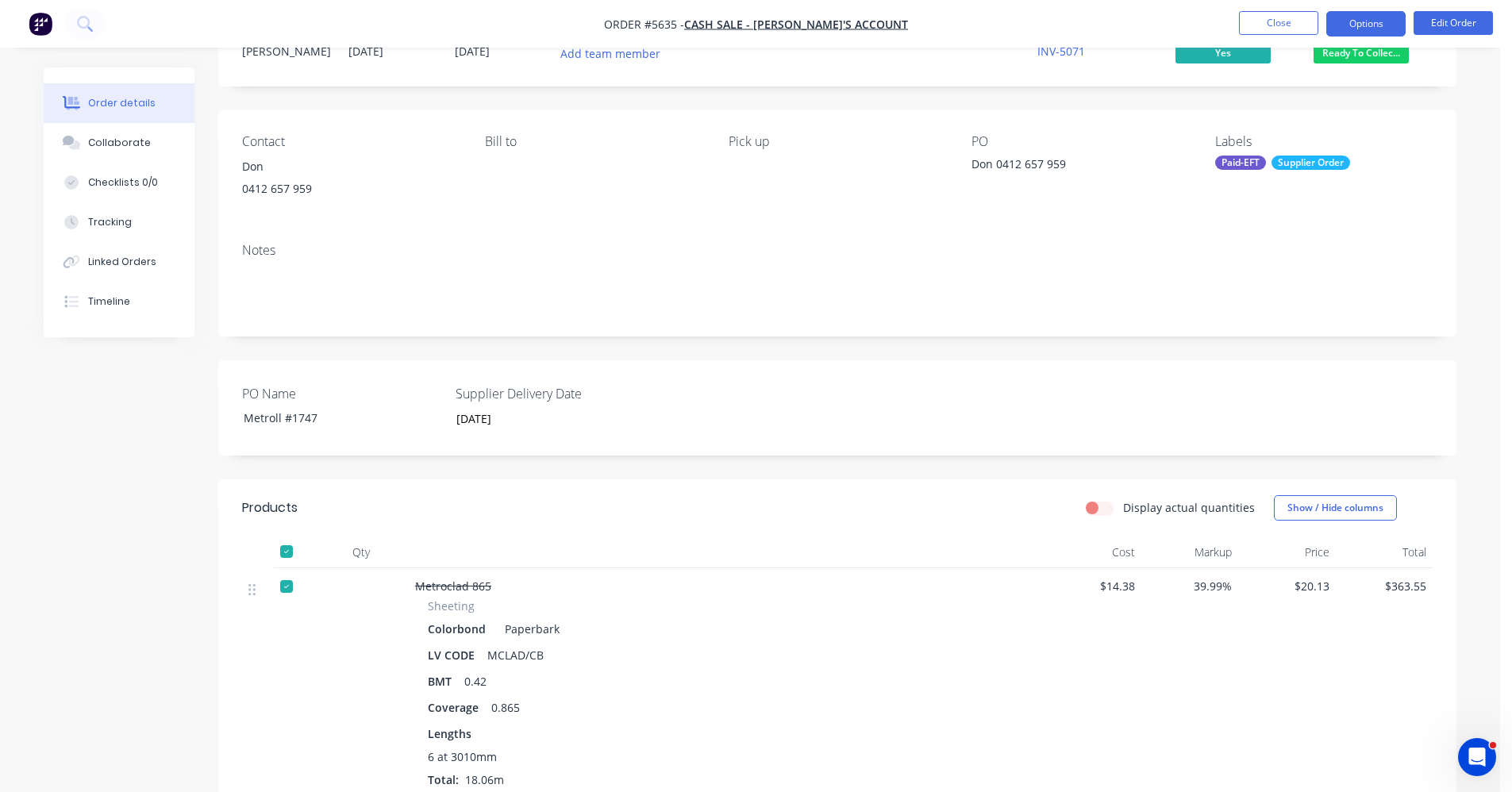
click at [1364, 20] on button "Options" at bounding box center [1365, 24] width 79 height 25
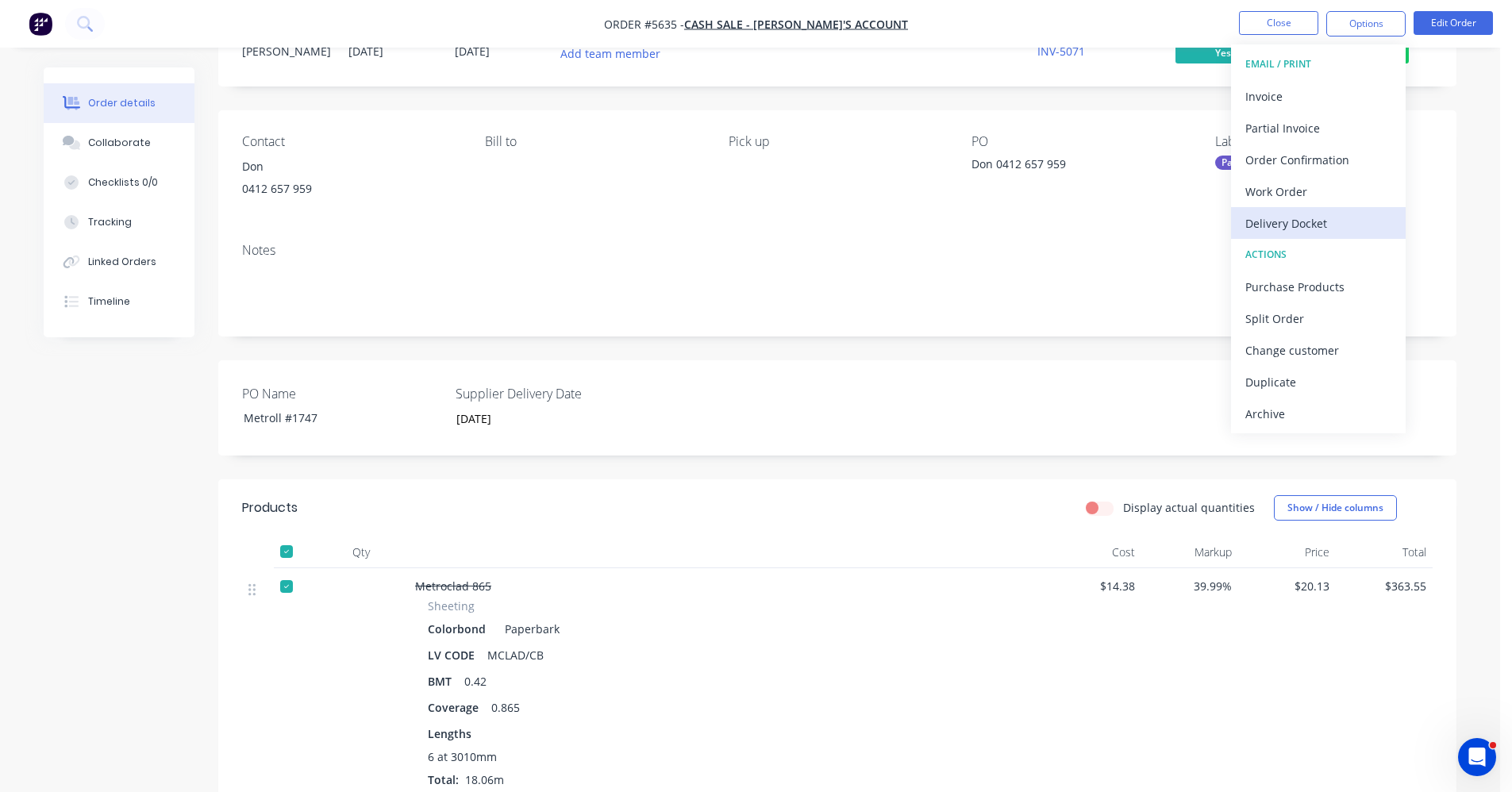
click at [1291, 217] on div "Delivery Docket" at bounding box center [1318, 223] width 146 height 23
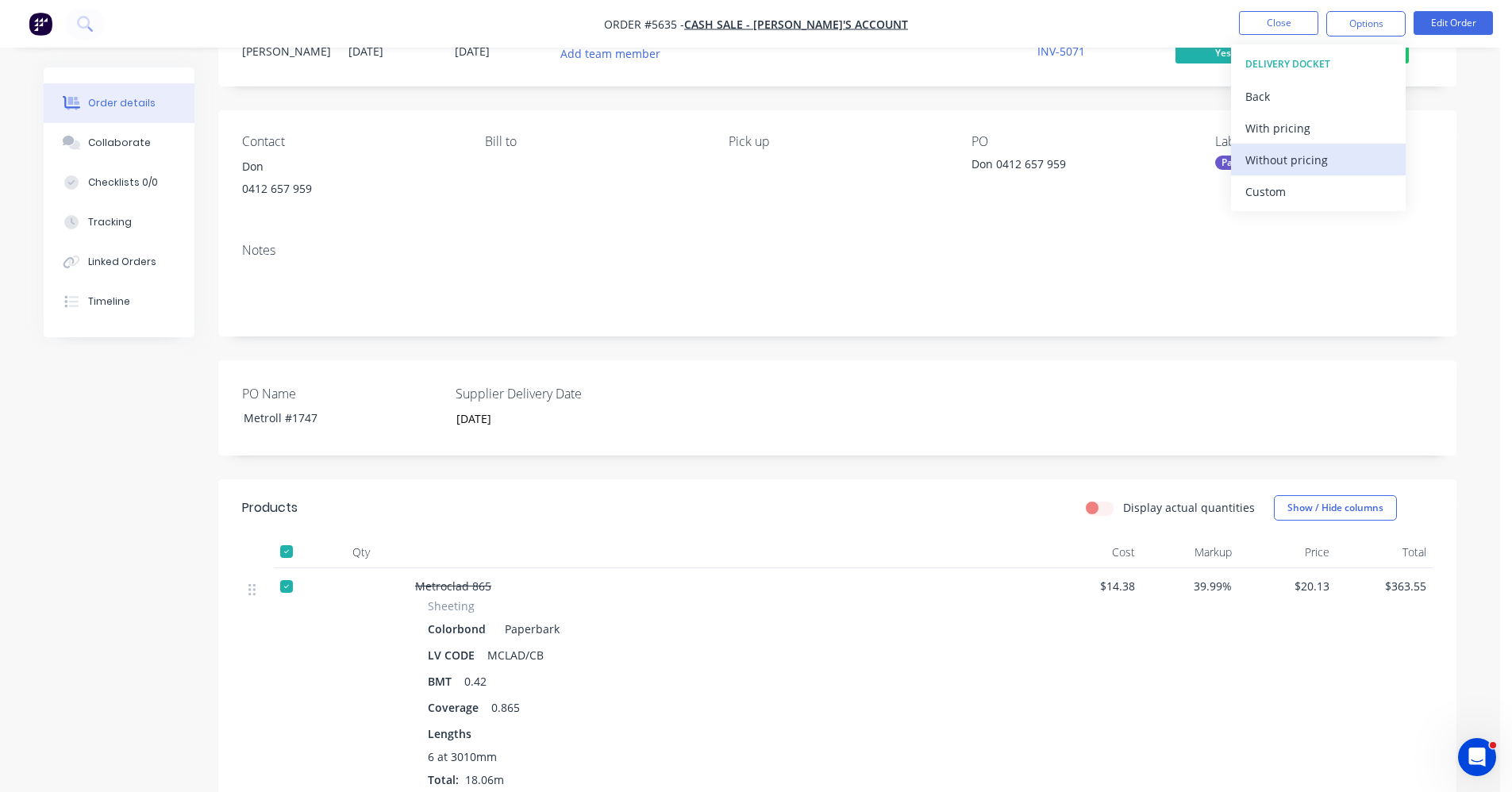
click at [1295, 165] on div "Without pricing" at bounding box center [1318, 160] width 146 height 23
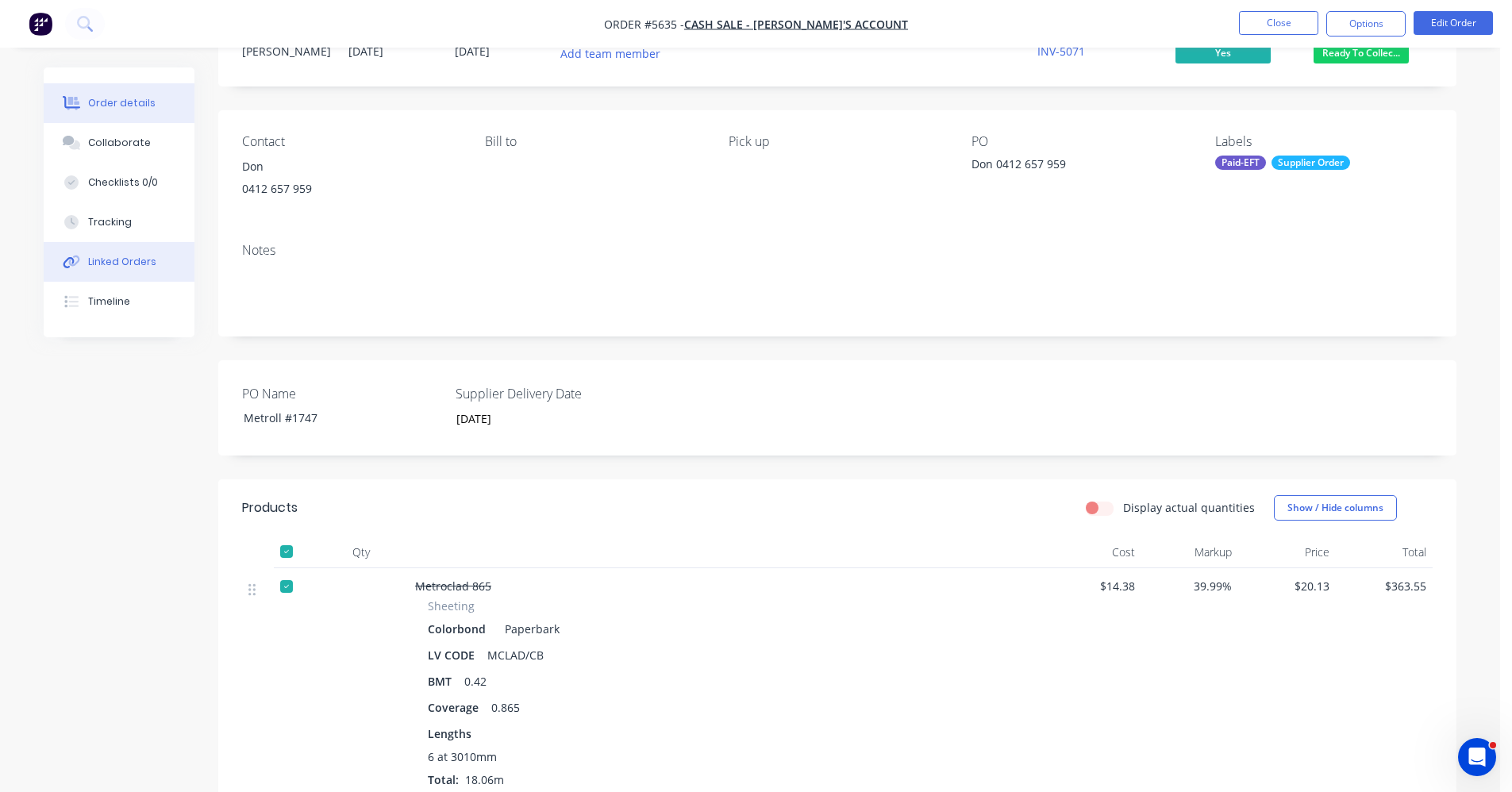
click at [116, 265] on div "Linked Orders" at bounding box center [122, 262] width 69 height 15
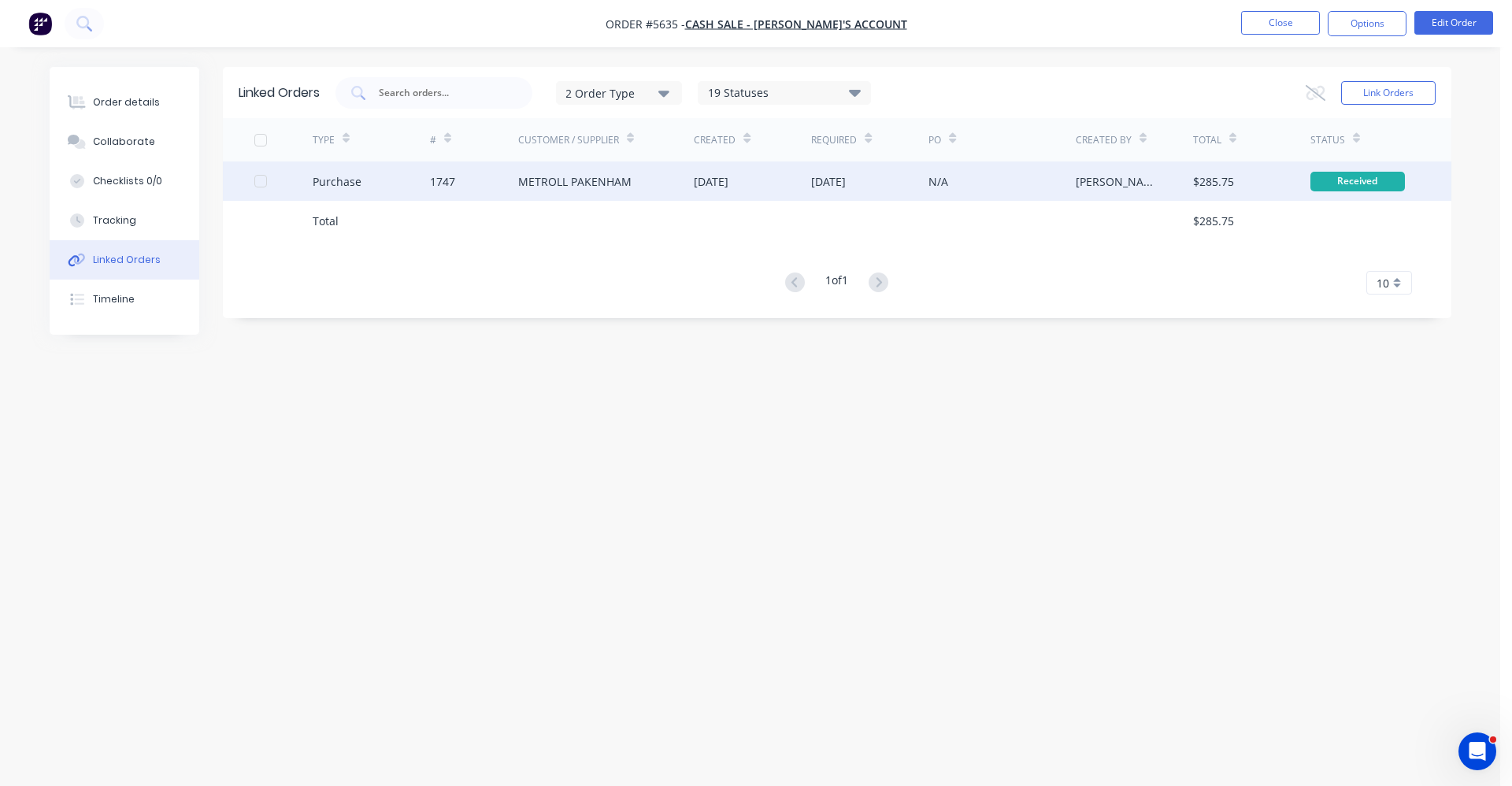
click at [846, 174] on div "[DATE]" at bounding box center [828, 181] width 35 height 16
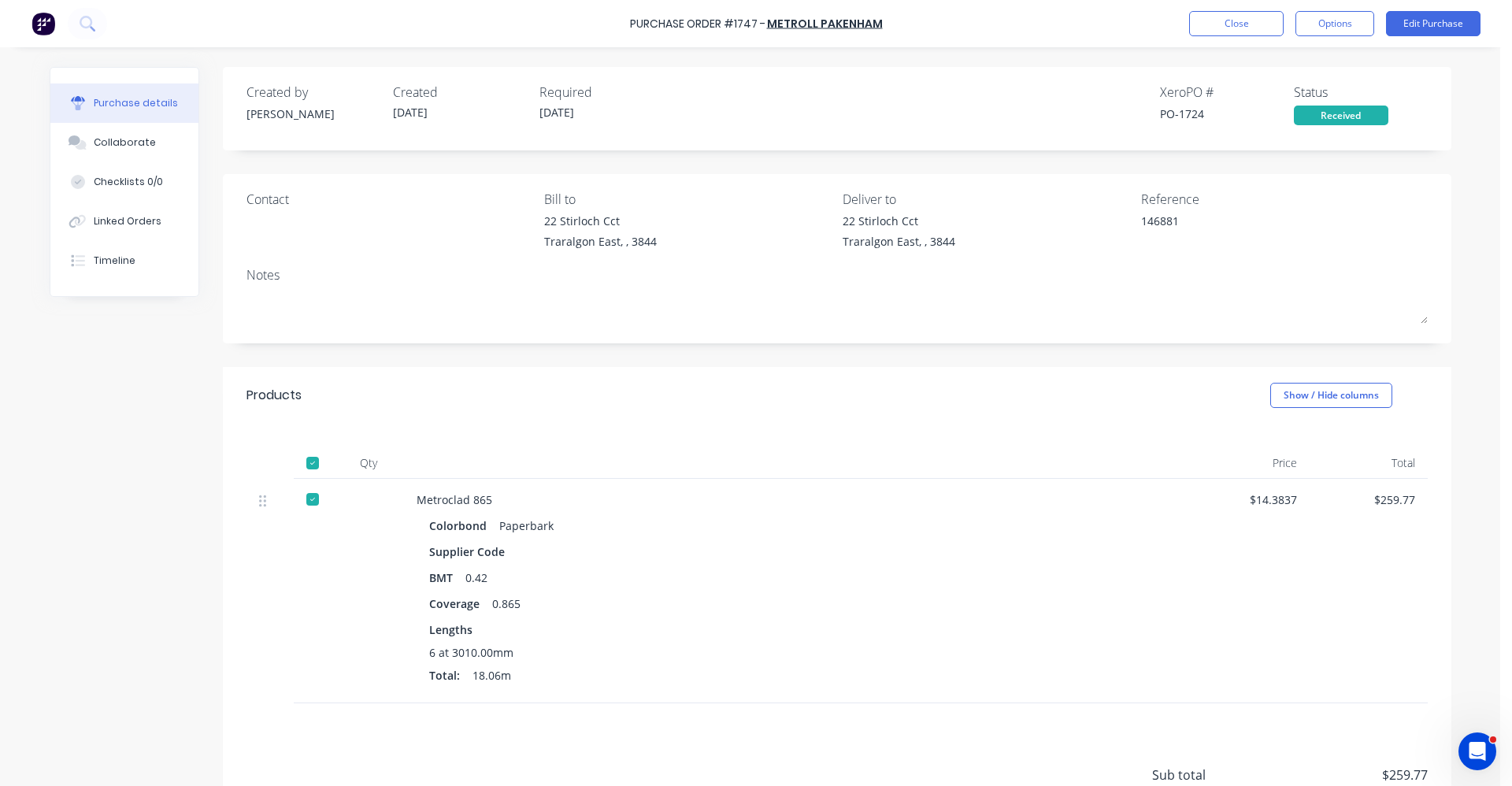
type textarea "x"
click at [138, 220] on div "Linked Orders" at bounding box center [128, 222] width 68 height 15
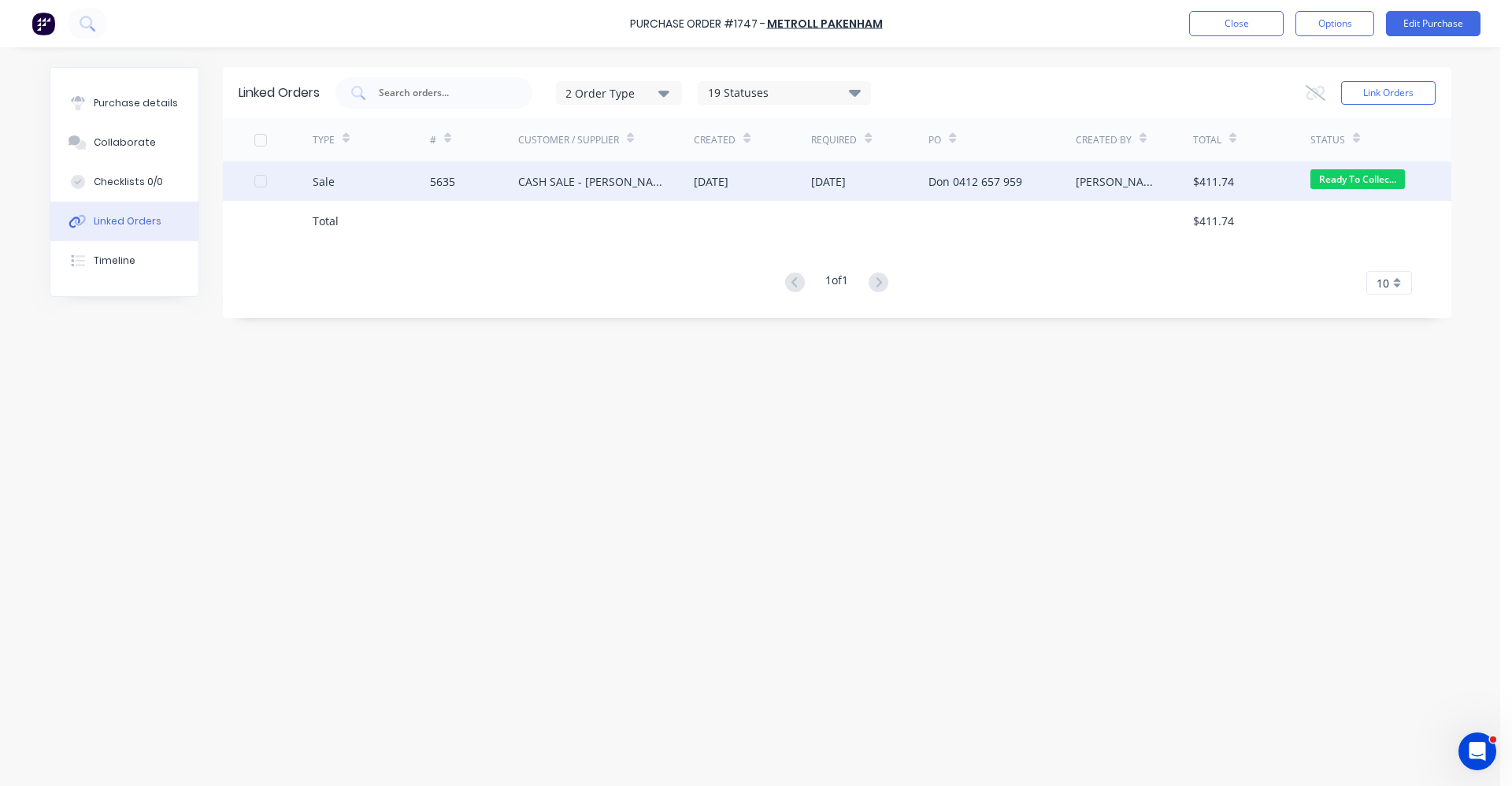
click at [767, 188] on div "[DATE]" at bounding box center [752, 181] width 117 height 40
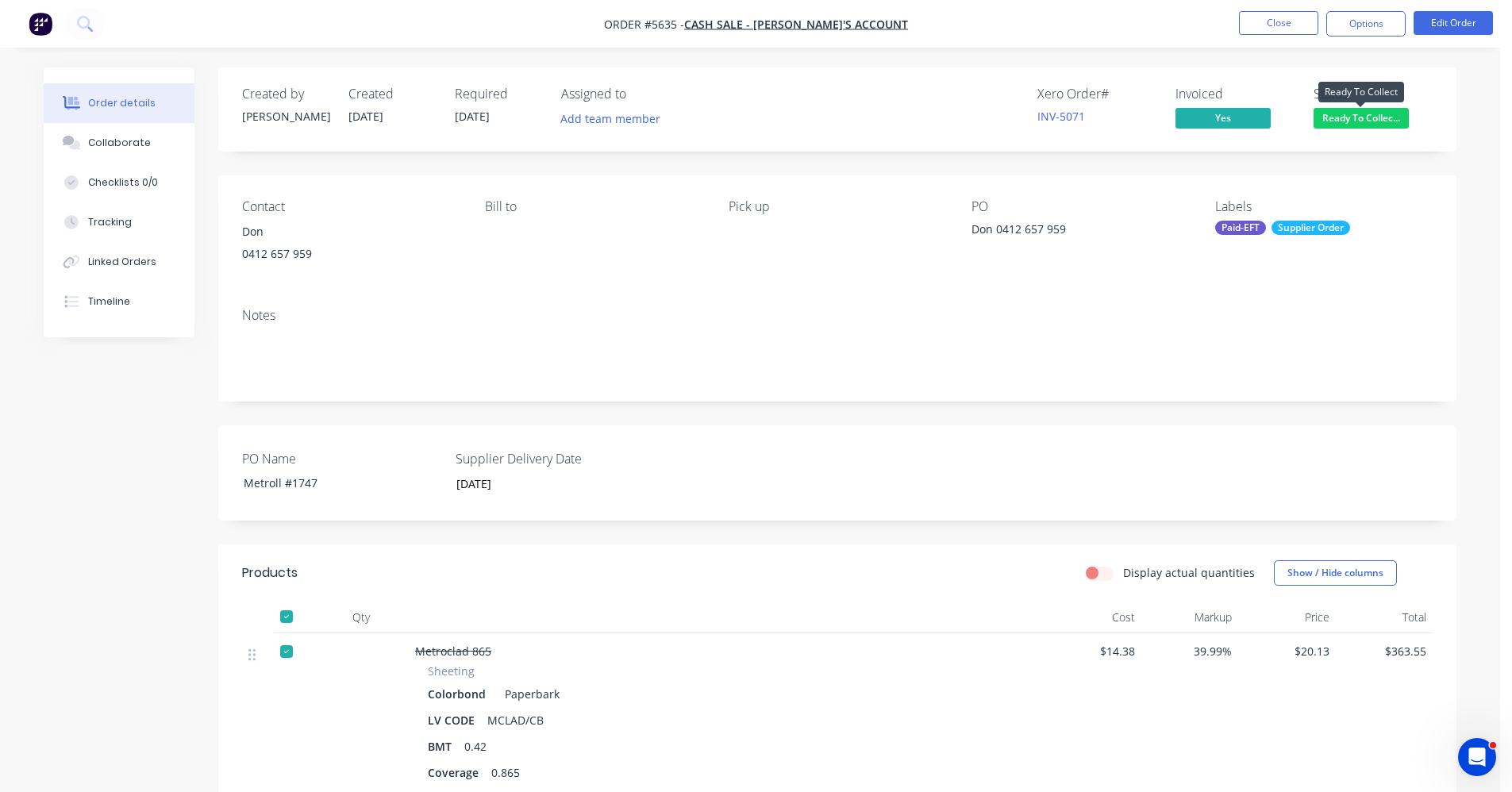
click at [1370, 121] on span "Ready To Collec..." at bounding box center [1360, 117] width 95 height 20
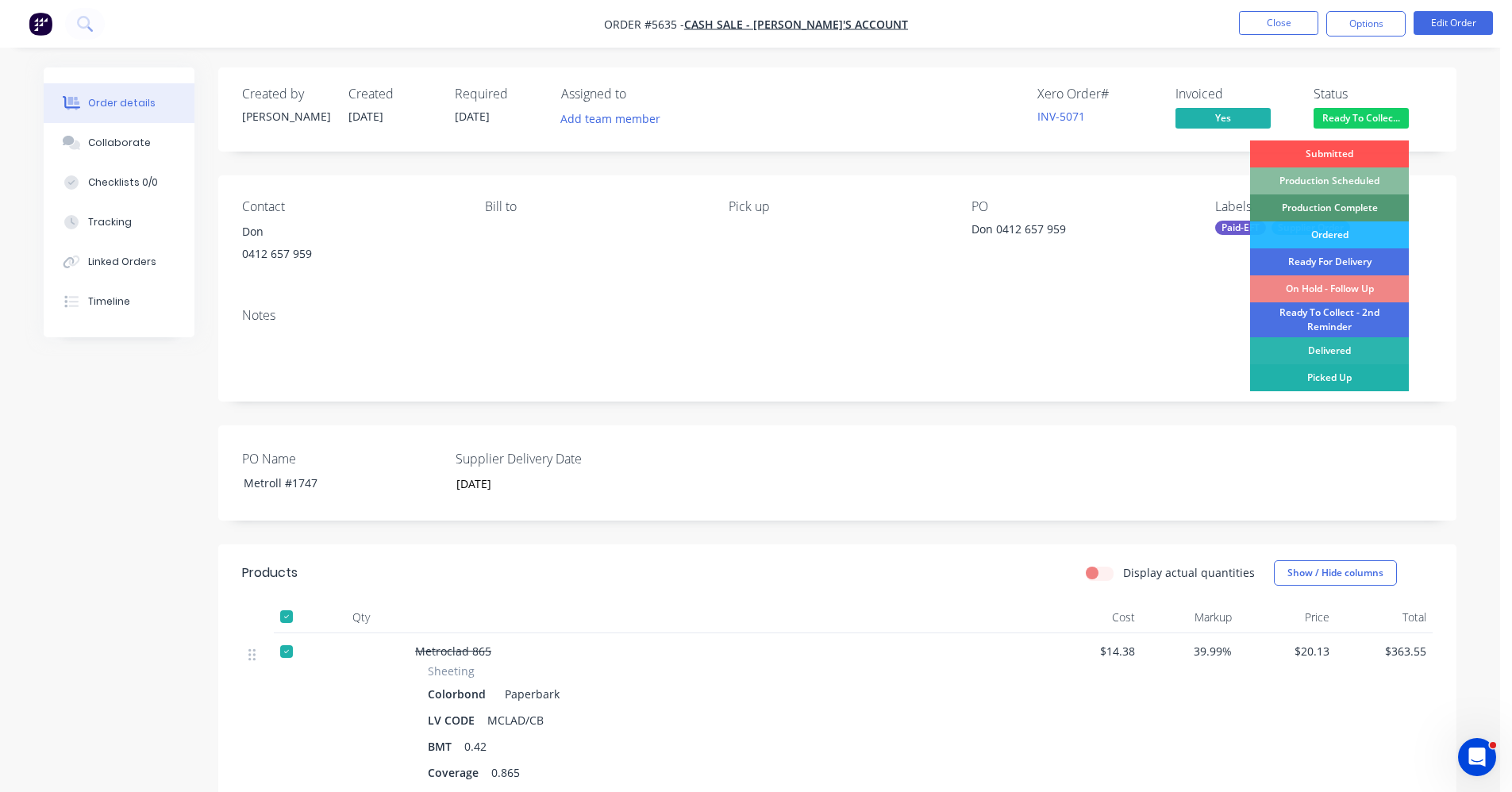
click at [1336, 377] on div "Picked Up" at bounding box center [1329, 378] width 159 height 27
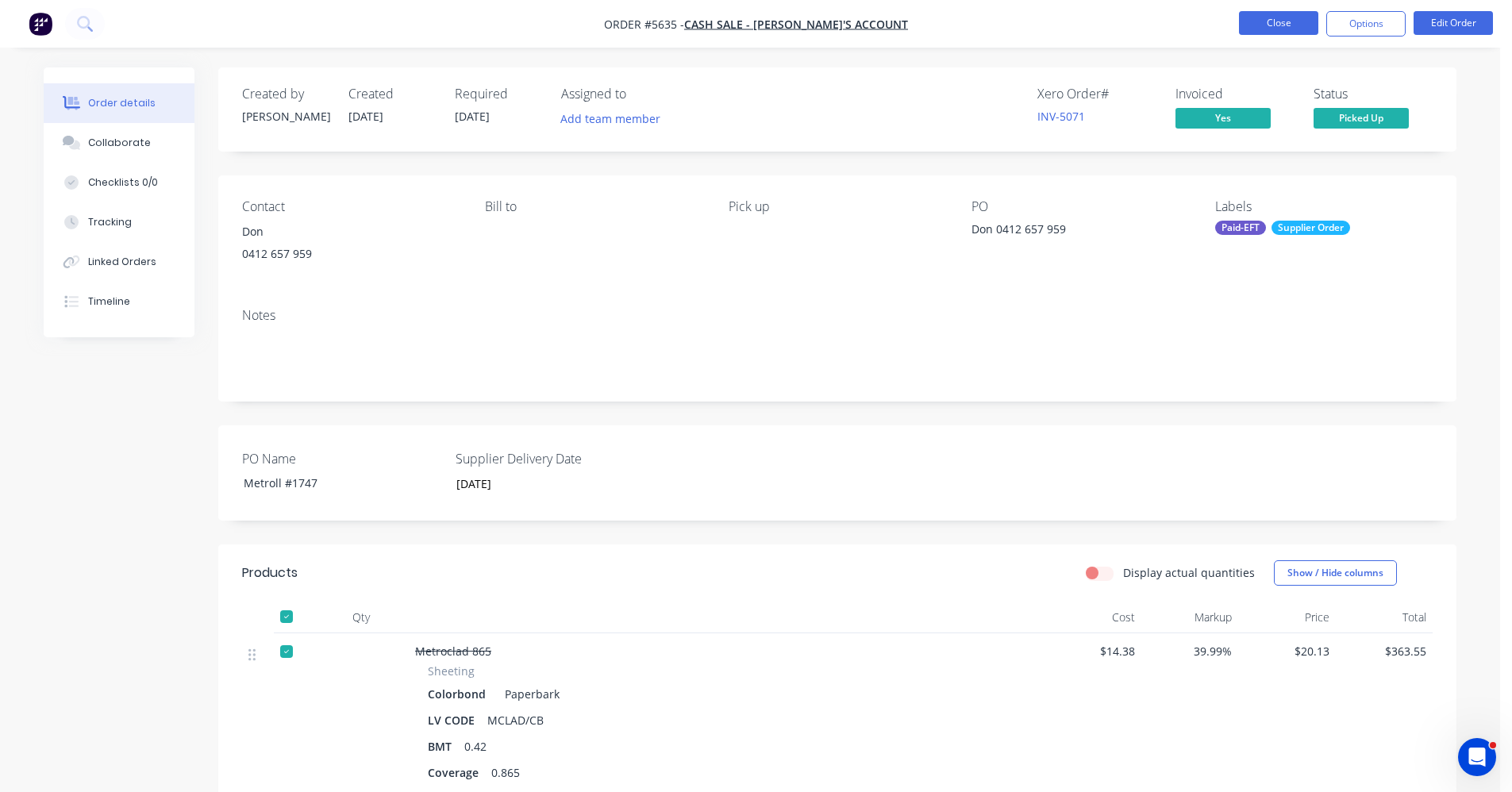
click at [1290, 24] on button "Close" at bounding box center [1278, 23] width 79 height 24
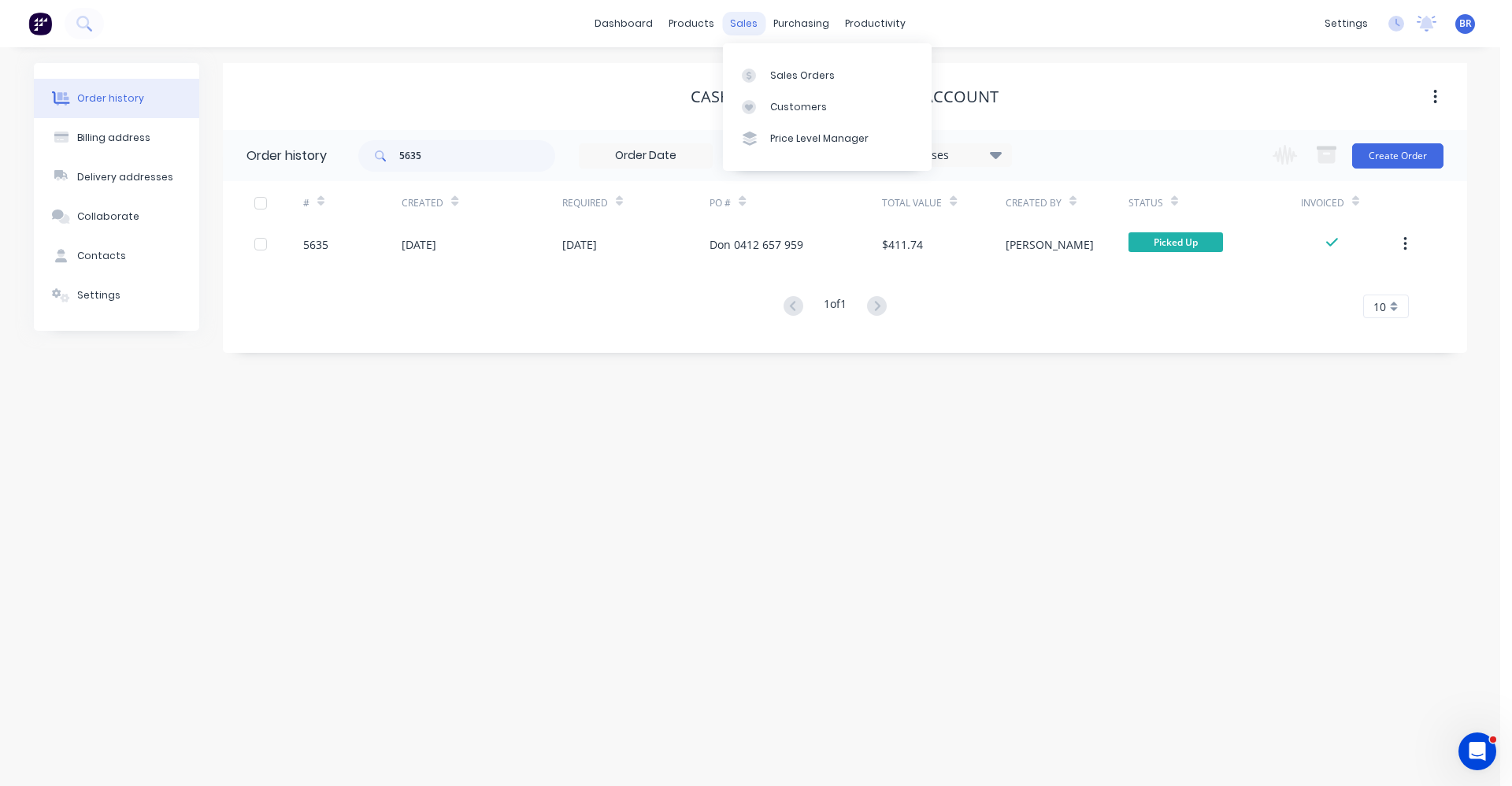
click at [737, 18] on div "sales" at bounding box center [744, 23] width 44 height 23
click at [802, 80] on div "Sales Orders" at bounding box center [803, 76] width 65 height 15
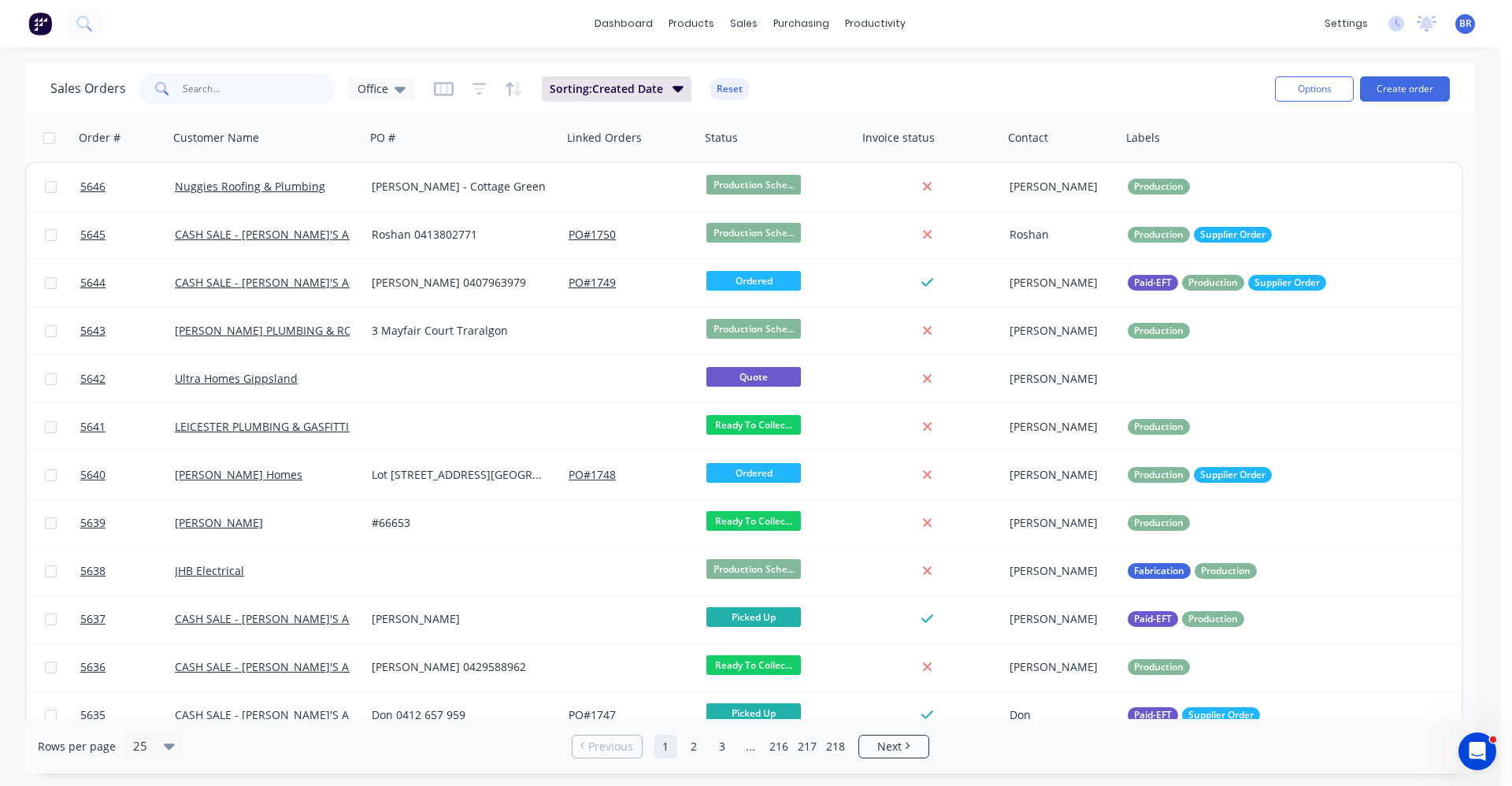
click at [240, 91] on input "text" at bounding box center [260, 88] width 154 height 32
click at [1389, 91] on button "Create order" at bounding box center [1404, 88] width 90 height 25
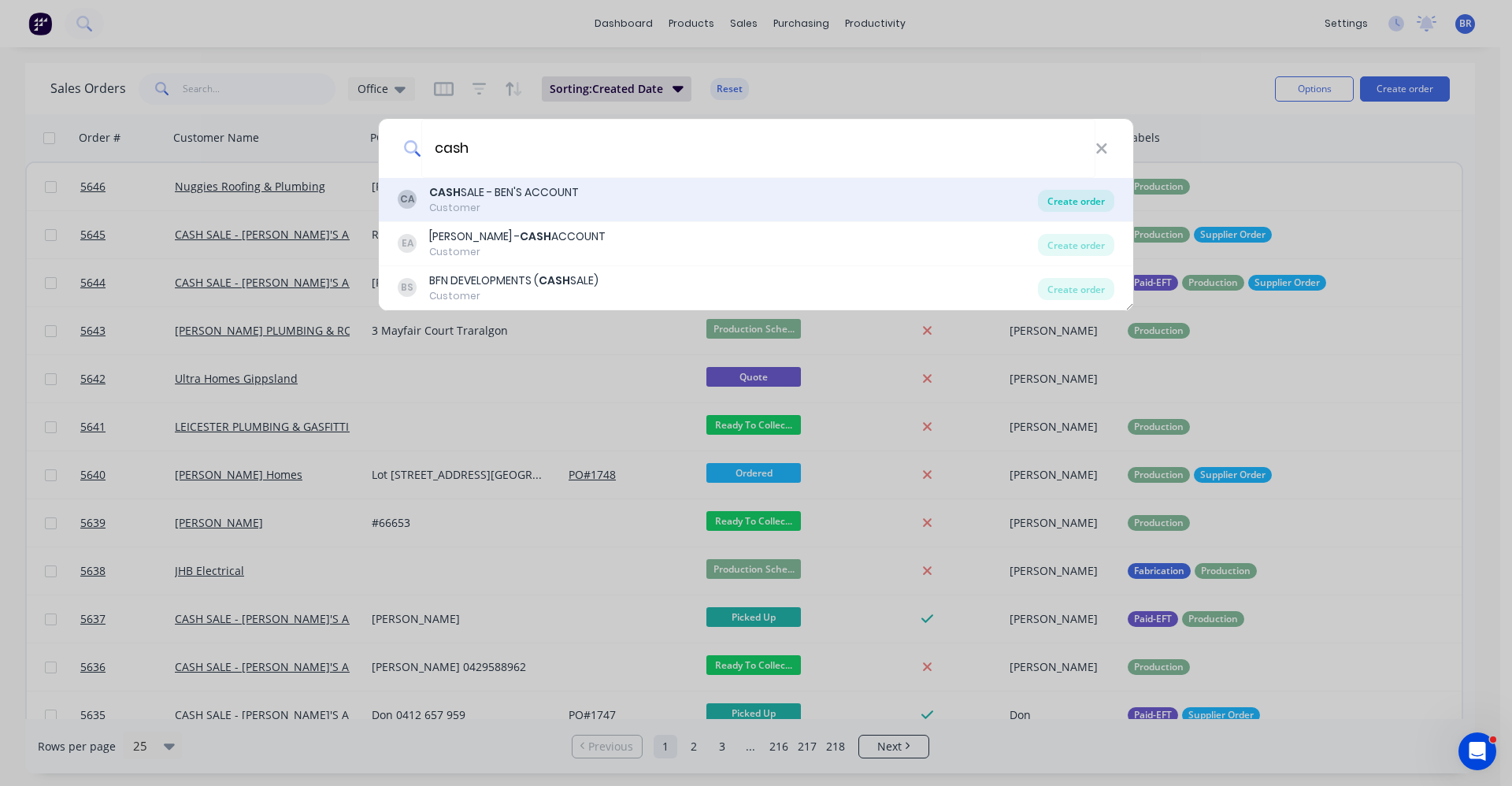
type input "cash"
click at [1093, 198] on div "Create order" at bounding box center [1077, 201] width 76 height 22
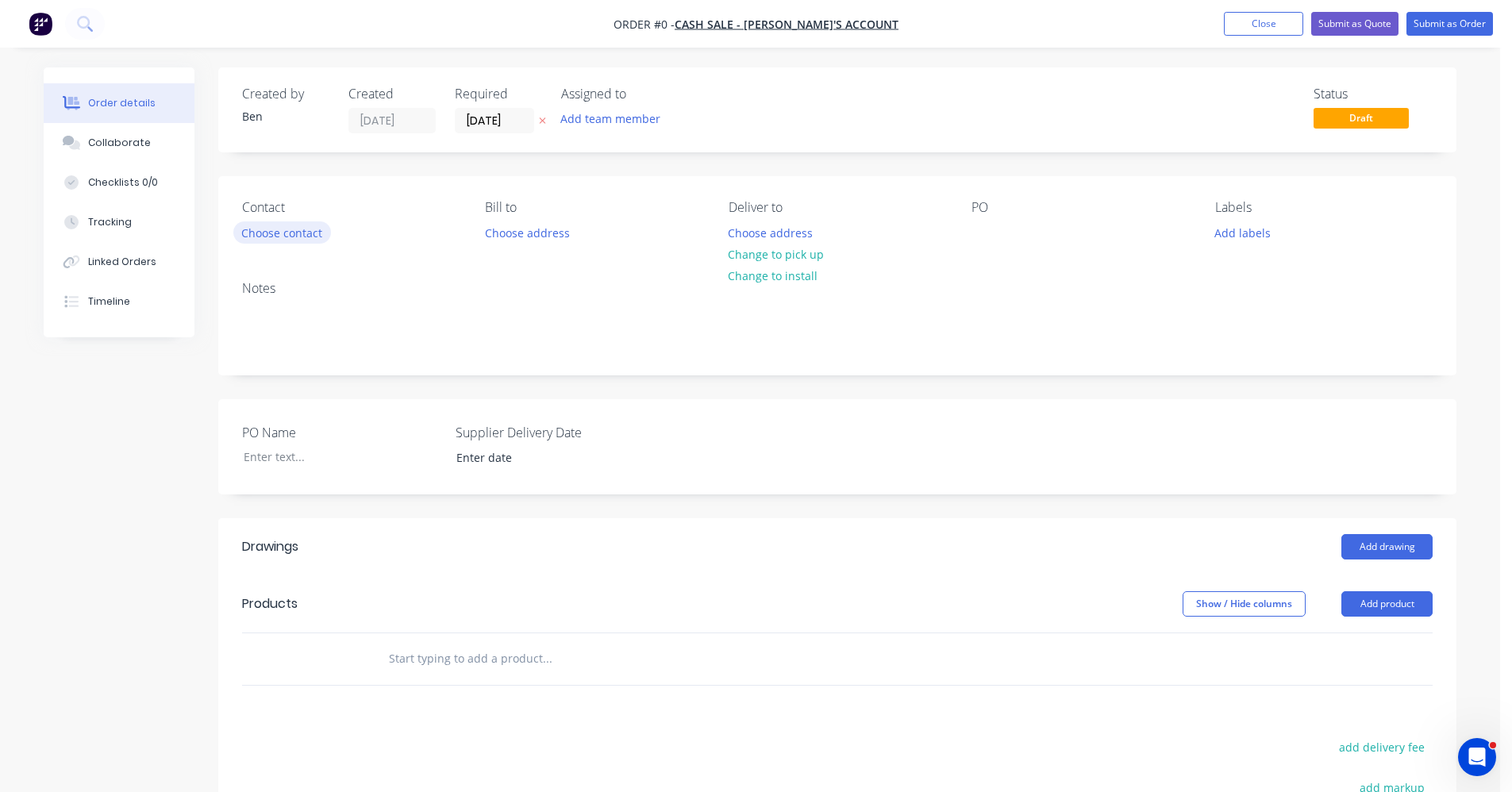
click at [280, 233] on button "Choose contact" at bounding box center [282, 232] width 98 height 21
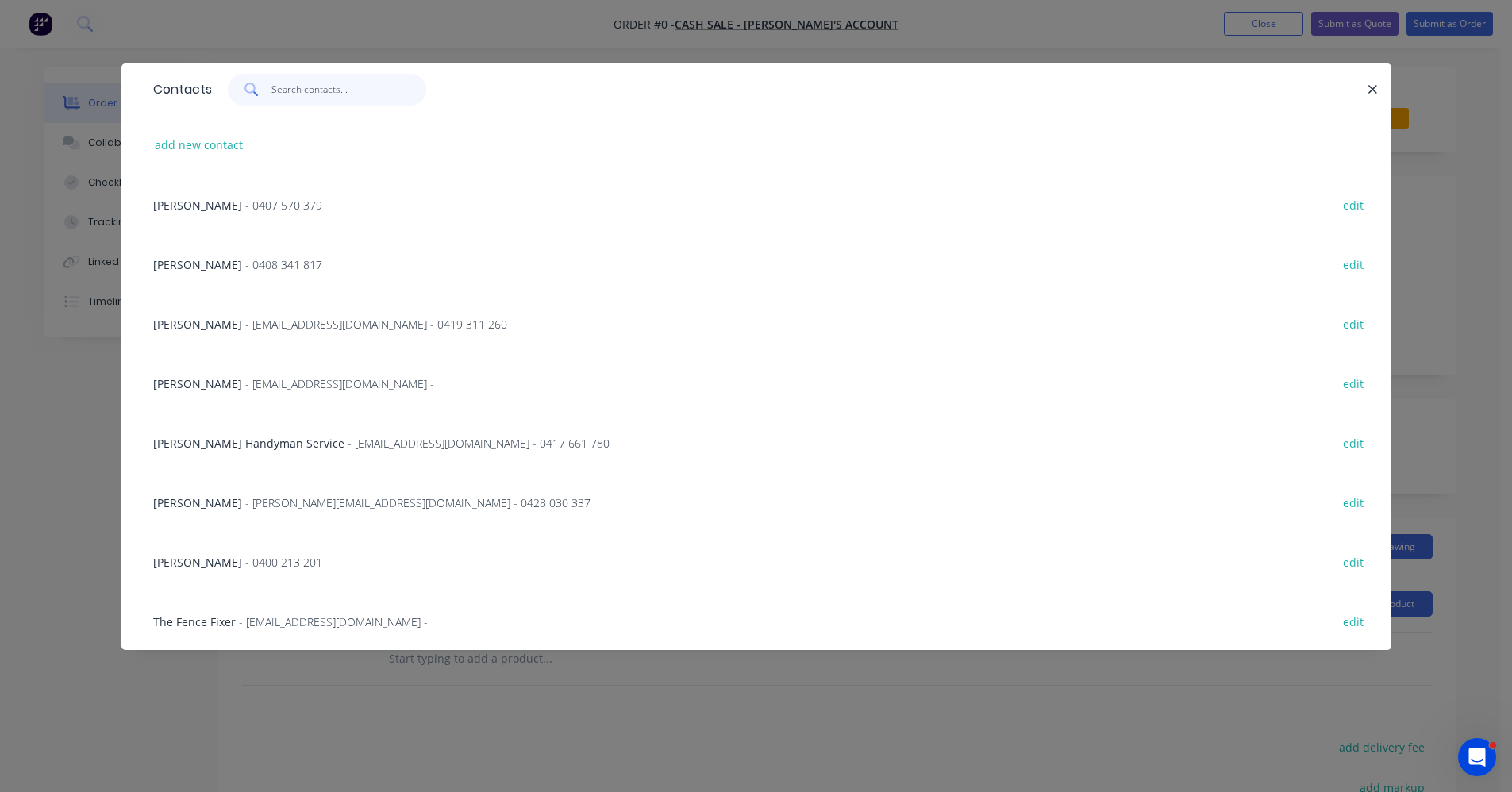
drag, startPoint x: 291, startPoint y: 84, endPoint x: 299, endPoint y: 82, distance: 8.2
click at [291, 83] on input "text" at bounding box center [349, 89] width 155 height 32
type input "j"
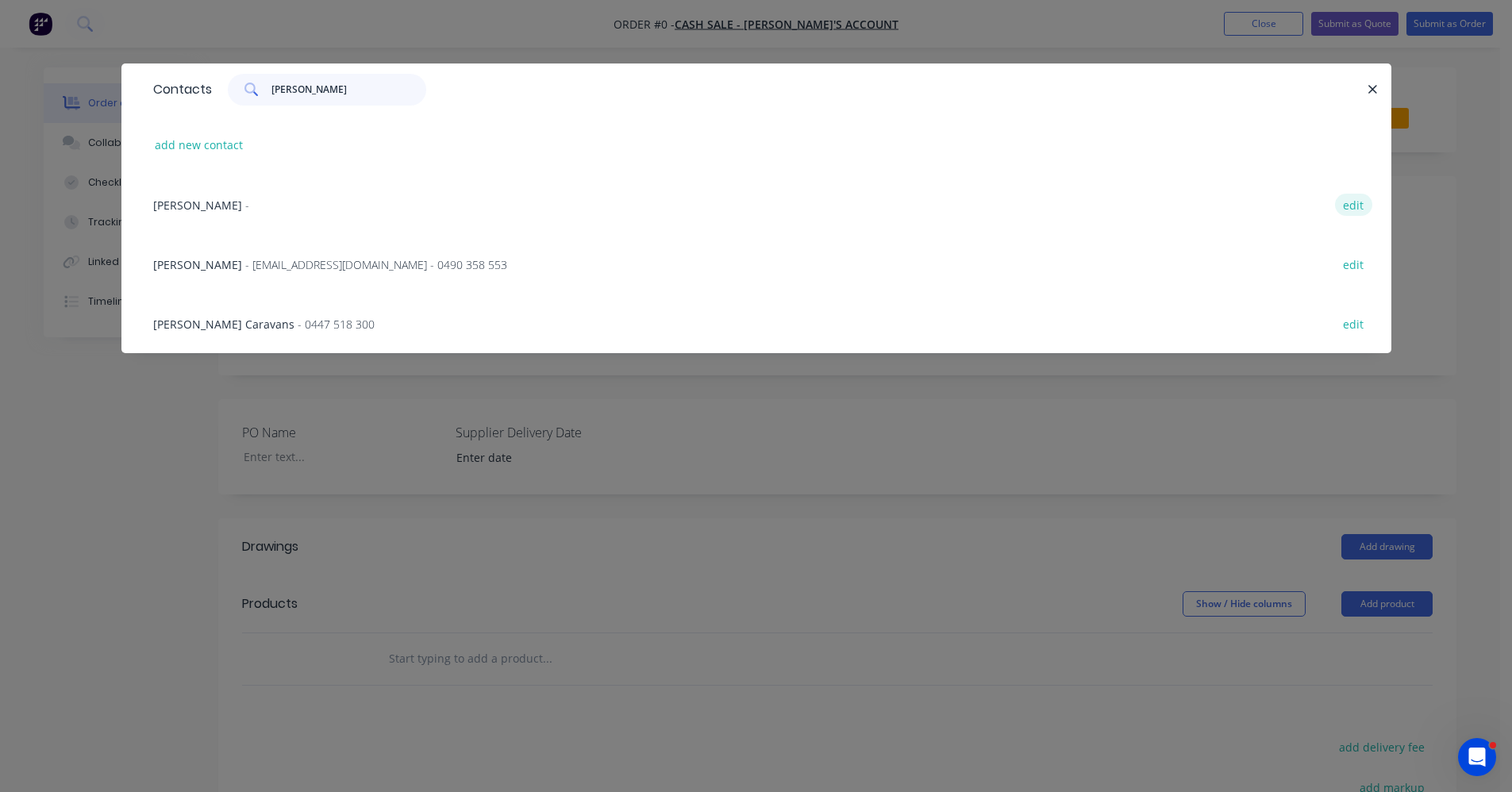
type input "[PERSON_NAME]"
click at [1355, 203] on button "edit" at bounding box center [1354, 204] width 38 height 21
select select "AU"
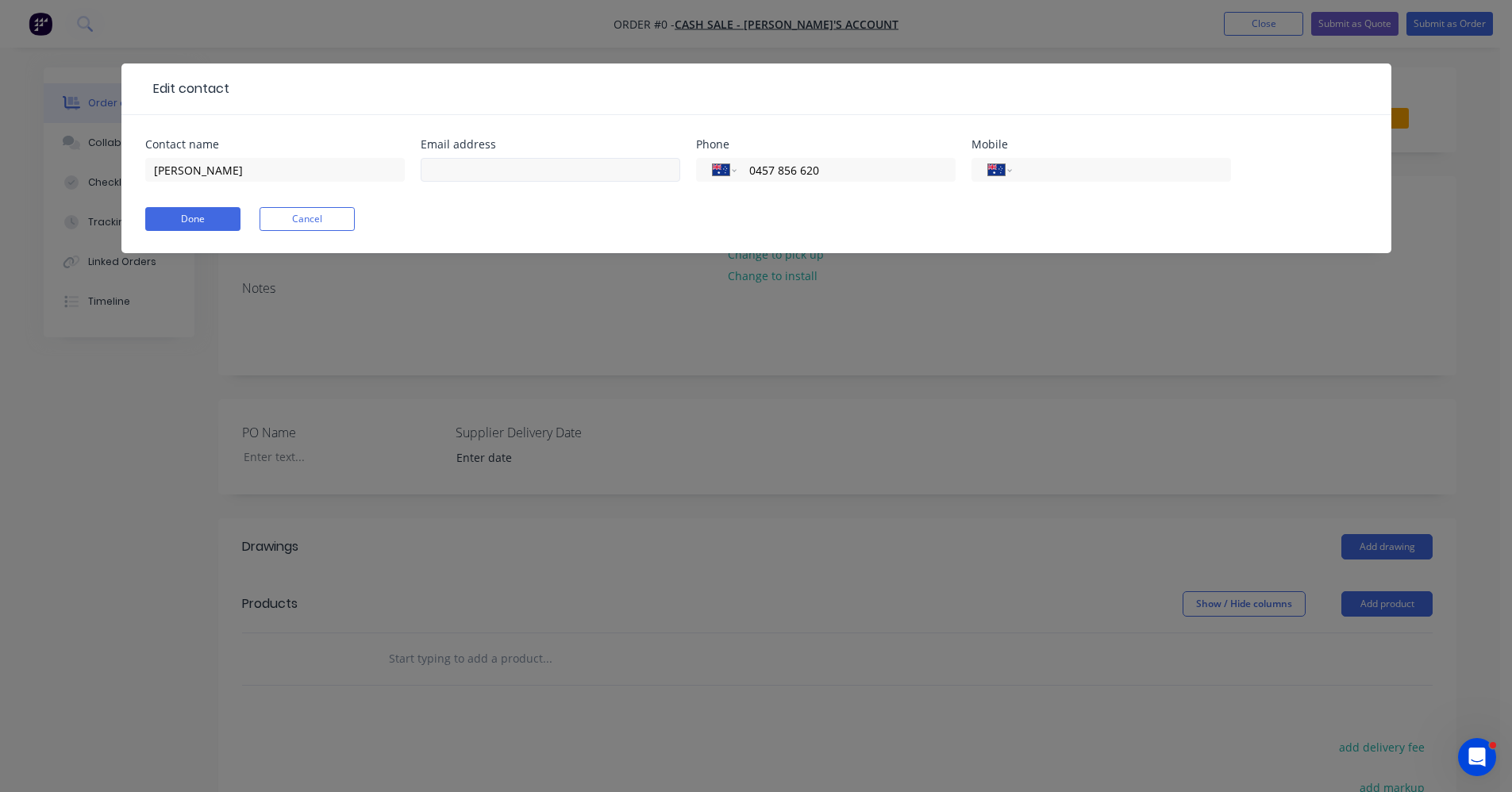
drag, startPoint x: 844, startPoint y: 170, endPoint x: 661, endPoint y: 171, distance: 183.0
click at [661, 171] on div "Contact name [PERSON_NAME] address Phone International [GEOGRAPHIC_DATA] [GEOGR…" at bounding box center [756, 170] width 1222 height 62
click at [1057, 170] on input "tel" at bounding box center [1118, 170] width 191 height 18
type input "0411 495 055"
click at [192, 220] on button "Done" at bounding box center [192, 219] width 95 height 24
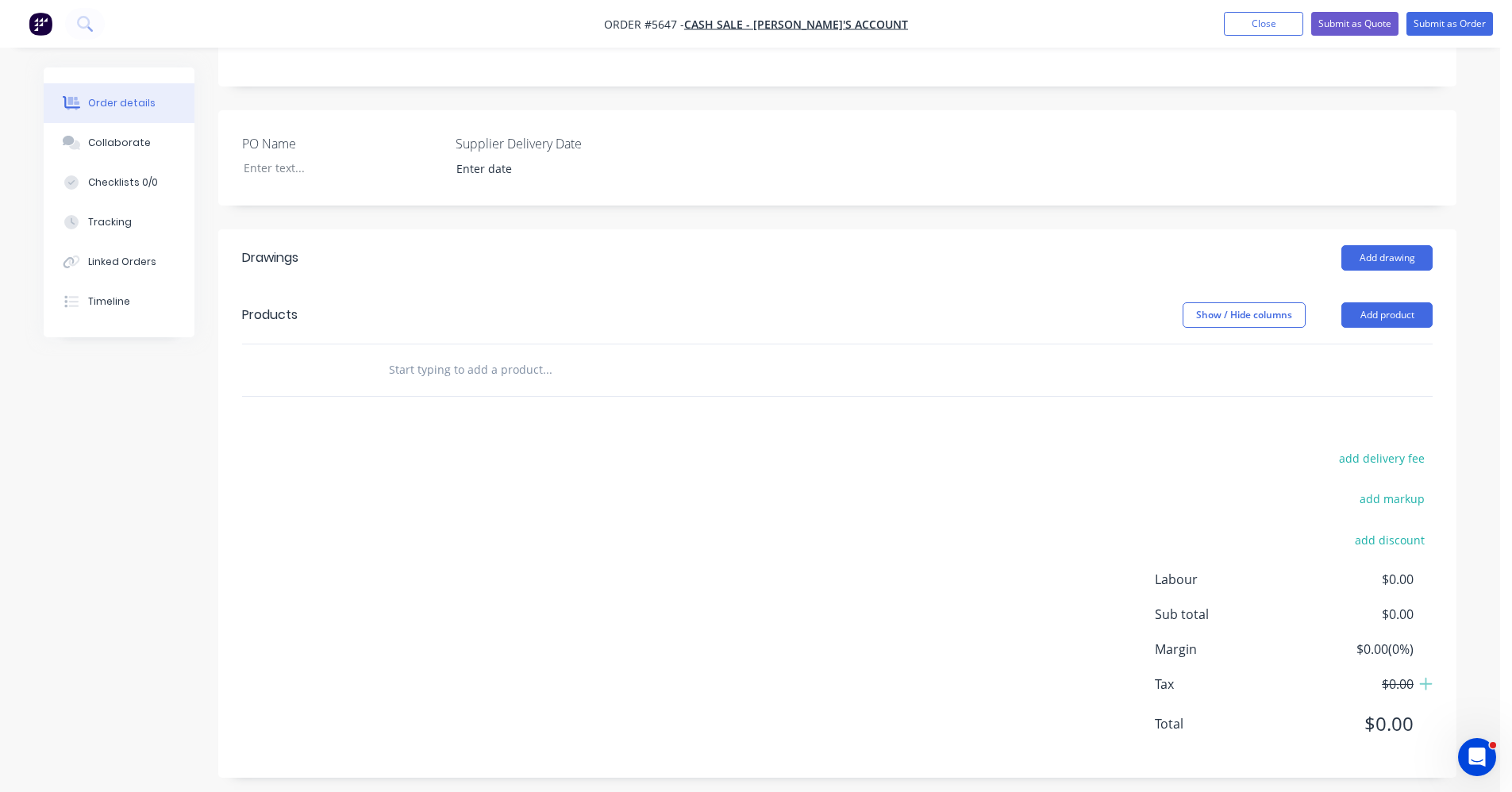
scroll to position [317, 0]
drag, startPoint x: 453, startPoint y: 371, endPoint x: 455, endPoint y: 352, distance: 19.1
click at [456, 369] on input "text" at bounding box center [546, 369] width 317 height 32
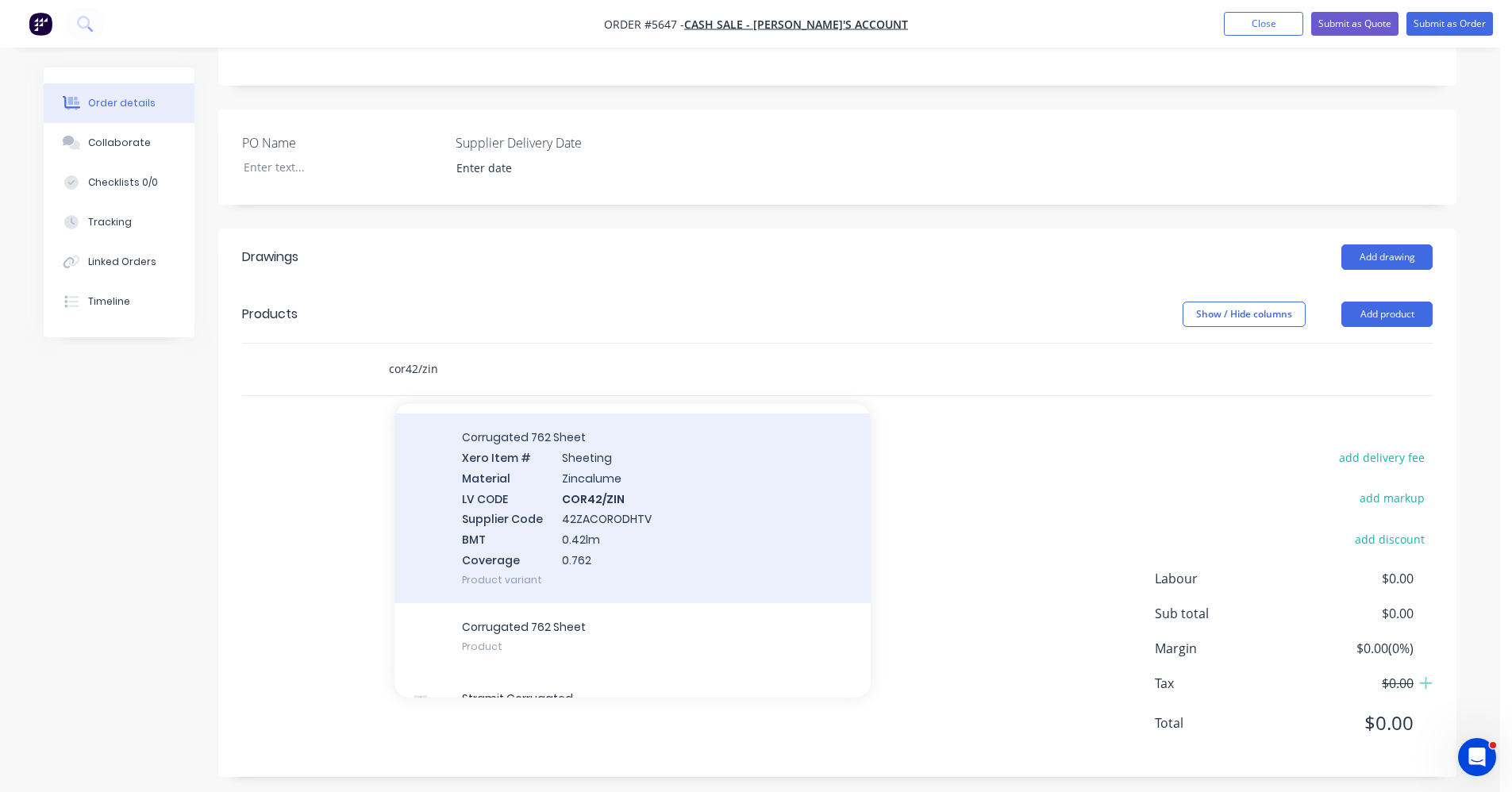
scroll to position [238, 0]
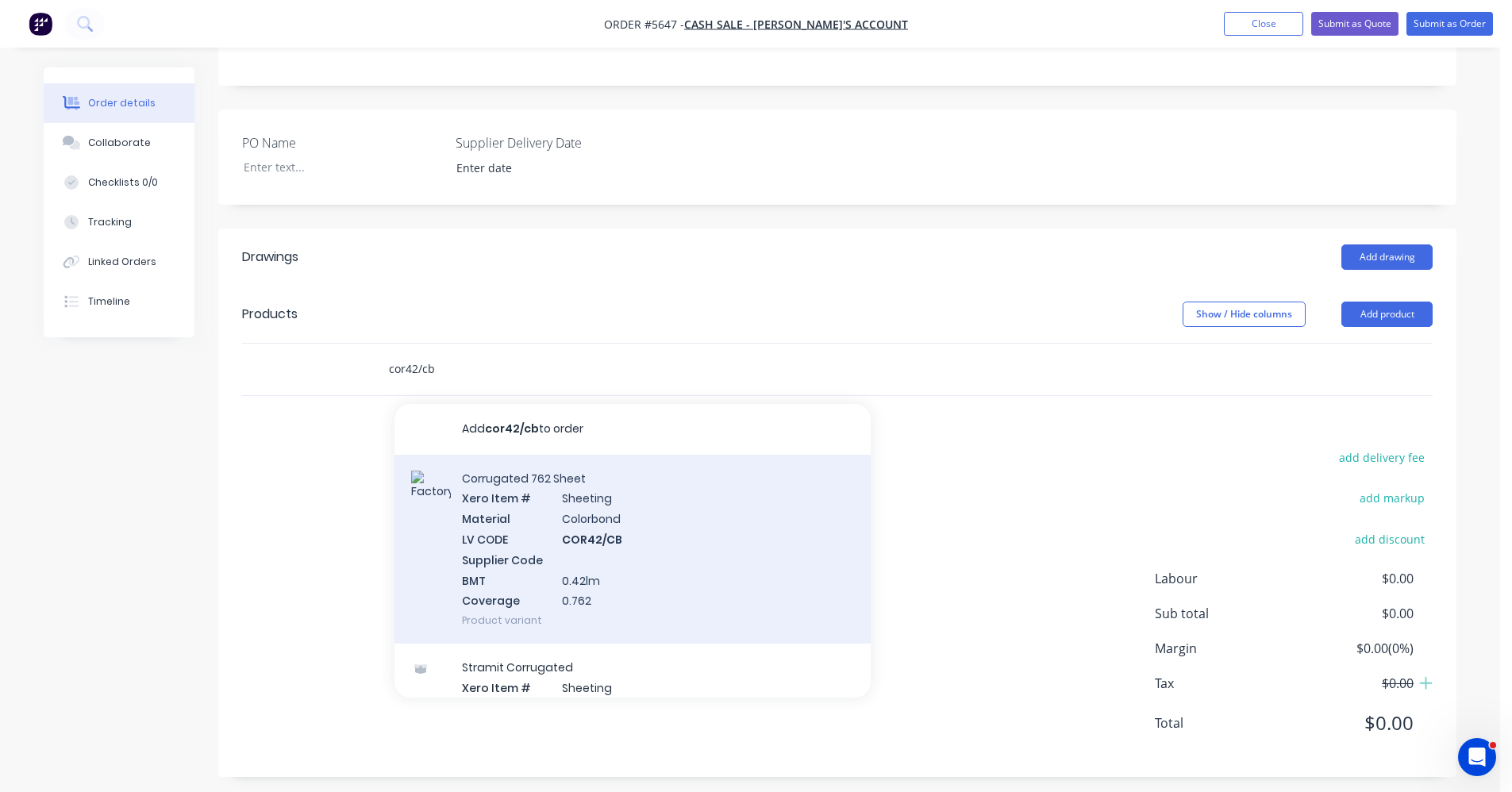
type input "cor42/cb"
click at [617, 535] on div "Corrugated 762 Sheet Xero Item # Sheeting Material Colorbond LV CODE COR42/CB S…" at bounding box center [633, 550] width 476 height 190
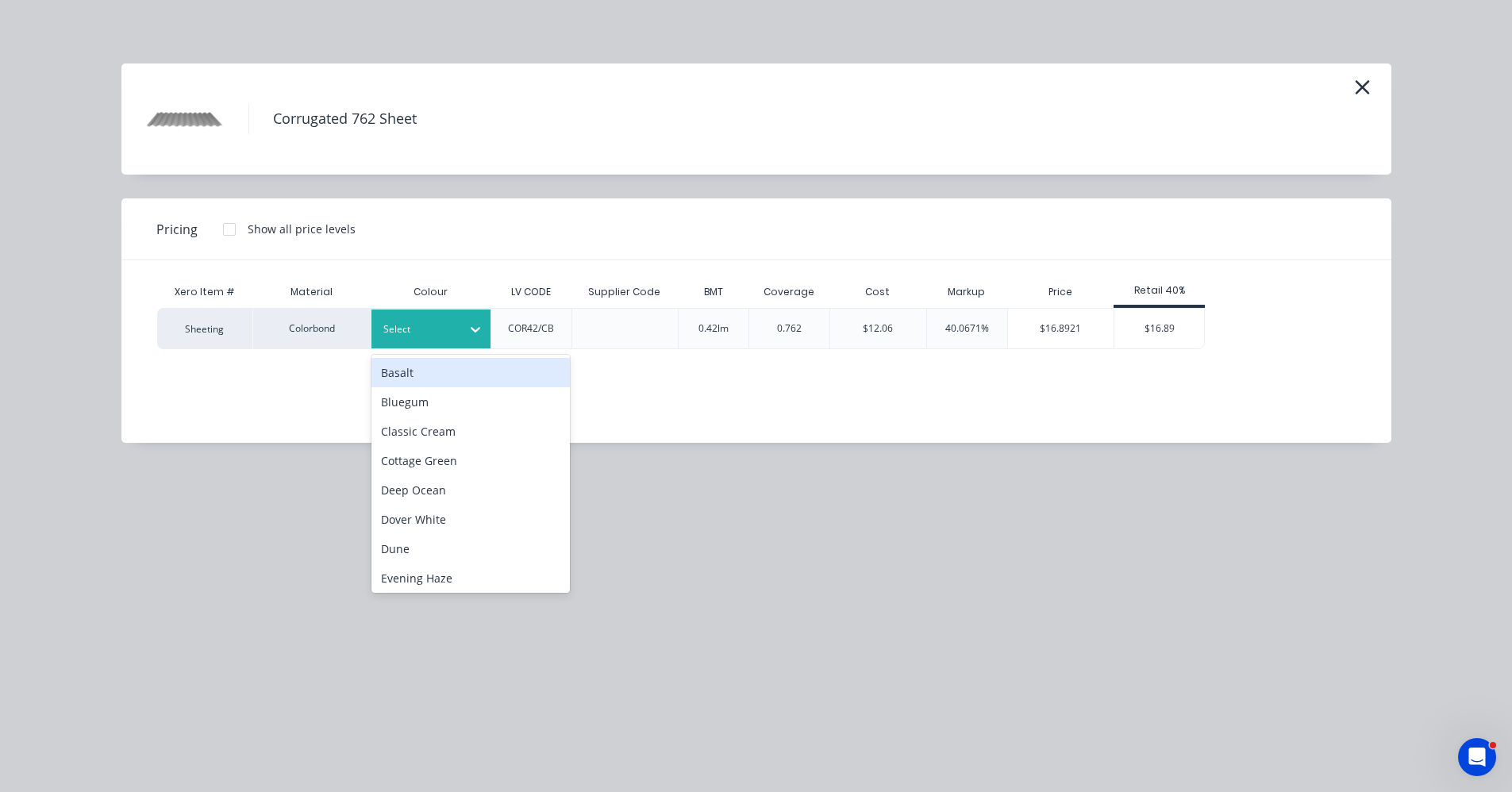
click at [453, 338] on div at bounding box center [419, 329] width 72 height 17
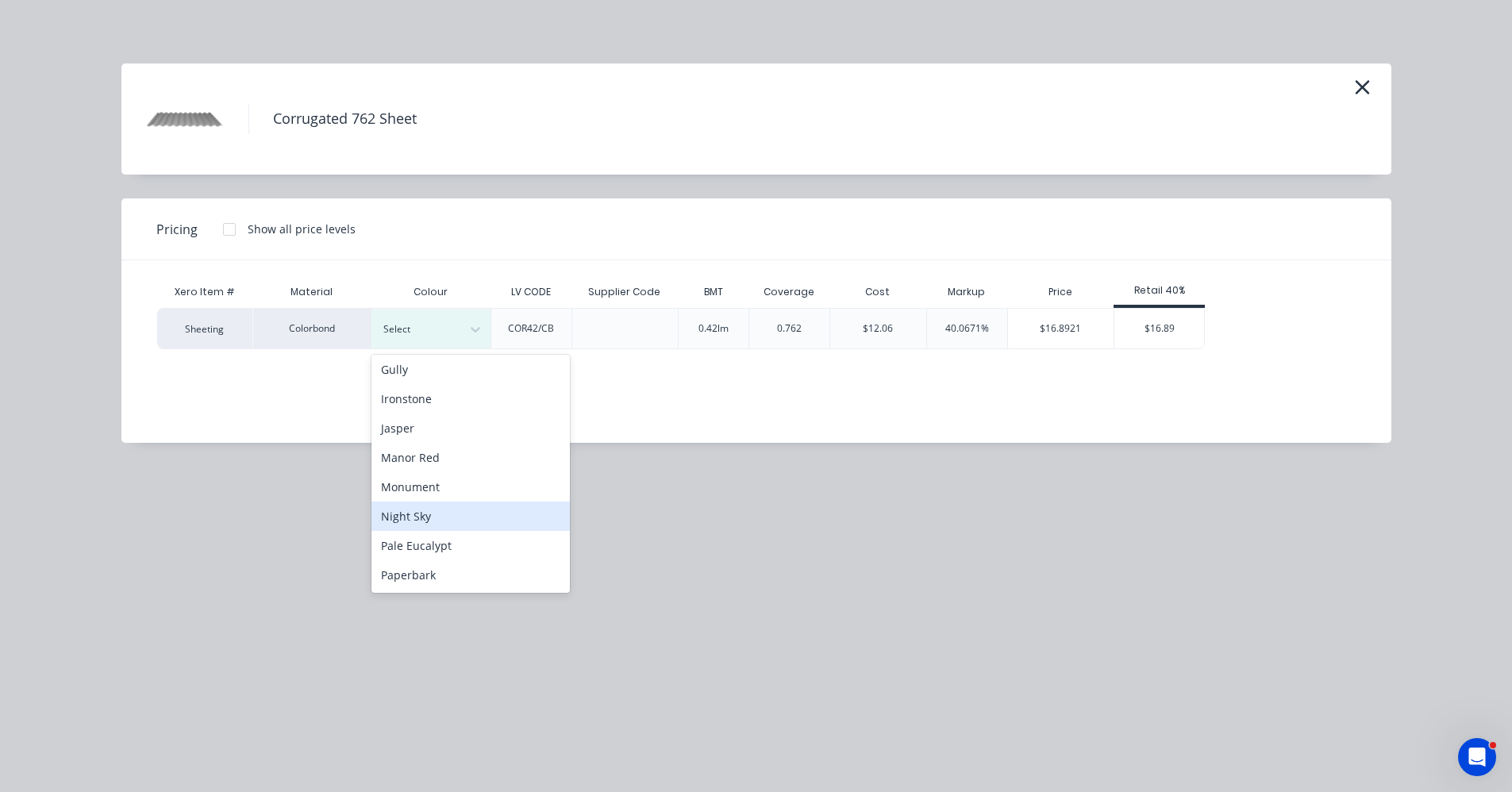
click at [427, 515] on div "Night Sky" at bounding box center [470, 516] width 198 height 29
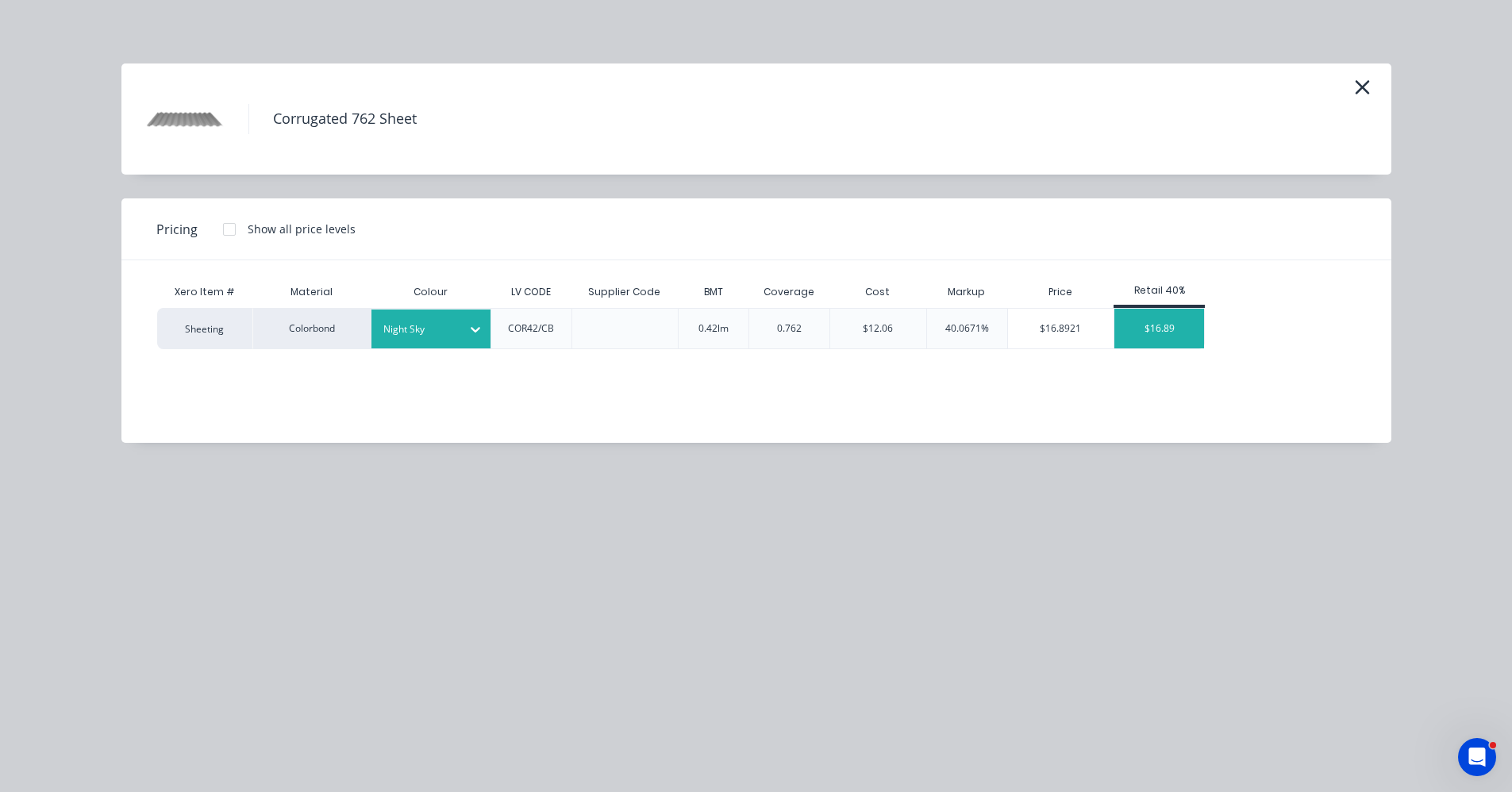
click at [1161, 334] on div "$16.89" at bounding box center [1159, 329] width 90 height 40
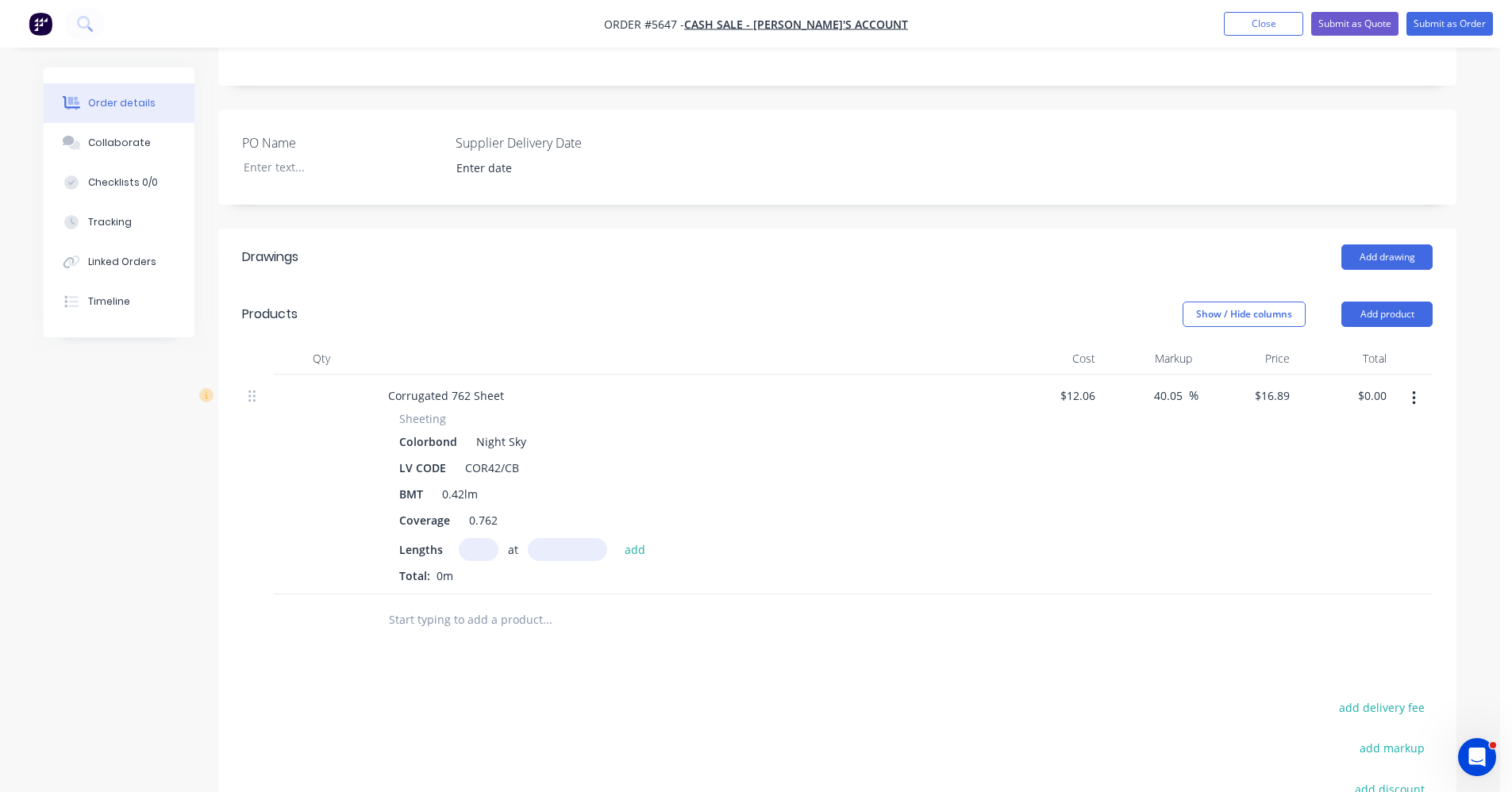
click at [487, 548] on input "text" at bounding box center [478, 550] width 40 height 23
type input "5"
type input "3240"
click at [617, 538] on button "add" at bounding box center [635, 549] width 38 height 21
type input "$273.62"
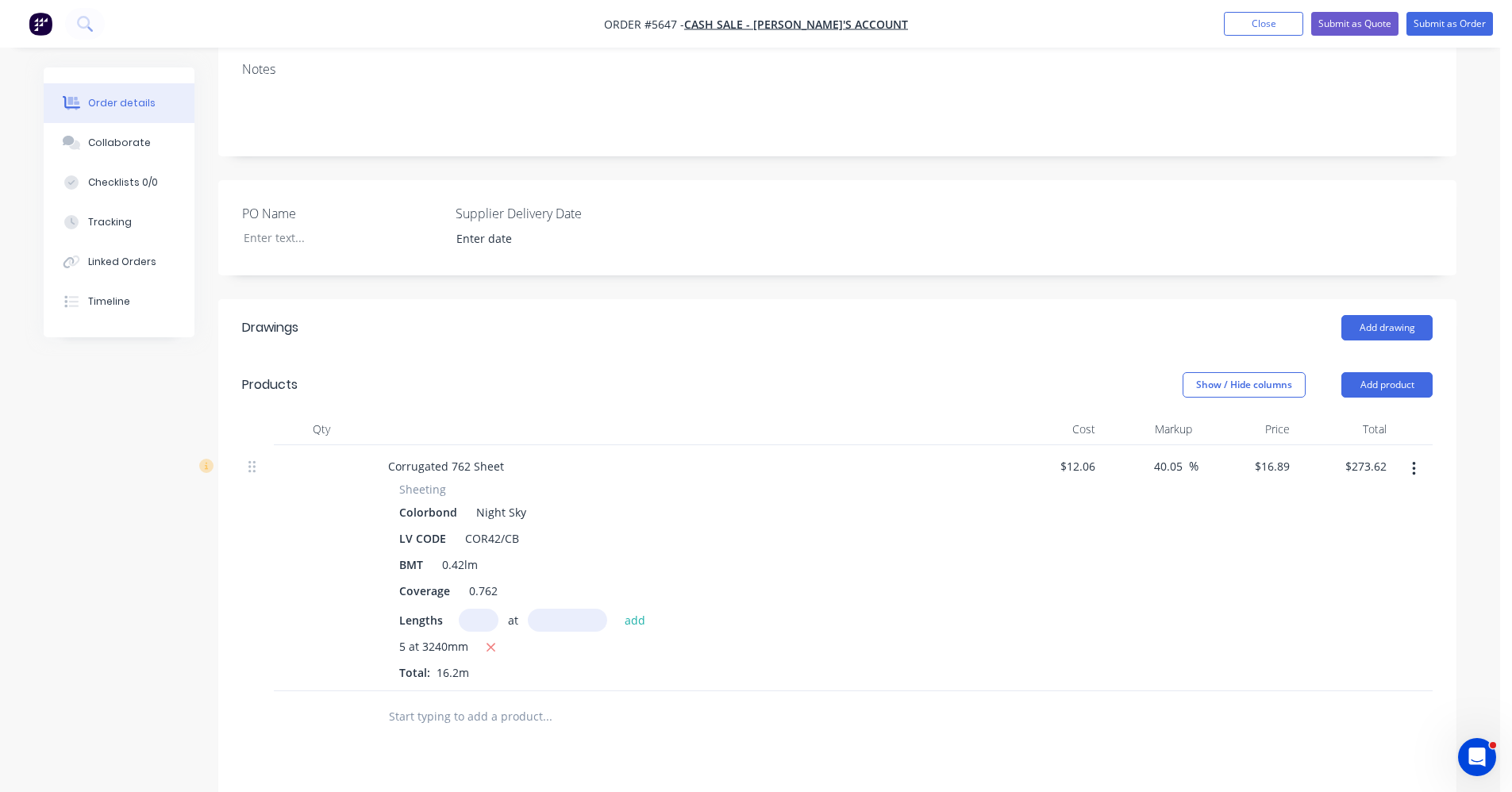
scroll to position [285, 0]
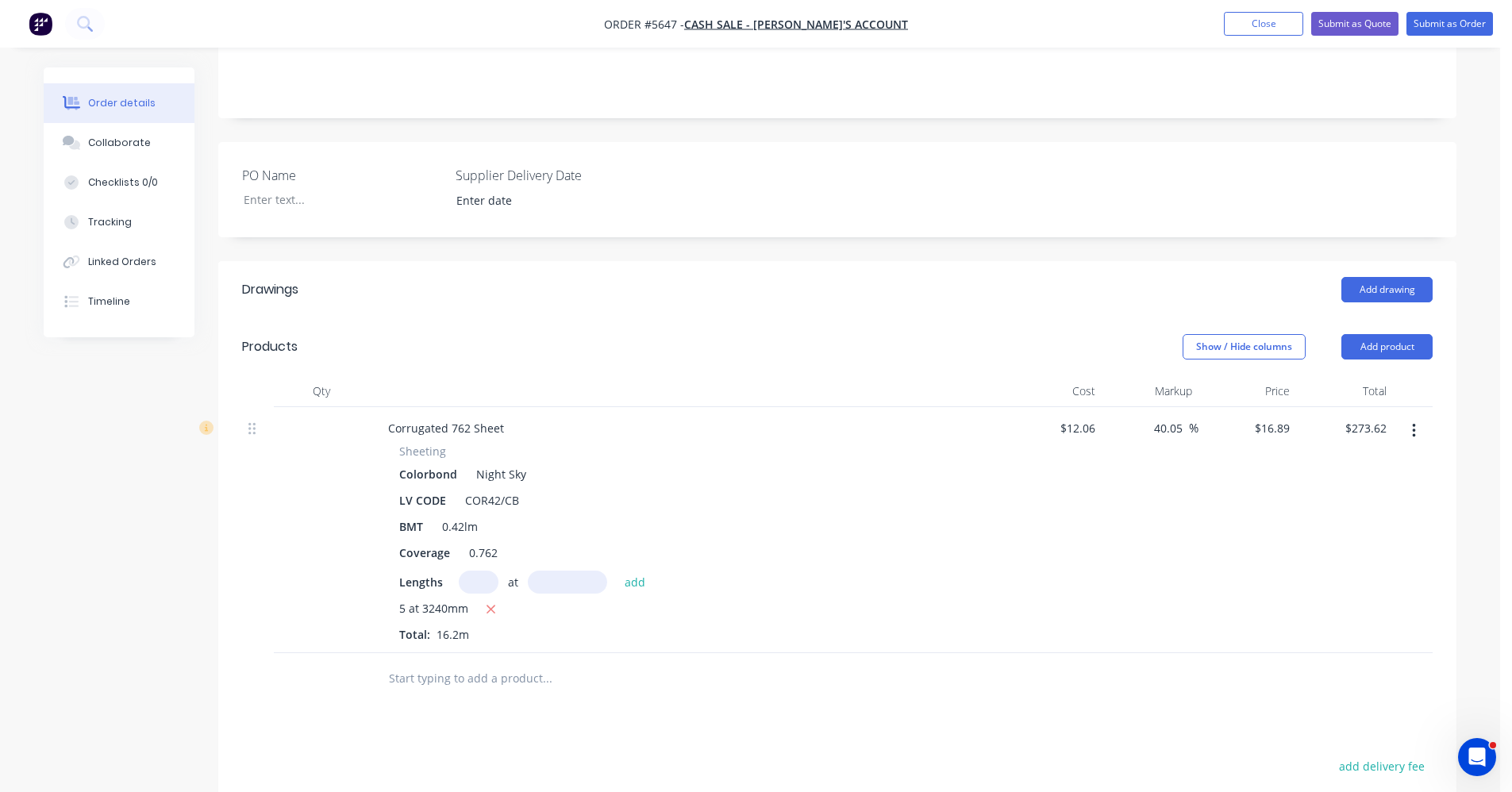
click at [435, 679] on input "text" at bounding box center [546, 679] width 317 height 32
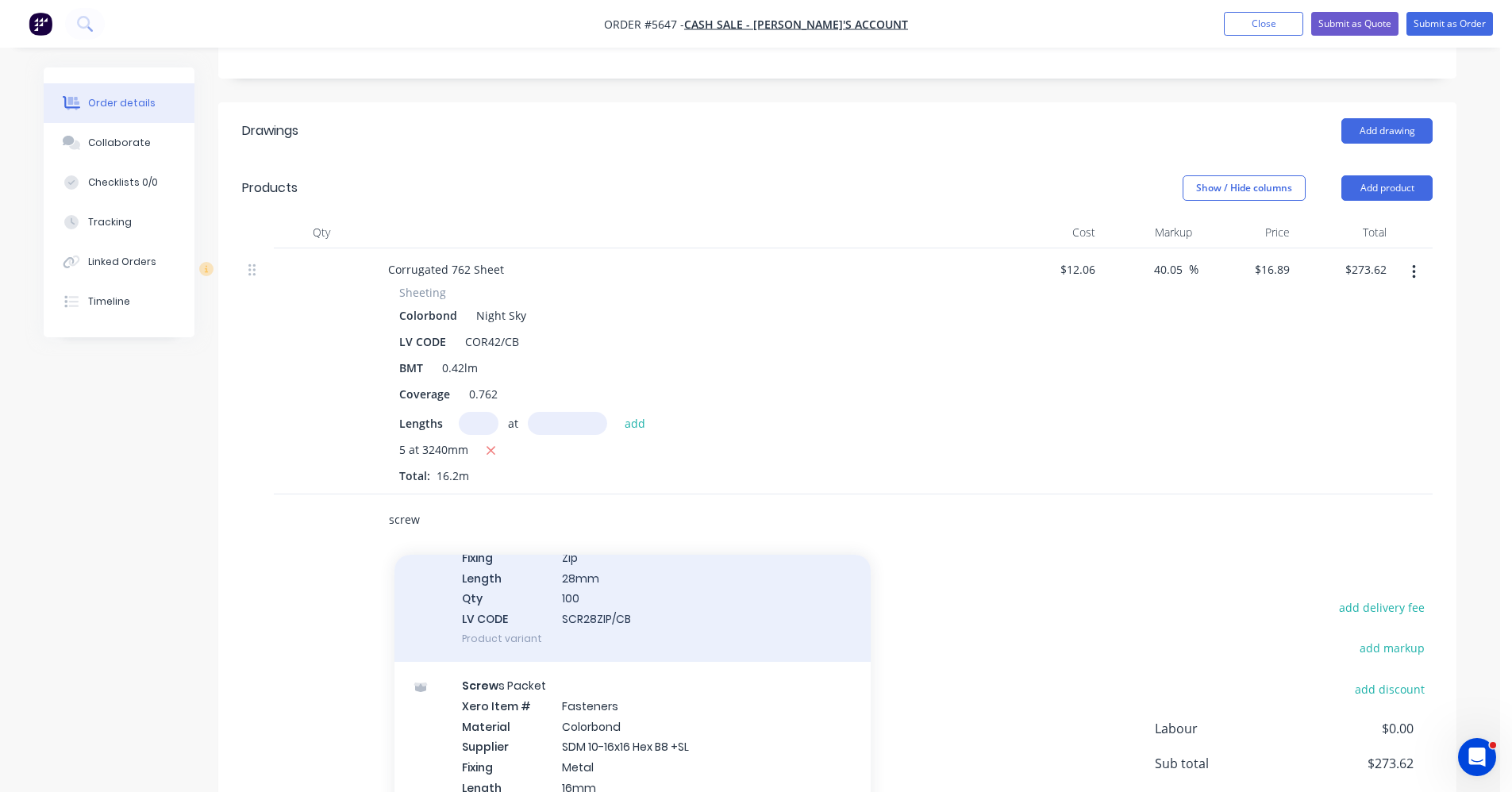
scroll to position [0, 0]
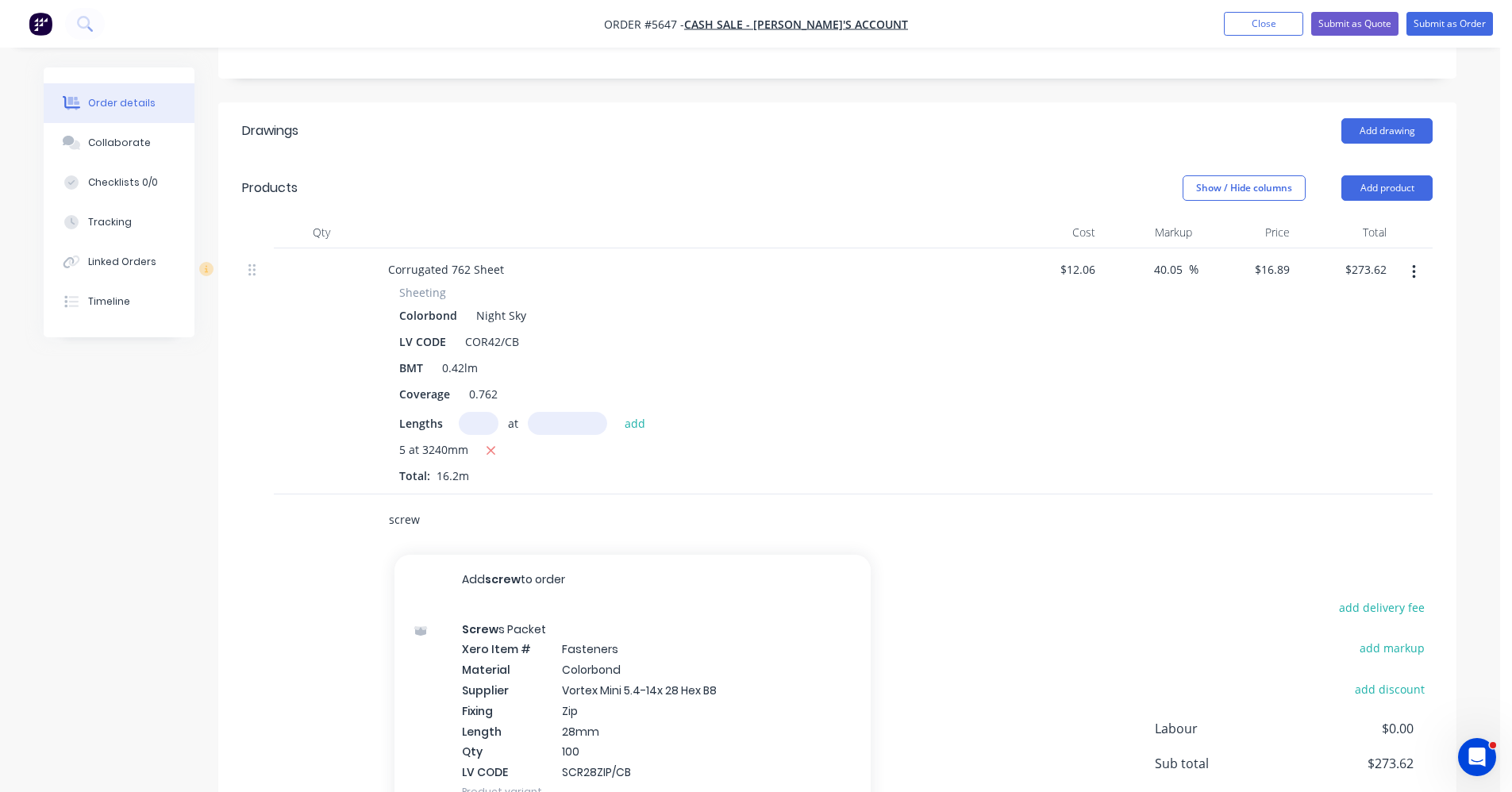
drag, startPoint x: 460, startPoint y: 528, endPoint x: 284, endPoint y: 500, distance: 178.2
click at [283, 501] on div "screw Add screw to order Screw s Packet Xero Item # Fasteners Material Colorbon…" at bounding box center [838, 520] width 1191 height 51
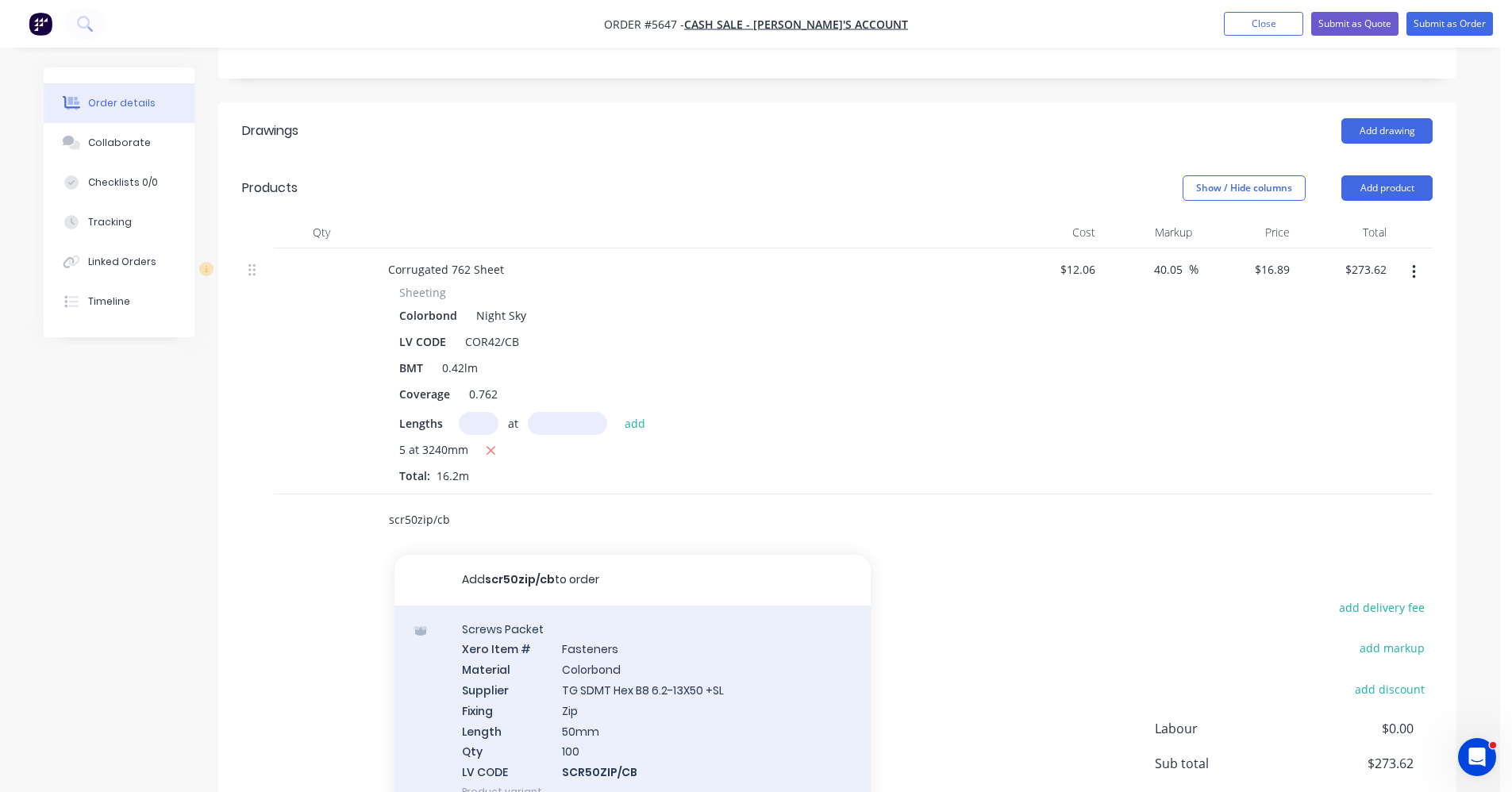
type input "scr50zip/cb"
click at [585, 708] on div "Screws Packet Xero Item # Fasteners Material Colorbond Supplier TG SDMT Hex B8 …" at bounding box center [633, 710] width 476 height 210
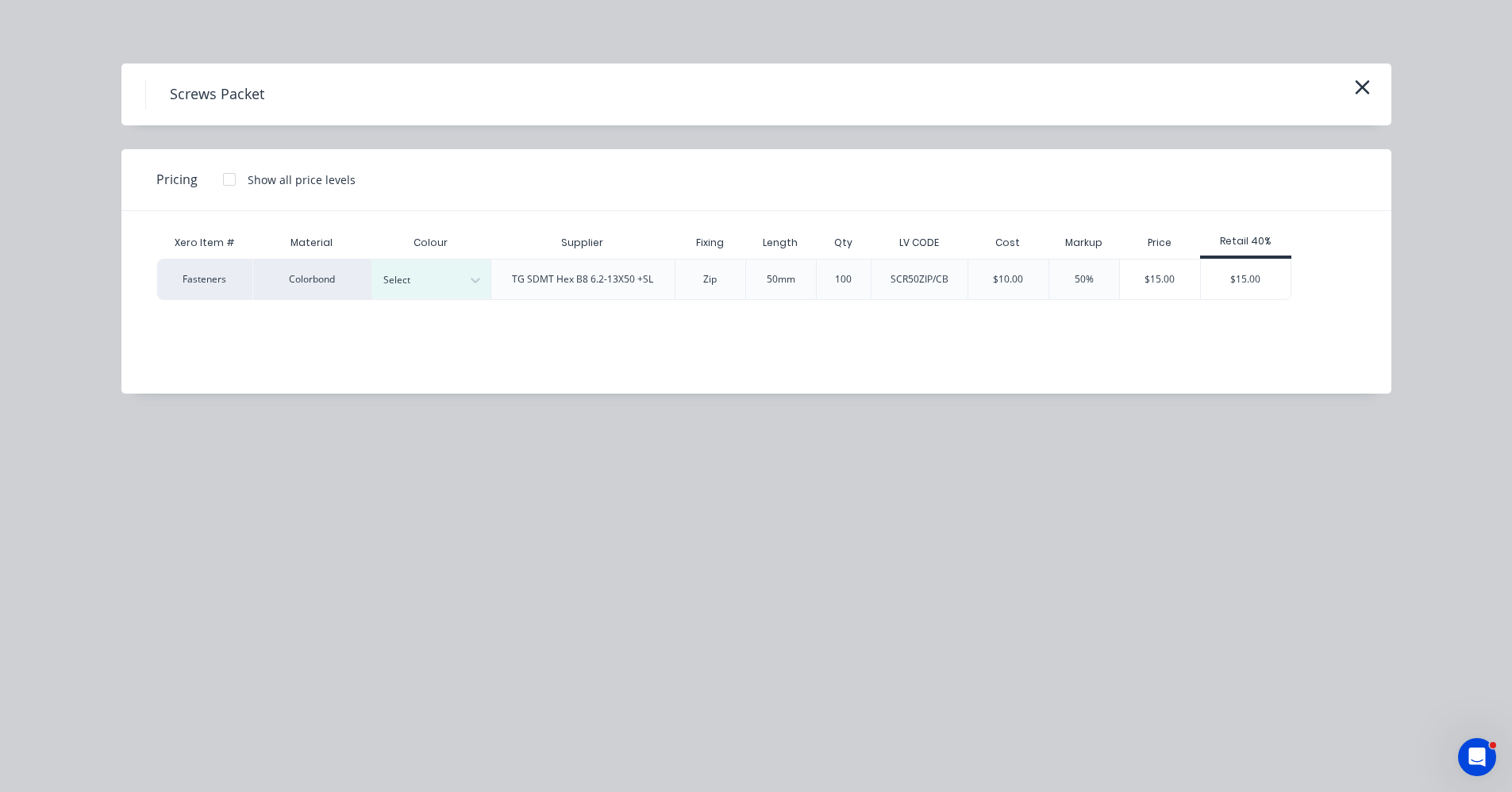
click at [414, 302] on div "Xero Item # Material Colour Supplier Fixing Length Qty LV CODE Cost Markup Pric…" at bounding box center [745, 290] width 1246 height 159
click at [413, 290] on div "Select" at bounding box center [431, 279] width 119 height 39
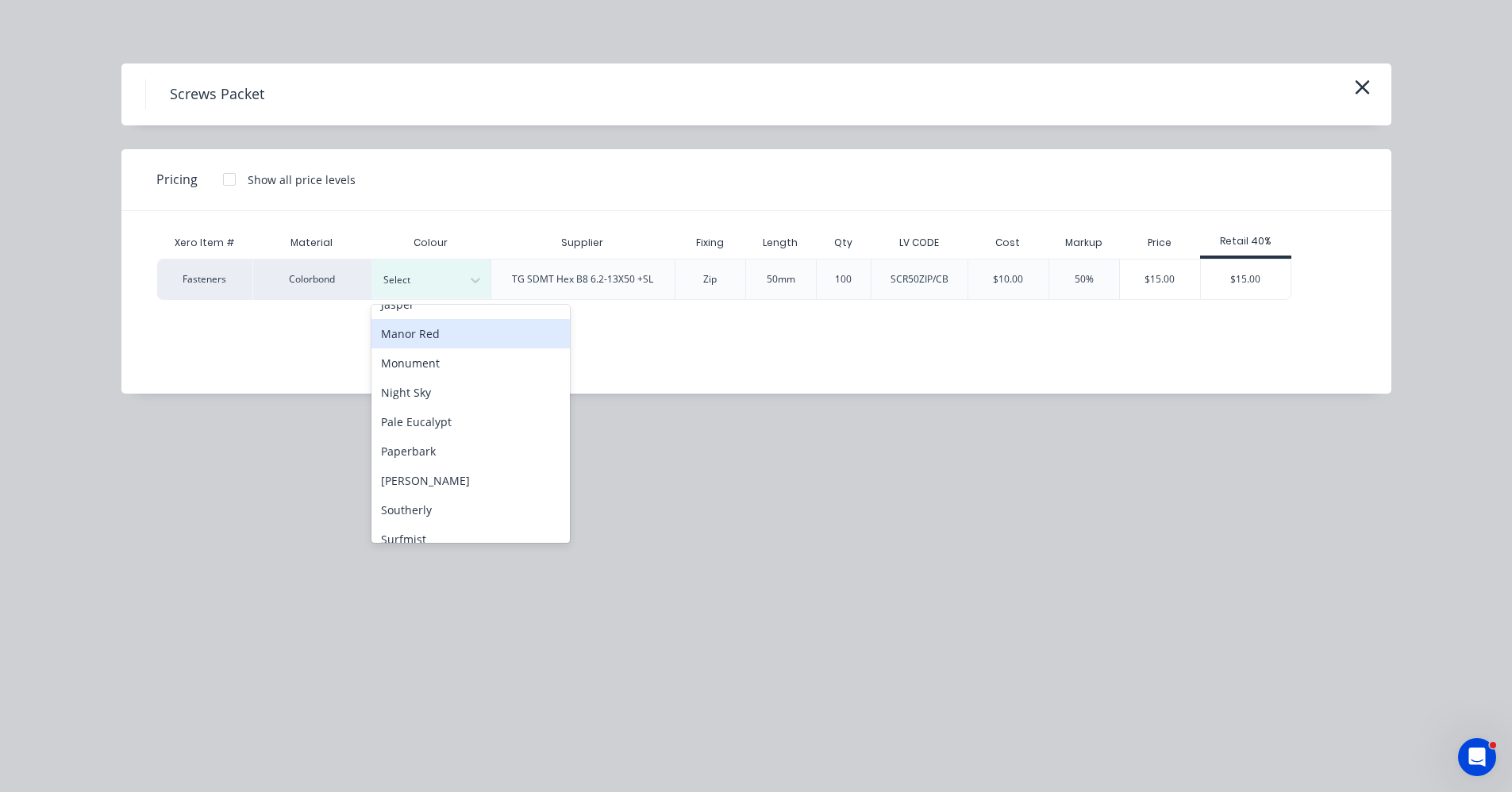
scroll to position [317, 0]
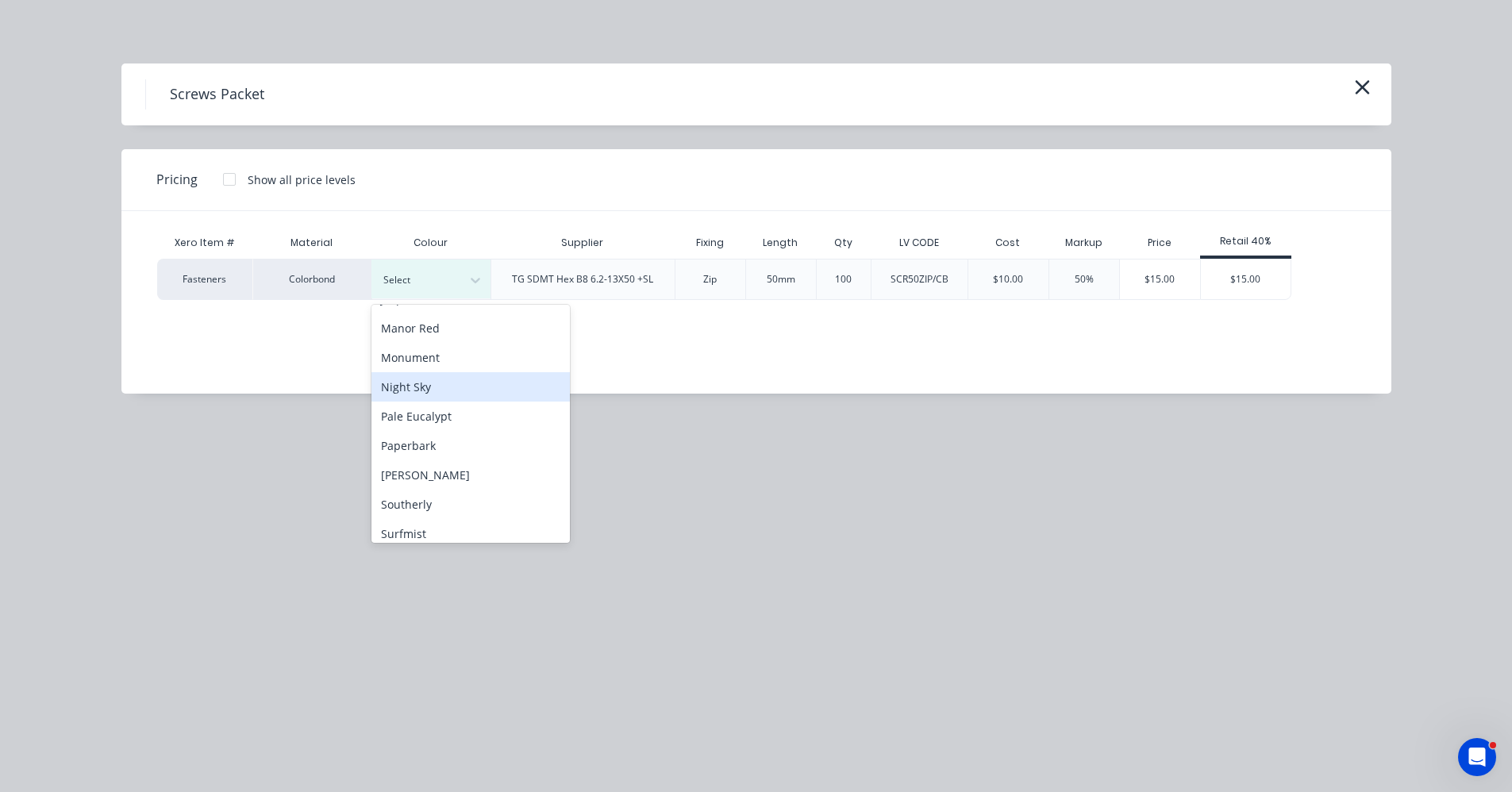
drag, startPoint x: 427, startPoint y: 396, endPoint x: 453, endPoint y: 396, distance: 26.0
click at [429, 396] on div "Night Sky" at bounding box center [470, 387] width 198 height 29
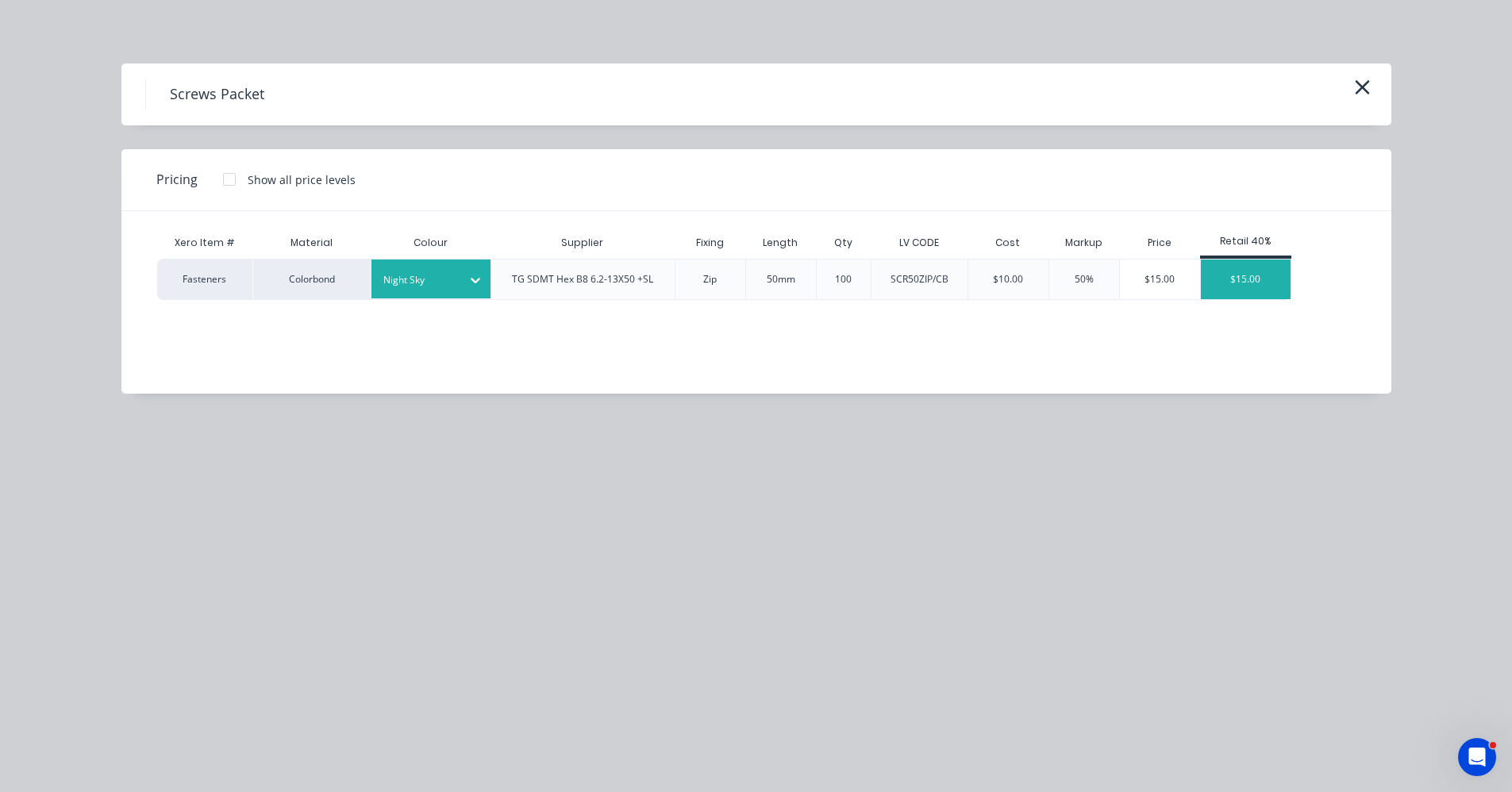
click at [1258, 283] on div "$15.00" at bounding box center [1245, 279] width 90 height 40
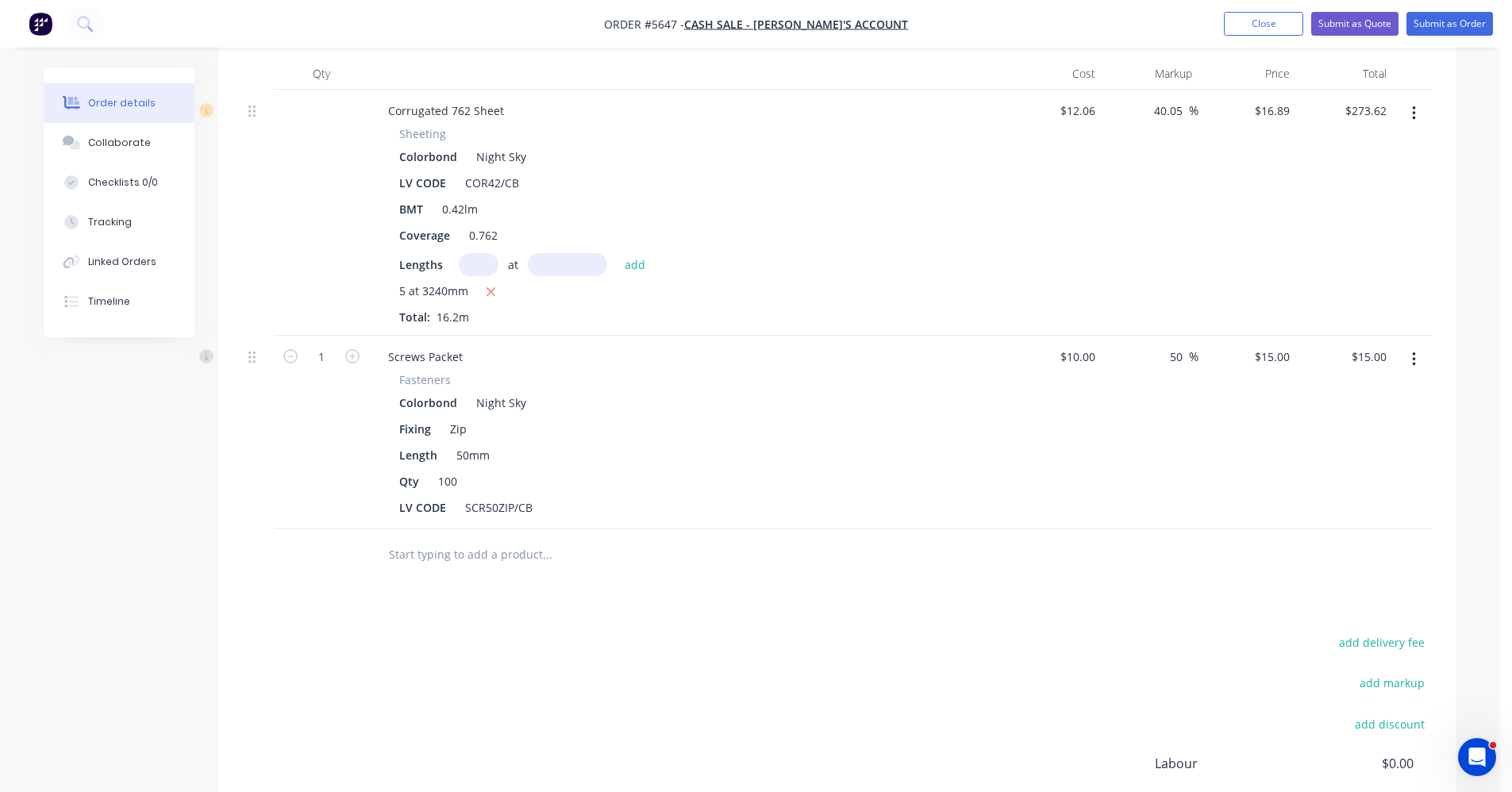
click at [435, 557] on input "text" at bounding box center [546, 555] width 317 height 32
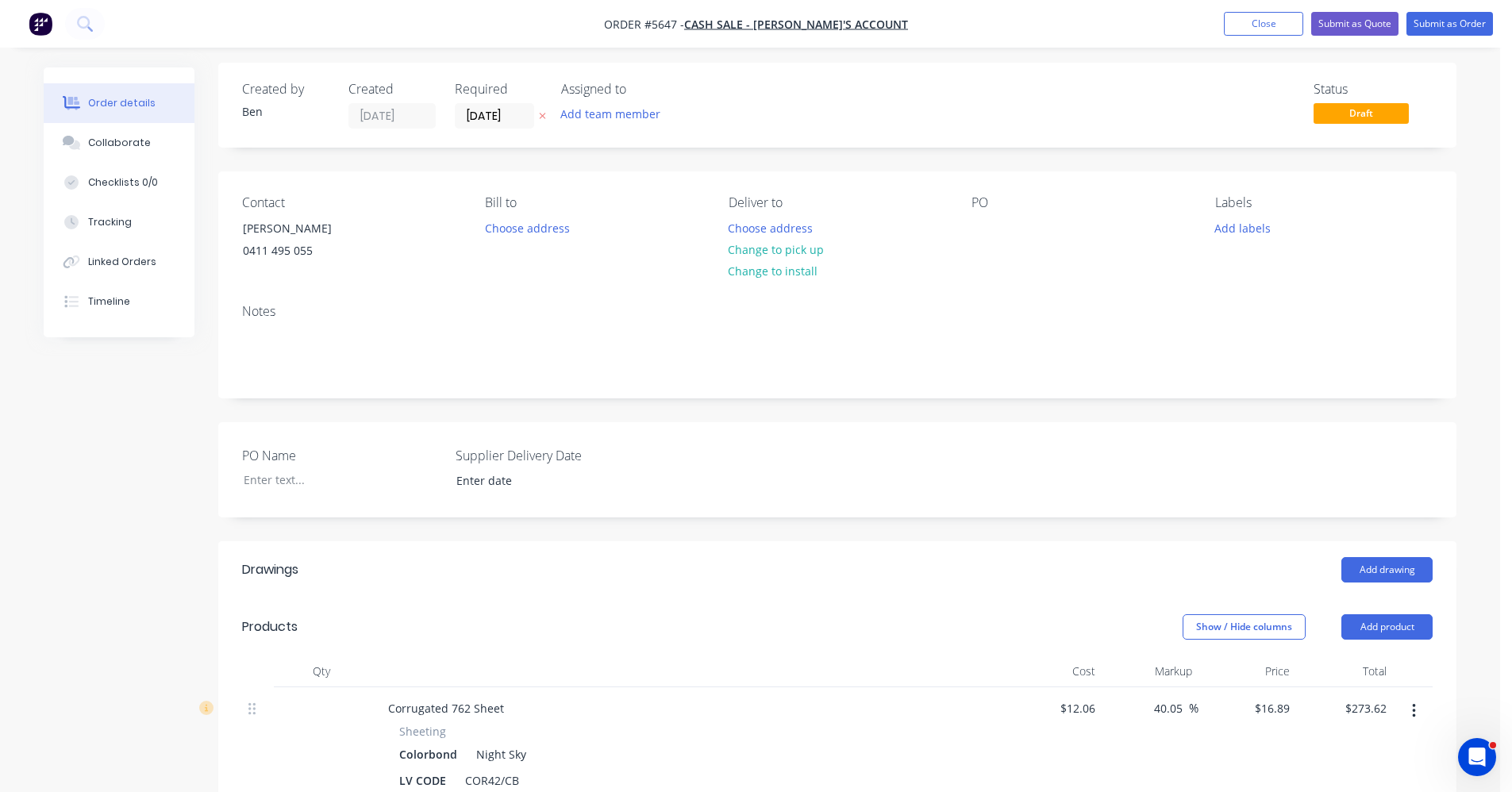
scroll to position [0, 0]
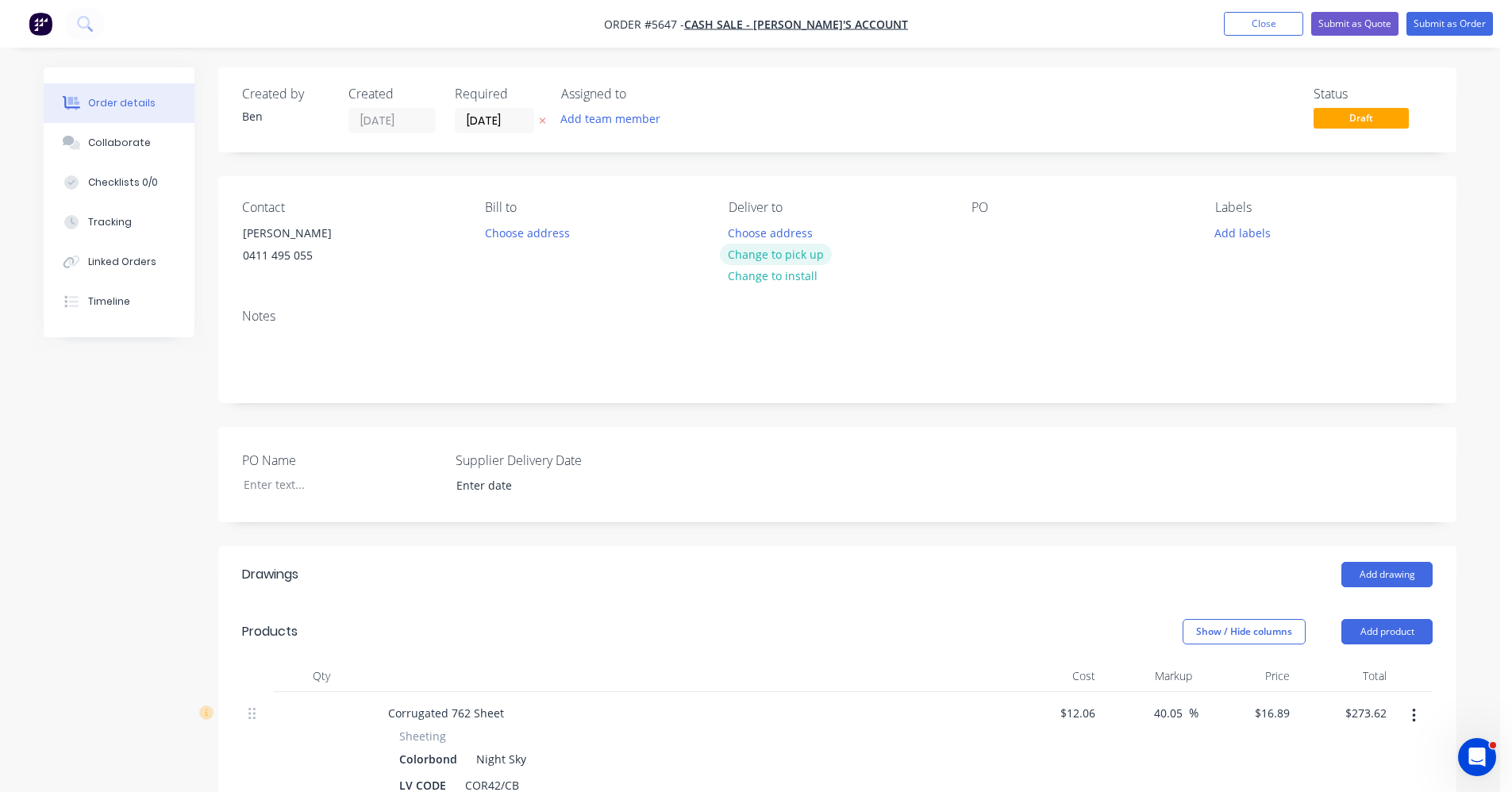
click at [796, 255] on button "Change to pick up" at bounding box center [776, 254] width 113 height 21
click at [1452, 30] on button "Submit as Order" at bounding box center [1449, 24] width 86 height 24
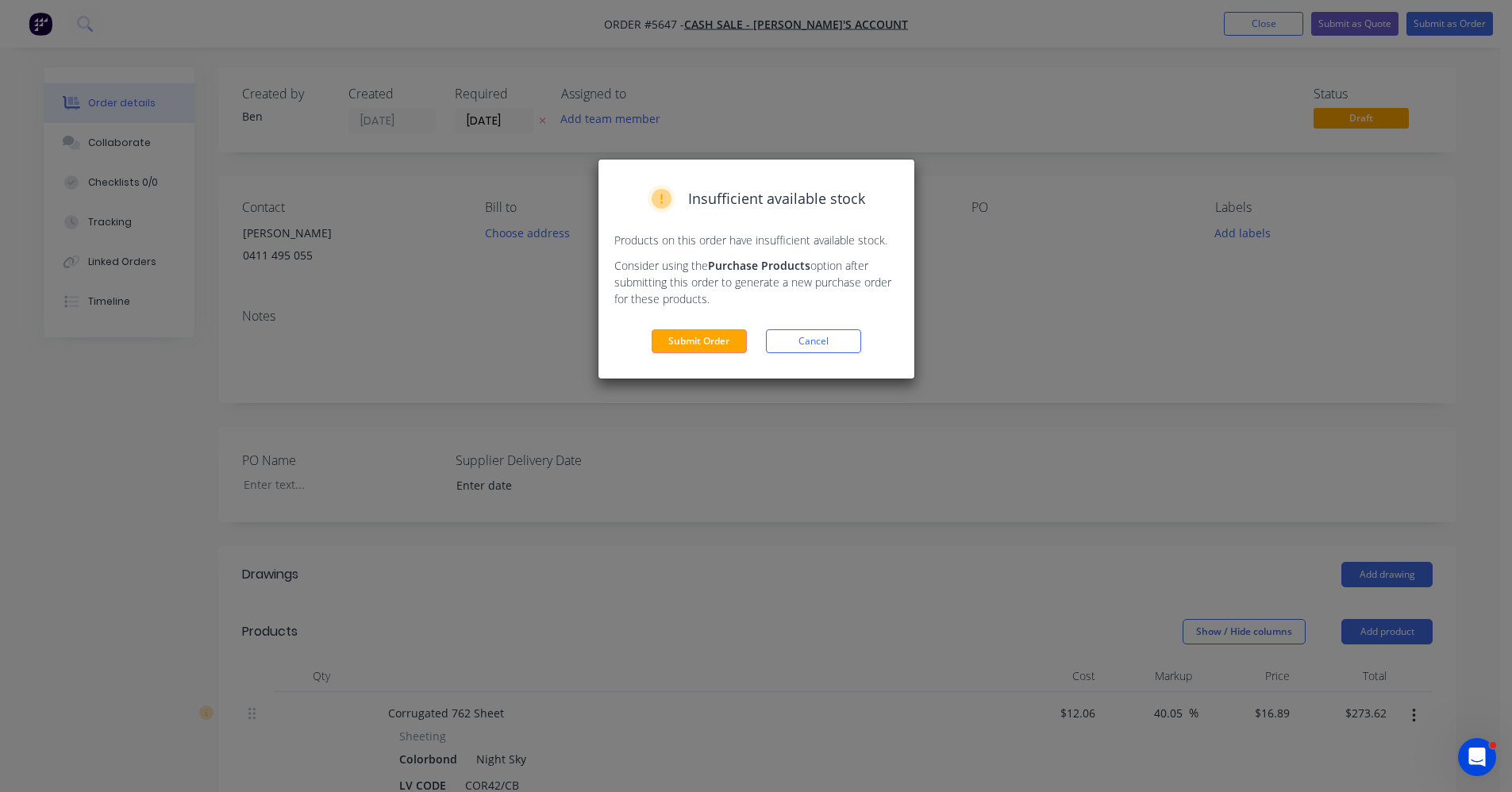
click at [718, 342] on button "Submit Order" at bounding box center [699, 341] width 95 height 24
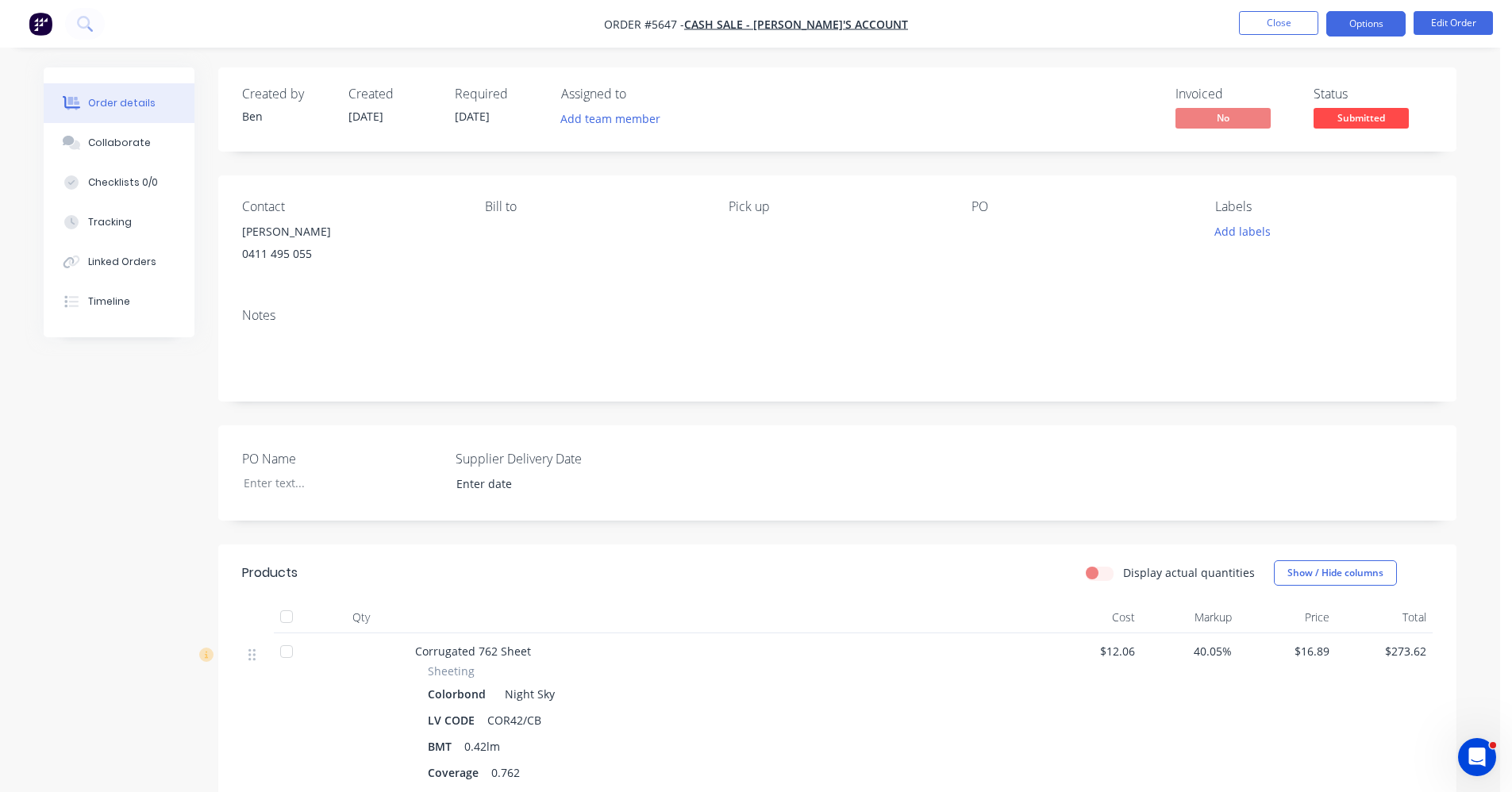
click at [1380, 27] on button "Options" at bounding box center [1365, 24] width 79 height 25
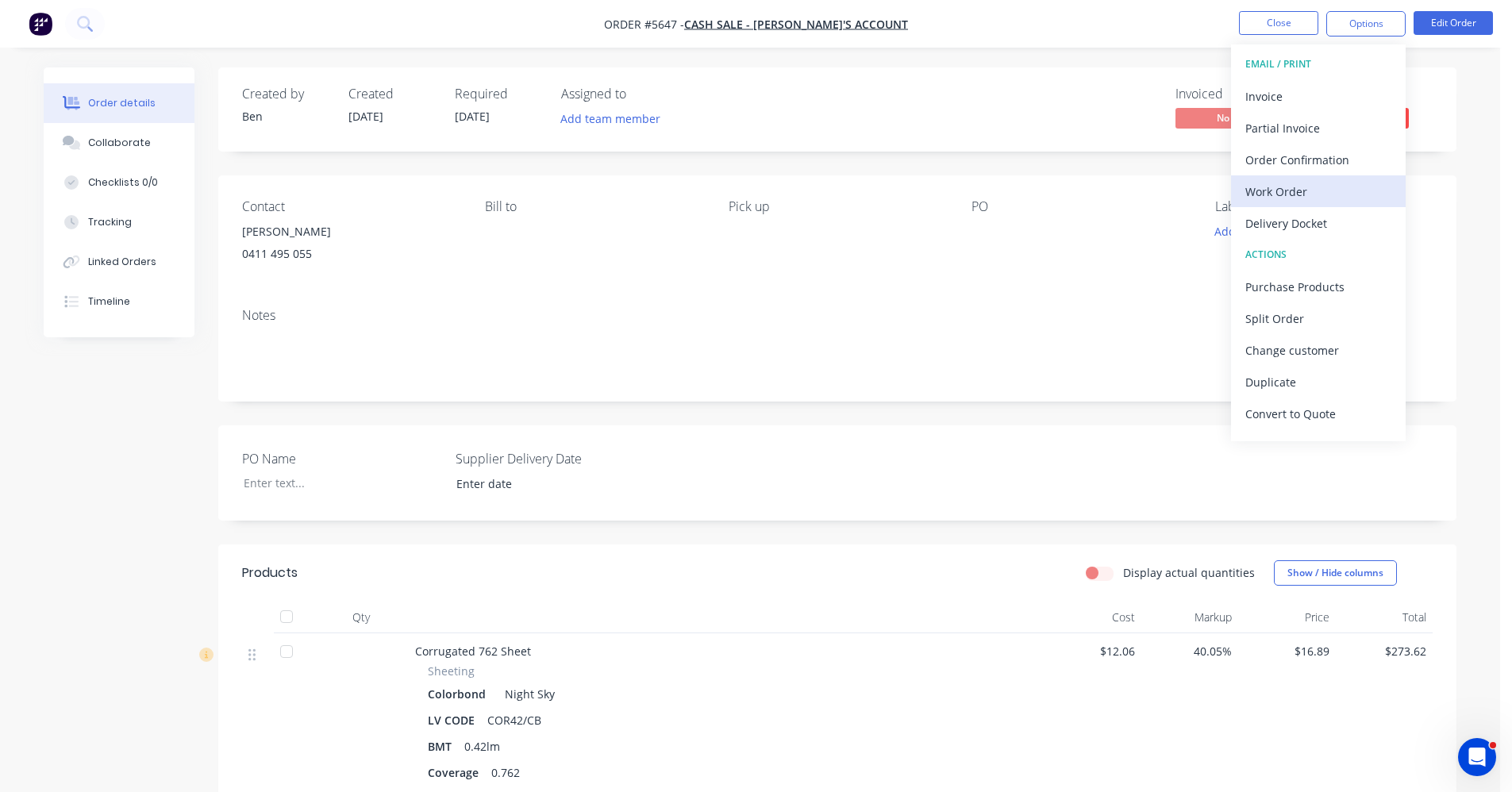
click at [1302, 191] on div "Work Order" at bounding box center [1318, 192] width 146 height 23
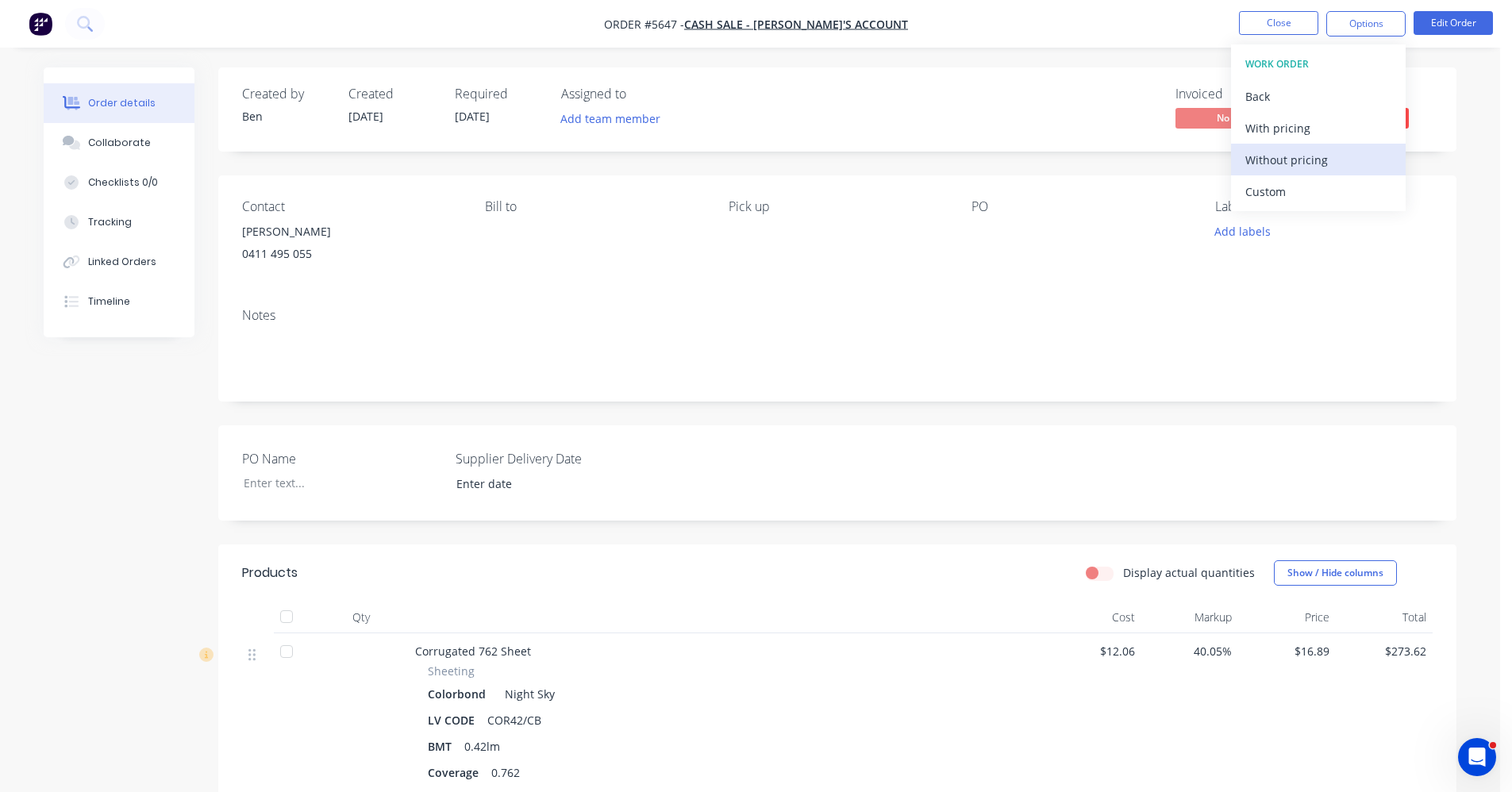
click at [1318, 164] on div "Without pricing" at bounding box center [1318, 160] width 146 height 23
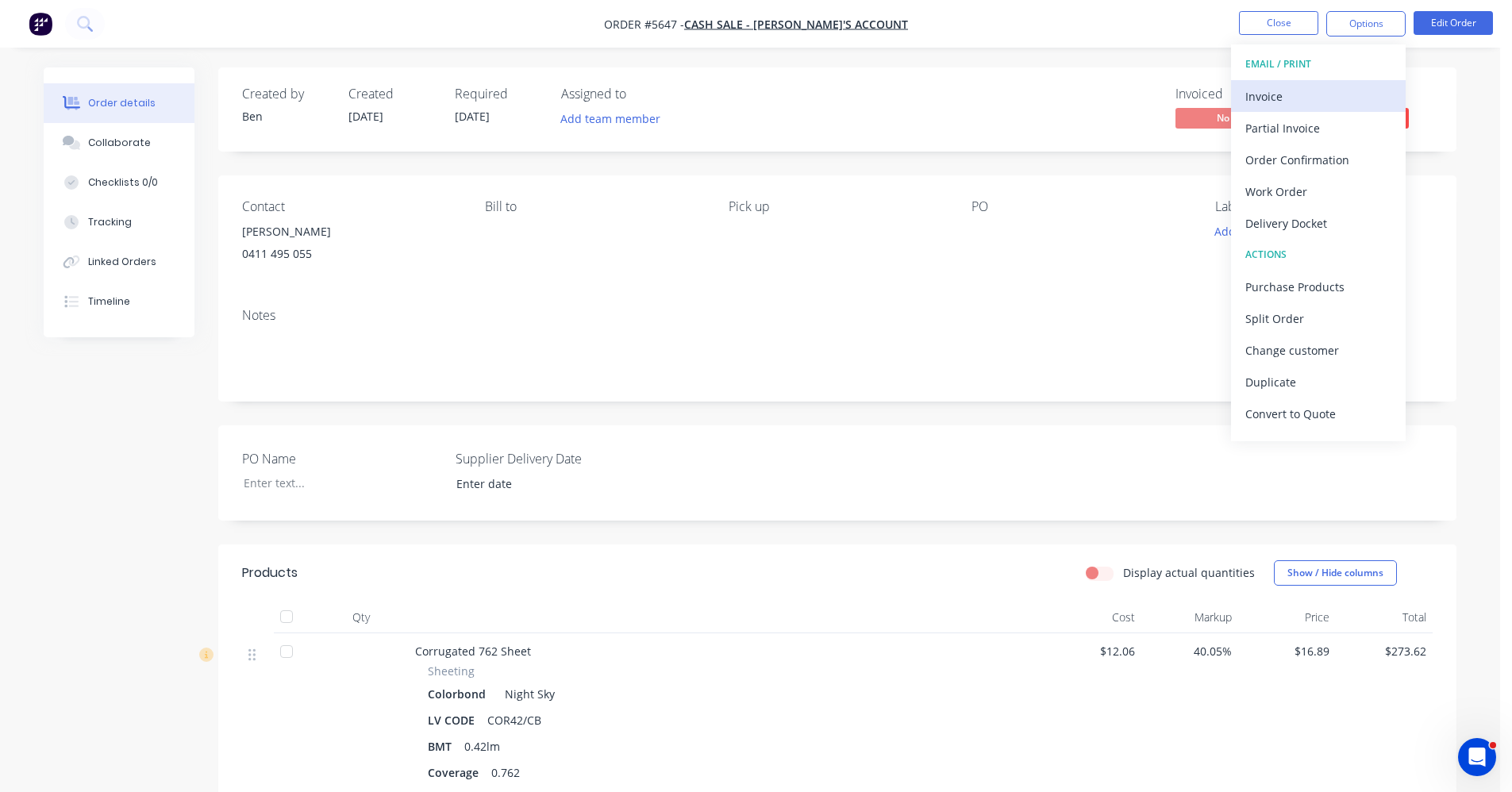
click at [1289, 99] on div "Invoice" at bounding box center [1318, 96] width 146 height 23
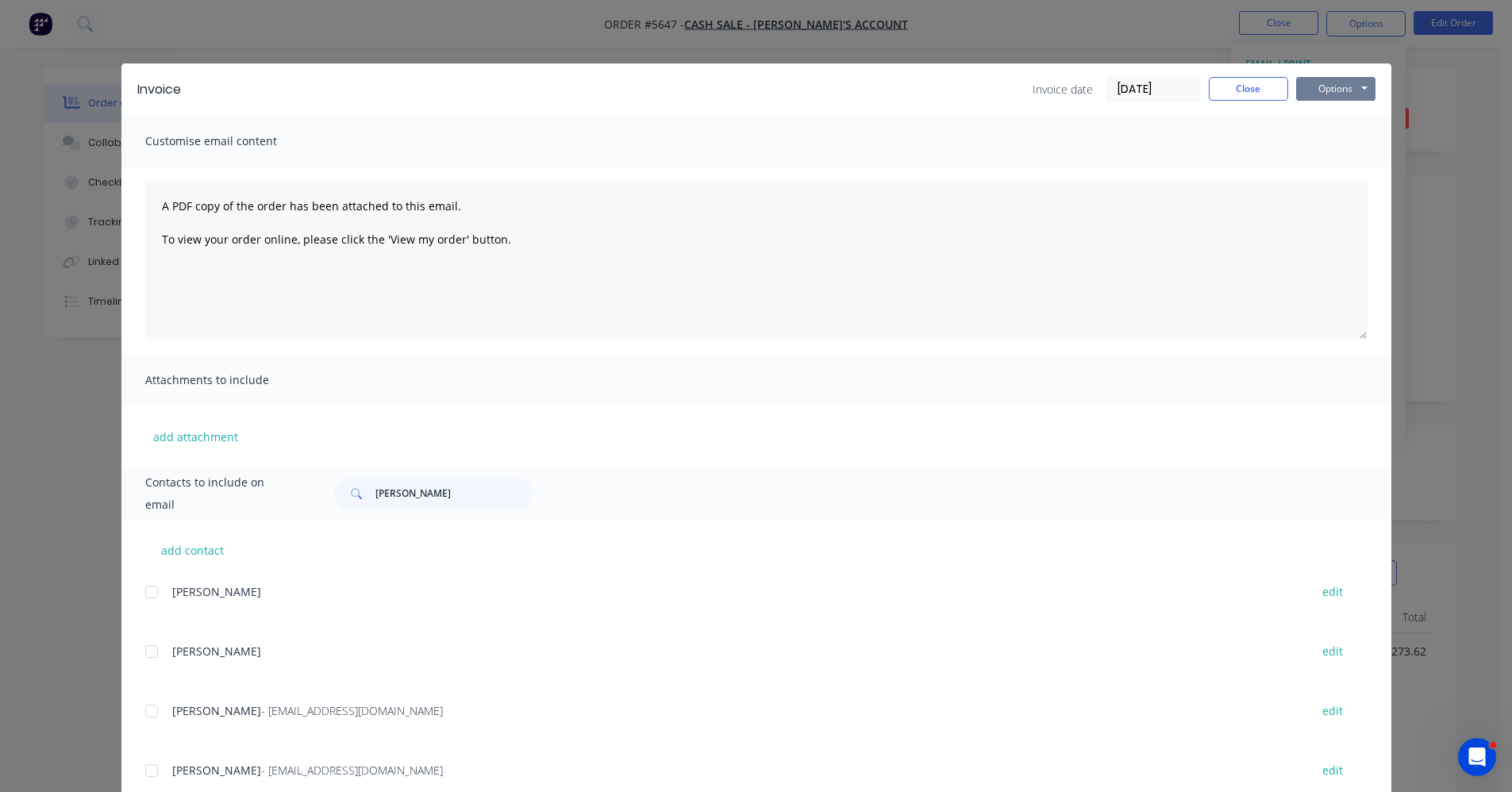
click at [1337, 89] on button "Options" at bounding box center [1335, 88] width 79 height 24
click at [1327, 145] on button "Print" at bounding box center [1346, 144] width 102 height 26
click at [1234, 85] on button "Close" at bounding box center [1248, 88] width 79 height 24
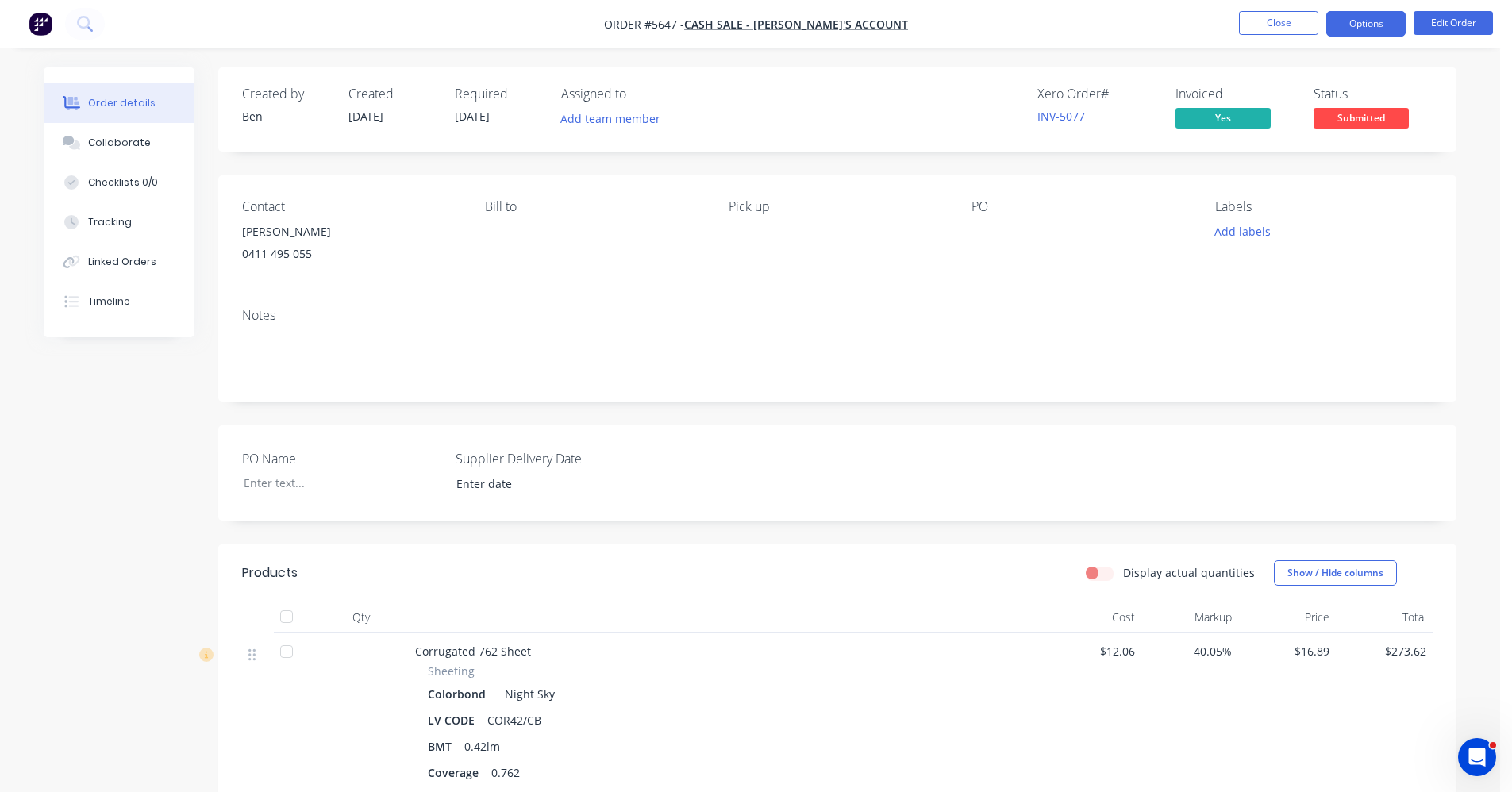
click at [1368, 23] on button "Options" at bounding box center [1365, 24] width 79 height 25
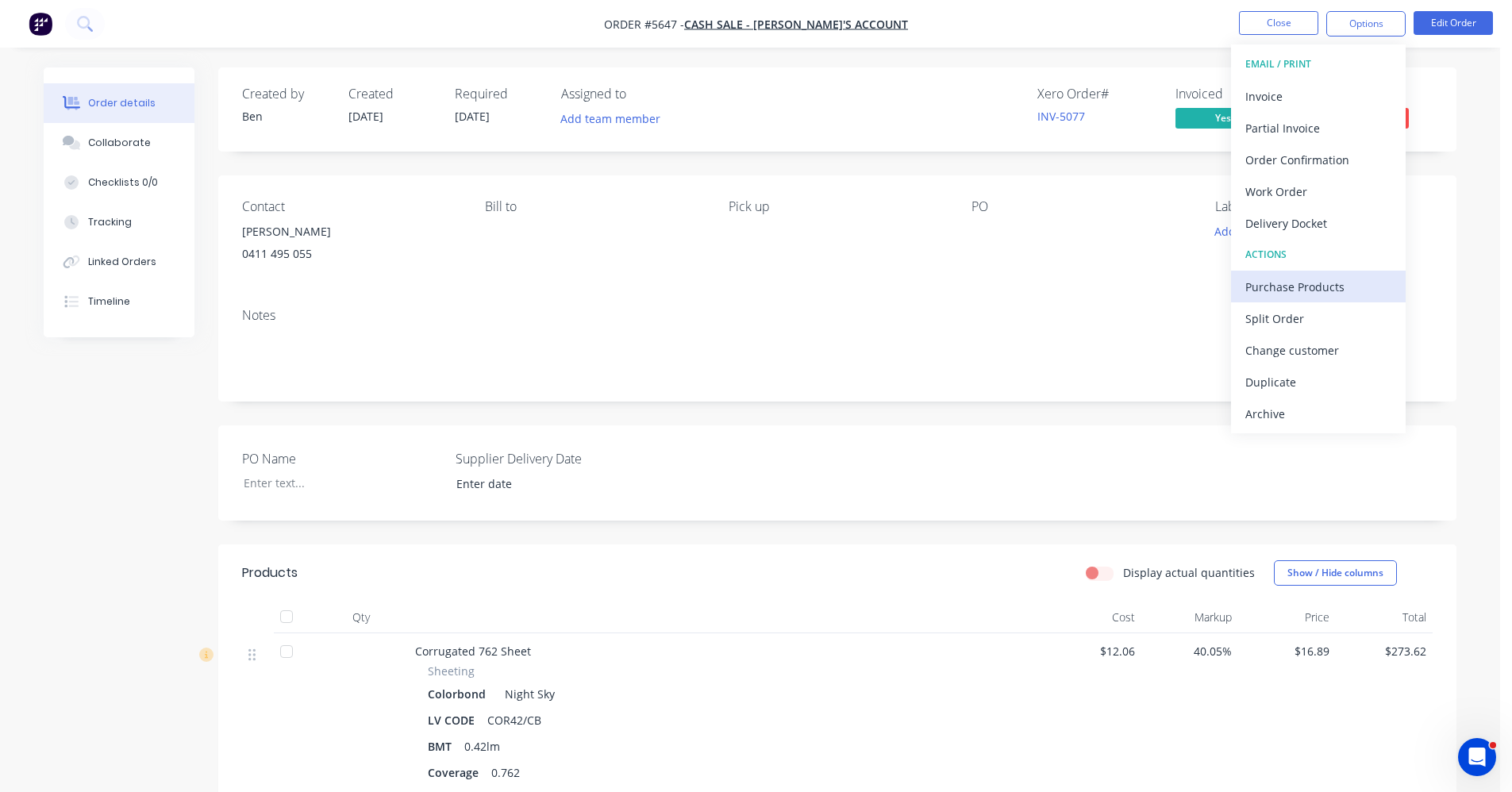
click at [1287, 289] on div "Purchase Products" at bounding box center [1318, 287] width 146 height 23
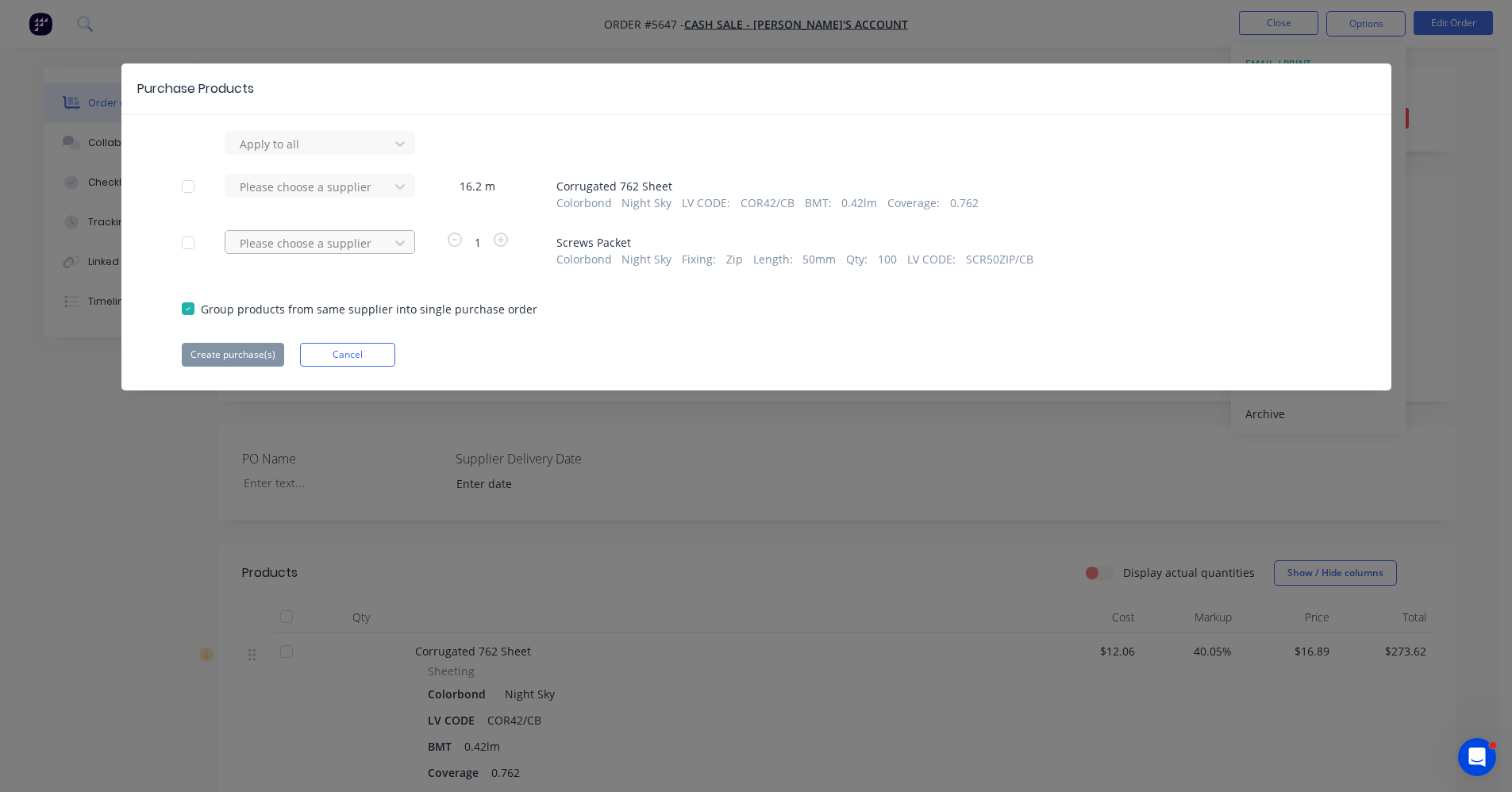
click at [321, 154] on div at bounding box center [309, 144] width 143 height 20
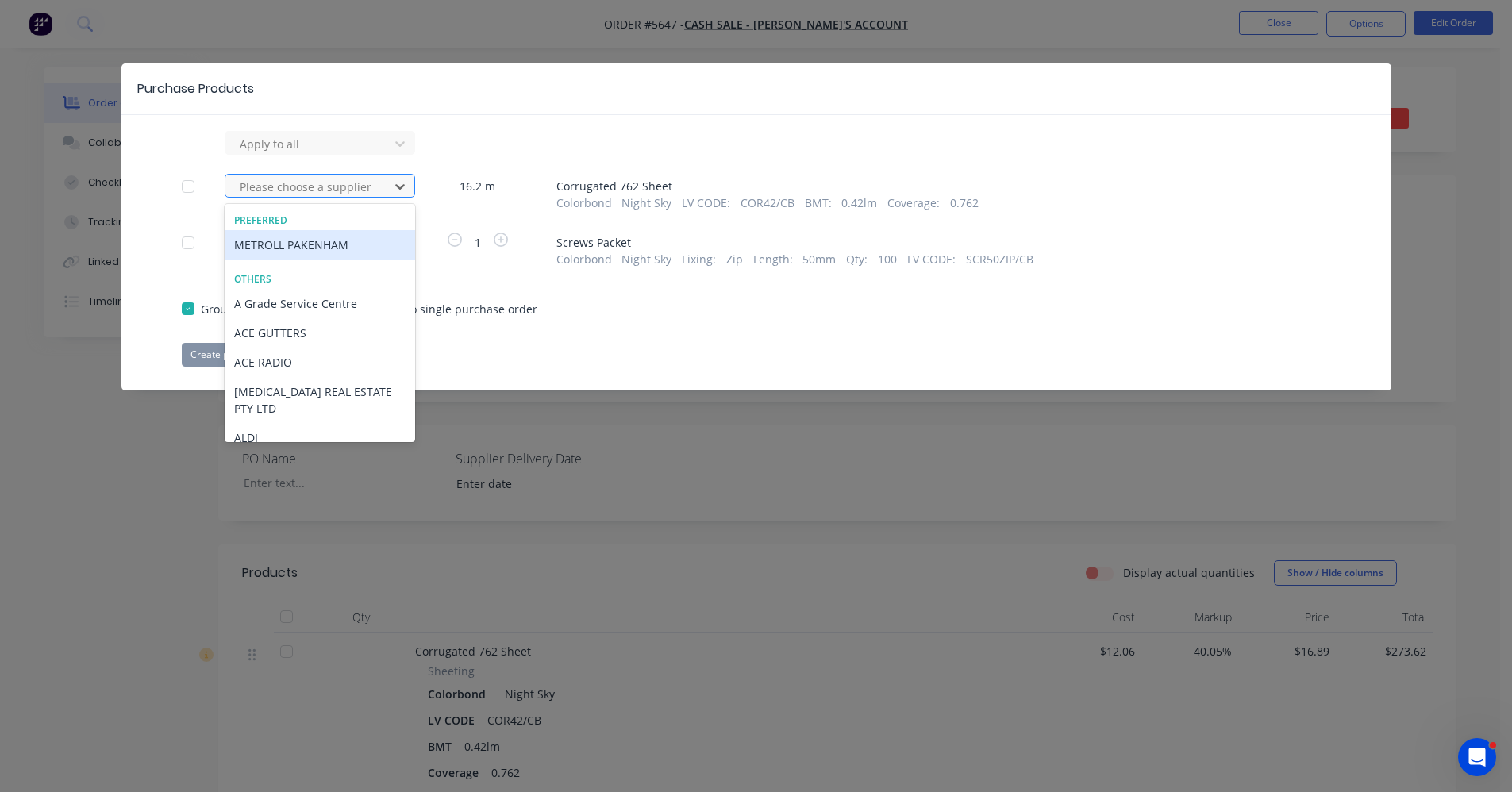
click at [320, 193] on div at bounding box center [309, 187] width 143 height 20
click at [307, 241] on div "METROLL PAKENHAM" at bounding box center [320, 245] width 191 height 29
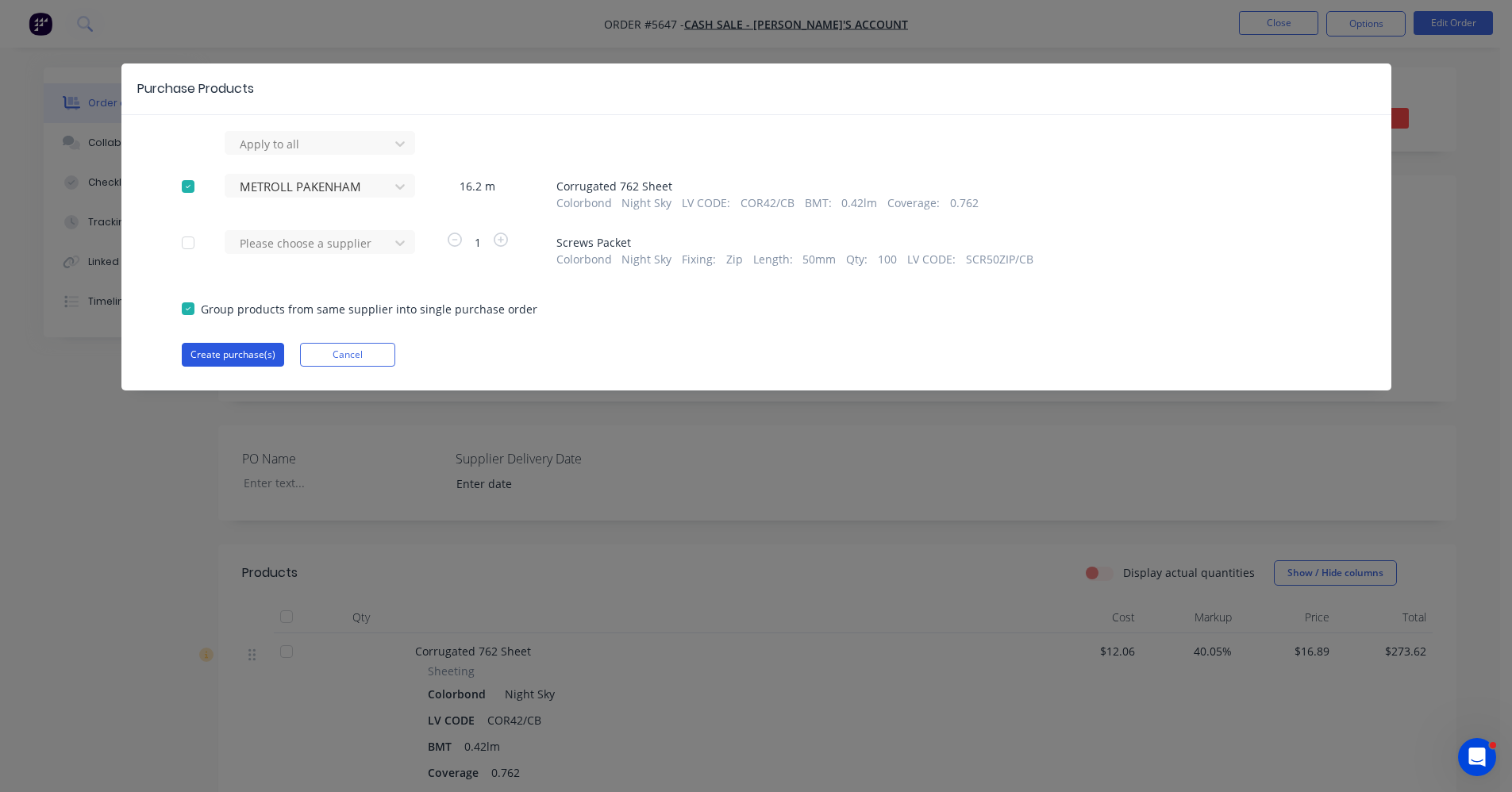
click at [249, 352] on button "Create purchase(s)" at bounding box center [233, 354] width 103 height 24
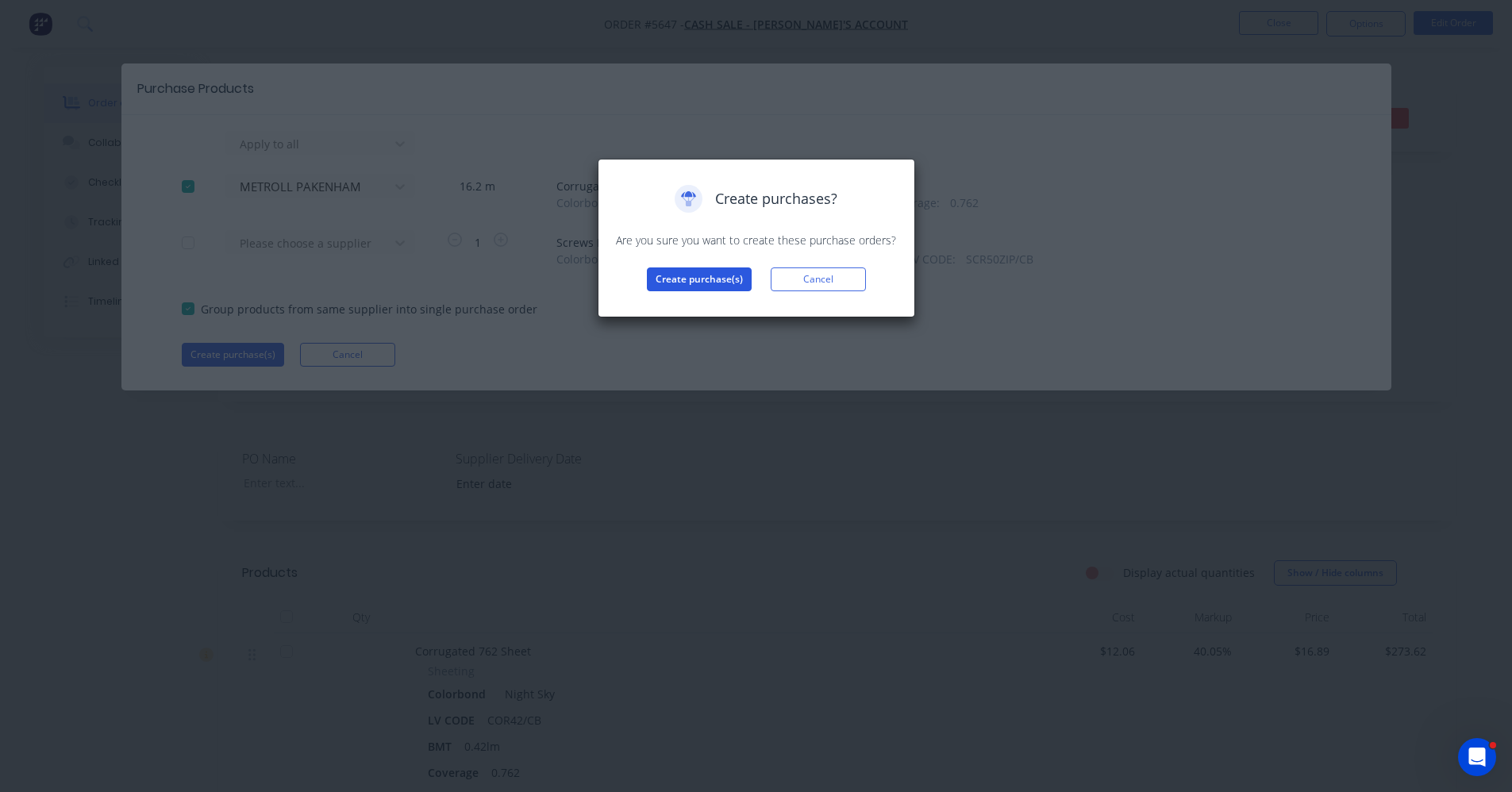
click at [685, 279] on button "Create purchase(s)" at bounding box center [699, 279] width 104 height 24
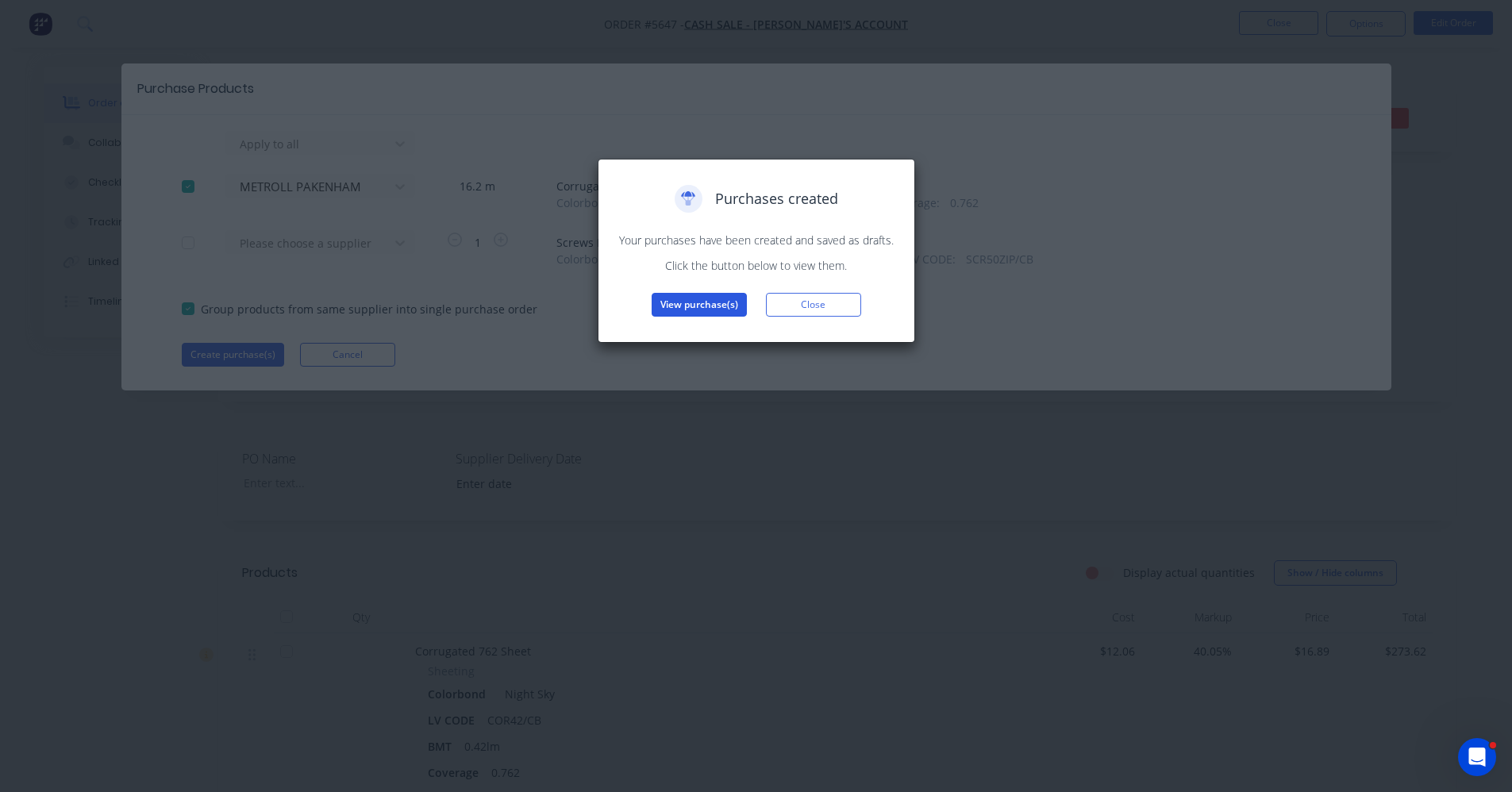
click at [708, 309] on button "View purchase(s)" at bounding box center [699, 304] width 95 height 24
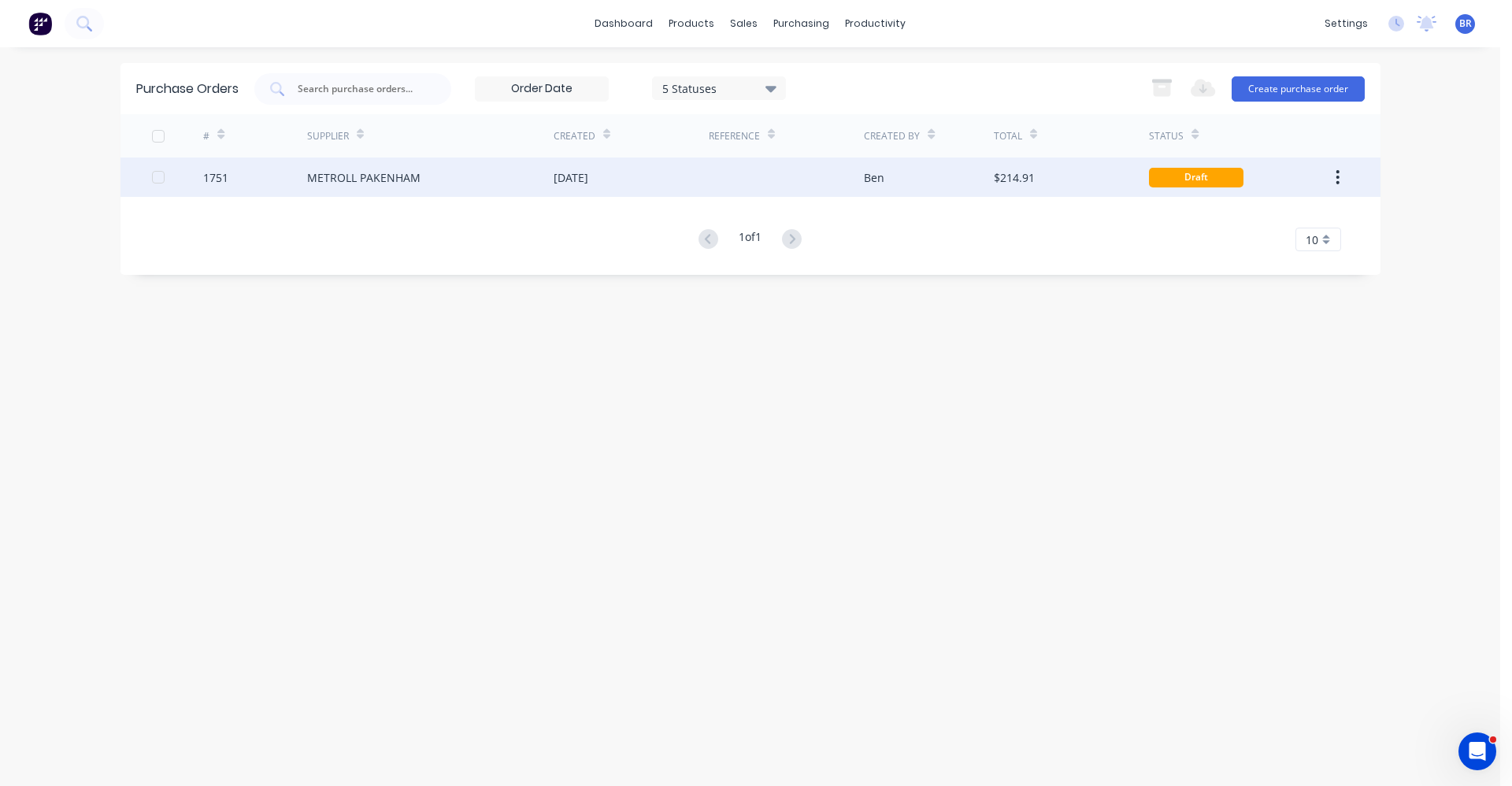
click at [550, 179] on div "METROLL PAKENHAM" at bounding box center [430, 177] width 247 height 40
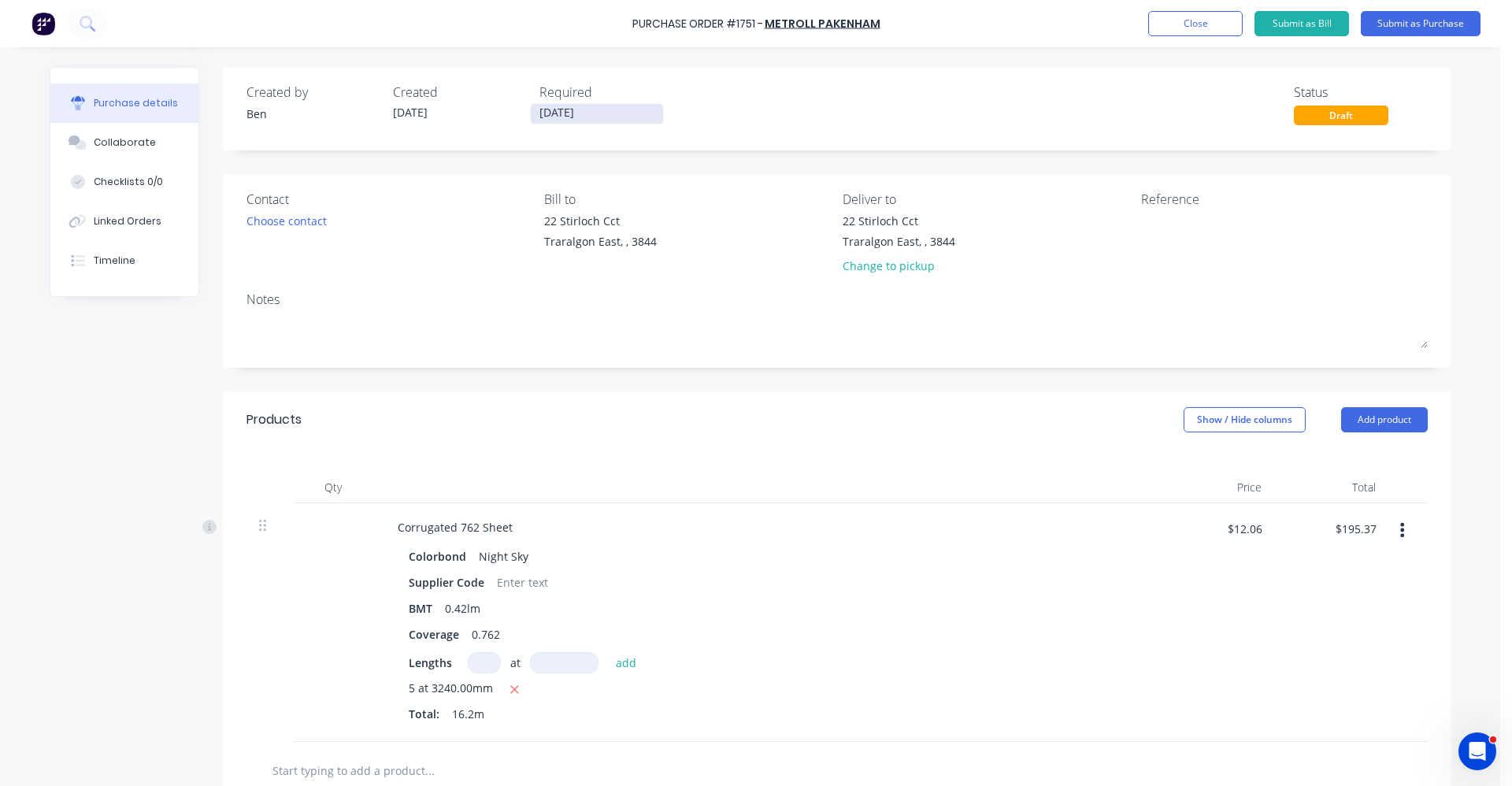
click at [561, 109] on input "[DATE]" at bounding box center [597, 113] width 132 height 19
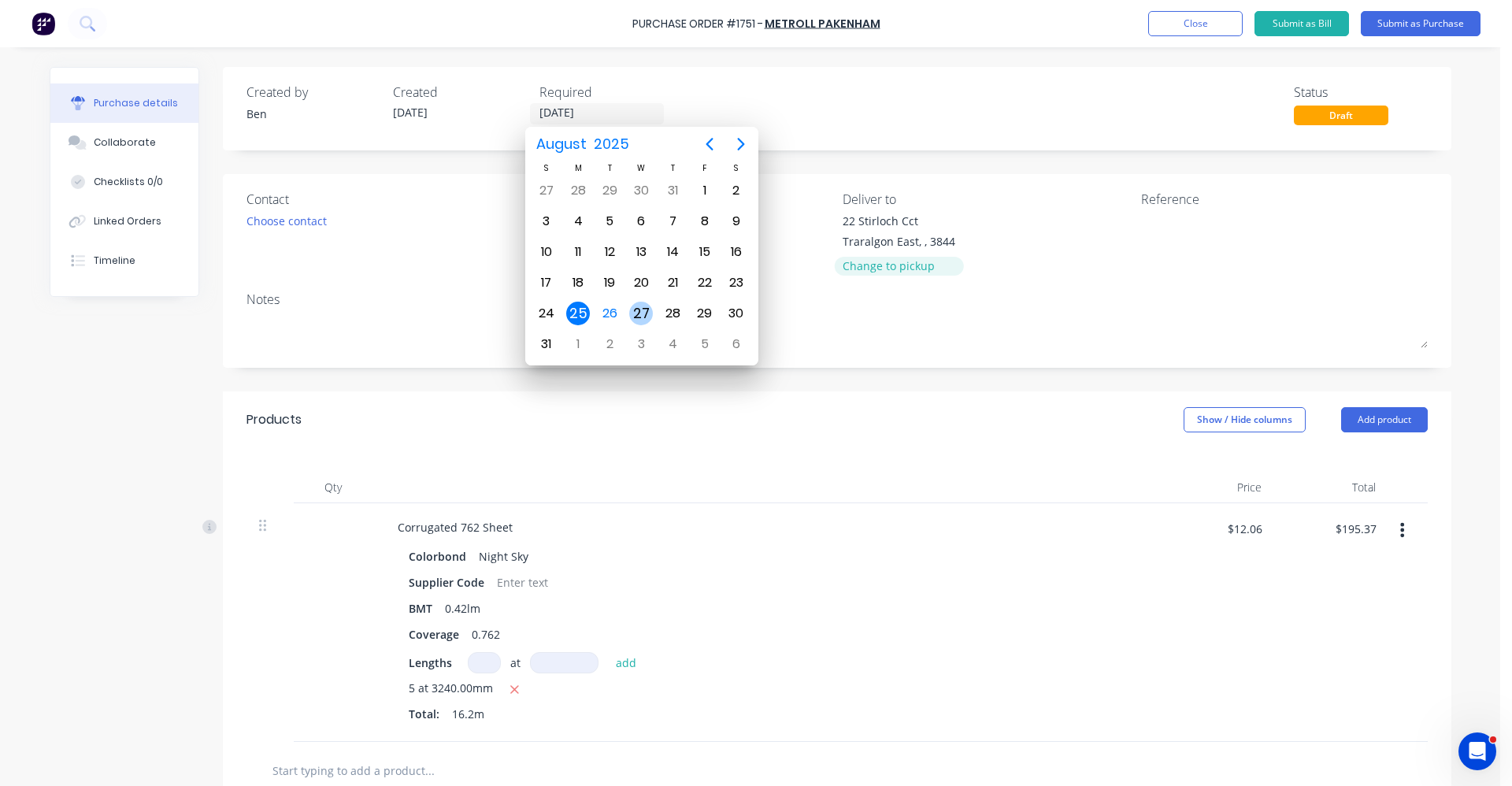
drag, startPoint x: 640, startPoint y: 316, endPoint x: 835, endPoint y: 257, distance: 203.7
click at [641, 316] on div "27" at bounding box center [640, 313] width 23 height 23
type input "[DATE]"
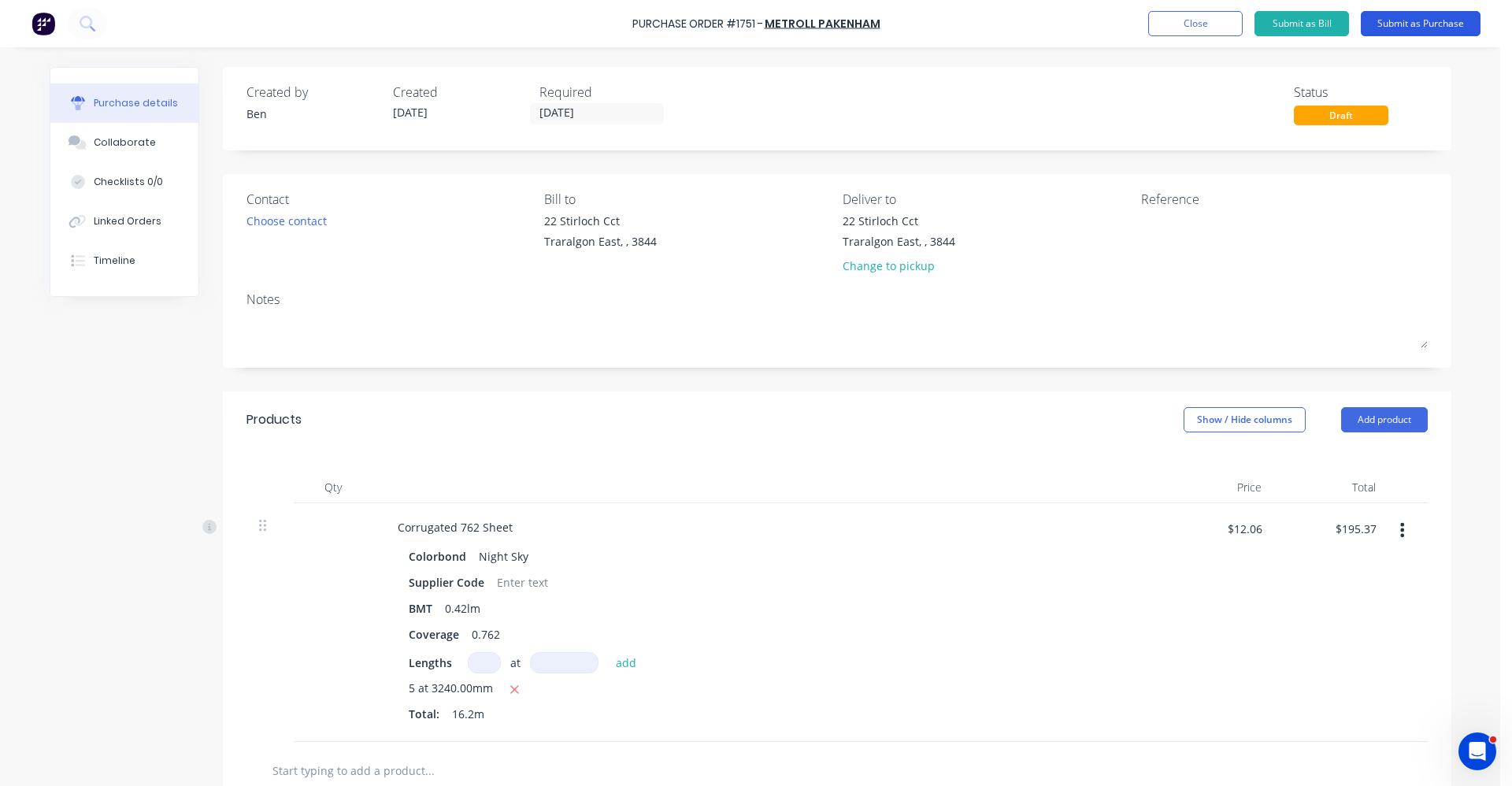
click at [1419, 22] on button "Submit as Purchase" at bounding box center [1421, 23] width 120 height 25
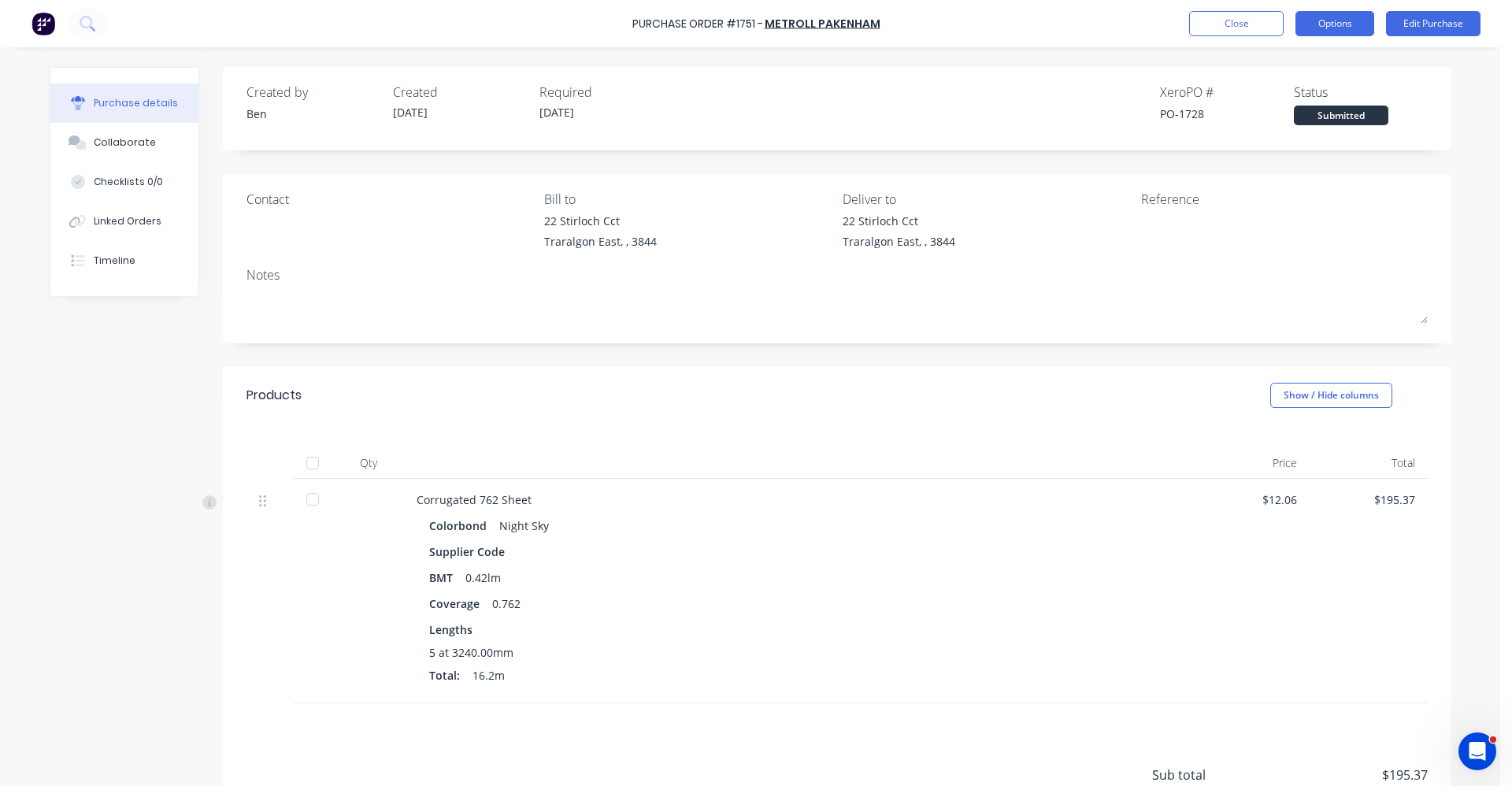
click at [1320, 20] on button "Options" at bounding box center [1335, 23] width 79 height 25
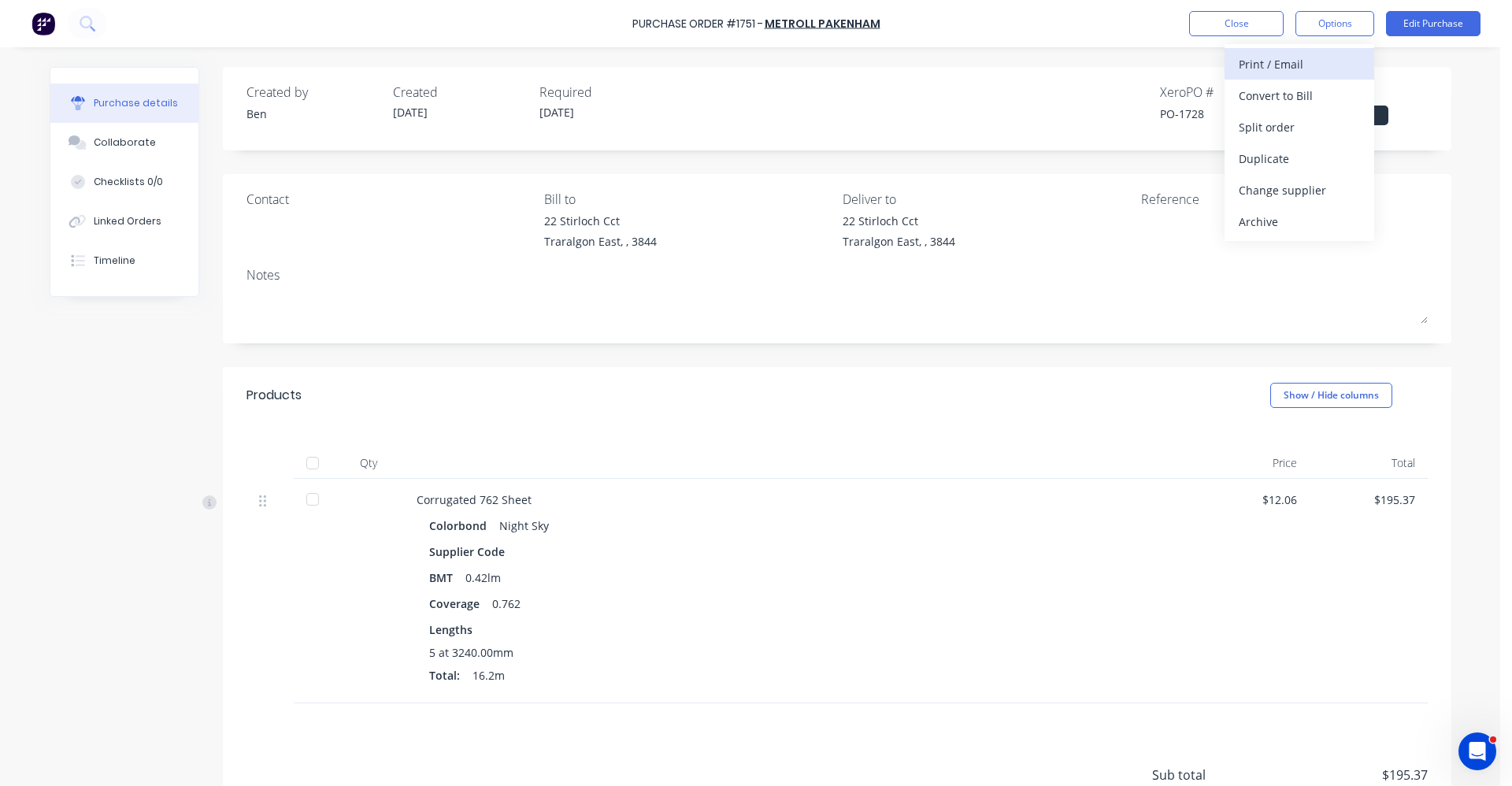
click at [1282, 61] on div "Print / Email" at bounding box center [1300, 64] width 121 height 23
click at [1285, 93] on div "With pricing" at bounding box center [1300, 96] width 121 height 23
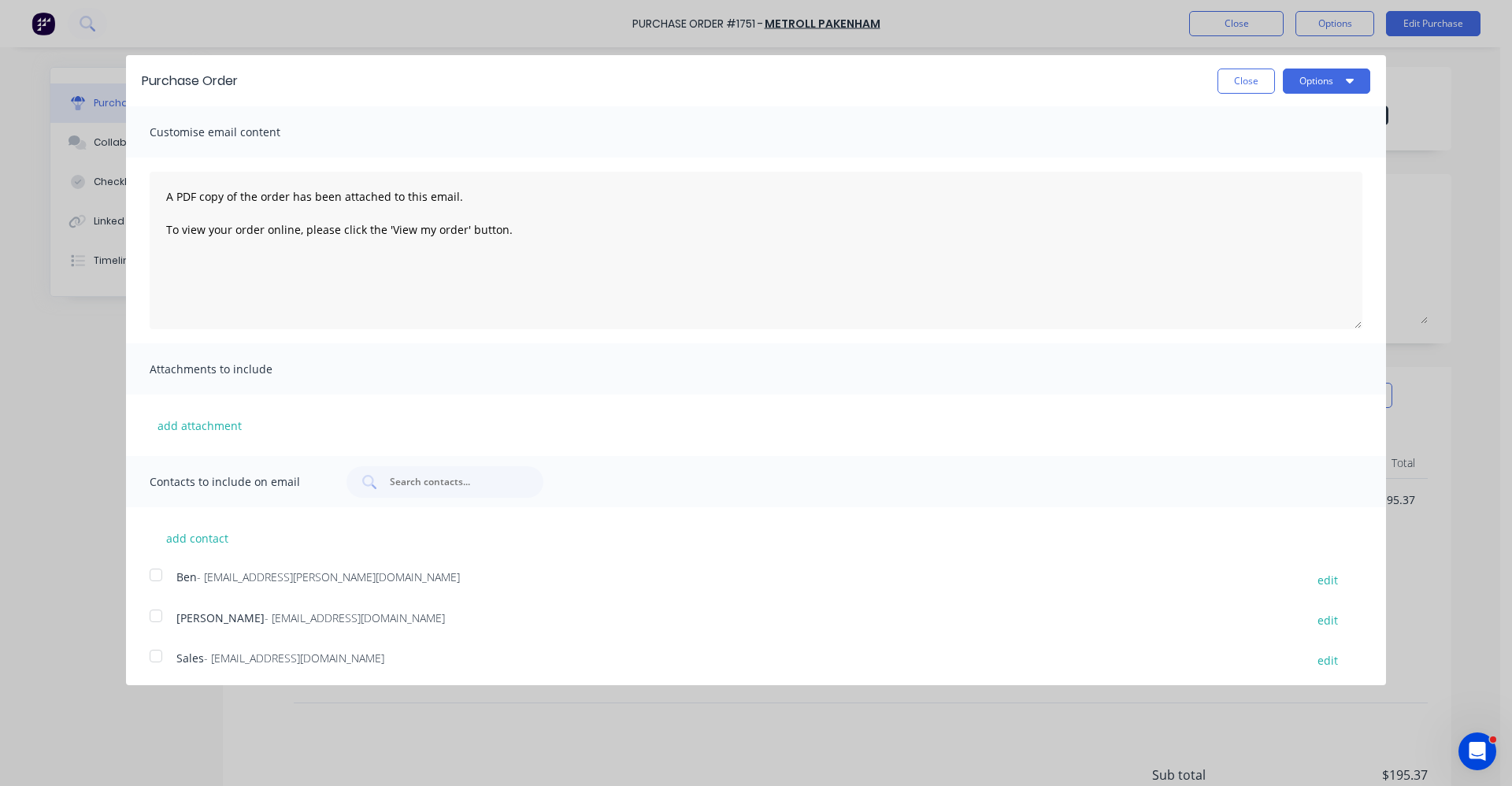
click at [155, 660] on div at bounding box center [155, 656] width 32 height 32
click at [1318, 80] on button "Options" at bounding box center [1327, 81] width 87 height 25
click at [1252, 151] on div "Email" at bounding box center [1296, 152] width 121 height 23
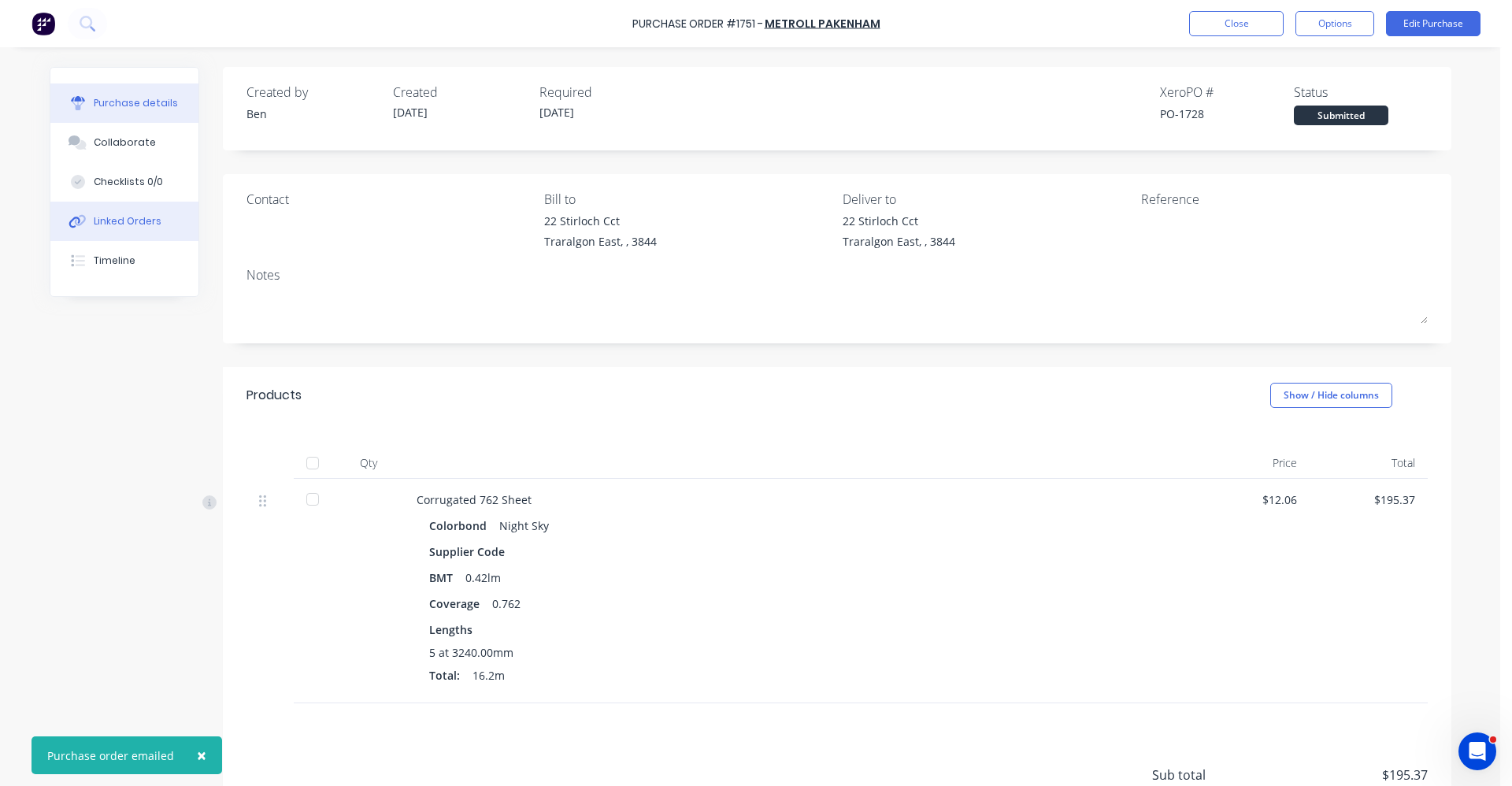
click at [127, 221] on div "Linked Orders" at bounding box center [128, 222] width 68 height 15
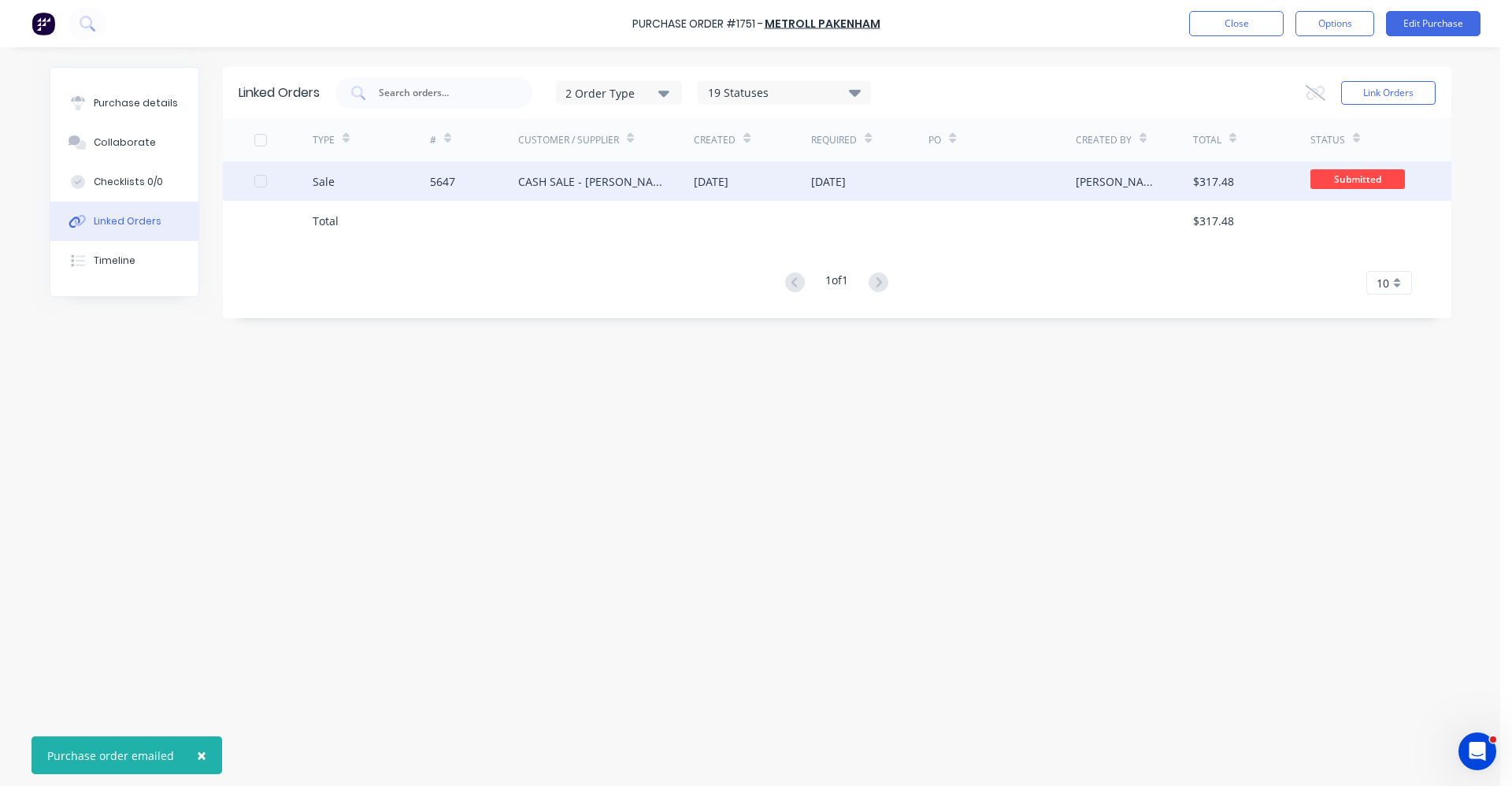
click at [593, 183] on div "CASH SALE - [PERSON_NAME]'S ACCOUNT" at bounding box center [590, 181] width 145 height 16
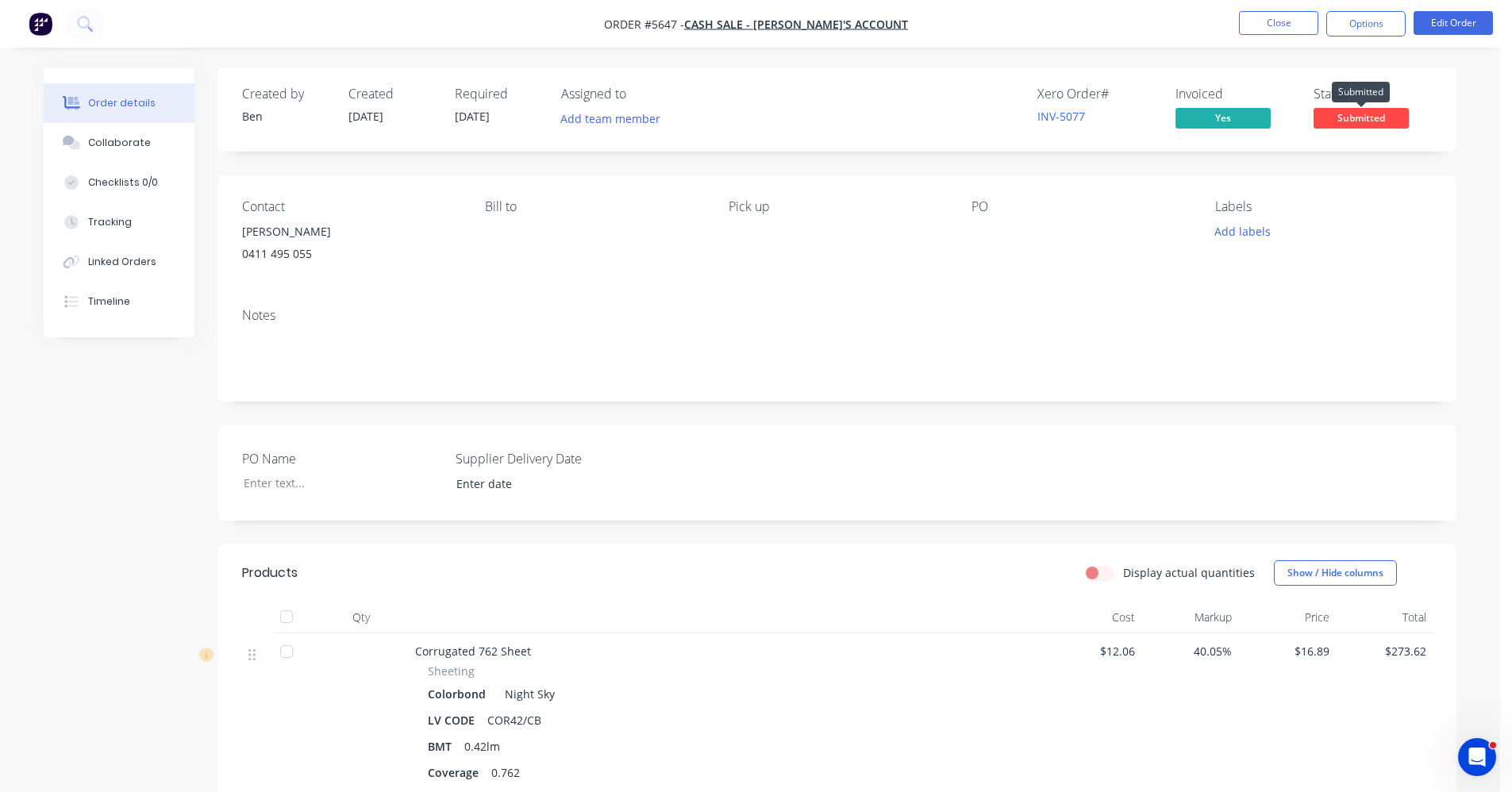
click at [1357, 118] on span "Submitted" at bounding box center [1360, 117] width 95 height 20
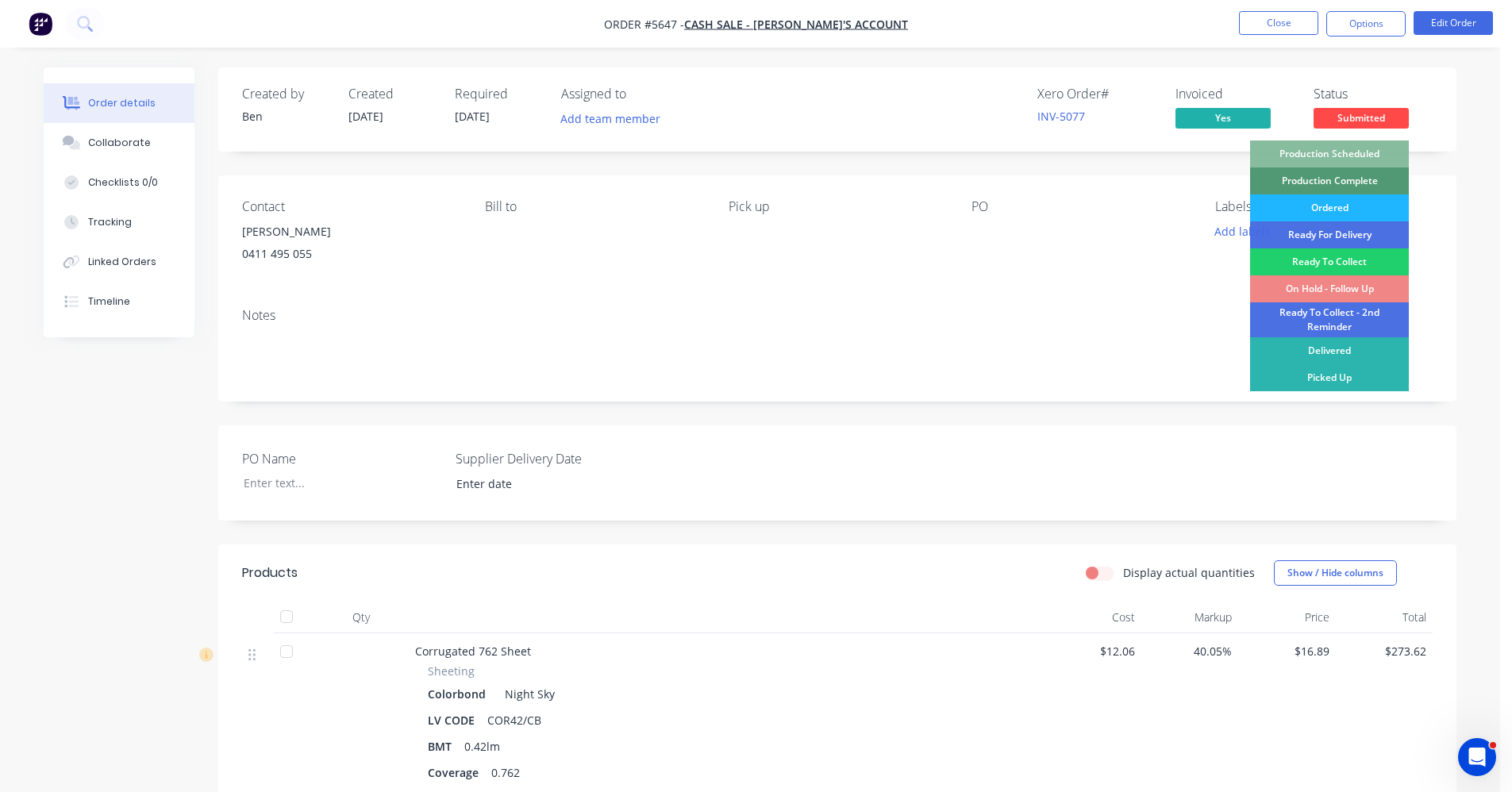
click at [1323, 206] on div "Ordered" at bounding box center [1329, 207] width 159 height 27
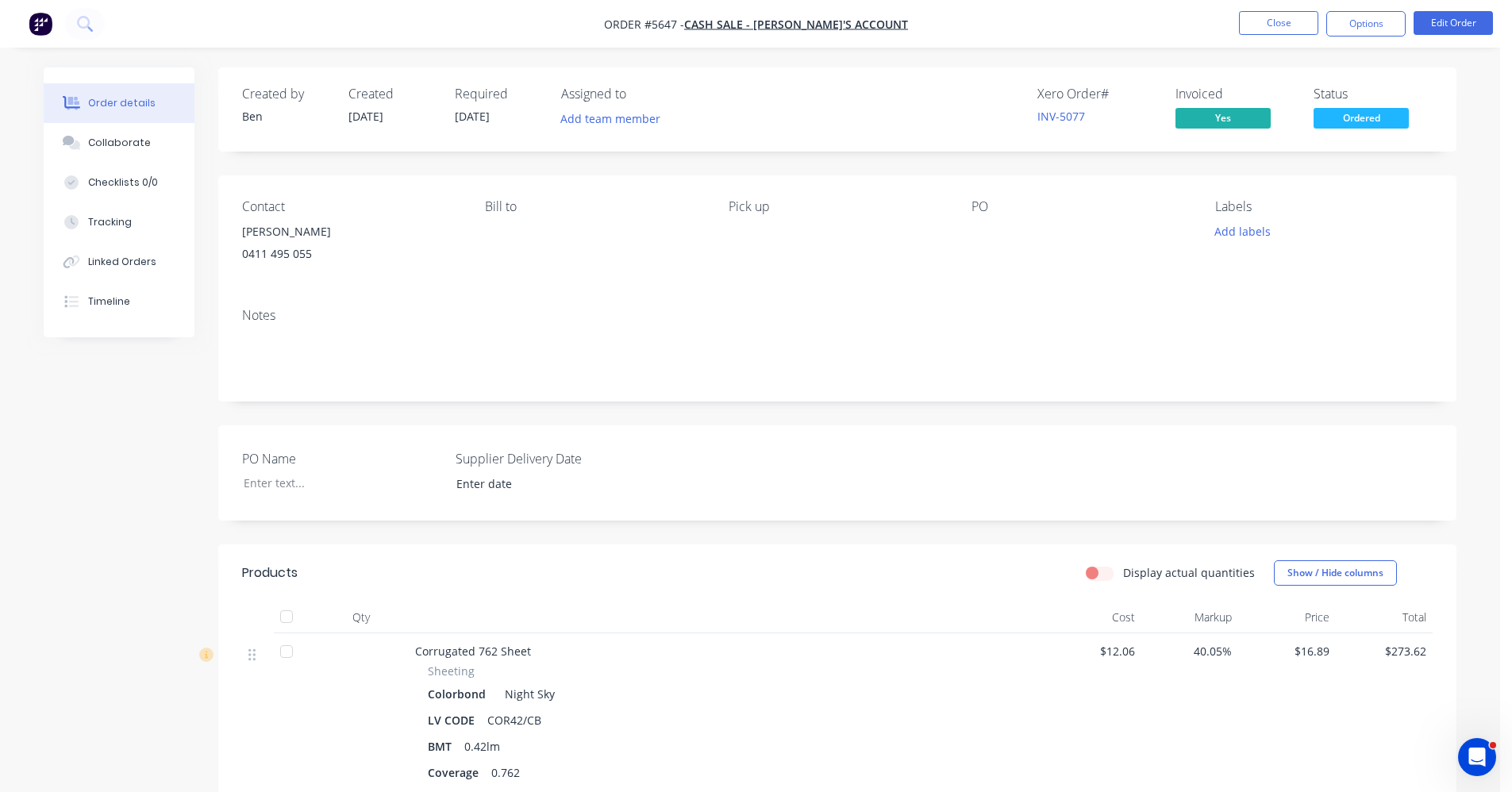
drag, startPoint x: 1241, startPoint y: 231, endPoint x: 1237, endPoint y: 245, distance: 14.6
click at [1241, 230] on button "Add labels" at bounding box center [1242, 232] width 73 height 21
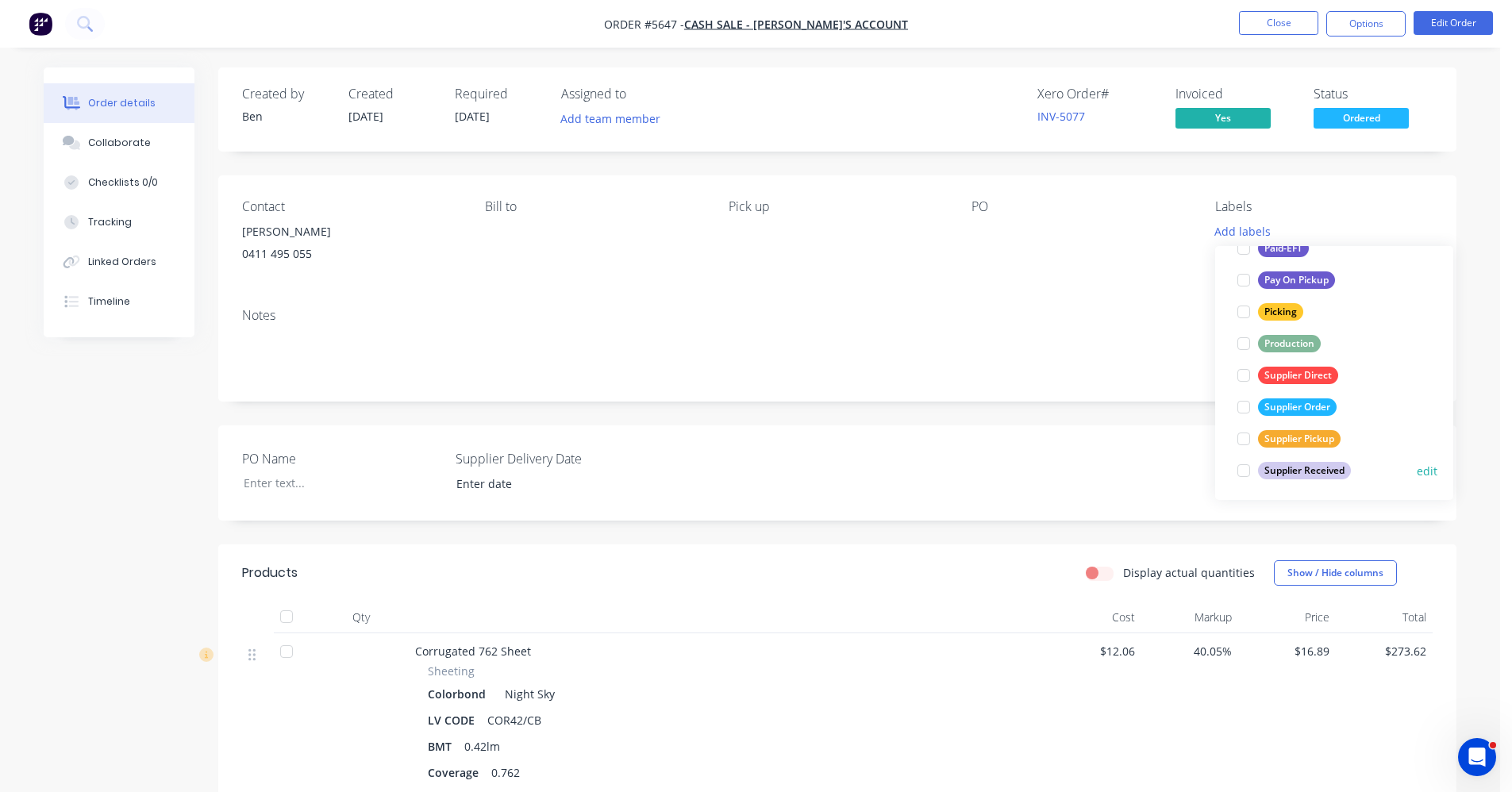
scroll to position [285, 0]
click at [1279, 405] on div "Supplier Order" at bounding box center [1297, 405] width 78 height 17
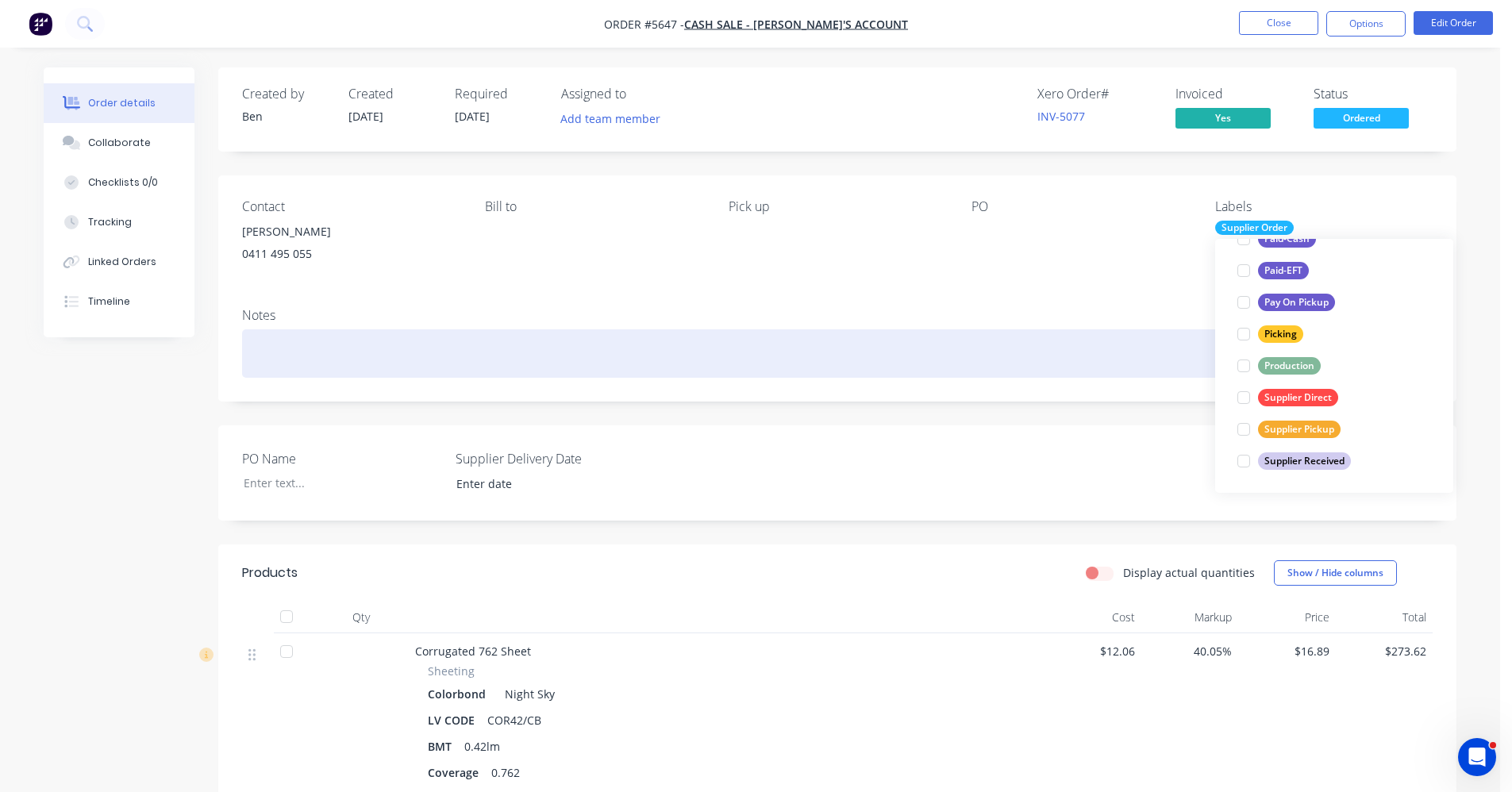
scroll to position [0, 0]
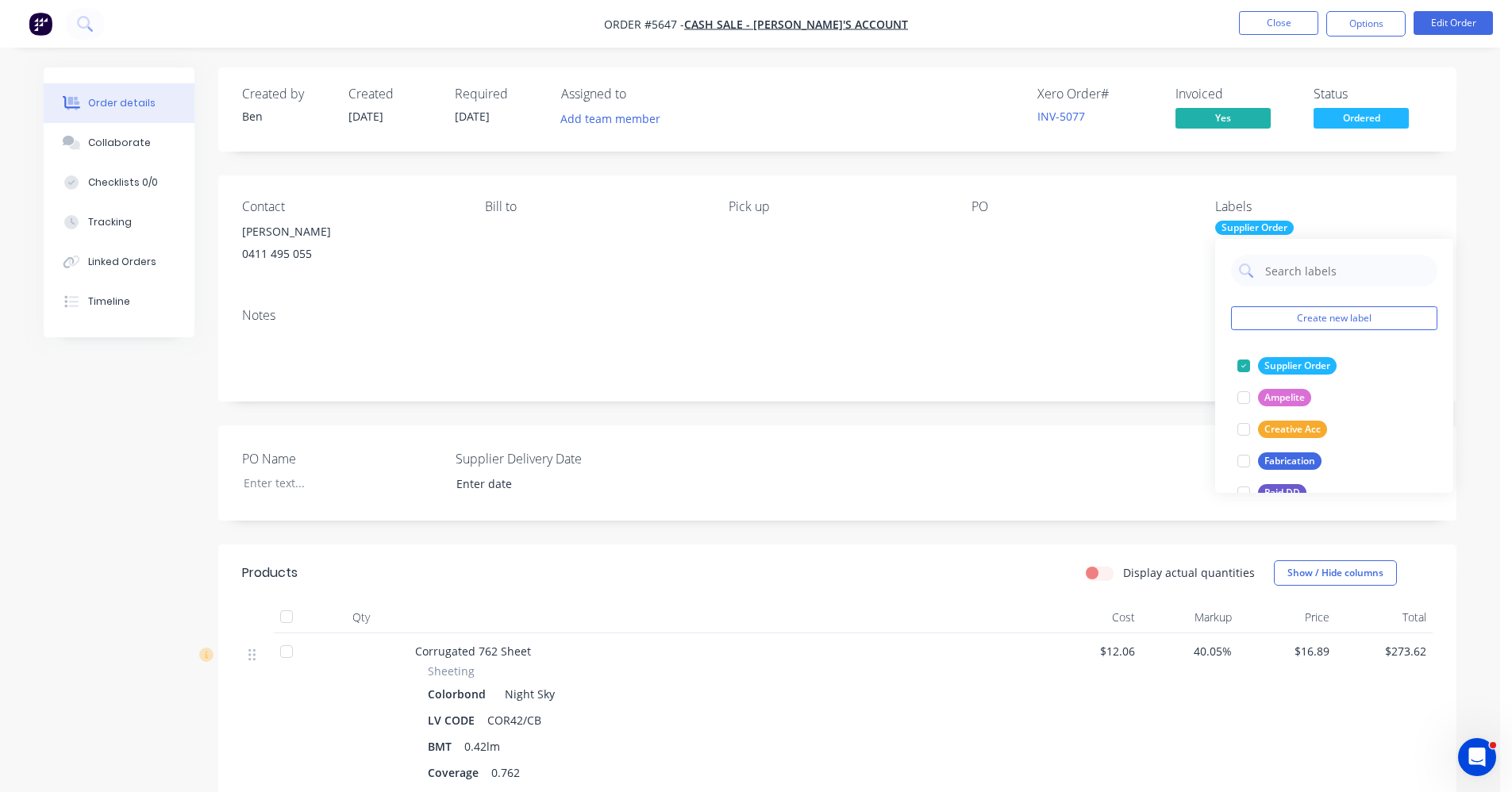
drag, startPoint x: 988, startPoint y: 294, endPoint x: 997, endPoint y: 224, distance: 70.6
click at [987, 291] on div "Contact [PERSON_NAME] [PHONE_NUMBER] Bill to Pick up PO Labels Supplier Order" at bounding box center [838, 235] width 1238 height 120
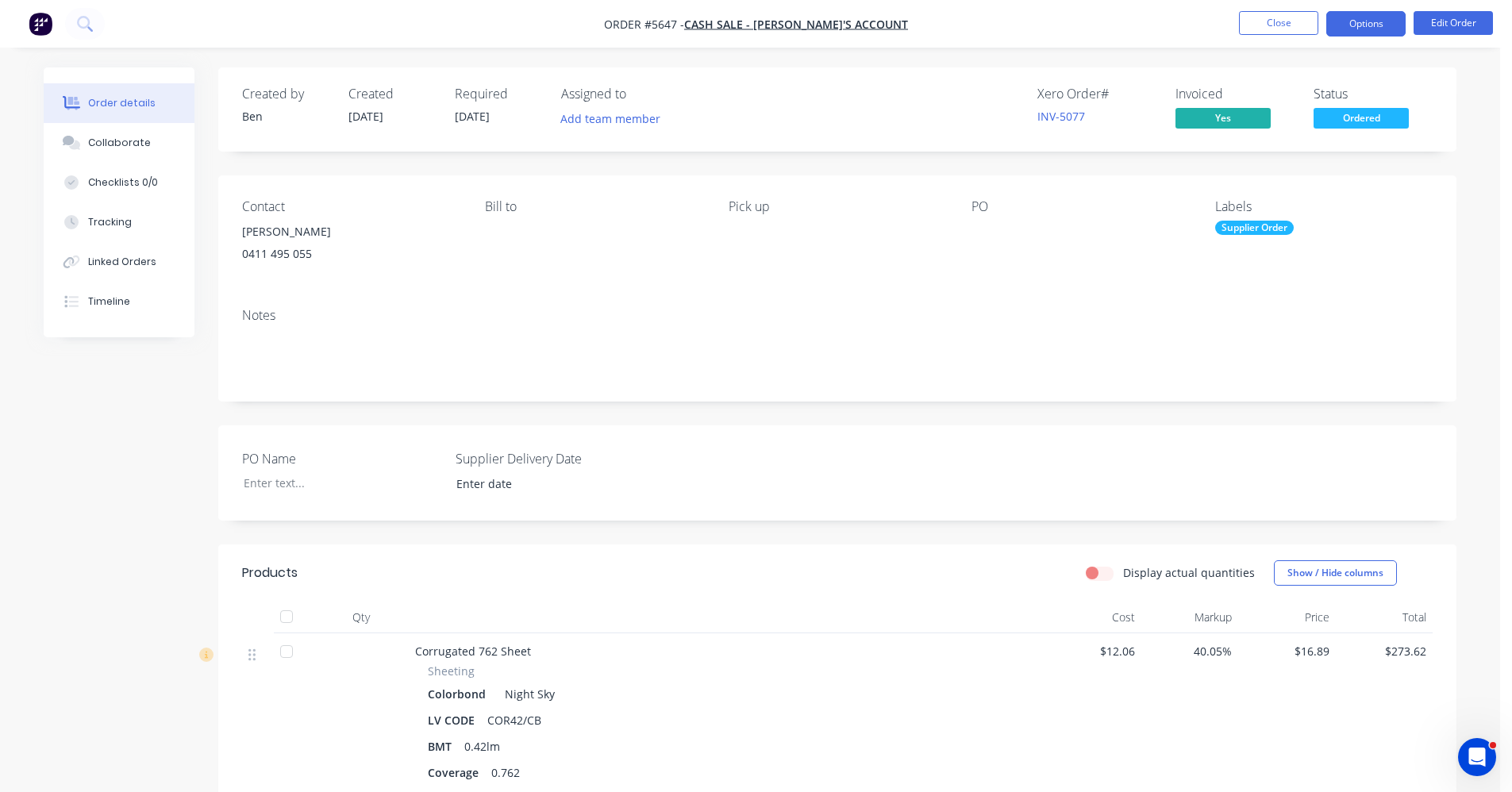
click at [1356, 35] on button "Options" at bounding box center [1365, 24] width 79 height 25
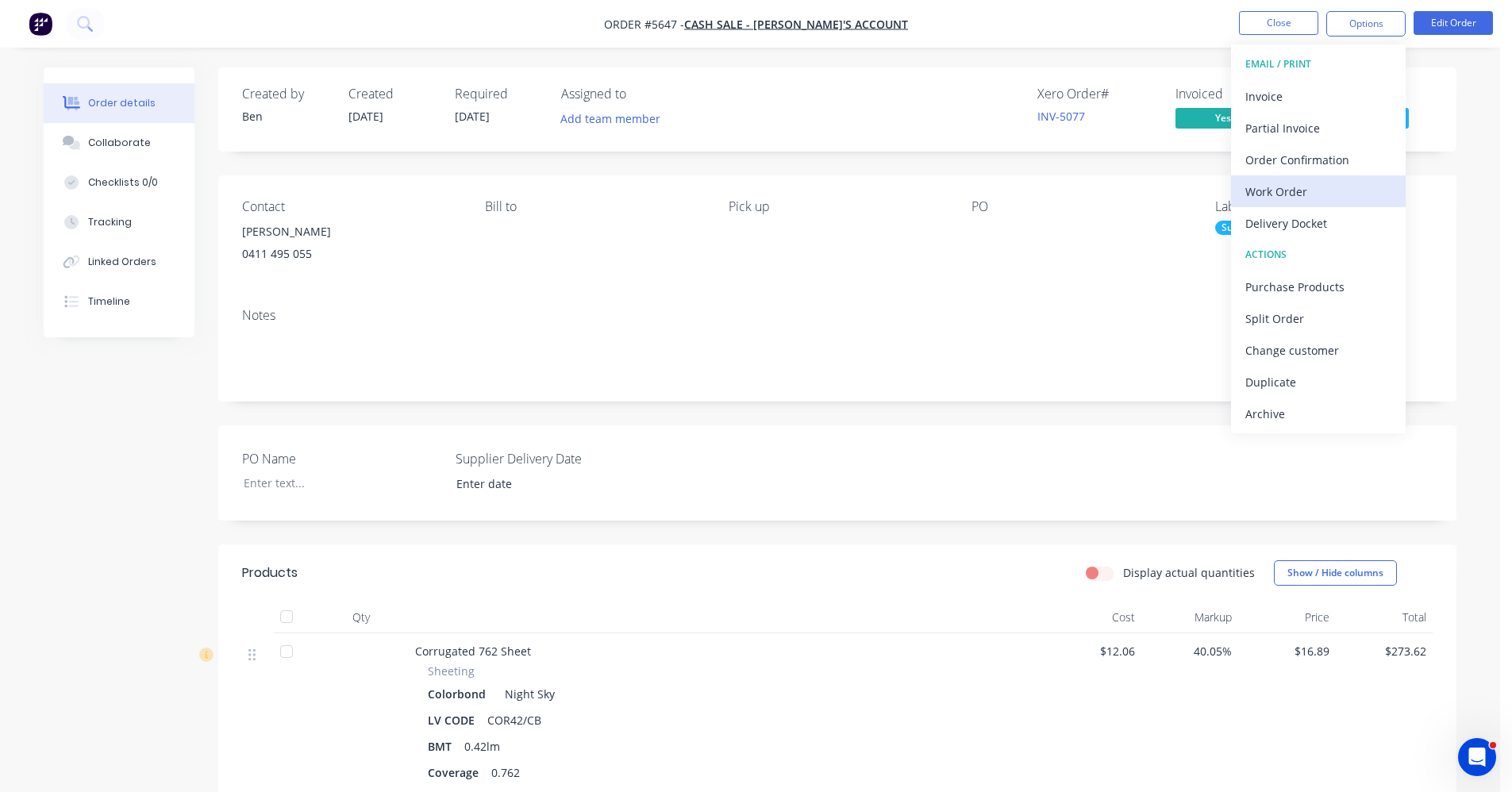
click at [1298, 194] on div "Work Order" at bounding box center [1318, 192] width 146 height 23
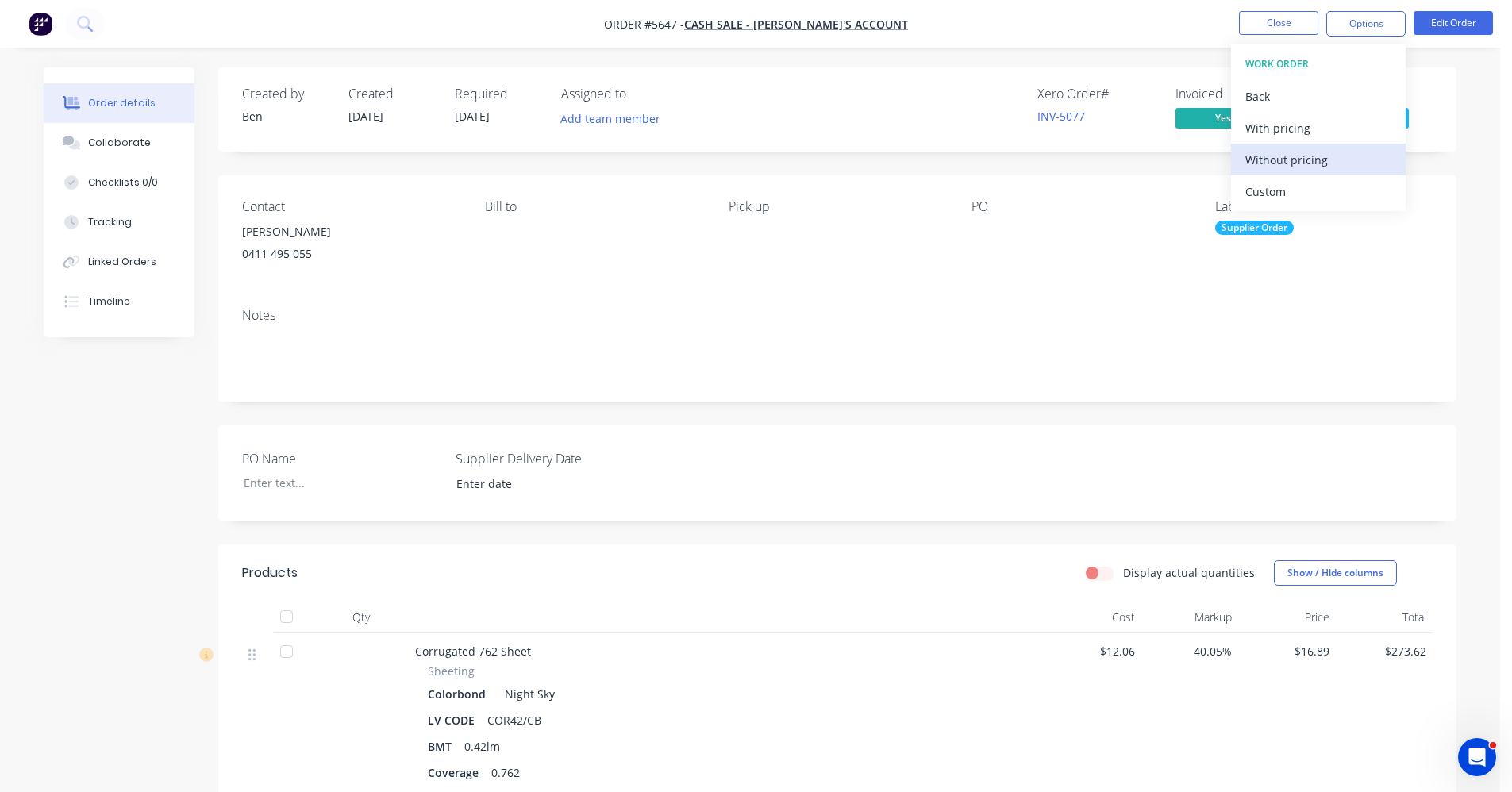
click at [1284, 152] on div "Without pricing" at bounding box center [1318, 160] width 146 height 23
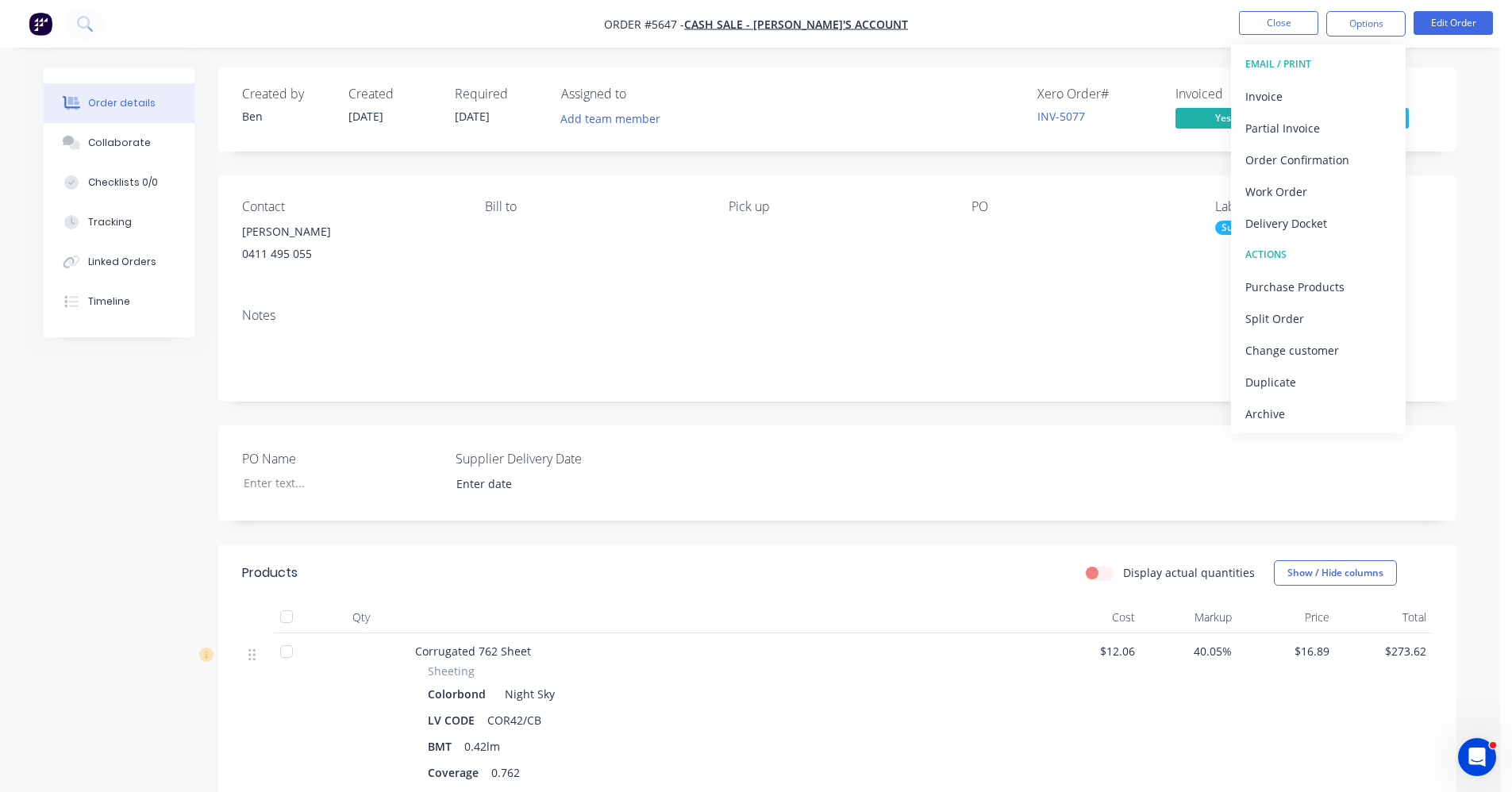
click at [639, 268] on div "Bill to" at bounding box center [594, 235] width 218 height 73
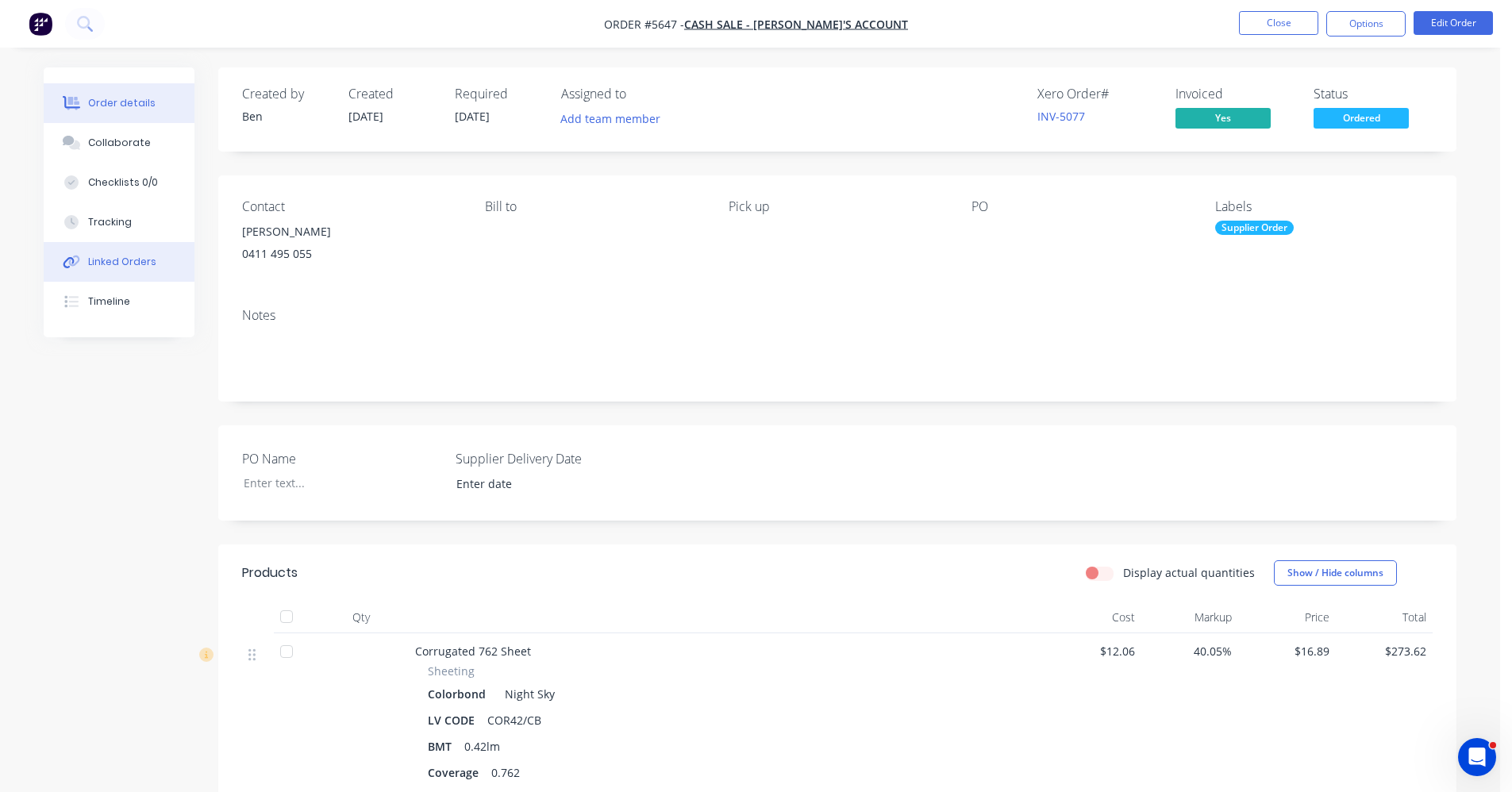
drag, startPoint x: 149, startPoint y: 268, endPoint x: 159, endPoint y: 263, distance: 11.2
click at [152, 266] on div "Linked Orders" at bounding box center [122, 262] width 69 height 15
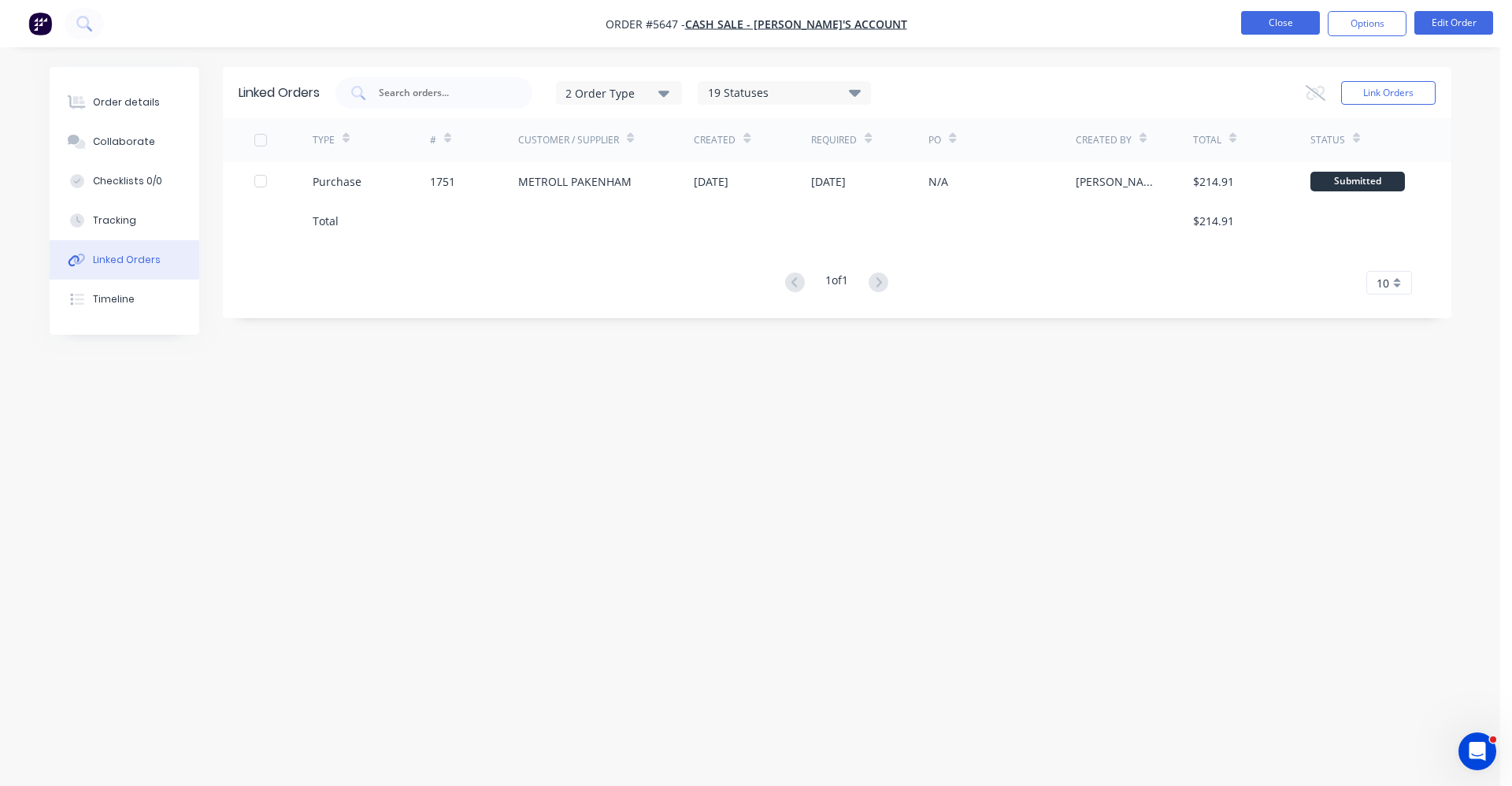
click at [1281, 19] on button "Close" at bounding box center [1281, 23] width 79 height 23
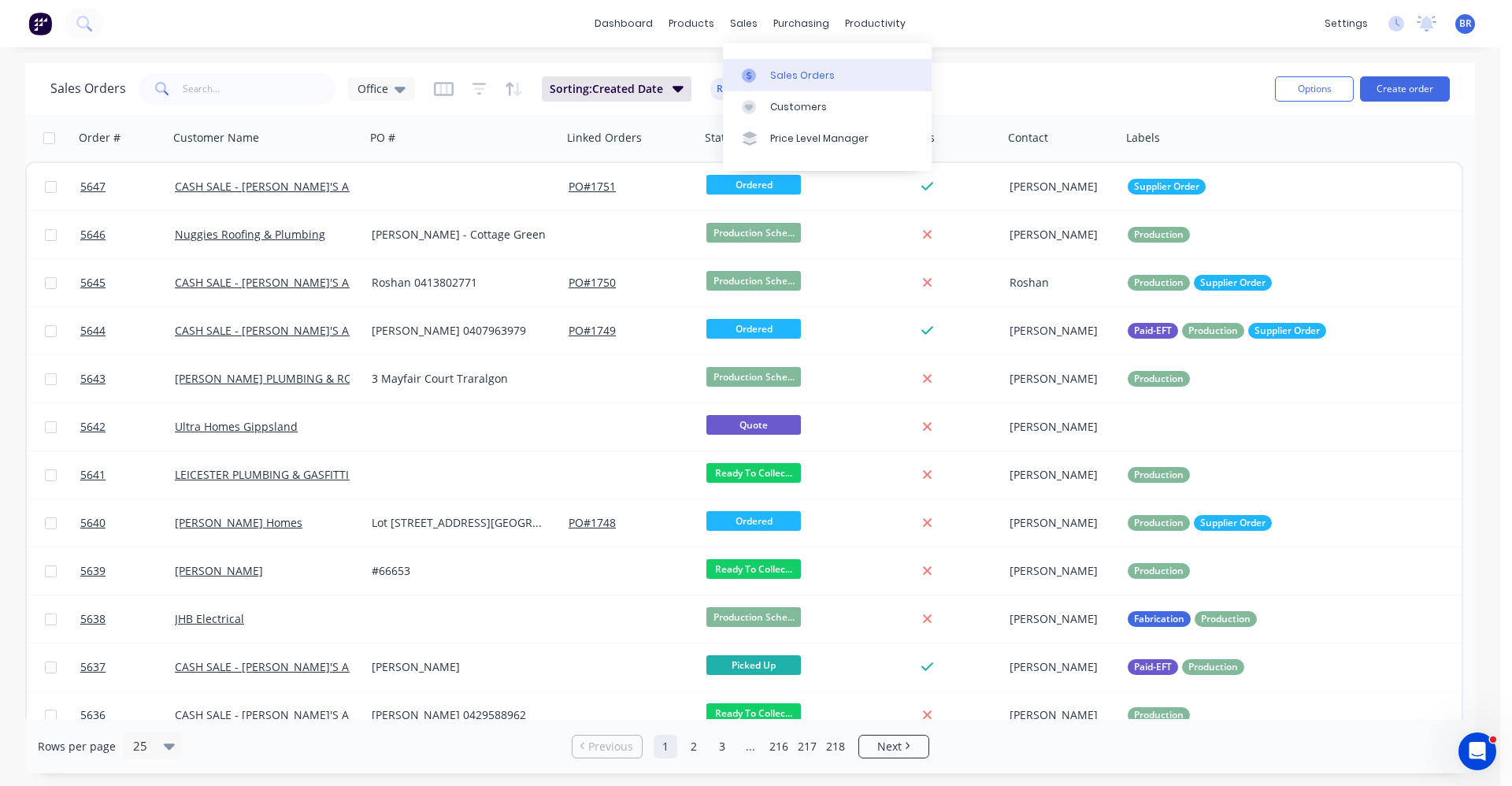
click at [772, 75] on div "Sales Orders" at bounding box center [803, 76] width 65 height 15
click at [211, 88] on input "text" at bounding box center [260, 88] width 154 height 32
click at [1395, 97] on button "Create order" at bounding box center [1404, 88] width 90 height 25
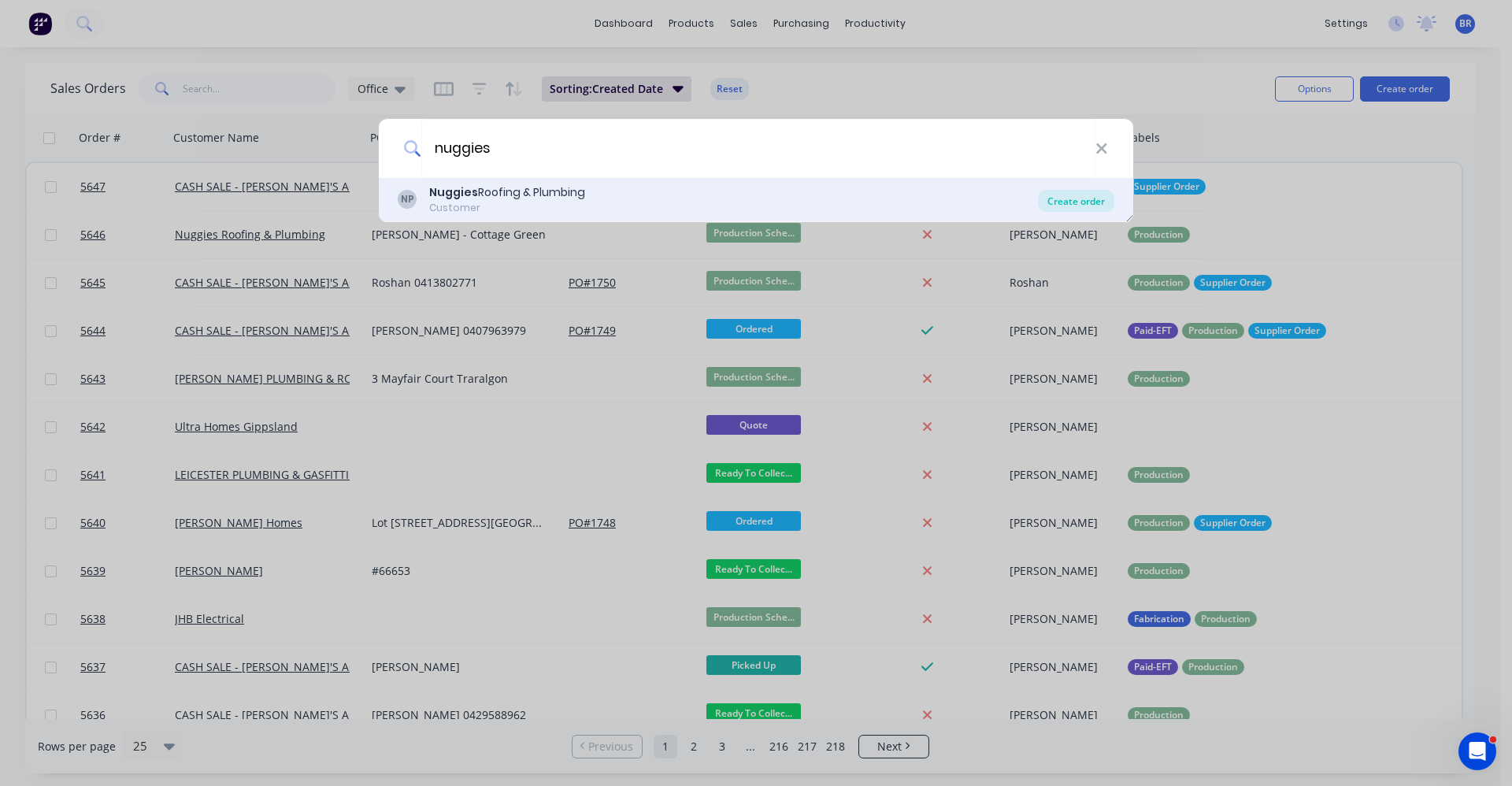
type input "nuggies"
click at [1084, 206] on div "Create order" at bounding box center [1077, 201] width 76 height 22
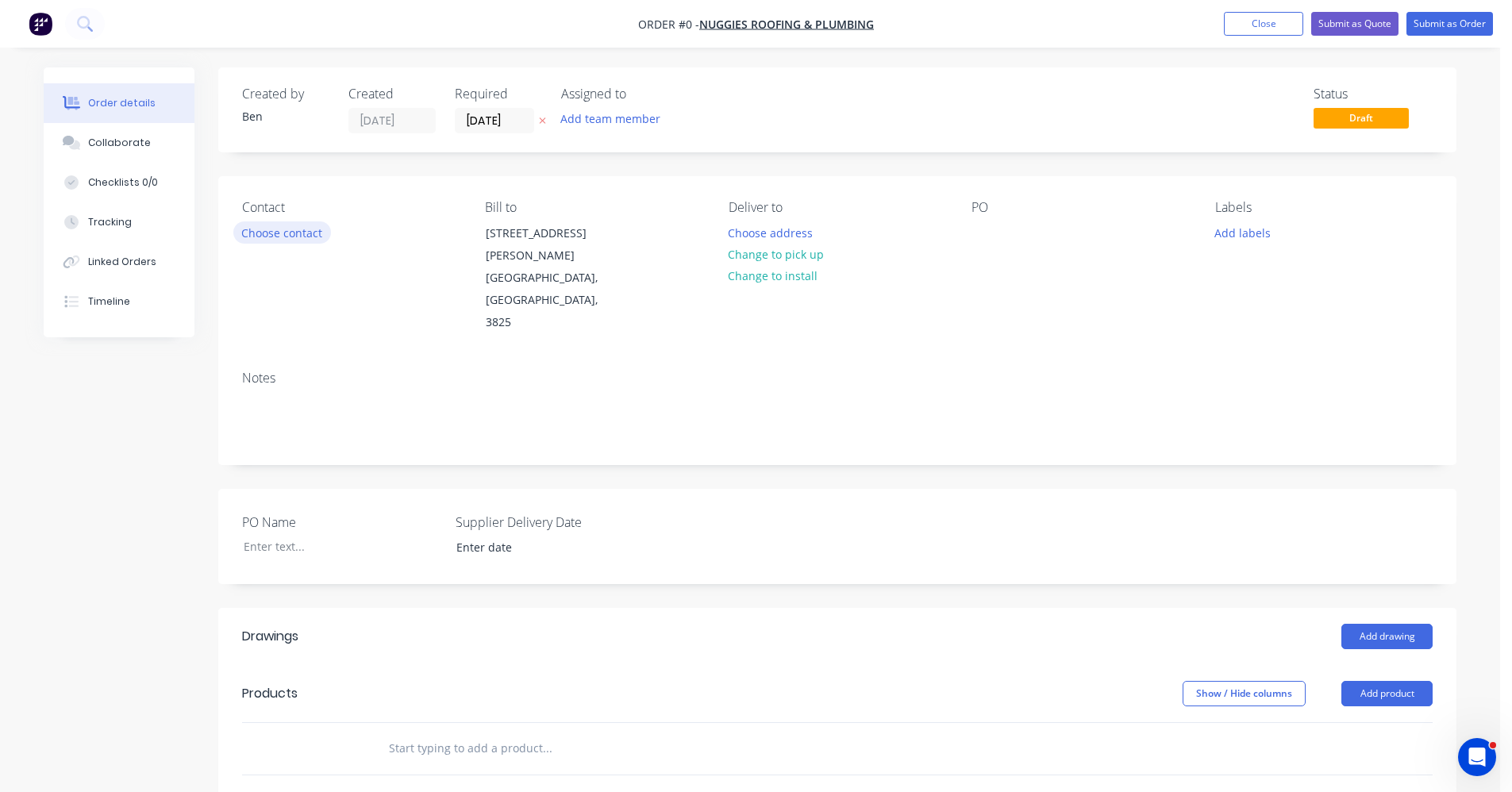
click at [276, 221] on button "Choose contact" at bounding box center [282, 232] width 98 height 21
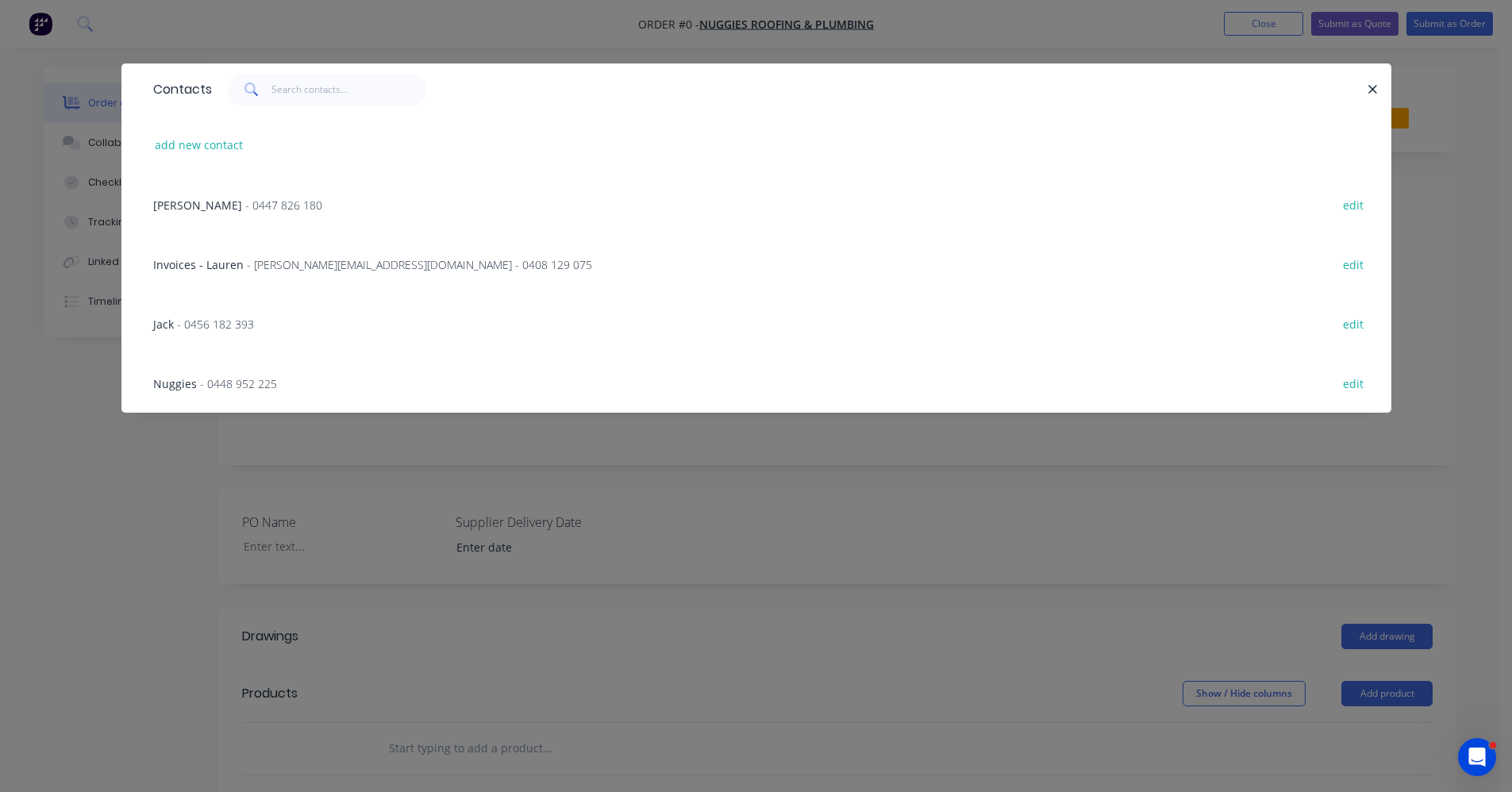
click at [203, 319] on span "- 0456 182 393" at bounding box center [215, 324] width 77 height 15
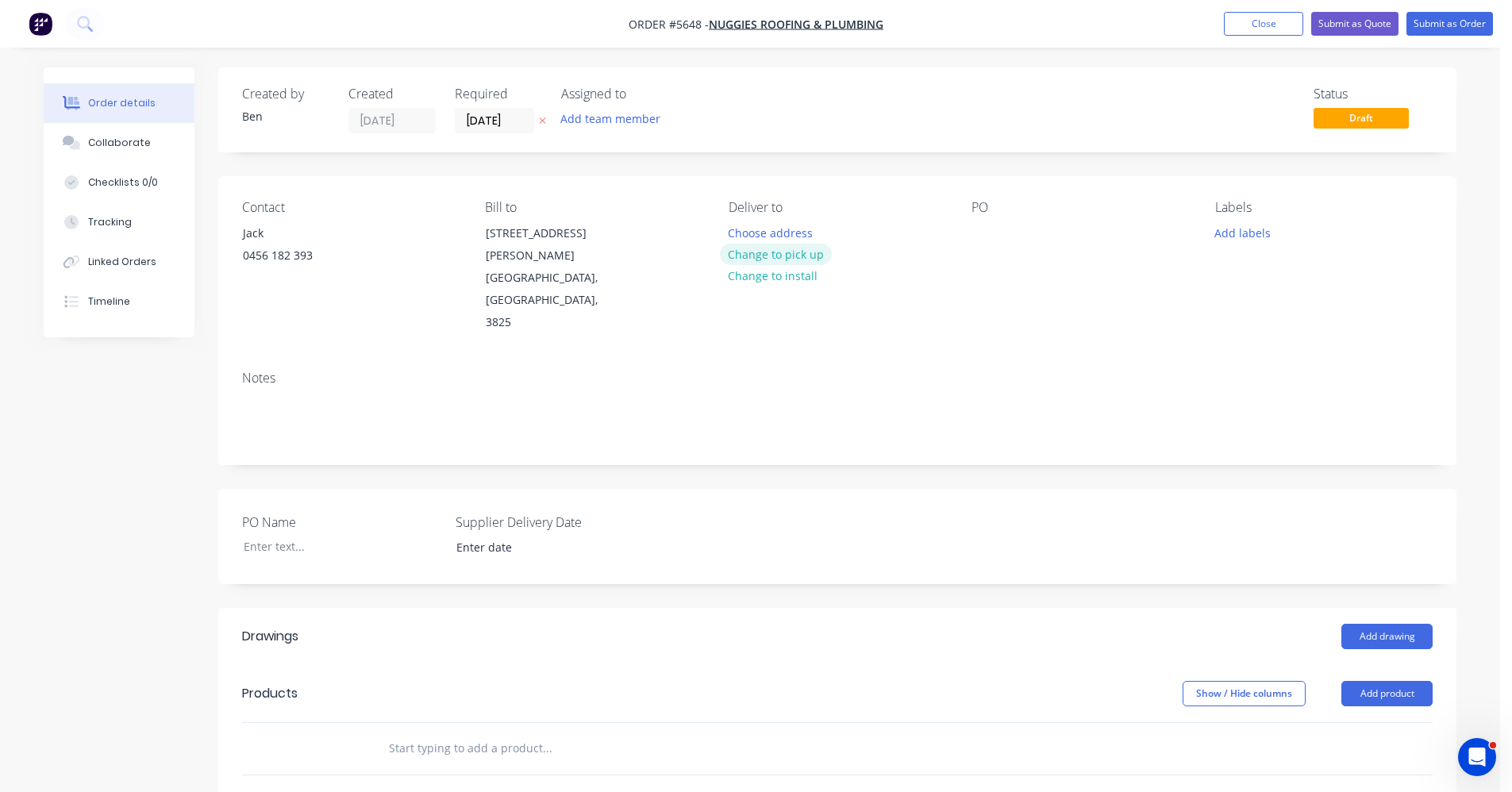
click at [803, 254] on button "Change to pick up" at bounding box center [776, 254] width 113 height 21
click at [990, 230] on div at bounding box center [984, 232] width 25 height 23
click at [1258, 233] on button "Add labels" at bounding box center [1242, 232] width 73 height 21
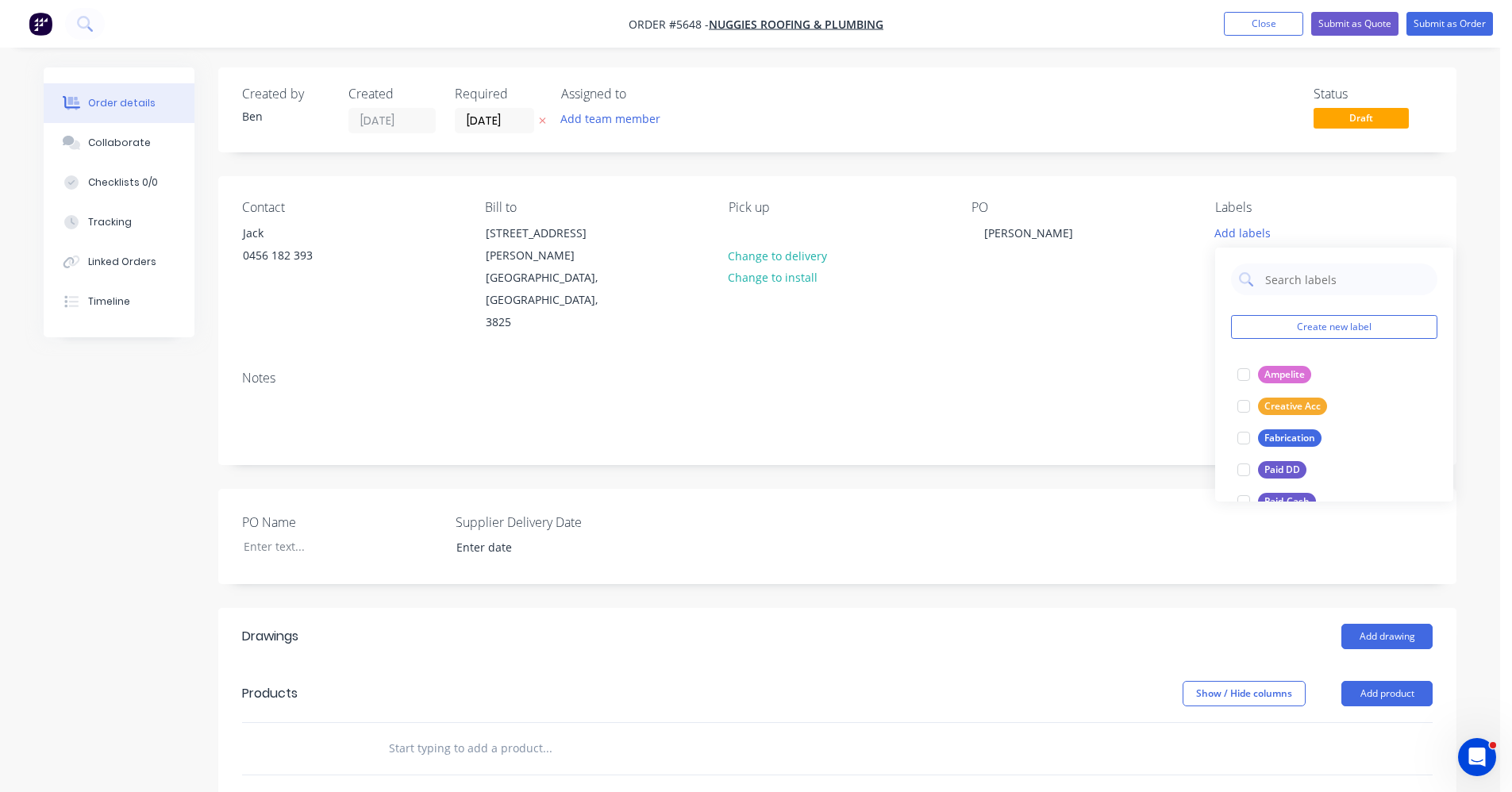
scroll to position [238, 0]
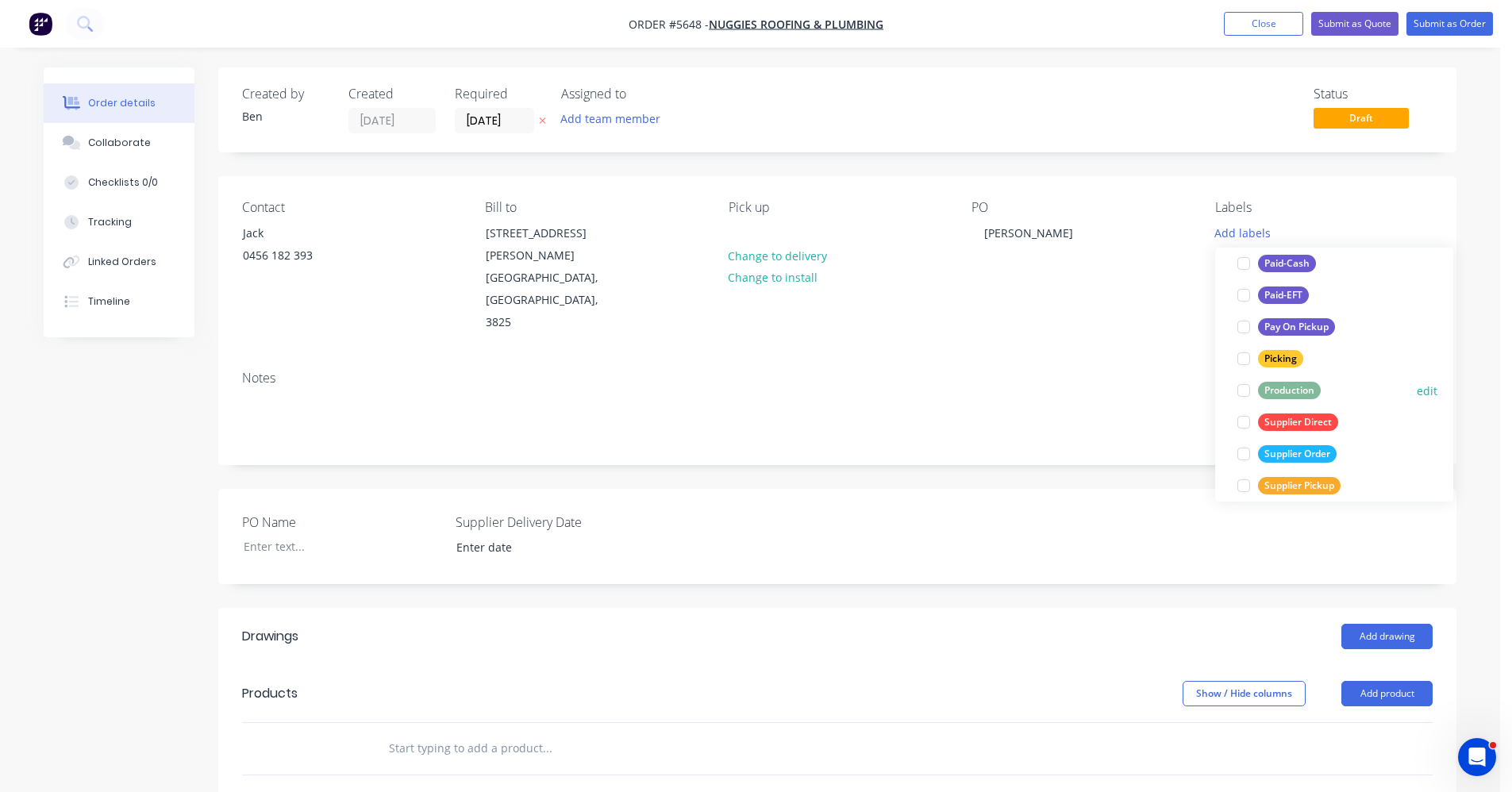
drag, startPoint x: 1285, startPoint y: 393, endPoint x: 959, endPoint y: 478, distance: 336.9
click at [1284, 393] on div "Production" at bounding box center [1289, 390] width 63 height 17
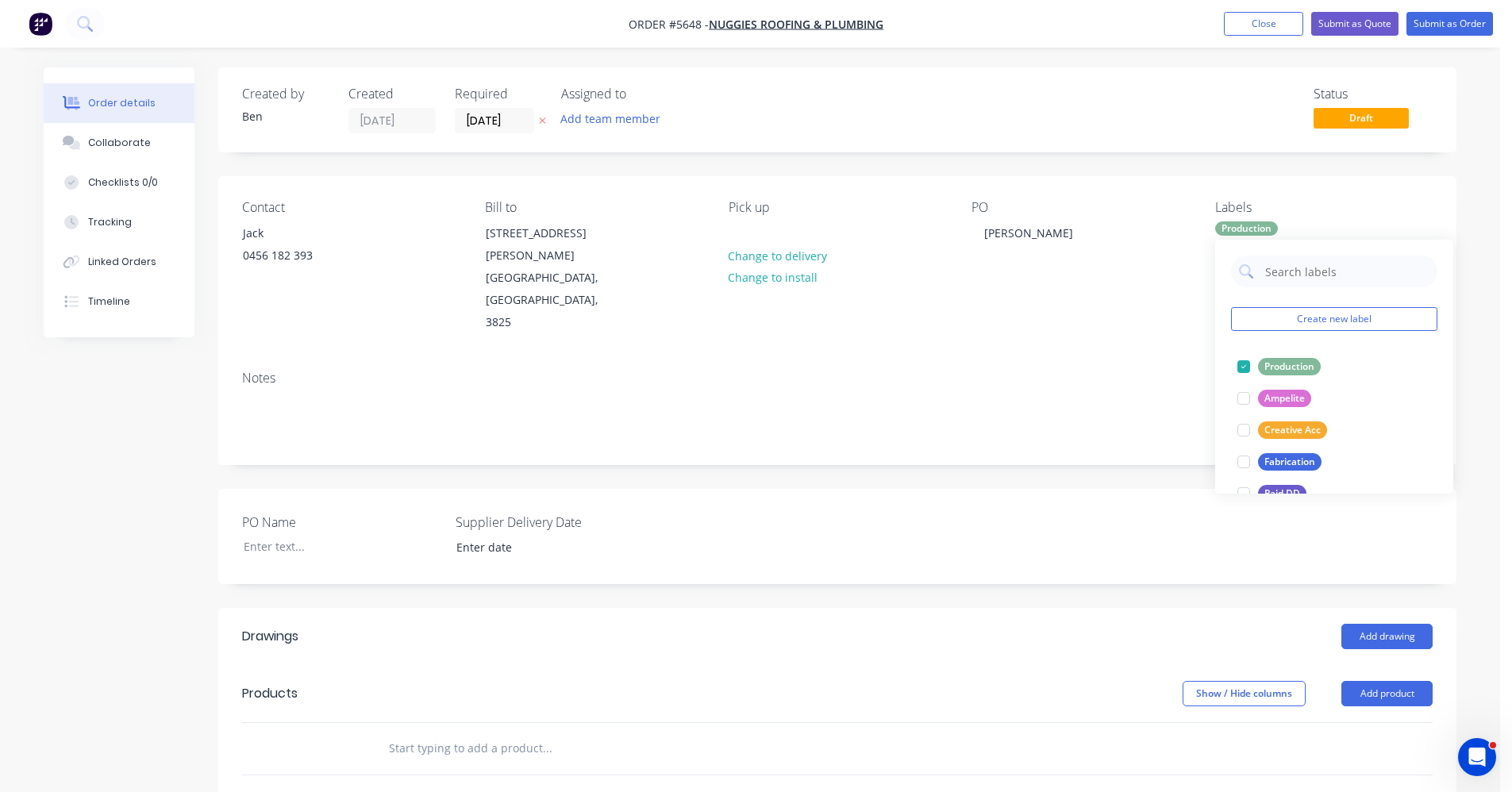
click at [854, 489] on div "PO Name Supplier Delivery Date" at bounding box center [838, 536] width 1238 height 95
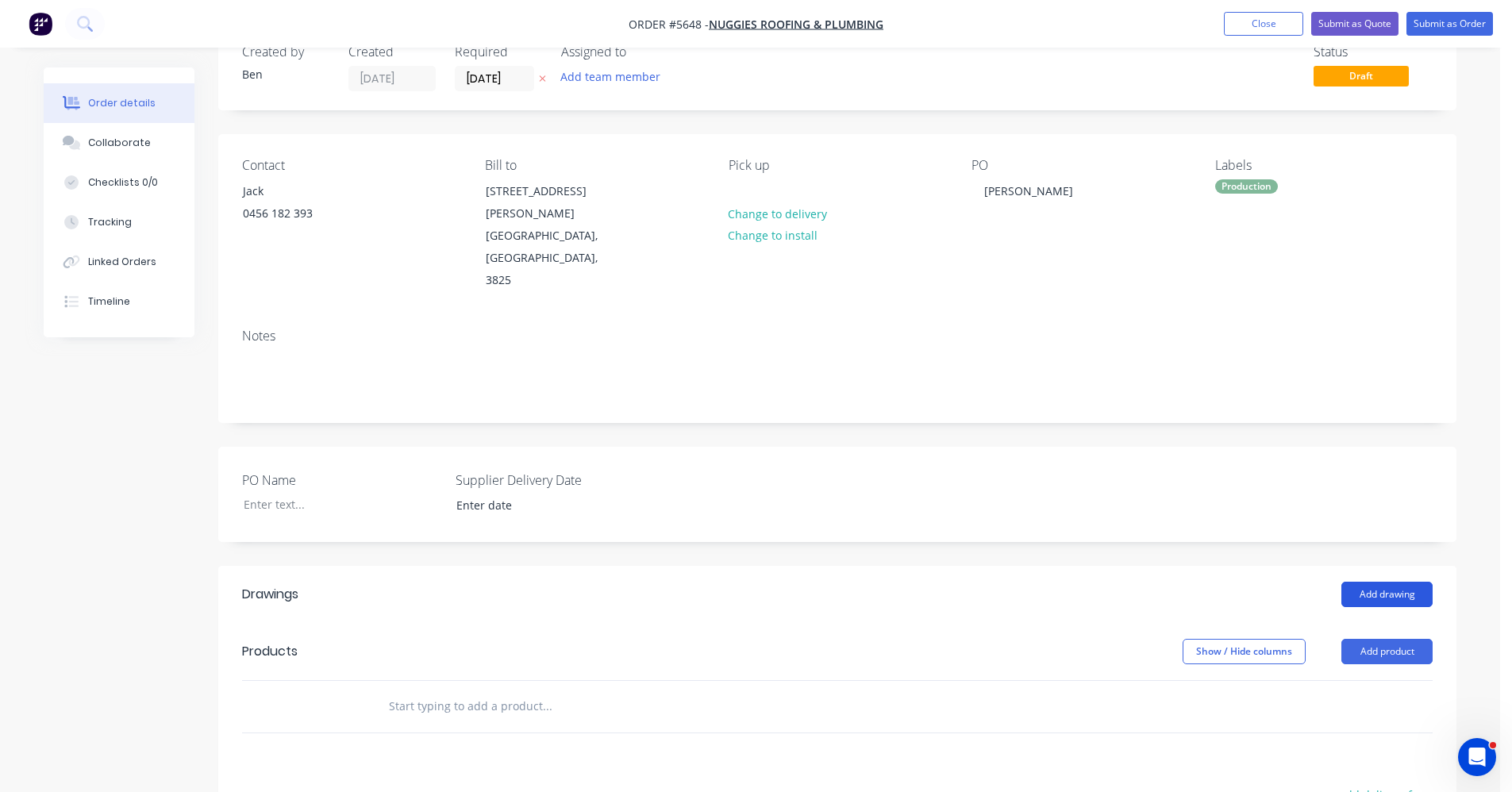
scroll to position [79, 0]
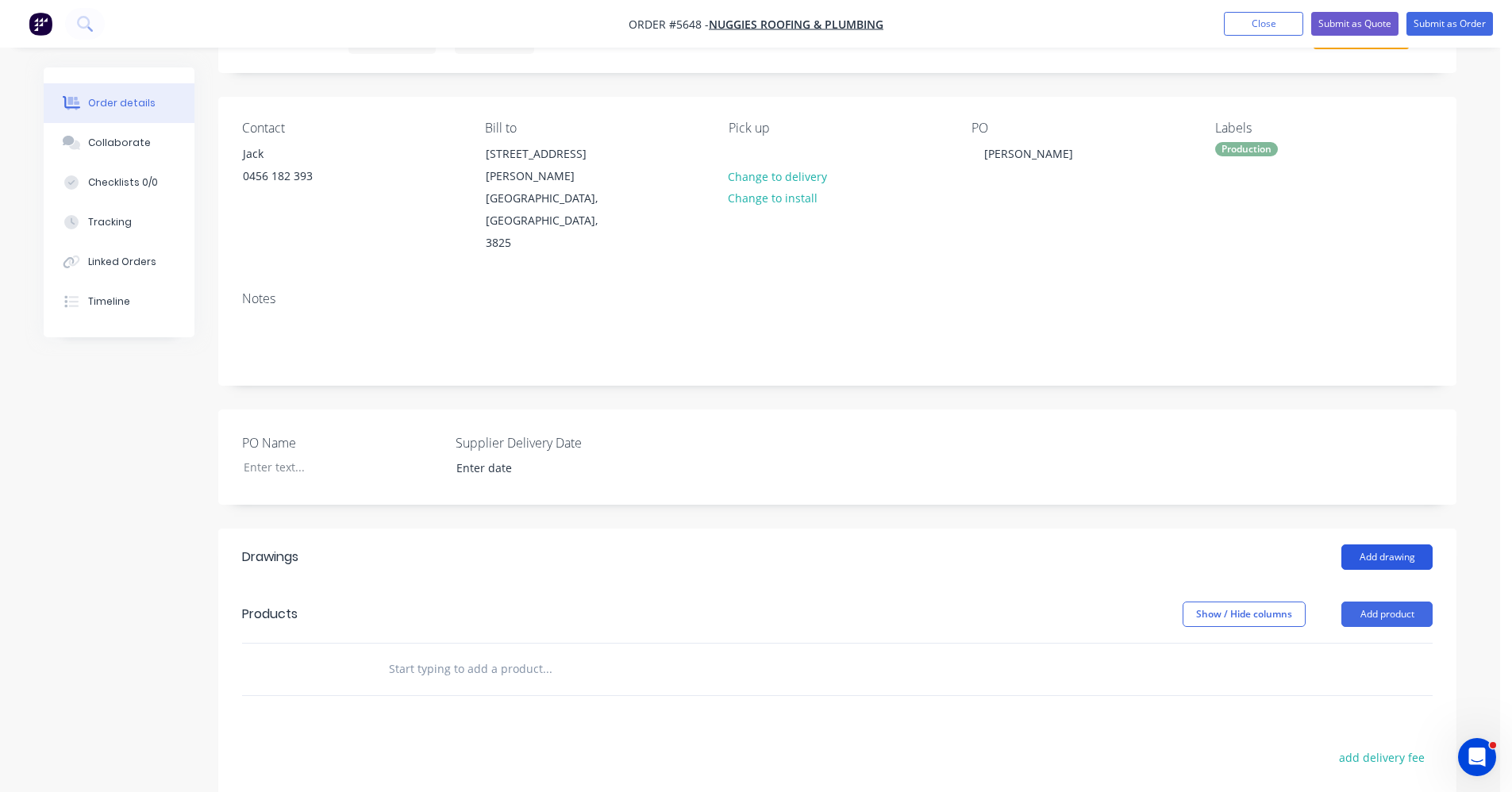
click at [1388, 545] on button "Add drawing" at bounding box center [1386, 557] width 91 height 25
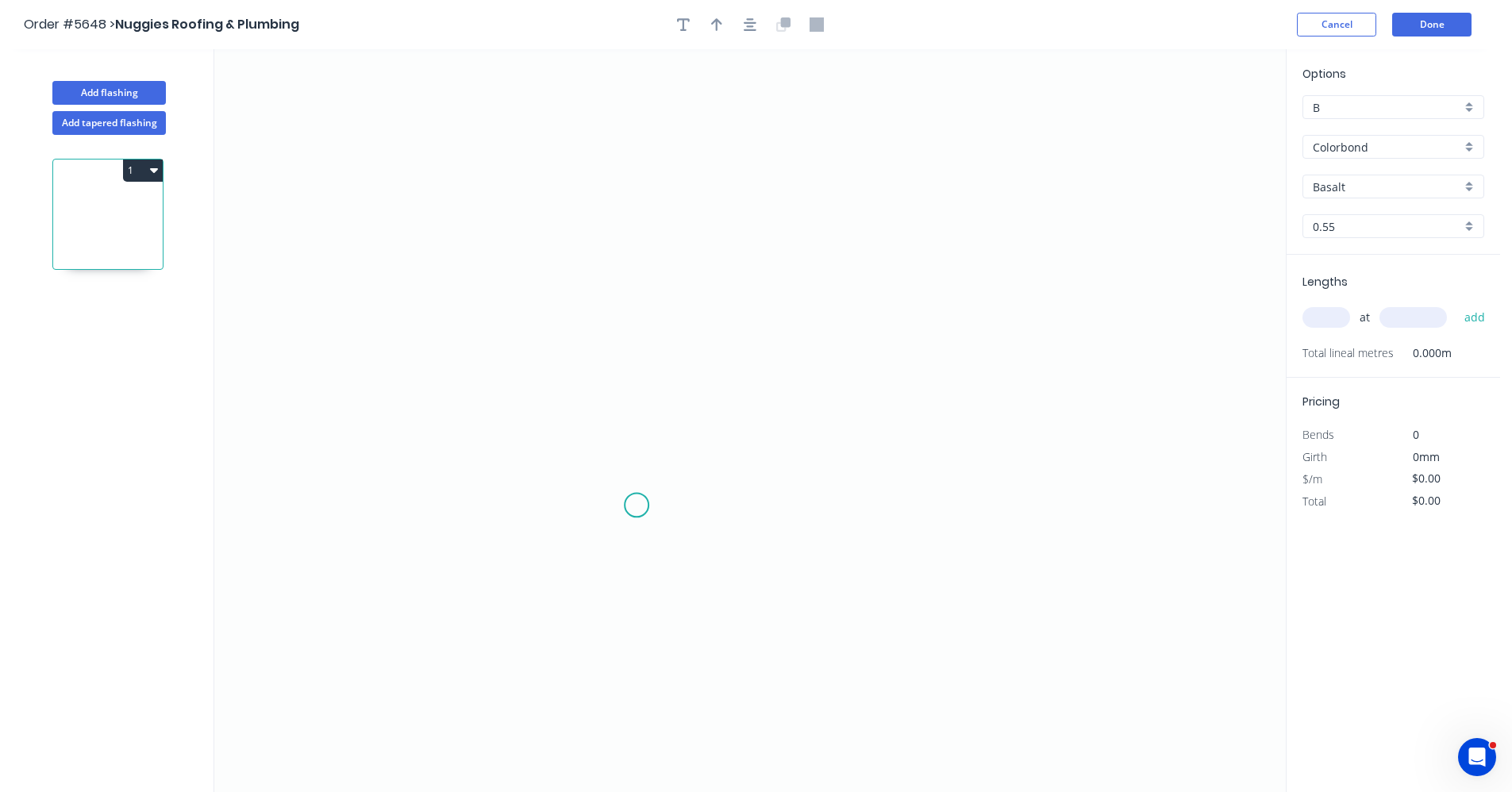
click at [637, 505] on icon "0" at bounding box center [750, 420] width 1072 height 743
click at [652, 290] on icon "0" at bounding box center [750, 420] width 1072 height 743
click at [1046, 300] on icon "0 ?" at bounding box center [750, 420] width 1072 height 743
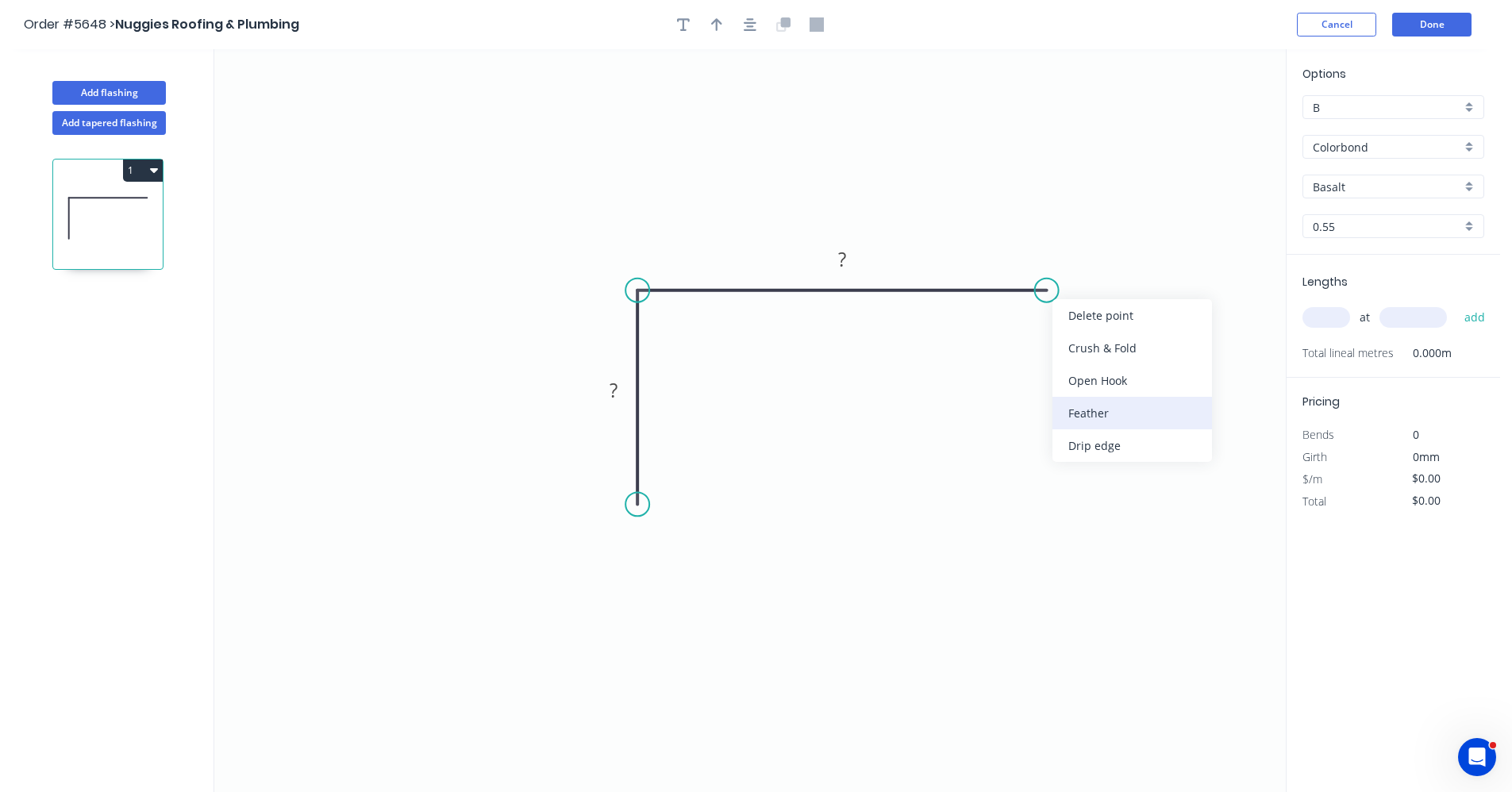
click at [1099, 407] on div "Feather" at bounding box center [1132, 414] width 160 height 33
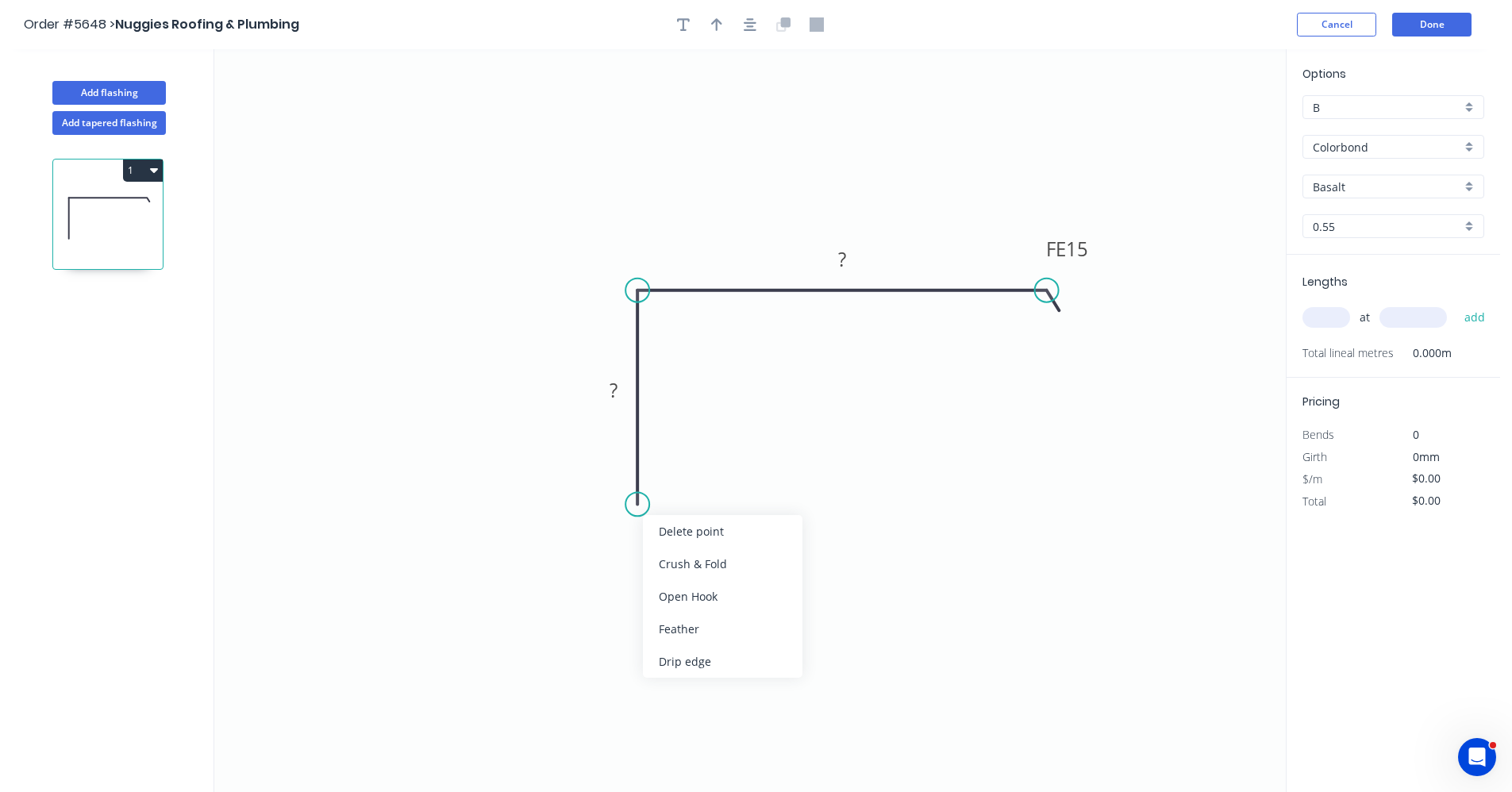
drag, startPoint x: 700, startPoint y: 665, endPoint x: 692, endPoint y: 635, distance: 31.0
click at [699, 663] on div "Drip edge" at bounding box center [723, 661] width 160 height 33
click at [619, 383] on rect at bounding box center [613, 391] width 32 height 22
type input "$13.67"
click at [1424, 190] on input "Basalt" at bounding box center [1386, 187] width 148 height 16
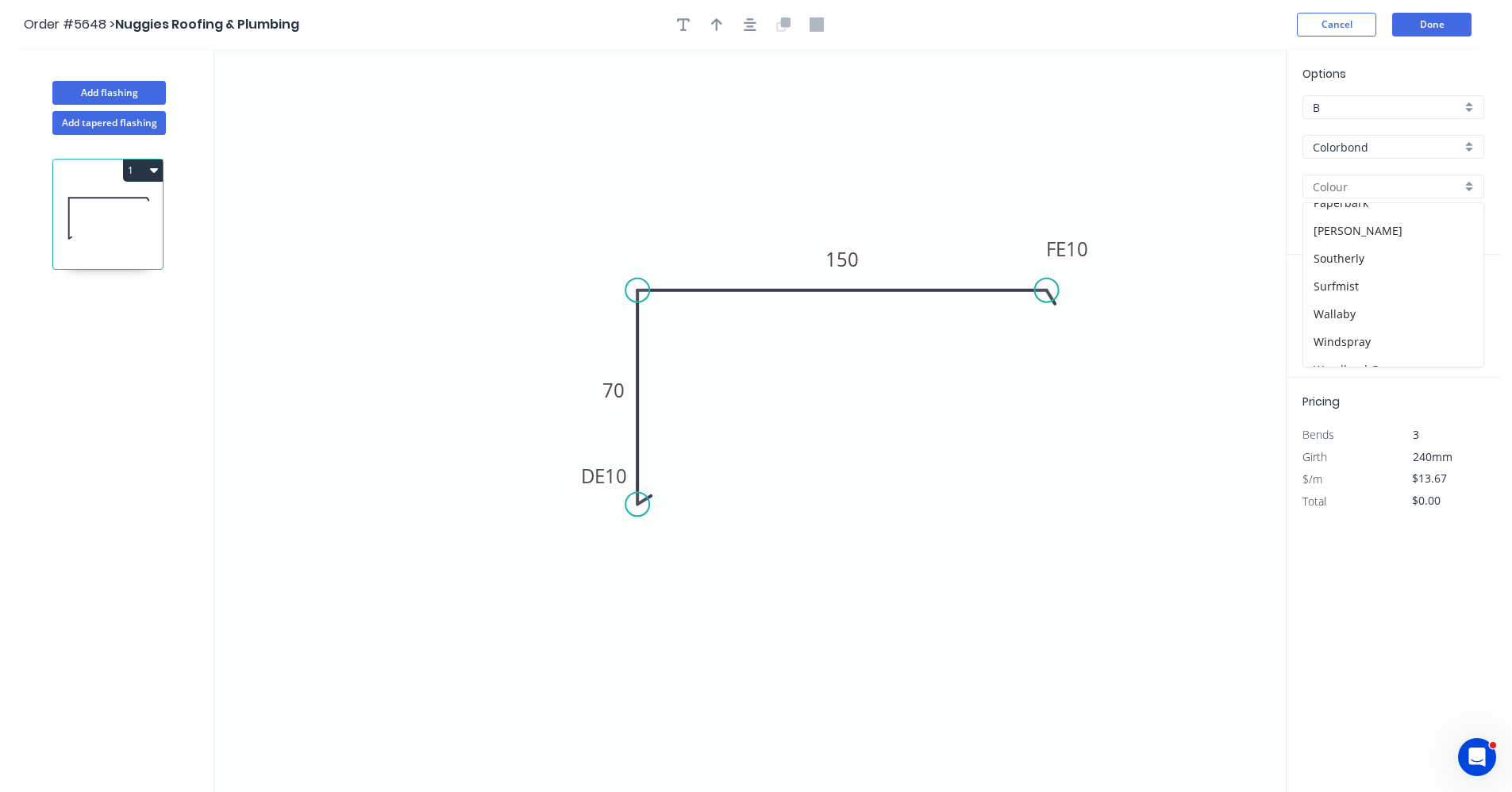
scroll to position [448, 0]
click at [1368, 348] on div "Woodland Grey" at bounding box center [1393, 352] width 180 height 28
type input "Woodland Grey"
click at [1331, 312] on input "text" at bounding box center [1326, 317] width 47 height 20
type input "2"
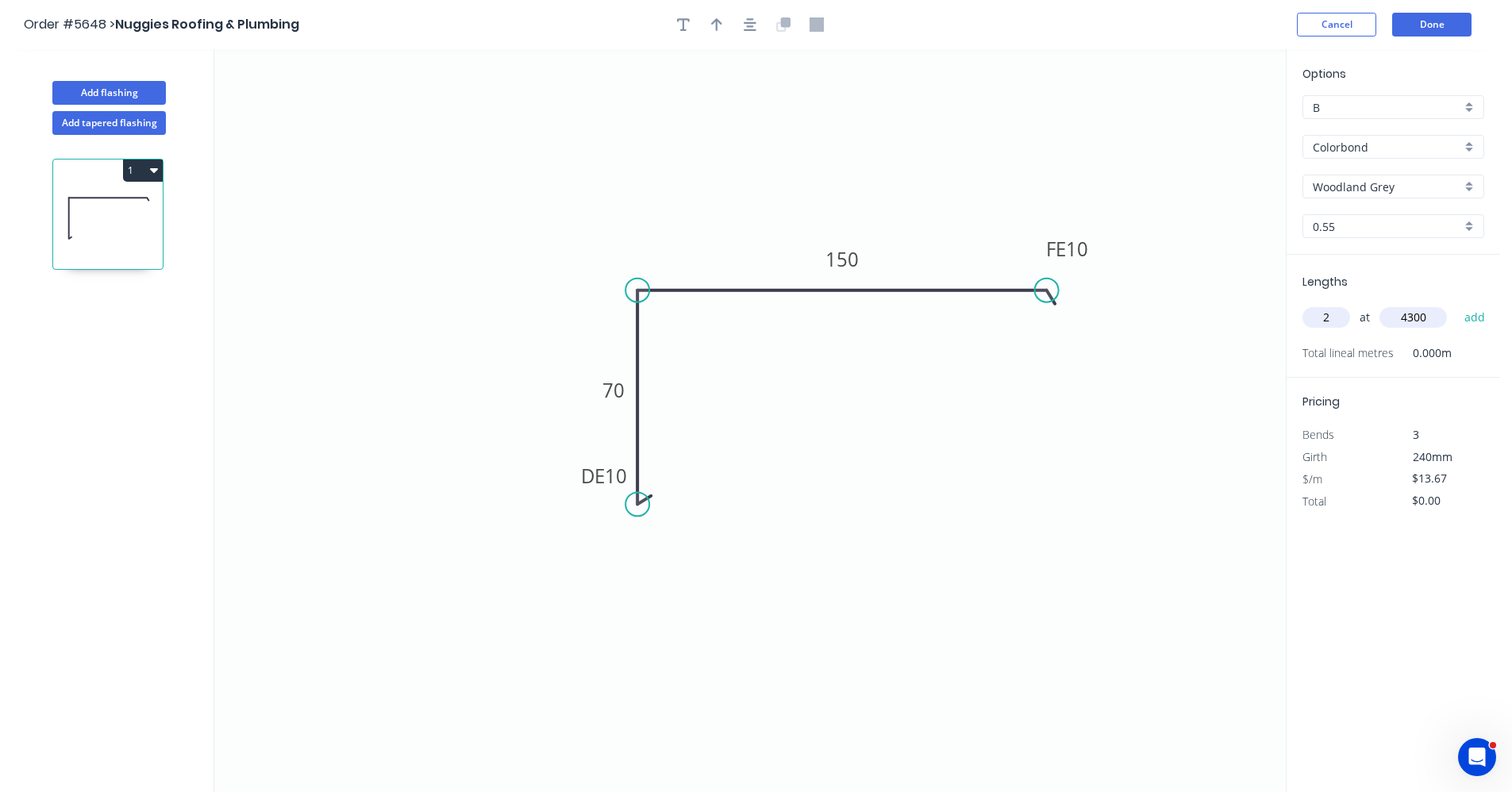
type input "4300"
click at [1457, 304] on button "add" at bounding box center [1475, 317] width 38 height 27
type input "$117.56"
click at [1441, 18] on button "Done" at bounding box center [1431, 24] width 79 height 24
